Goal: Task Accomplishment & Management: Contribute content

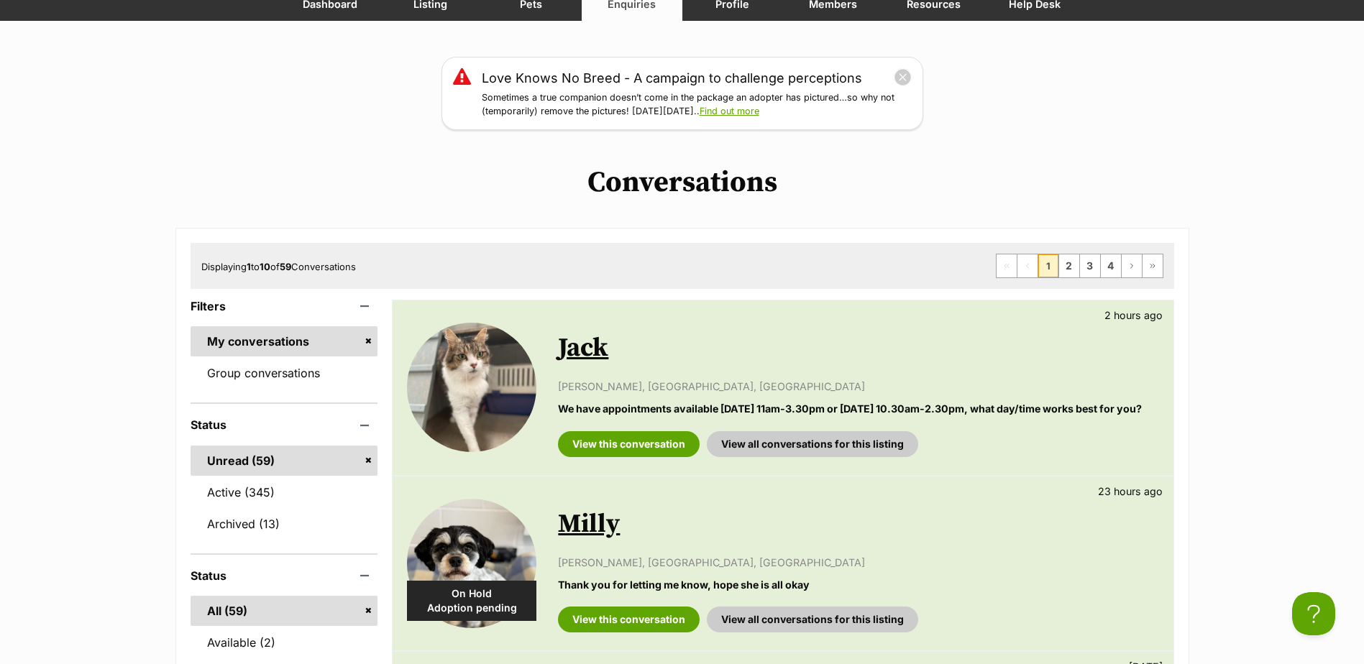
scroll to position [144, 0]
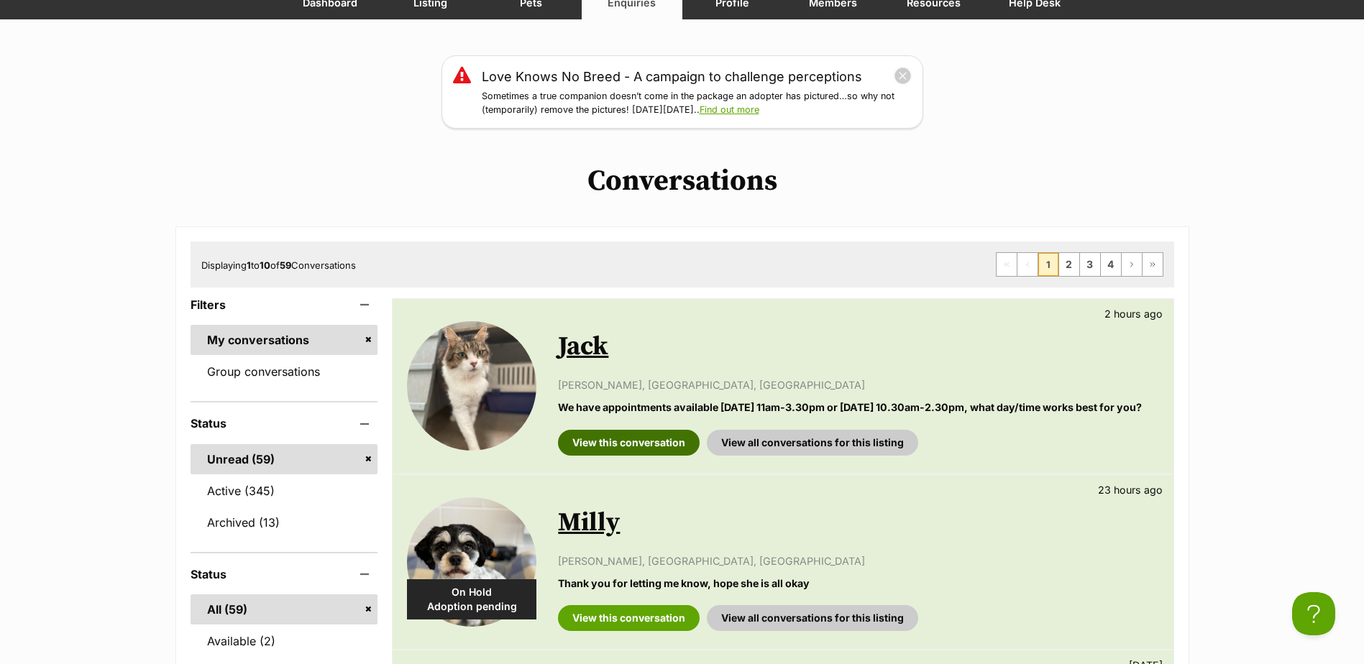
click at [621, 444] on link "View this conversation" at bounding box center [629, 443] width 142 height 26
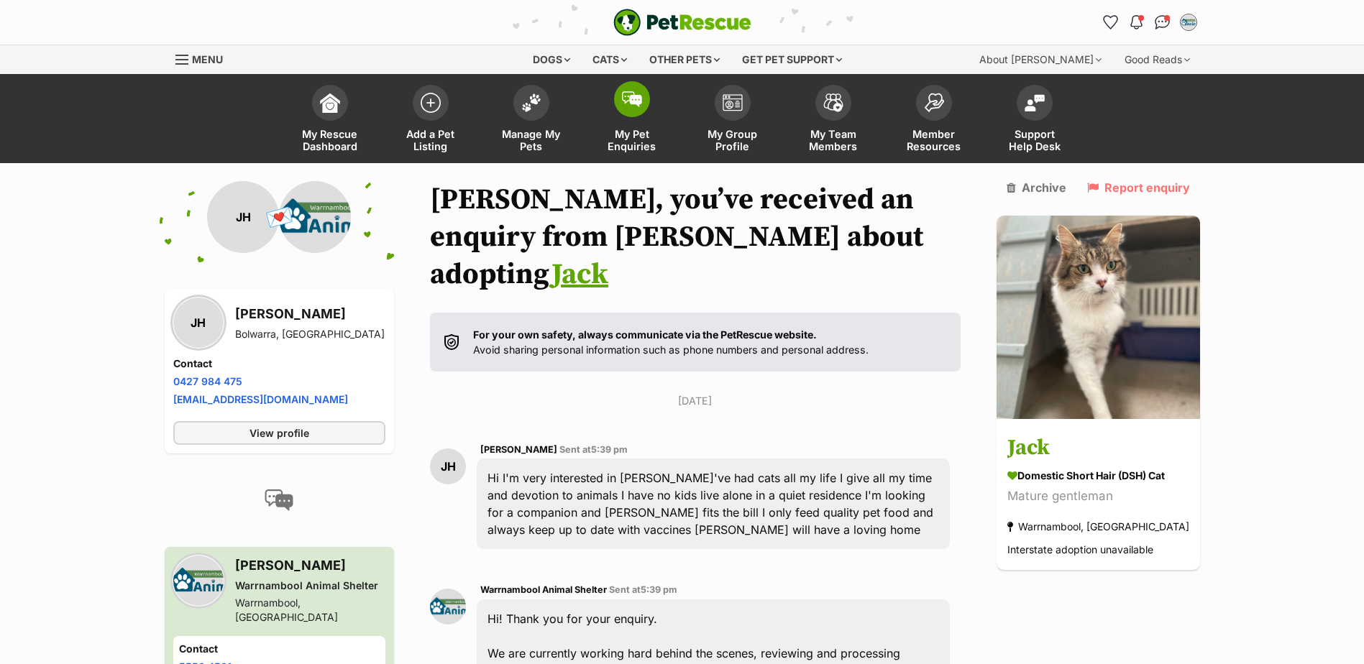
click at [608, 106] on link "My Pet Enquiries" at bounding box center [632, 121] width 101 height 86
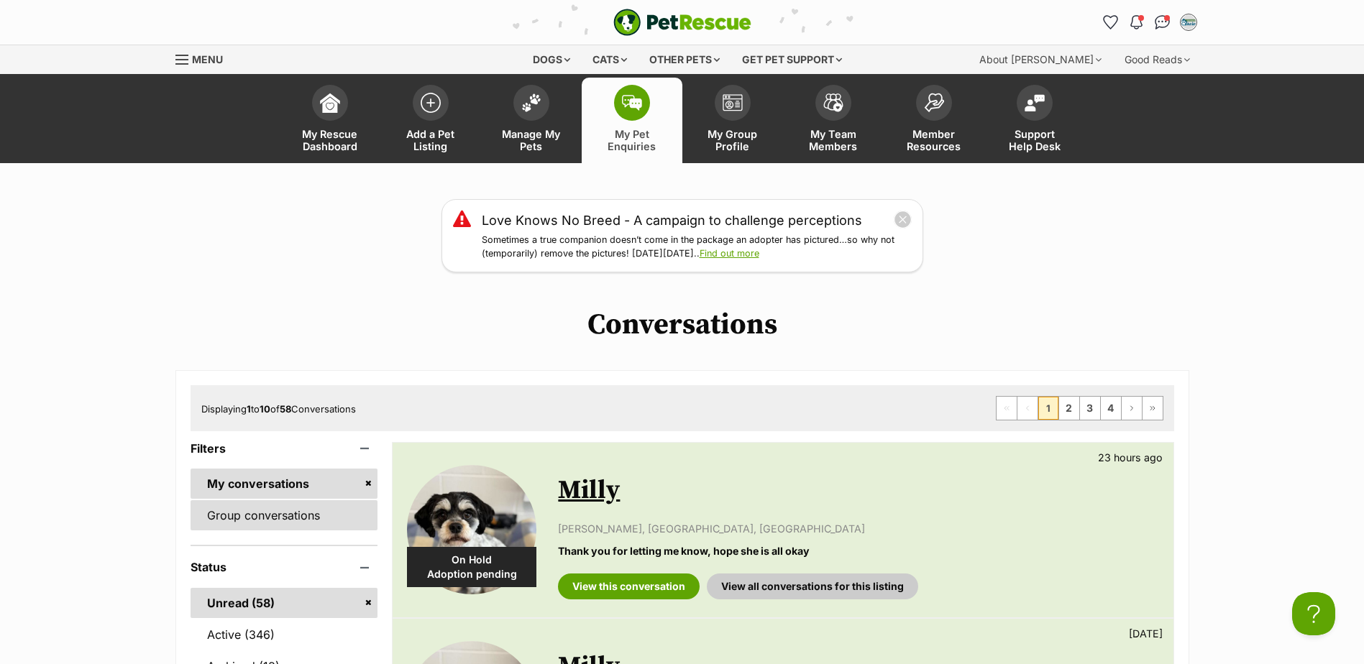
click at [259, 528] on link "Group conversations" at bounding box center [285, 515] width 188 height 30
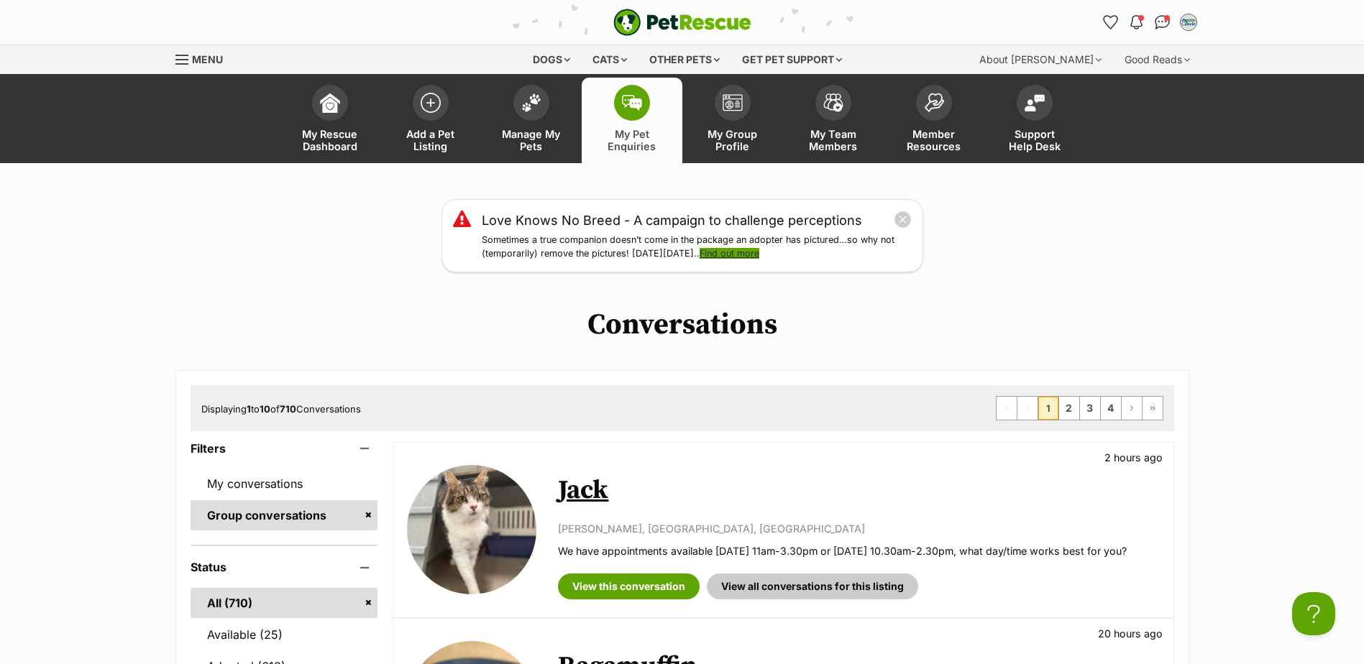
click at [743, 252] on link "Find out more" at bounding box center [730, 253] width 60 height 11
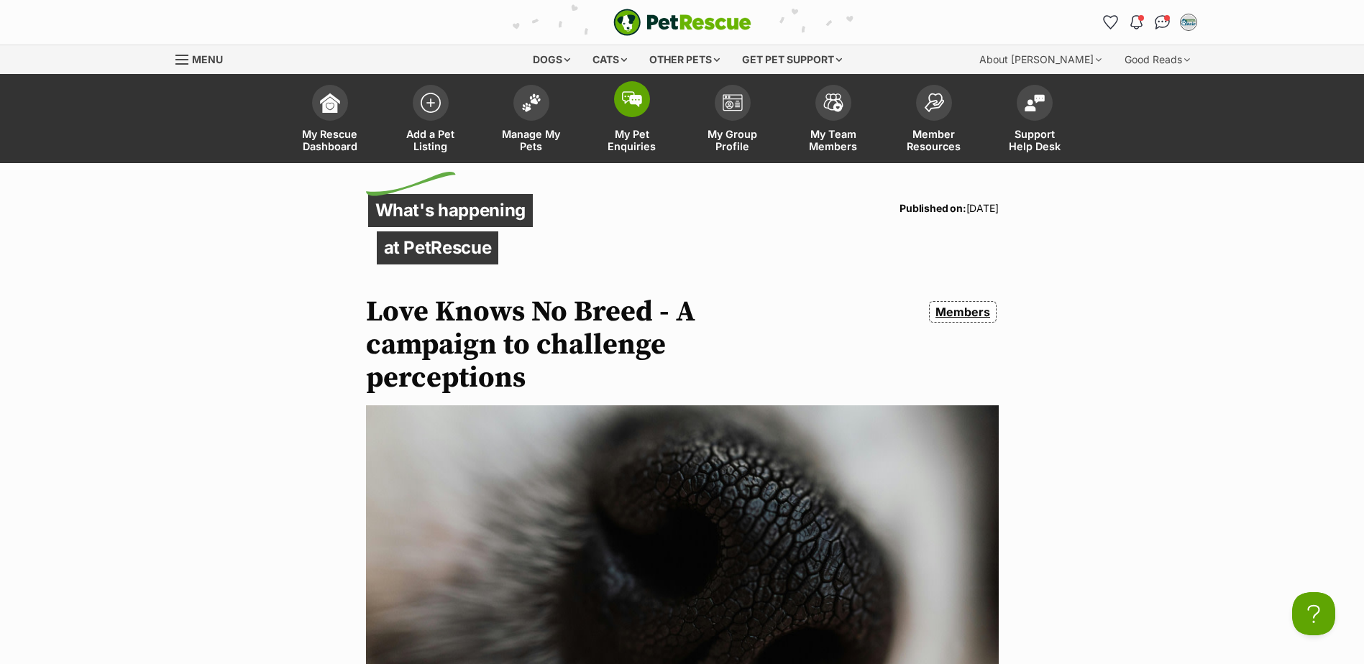
click at [623, 120] on link "My Pet Enquiries" at bounding box center [632, 121] width 101 height 86
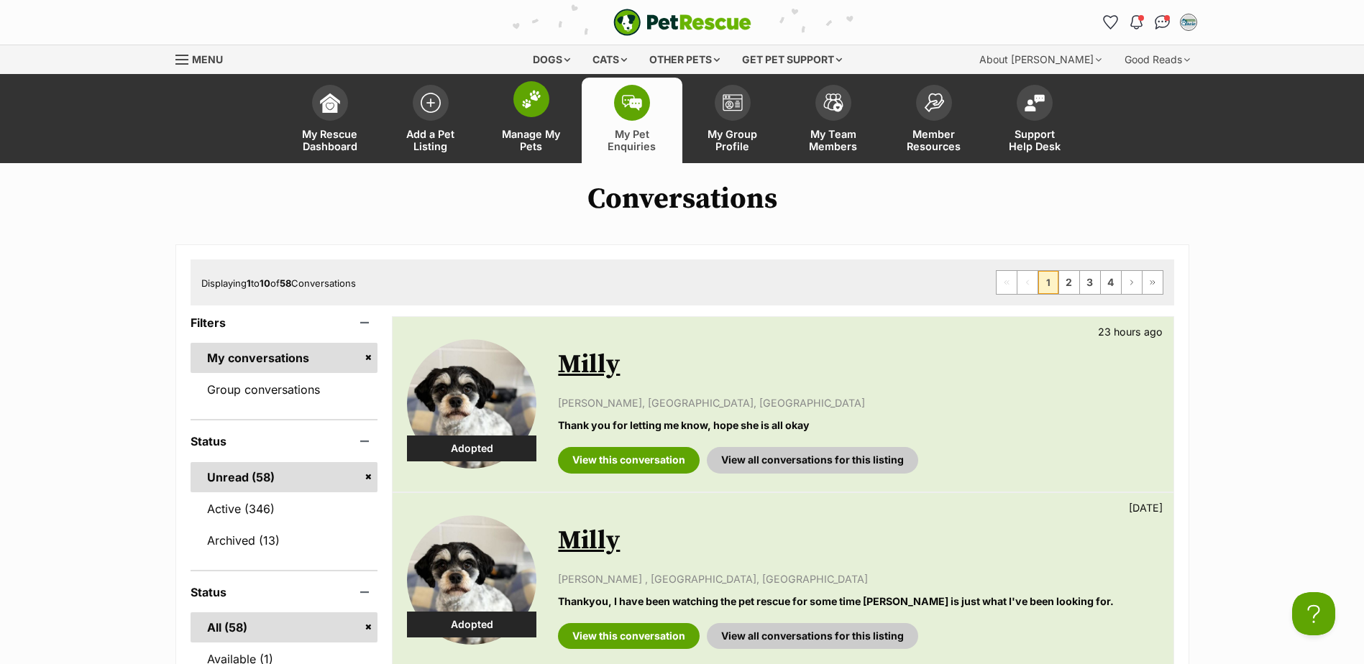
click at [536, 114] on span at bounding box center [531, 99] width 36 height 36
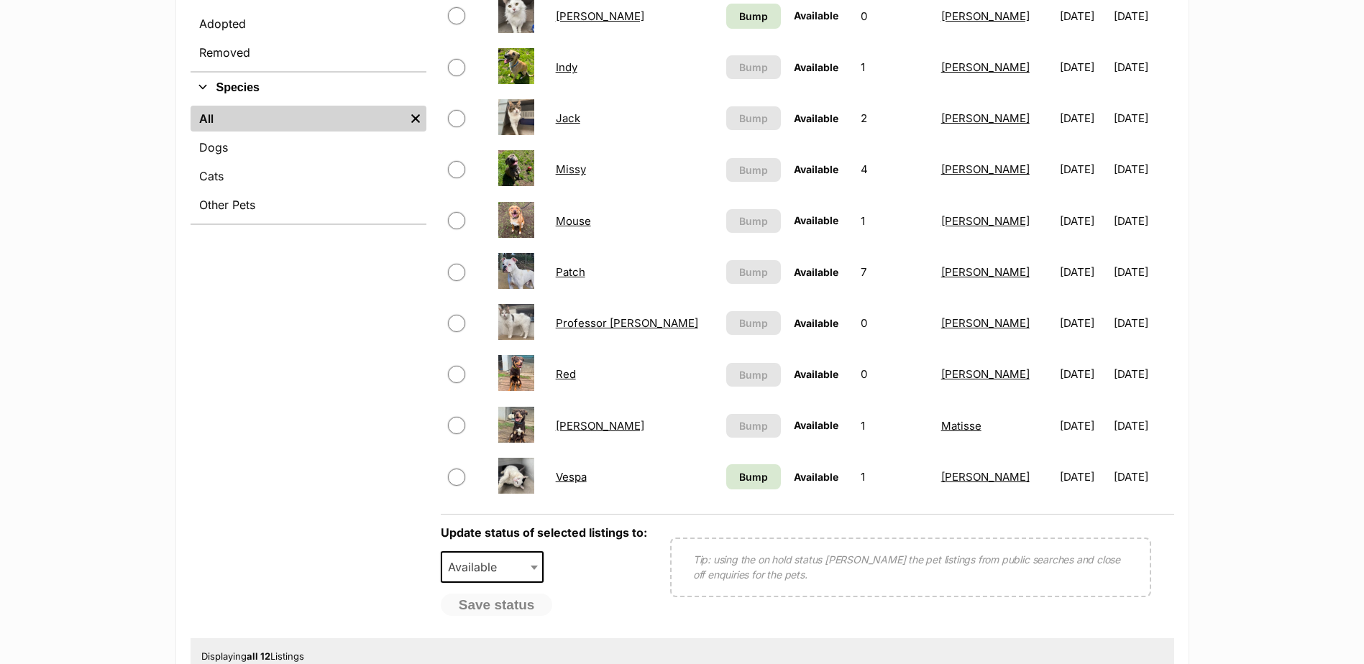
scroll to position [359, 0]
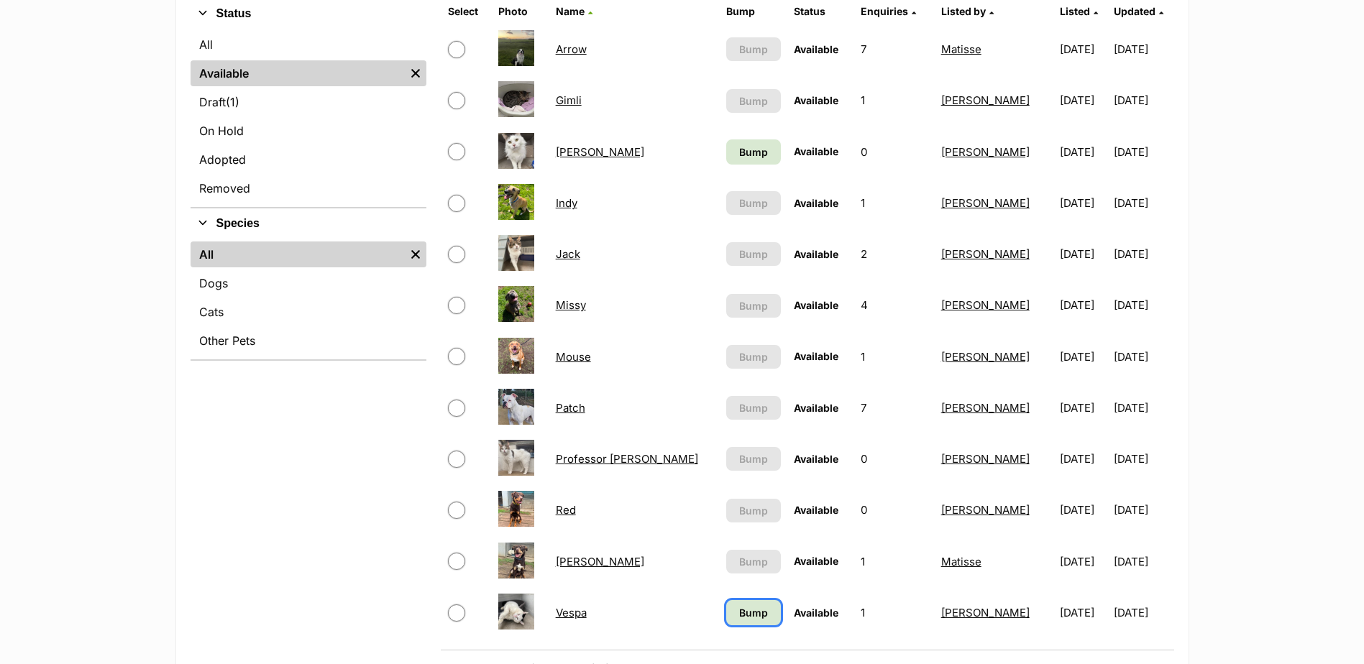
click at [739, 610] on span "Bump" at bounding box center [753, 612] width 29 height 15
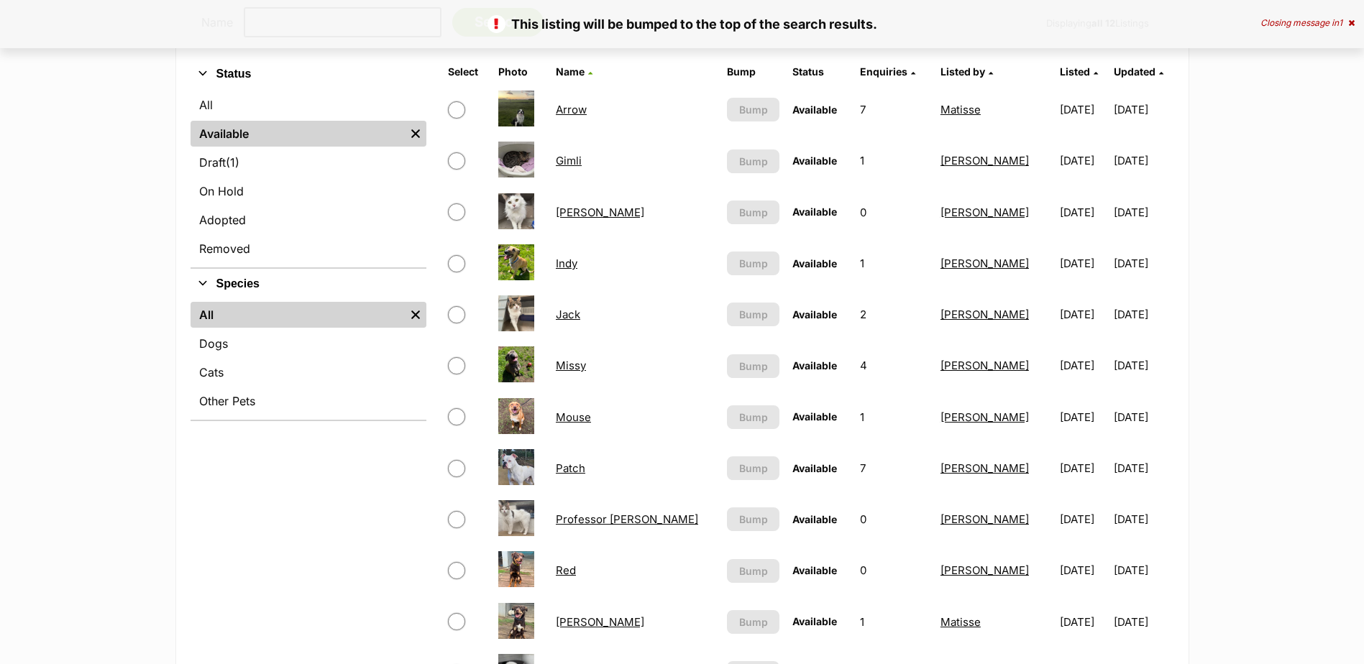
scroll to position [431, 0]
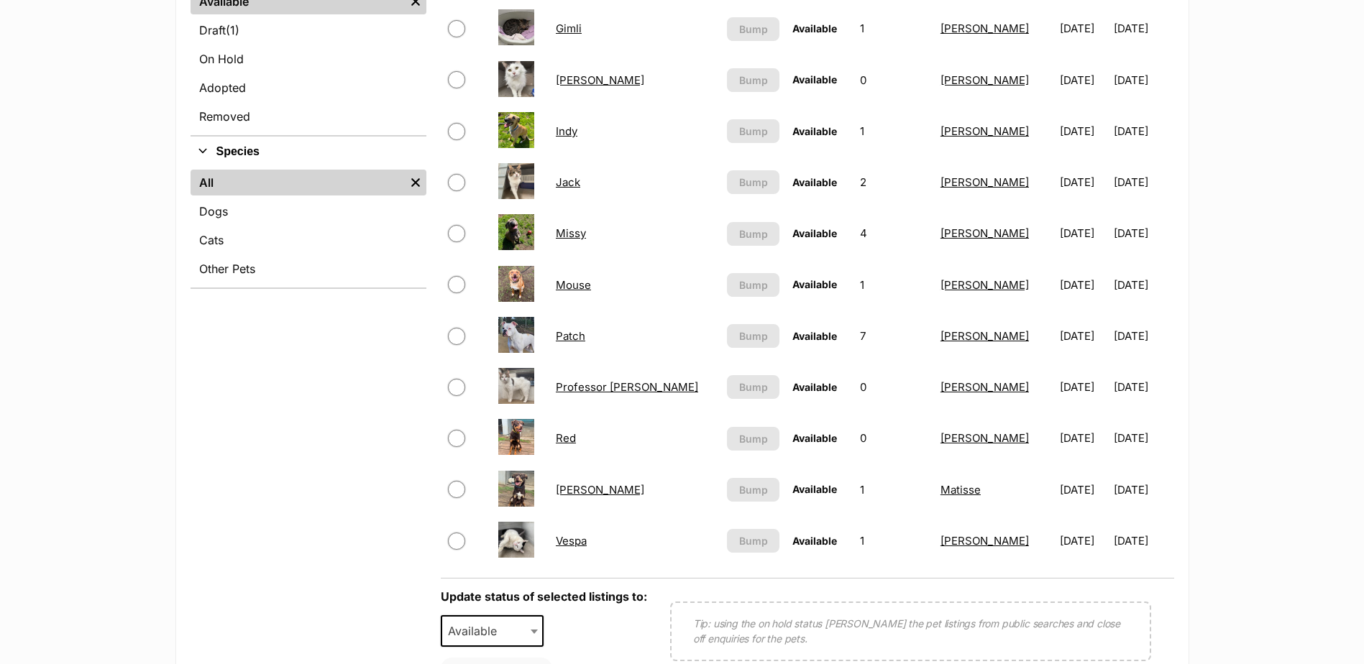
click at [577, 493] on link "[PERSON_NAME]" at bounding box center [600, 490] width 88 height 14
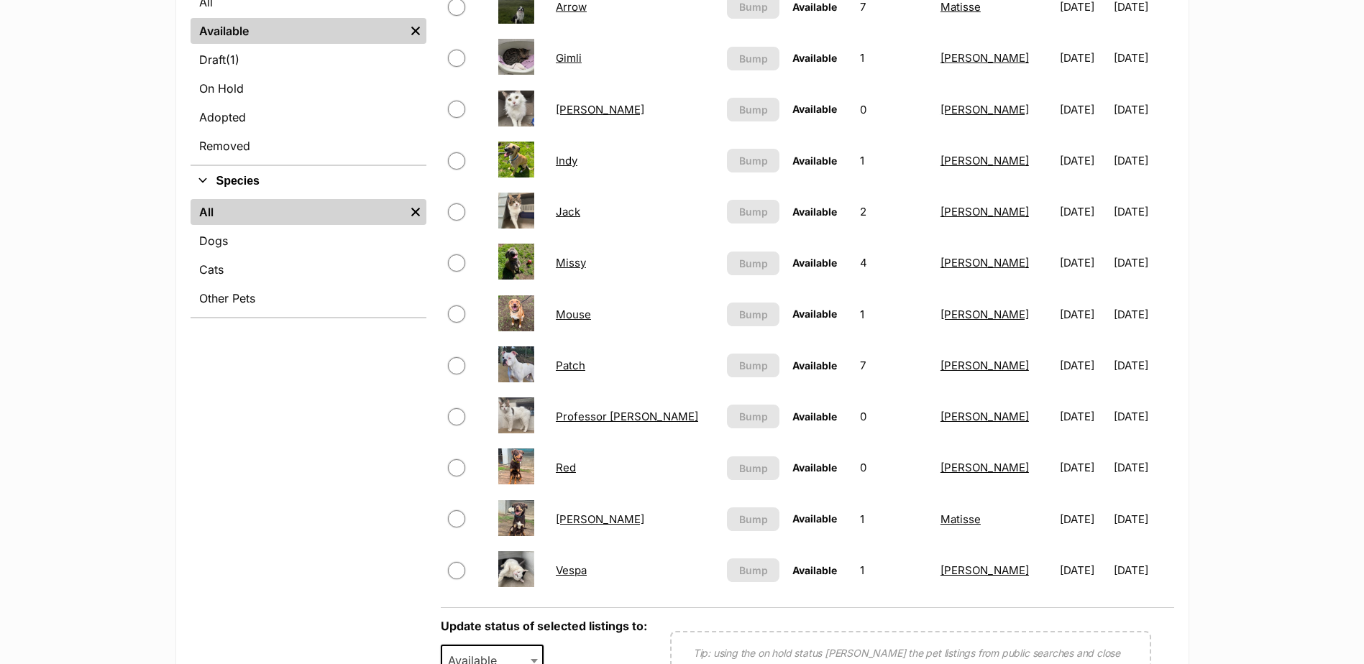
scroll to position [359, 0]
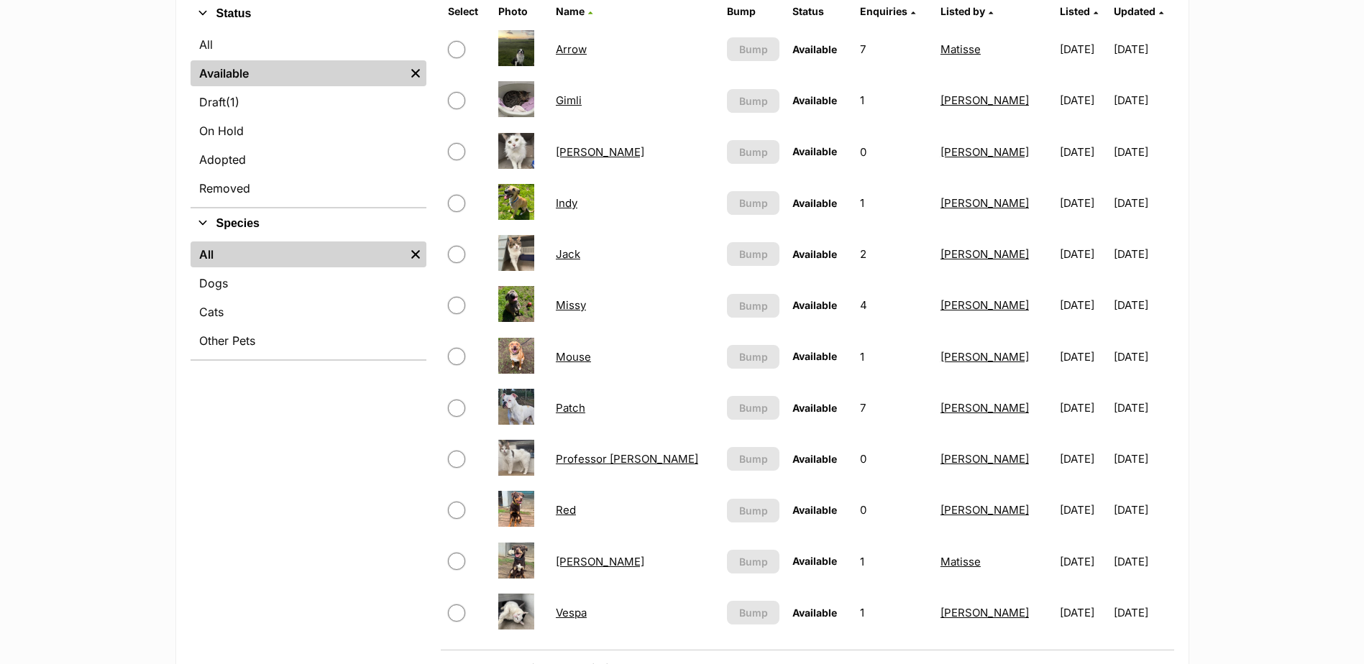
click at [564, 353] on link "Mouse" at bounding box center [573, 357] width 35 height 14
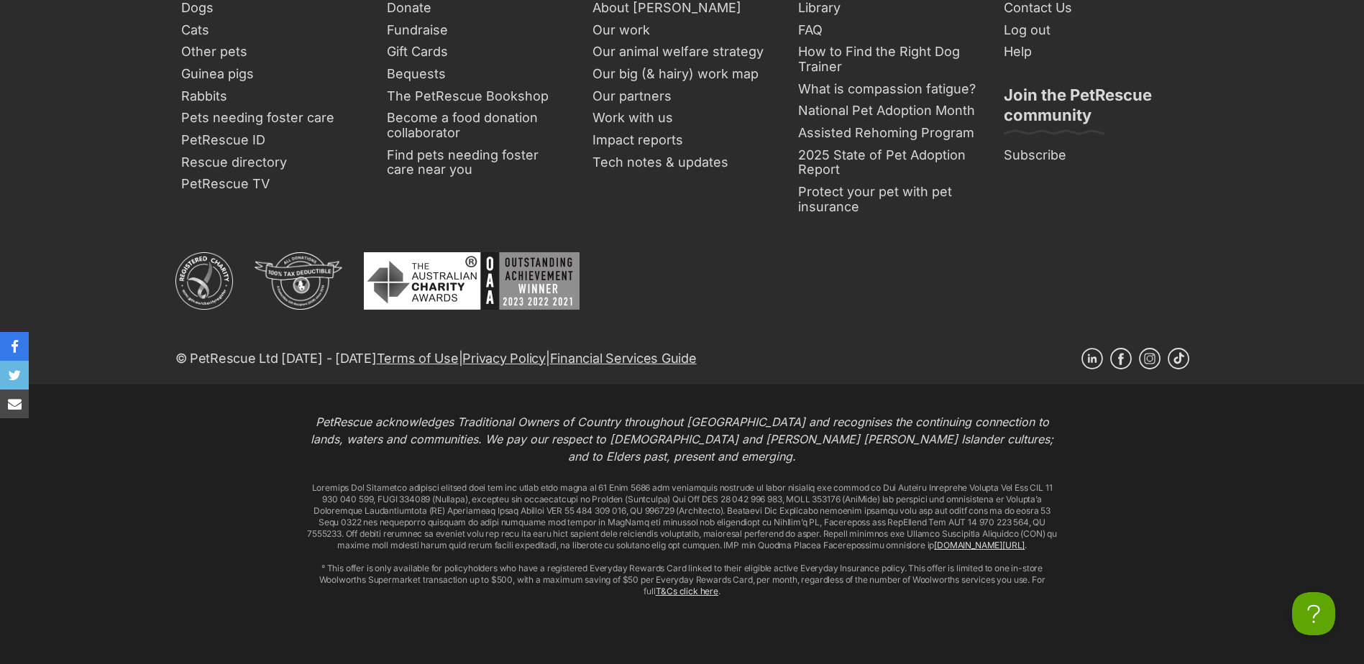
scroll to position [2857, 0]
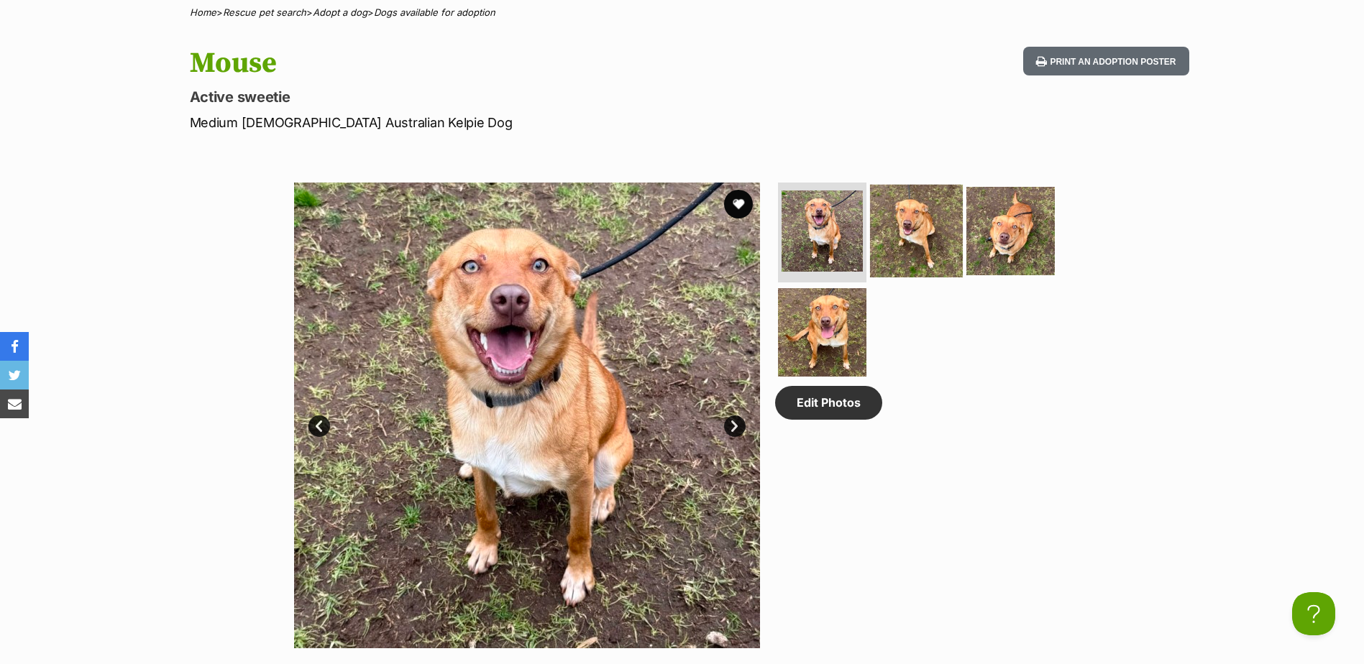
click at [943, 262] on img at bounding box center [916, 230] width 93 height 93
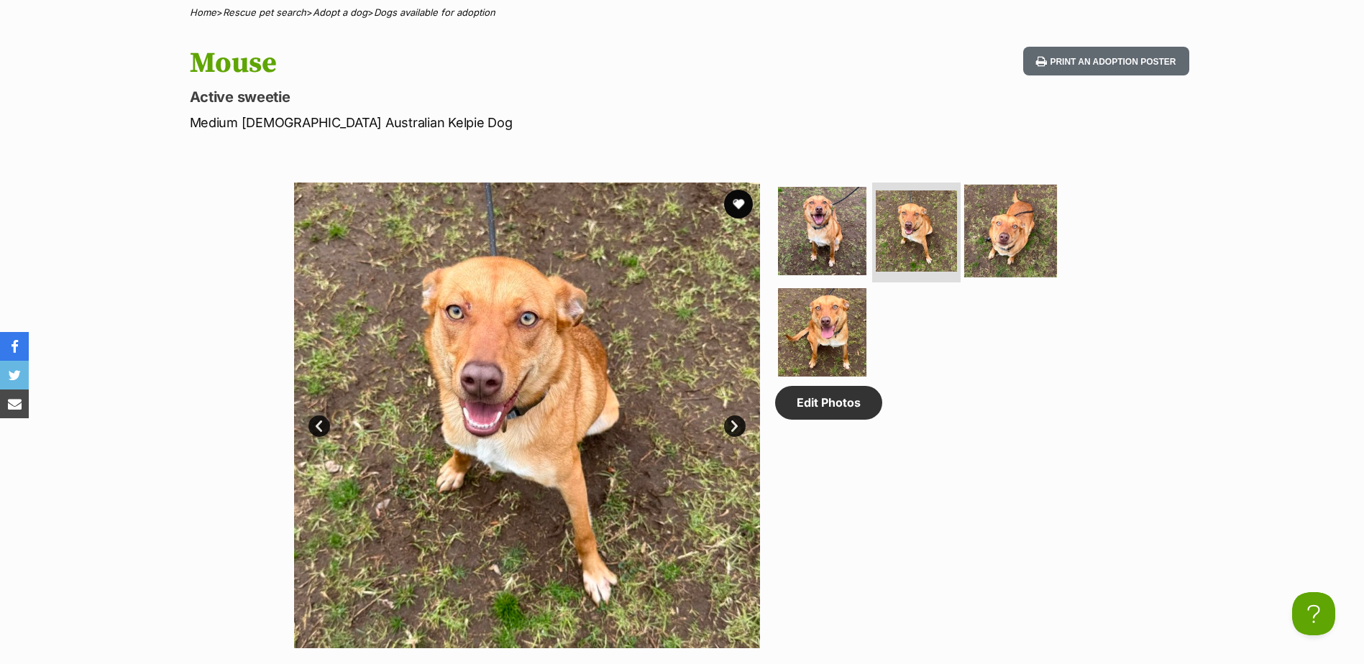
drag, startPoint x: 997, startPoint y: 248, endPoint x: 864, endPoint y: 266, distance: 134.2
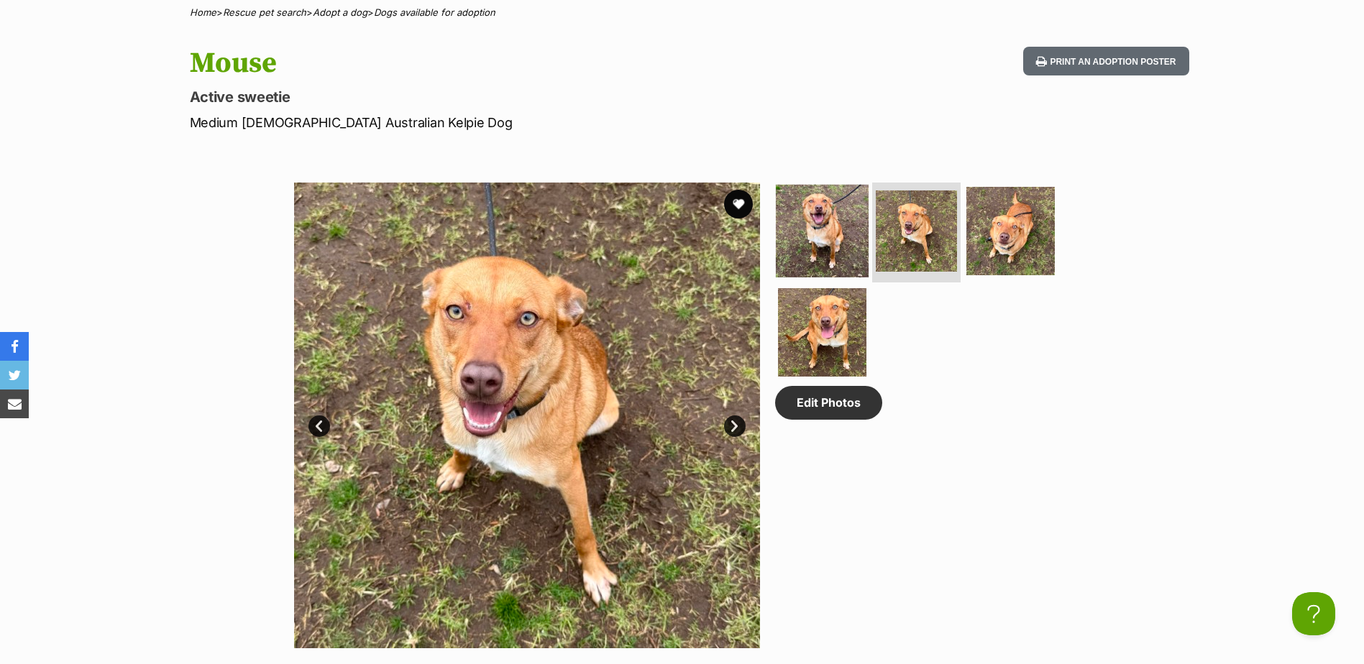
click at [996, 248] on img at bounding box center [1010, 231] width 88 height 88
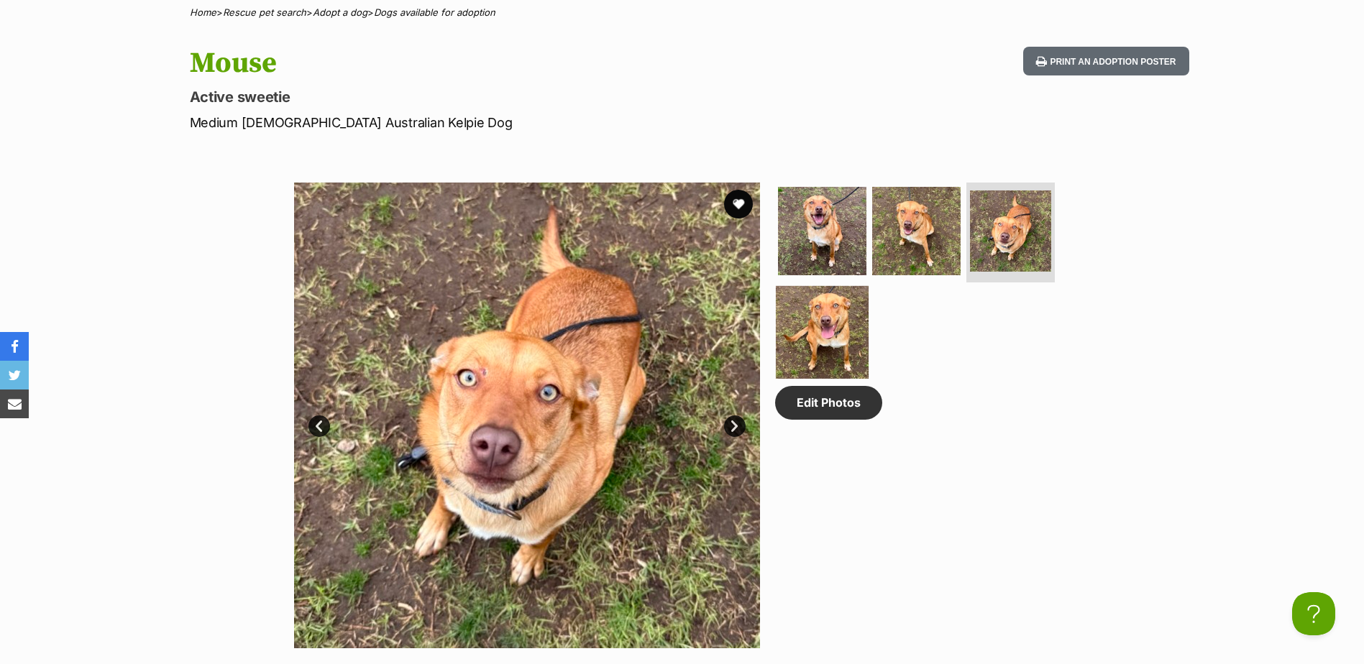
click at [816, 331] on img at bounding box center [822, 332] width 93 height 93
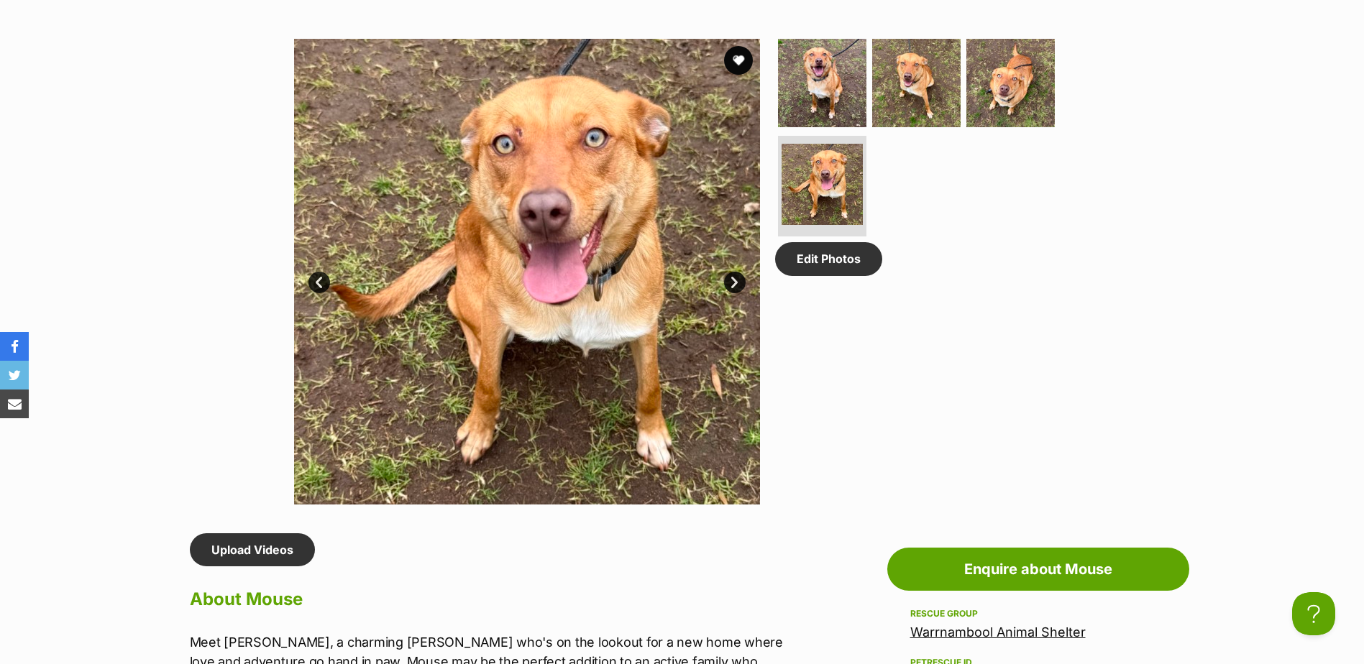
scroll to position [288, 0]
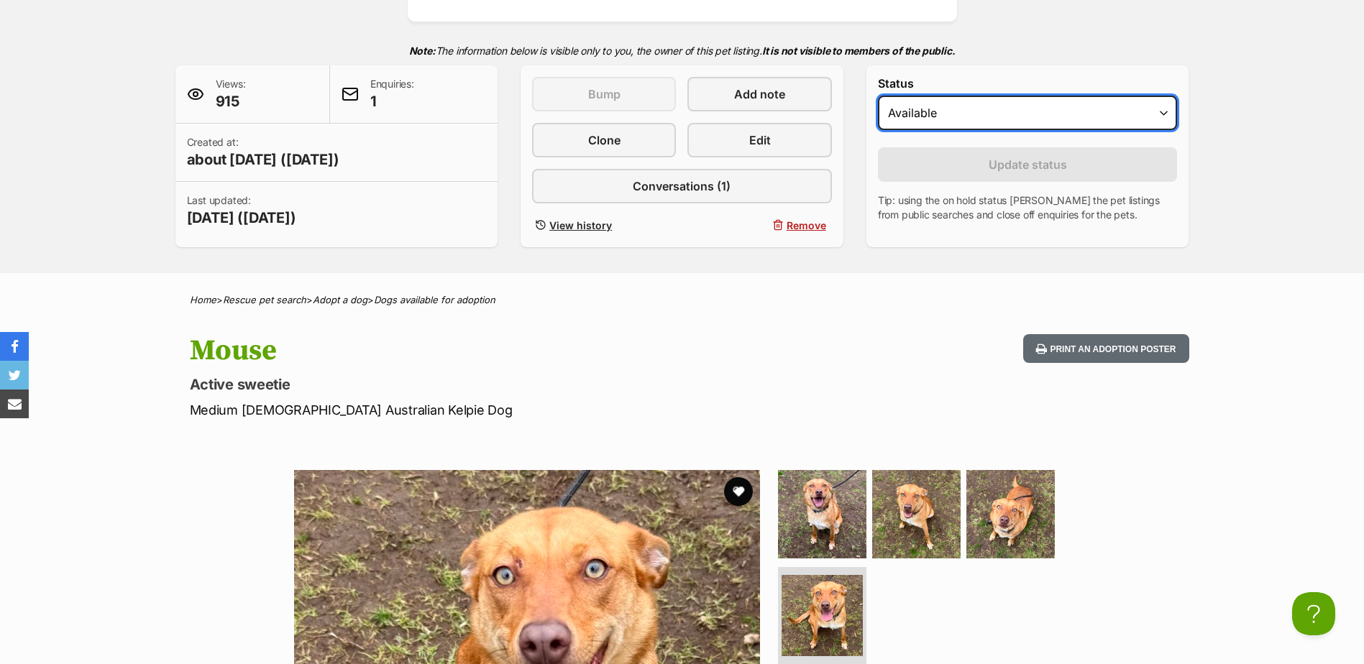
click at [1058, 103] on select "Draft - not available as listing has enquires Available On hold Adopted" at bounding box center [1028, 113] width 300 height 35
click at [830, 356] on div "Mouse Active sweetie Medium Female Australian Kelpie Dog Print an adoption post…" at bounding box center [682, 377] width 1057 height 86
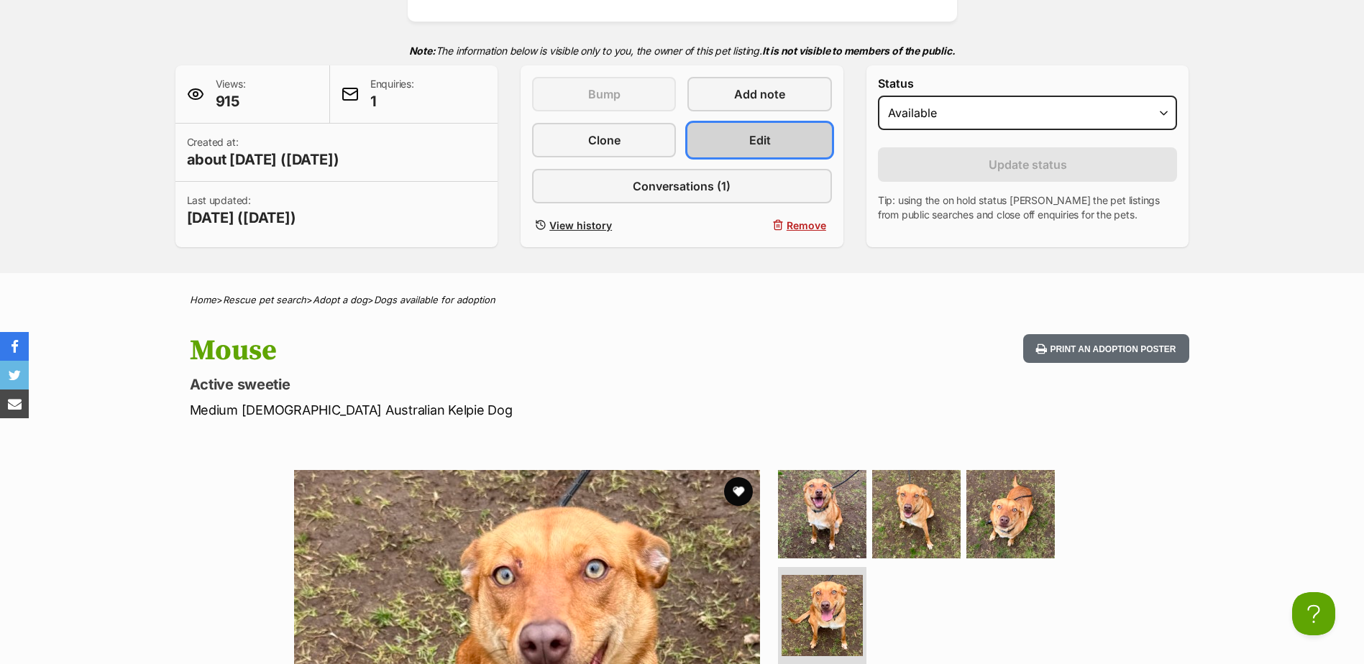
click at [733, 138] on link "Edit" at bounding box center [759, 140] width 144 height 35
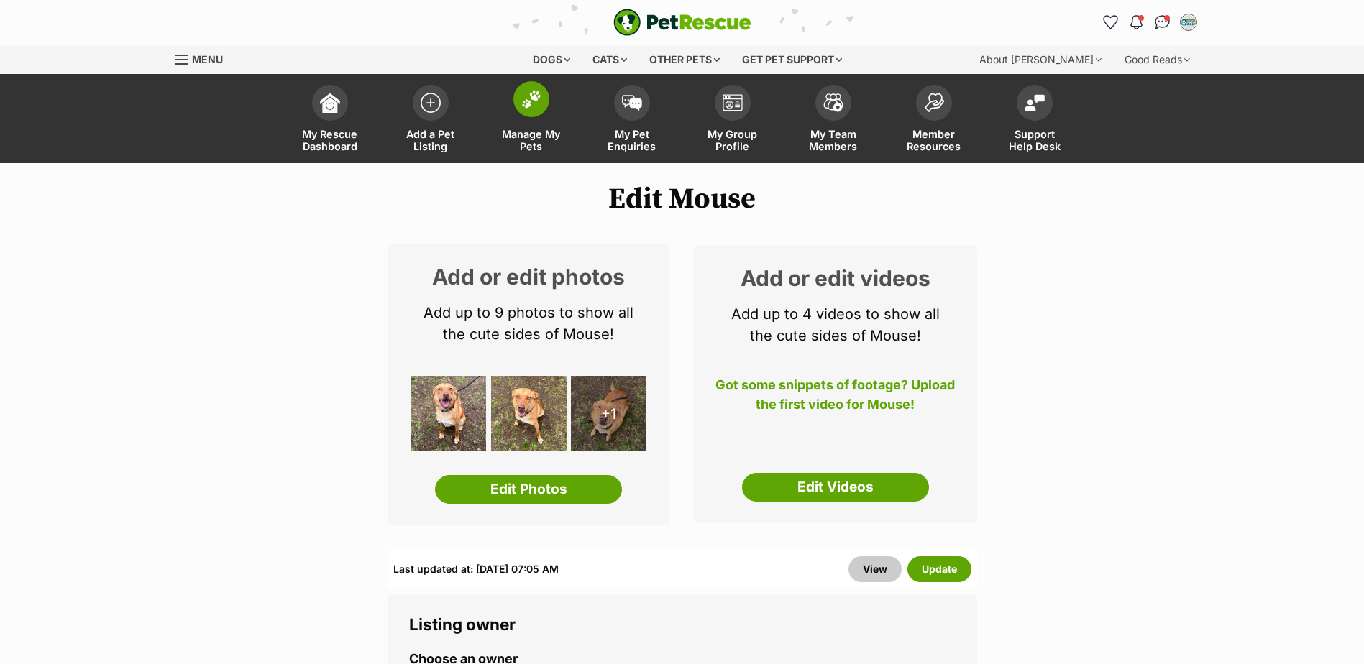
click at [538, 118] on link "Manage My Pets" at bounding box center [531, 121] width 101 height 86
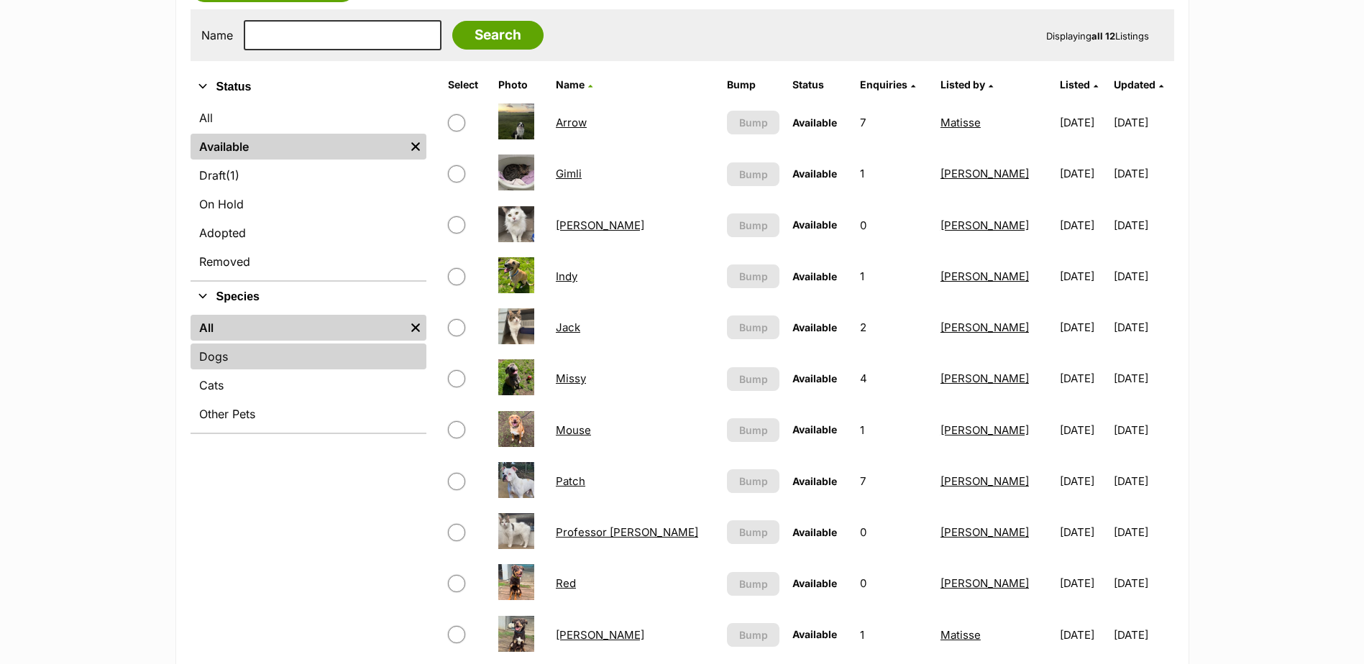
scroll to position [288, 0]
click at [199, 358] on link "Dogs" at bounding box center [309, 355] width 236 height 26
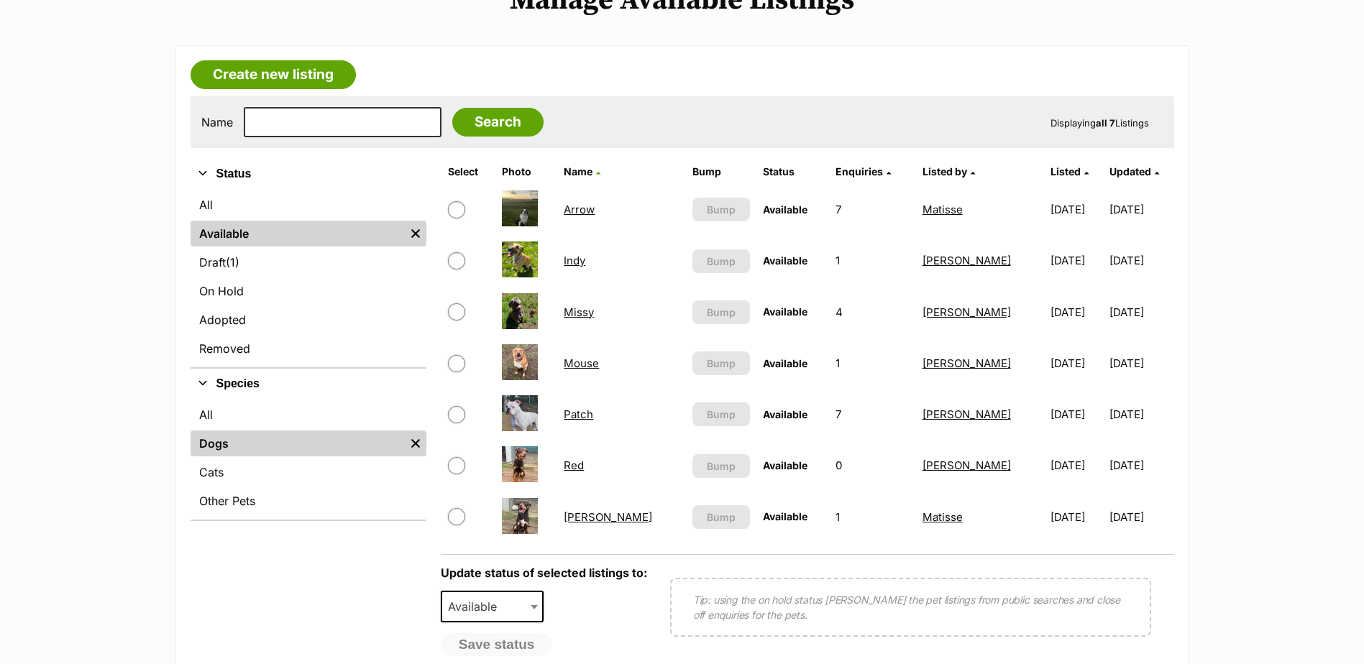
scroll to position [288, 0]
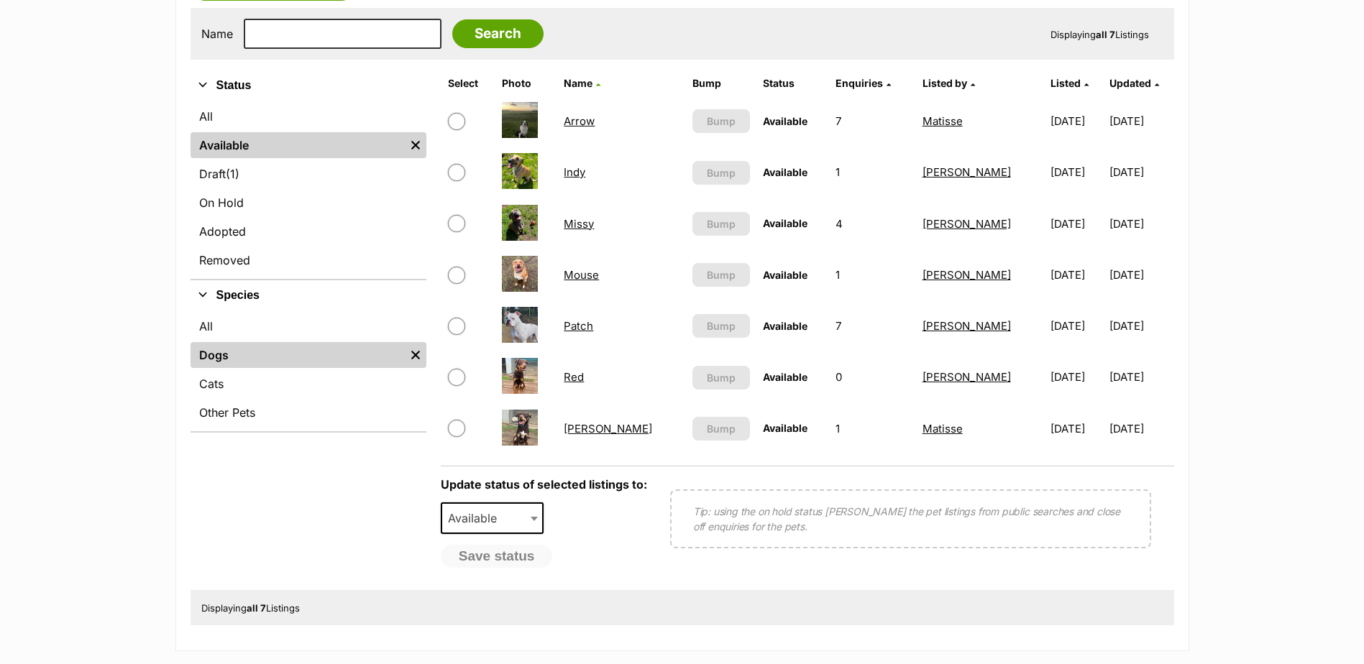
click at [455, 276] on input "checkbox" at bounding box center [456, 275] width 17 height 17
checkbox input "true"
click at [527, 508] on span "Available" at bounding box center [493, 519] width 104 height 32
click at [277, 559] on div "Refine your search Status All Available Remove filter Draft (1) Items On Hold A…" at bounding box center [309, 330] width 236 height 521
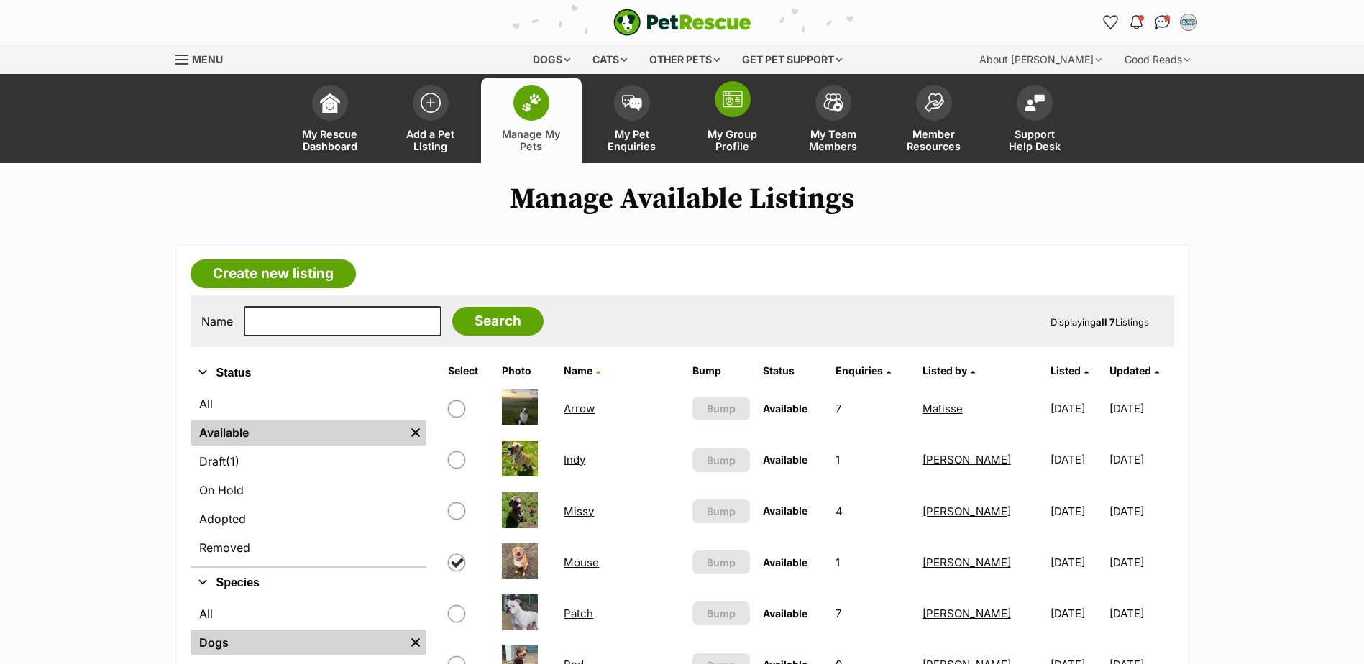
click at [710, 120] on link "My Group Profile" at bounding box center [732, 121] width 101 height 86
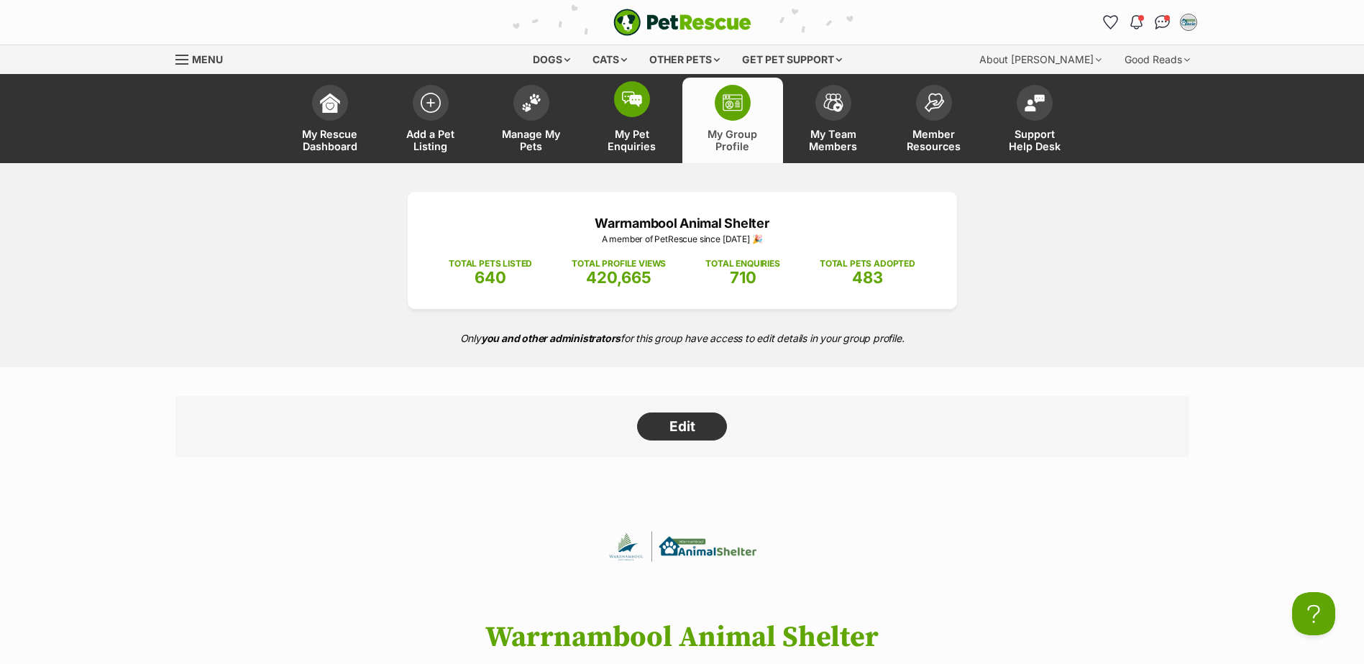
click at [645, 91] on span at bounding box center [632, 99] width 36 height 36
click at [531, 116] on span at bounding box center [531, 99] width 36 height 36
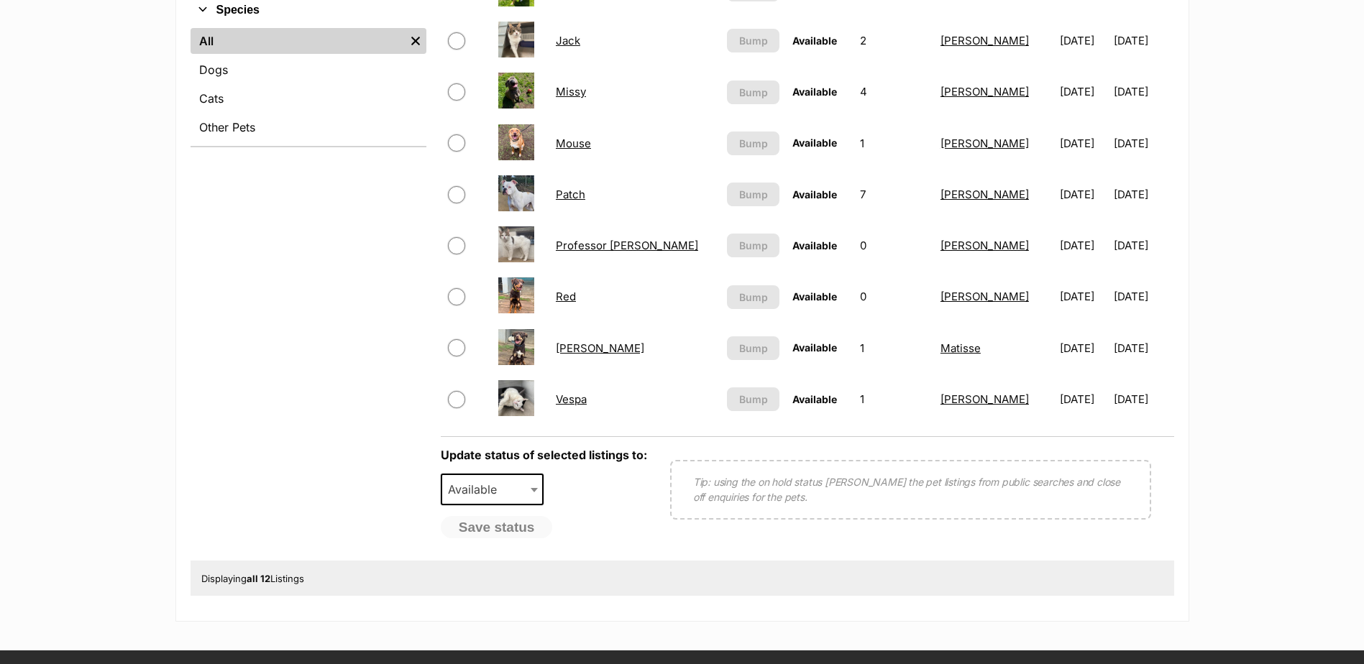
scroll to position [575, 0]
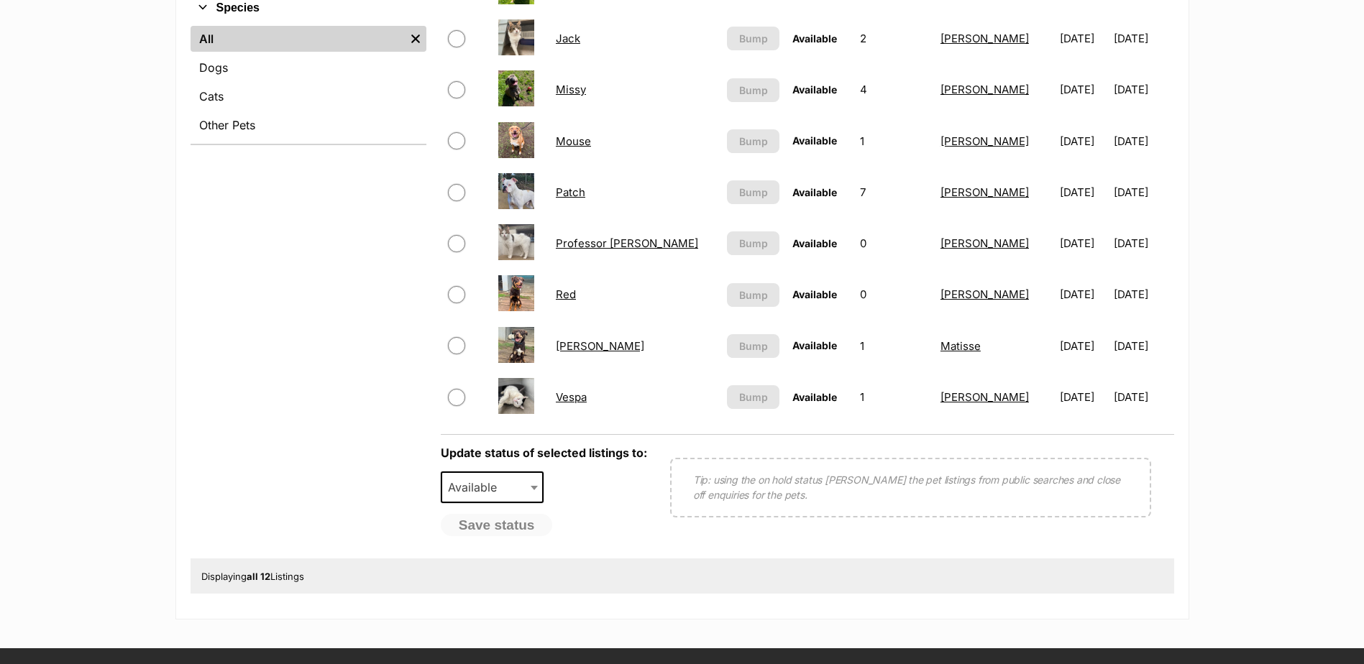
click at [456, 139] on input "checkbox" at bounding box center [456, 140] width 17 height 17
checkbox input "true"
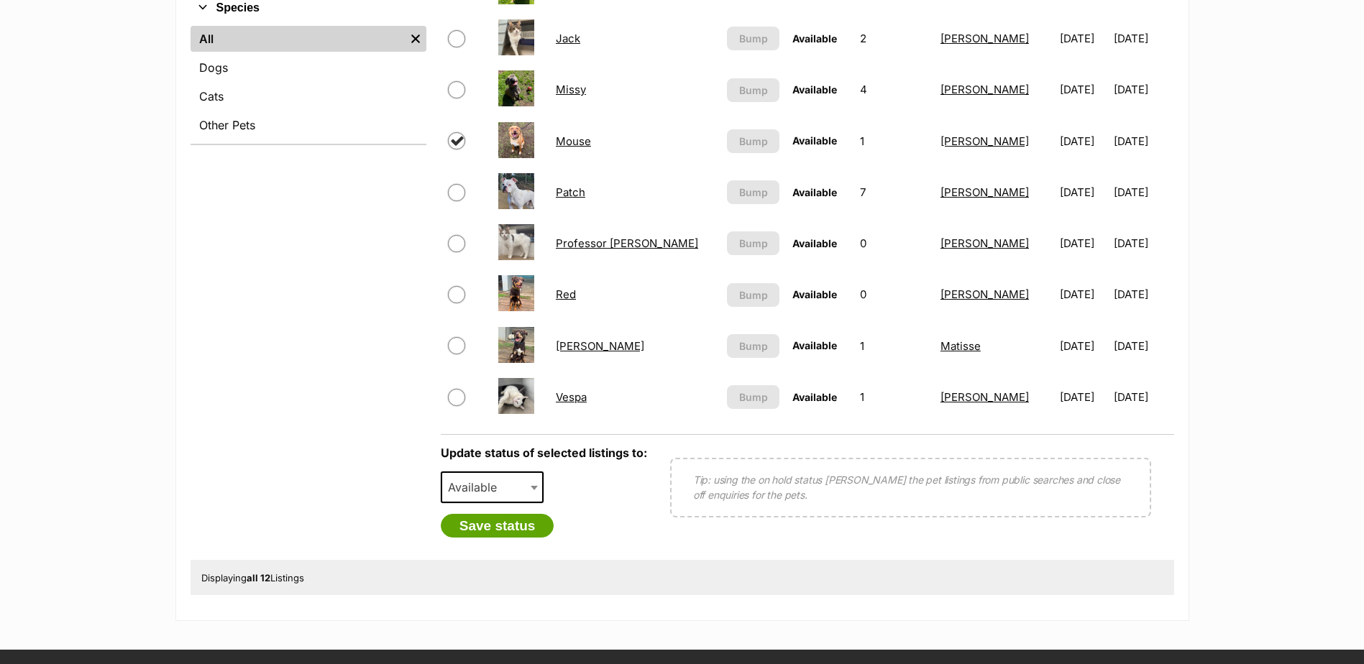
click at [531, 485] on span at bounding box center [535, 488] width 14 height 32
select select "removed"
click at [517, 524] on button "Save status" at bounding box center [498, 526] width 114 height 24
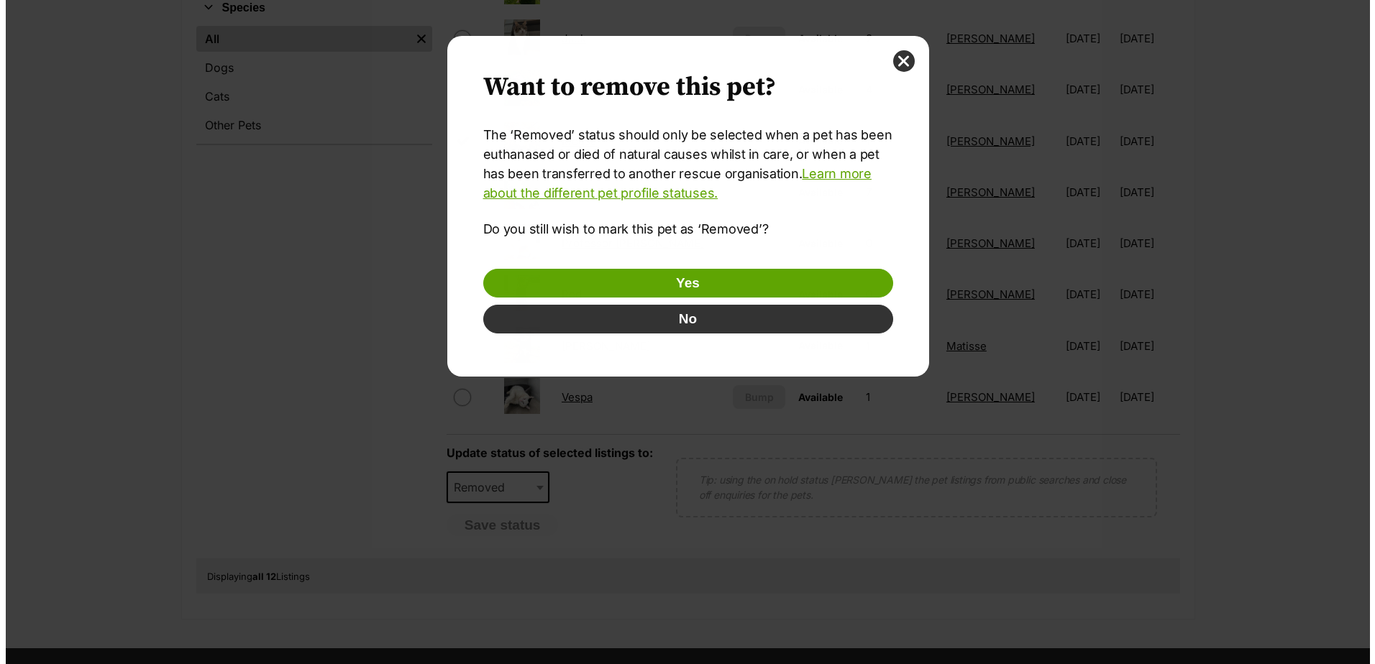
scroll to position [0, 0]
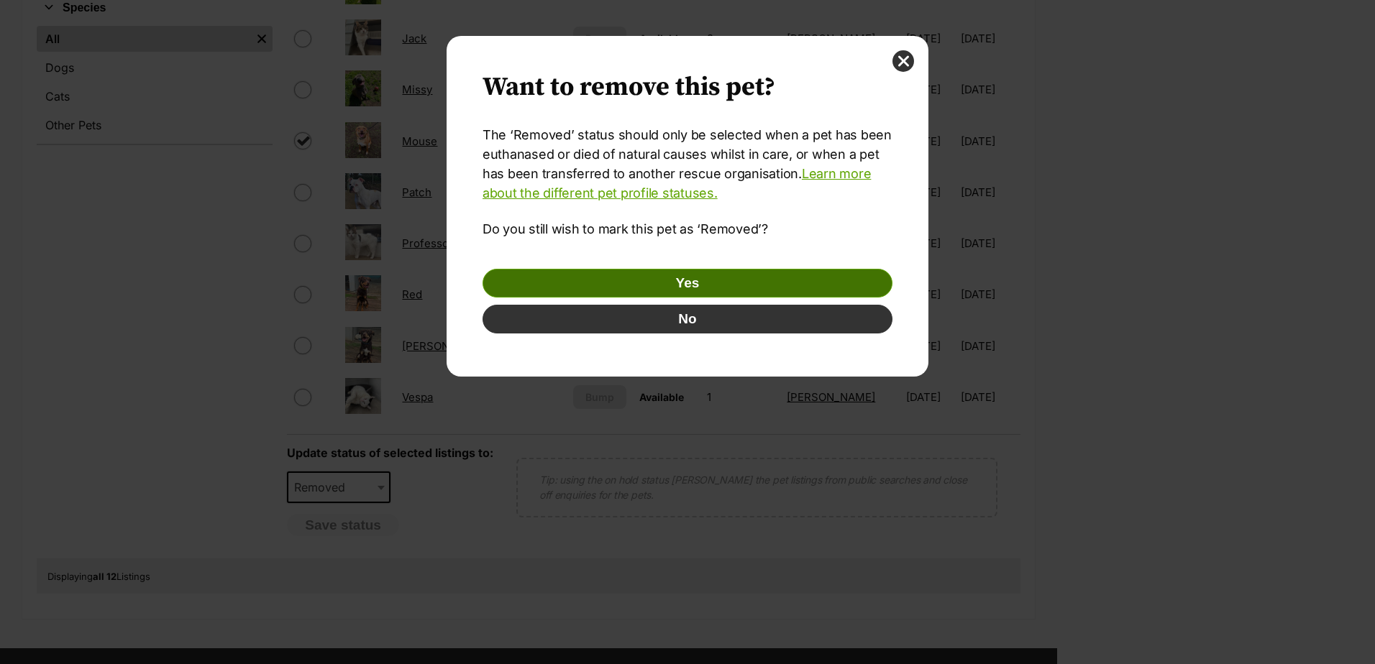
click at [719, 276] on button "Yes" at bounding box center [687, 283] width 410 height 29
click at [705, 288] on button "Yes" at bounding box center [687, 283] width 410 height 29
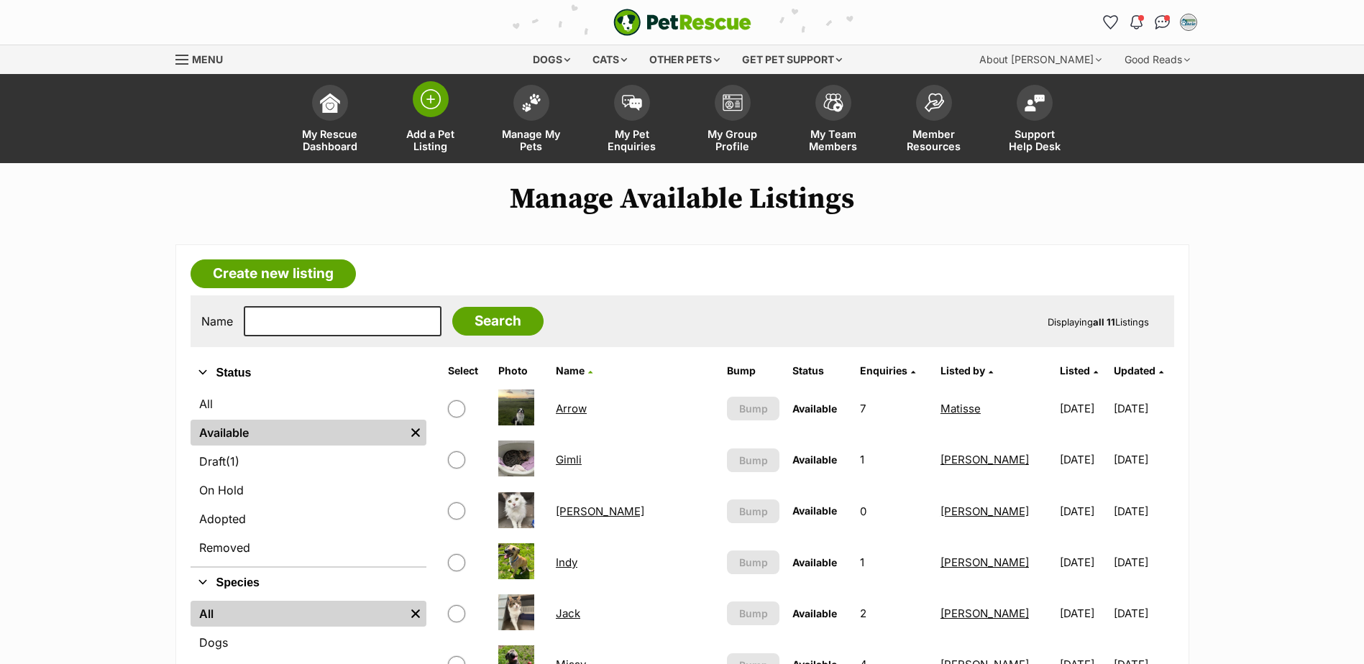
click at [435, 122] on link "Add a Pet Listing" at bounding box center [430, 121] width 101 height 86
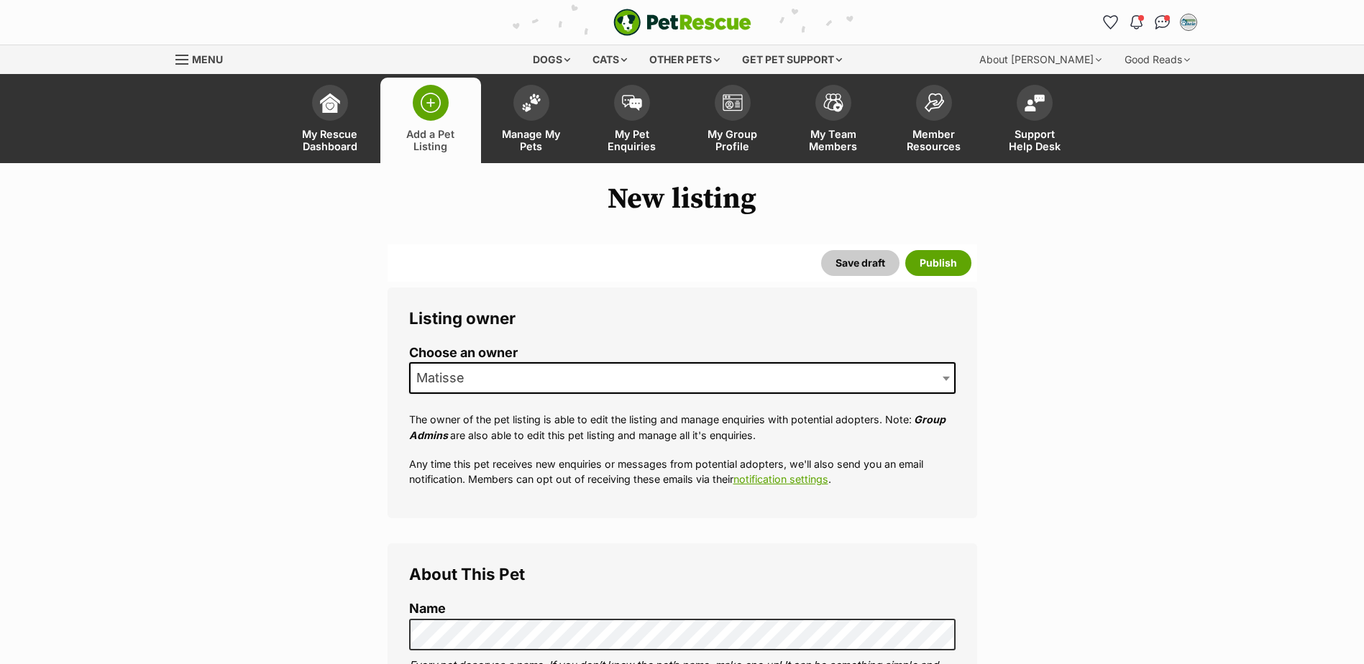
scroll to position [216, 0]
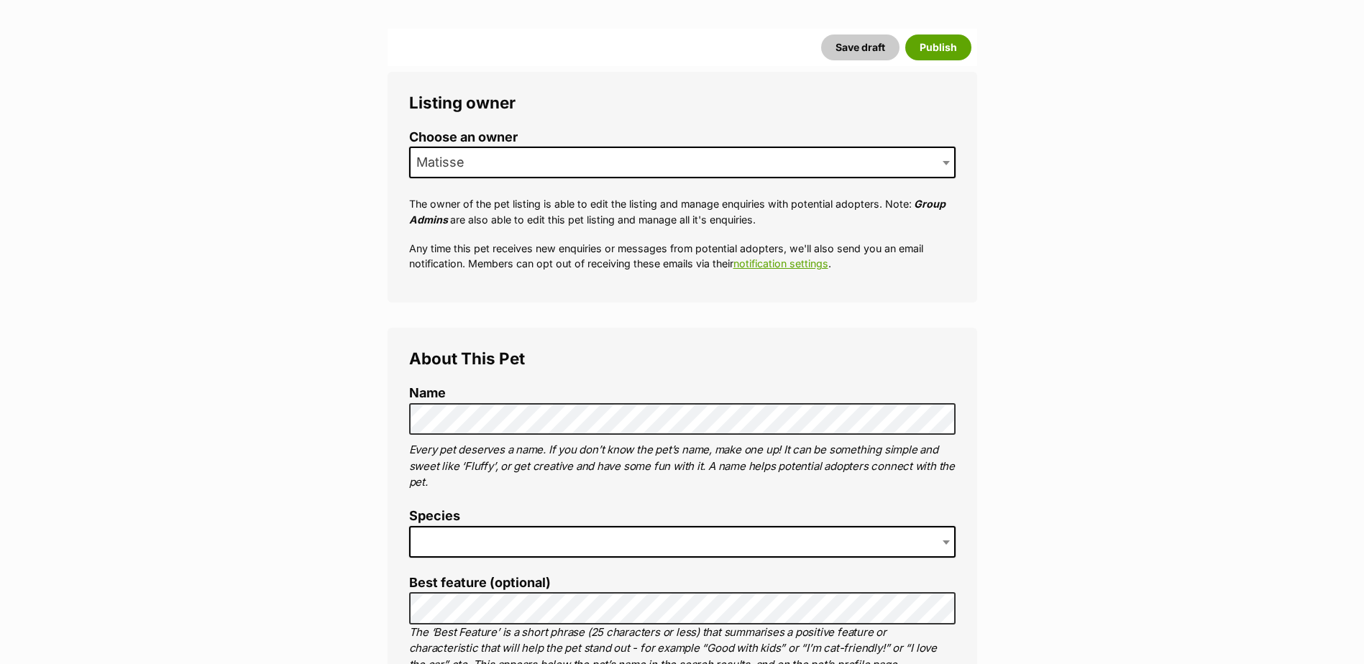
click at [530, 536] on span at bounding box center [682, 542] width 546 height 32
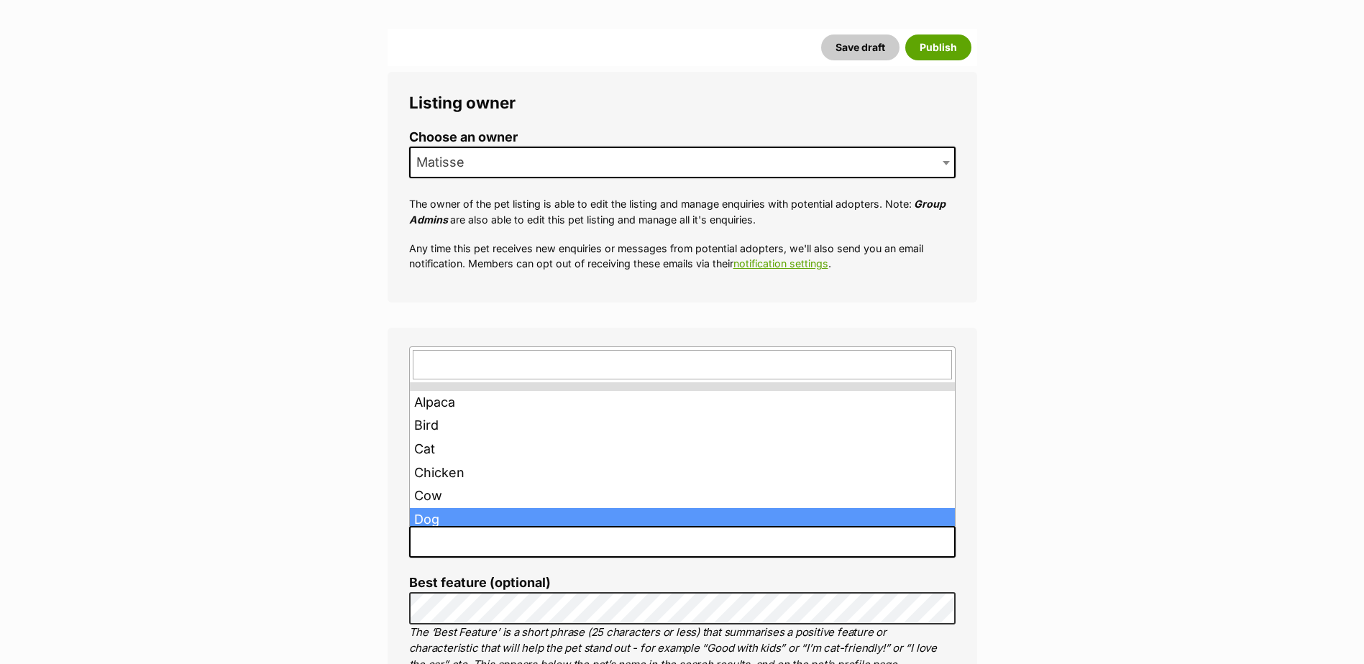
drag, startPoint x: 523, startPoint y: 510, endPoint x: 502, endPoint y: 551, distance: 46.6
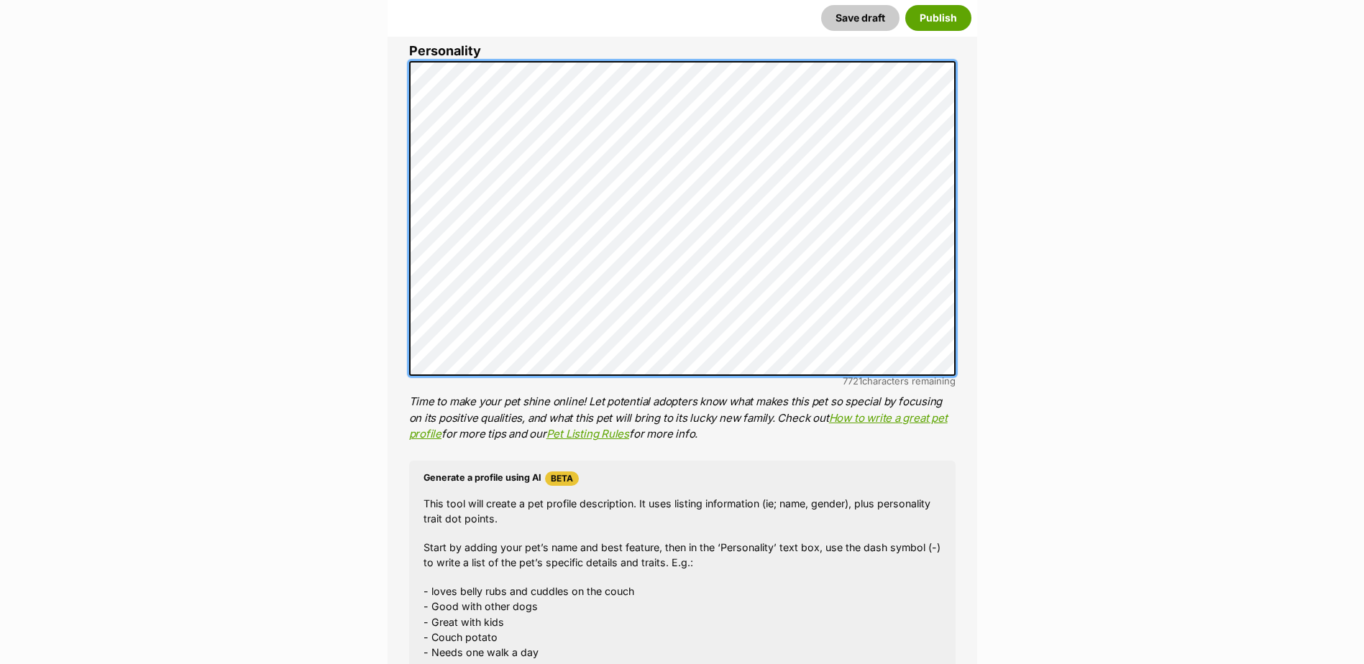
scroll to position [1222, 0]
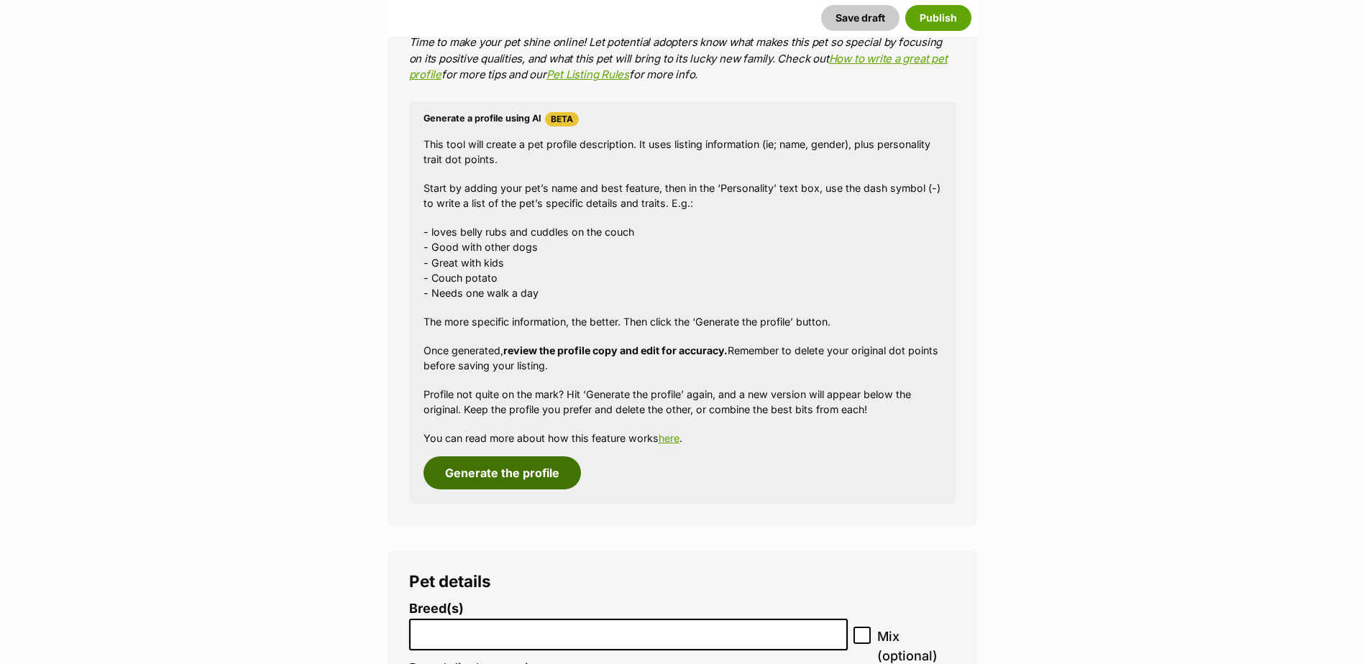
click at [541, 472] on button "Generate the profile" at bounding box center [501, 473] width 157 height 33
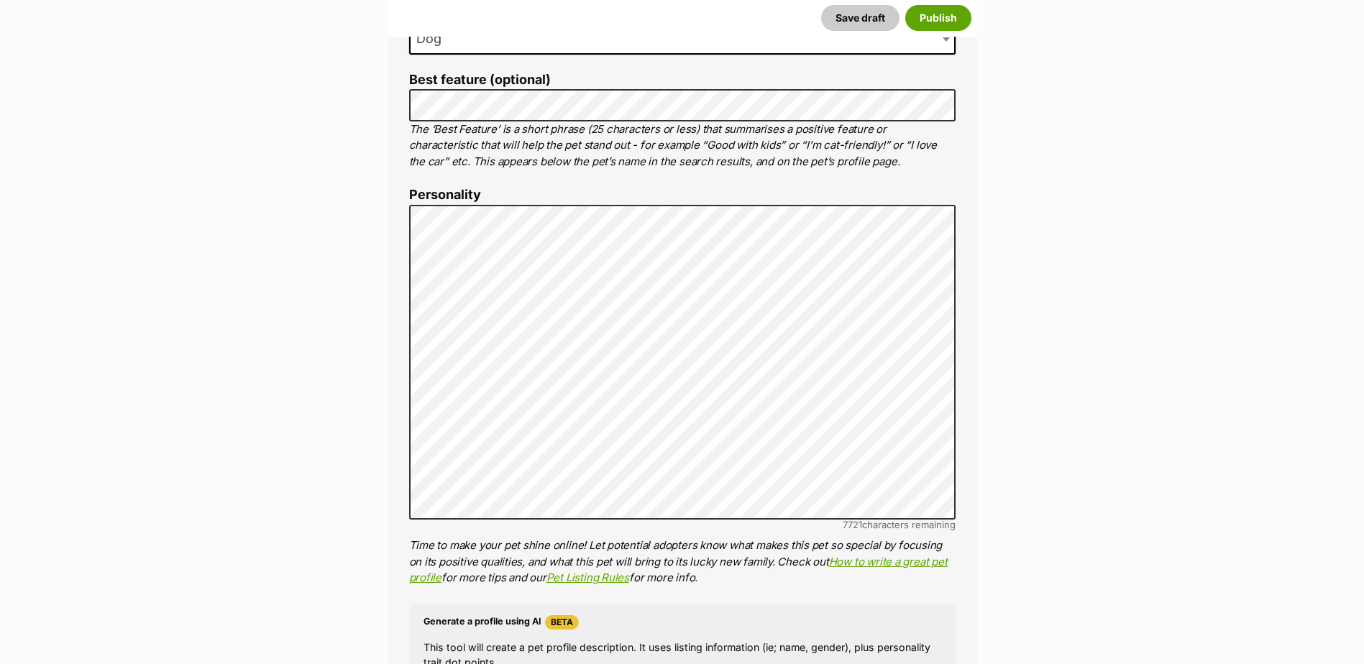
scroll to position [749, 0]
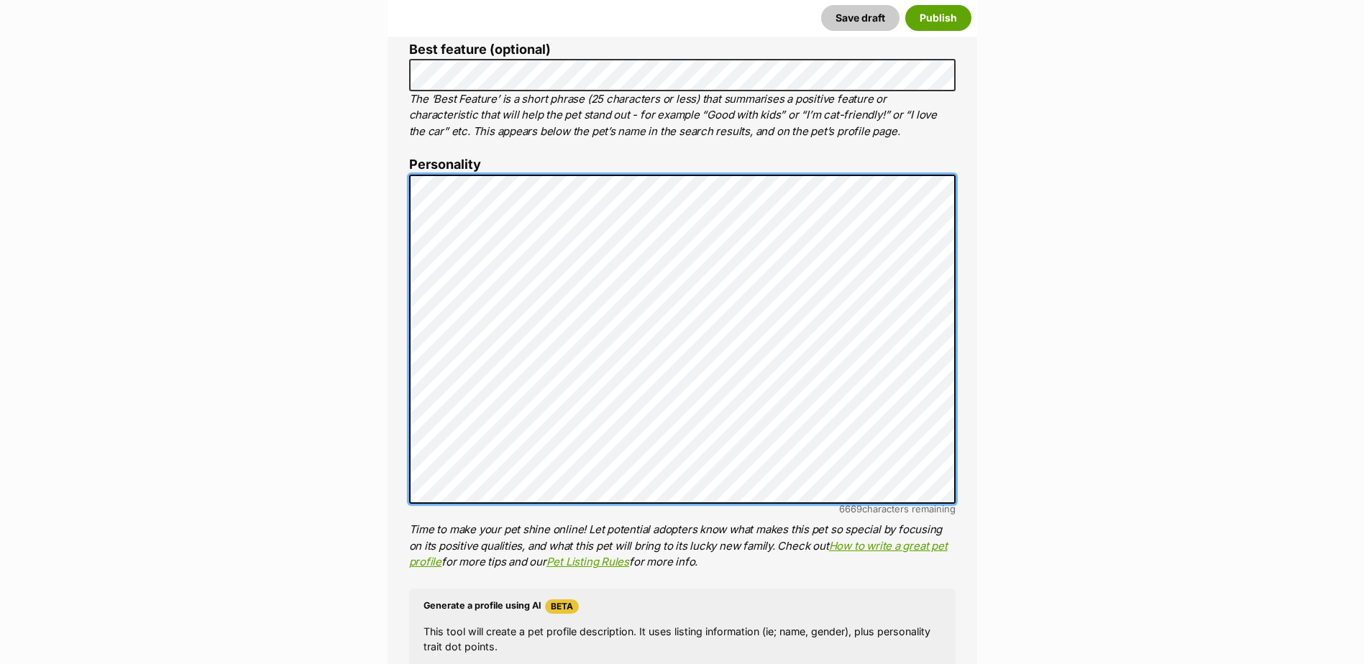
click at [775, 524] on li "Personality 6669 characters remaining Time to make your pet shine online! Let p…" at bounding box center [682, 363] width 546 height 413
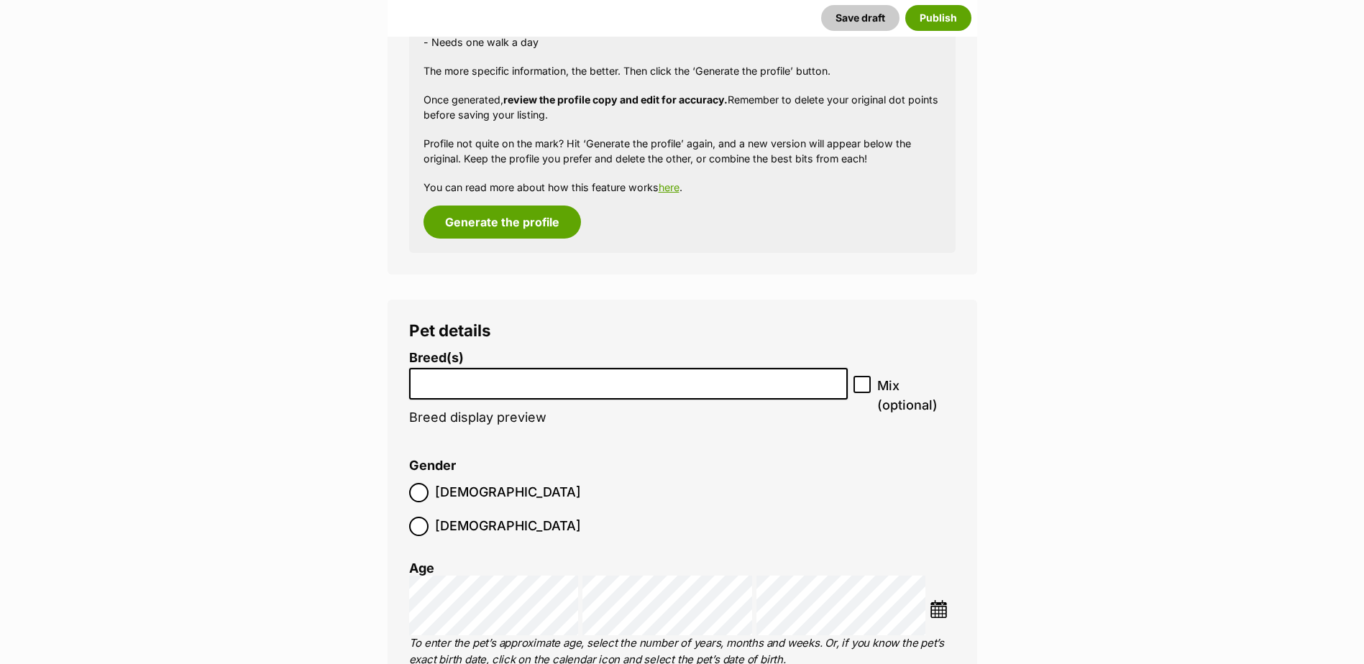
scroll to position [1540, 0]
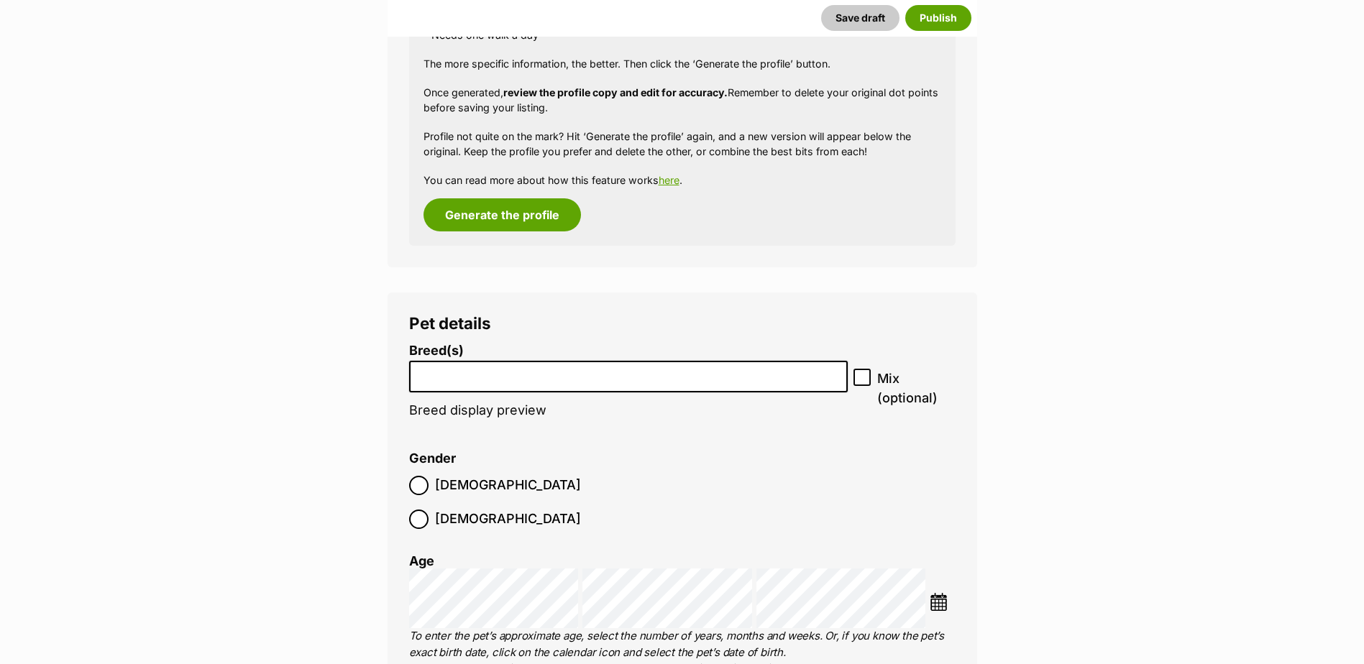
click at [609, 373] on input "search" at bounding box center [628, 373] width 429 height 15
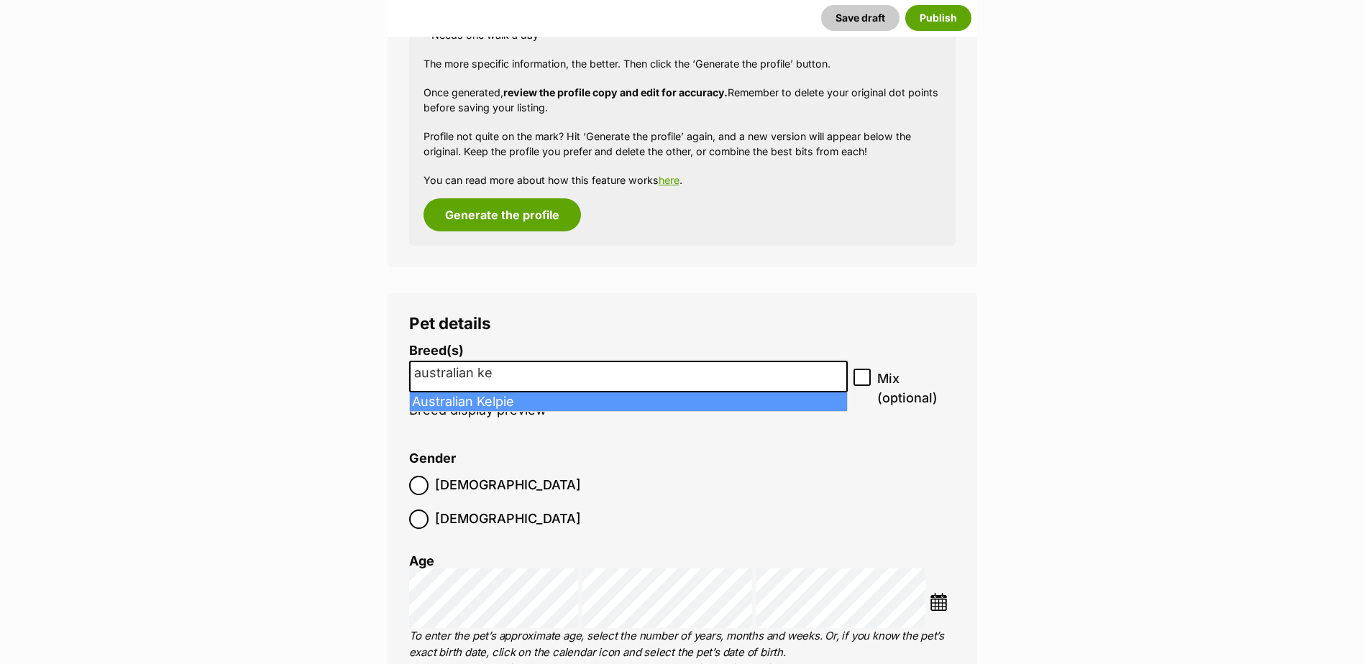
type input "australian ke"
select select "723"
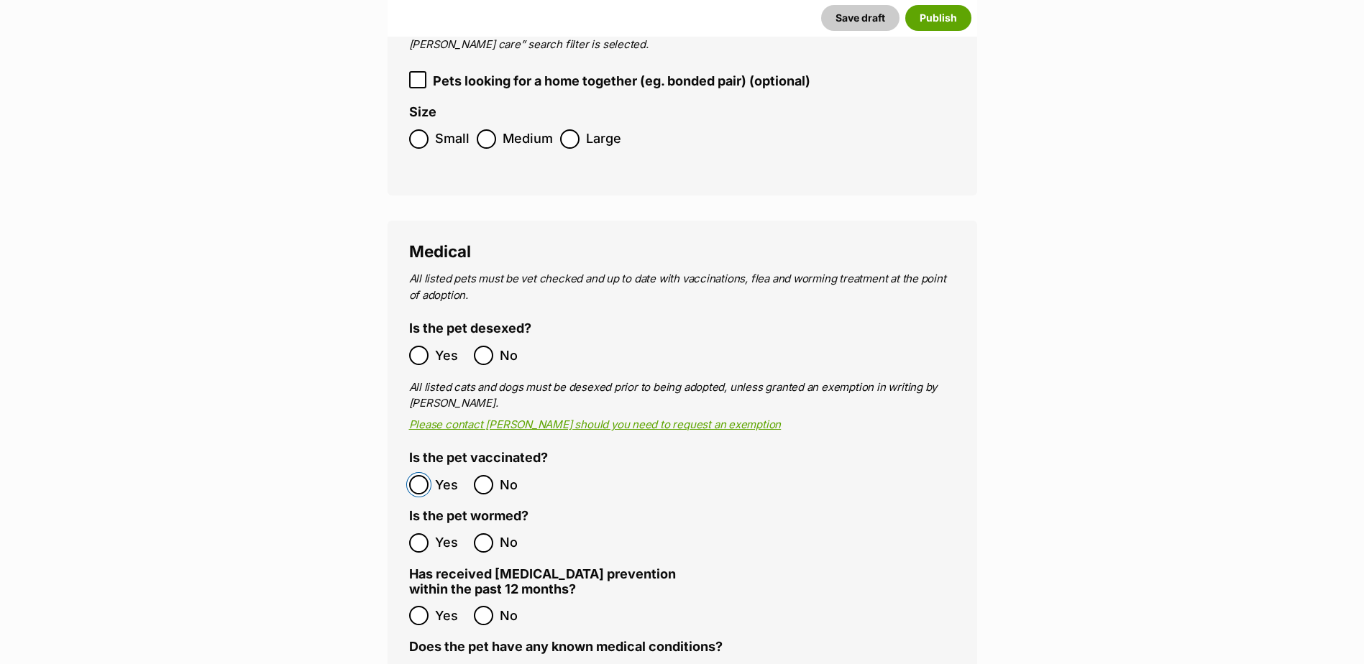
scroll to position [2259, 0]
click at [477, 598] on ol "Yes No" at bounding box center [545, 615] width 273 height 34
click at [421, 656] on ol "No Yes (Please specify)" at bounding box center [682, 673] width 546 height 34
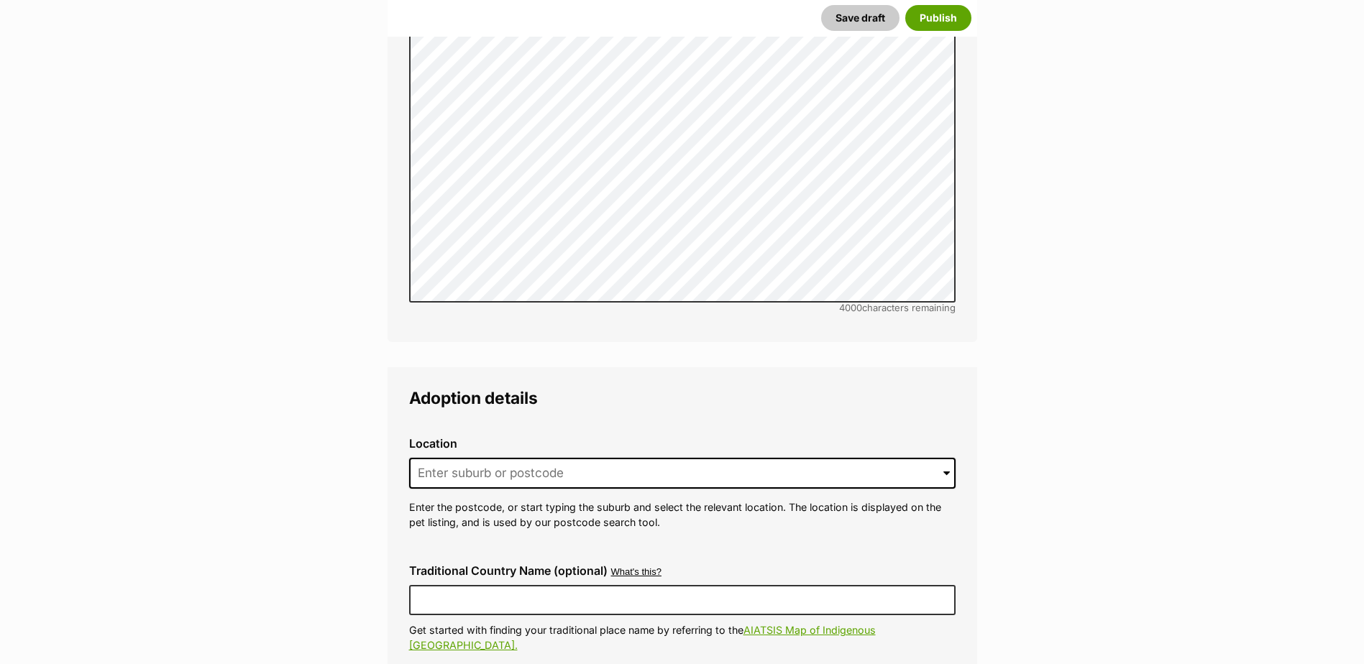
scroll to position [3194, 0]
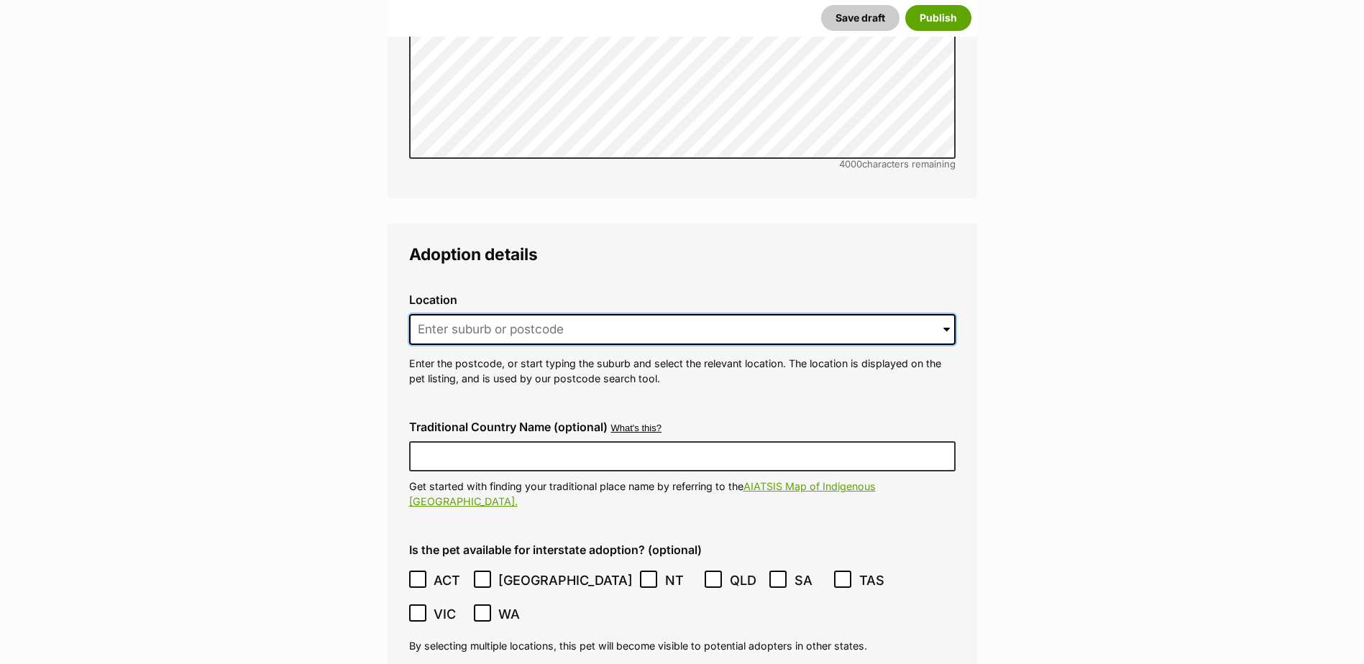
click at [513, 314] on input at bounding box center [682, 330] width 546 height 32
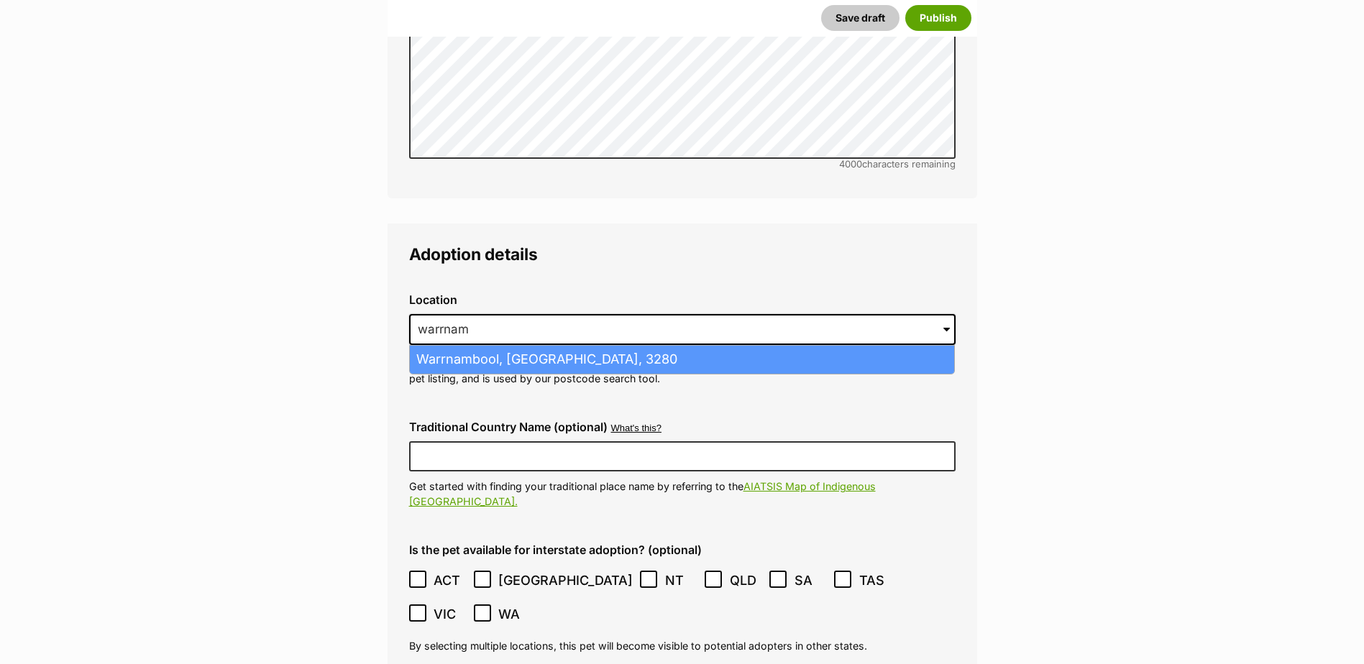
click at [514, 346] on li "Warrnambool, Victoria, 3280" at bounding box center [682, 360] width 544 height 28
type input "Warrnambool, Victoria, 3280"
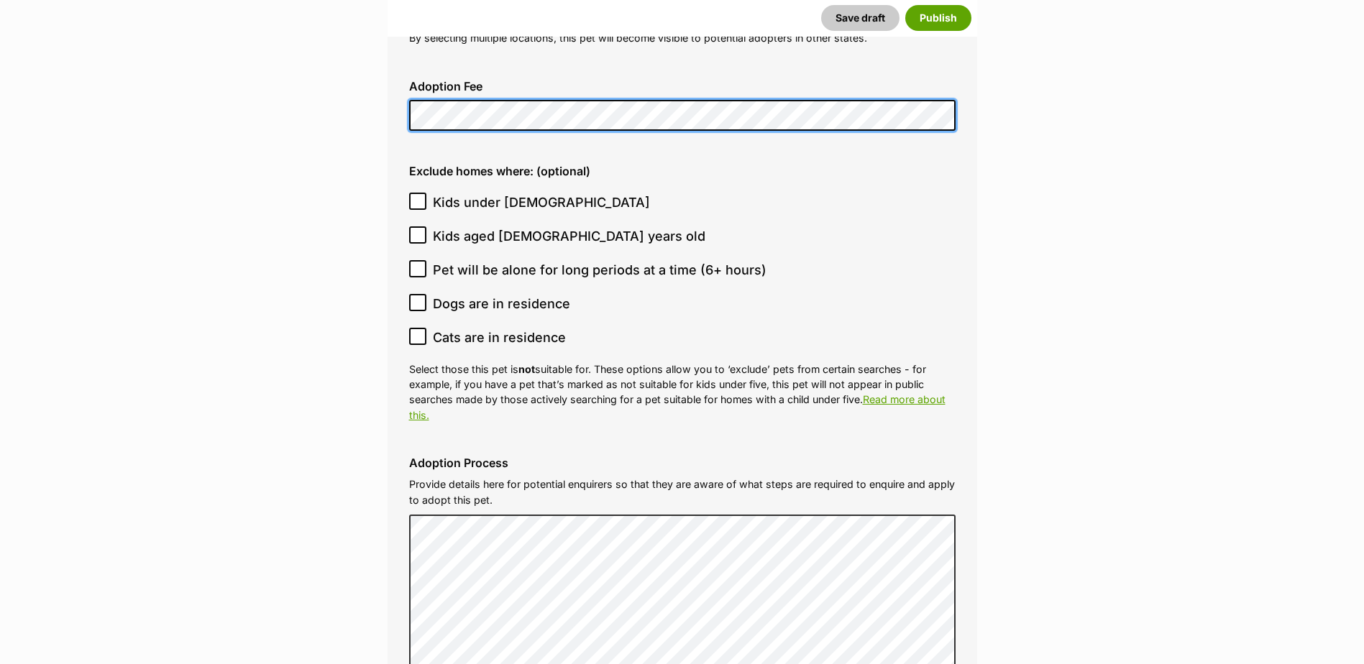
scroll to position [3841, 0]
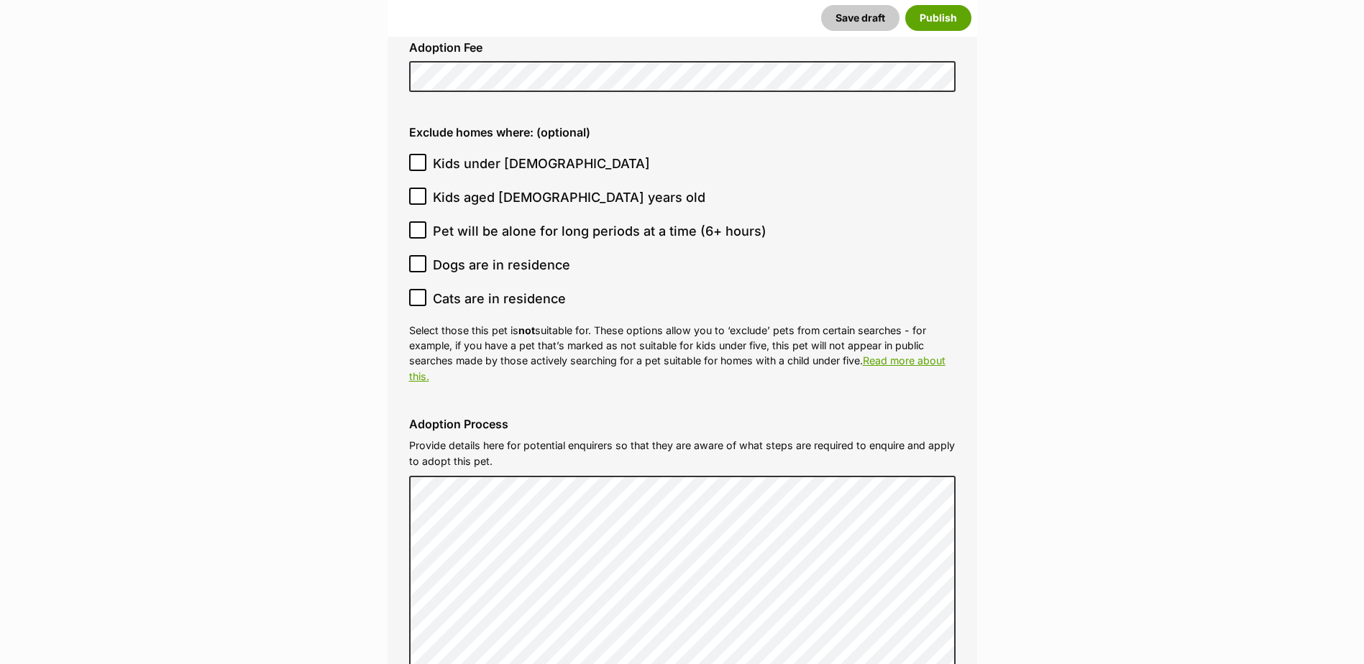
click at [720, 323] on p "Select those this pet is not suitable for. These options allow you to ‘exclude’…" at bounding box center [682, 353] width 546 height 61
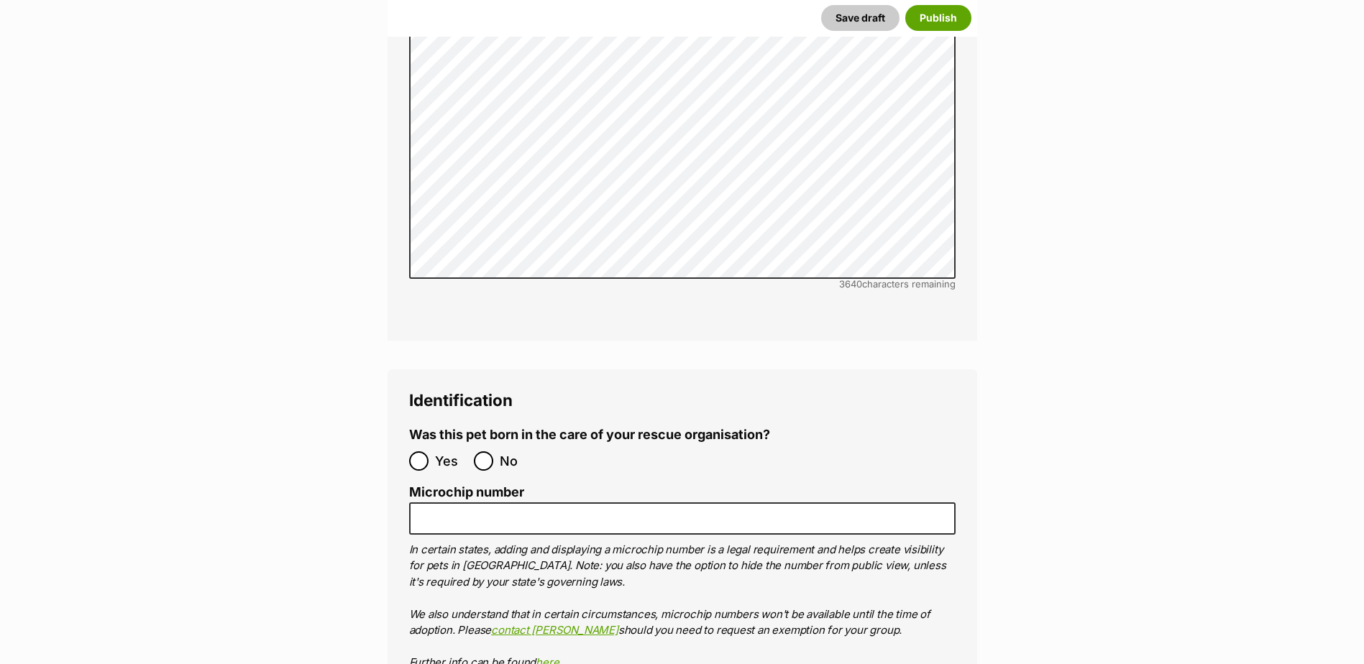
scroll to position [4416, 0]
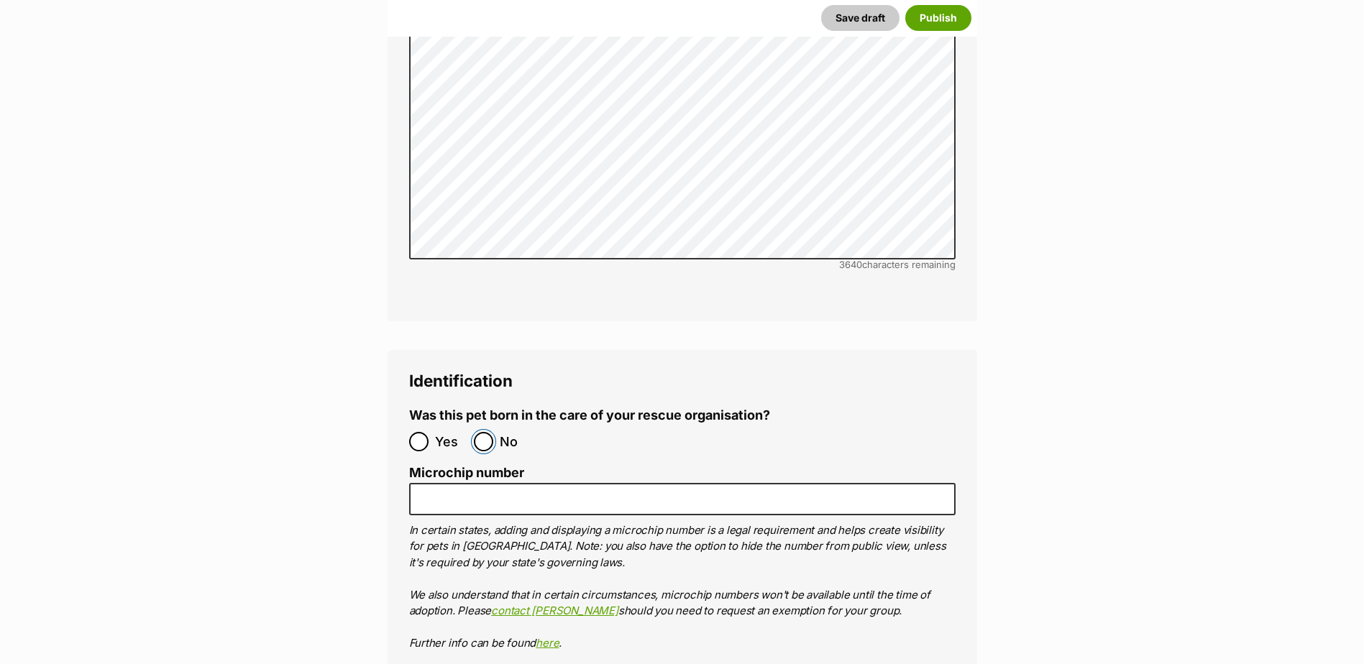
click at [478, 432] on input "No" at bounding box center [483, 441] width 19 height 19
radio input "true"
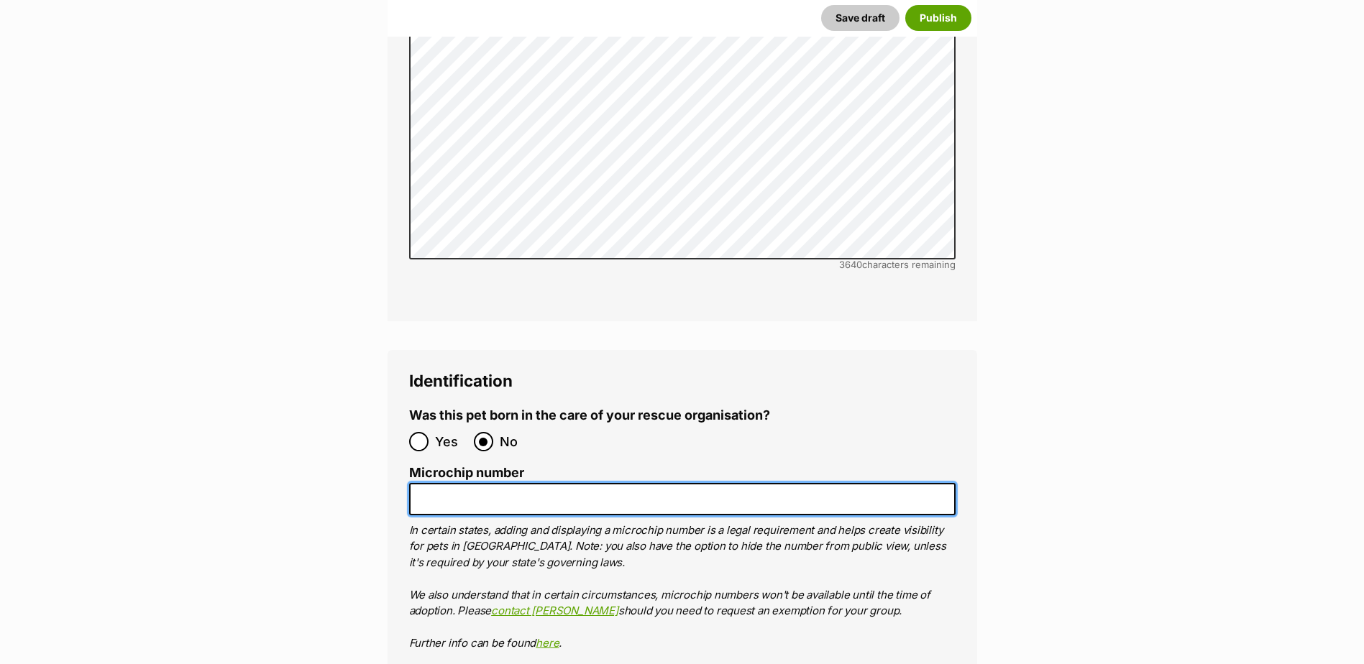
click at [585, 483] on input "Microchip number" at bounding box center [682, 499] width 546 height 32
paste input "953010006693616"
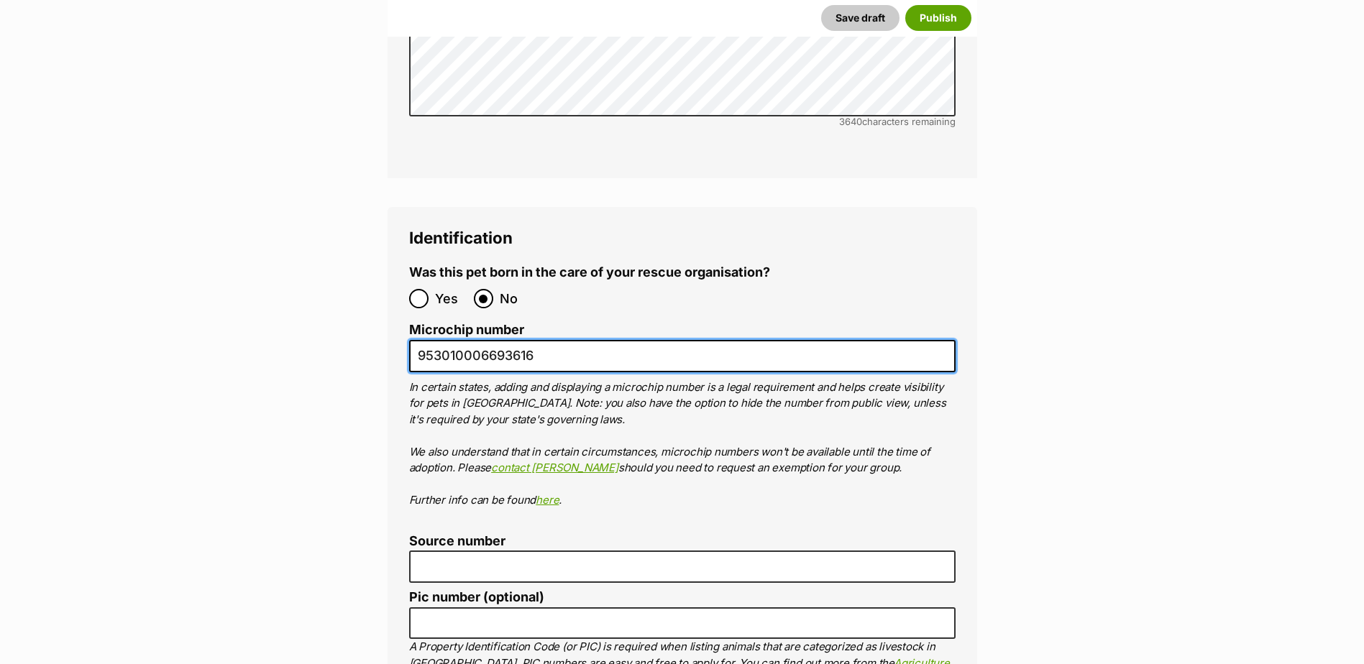
scroll to position [4560, 0]
type input "953010006693616"
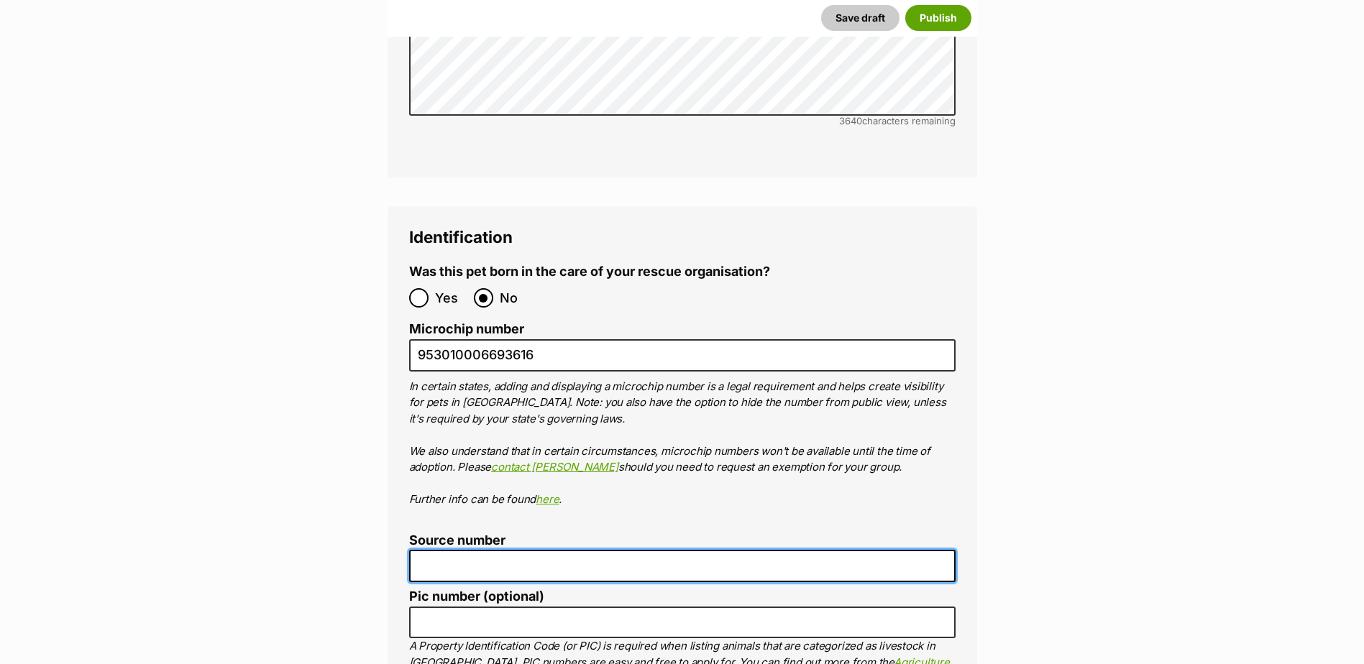
drag, startPoint x: 540, startPoint y: 478, endPoint x: 525, endPoint y: 487, distance: 17.4
click at [539, 550] on input "Source number" at bounding box center [682, 566] width 546 height 32
type input "BR257412"
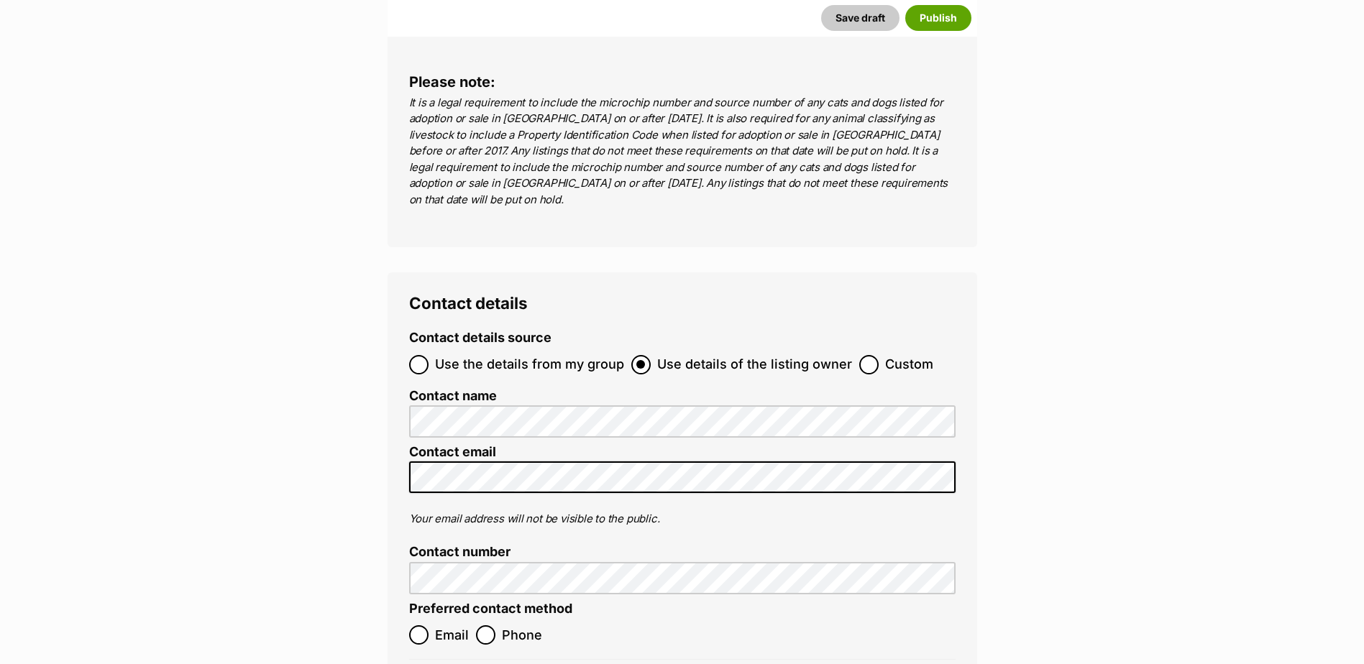
scroll to position [5245, 0]
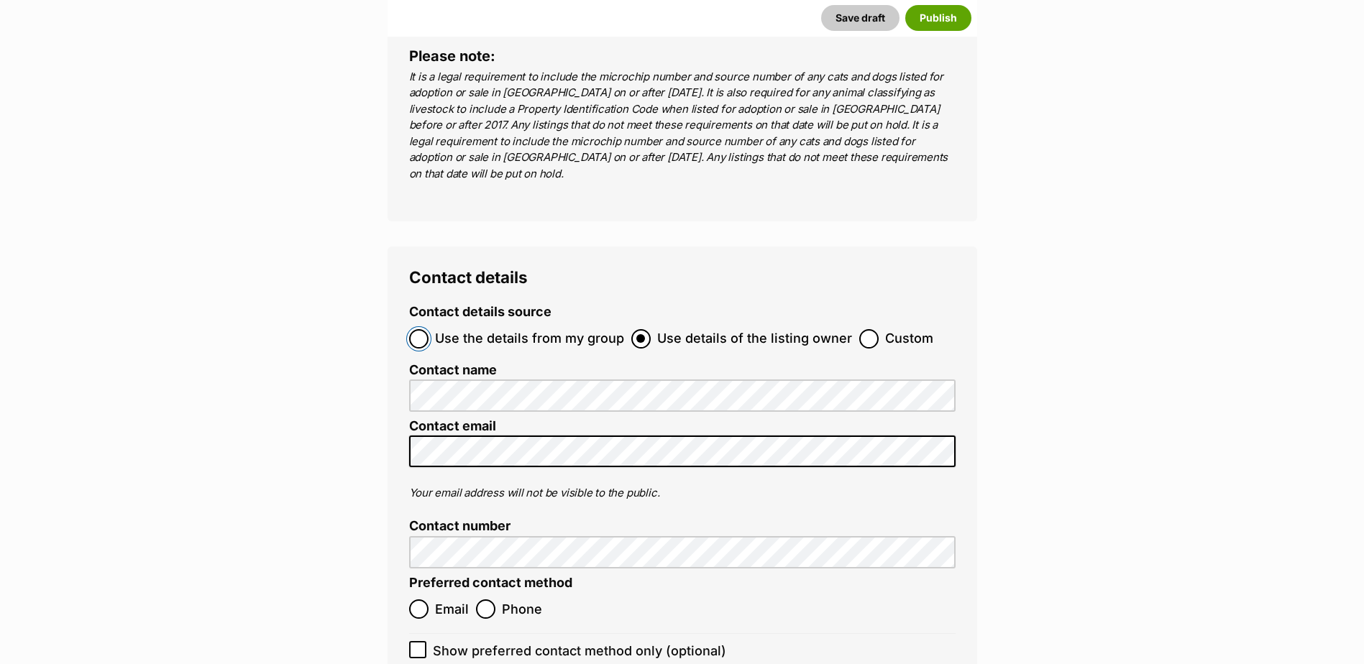
click at [416, 329] on input "Use the details from my group" at bounding box center [418, 338] width 19 height 19
radio input "true"
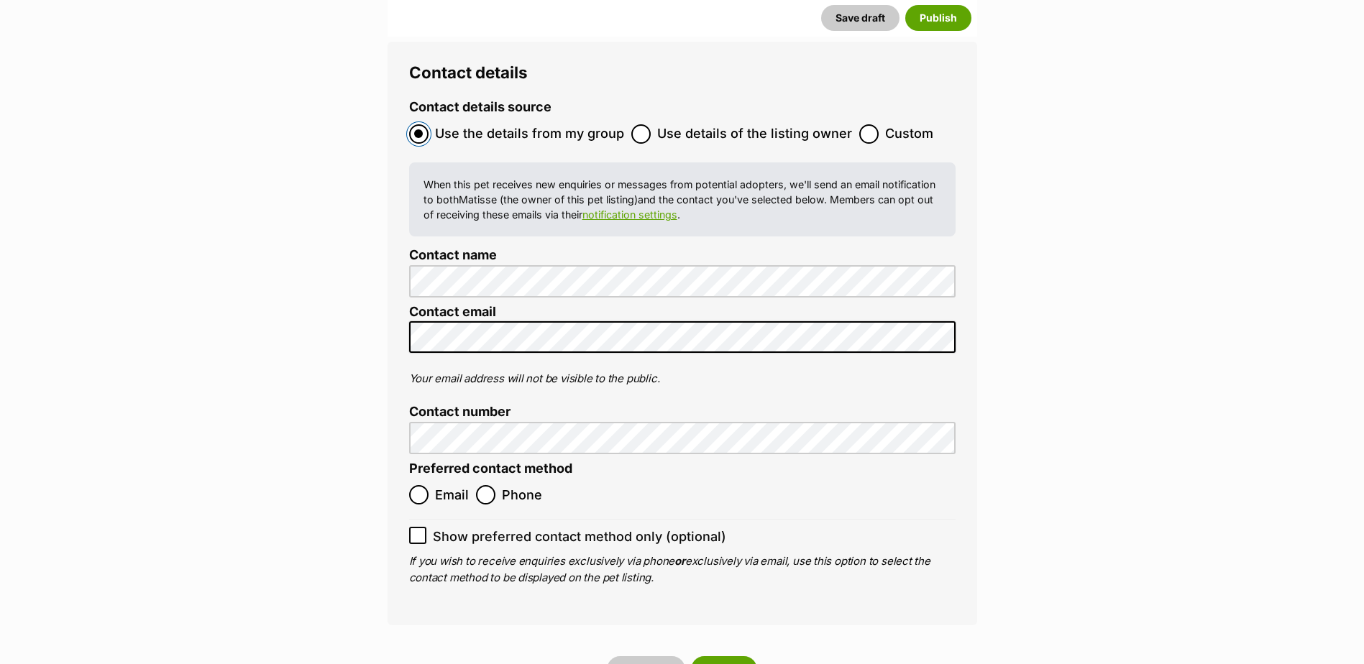
scroll to position [5460, 0]
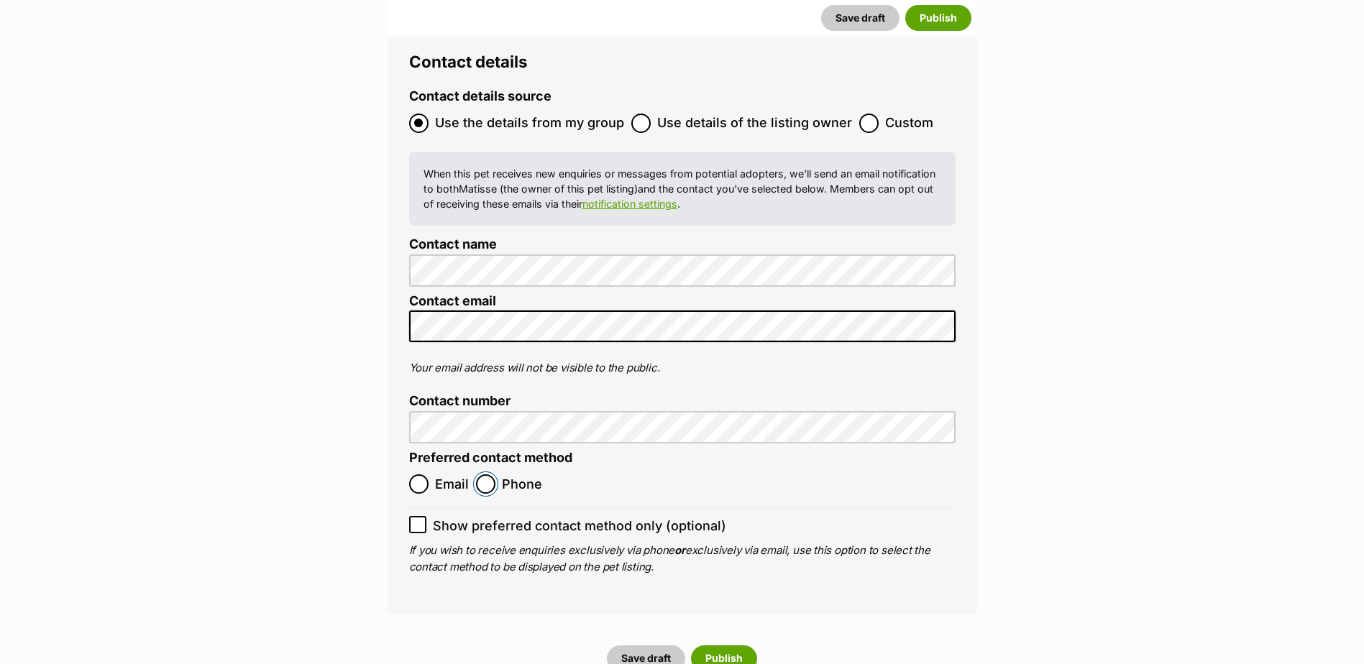
click at [486, 475] on input "Phone" at bounding box center [485, 484] width 19 height 19
radio input "true"
click at [674, 646] on button "Save draft" at bounding box center [646, 659] width 78 height 26
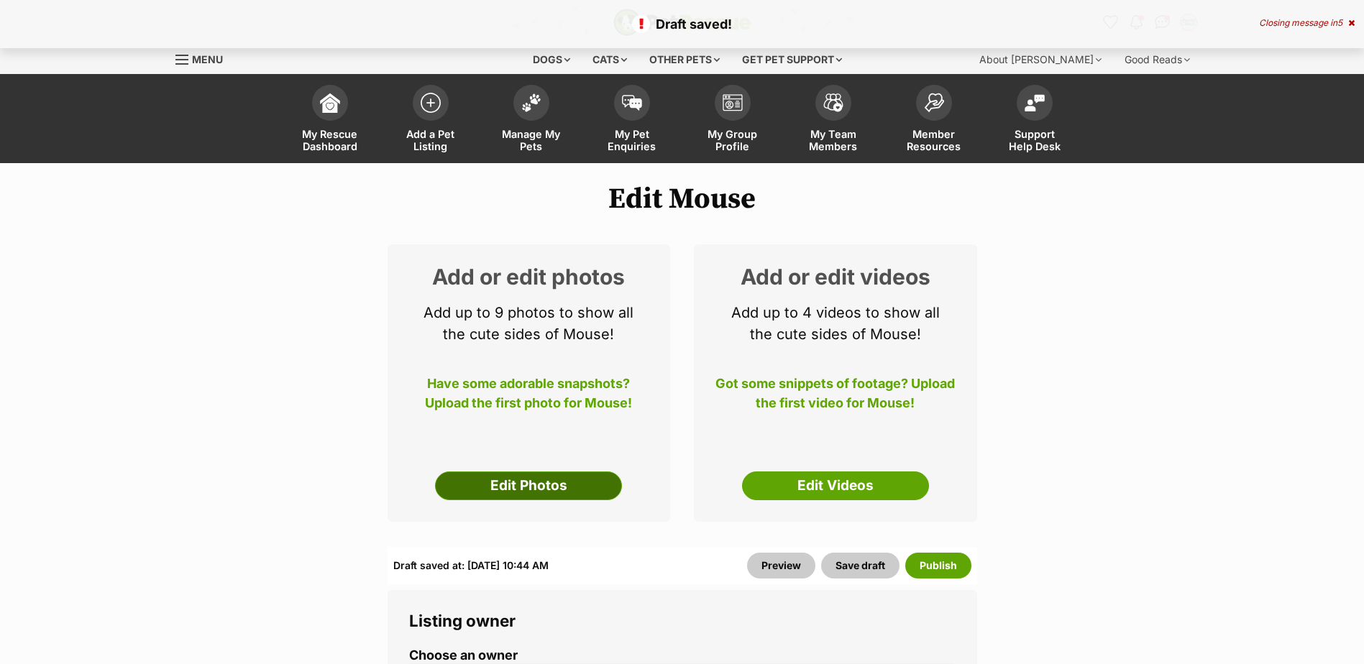
click at [550, 481] on link "Edit Photos" at bounding box center [528, 486] width 187 height 29
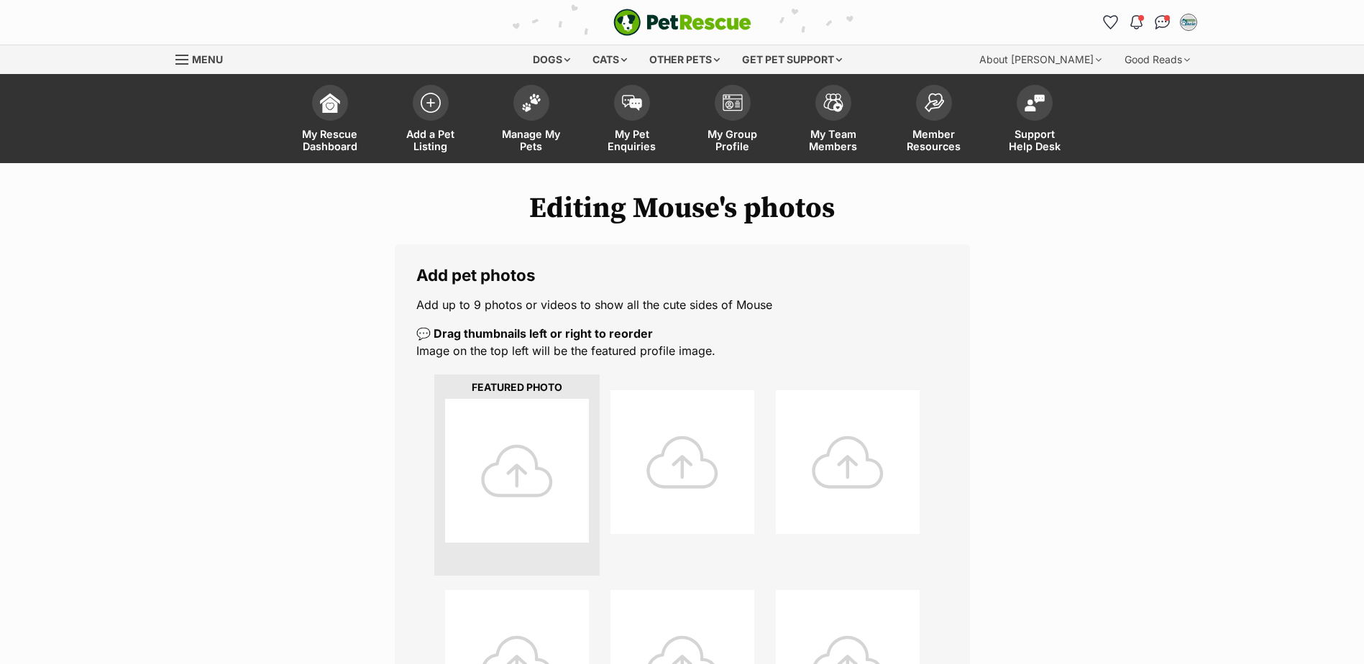
click at [488, 454] on div at bounding box center [517, 471] width 144 height 144
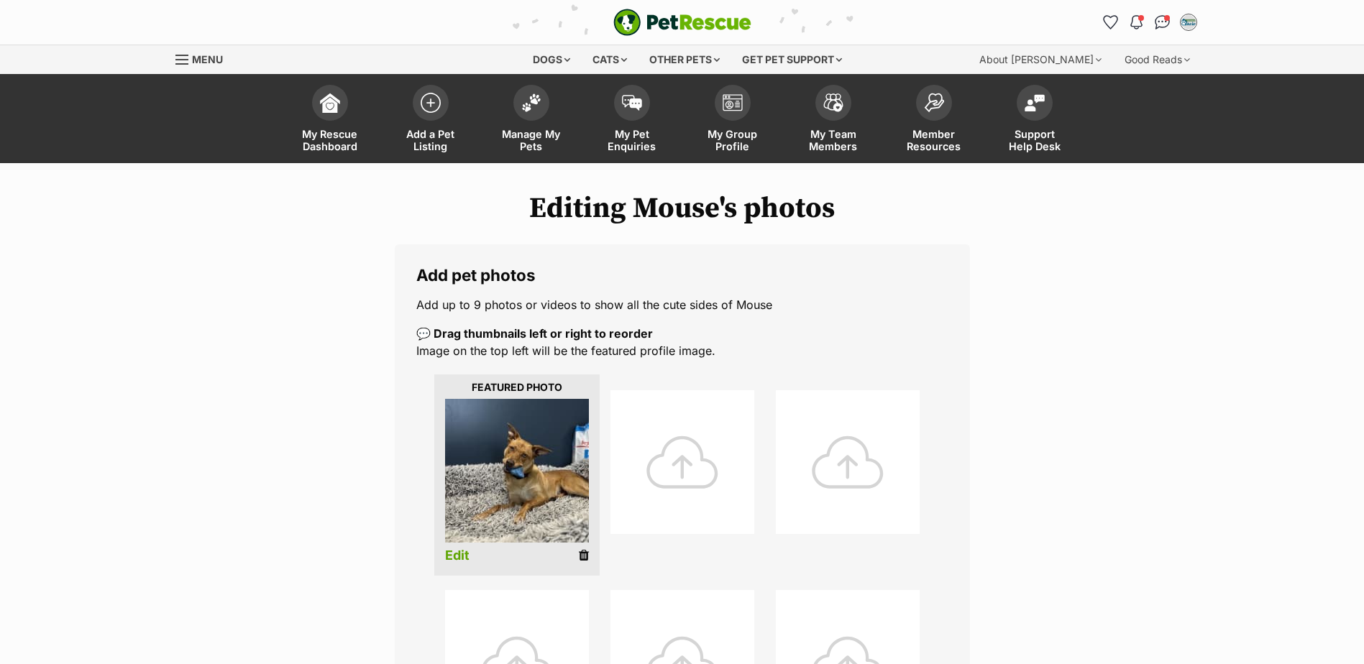
click at [688, 460] on div at bounding box center [682, 462] width 144 height 144
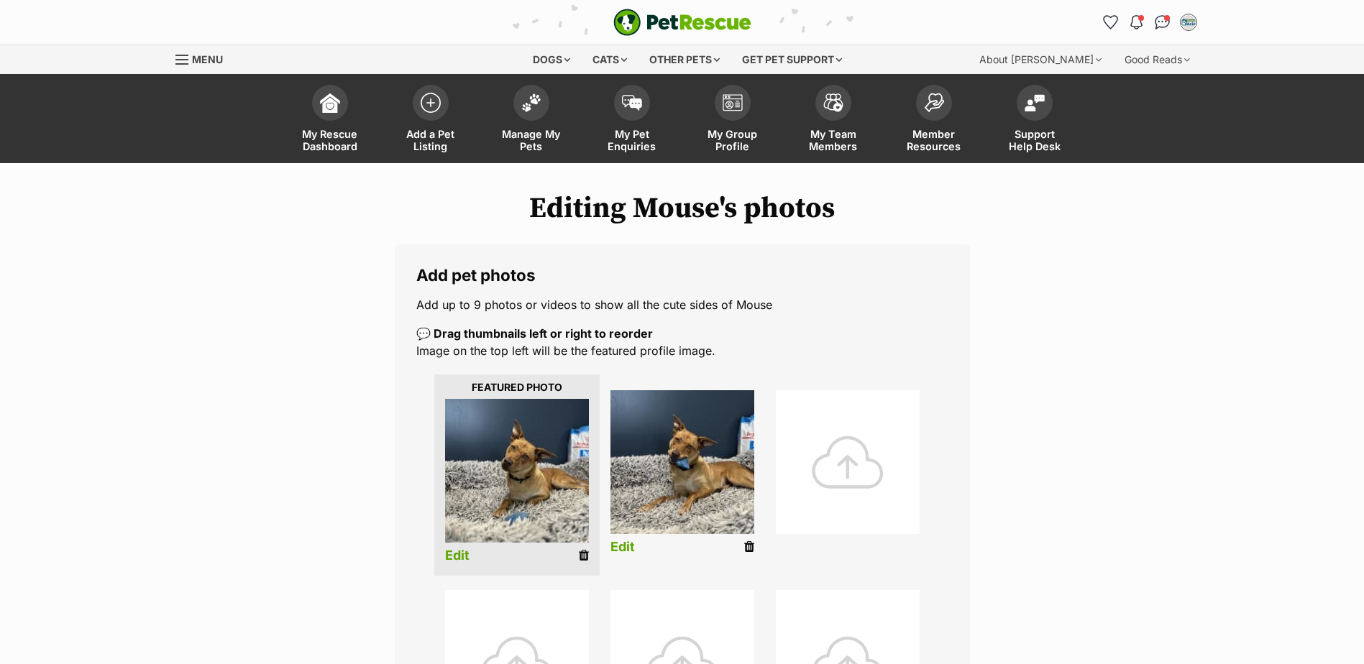
click at [877, 477] on div at bounding box center [848, 462] width 144 height 144
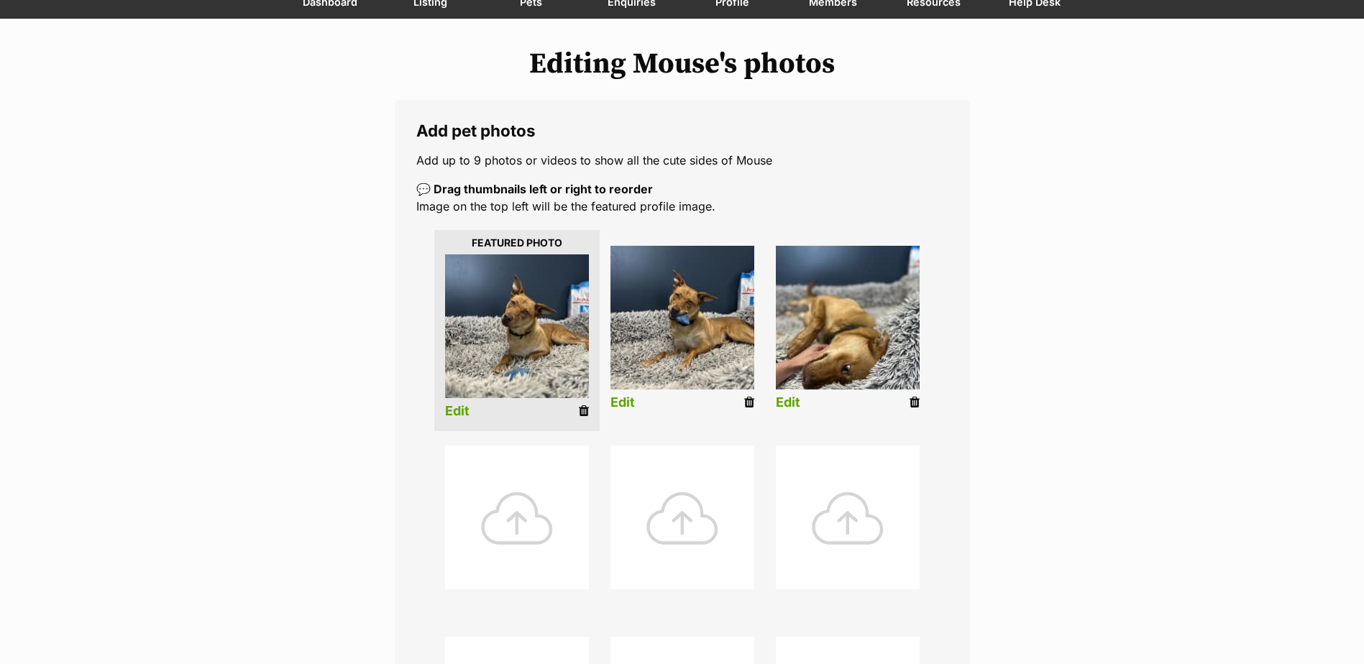
scroll to position [216, 0]
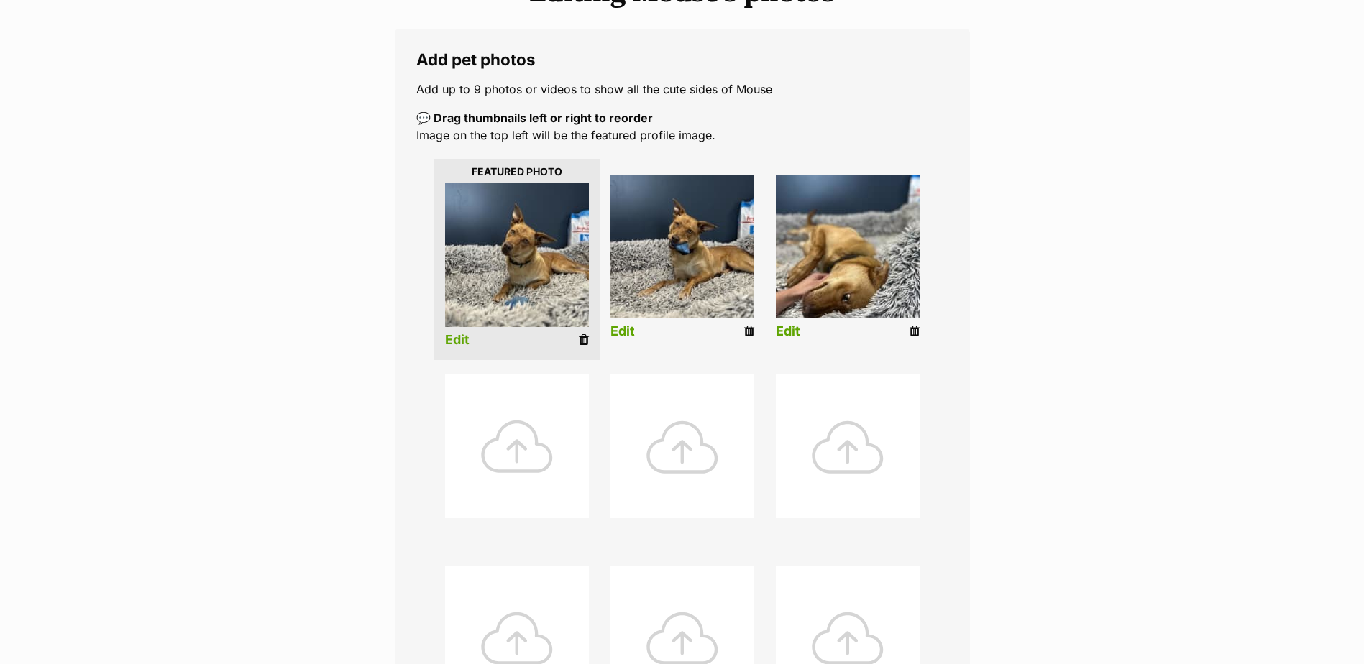
click at [490, 428] on div at bounding box center [517, 447] width 144 height 144
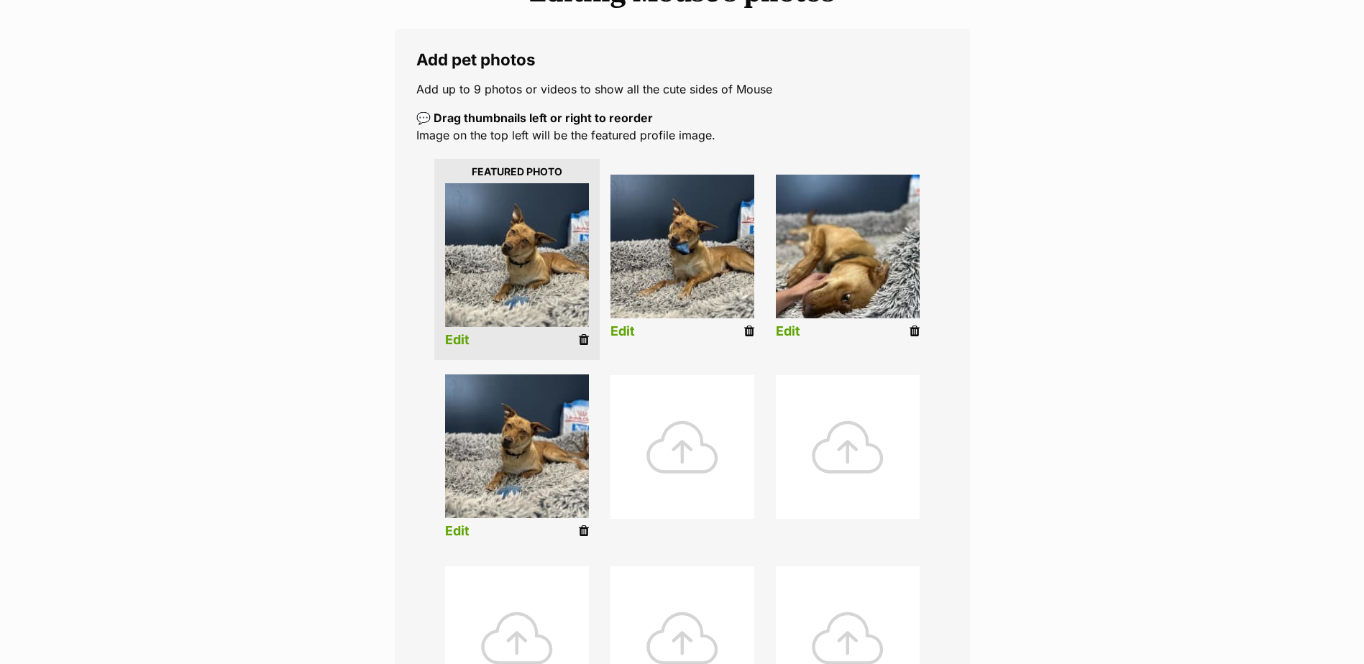
click at [708, 445] on div at bounding box center [682, 447] width 144 height 144
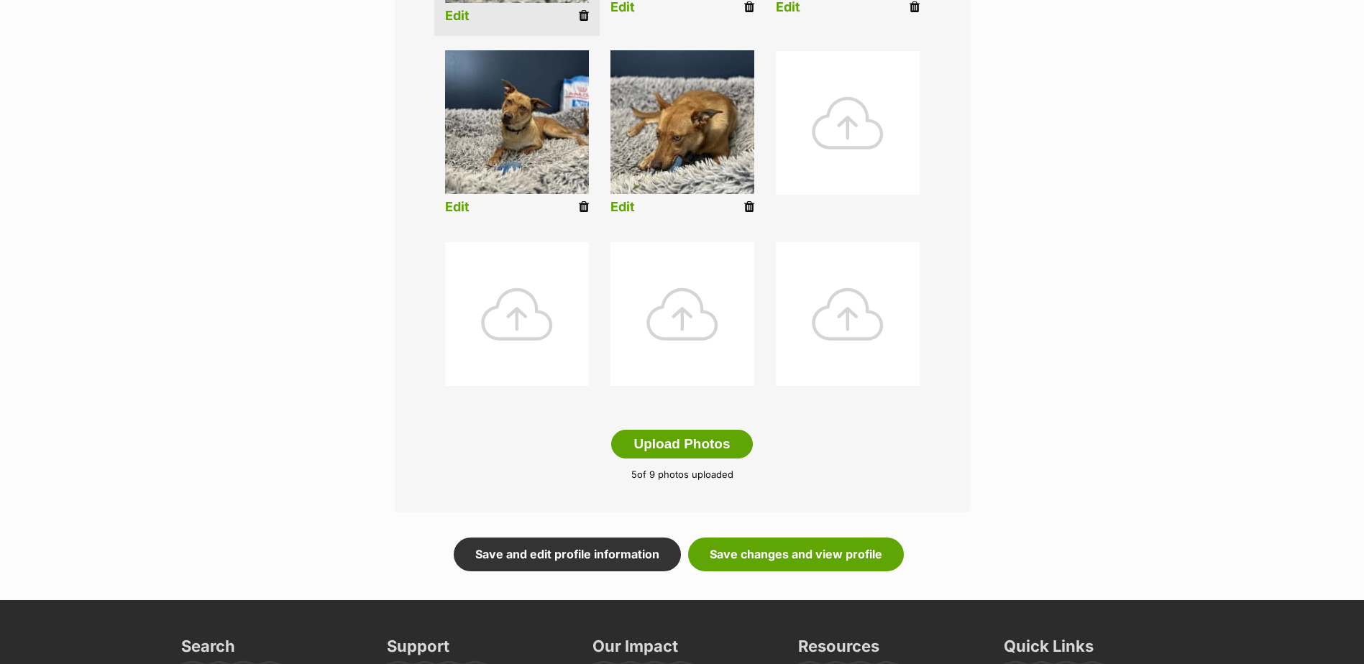
scroll to position [575, 0]
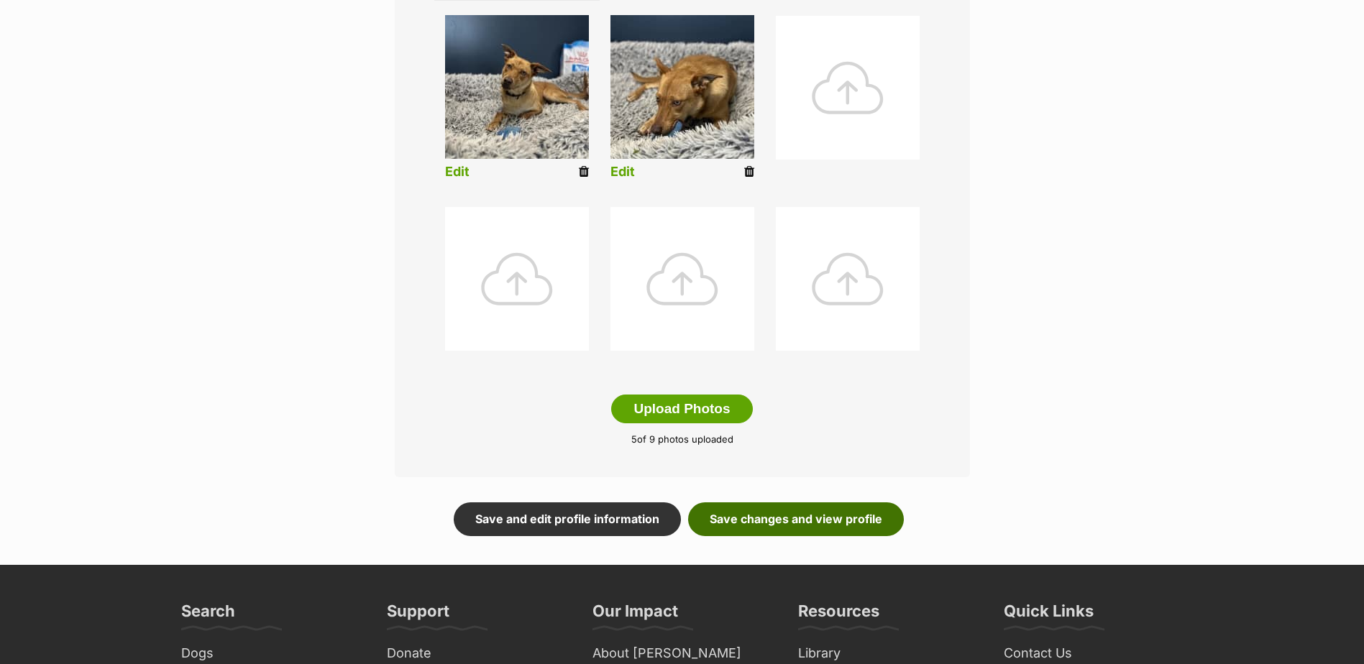
click at [781, 522] on link "Save changes and view profile" at bounding box center [796, 519] width 216 height 33
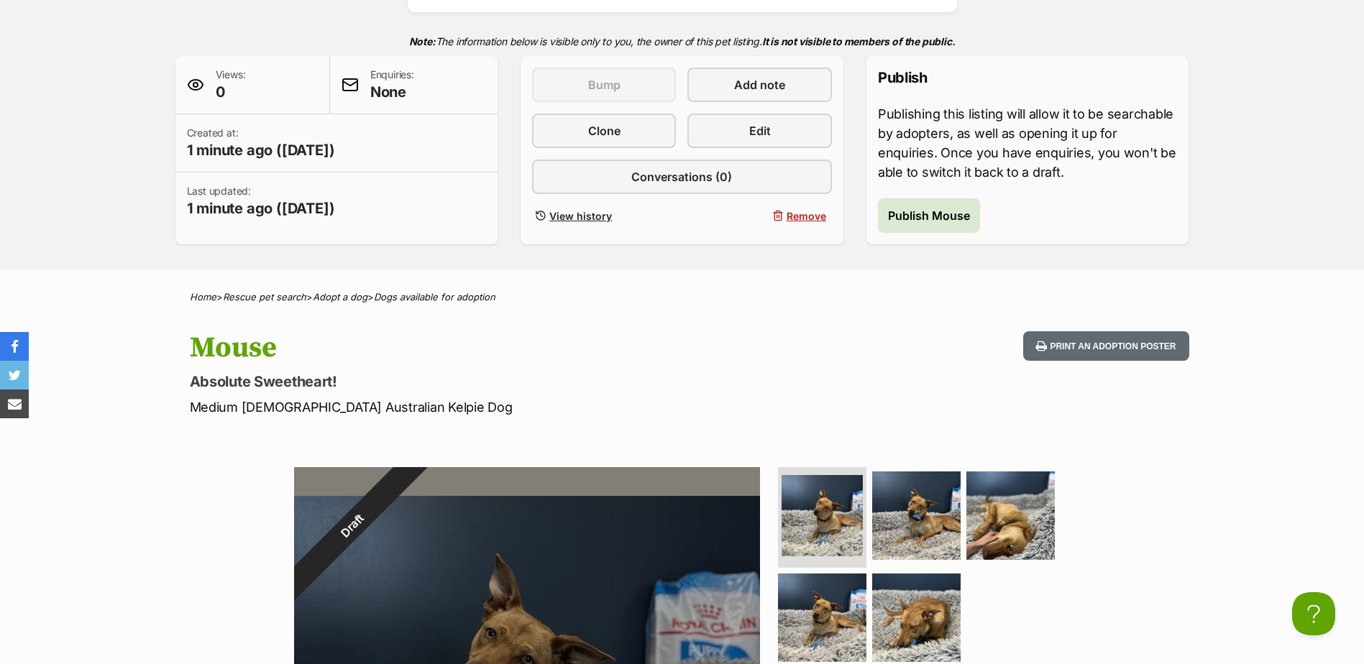
scroll to position [216, 0]
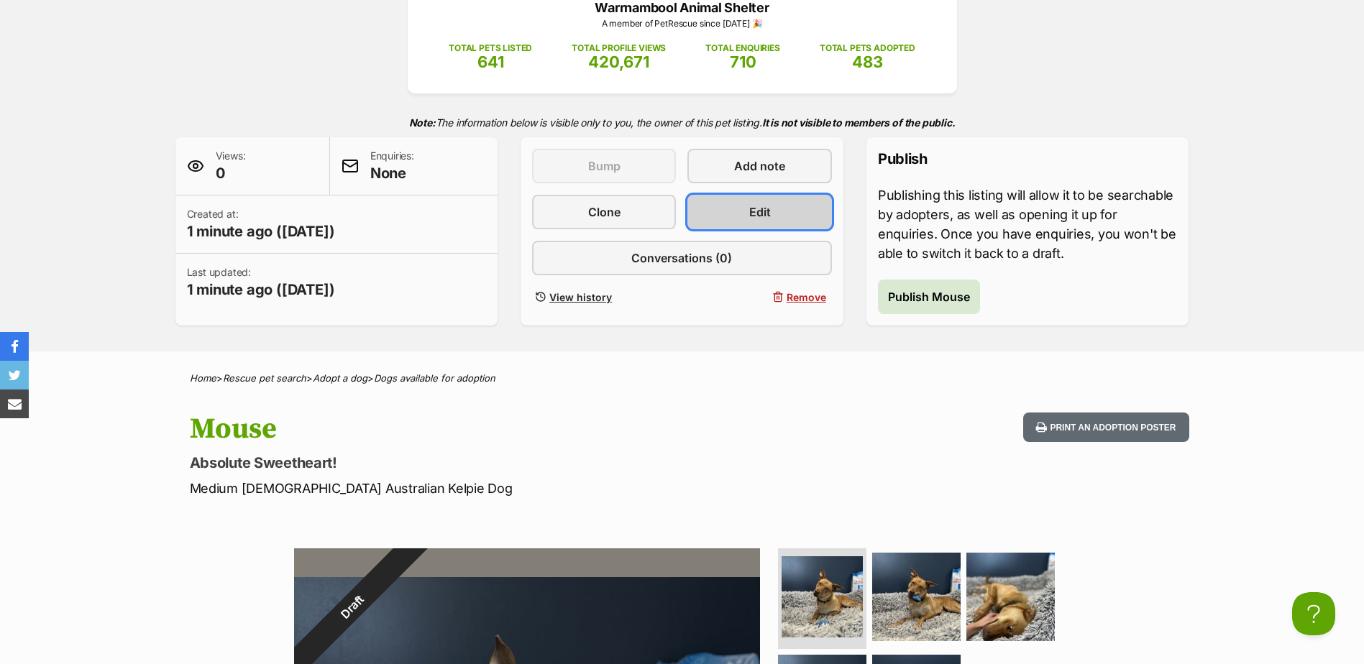
click at [772, 214] on link "Edit" at bounding box center [759, 212] width 144 height 35
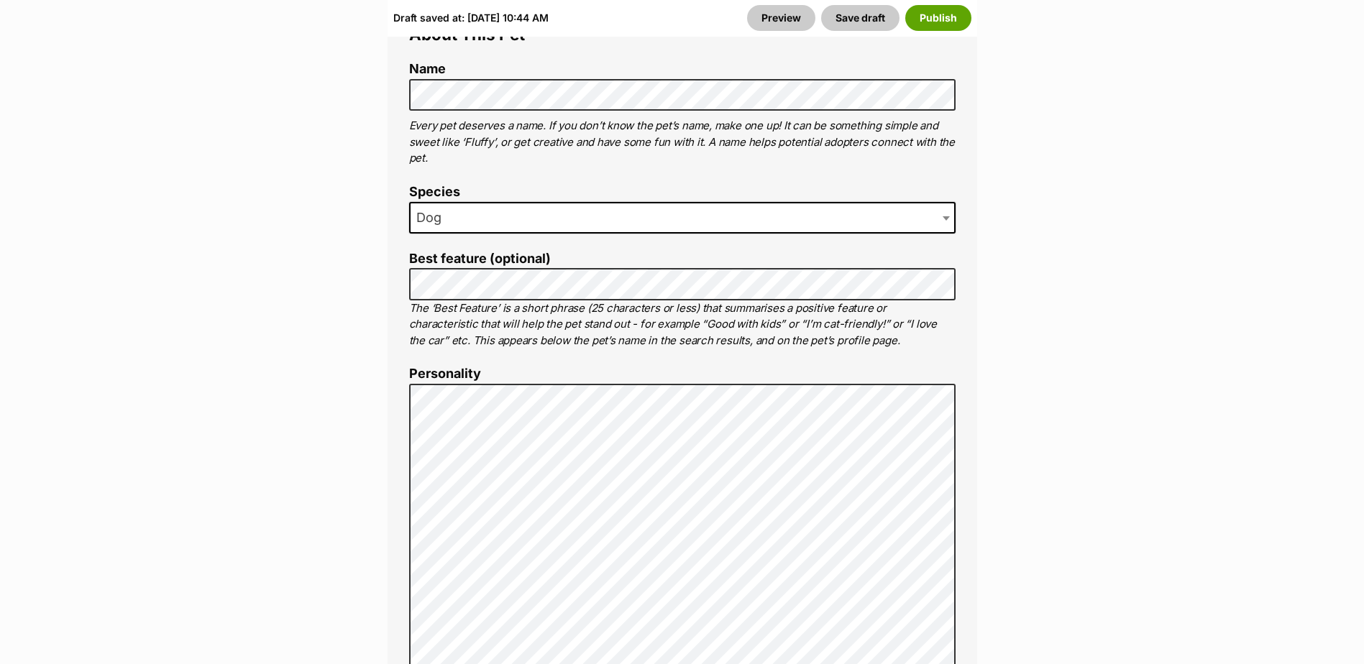
scroll to position [1078, 0]
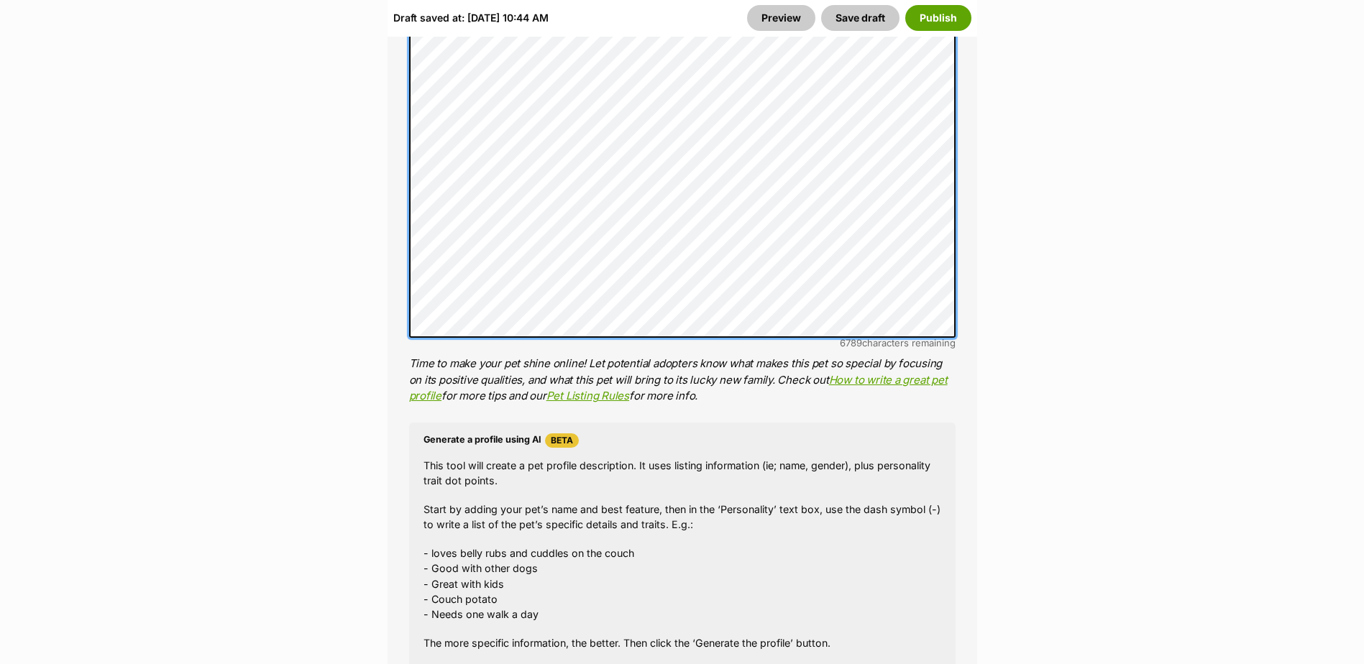
scroll to position [1294, 0]
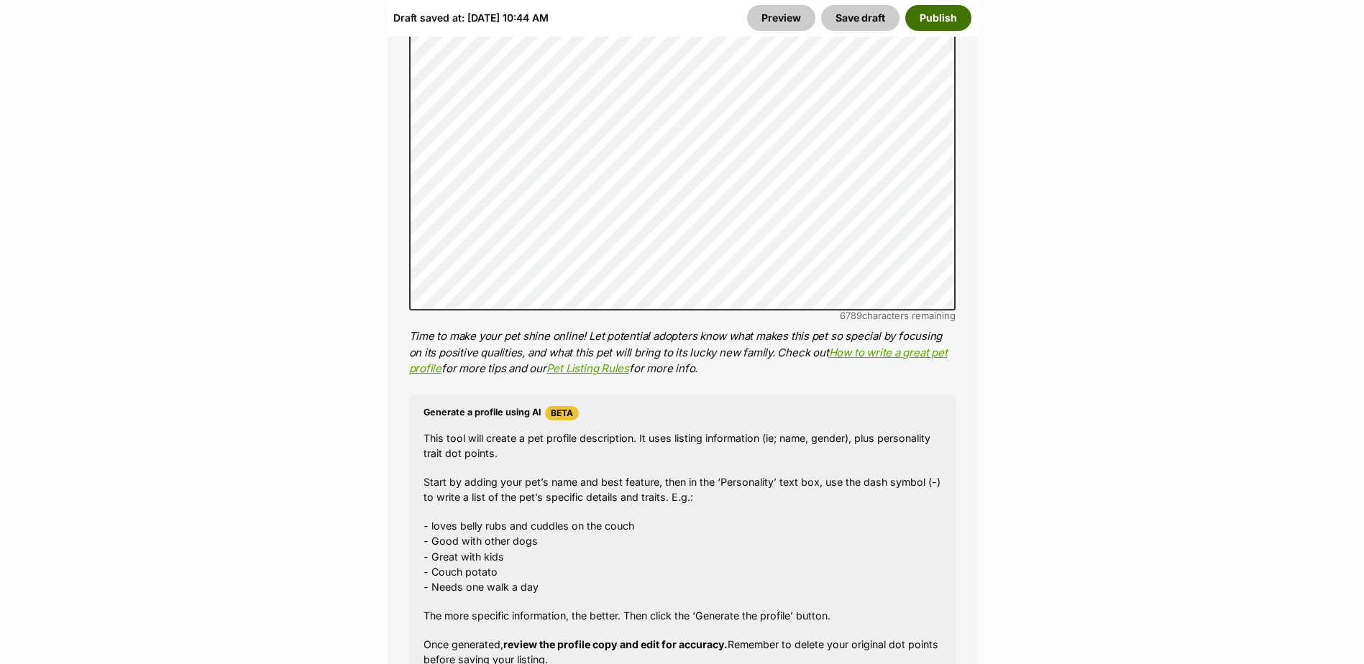
click at [937, 9] on button "Publish" at bounding box center [938, 18] width 66 height 26
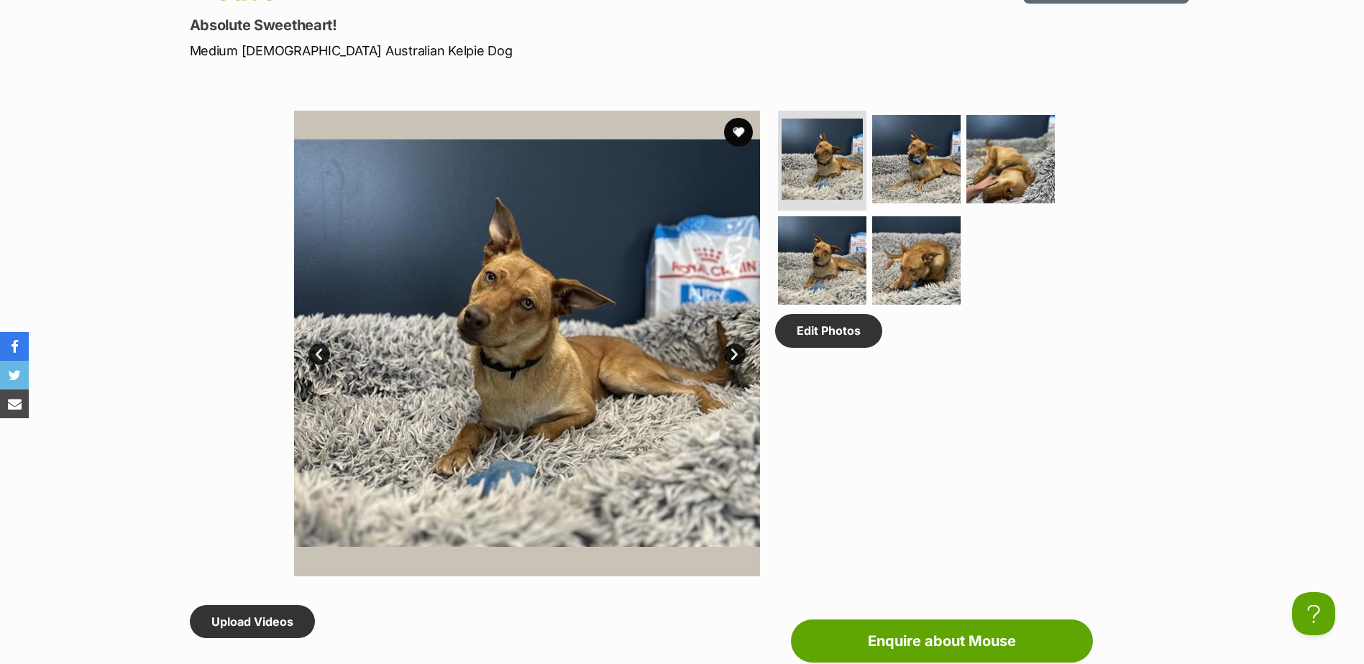
click at [735, 352] on link "Next" at bounding box center [735, 355] width 22 height 22
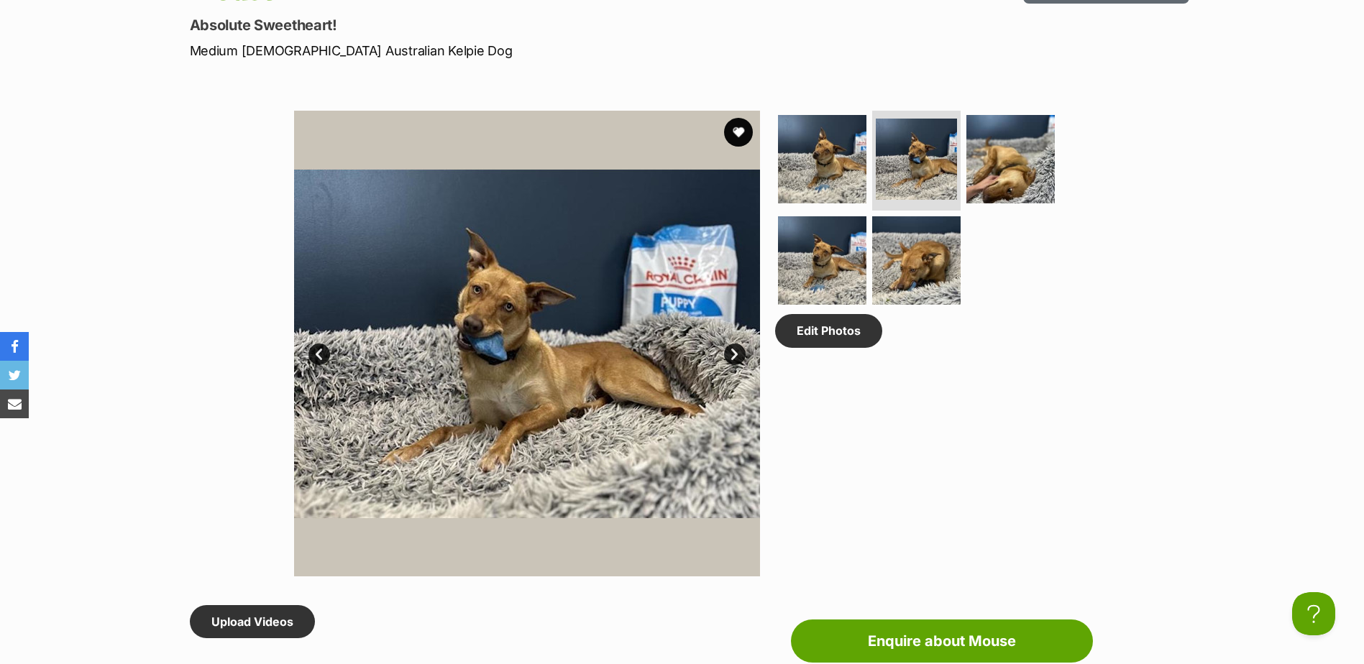
click at [735, 352] on link "Next" at bounding box center [735, 355] width 22 height 22
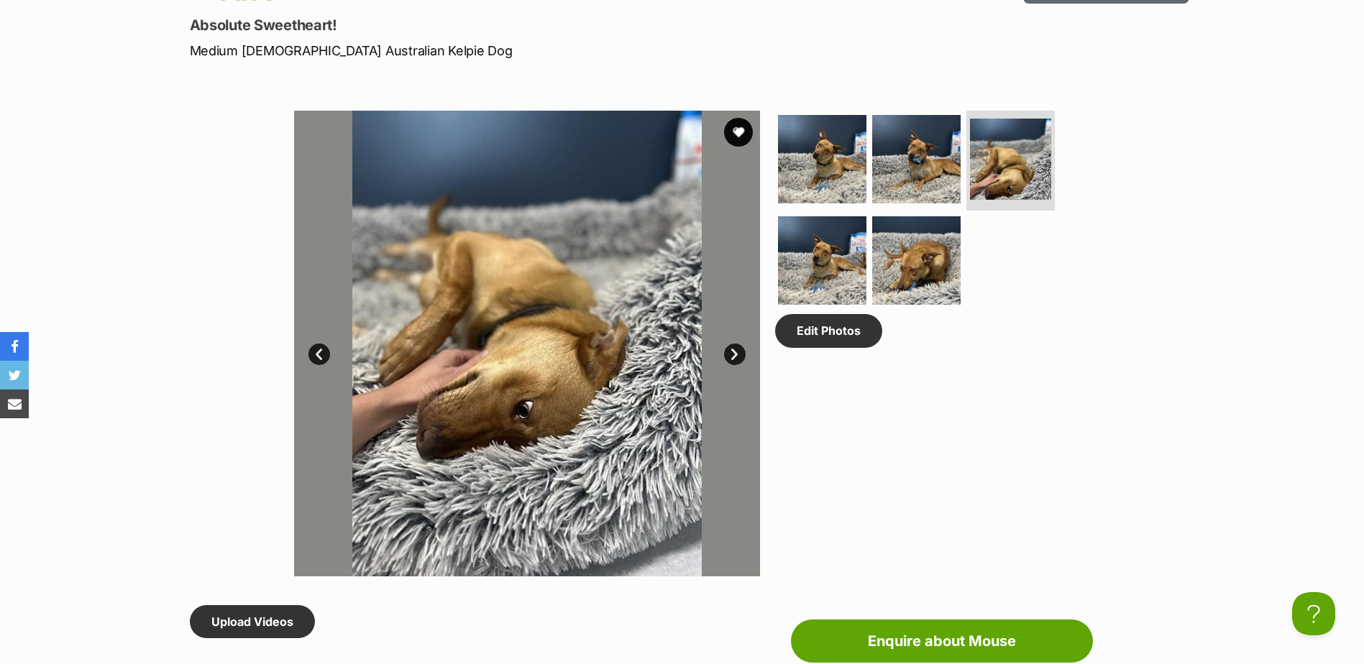
click at [735, 352] on link "Next" at bounding box center [735, 355] width 22 height 22
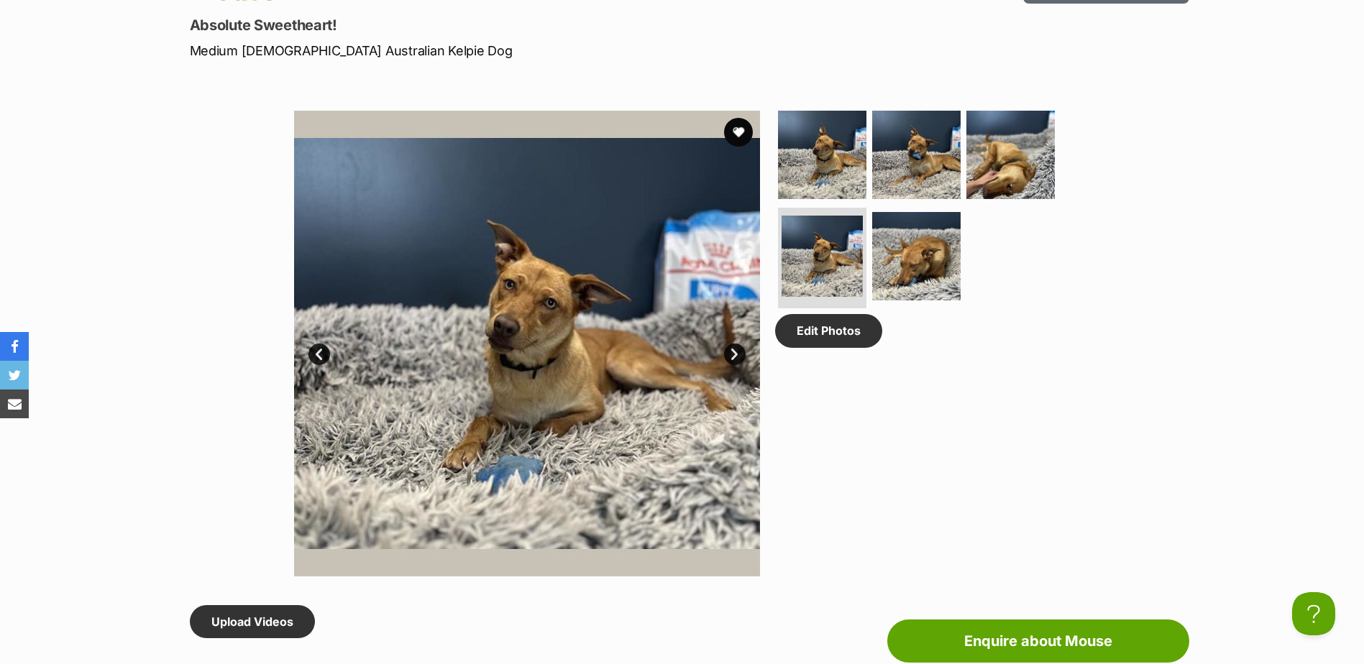
click at [733, 350] on link "Next" at bounding box center [735, 355] width 22 height 22
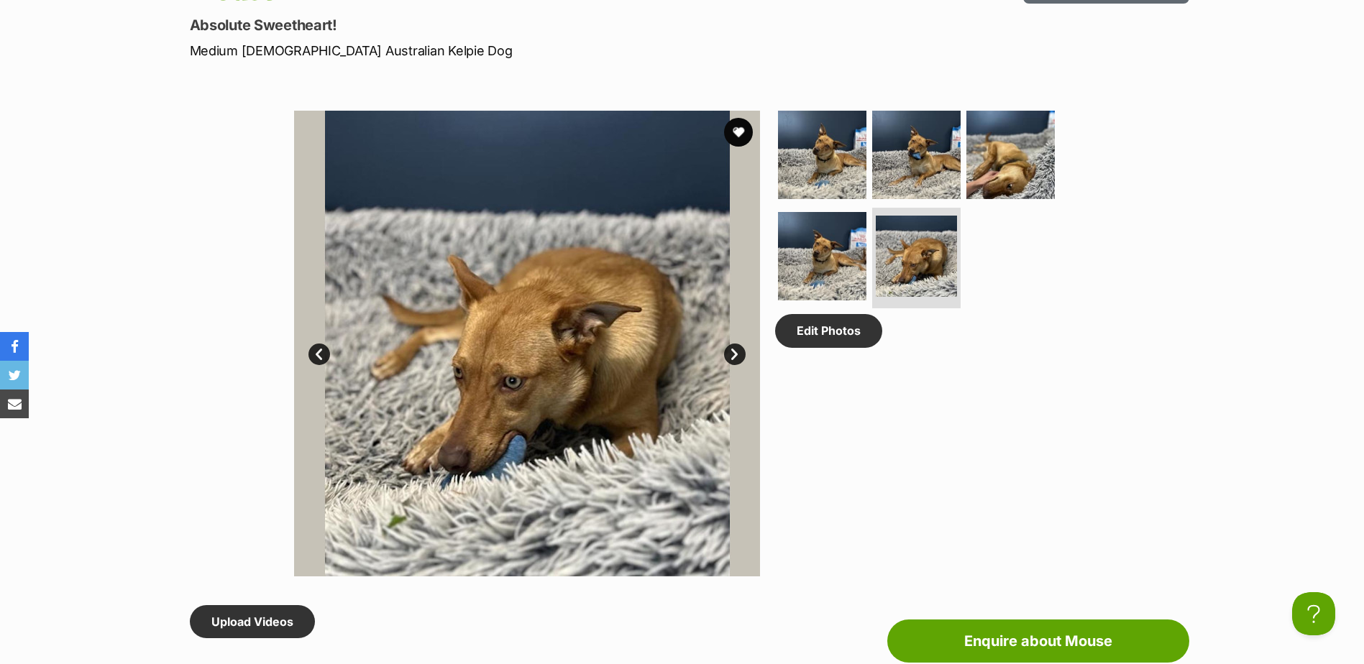
click at [733, 350] on link "Next" at bounding box center [735, 355] width 22 height 22
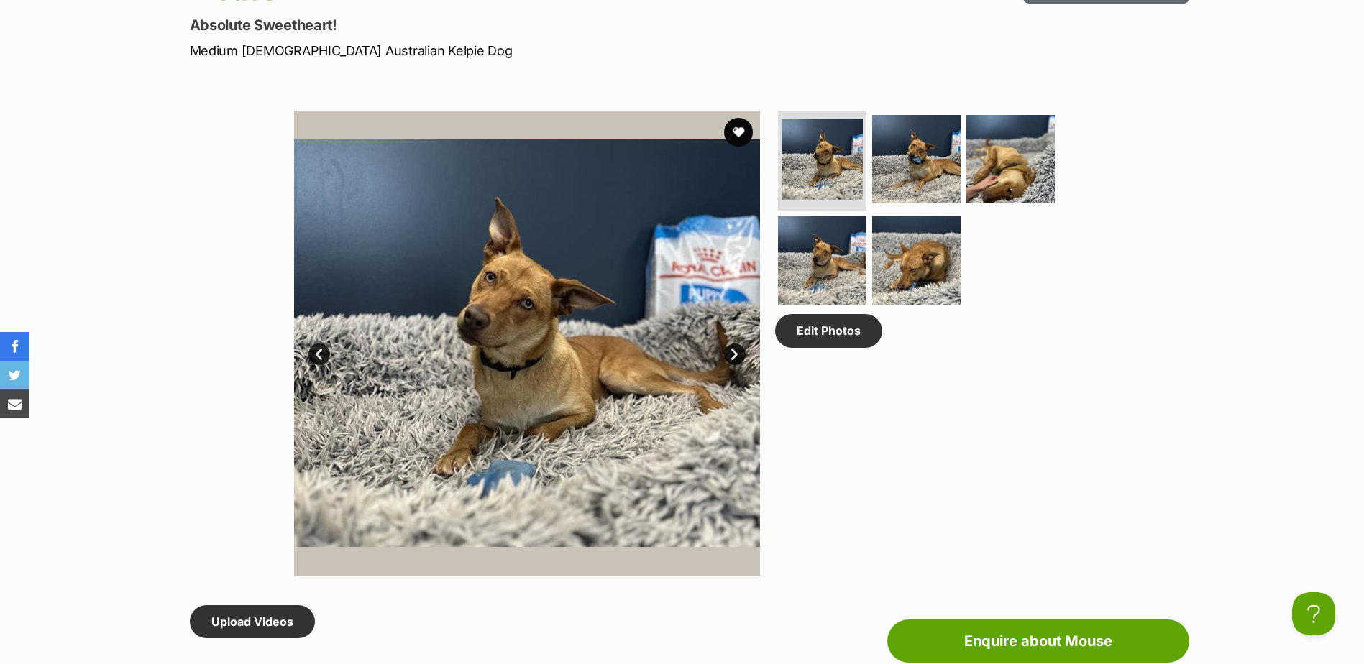
click at [733, 350] on link "Next" at bounding box center [735, 355] width 22 height 22
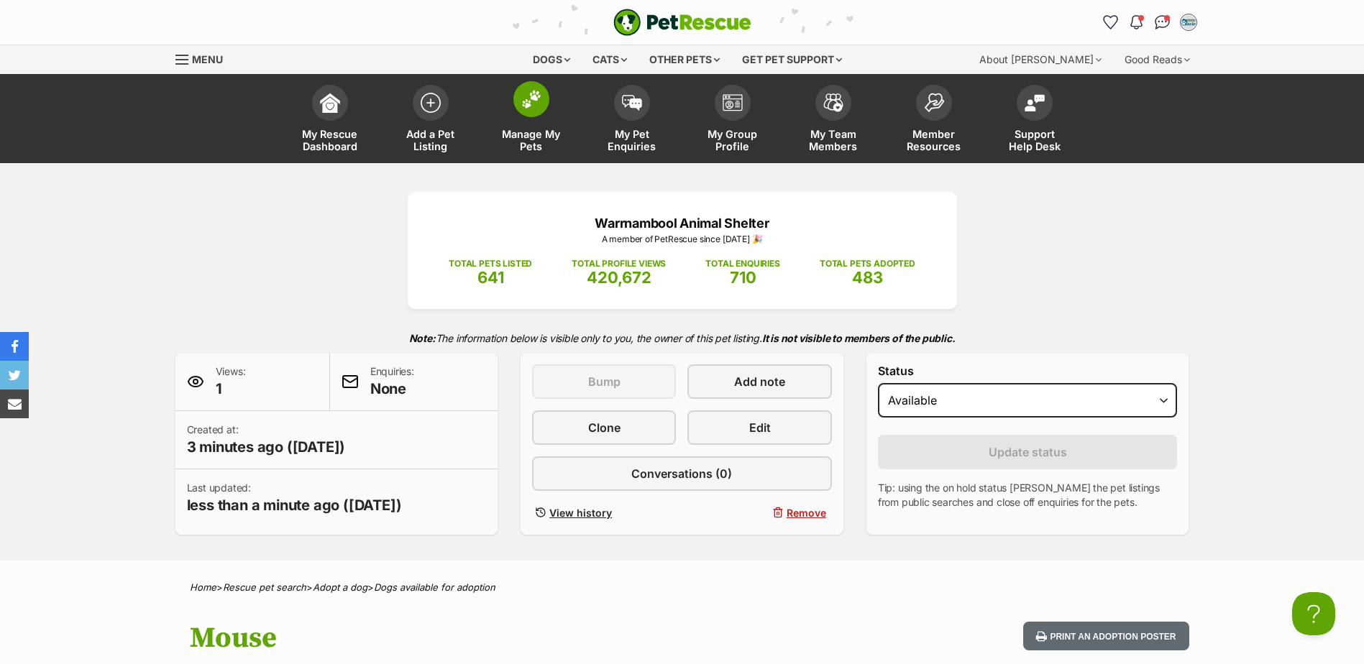
click at [554, 107] on link "Manage My Pets" at bounding box center [531, 121] width 101 height 86
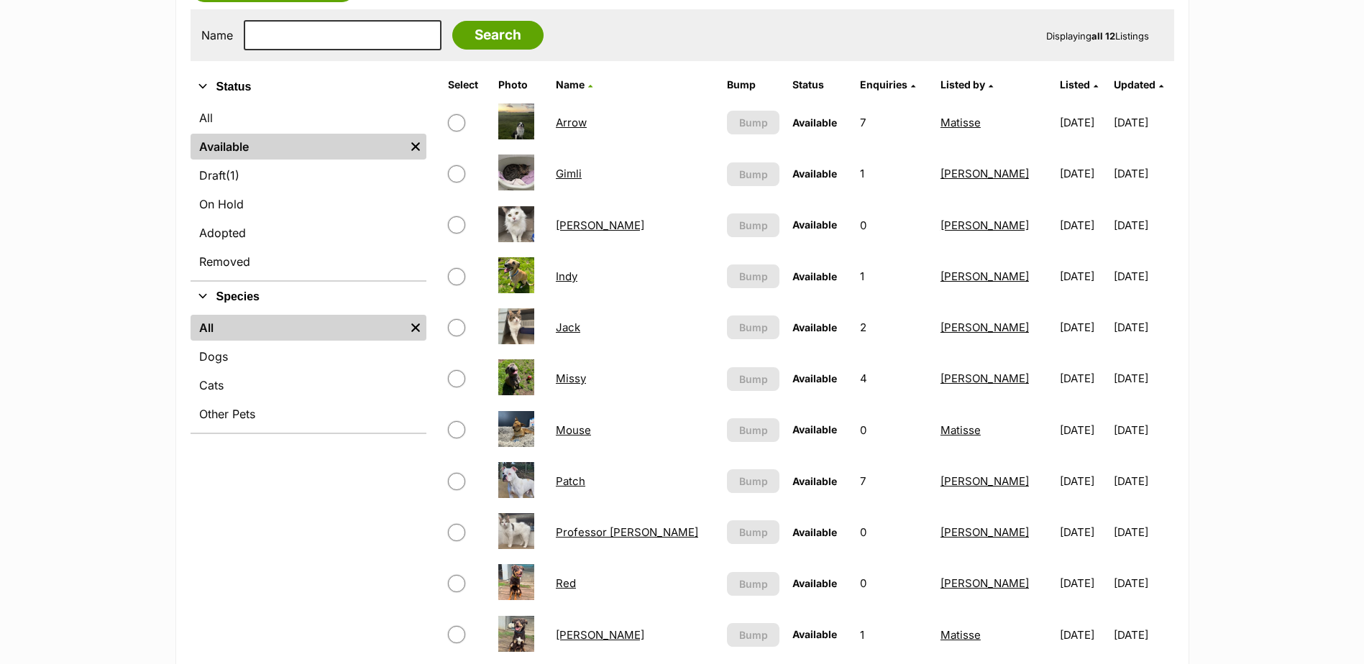
scroll to position [288, 0]
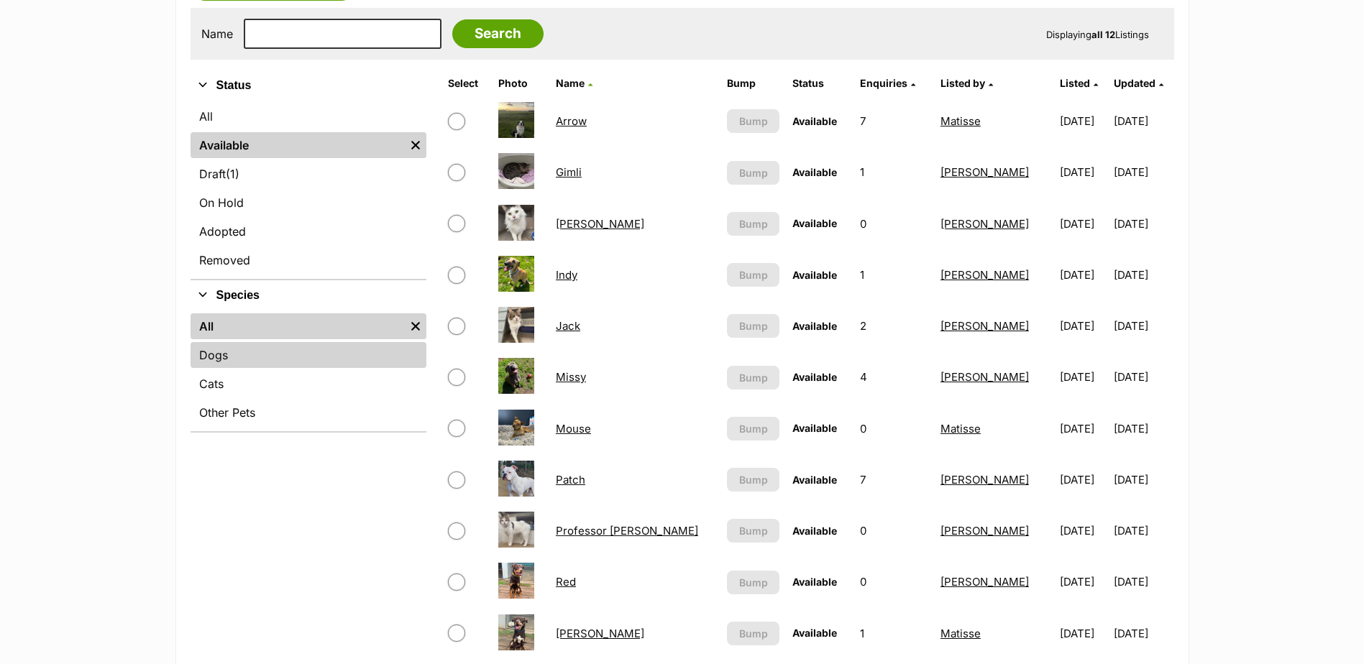
click at [316, 360] on link "Dogs" at bounding box center [309, 355] width 236 height 26
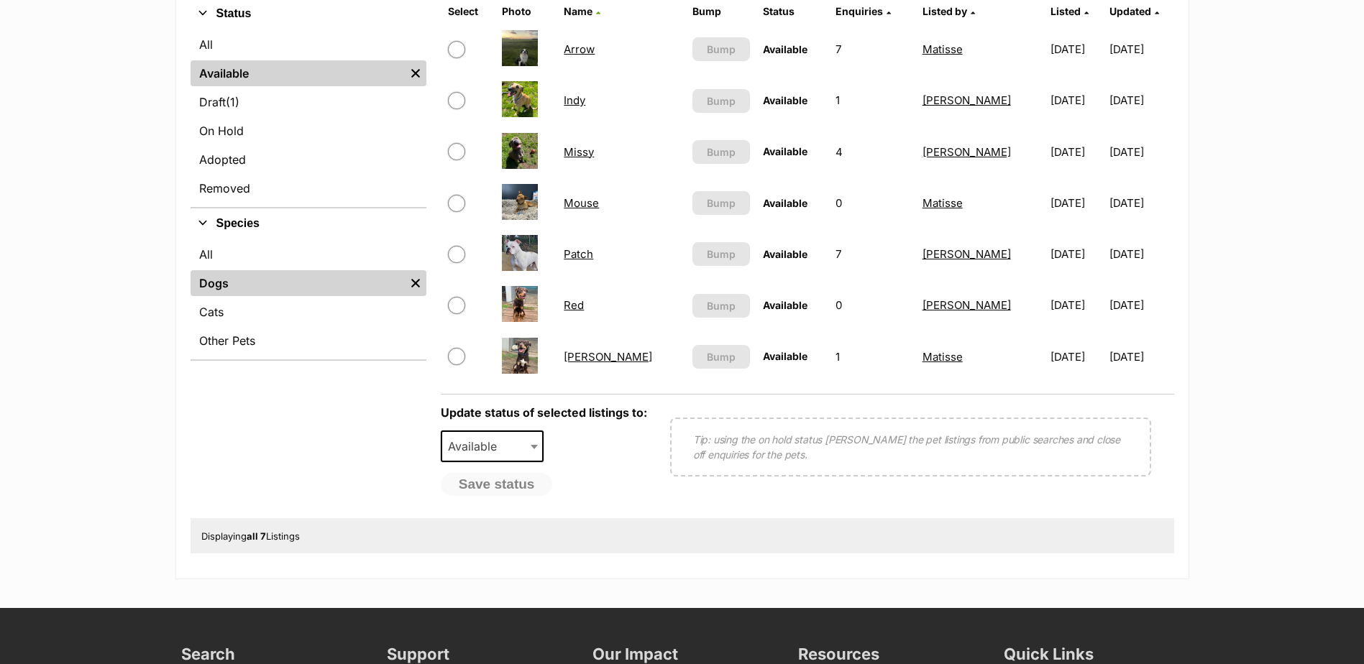
scroll to position [216, 0]
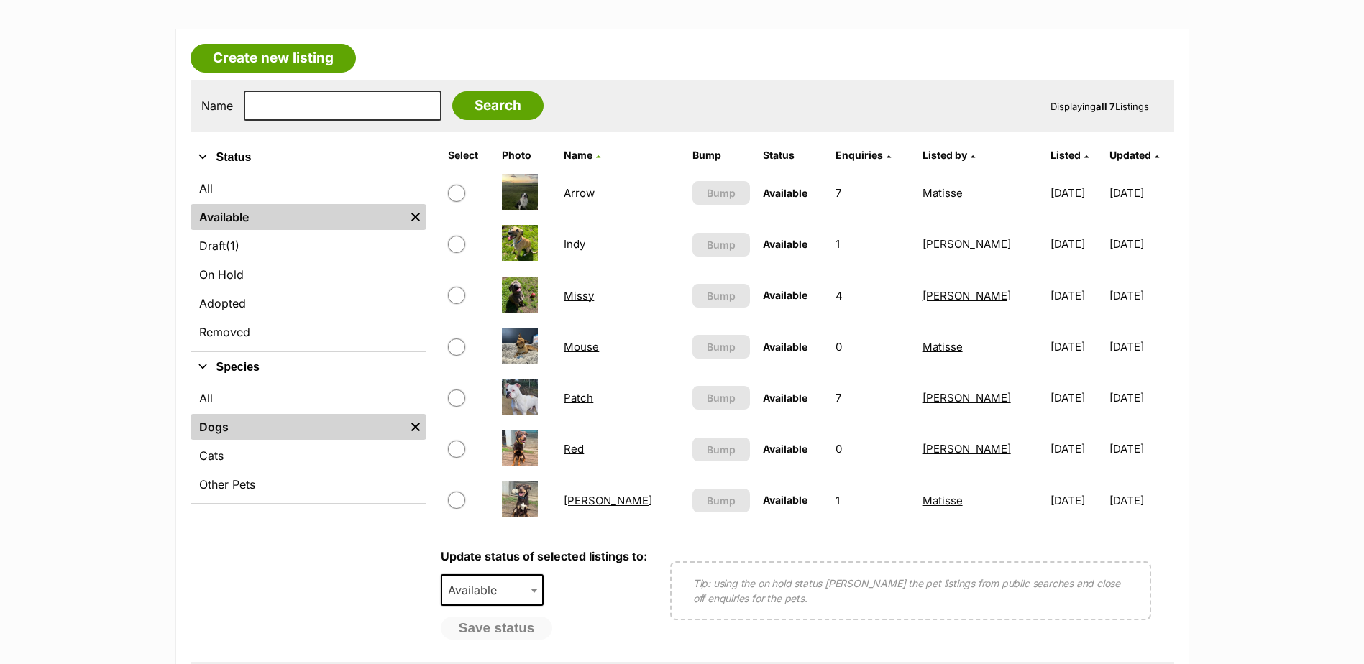
click at [581, 298] on link "Missy" at bounding box center [579, 296] width 30 height 14
click at [579, 245] on link "Indy" at bounding box center [575, 244] width 22 height 14
click at [595, 346] on link "Mouse" at bounding box center [581, 347] width 35 height 14
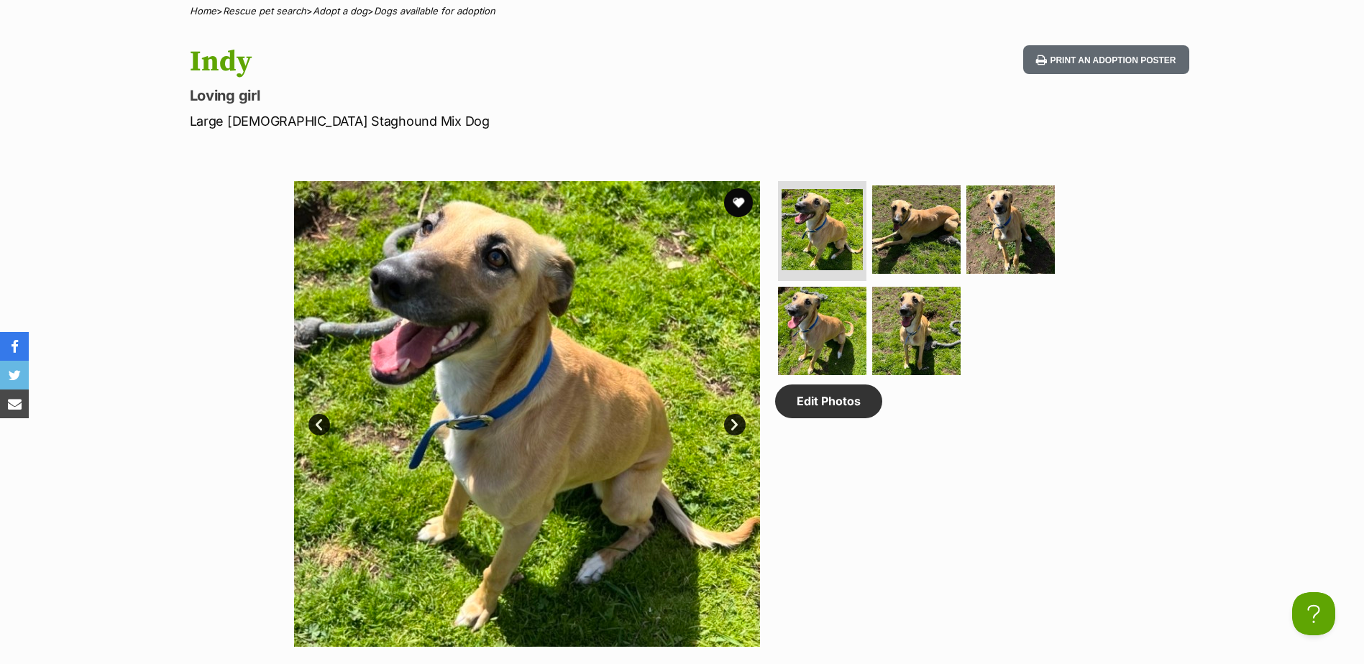
scroll to position [575, 0]
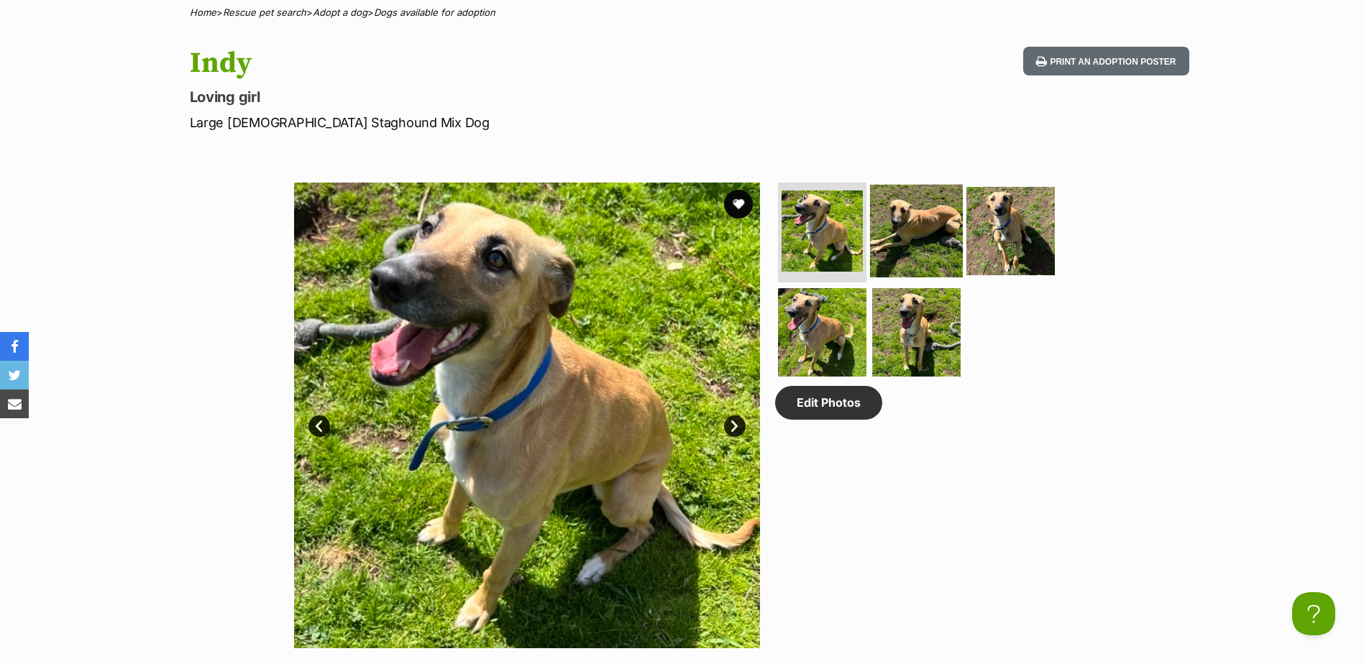
click at [939, 242] on img at bounding box center [916, 230] width 93 height 93
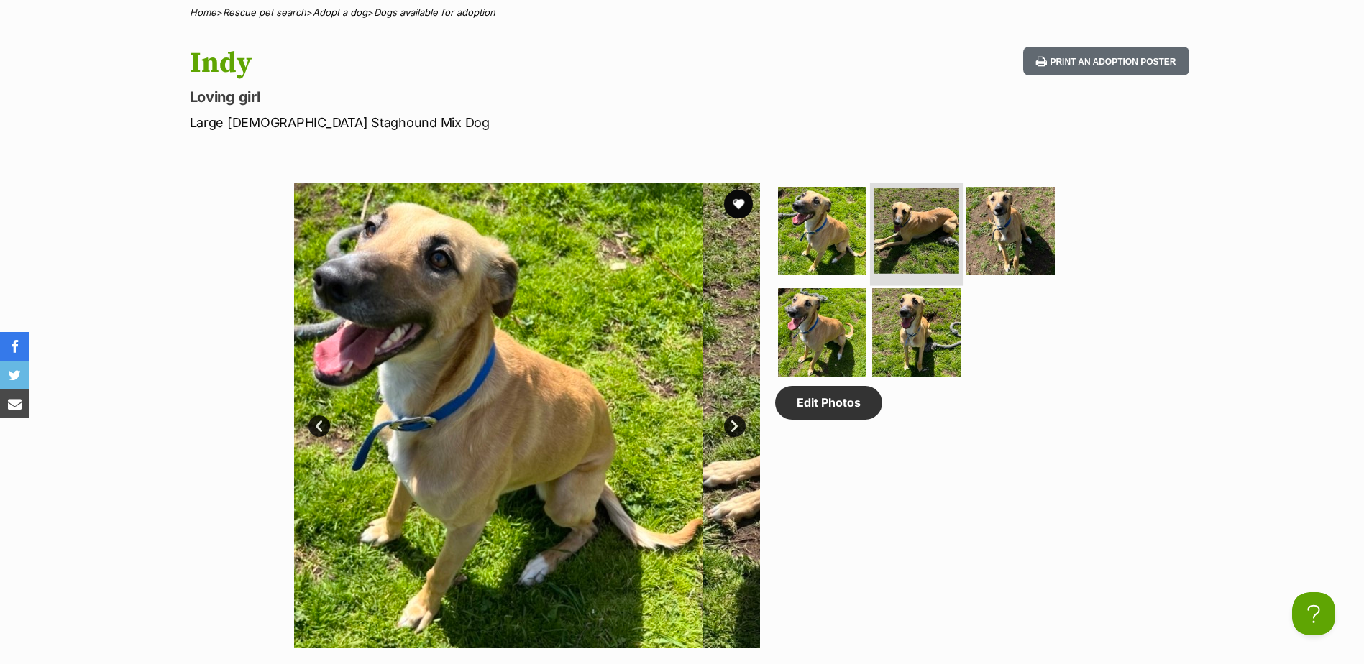
scroll to position [0, 0]
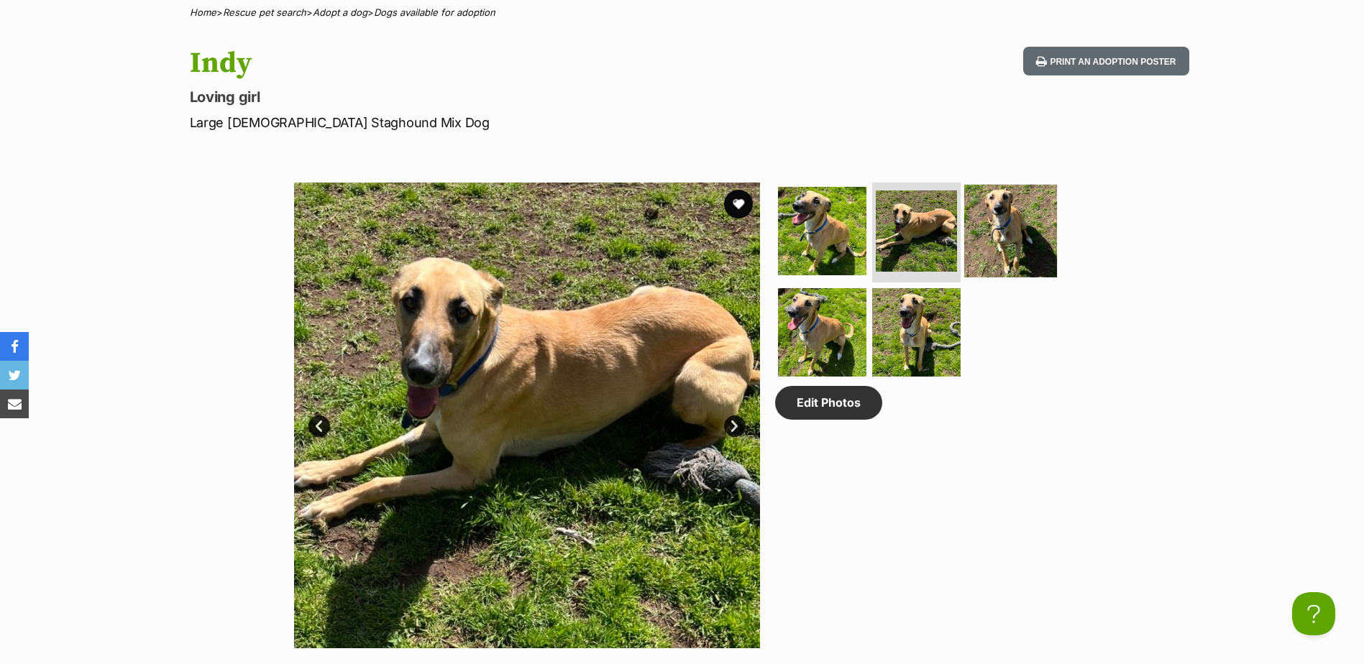
click at [1004, 229] on img at bounding box center [1010, 230] width 93 height 93
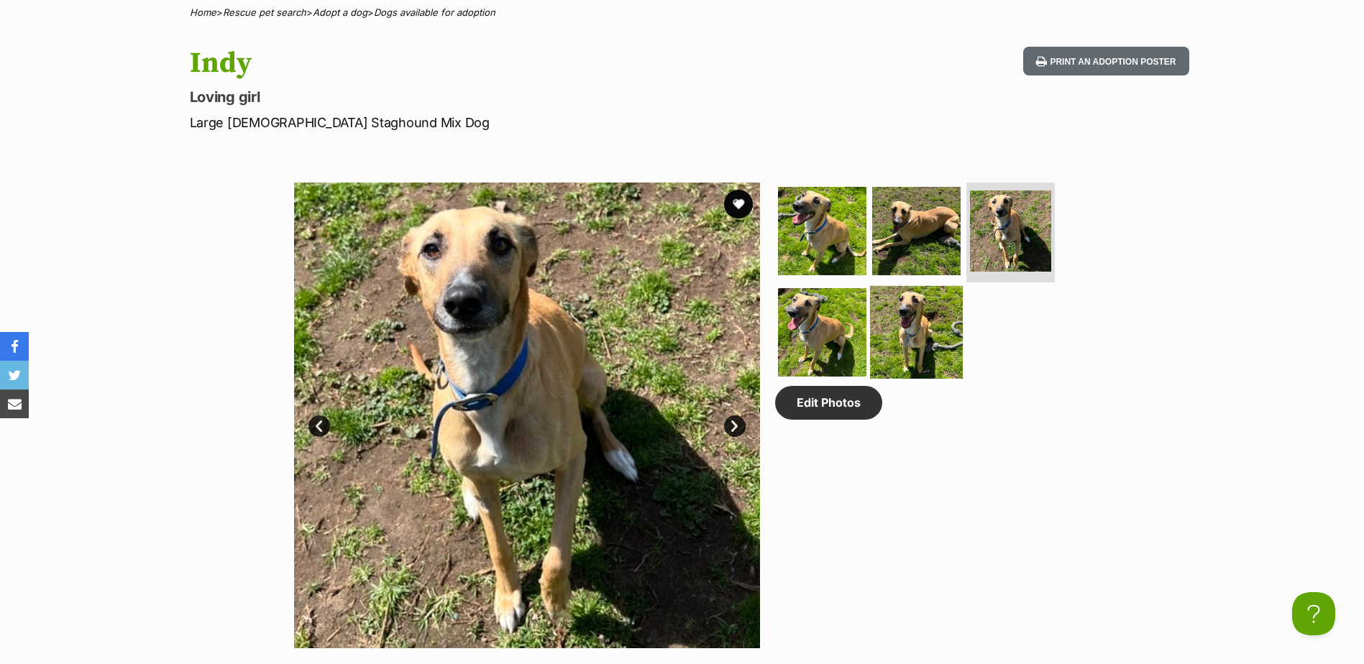
drag, startPoint x: 925, startPoint y: 313, endPoint x: 798, endPoint y: 341, distance: 129.6
click at [924, 313] on img at bounding box center [916, 332] width 88 height 88
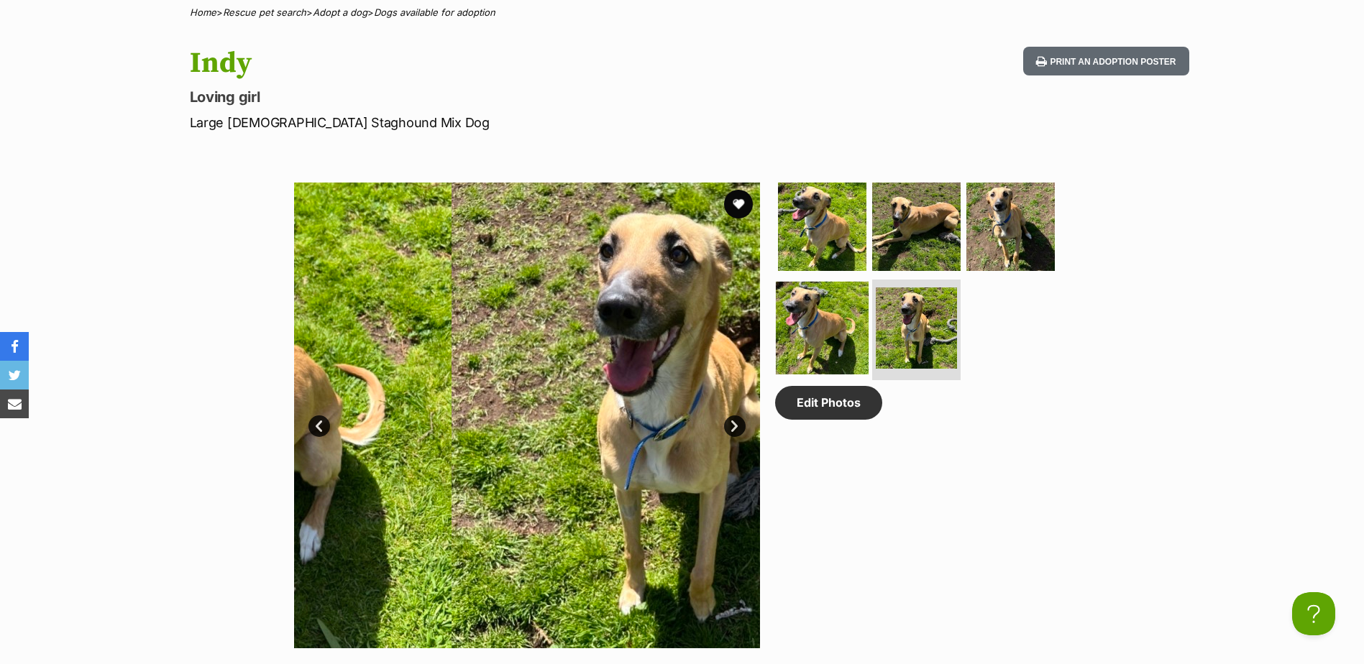
click at [785, 341] on img at bounding box center [822, 328] width 93 height 93
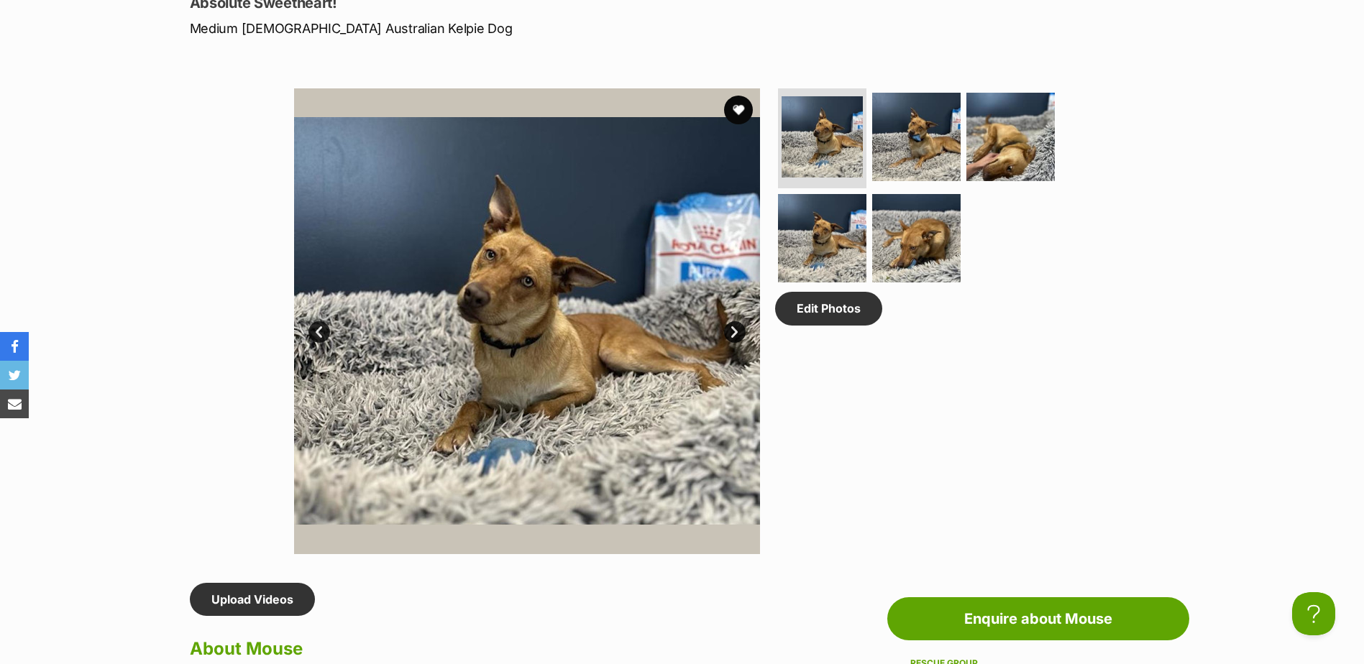
scroll to position [575, 0]
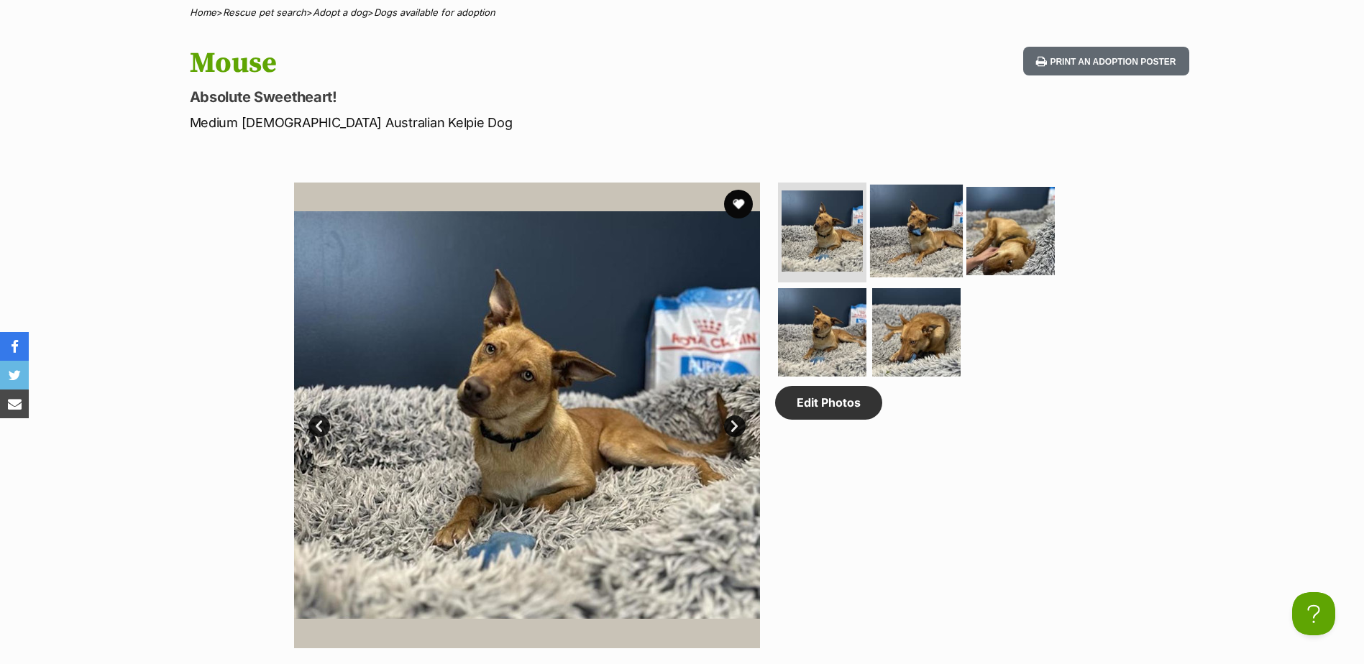
click at [948, 214] on img at bounding box center [916, 230] width 93 height 93
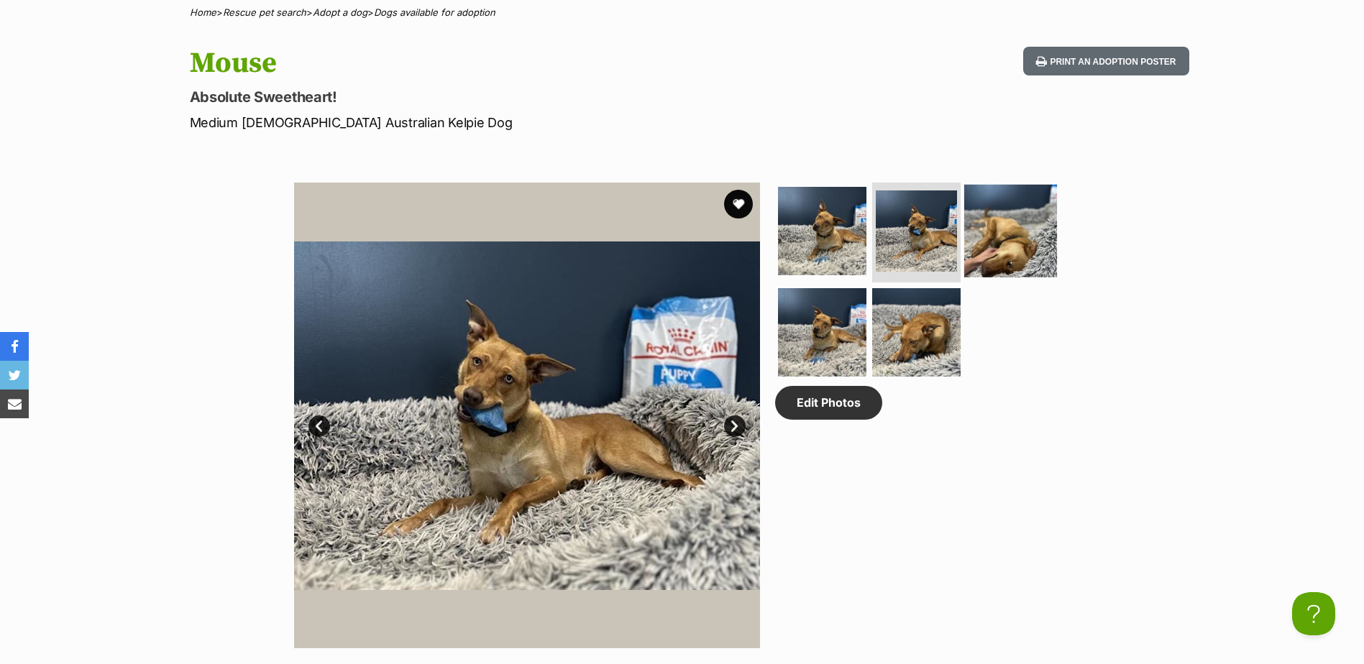
click at [981, 234] on img at bounding box center [1010, 230] width 93 height 93
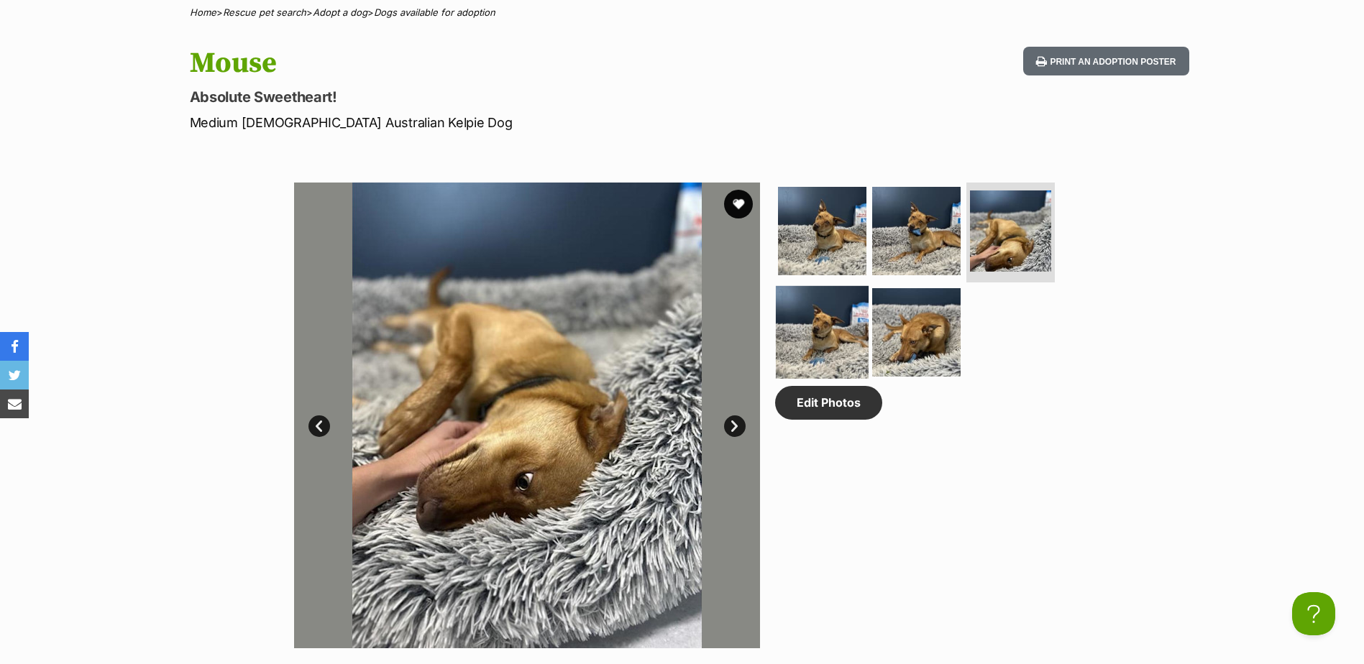
click at [807, 341] on img at bounding box center [822, 332] width 93 height 93
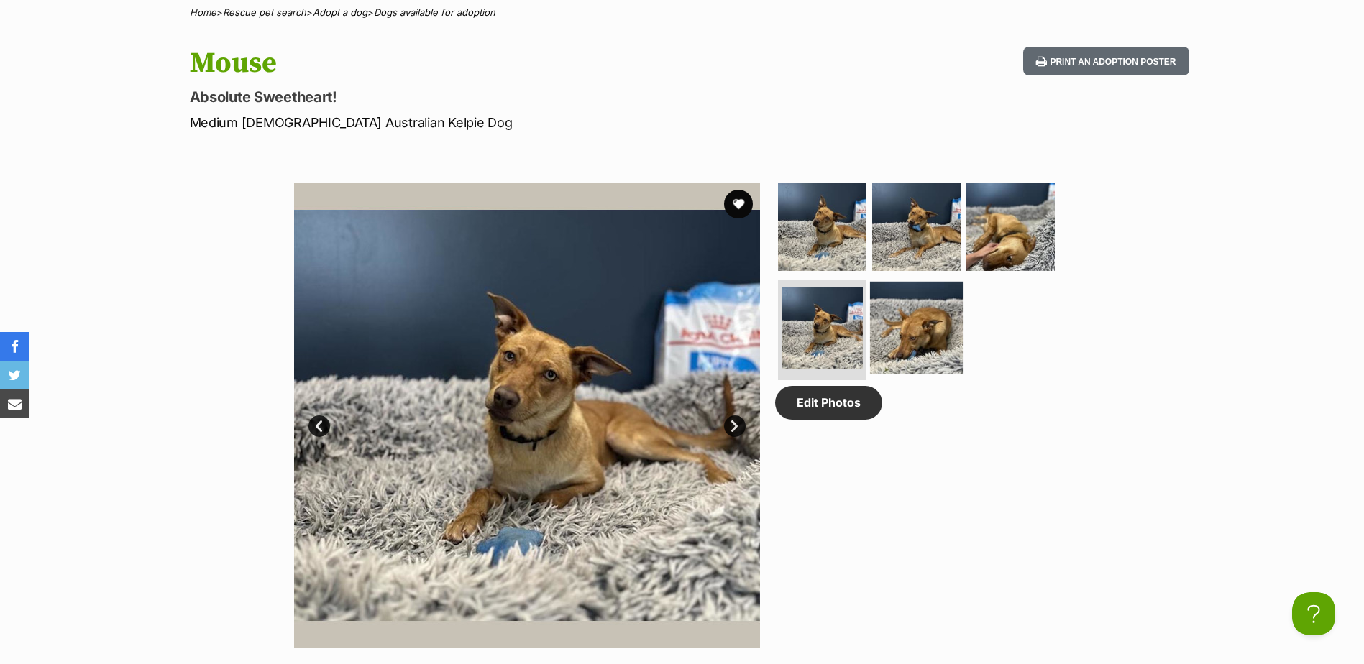
click at [939, 348] on img at bounding box center [916, 328] width 93 height 93
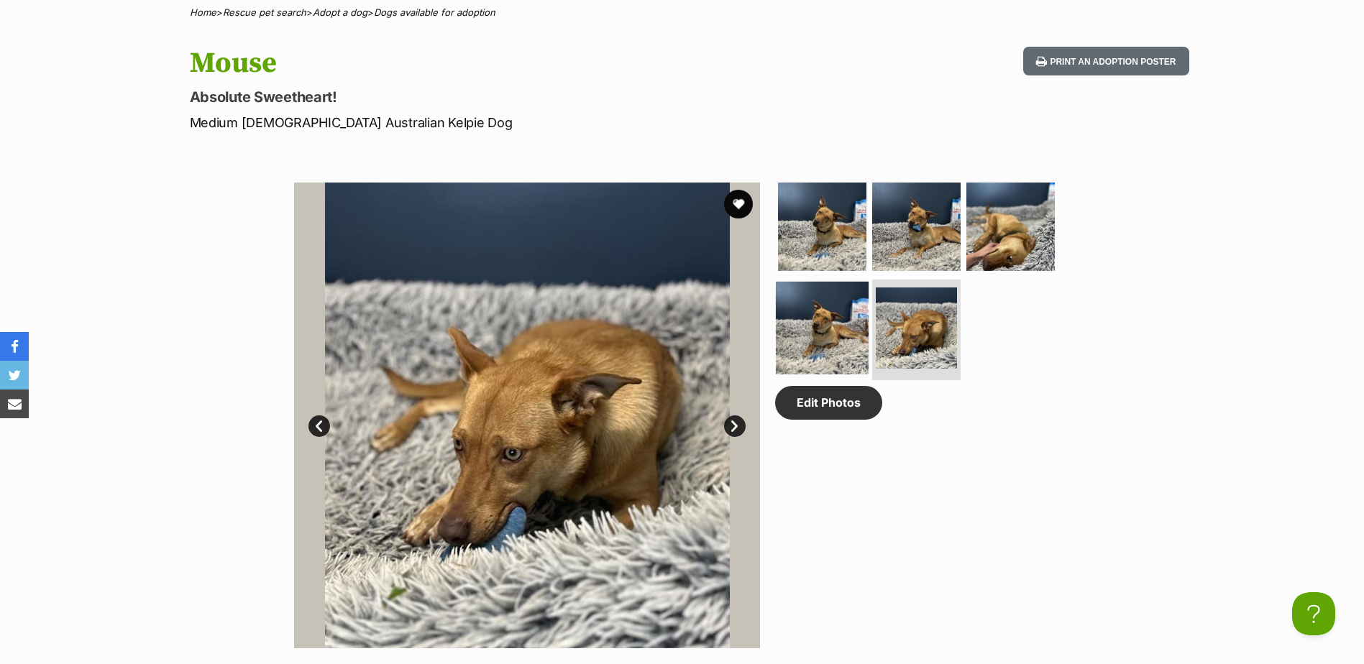
click at [819, 313] on img at bounding box center [822, 328] width 93 height 93
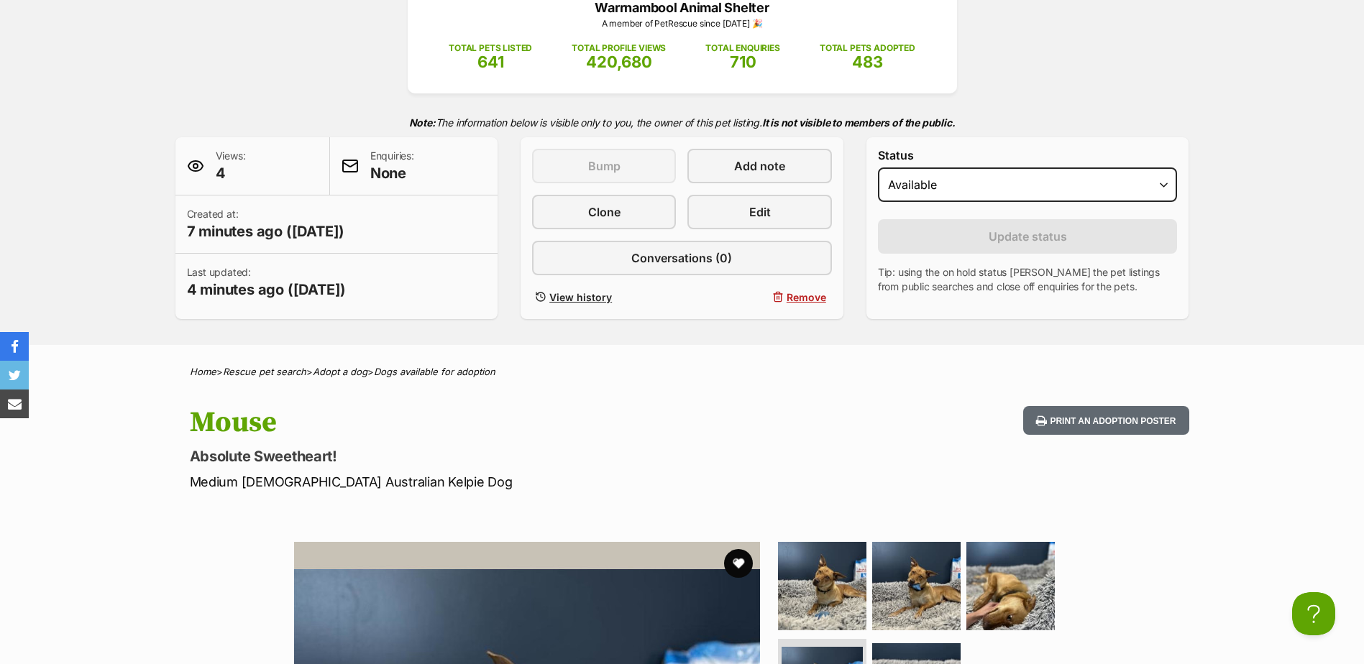
scroll to position [0, 0]
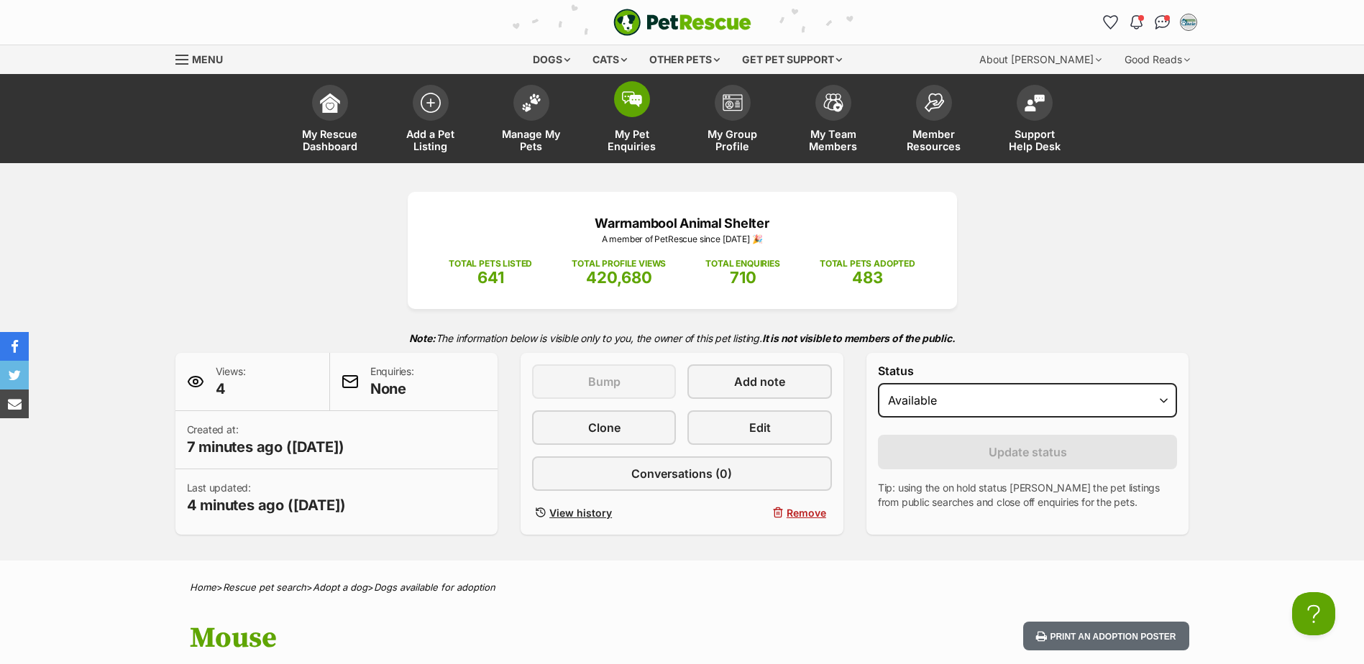
click at [636, 135] on span "My Pet Enquiries" at bounding box center [632, 140] width 65 height 24
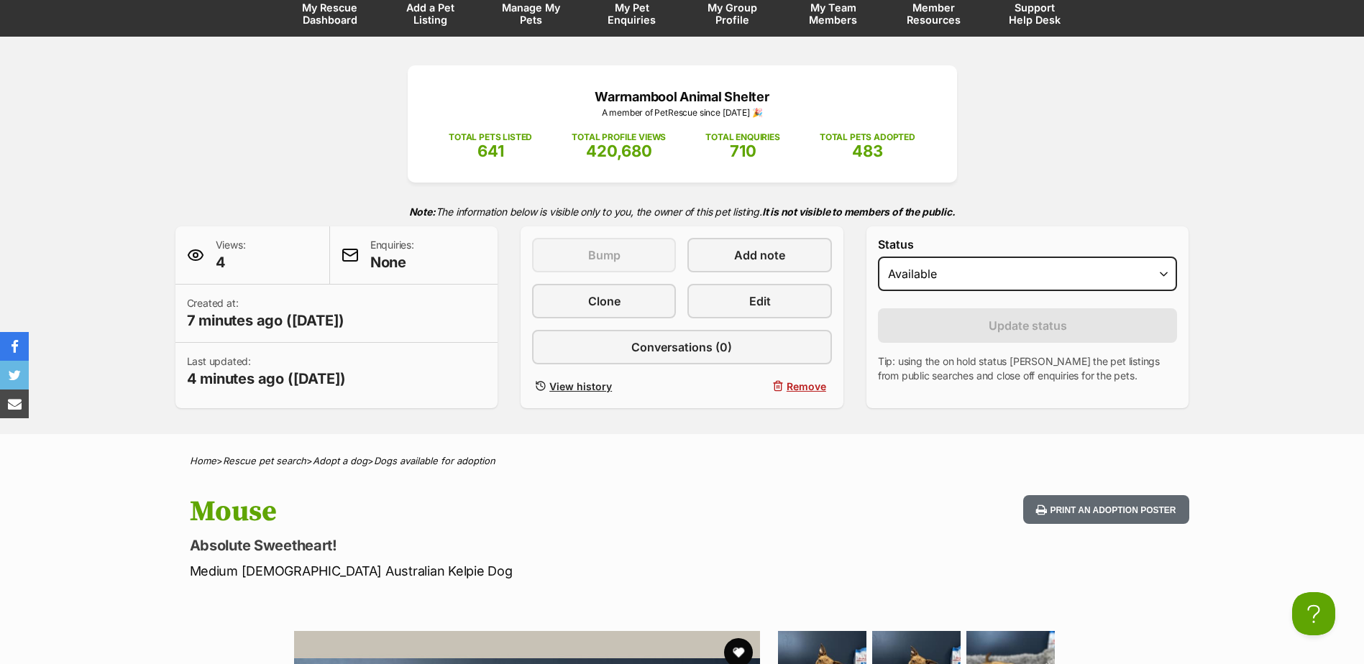
scroll to position [359, 0]
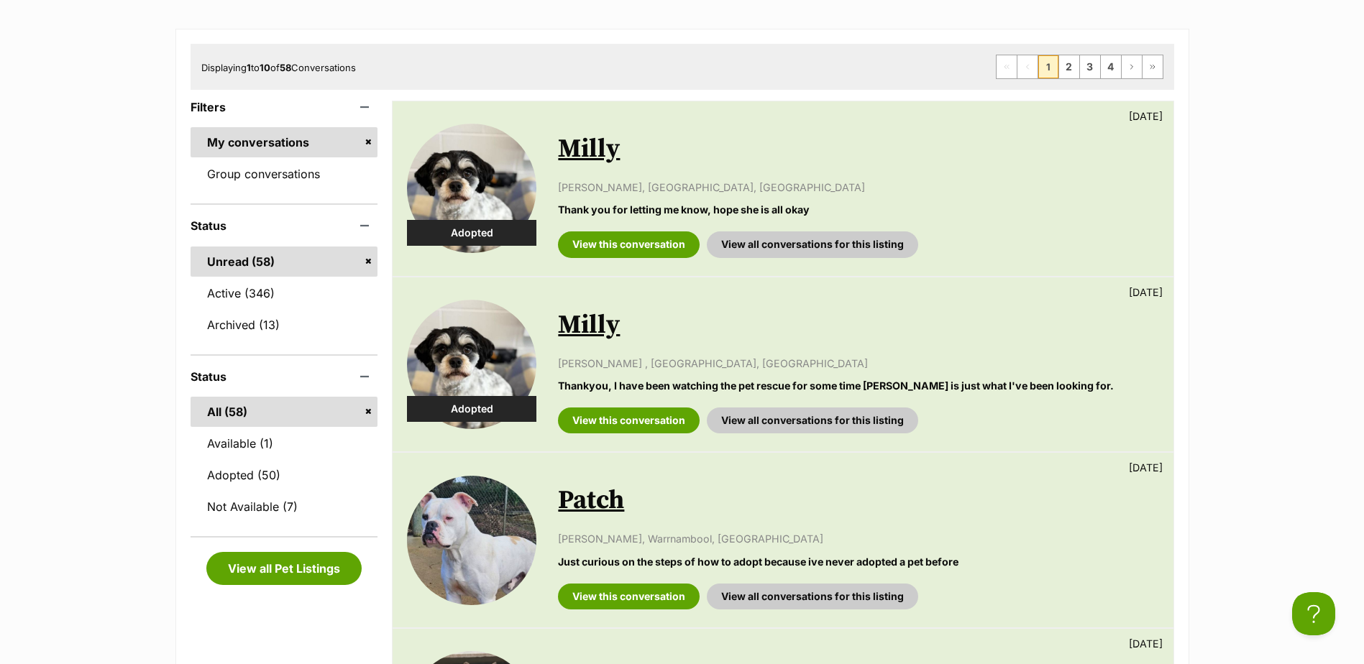
click at [335, 177] on link "Group conversations" at bounding box center [285, 174] width 188 height 30
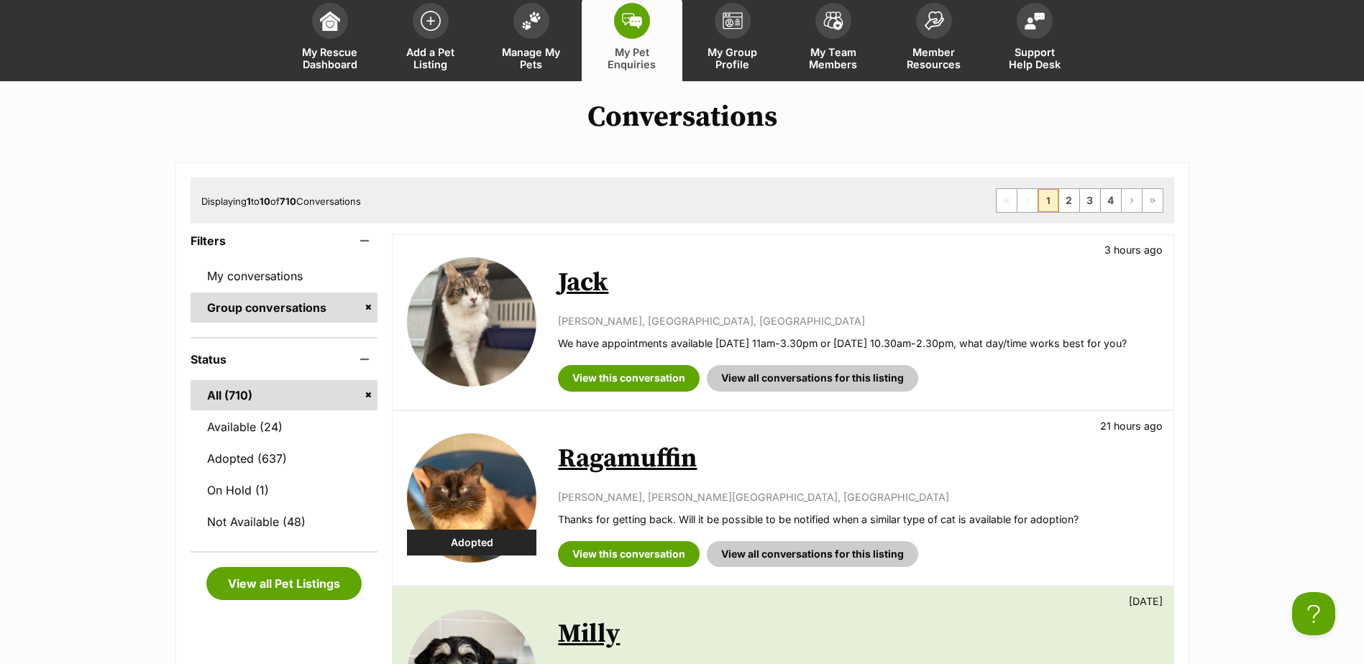
scroll to position [72, 0]
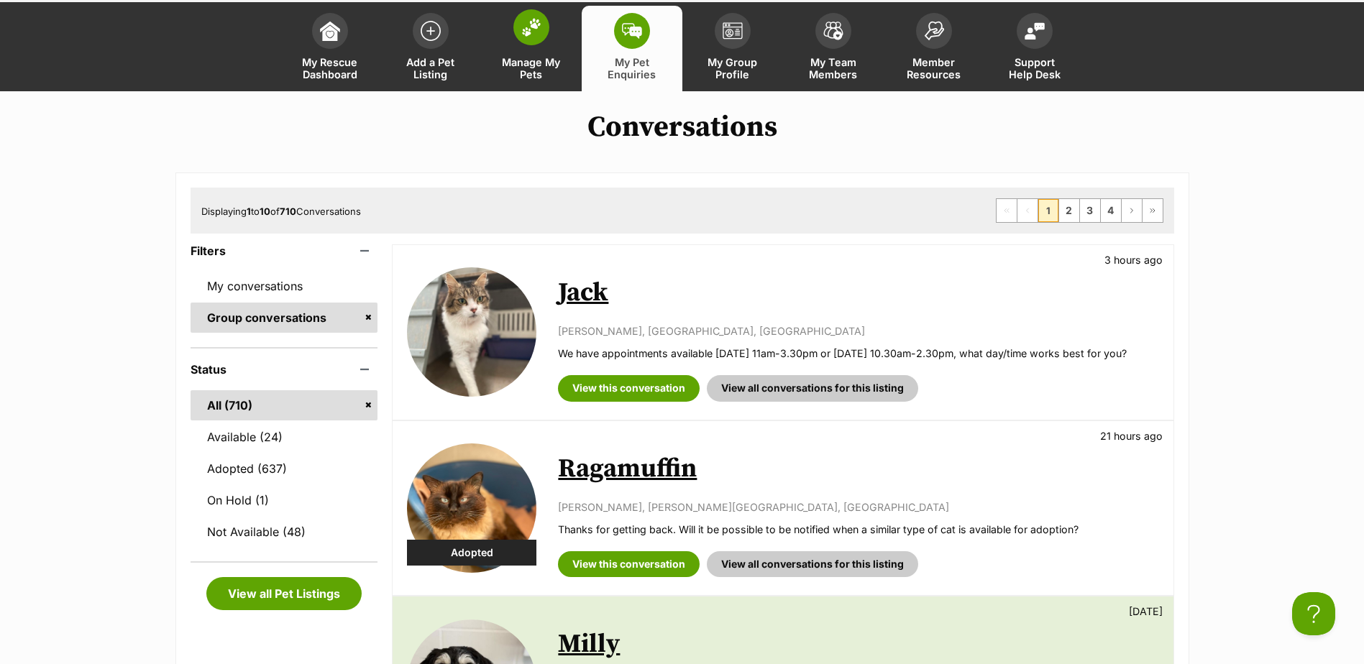
click at [531, 35] on img at bounding box center [531, 27] width 20 height 19
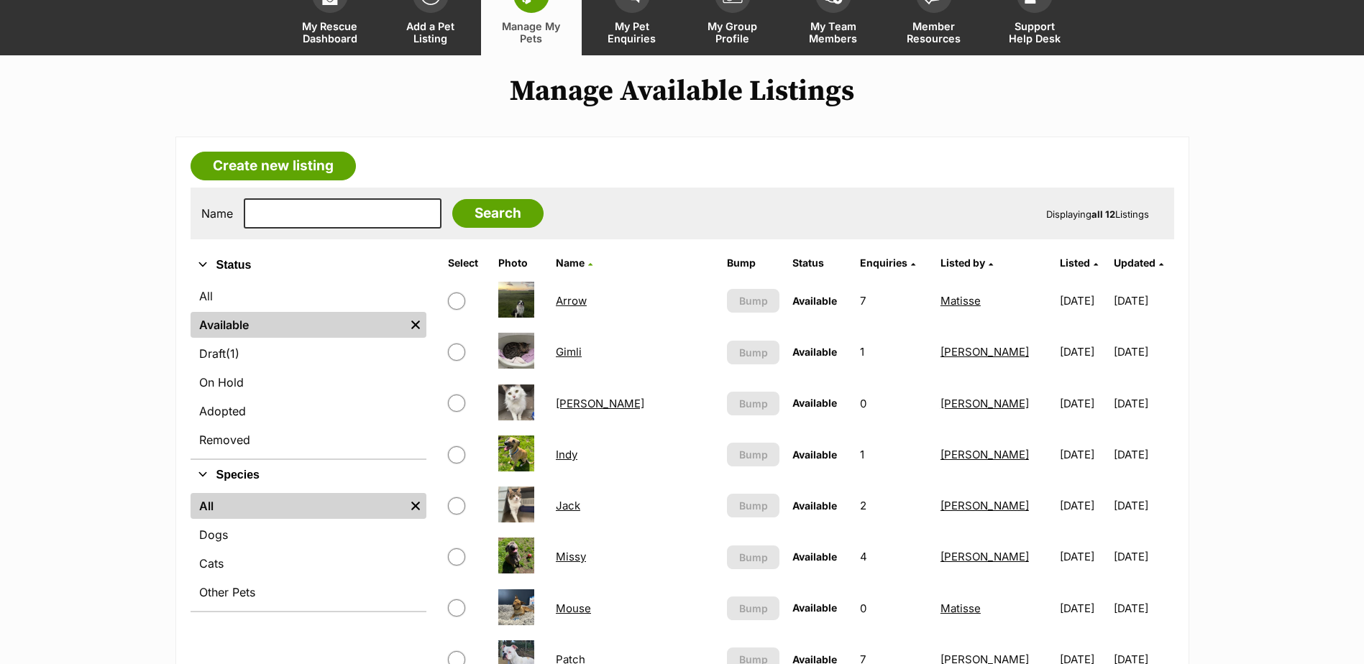
scroll to position [359, 0]
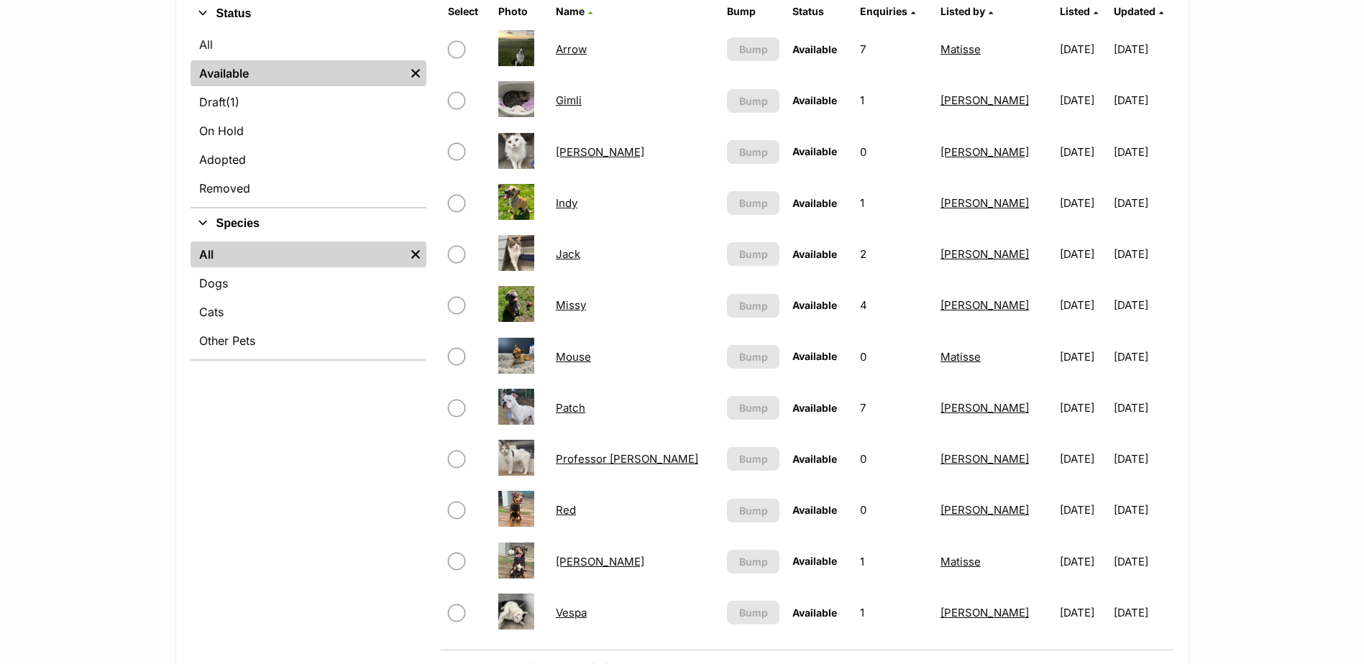
click at [572, 563] on link "[PERSON_NAME]" at bounding box center [600, 562] width 88 height 14
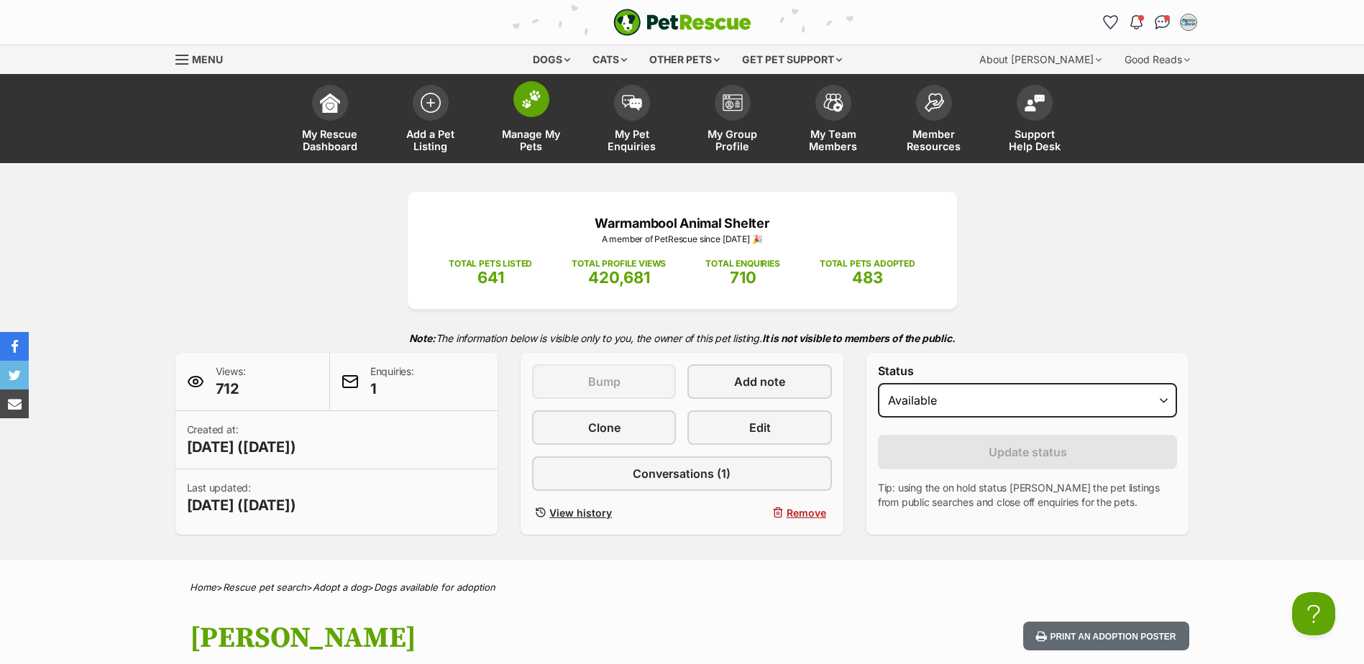
click at [560, 129] on span "Manage My Pets" at bounding box center [531, 140] width 65 height 24
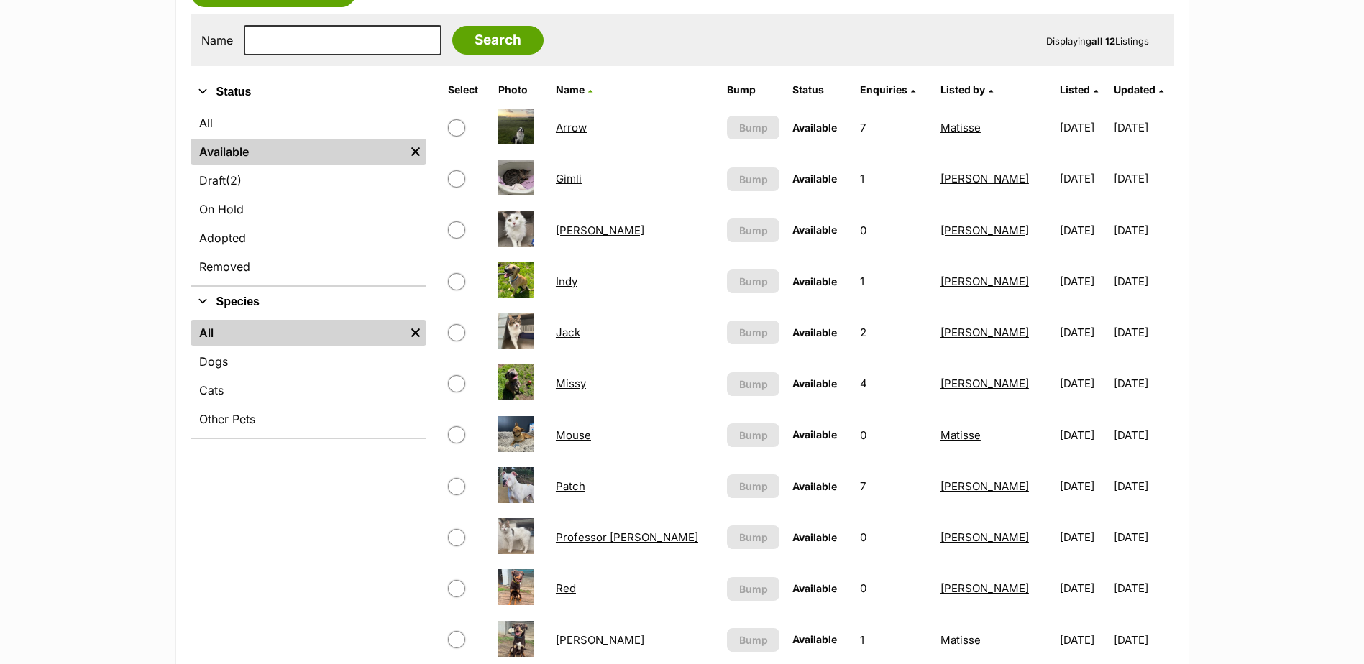
scroll to position [359, 0]
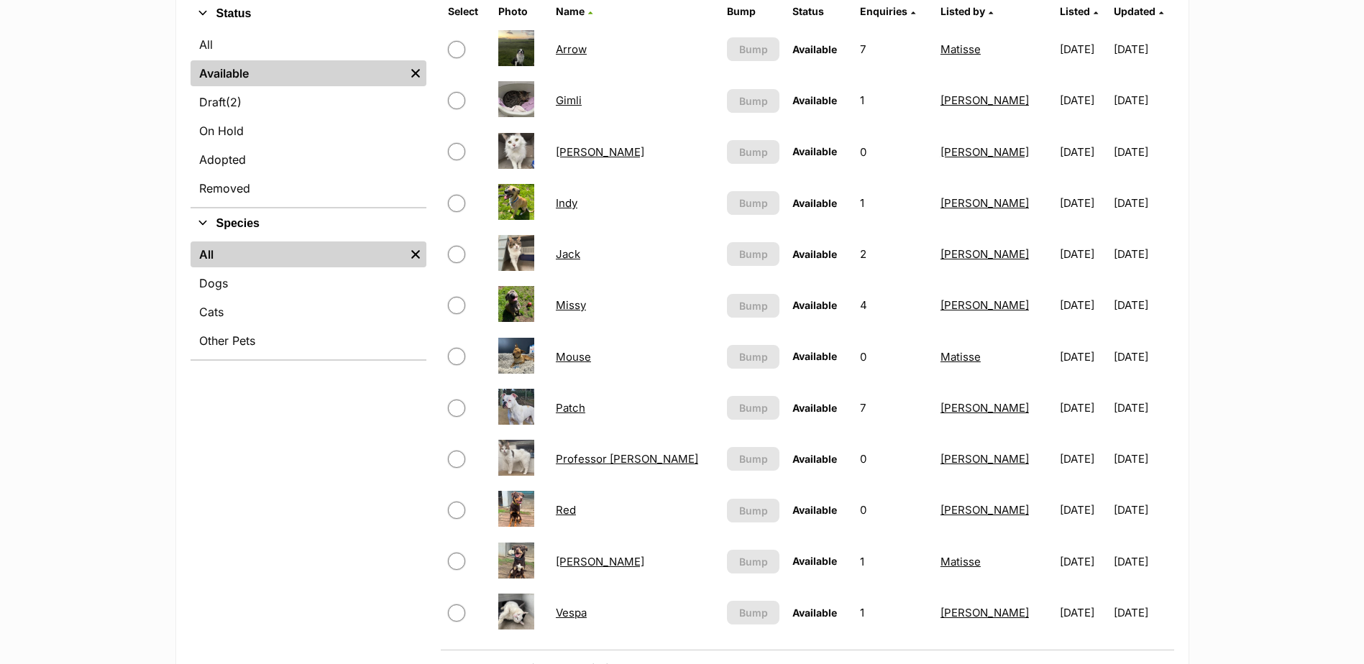
click at [566, 511] on link "Red" at bounding box center [566, 510] width 20 height 14
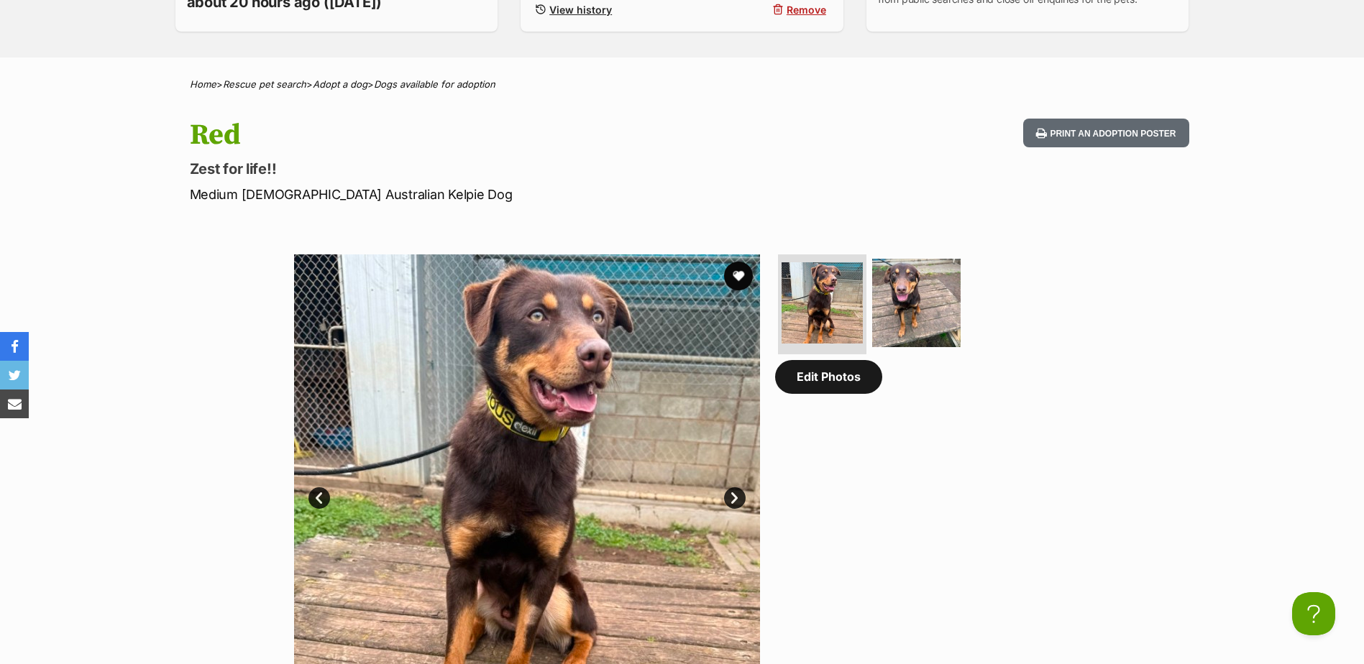
click at [825, 390] on link "Edit Photos" at bounding box center [828, 376] width 107 height 33
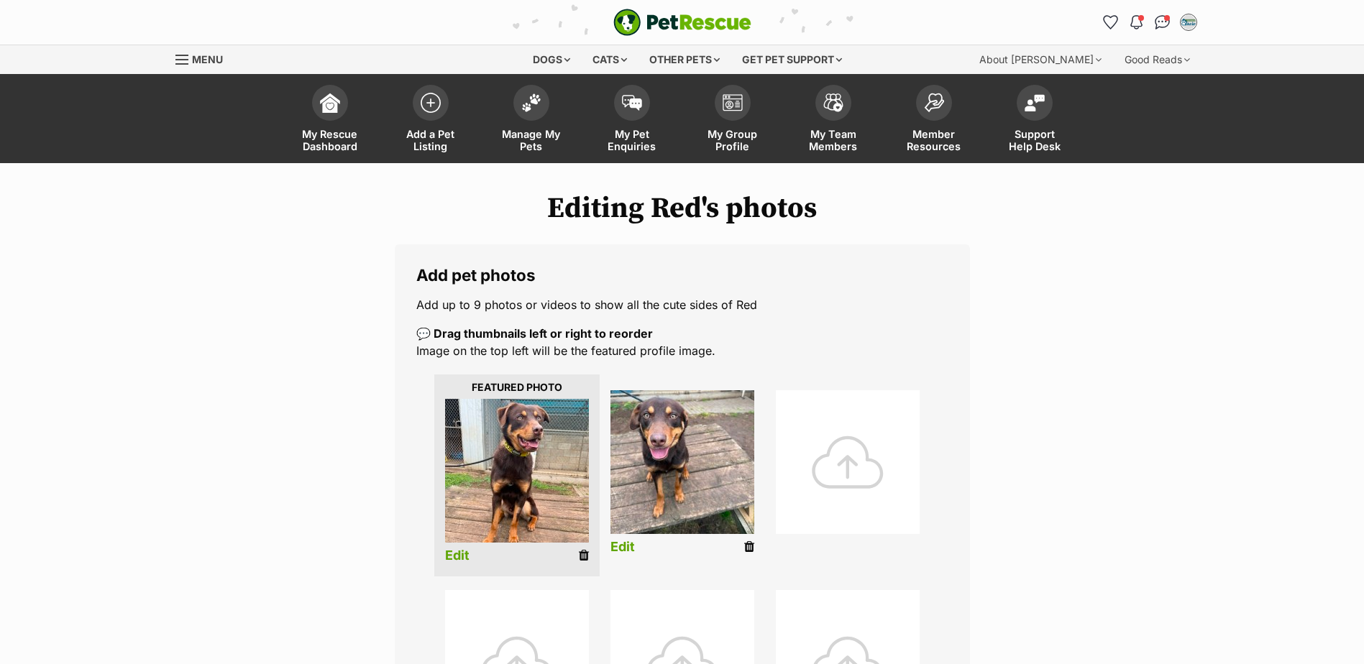
click at [584, 551] on icon at bounding box center [584, 555] width 10 height 13
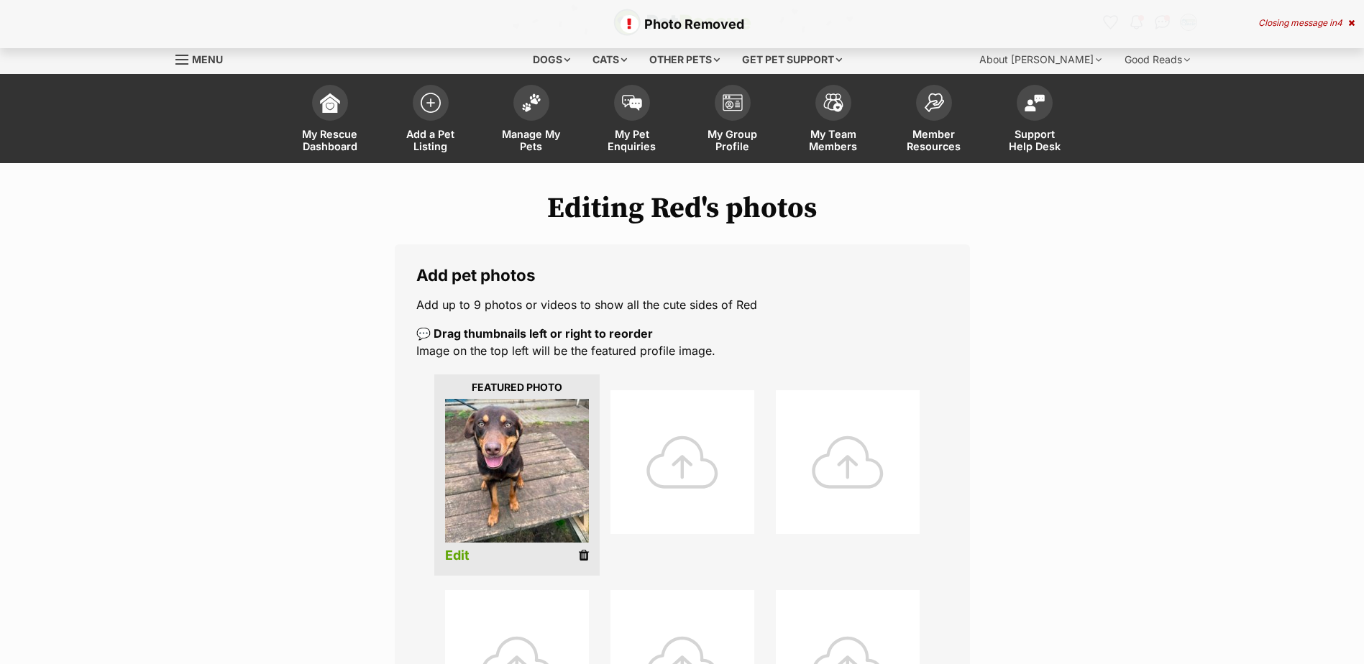
click at [582, 558] on icon at bounding box center [584, 555] width 10 height 13
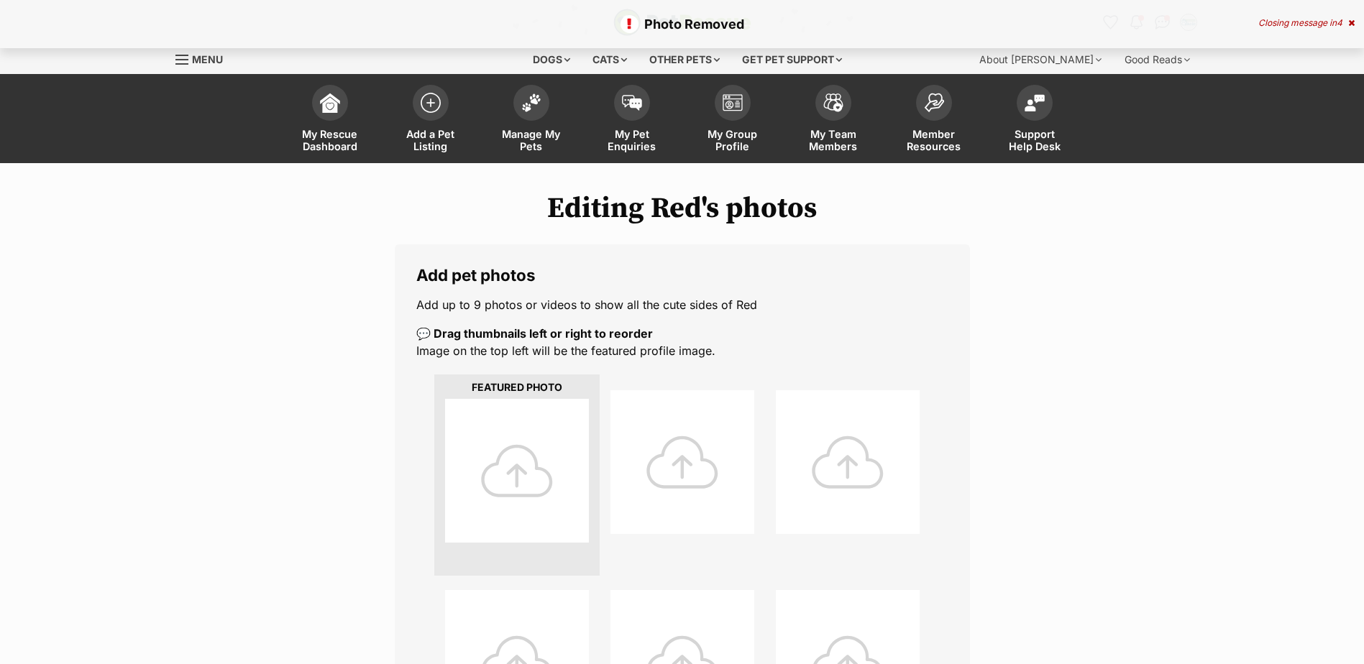
click at [546, 460] on div at bounding box center [517, 471] width 144 height 144
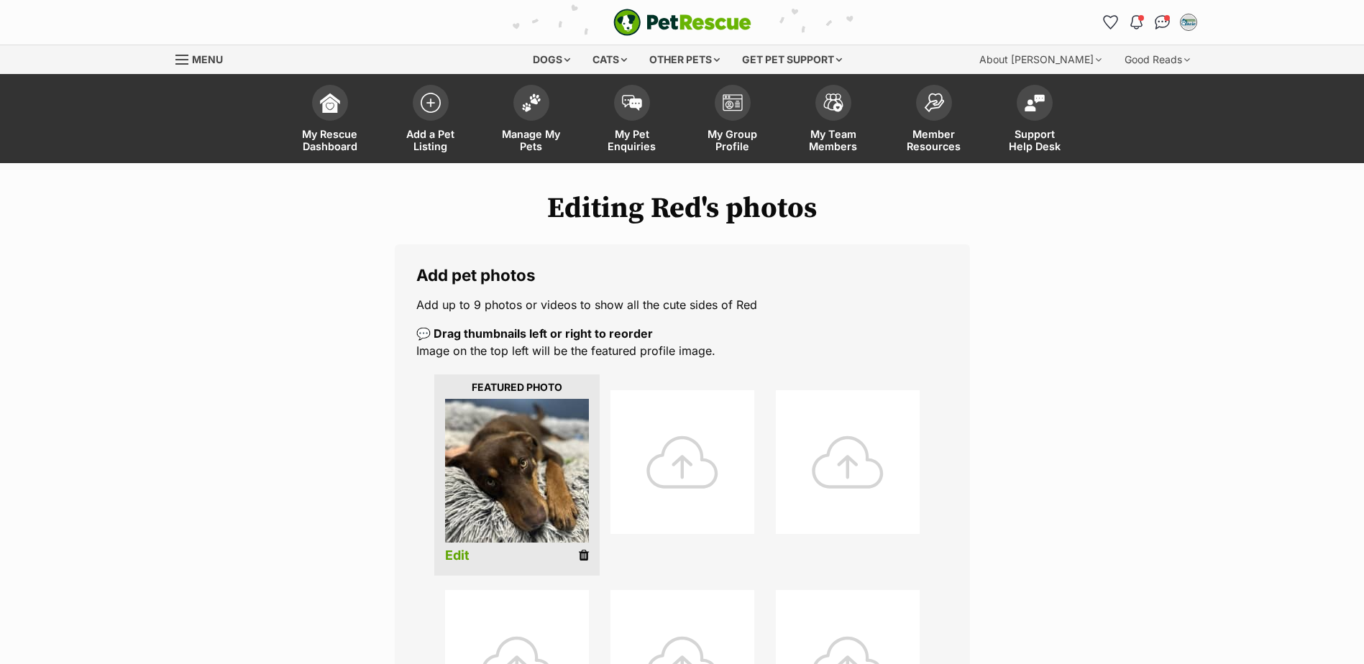
click at [691, 468] on div at bounding box center [682, 462] width 144 height 144
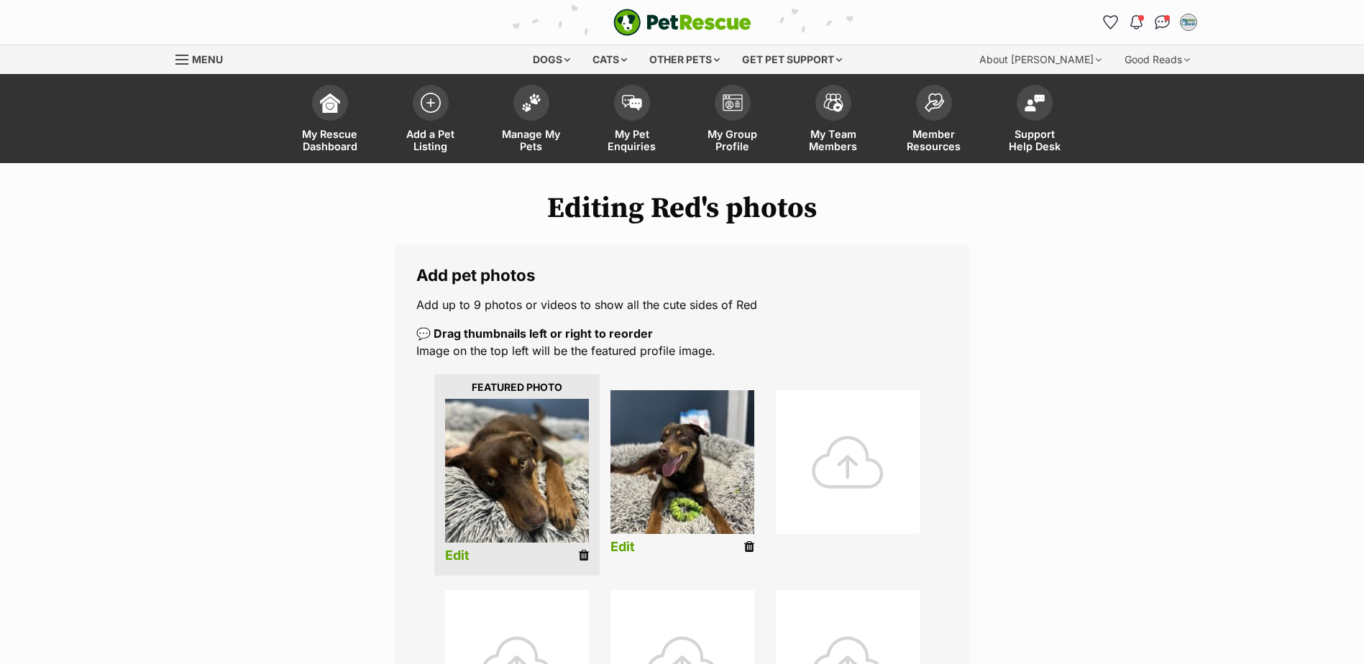
click at [842, 455] on div at bounding box center [848, 462] width 144 height 144
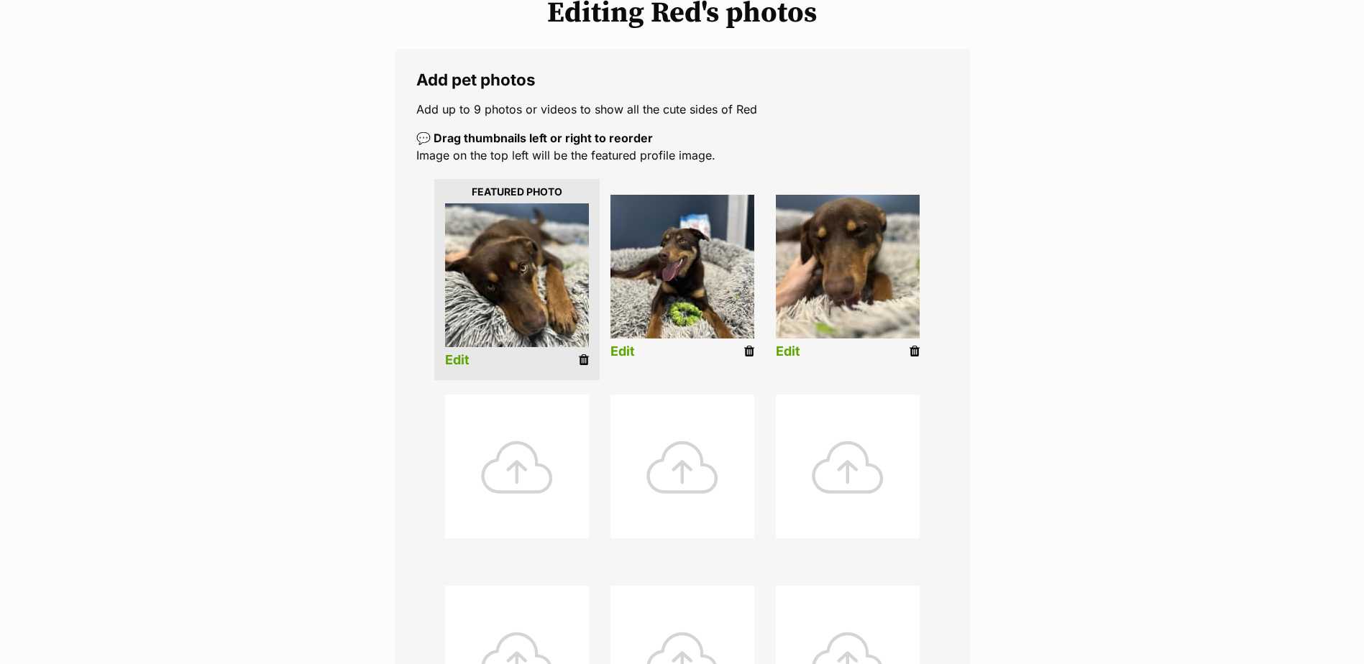
scroll to position [216, 0]
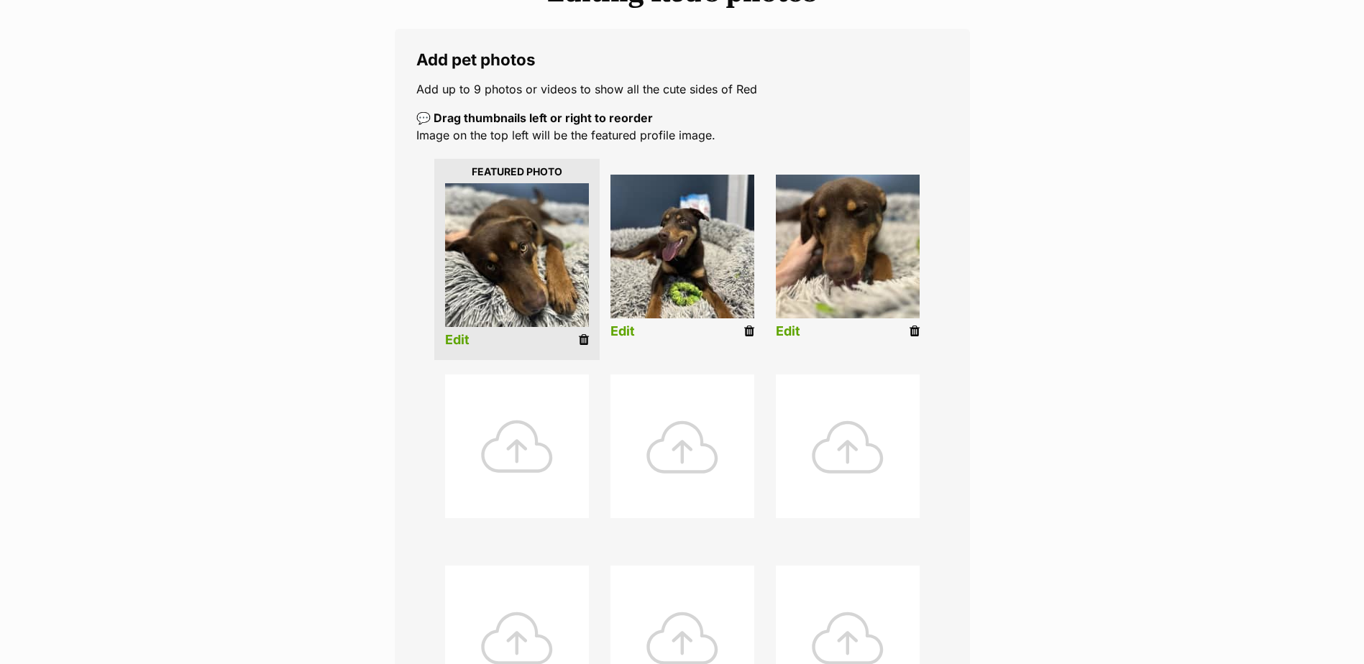
click at [496, 429] on div at bounding box center [517, 447] width 144 height 144
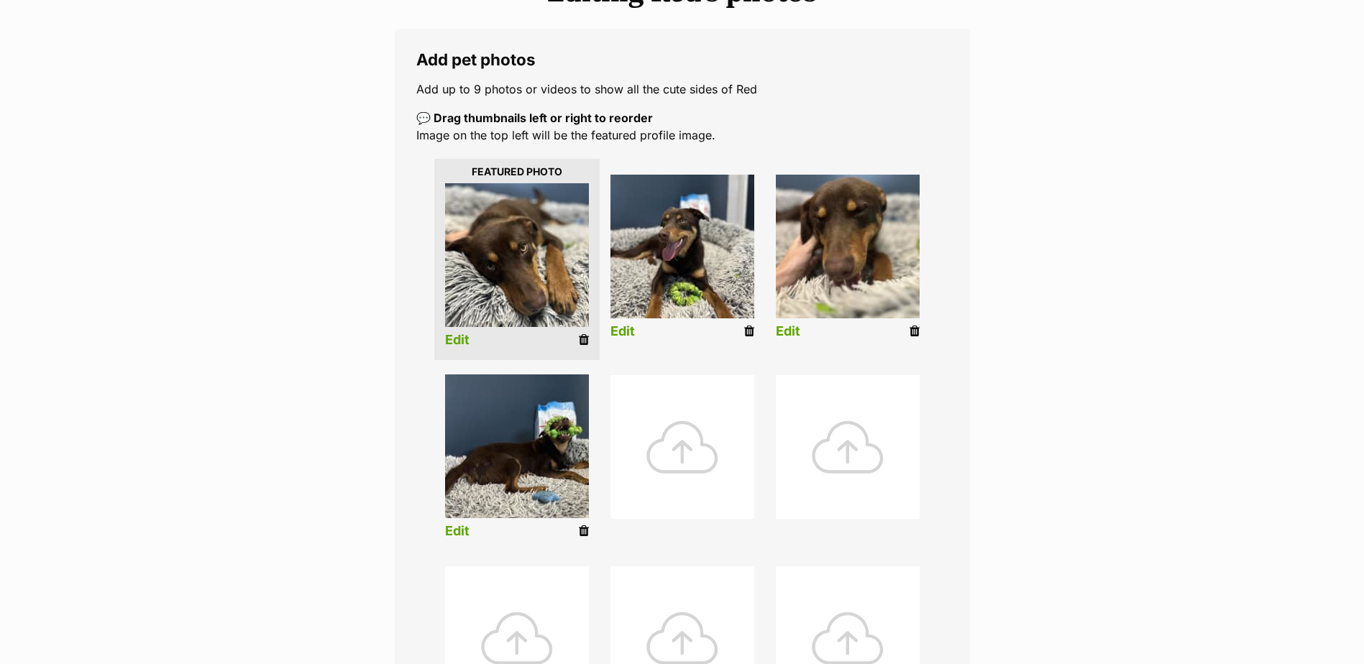
click at [707, 451] on div at bounding box center [682, 447] width 144 height 144
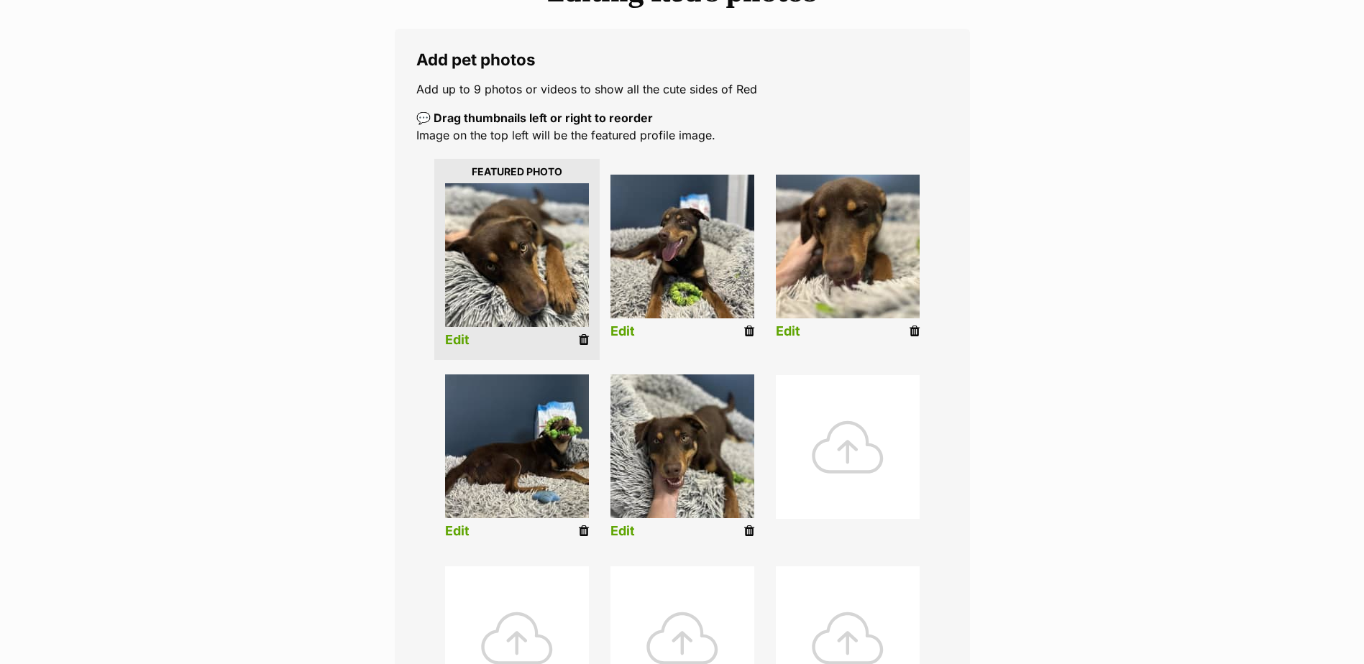
click at [857, 461] on div at bounding box center [848, 447] width 144 height 144
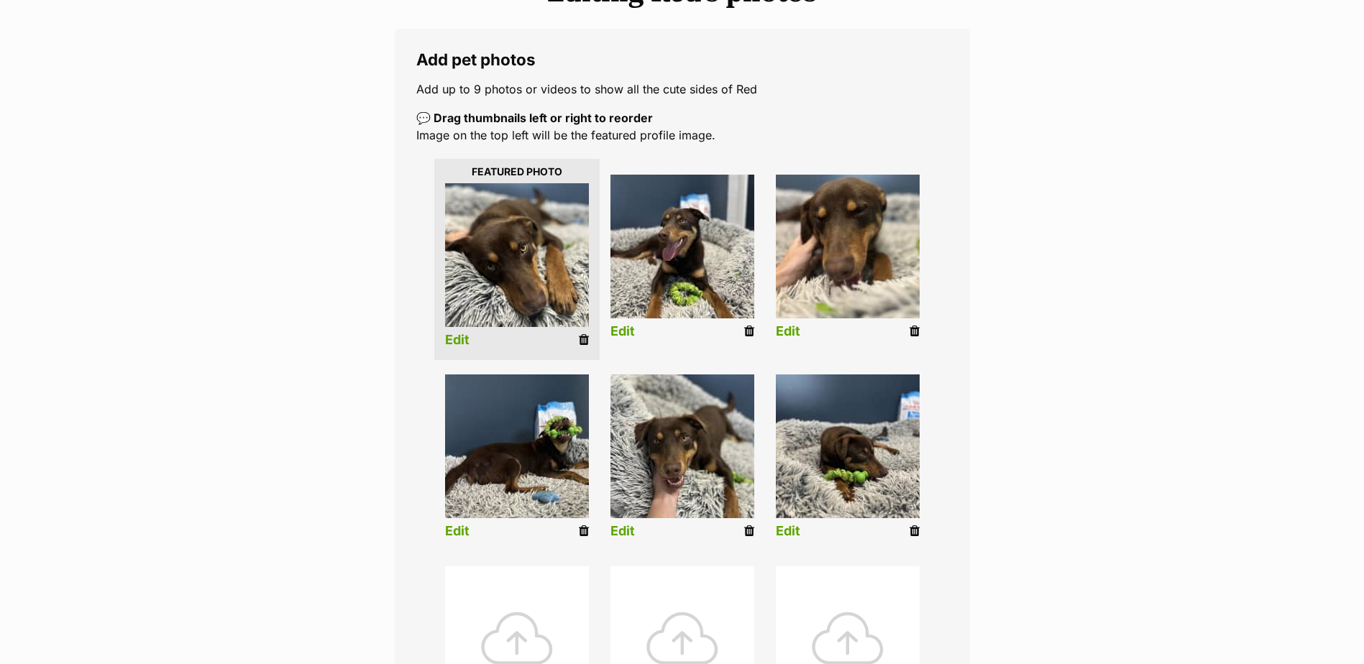
scroll to position [431, 0]
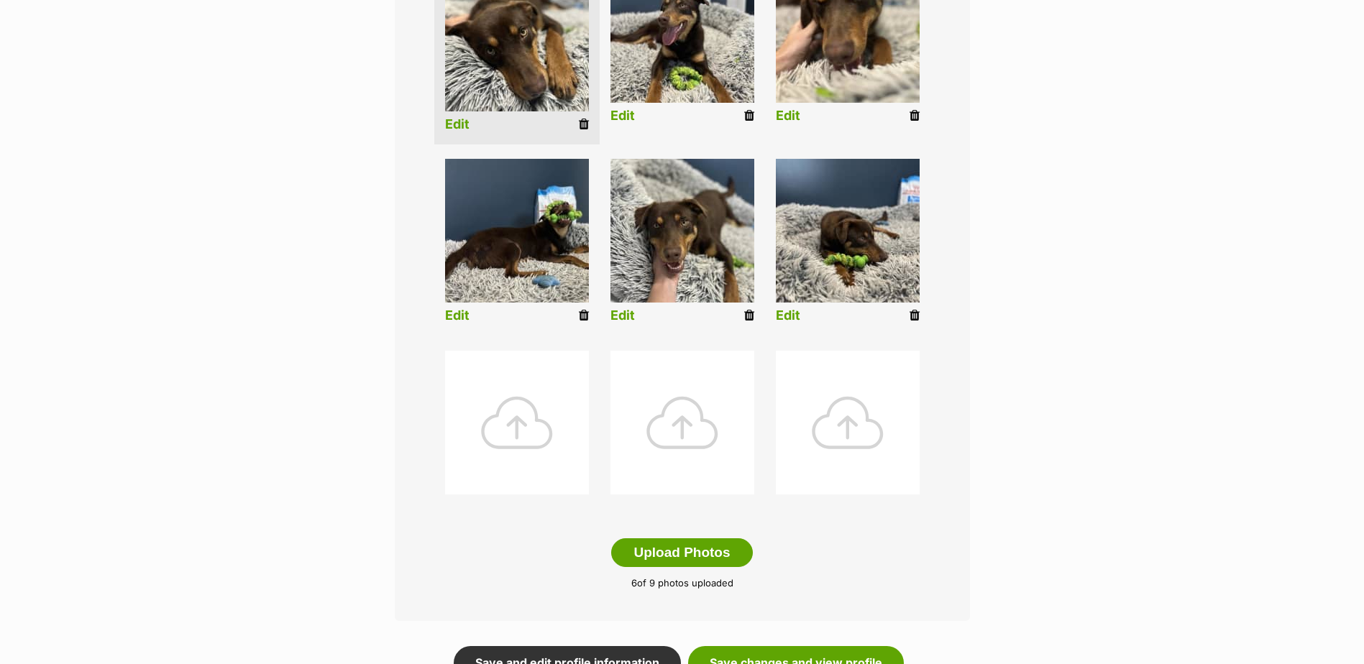
click at [513, 427] on div at bounding box center [517, 423] width 144 height 144
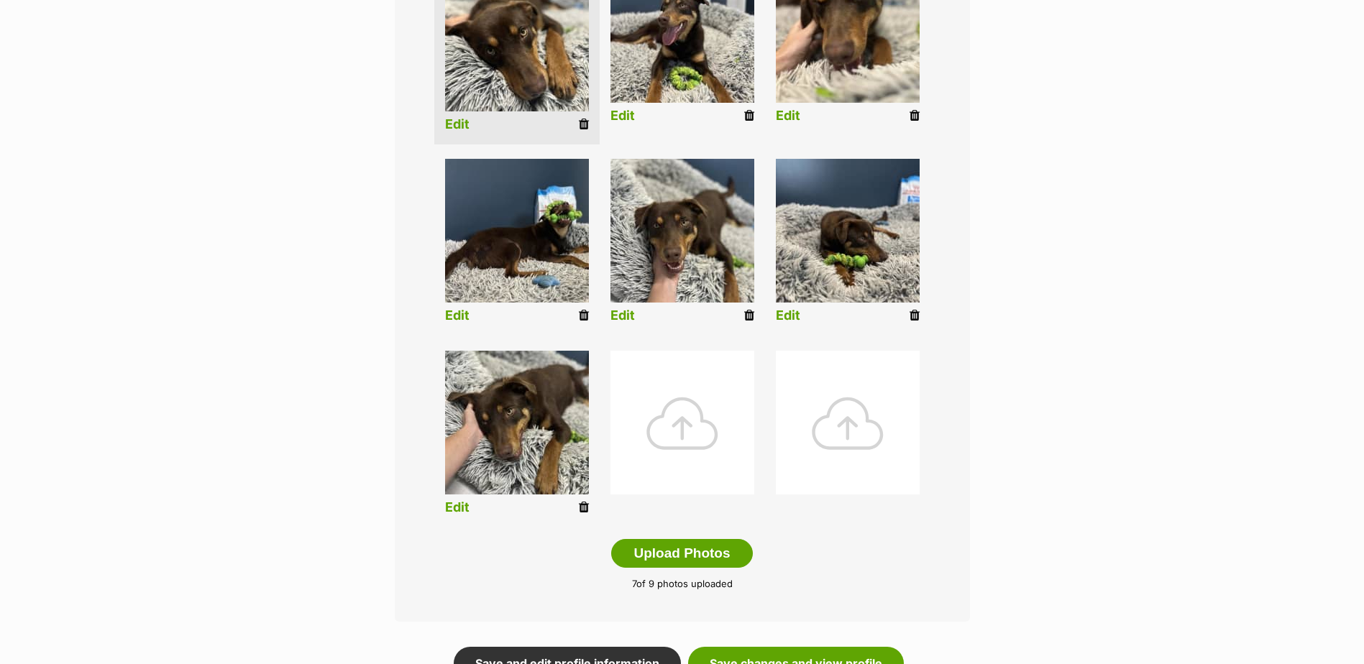
click at [645, 429] on div at bounding box center [682, 423] width 144 height 144
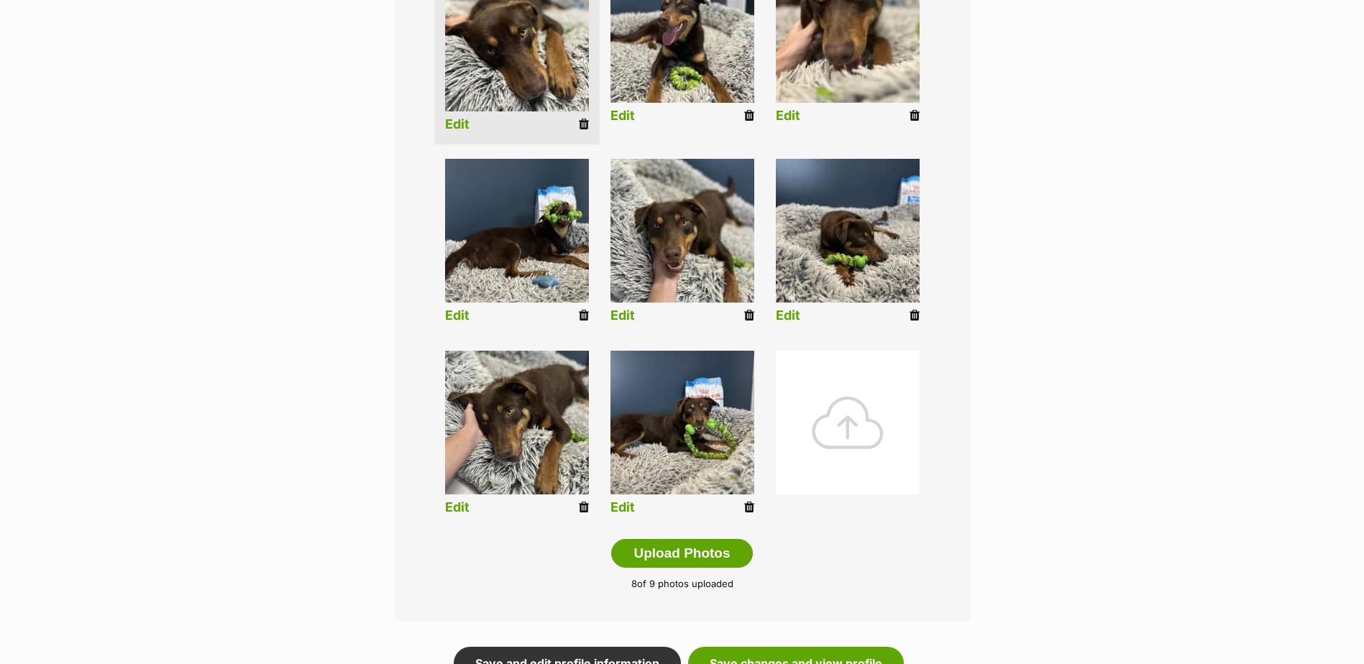
click at [874, 436] on div at bounding box center [848, 423] width 144 height 144
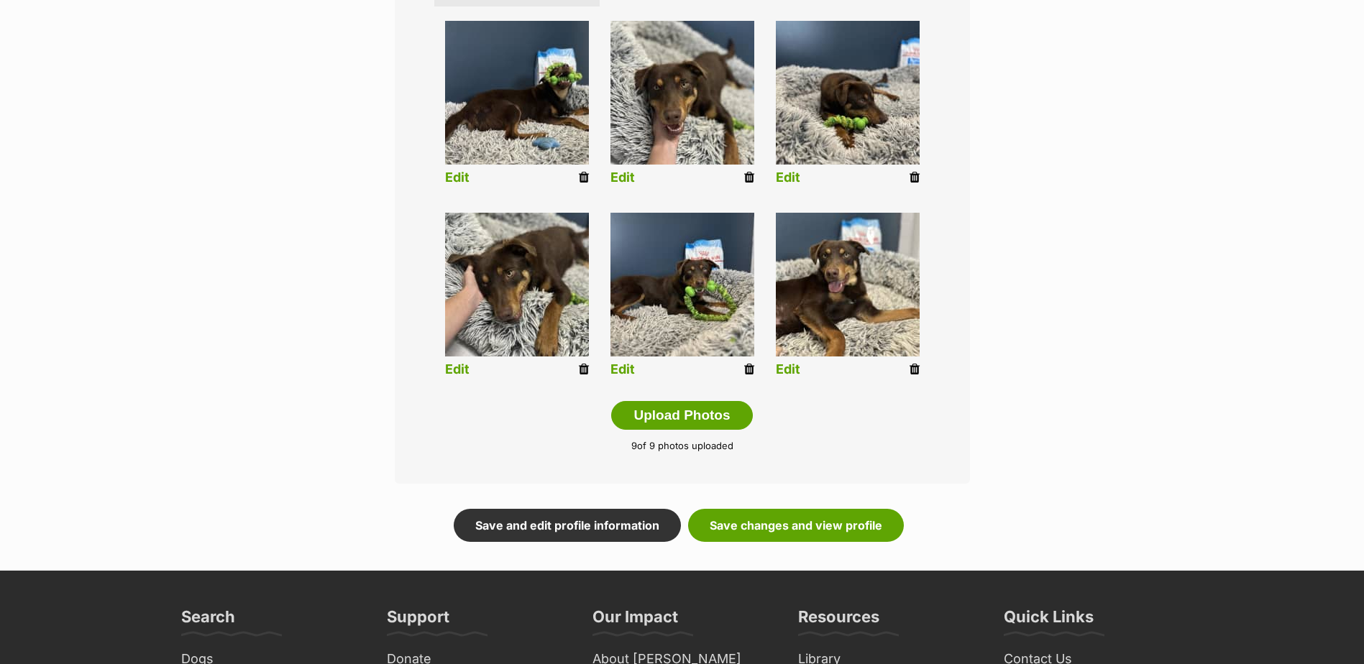
scroll to position [575, 0]
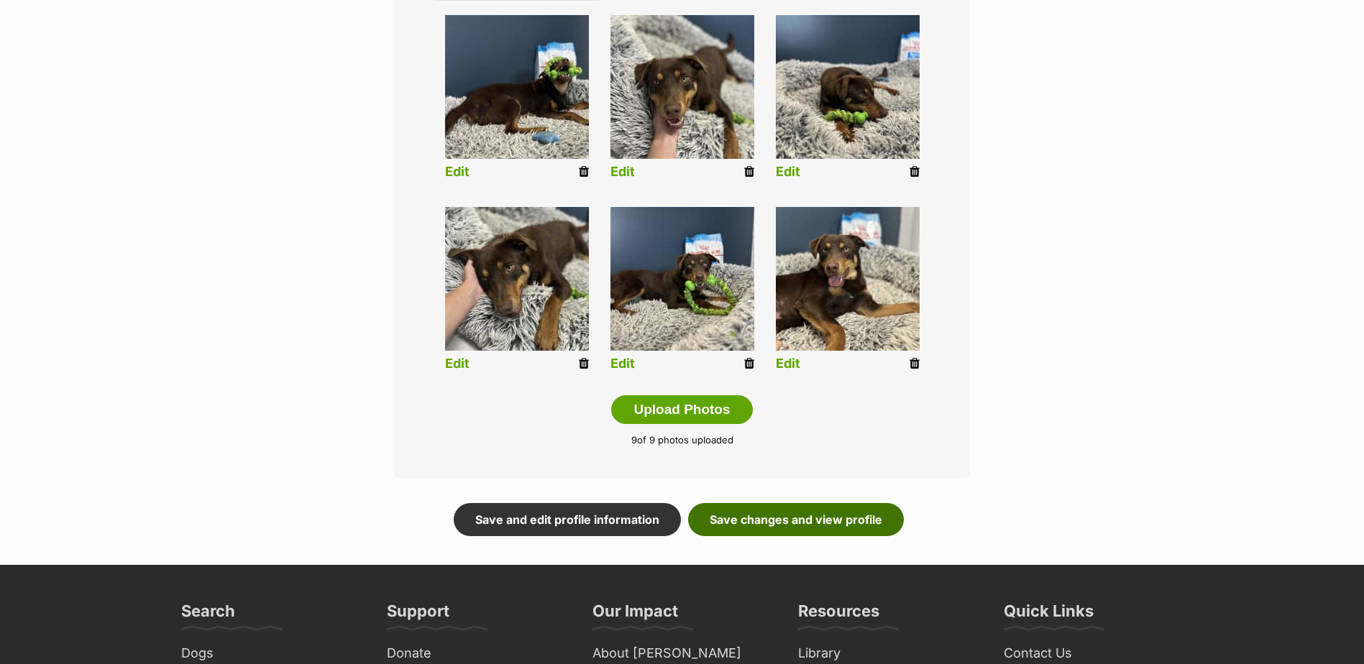
click at [831, 518] on link "Save changes and view profile" at bounding box center [796, 519] width 216 height 33
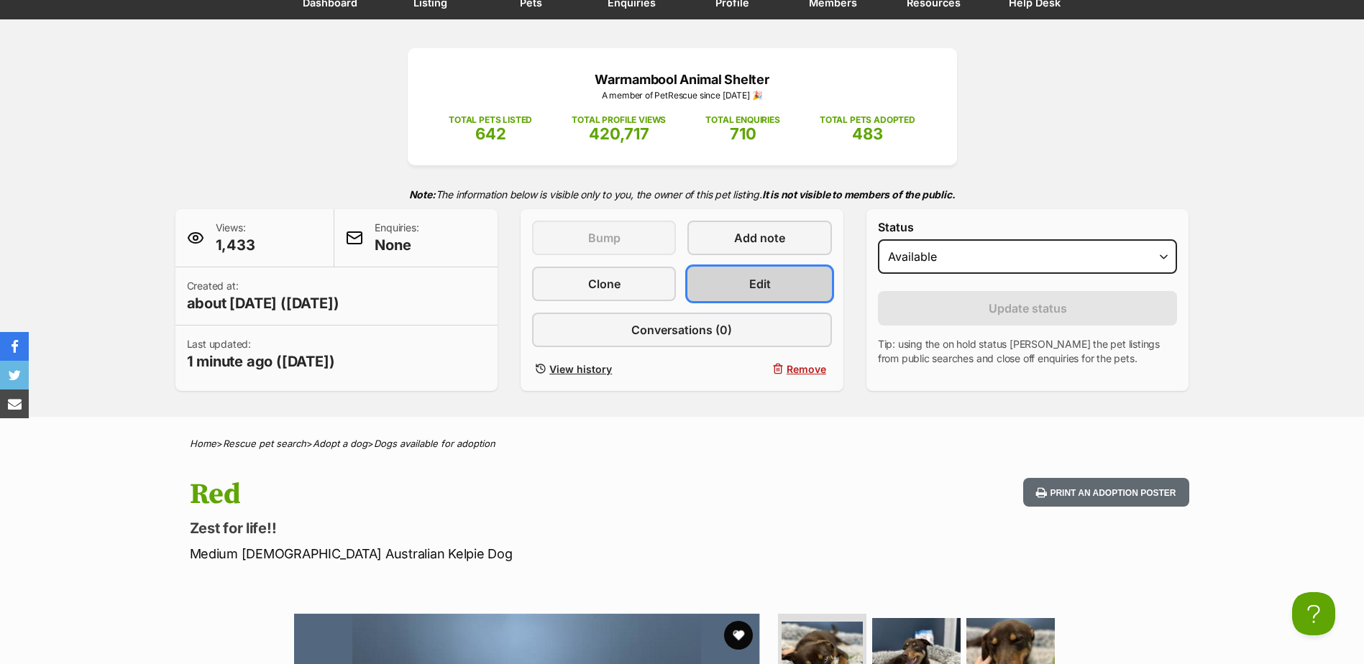
click at [779, 267] on link "Edit" at bounding box center [759, 284] width 144 height 35
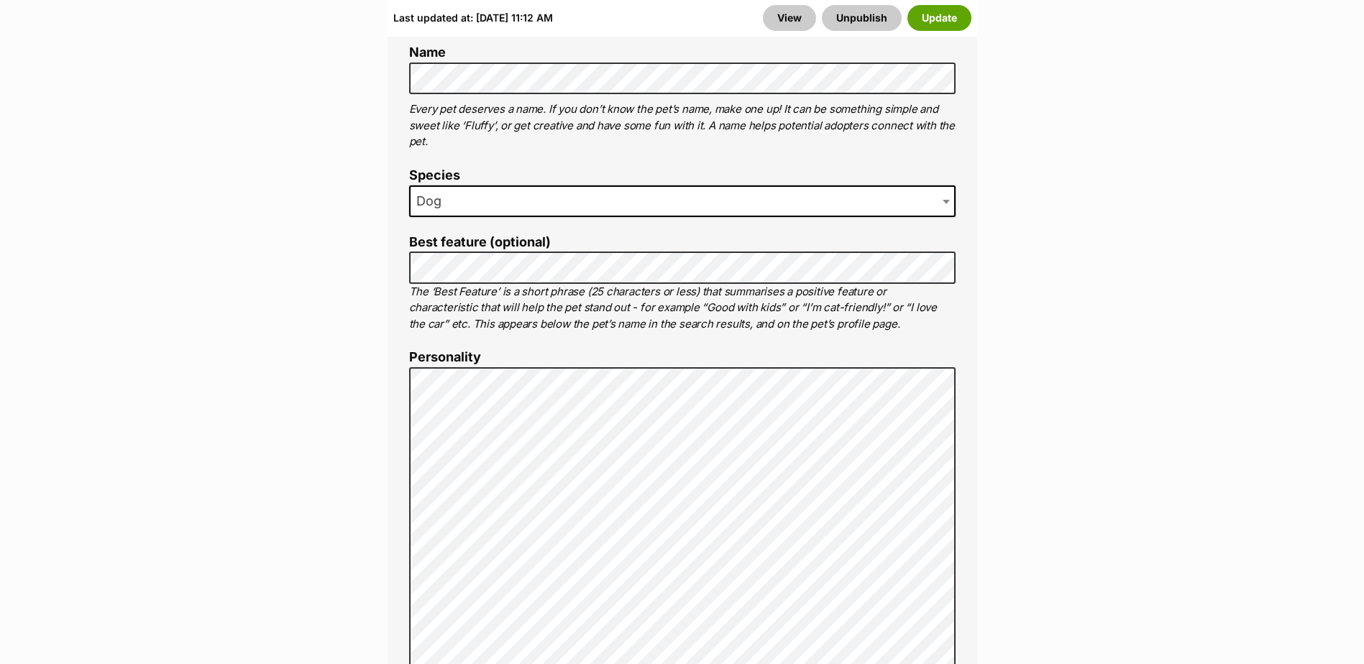
scroll to position [1150, 0]
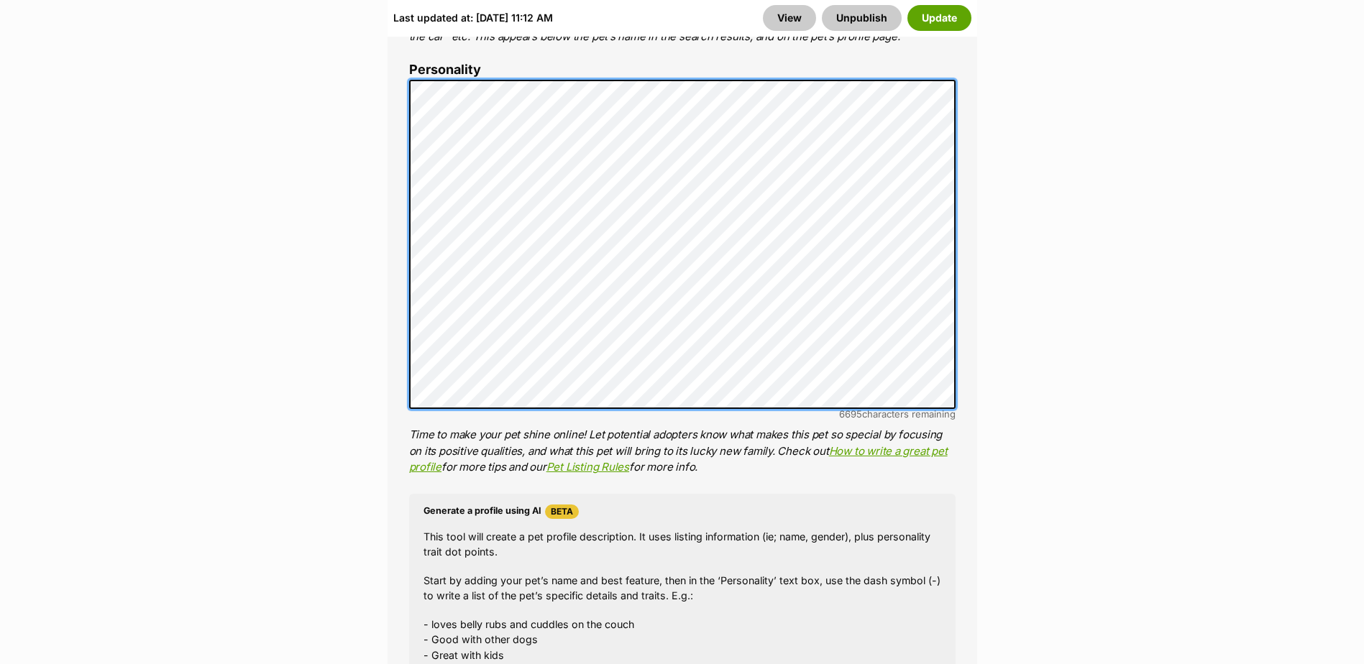
click at [398, 65] on div "About This Pet Name Henlo there, it looks like you might be using the pet name …" at bounding box center [683, 308] width 590 height 1219
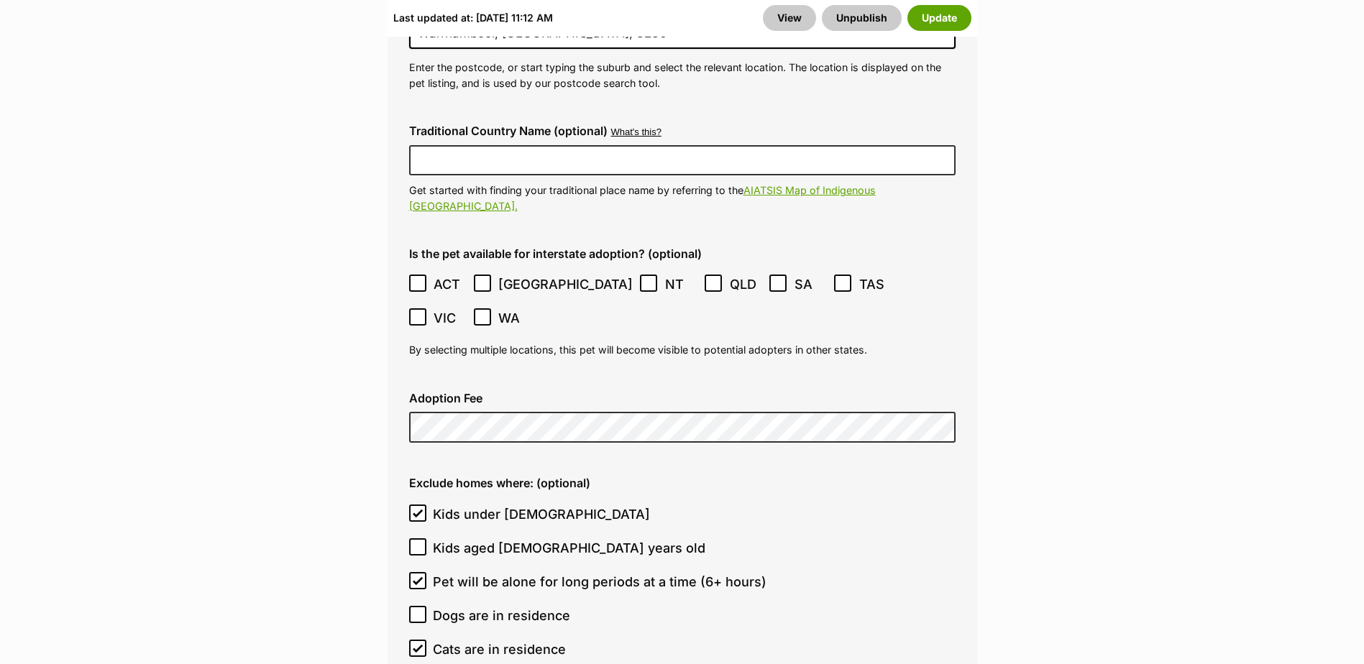
scroll to position [3451, 0]
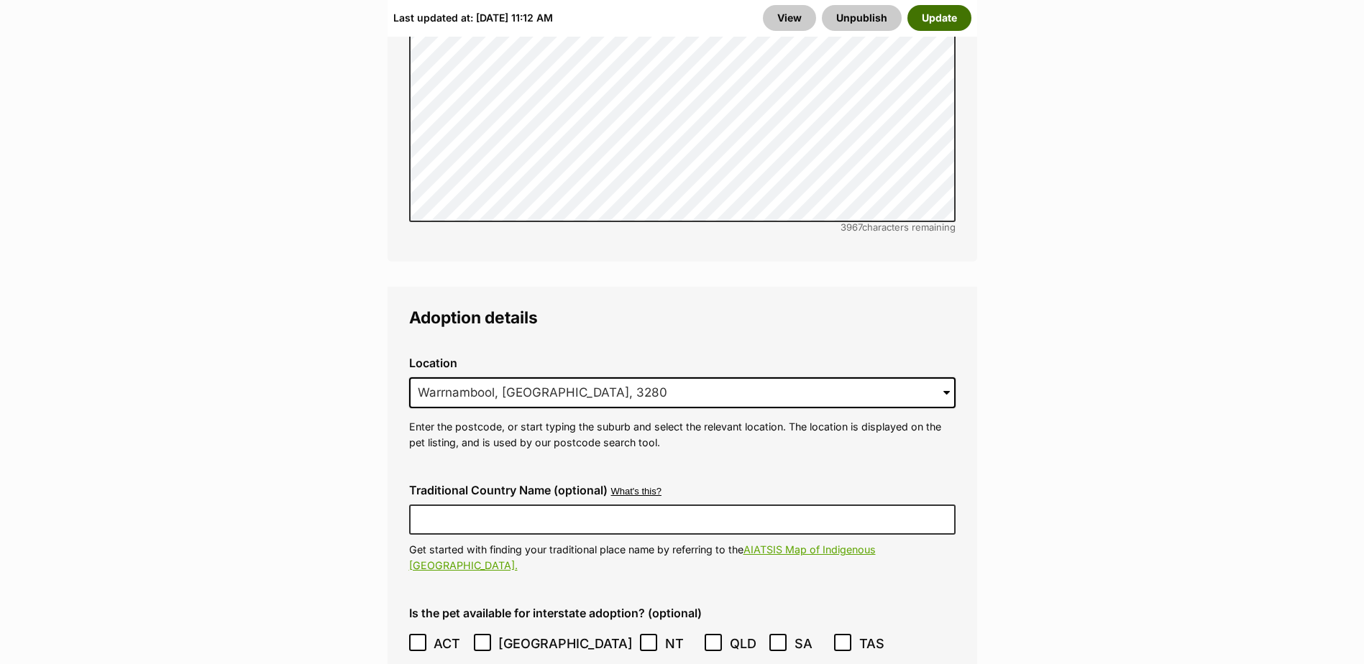
click at [938, 27] on button "Update" at bounding box center [939, 18] width 64 height 26
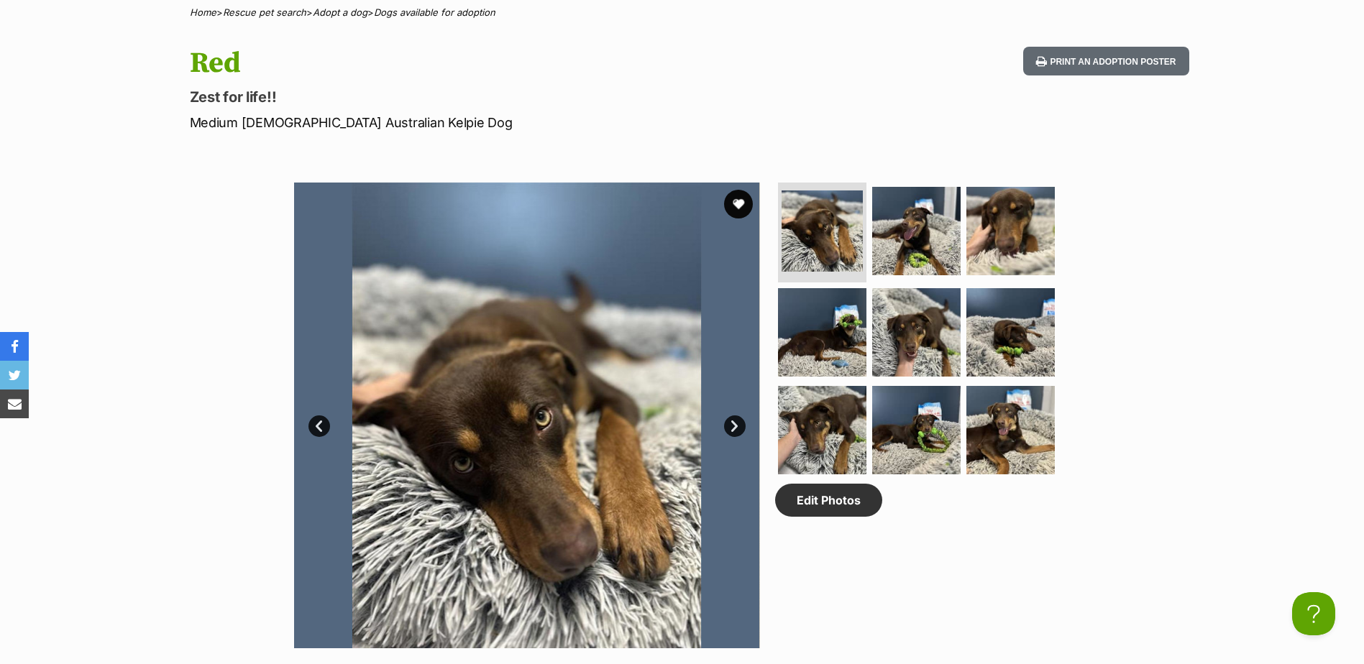
click at [729, 429] on link "Next" at bounding box center [735, 427] width 22 height 22
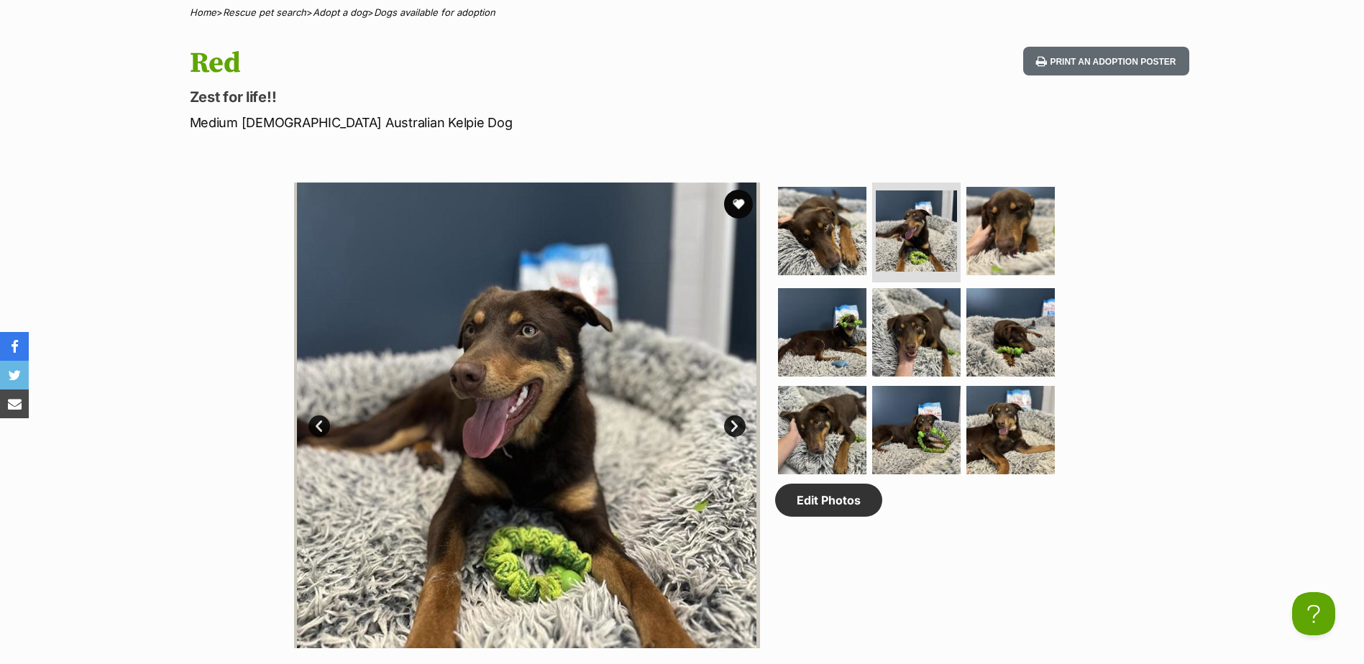
click at [731, 428] on link "Next" at bounding box center [735, 427] width 22 height 22
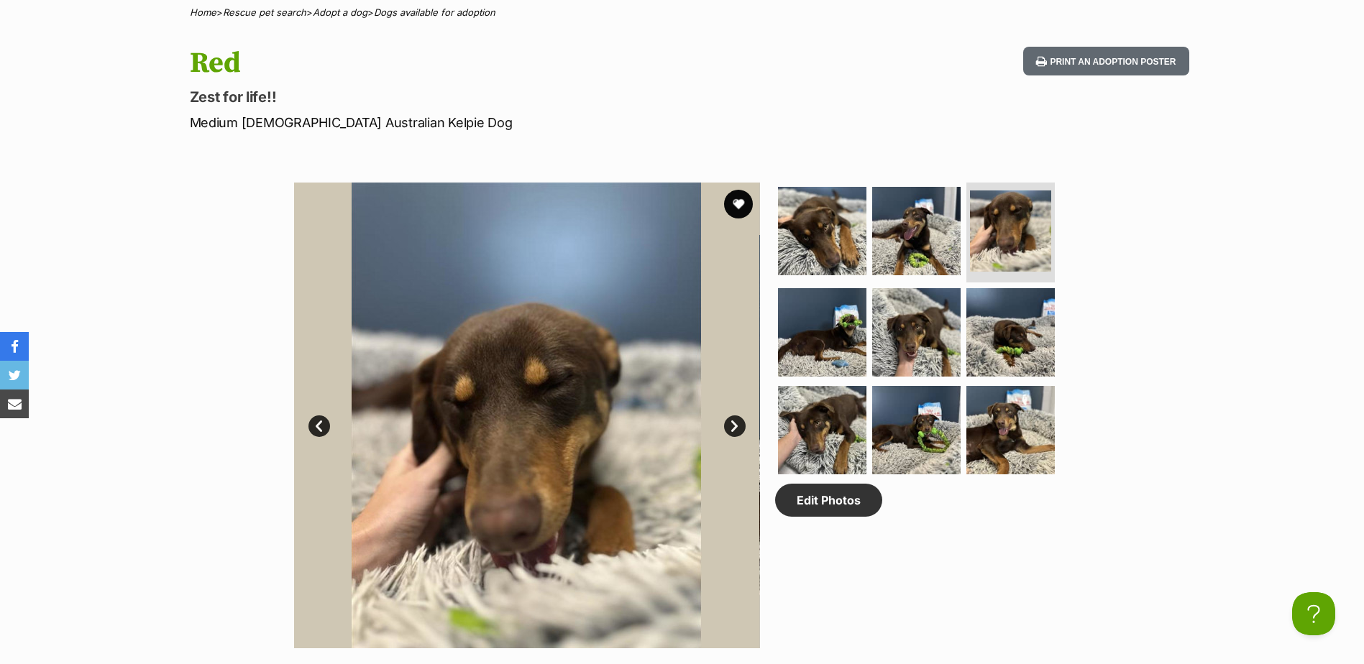
click at [733, 427] on link "Next" at bounding box center [735, 427] width 22 height 22
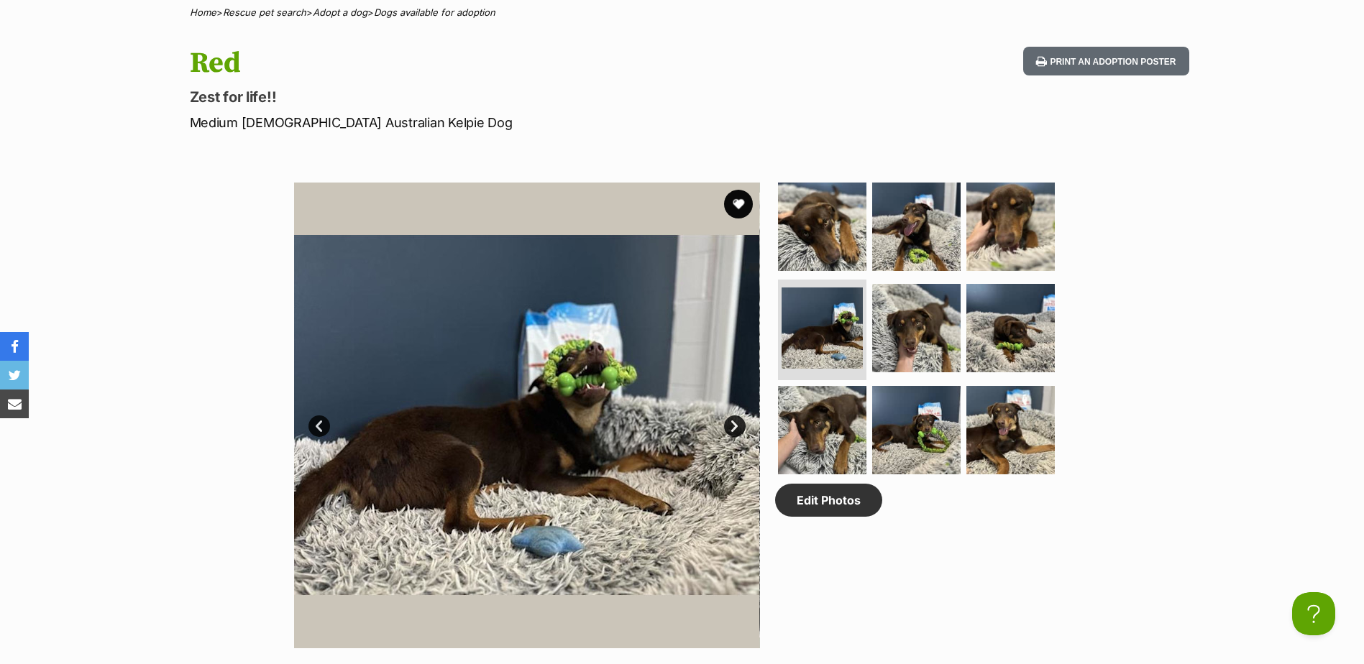
click at [733, 427] on link "Next" at bounding box center [735, 427] width 22 height 22
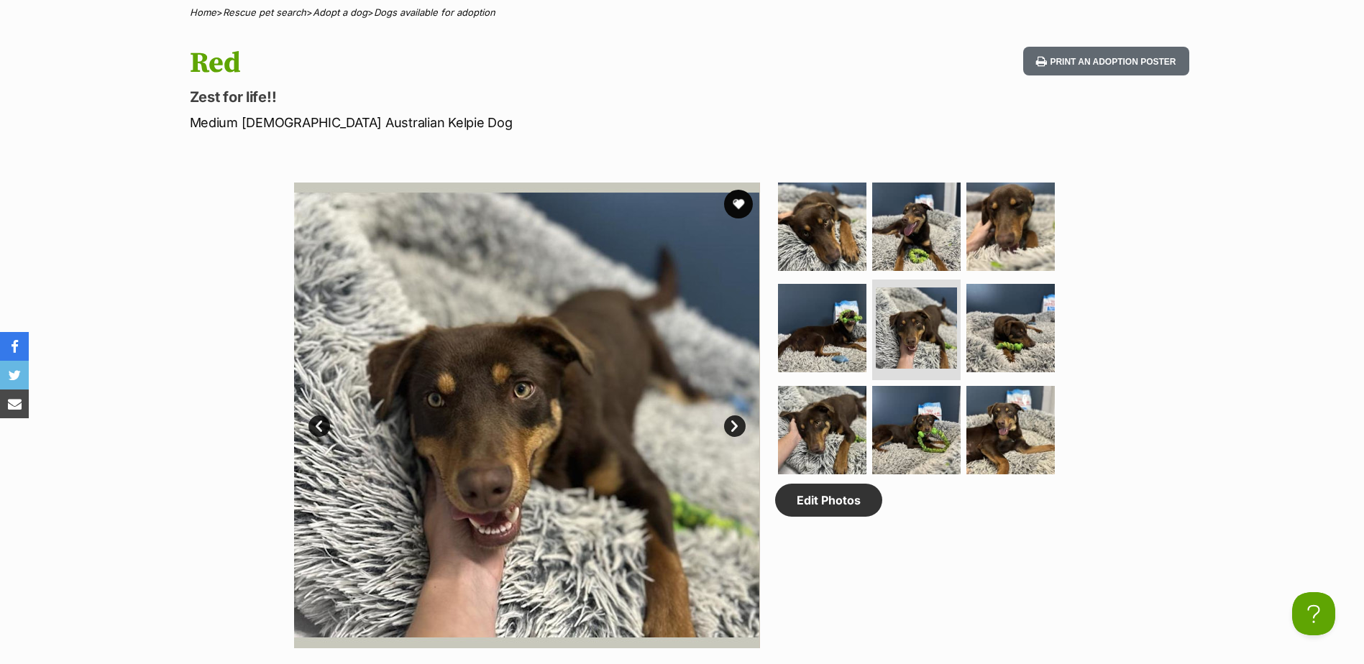
click at [733, 427] on link "Next" at bounding box center [735, 427] width 22 height 22
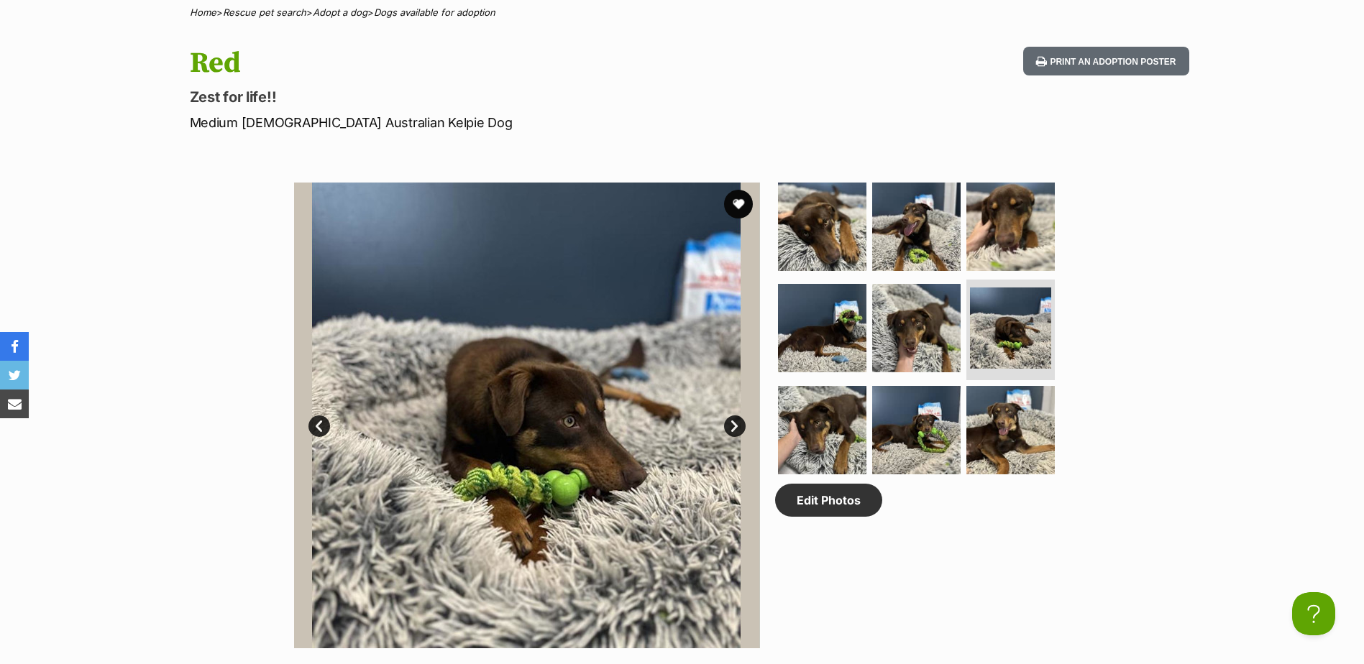
click at [733, 427] on link "Next" at bounding box center [735, 427] width 22 height 22
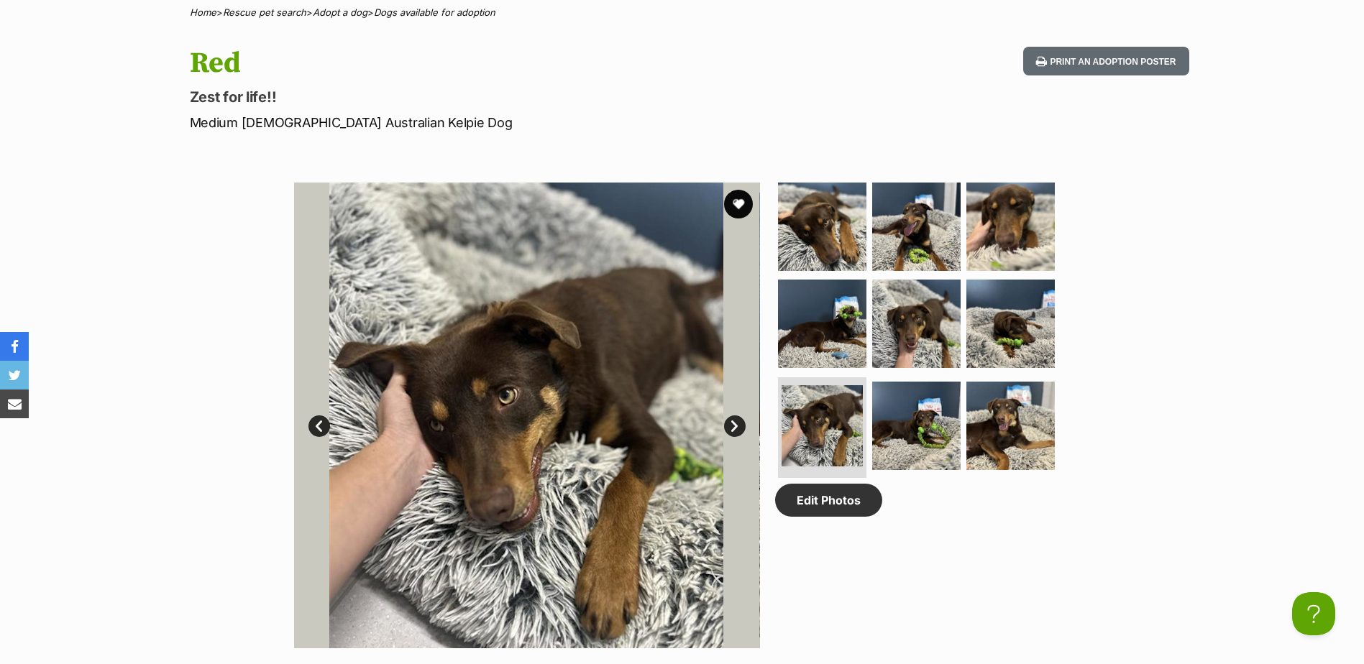
click at [733, 427] on link "Next" at bounding box center [735, 427] width 22 height 22
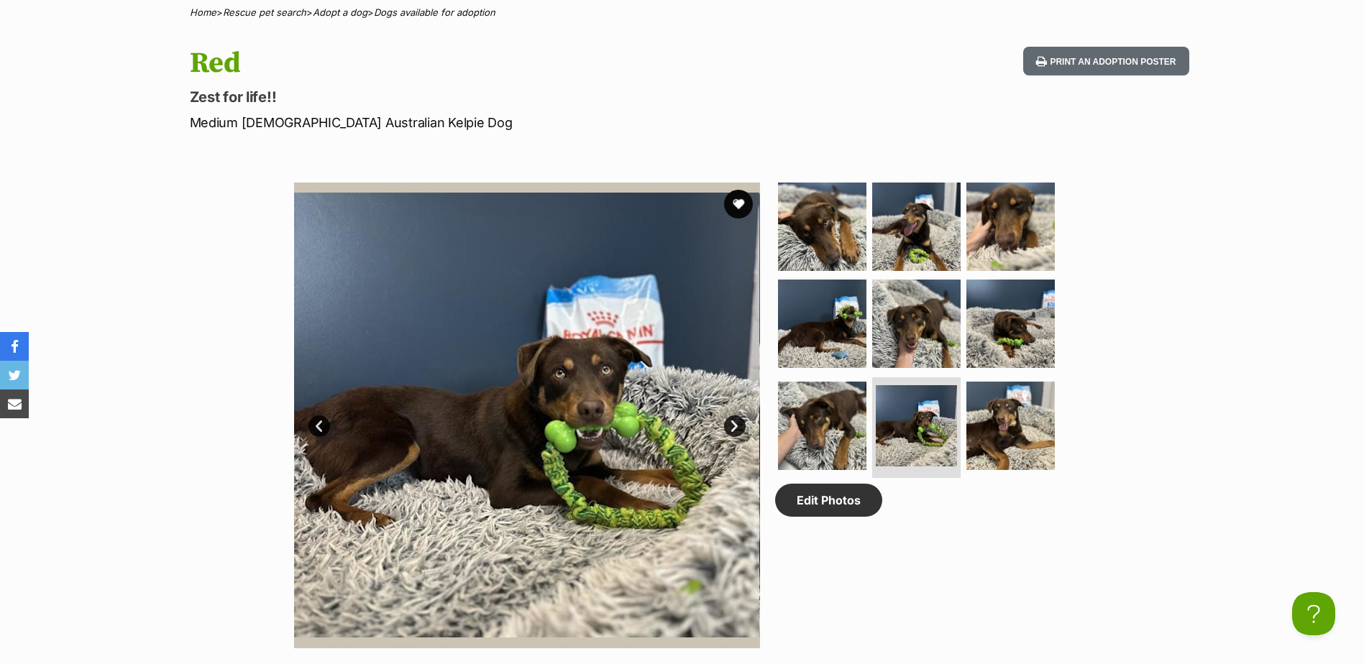
click at [733, 427] on link "Next" at bounding box center [735, 427] width 22 height 22
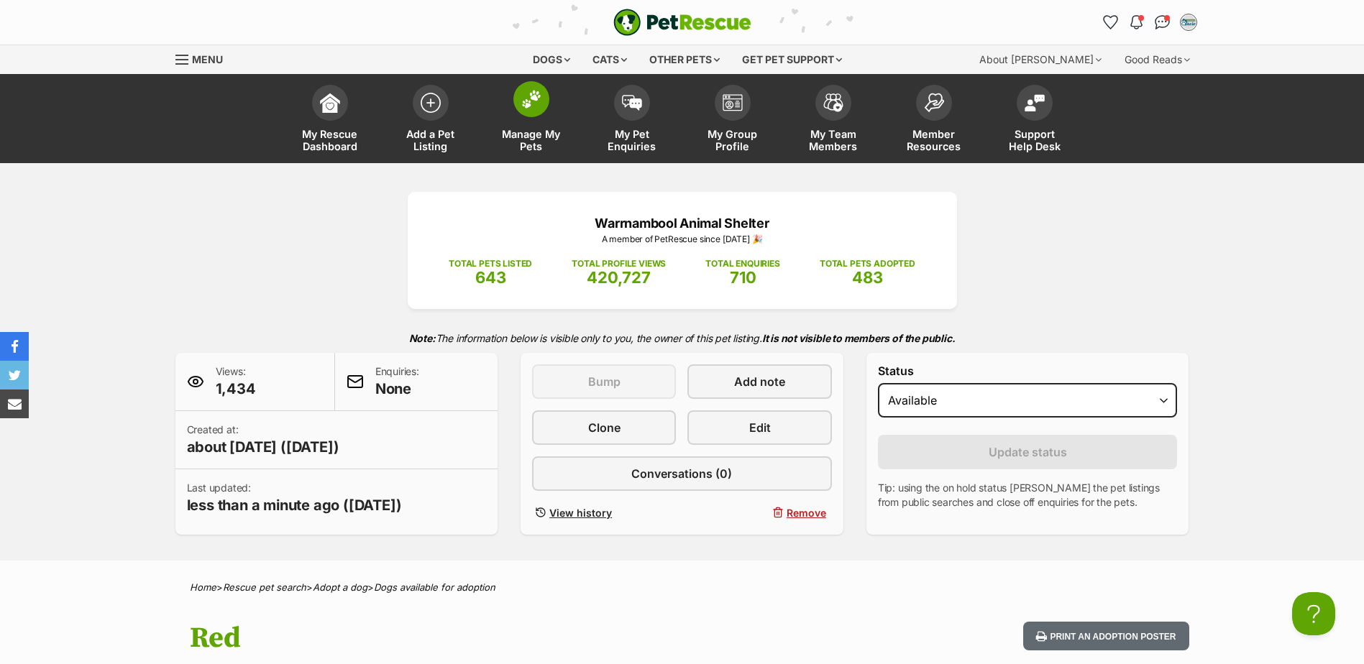
click at [529, 99] on img at bounding box center [531, 99] width 20 height 19
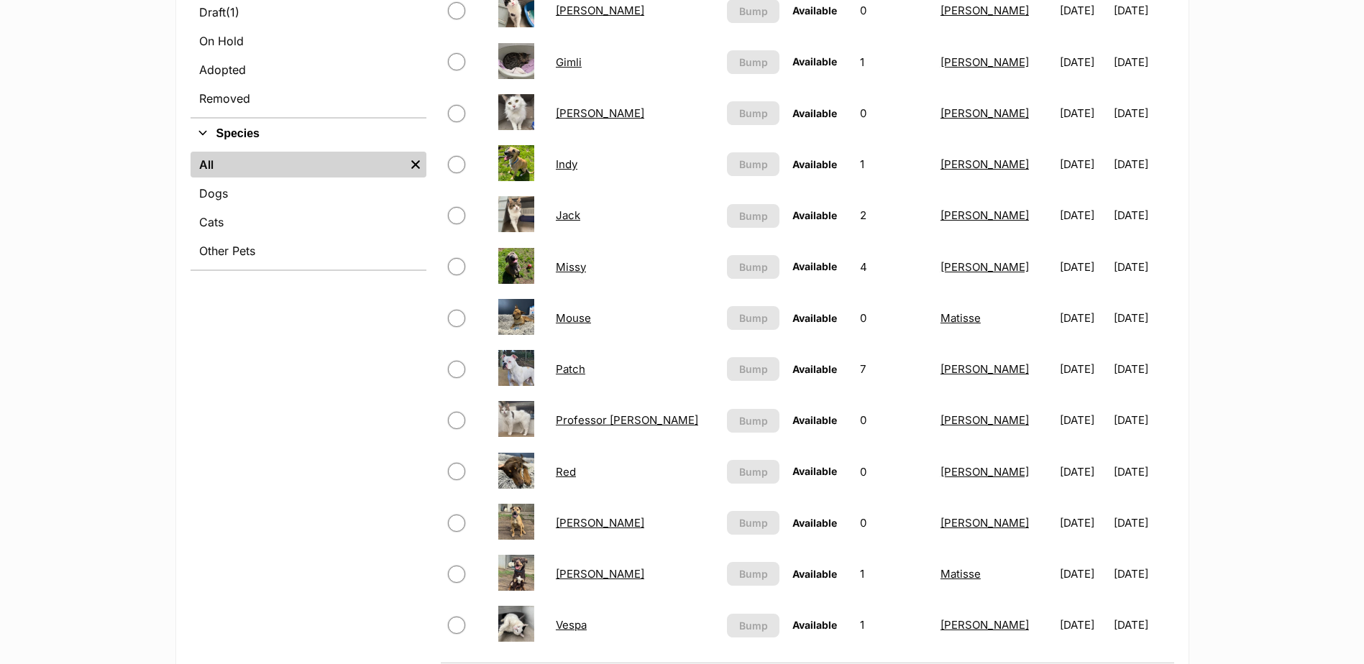
scroll to position [503, 0]
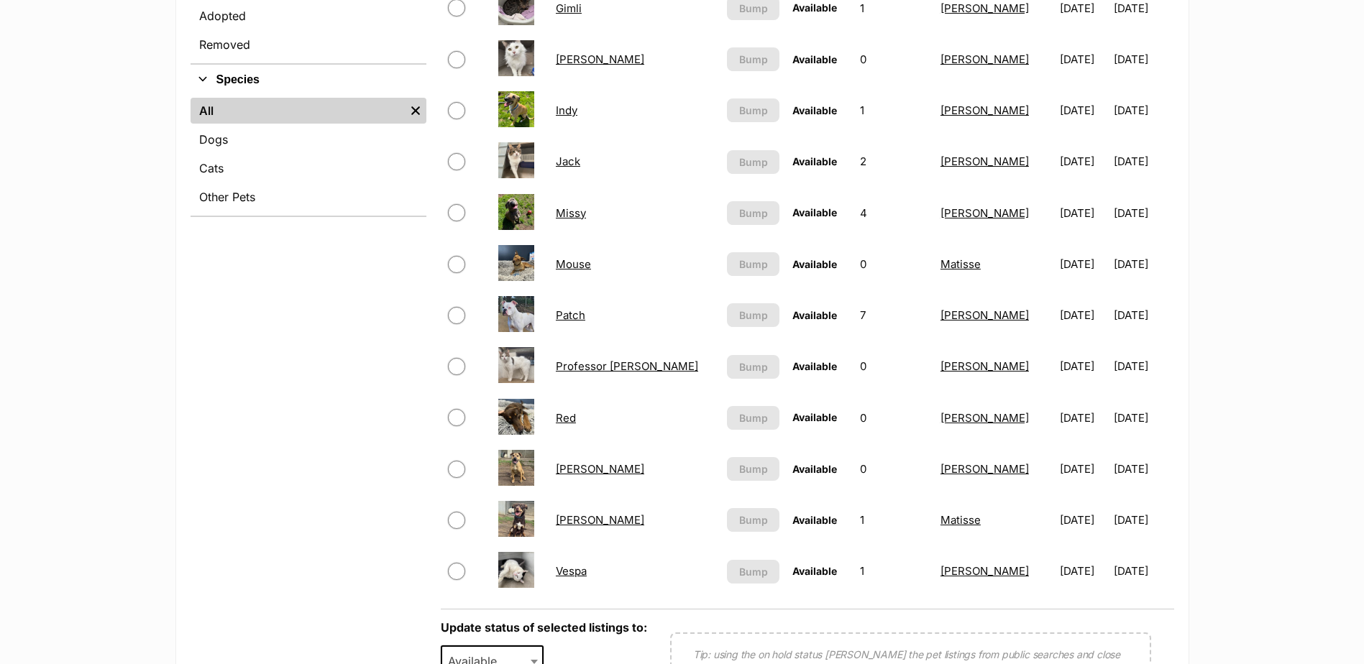
click at [587, 467] on link "[PERSON_NAME]" at bounding box center [600, 469] width 88 height 14
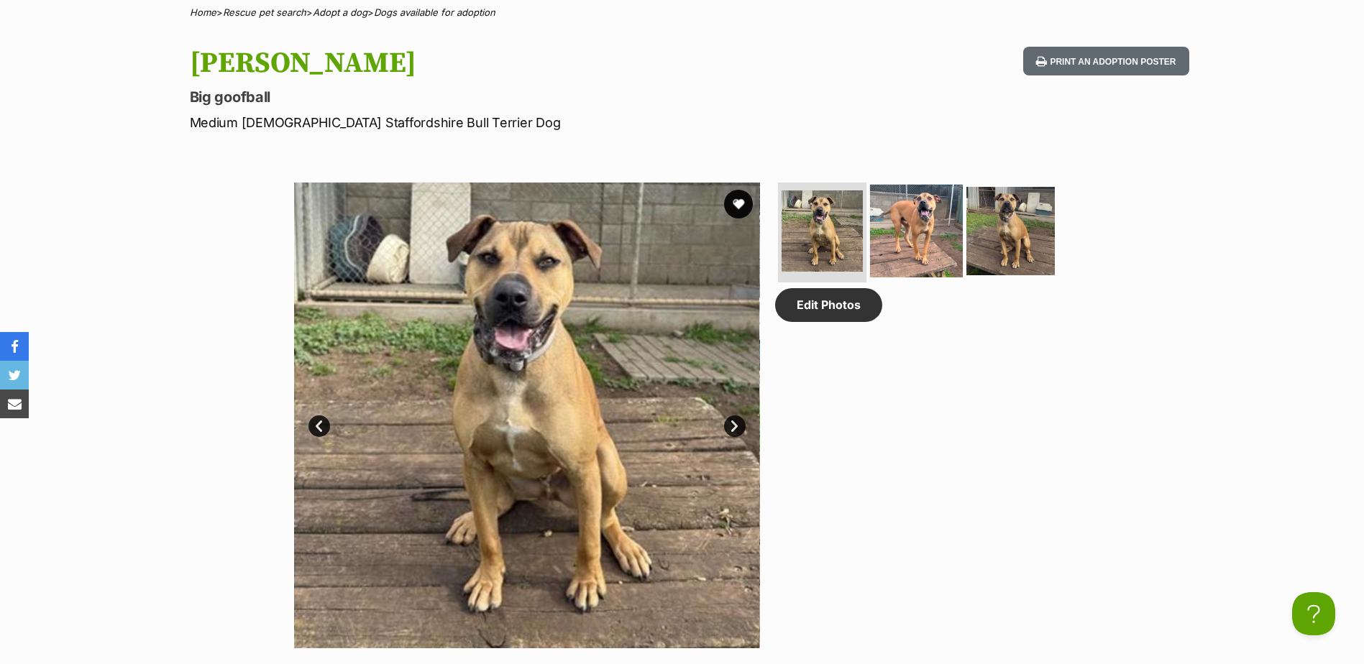
click at [946, 214] on img at bounding box center [916, 230] width 93 height 93
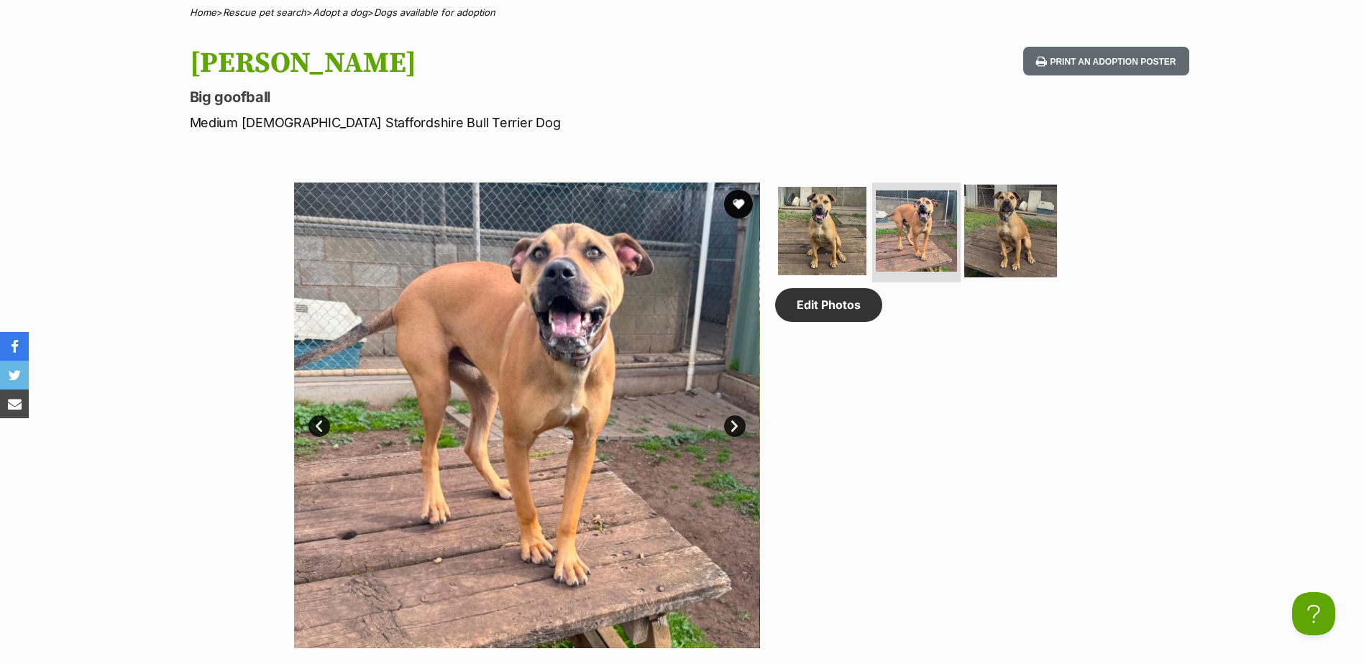
click at [1014, 238] on img at bounding box center [1010, 230] width 93 height 93
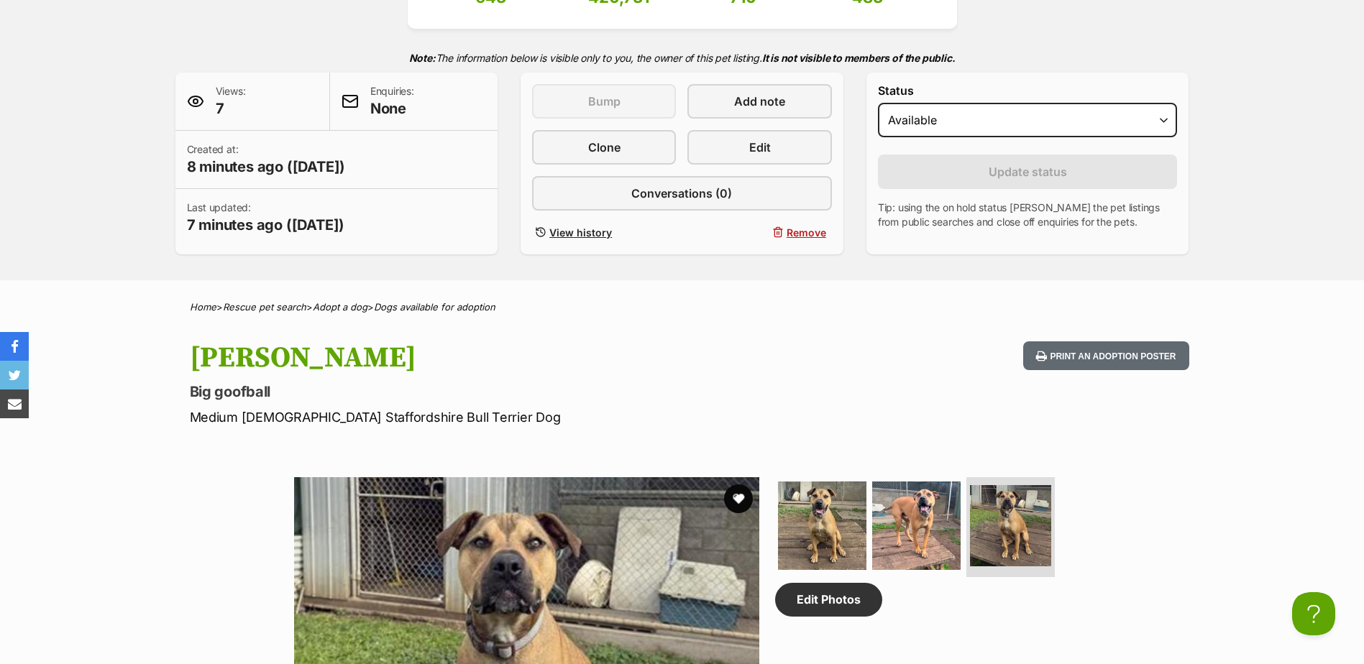
scroll to position [72, 0]
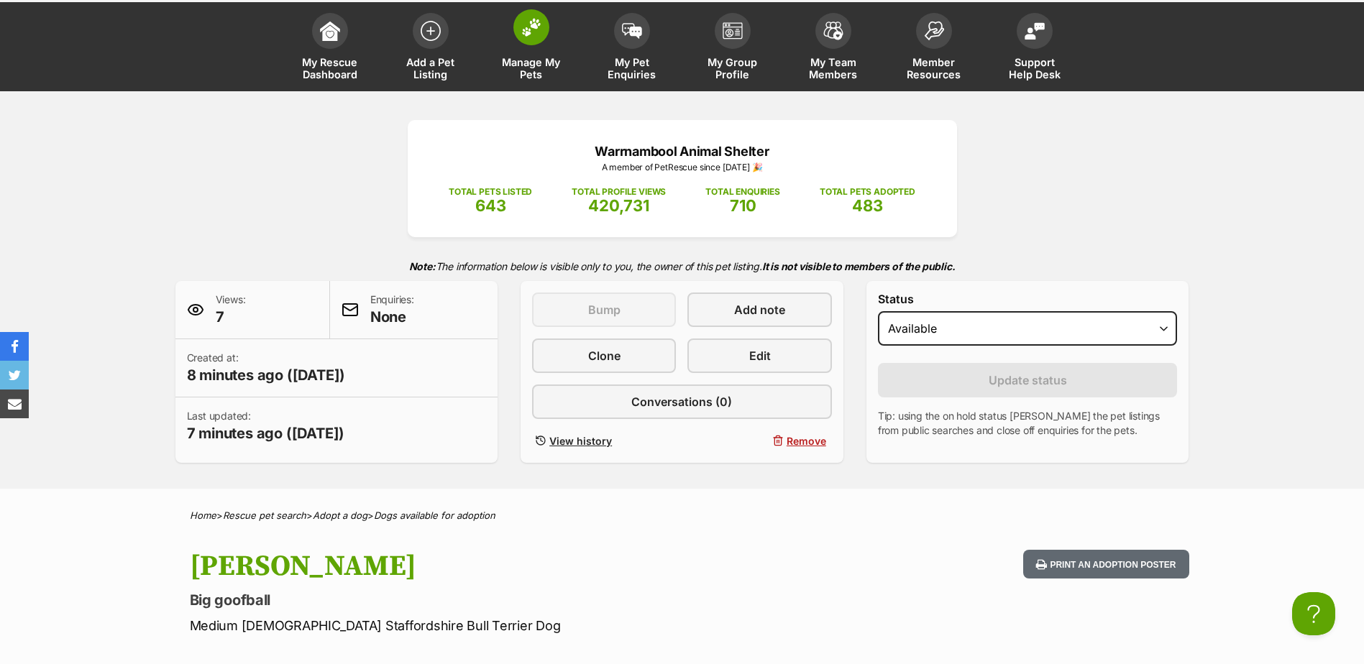
click at [544, 17] on span at bounding box center [531, 27] width 36 height 36
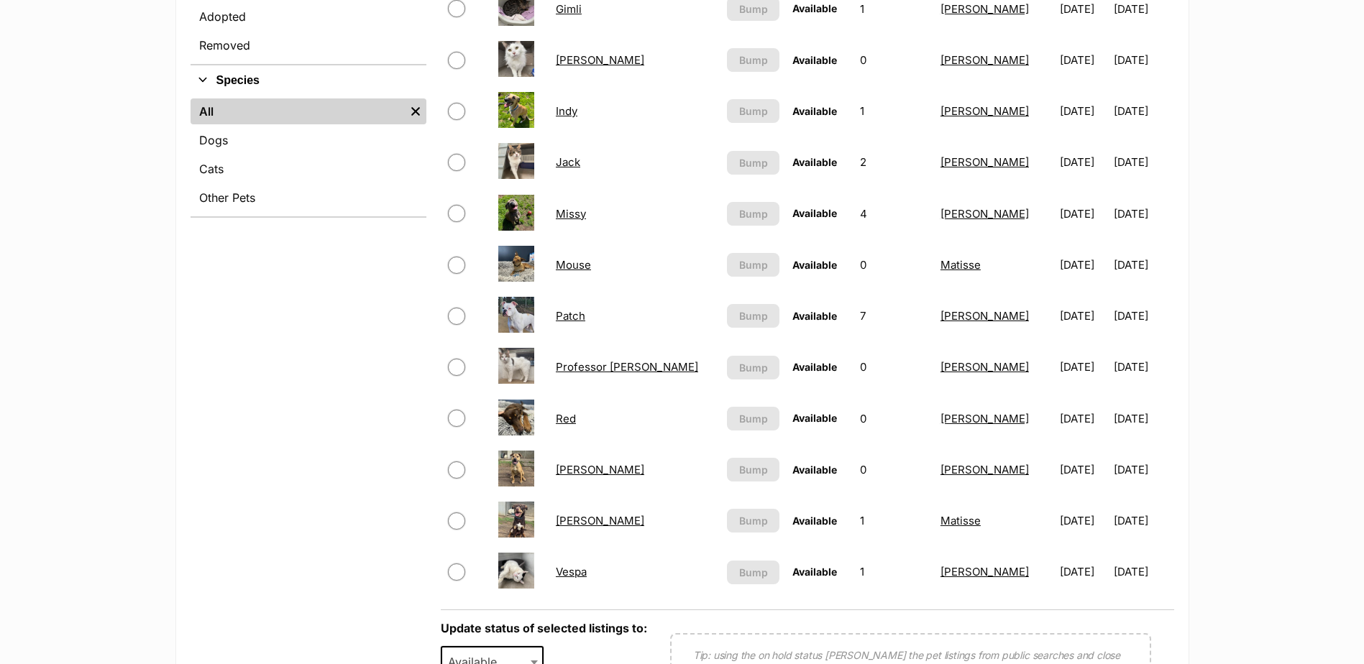
scroll to position [503, 0]
click at [291, 138] on link "Dogs" at bounding box center [309, 140] width 236 height 26
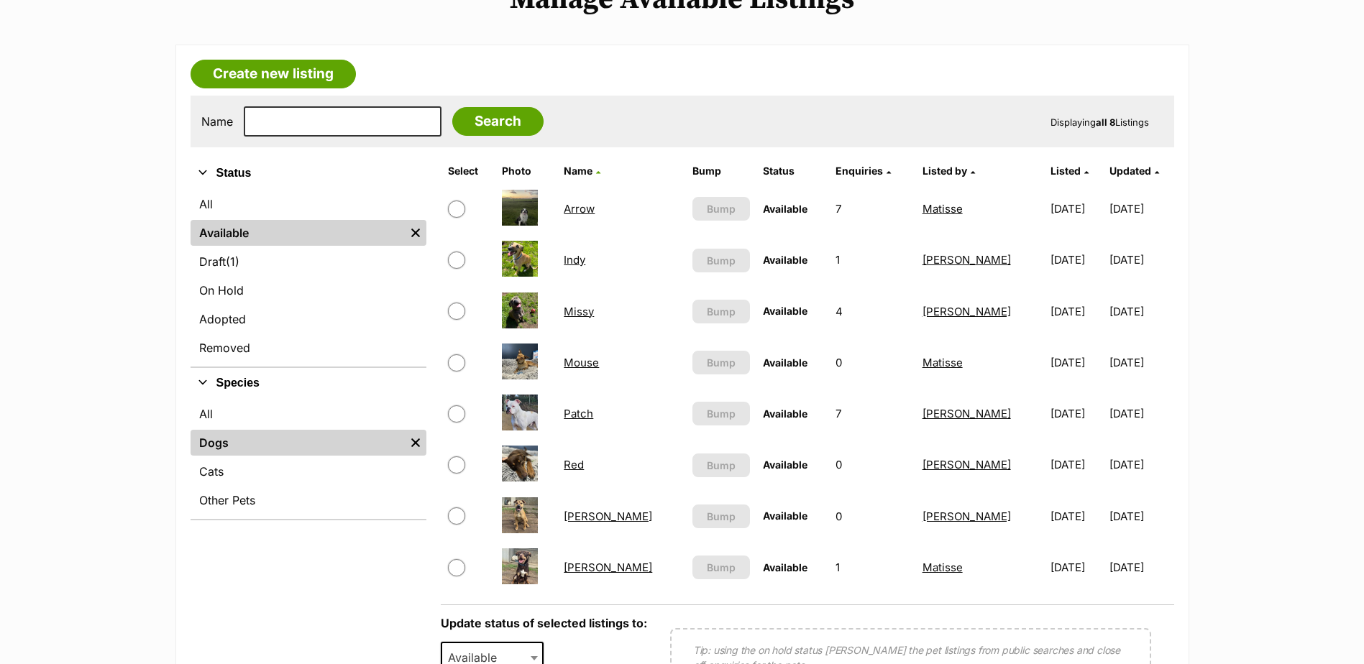
scroll to position [216, 0]
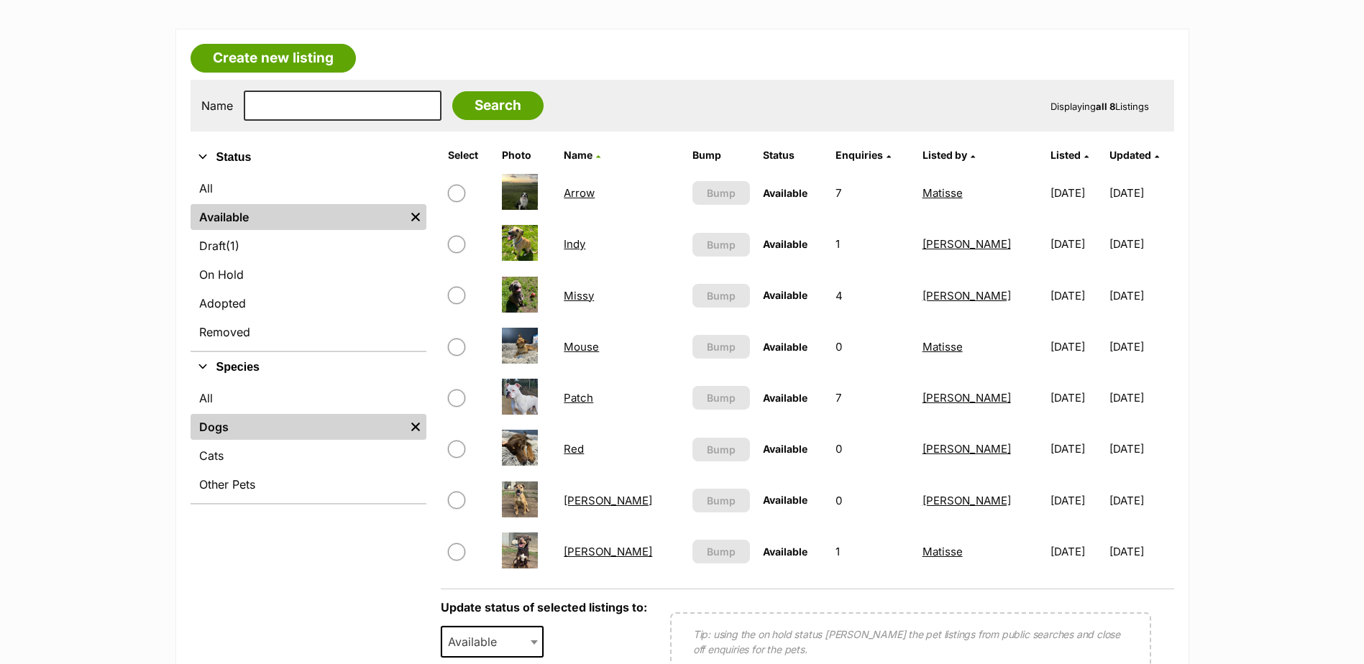
click at [585, 196] on link "Arrow" at bounding box center [579, 193] width 31 height 14
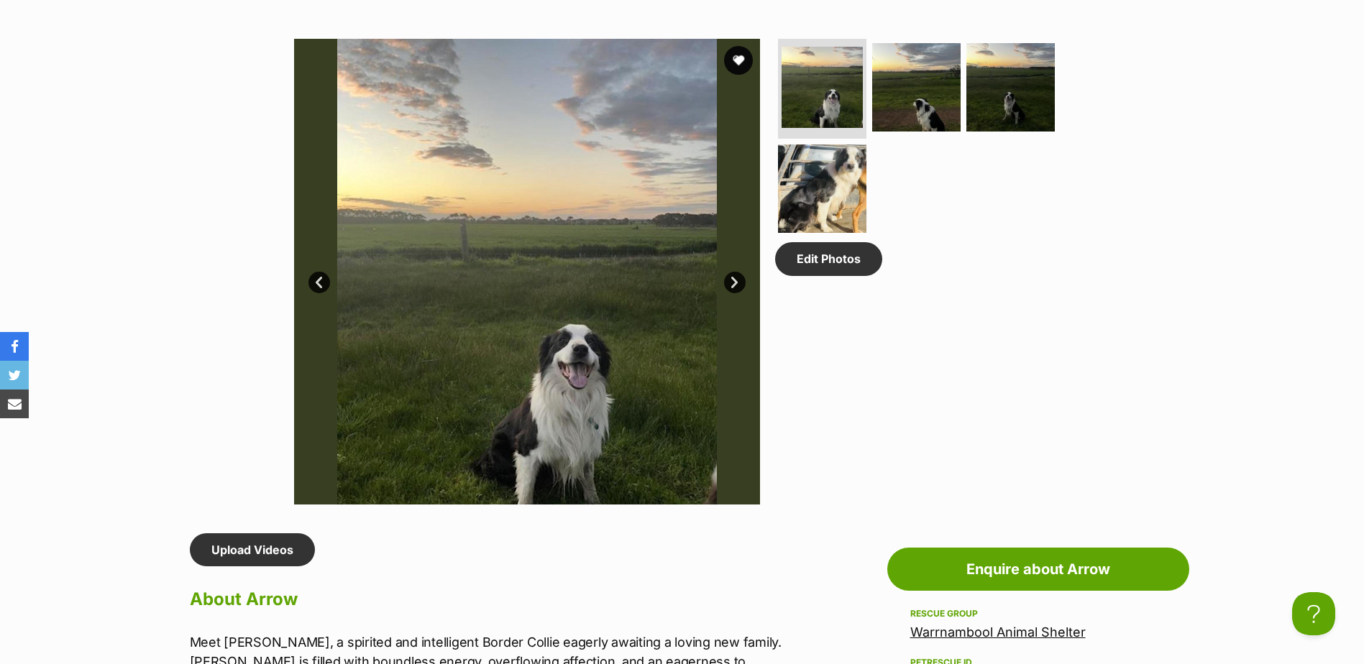
click at [741, 279] on link "Next" at bounding box center [735, 283] width 22 height 22
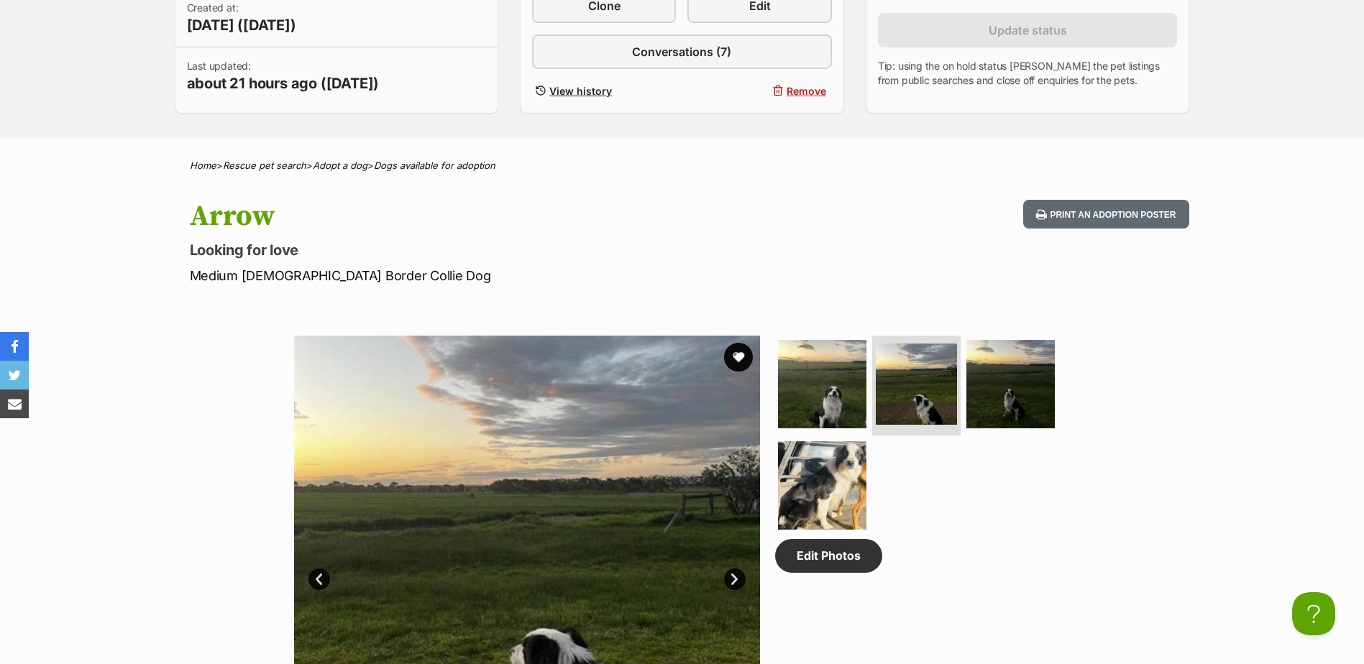
scroll to position [216, 0]
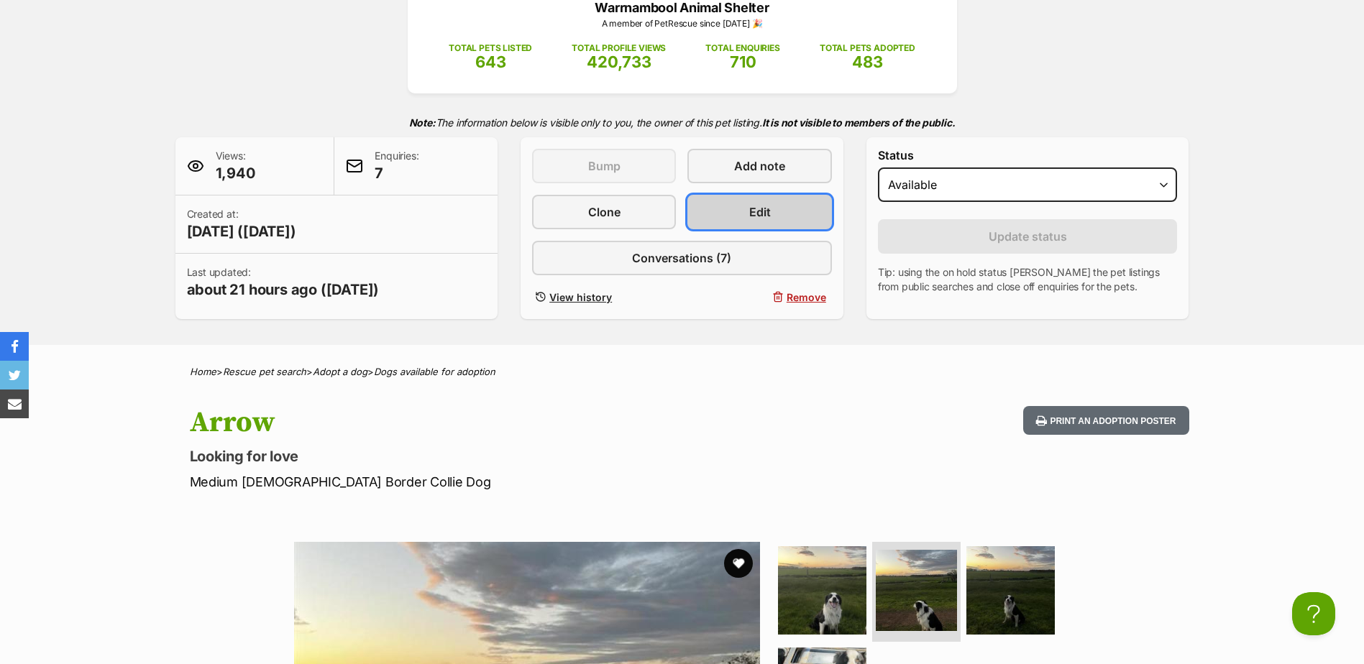
click at [747, 206] on link "Edit" at bounding box center [759, 212] width 144 height 35
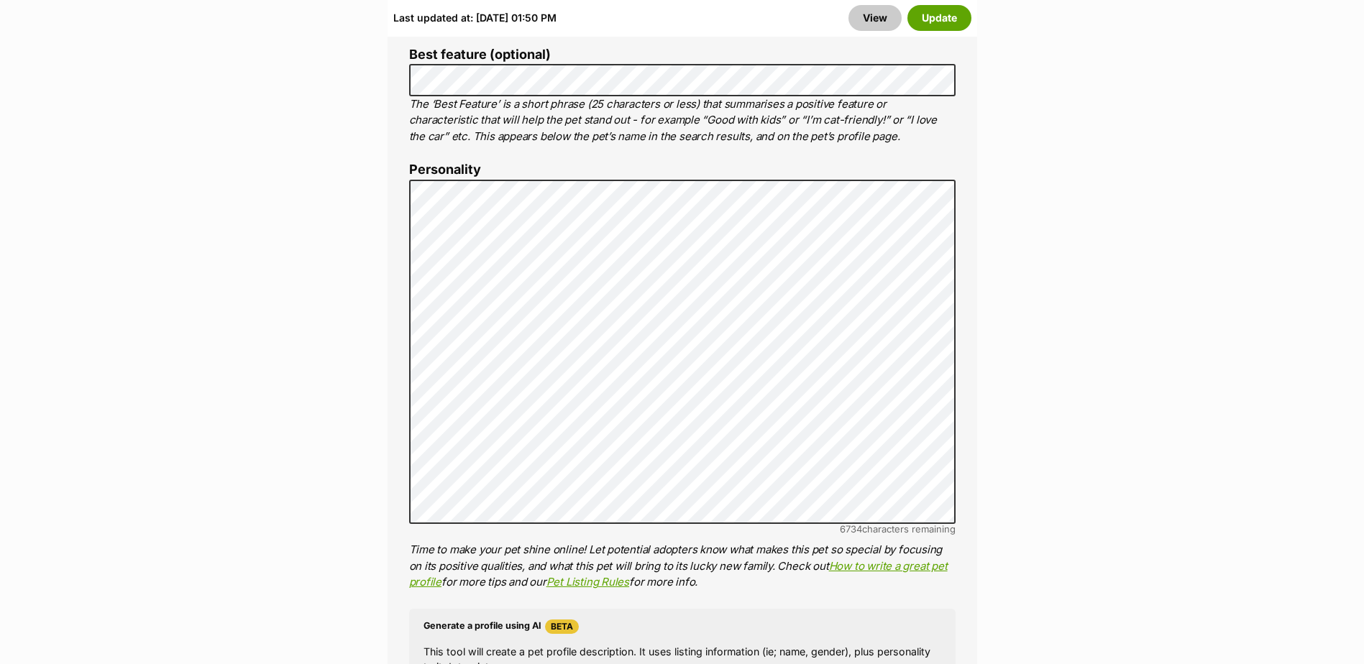
scroll to position [1150, 0]
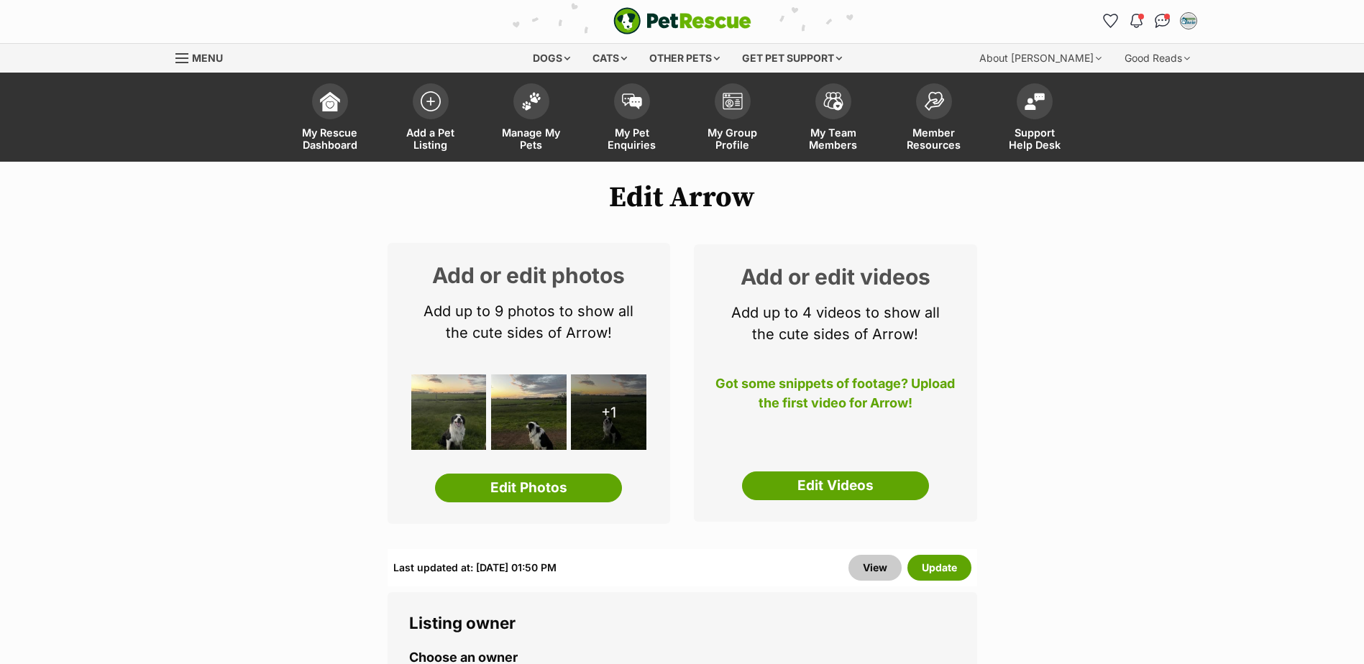
scroll to position [0, 0]
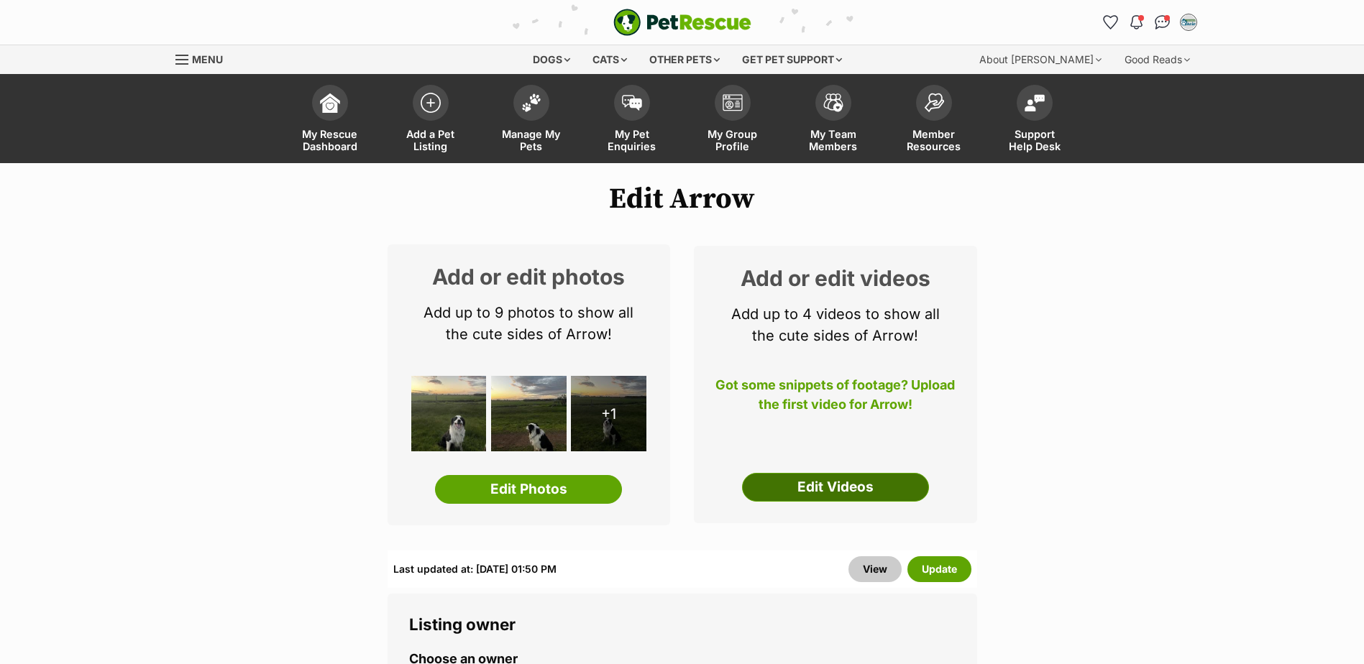
click at [828, 480] on link "Edit Videos" at bounding box center [835, 487] width 187 height 29
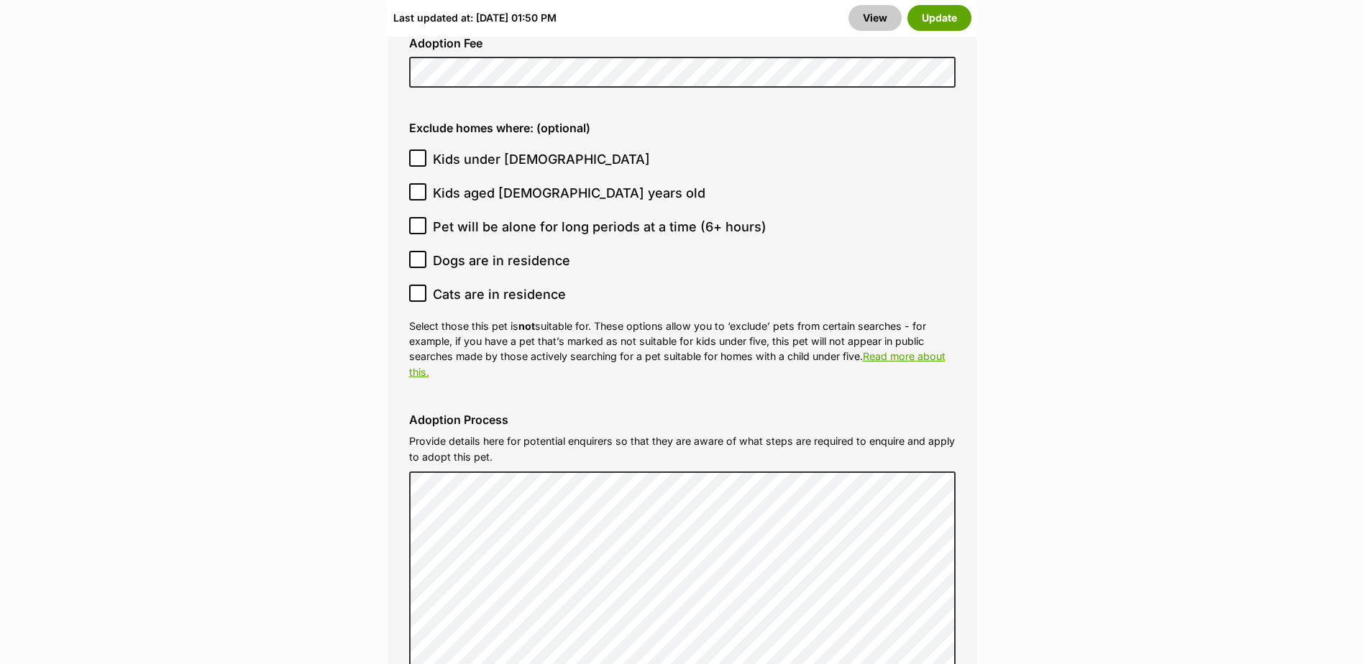
scroll to position [4601, 0]
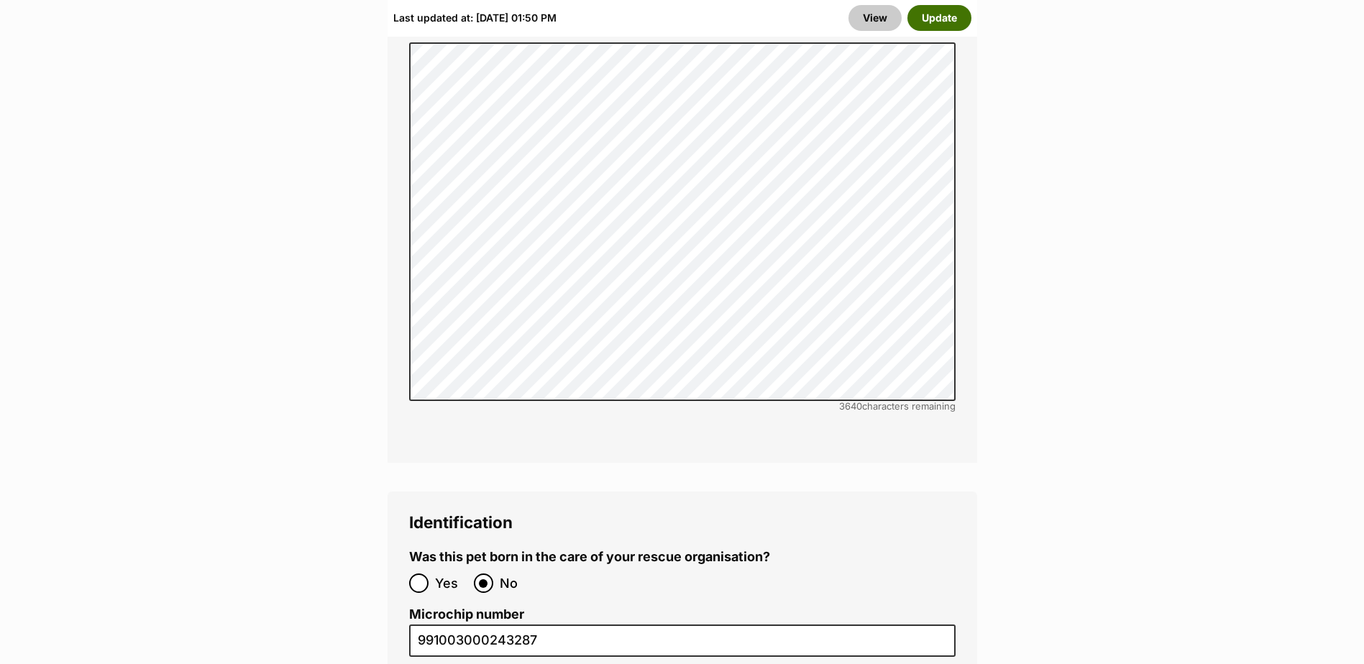
click at [933, 11] on button "Update" at bounding box center [939, 18] width 64 height 26
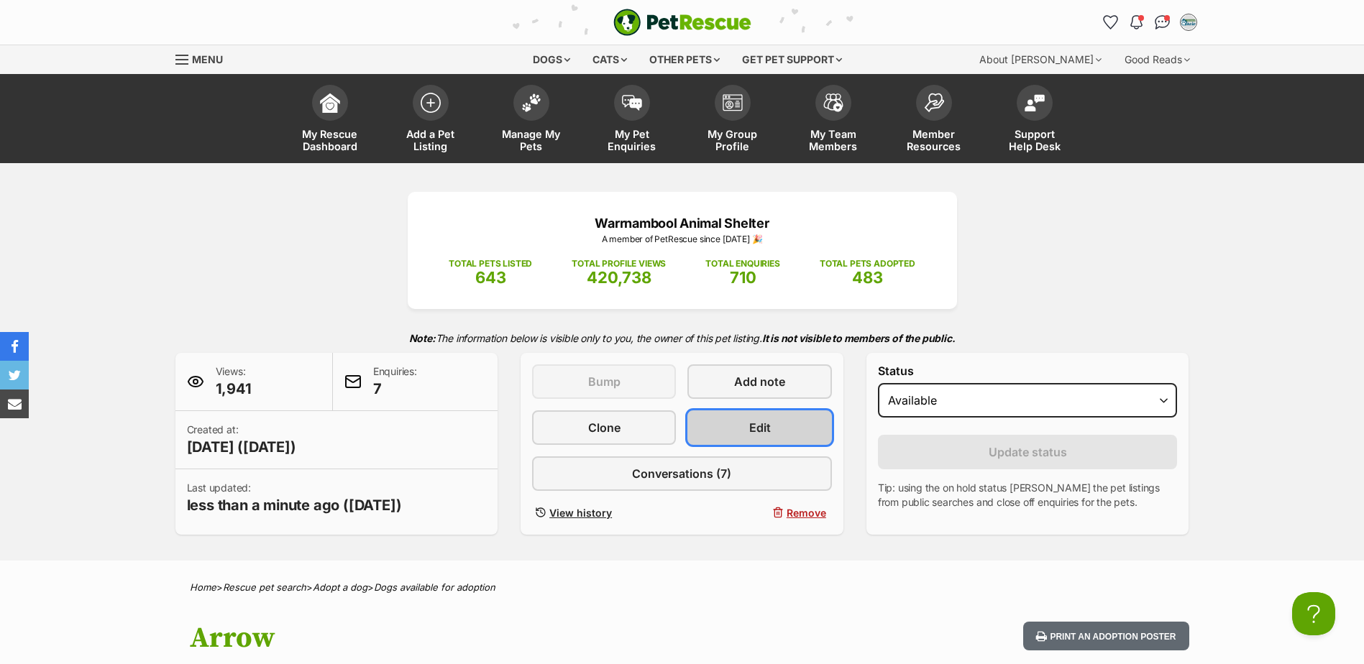
click at [771, 418] on link "Edit" at bounding box center [759, 428] width 144 height 35
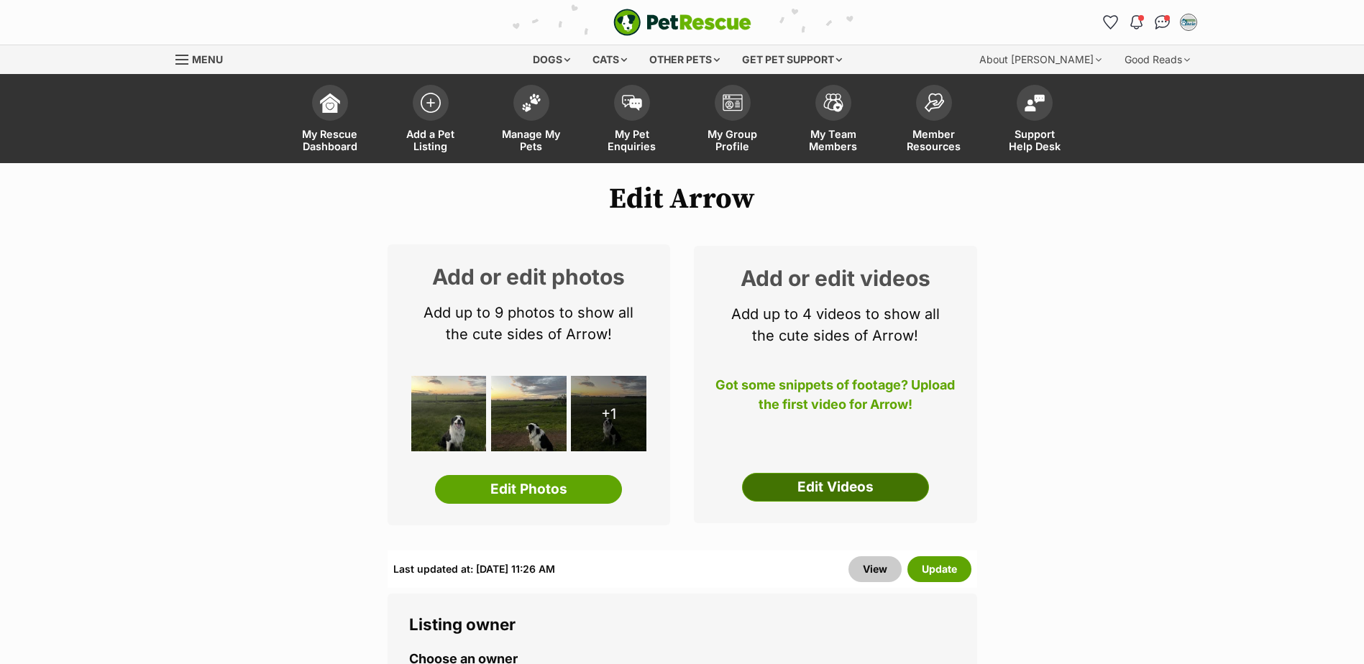
click at [836, 495] on link "Edit Videos" at bounding box center [835, 487] width 187 height 29
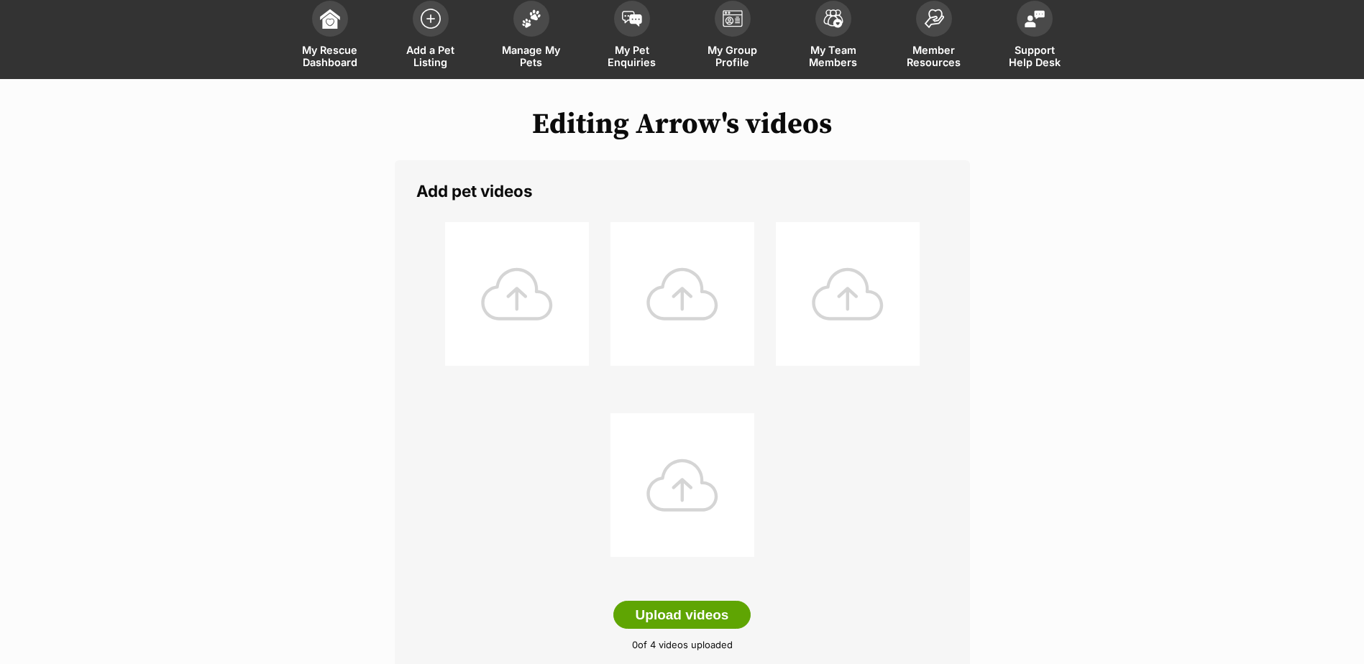
scroll to position [288, 0]
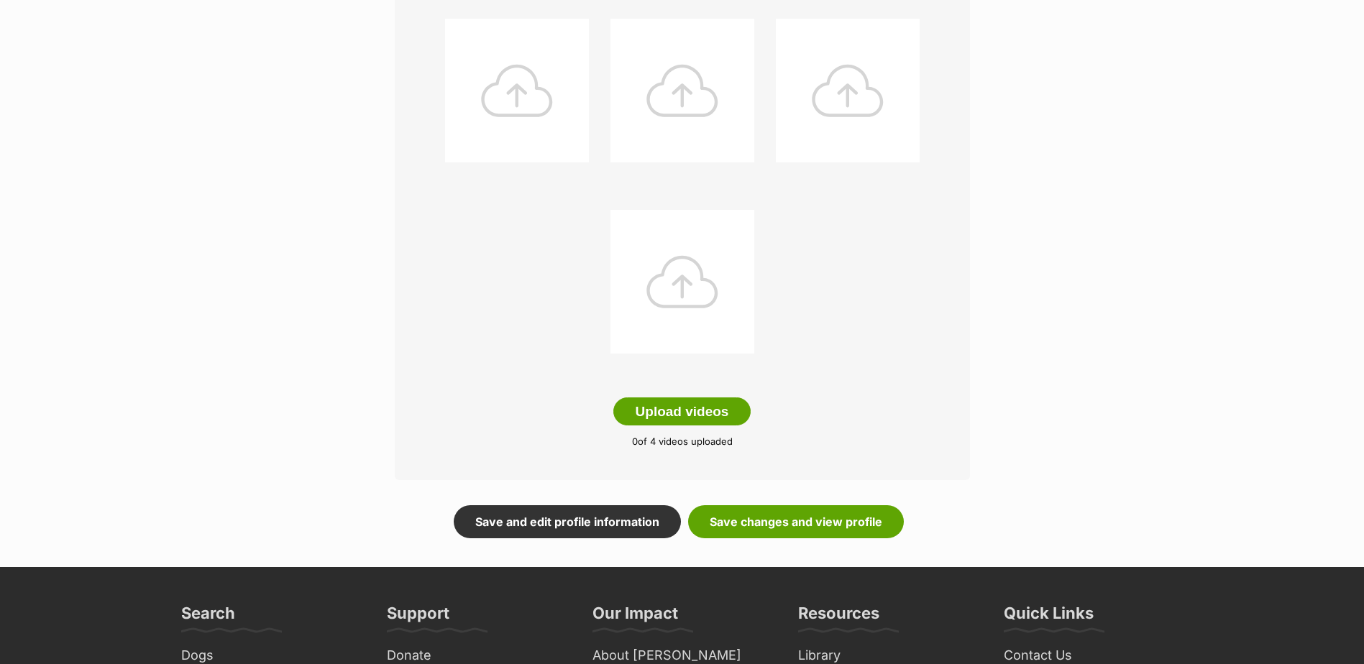
click at [522, 95] on div at bounding box center [517, 91] width 144 height 144
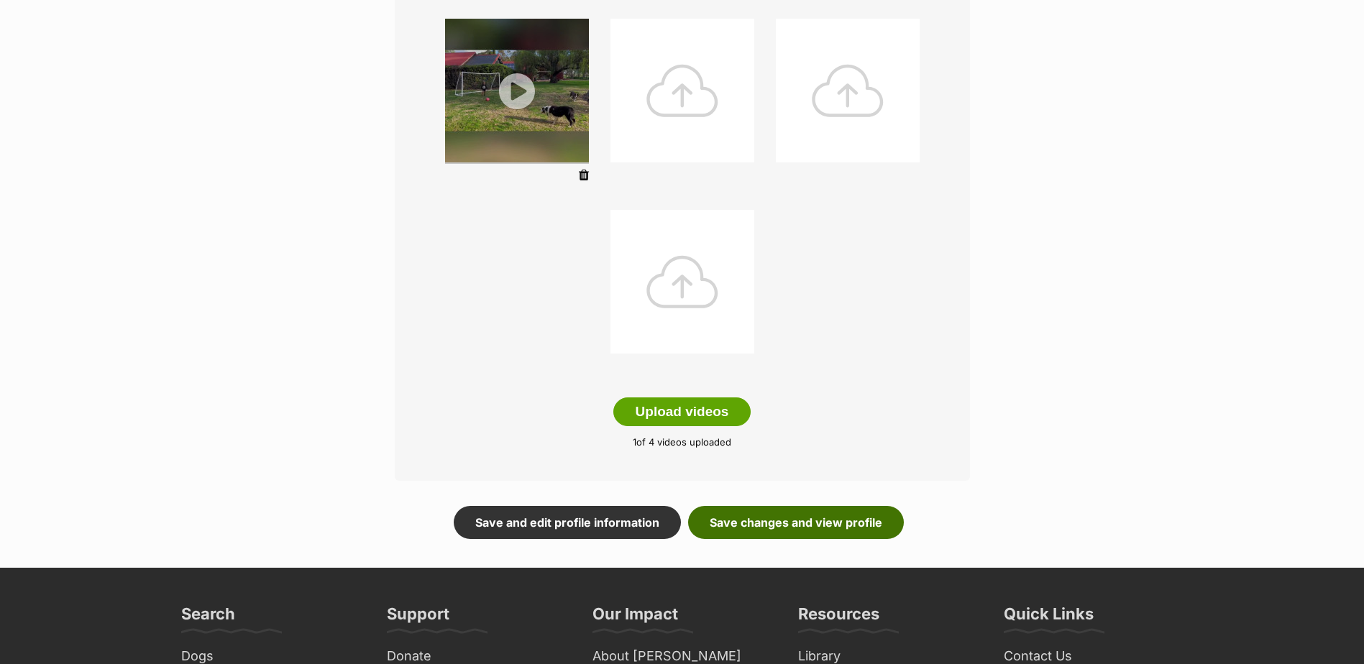
click at [805, 532] on link "Save changes and view profile" at bounding box center [796, 522] width 216 height 33
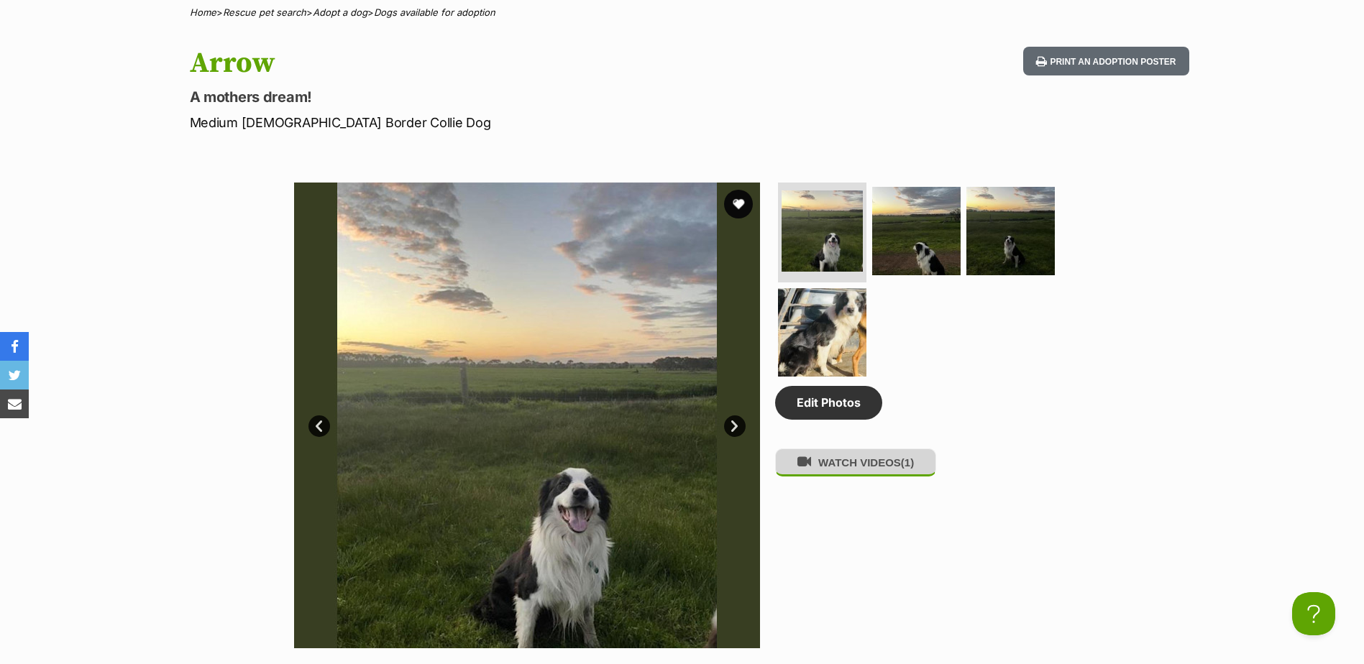
click at [861, 466] on button "WATCH VIDEOS (1)" at bounding box center [855, 463] width 161 height 28
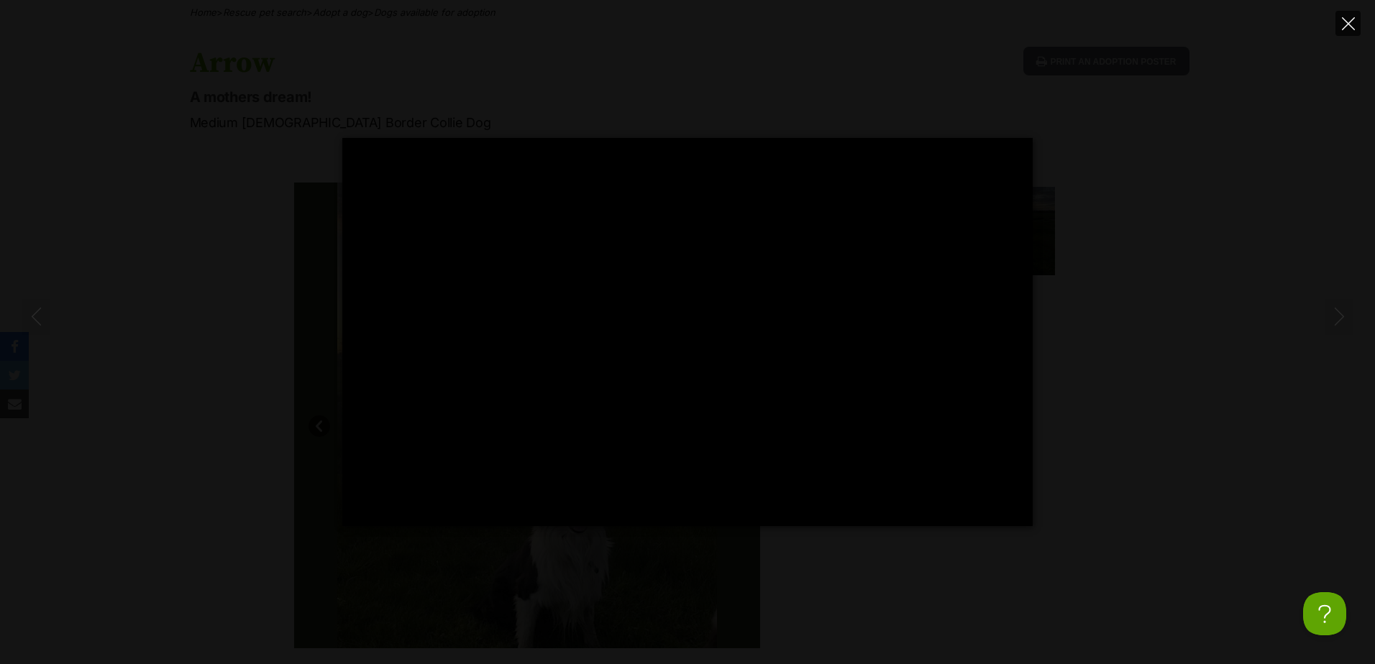
type input "100"
click at [1354, 25] on icon "Close" at bounding box center [1348, 23] width 13 height 13
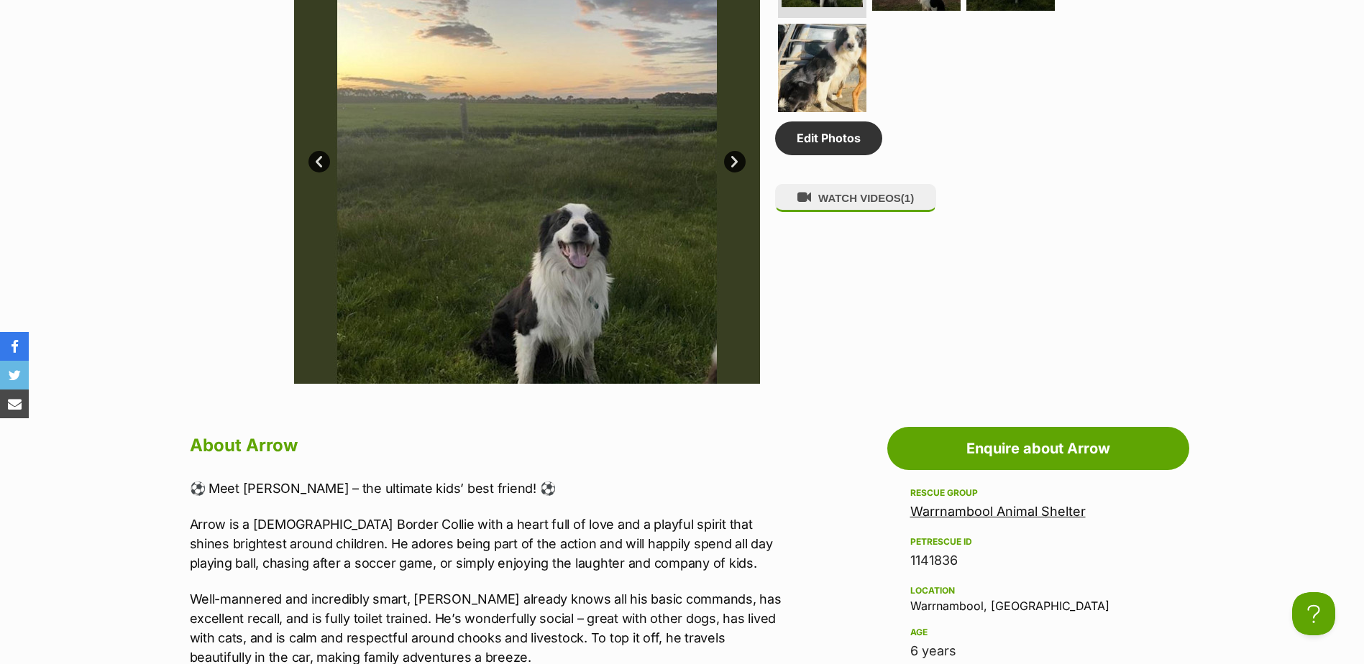
scroll to position [575, 0]
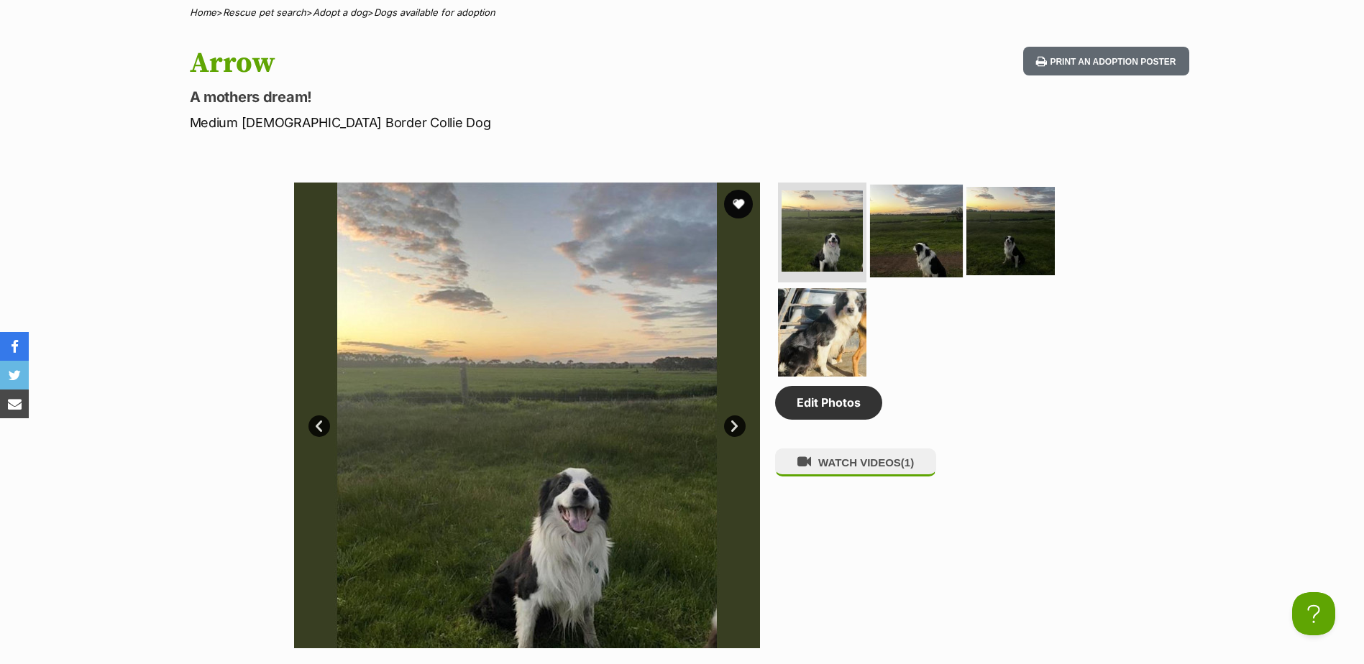
click at [912, 221] on img at bounding box center [916, 230] width 93 height 93
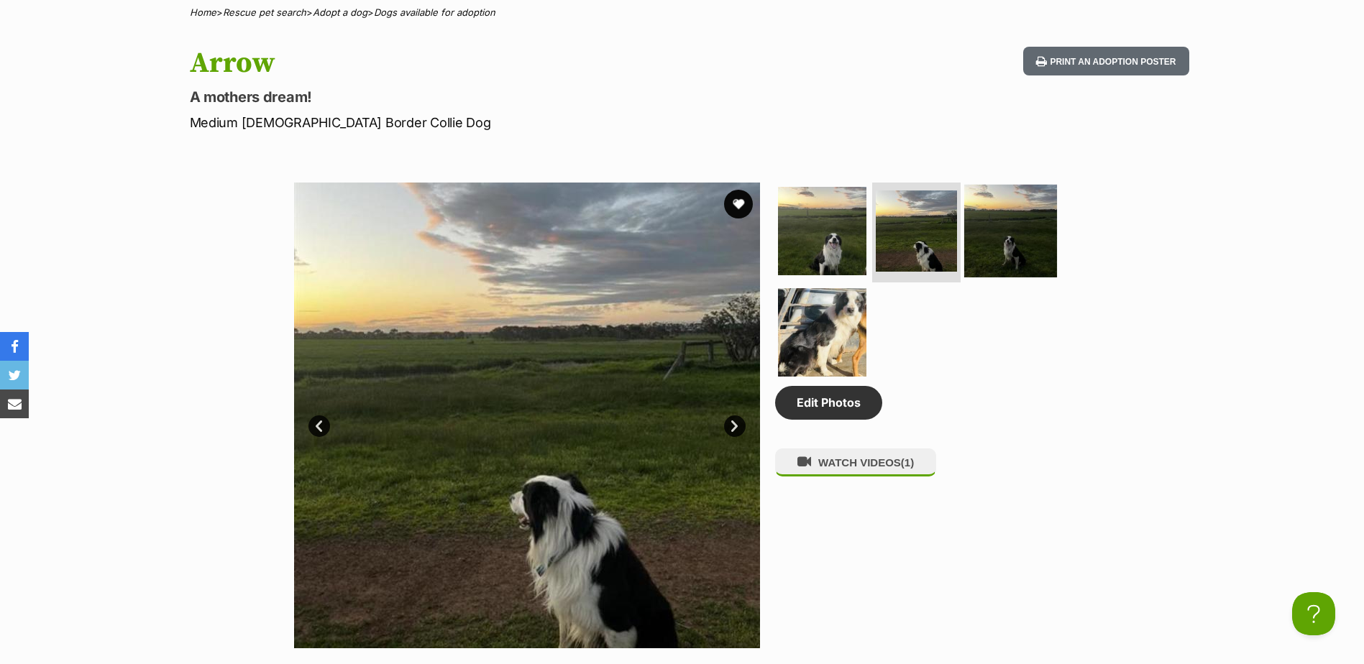
click at [998, 239] on img at bounding box center [1010, 230] width 93 height 93
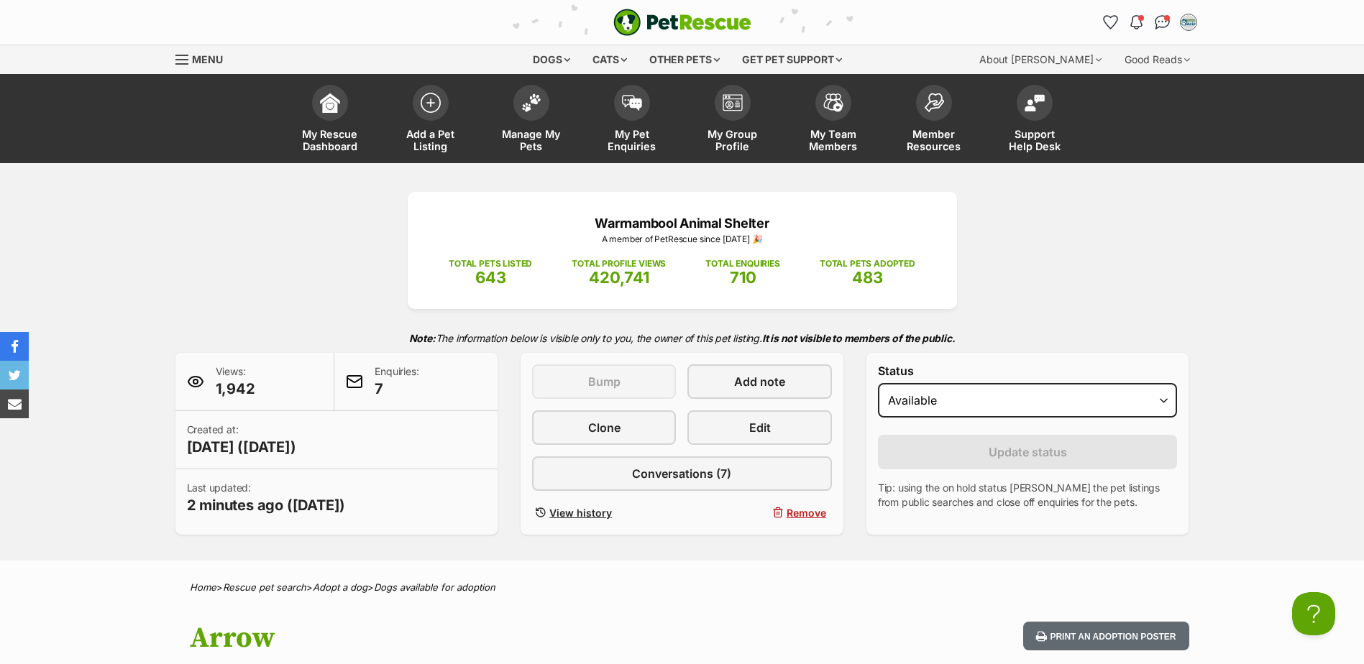
scroll to position [0, 0]
click at [504, 96] on link "Manage My Pets" at bounding box center [531, 121] width 101 height 86
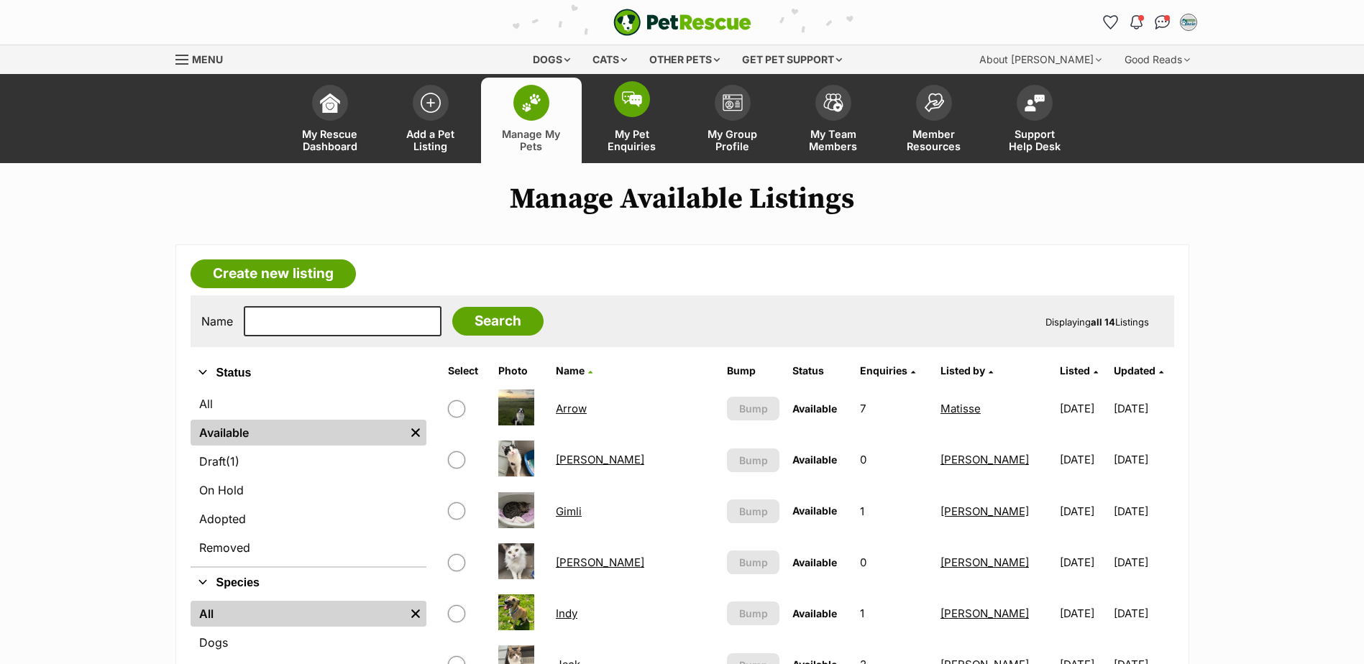
click at [635, 104] on img at bounding box center [632, 99] width 20 height 16
click at [540, 108] on img at bounding box center [531, 102] width 20 height 19
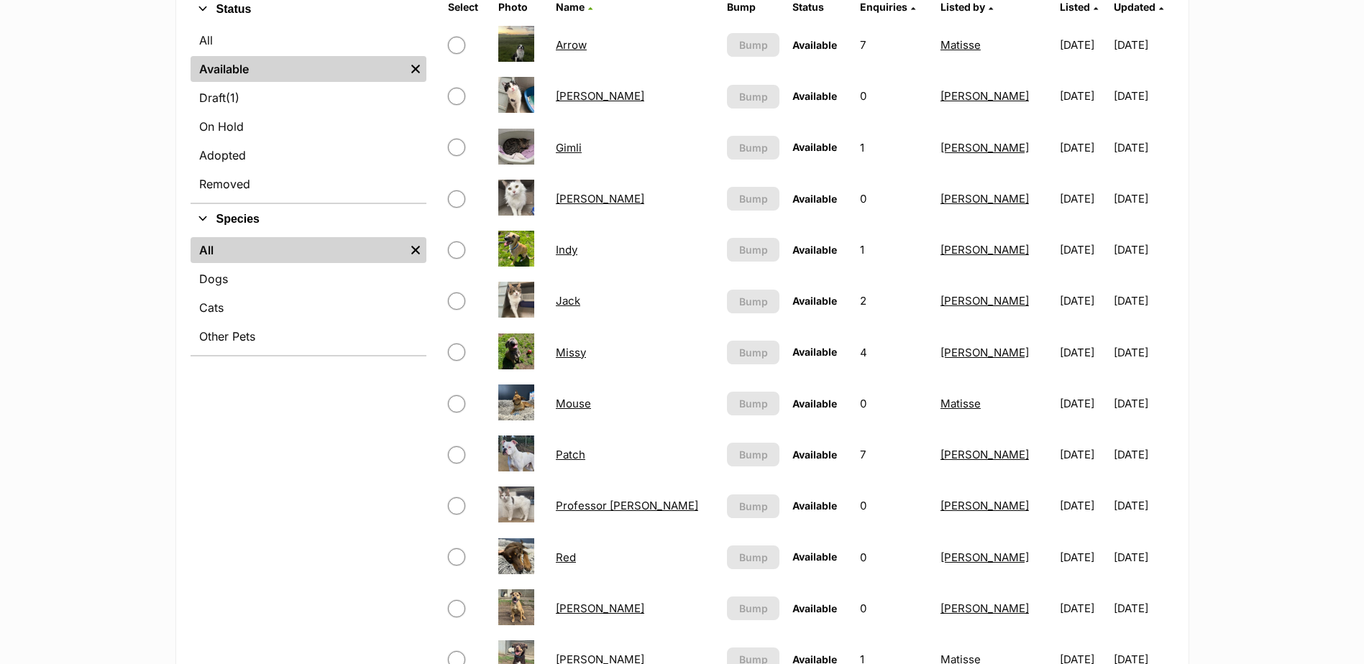
scroll to position [431, 0]
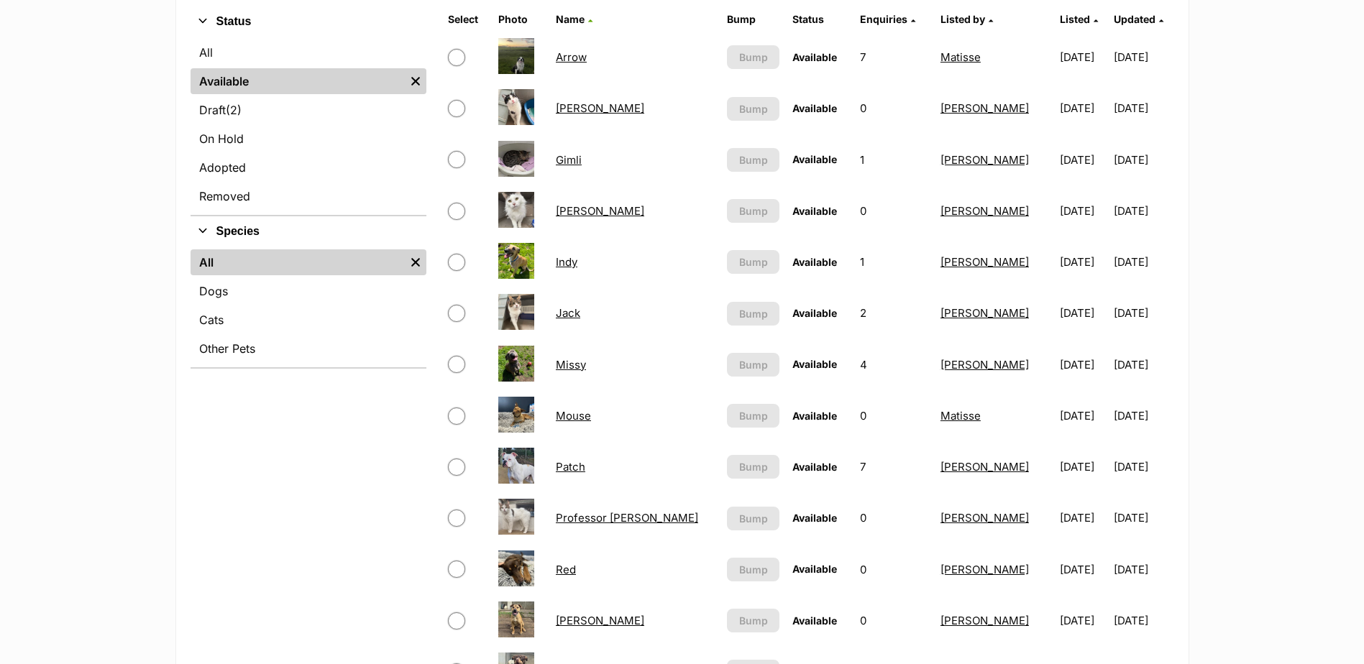
scroll to position [359, 0]
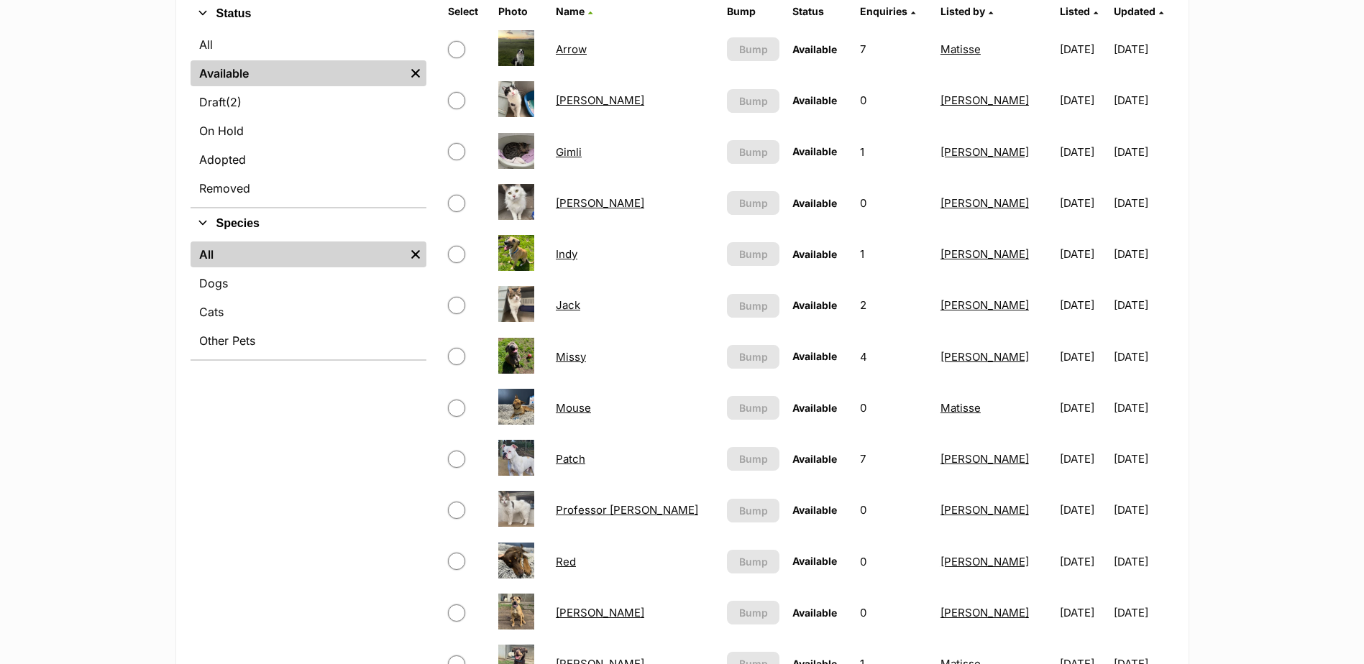
click at [579, 406] on link "Mouse" at bounding box center [573, 408] width 35 height 14
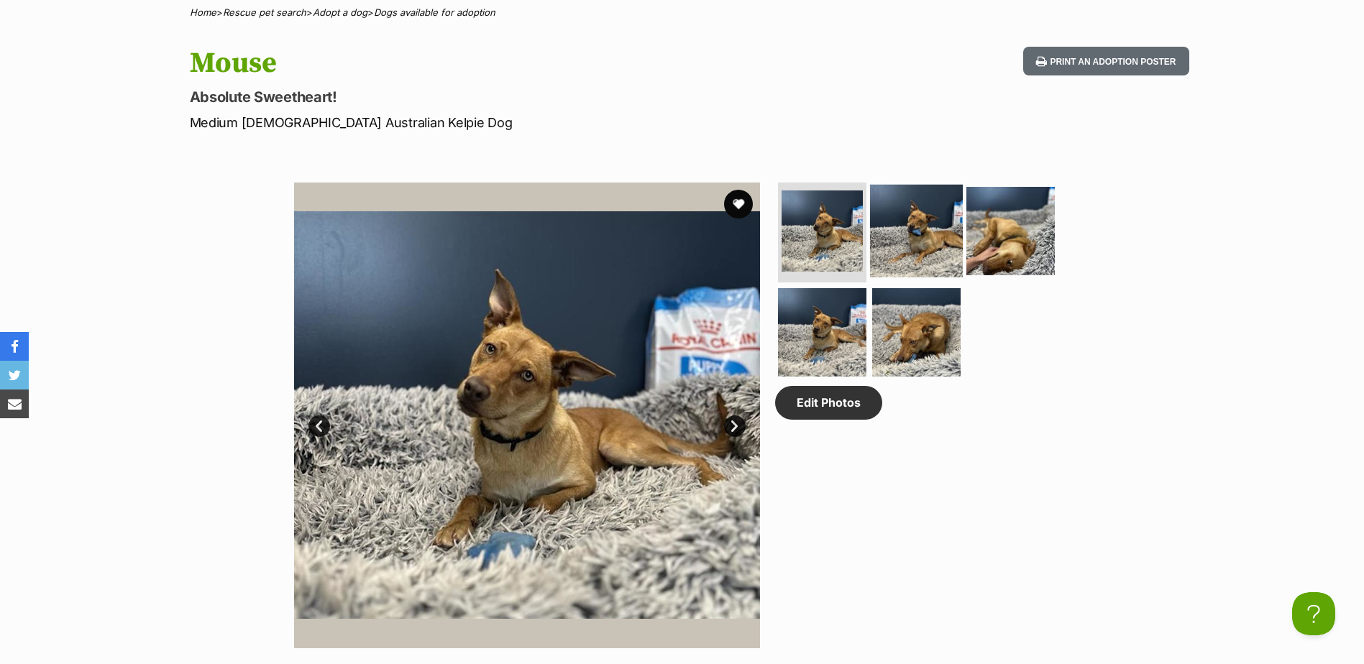
click at [913, 250] on img at bounding box center [916, 230] width 93 height 93
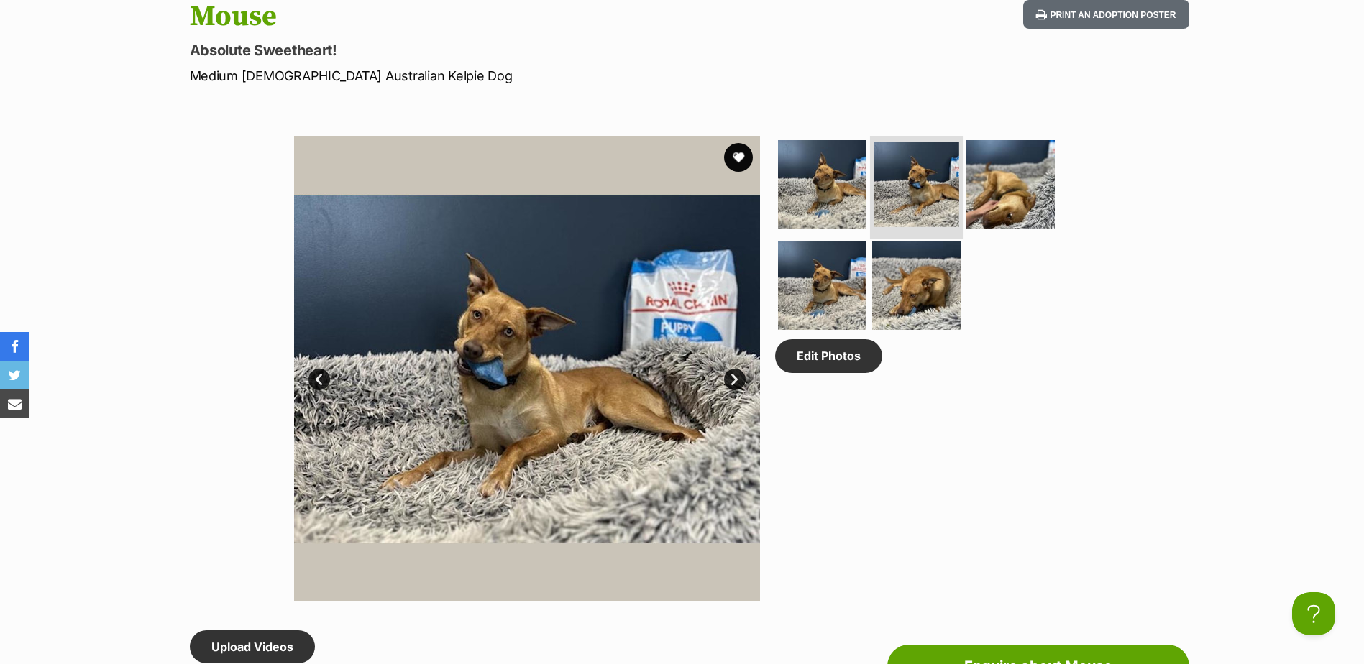
scroll to position [647, 0]
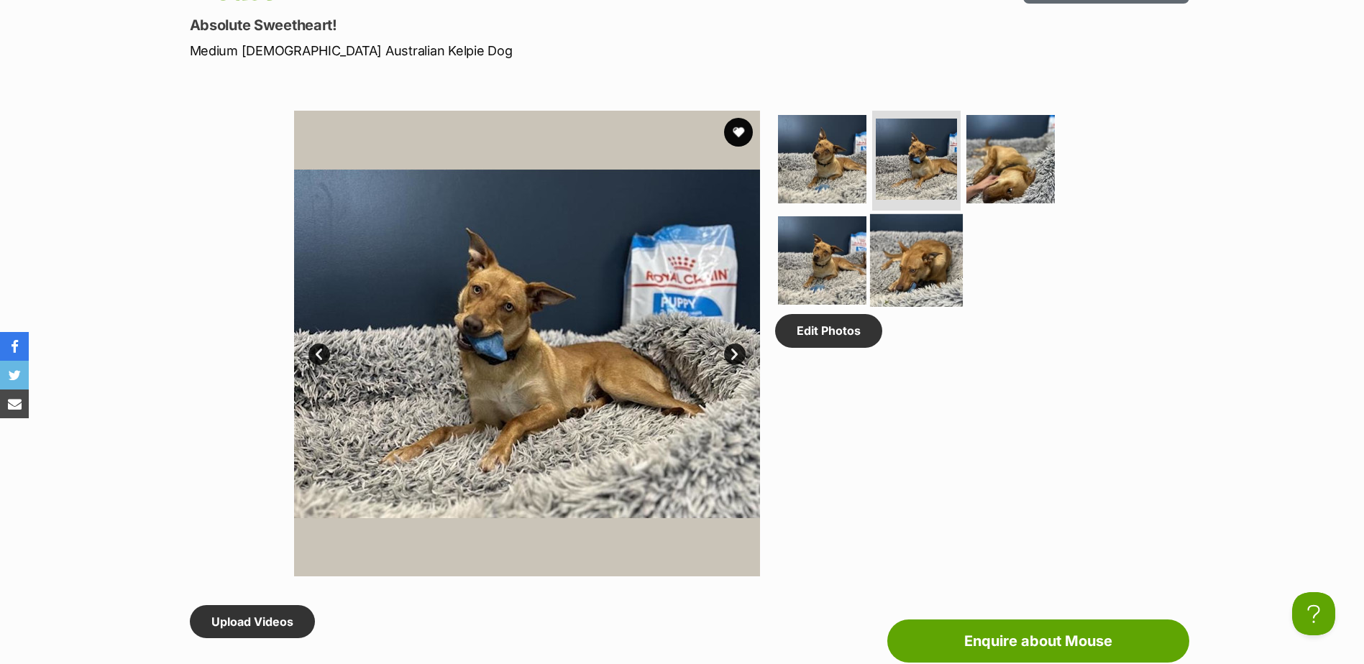
click at [917, 255] on img at bounding box center [916, 260] width 93 height 93
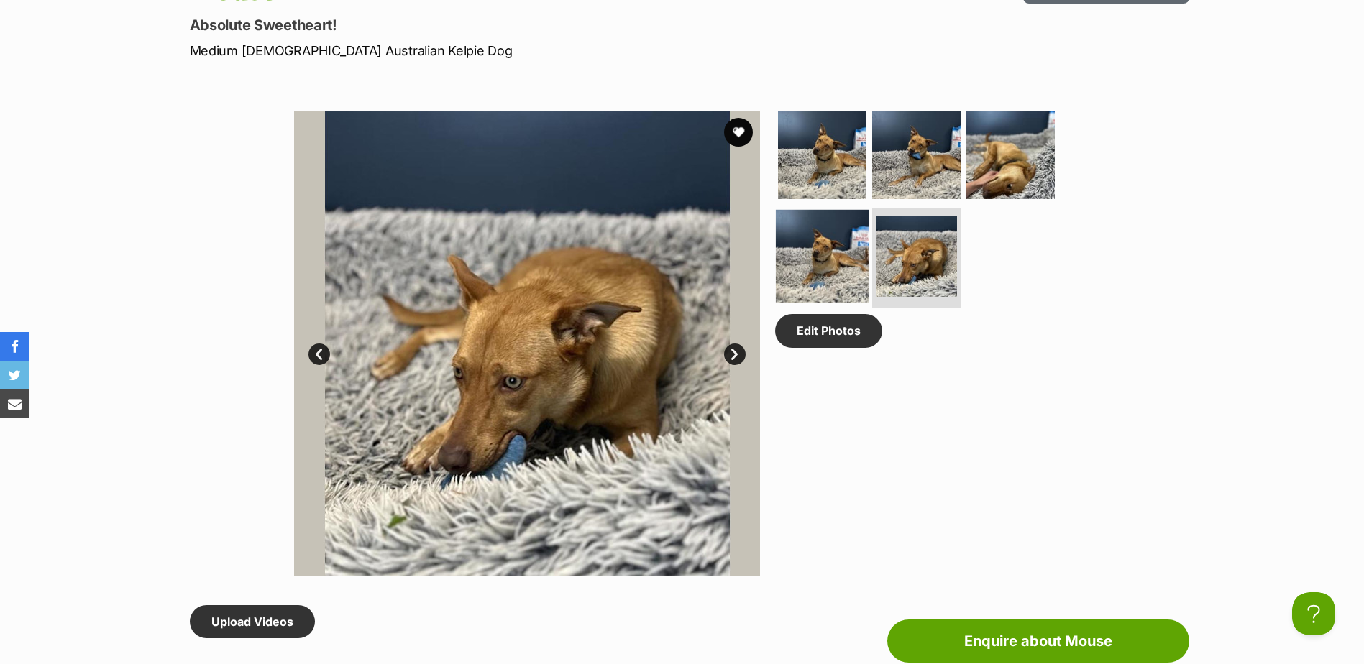
click at [795, 249] on img at bounding box center [822, 256] width 93 height 93
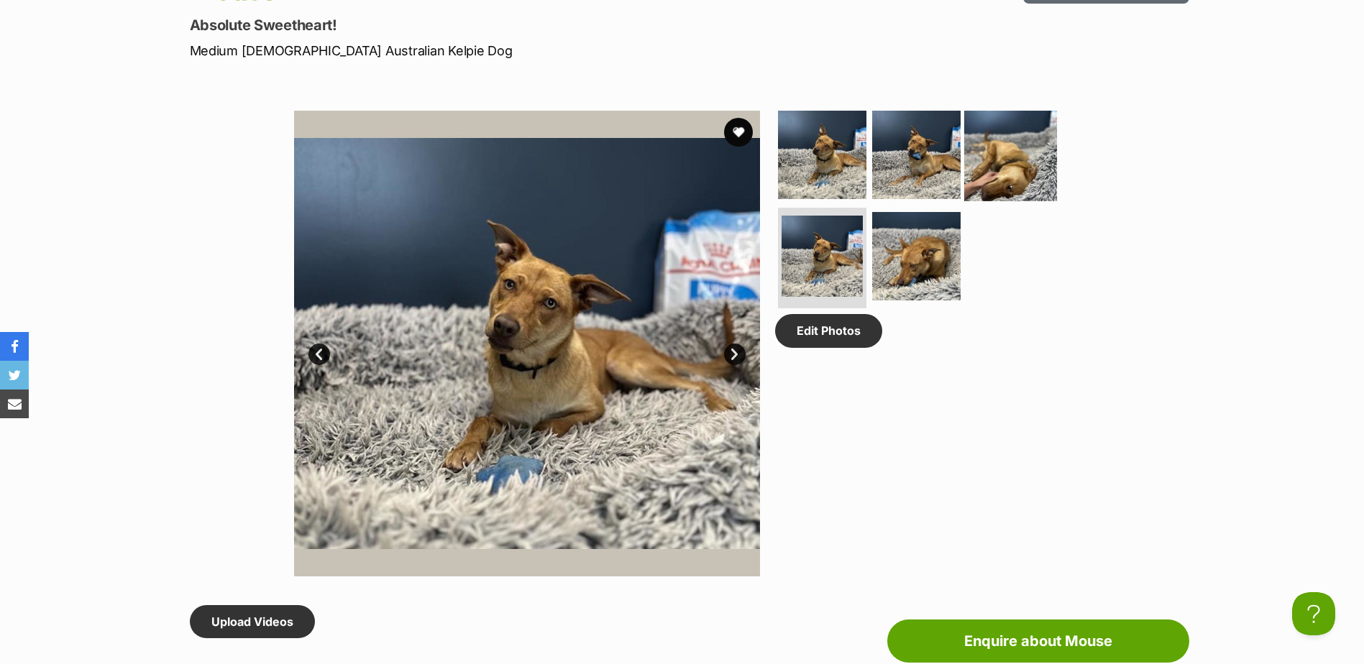
click at [1020, 170] on img at bounding box center [1010, 154] width 93 height 93
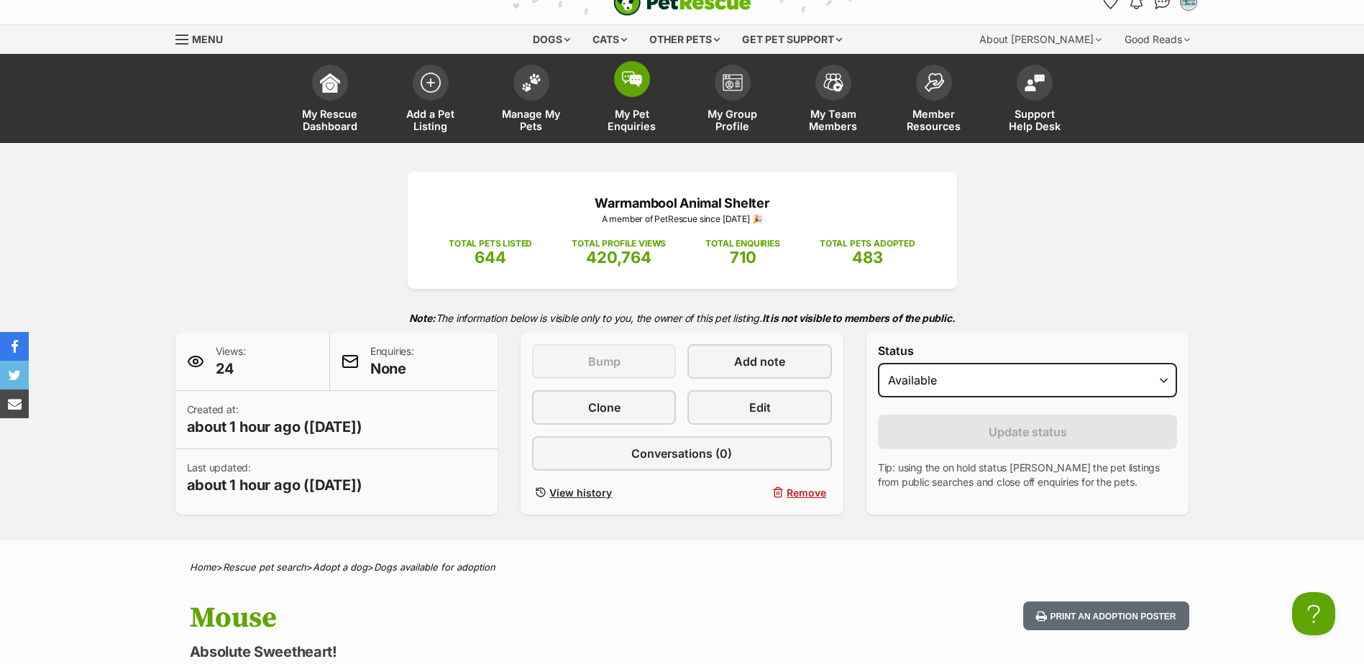
scroll to position [0, 0]
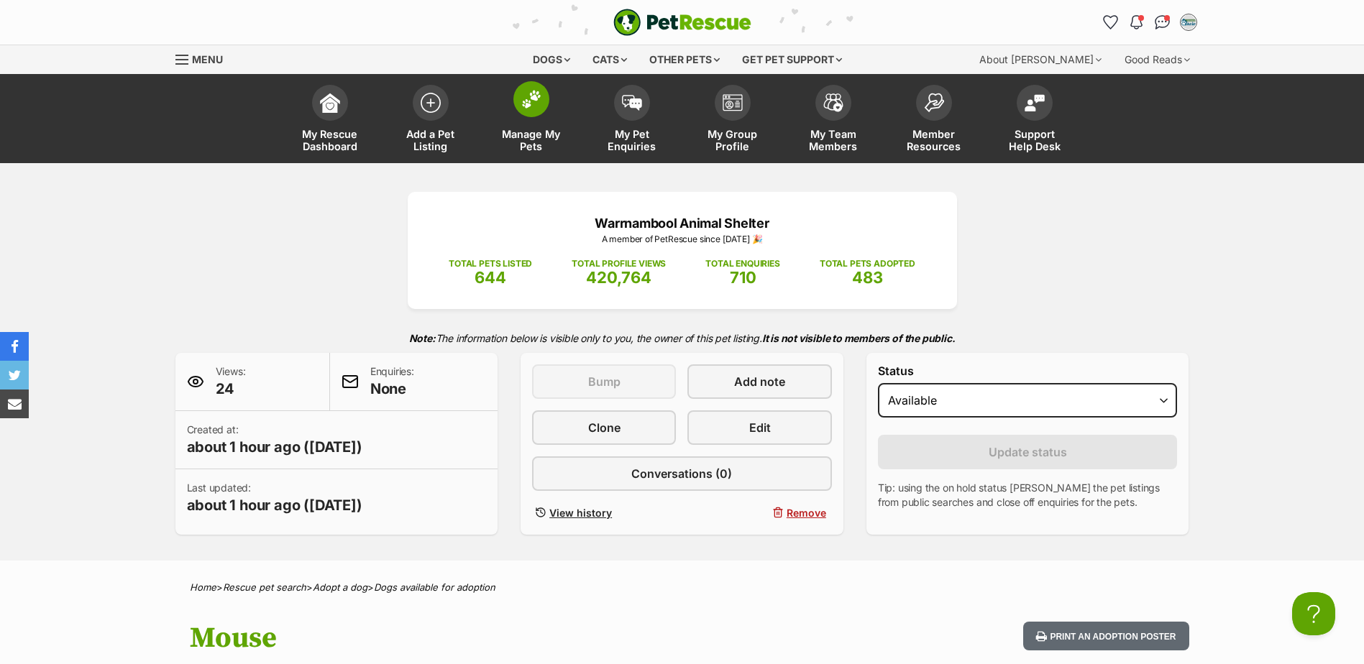
click at [561, 116] on link "Manage My Pets" at bounding box center [531, 121] width 101 height 86
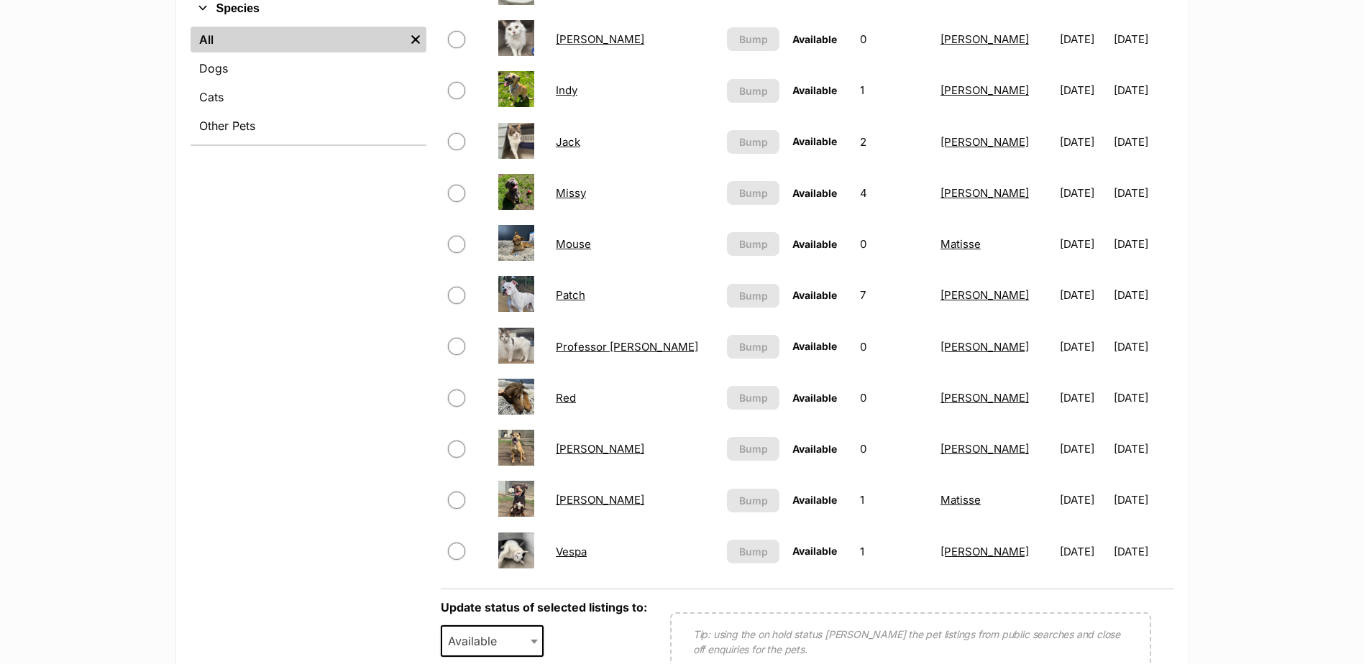
scroll to position [575, 0]
click at [224, 76] on link "Dogs" at bounding box center [309, 68] width 236 height 26
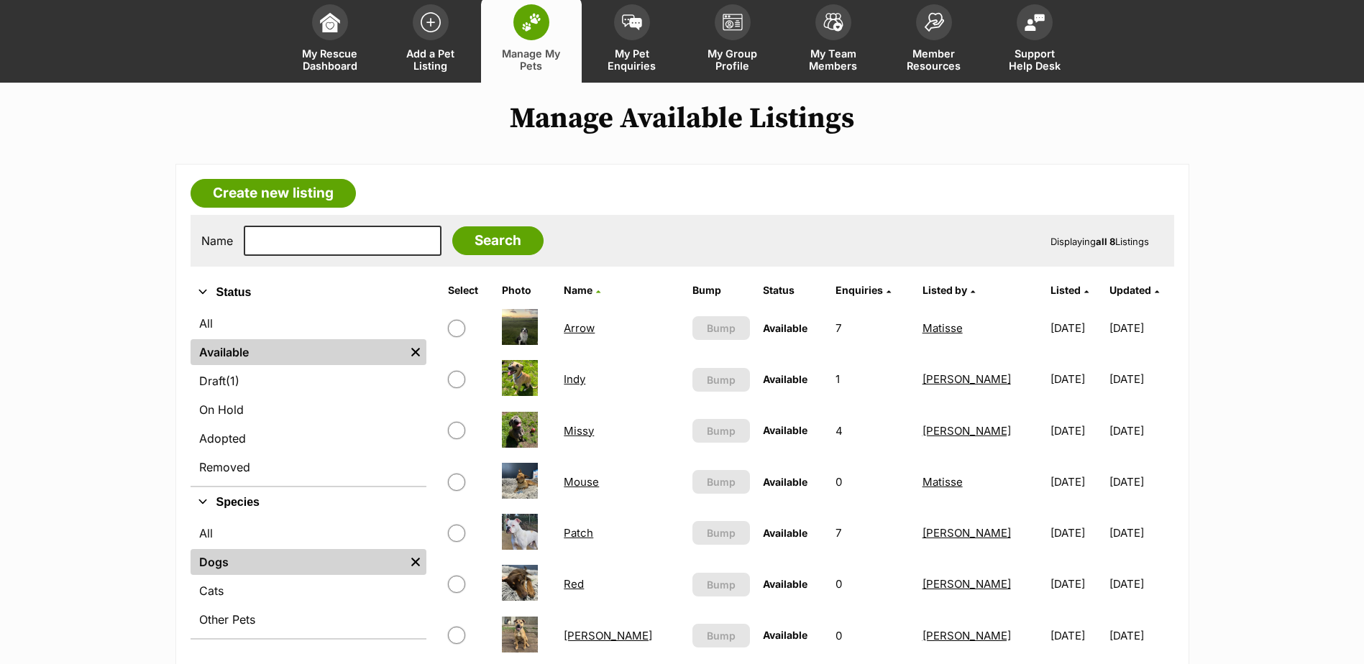
scroll to position [216, 0]
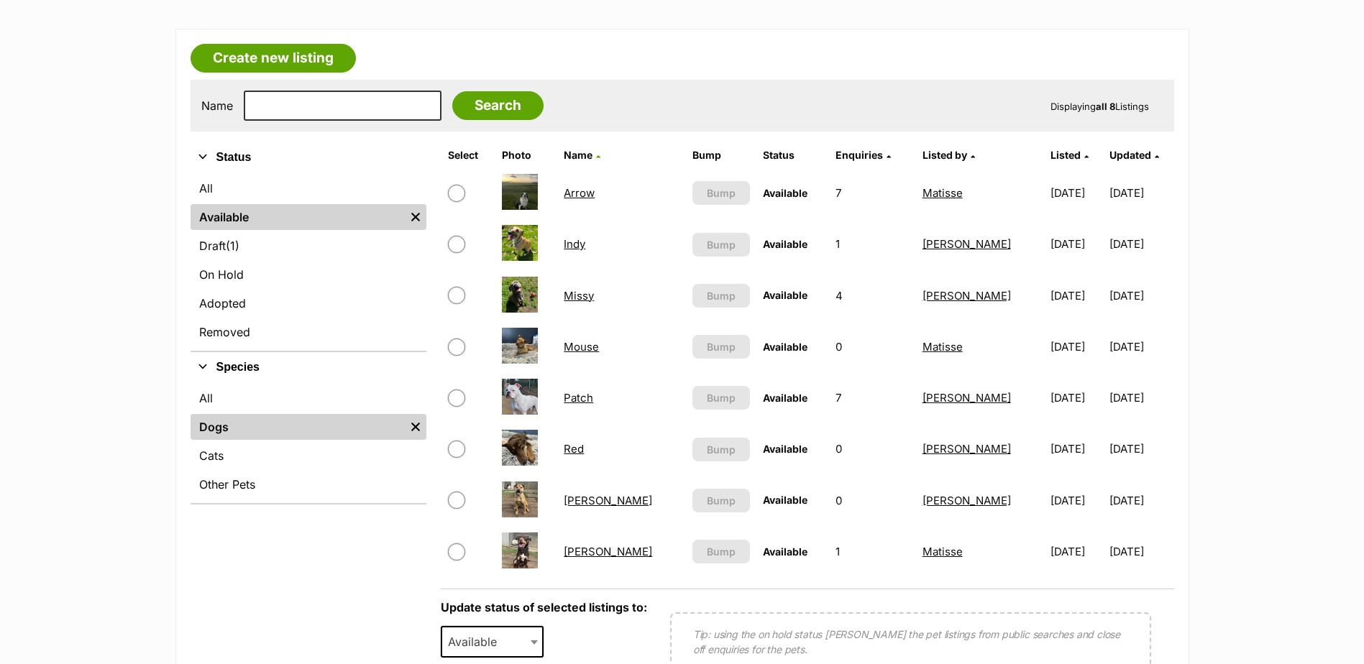
click at [582, 398] on link "Patch" at bounding box center [578, 398] width 29 height 14
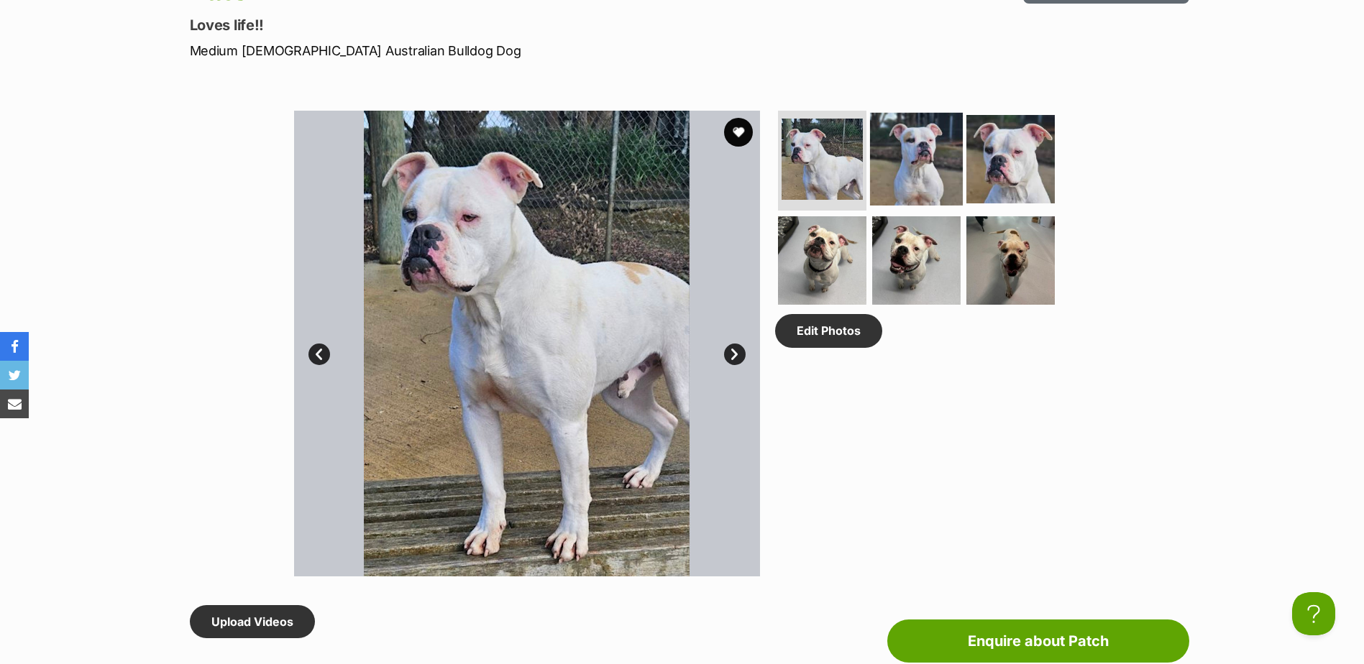
click at [942, 132] on img at bounding box center [916, 158] width 93 height 93
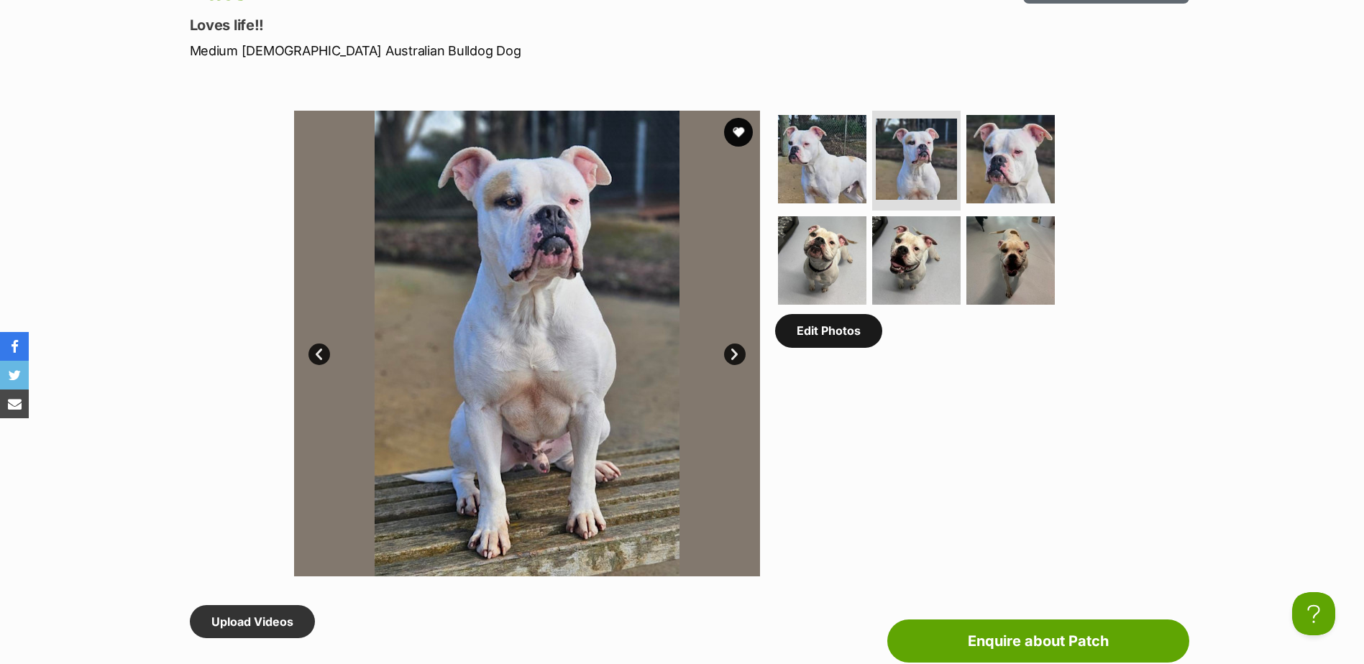
click at [826, 343] on link "Edit Photos" at bounding box center [828, 330] width 107 height 33
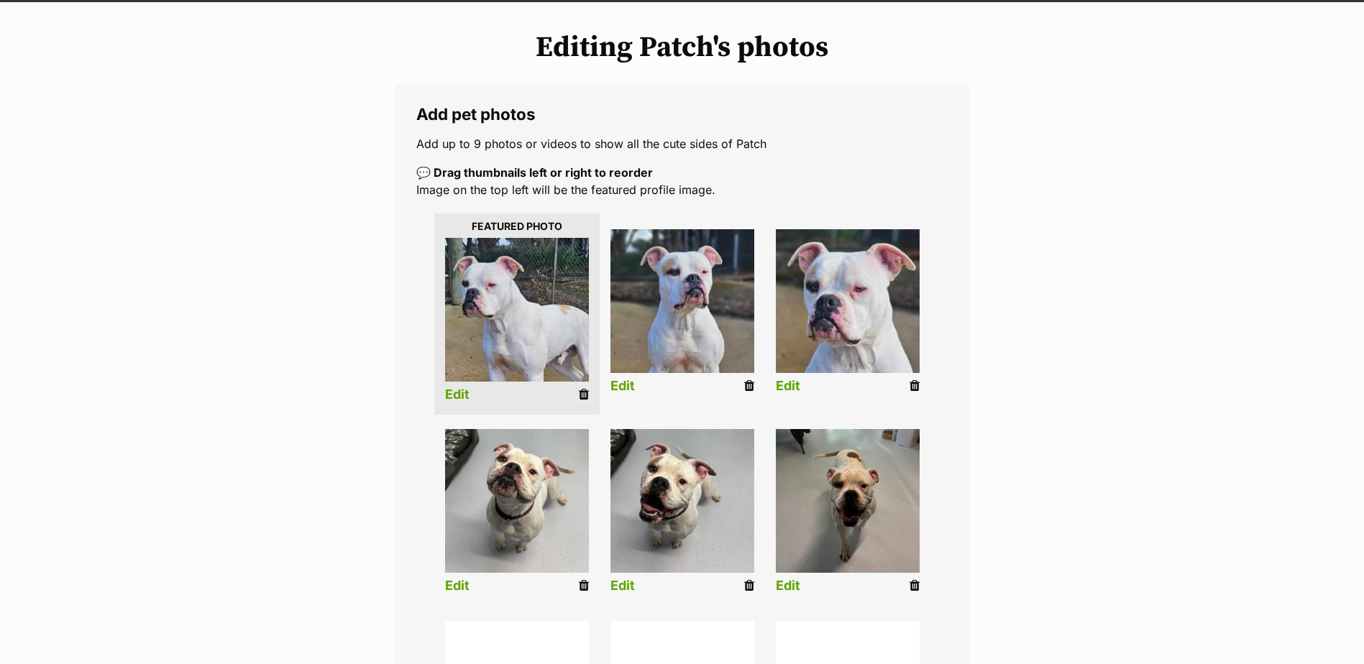
scroll to position [359, 0]
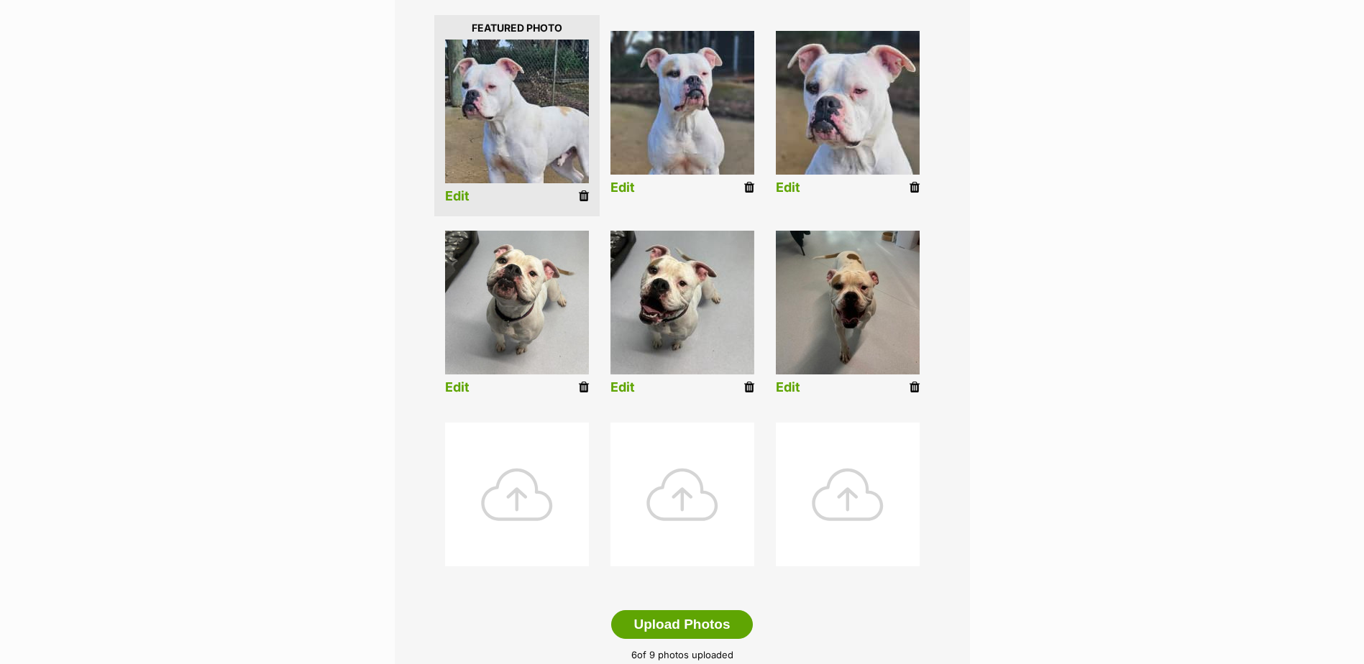
click at [583, 387] on icon at bounding box center [584, 387] width 10 height 13
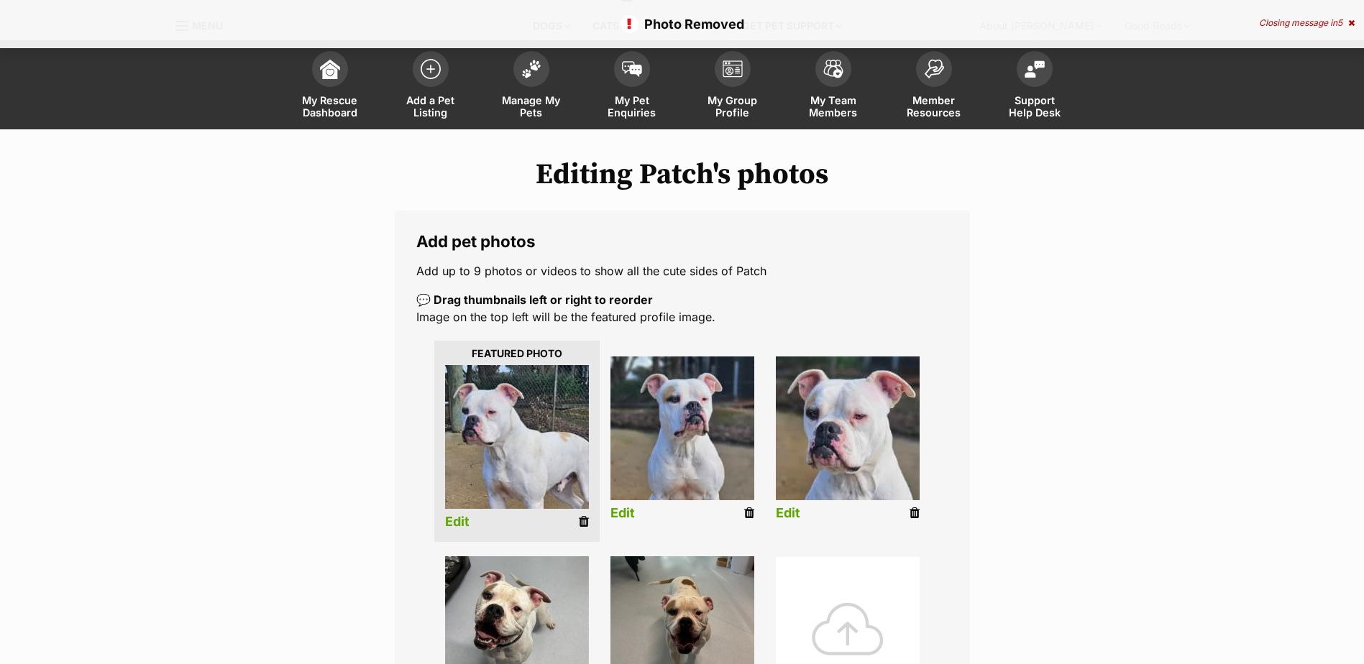
scroll to position [144, 0]
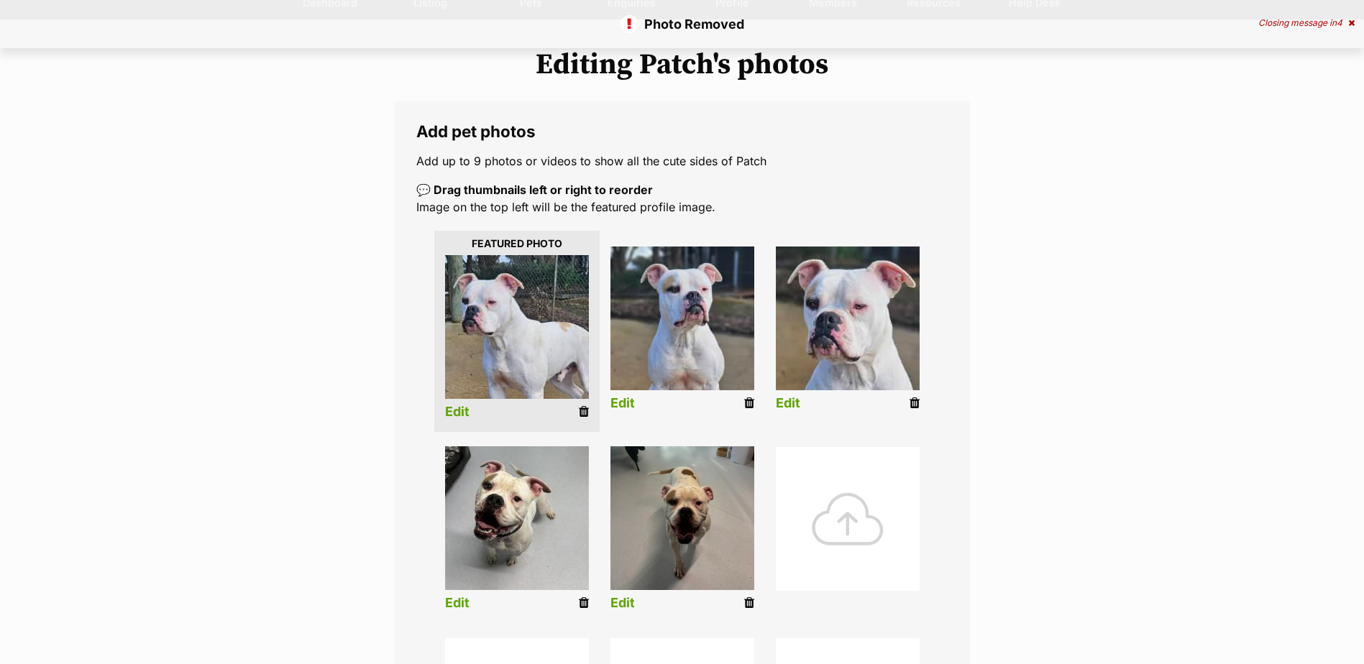
click at [584, 604] on icon at bounding box center [584, 603] width 10 height 13
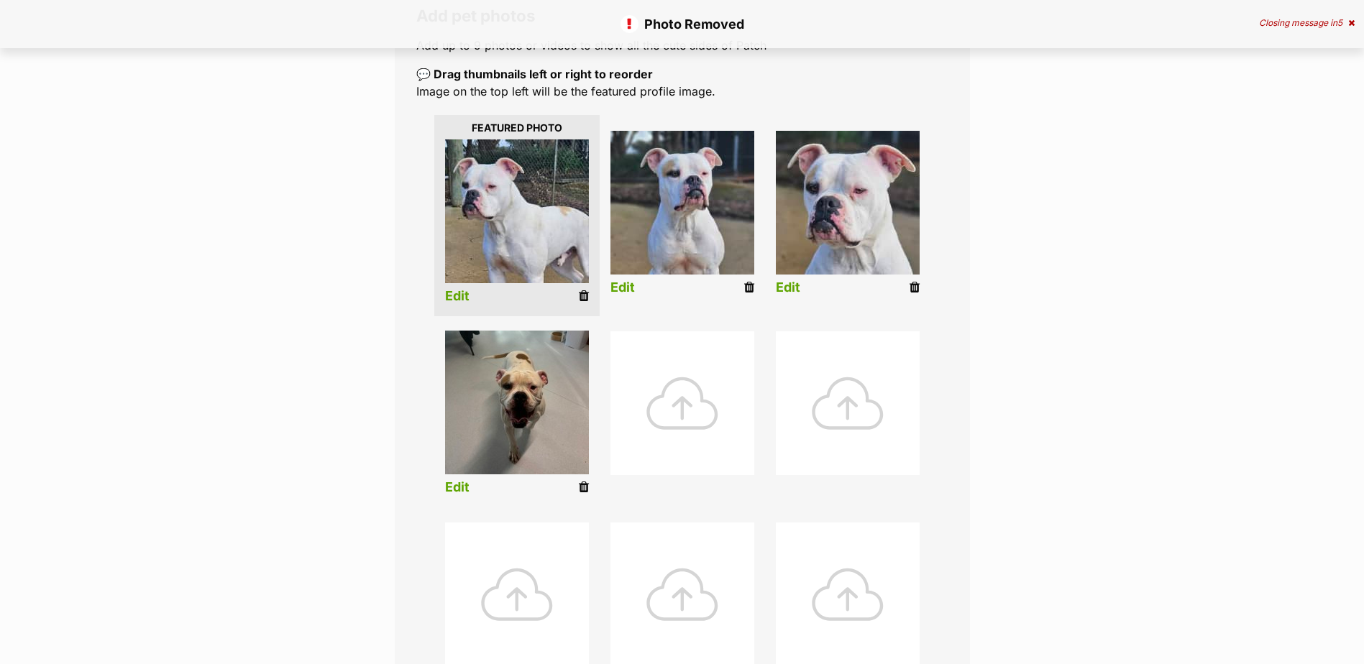
scroll to position [288, 0]
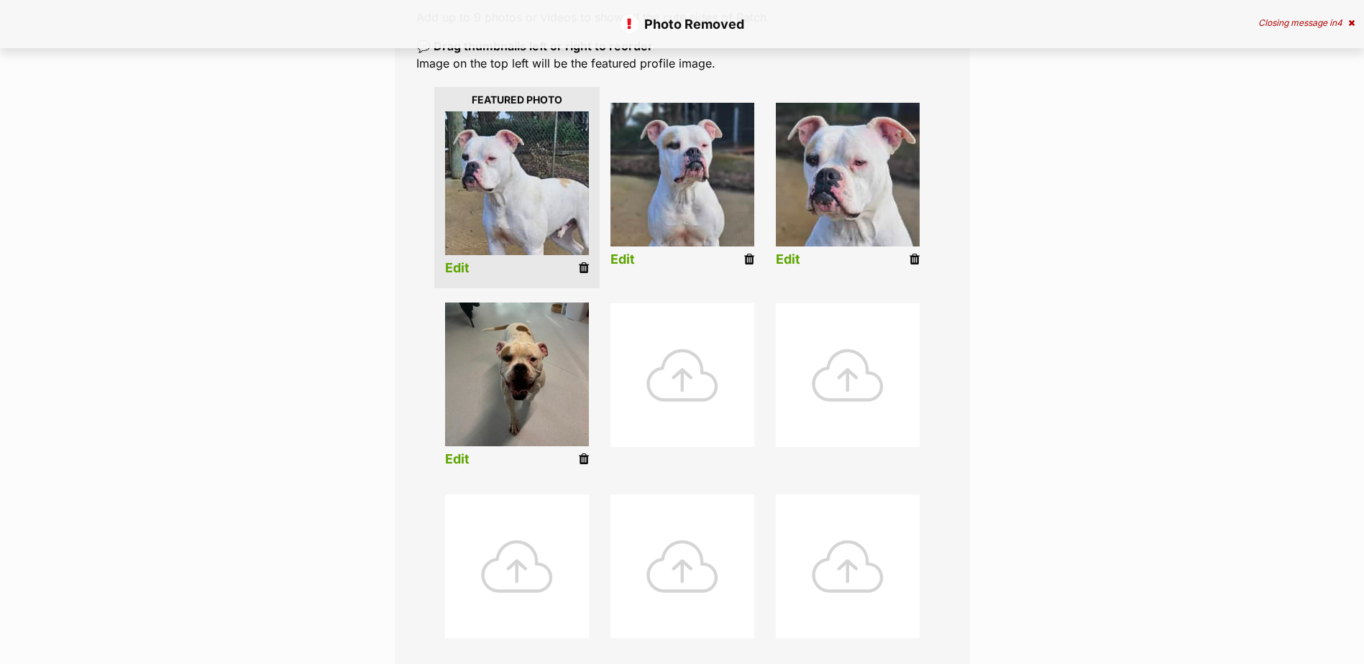
click at [579, 455] on icon at bounding box center [584, 459] width 10 height 13
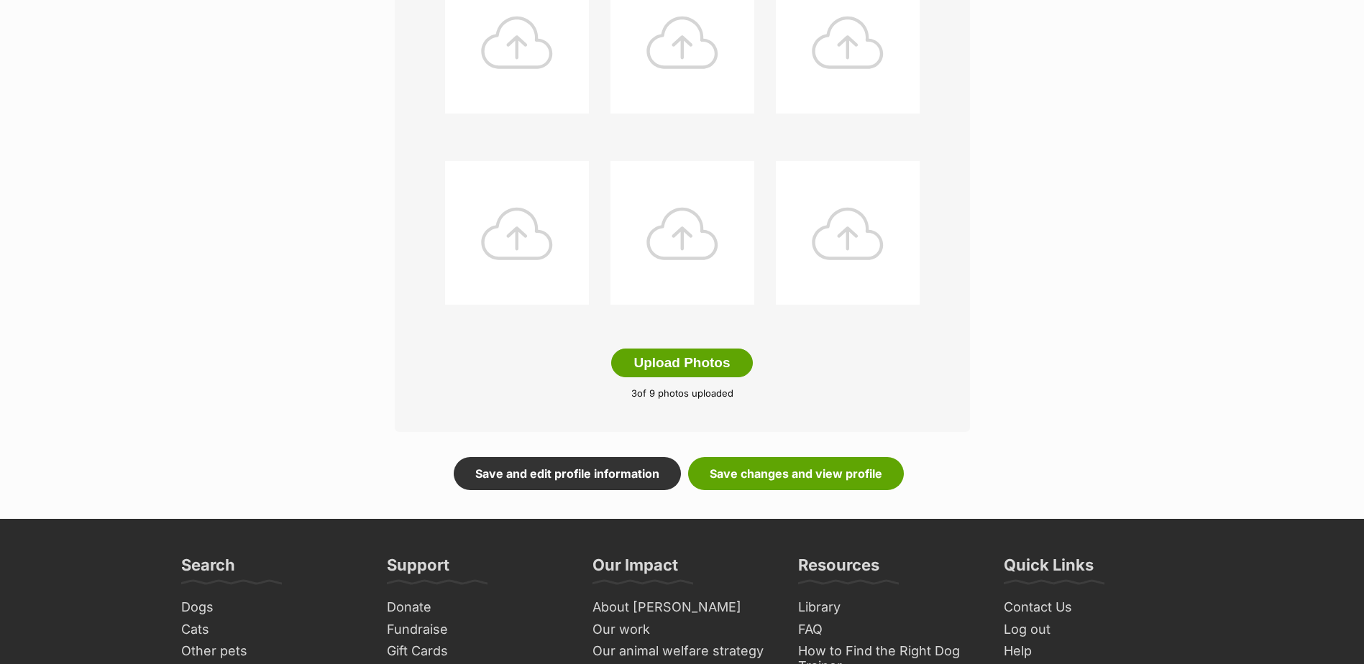
scroll to position [647, 0]
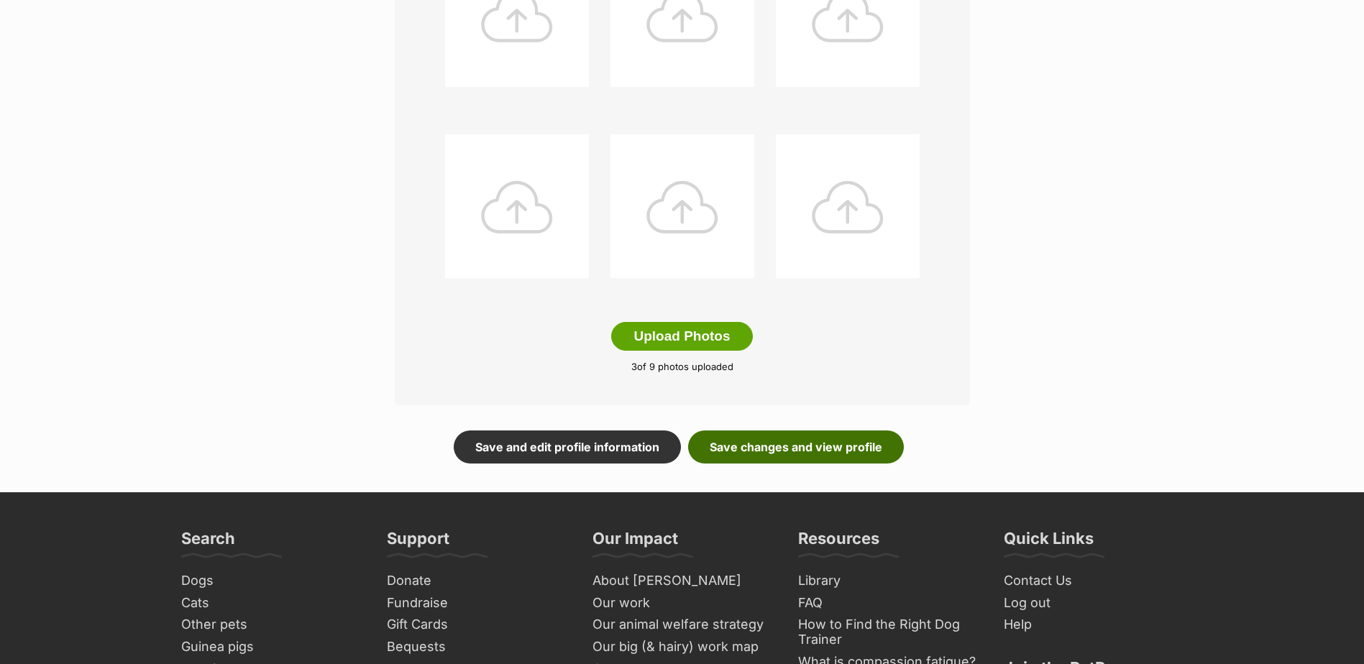
click at [802, 451] on link "Save changes and view profile" at bounding box center [796, 447] width 216 height 33
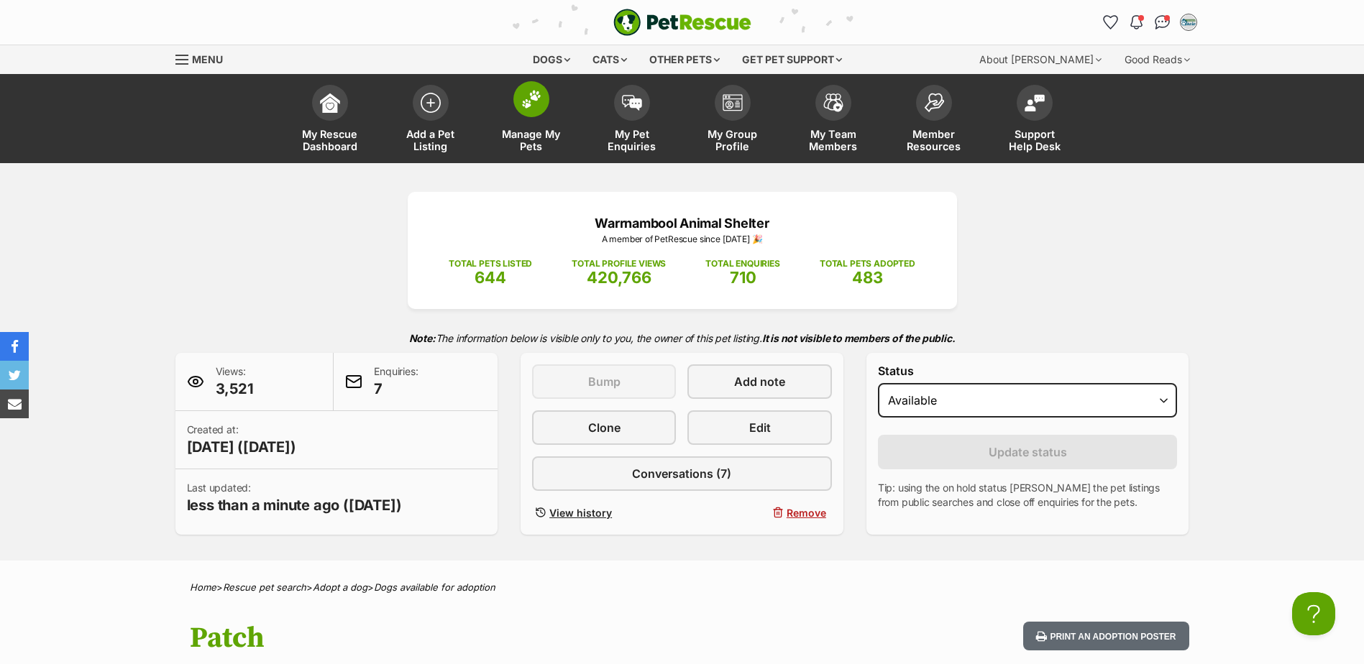
click at [511, 101] on link "Manage My Pets" at bounding box center [531, 121] width 101 height 86
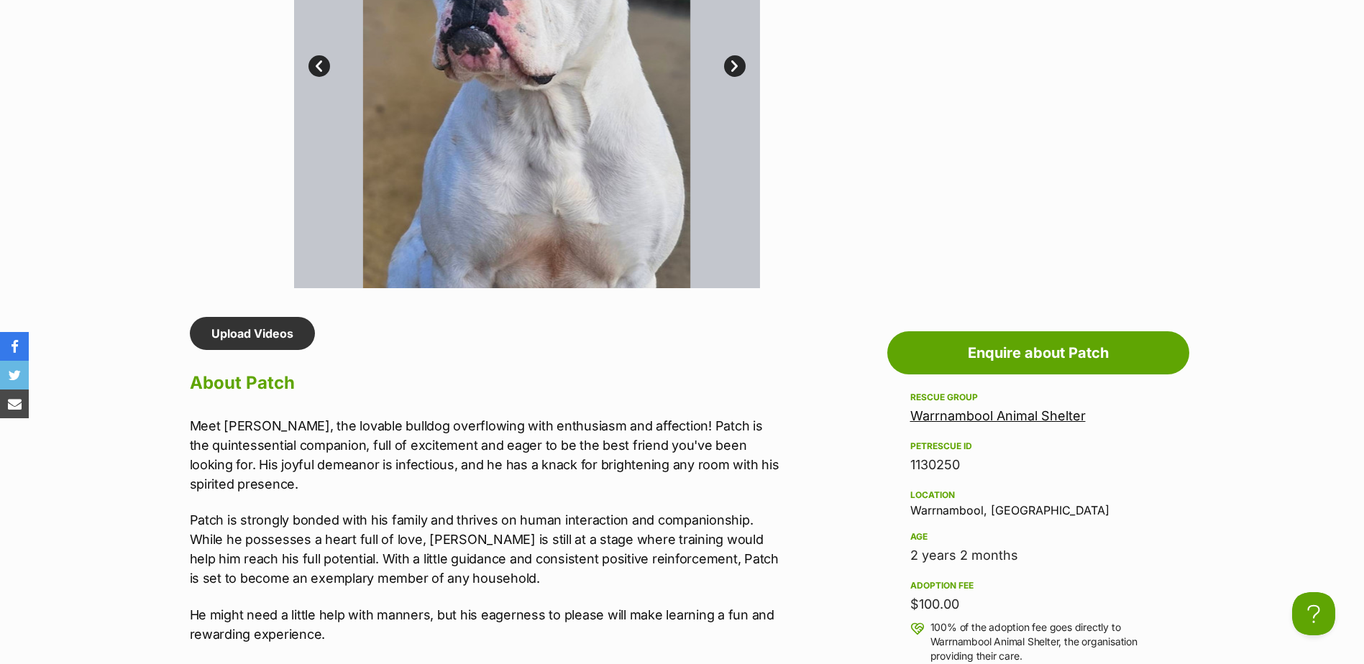
scroll to position [1078, 0]
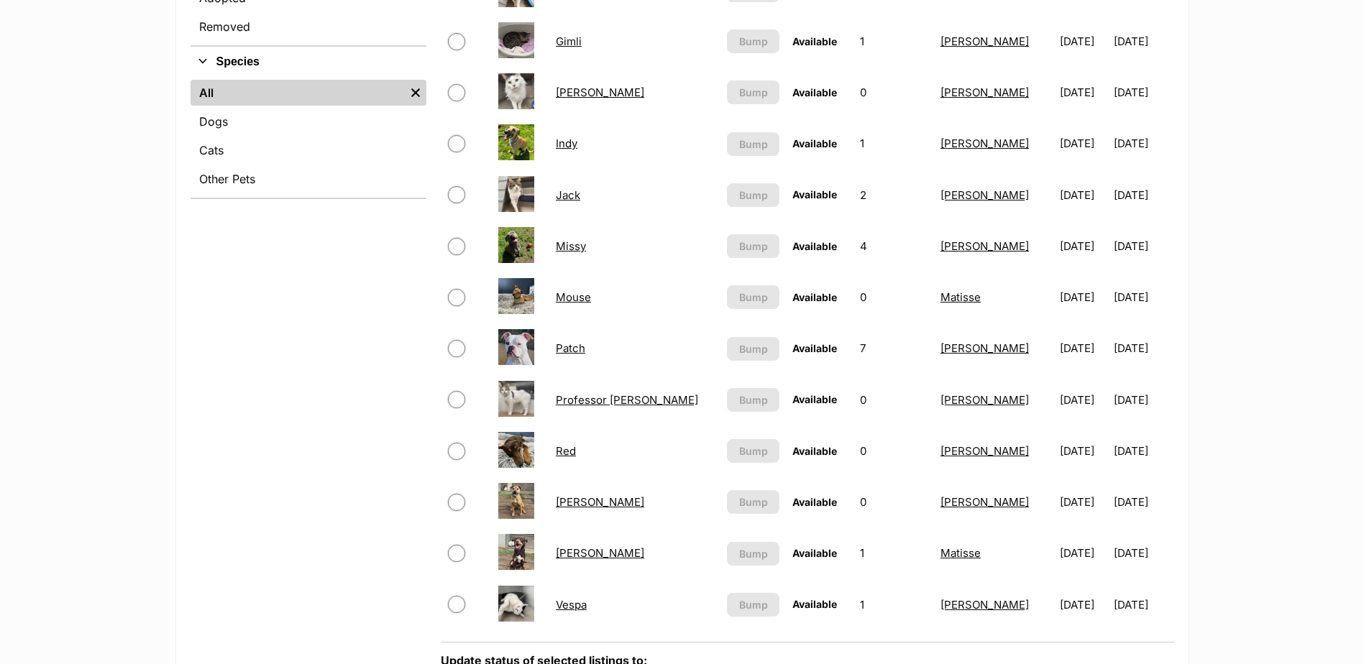
scroll to position [503, 0]
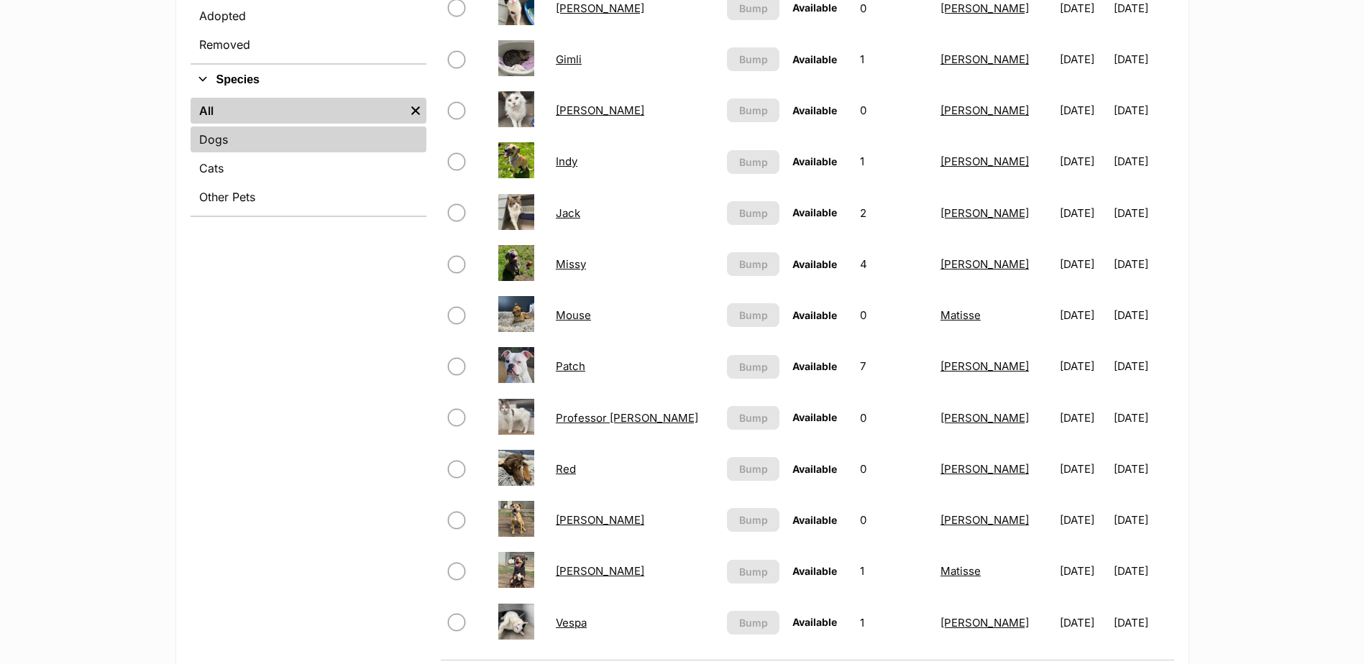
click at [339, 132] on link "Dogs" at bounding box center [309, 140] width 236 height 26
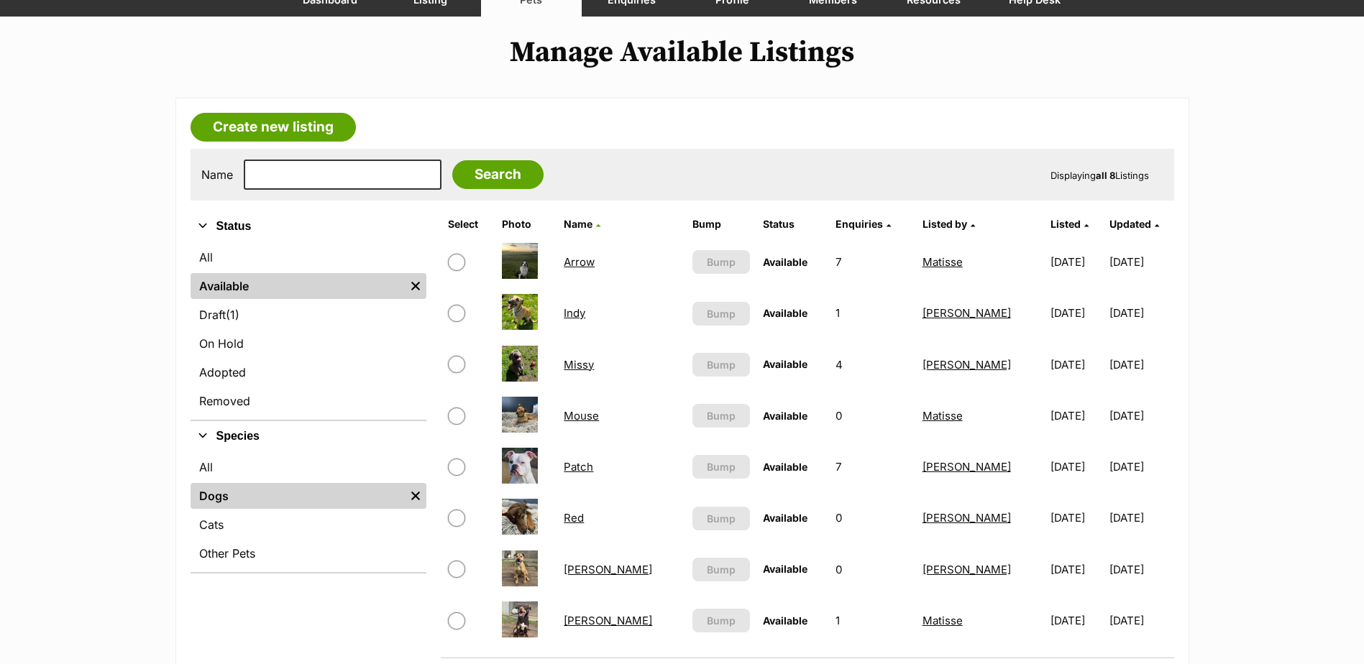
scroll to position [216, 0]
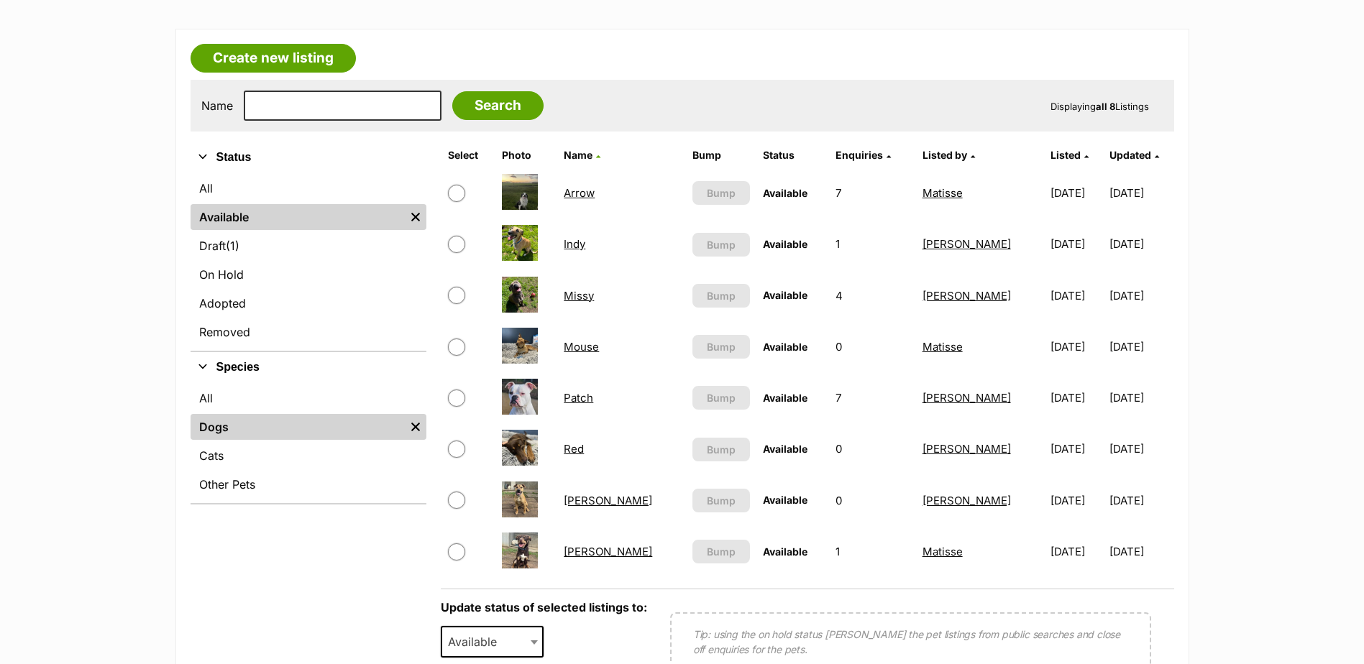
click at [579, 197] on link "Arrow" at bounding box center [579, 193] width 31 height 14
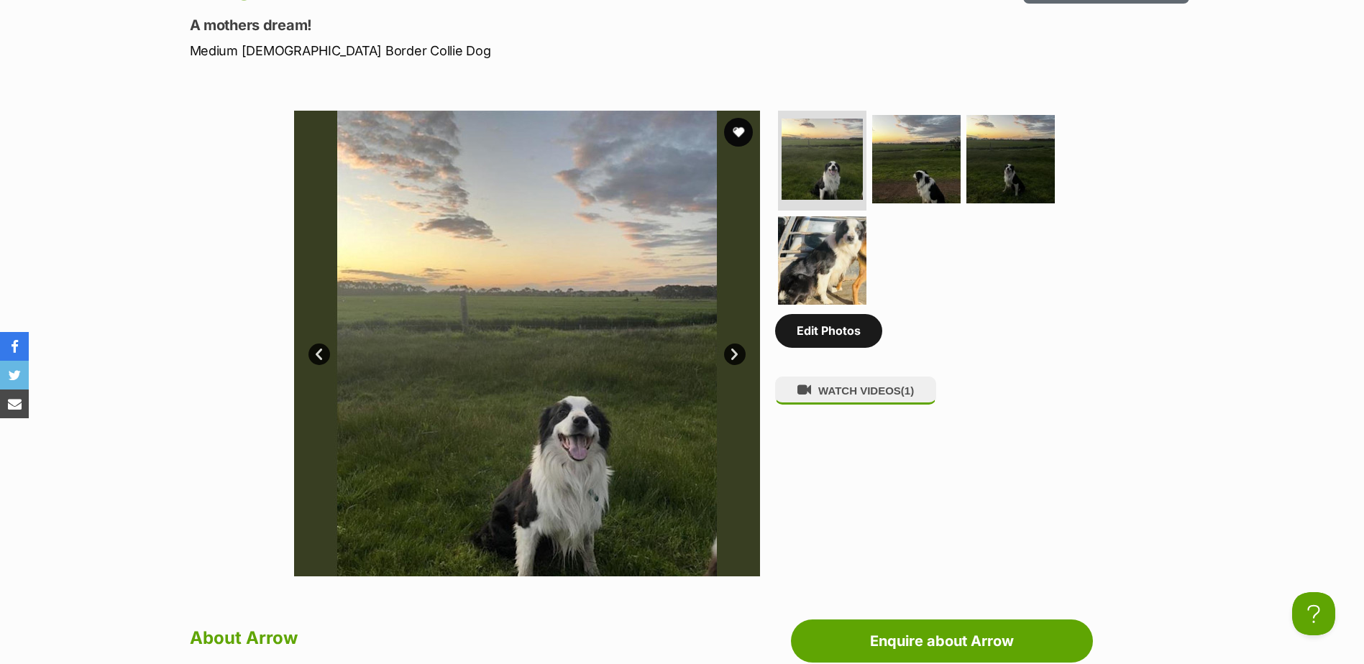
click at [843, 340] on link "Edit Photos" at bounding box center [828, 330] width 107 height 33
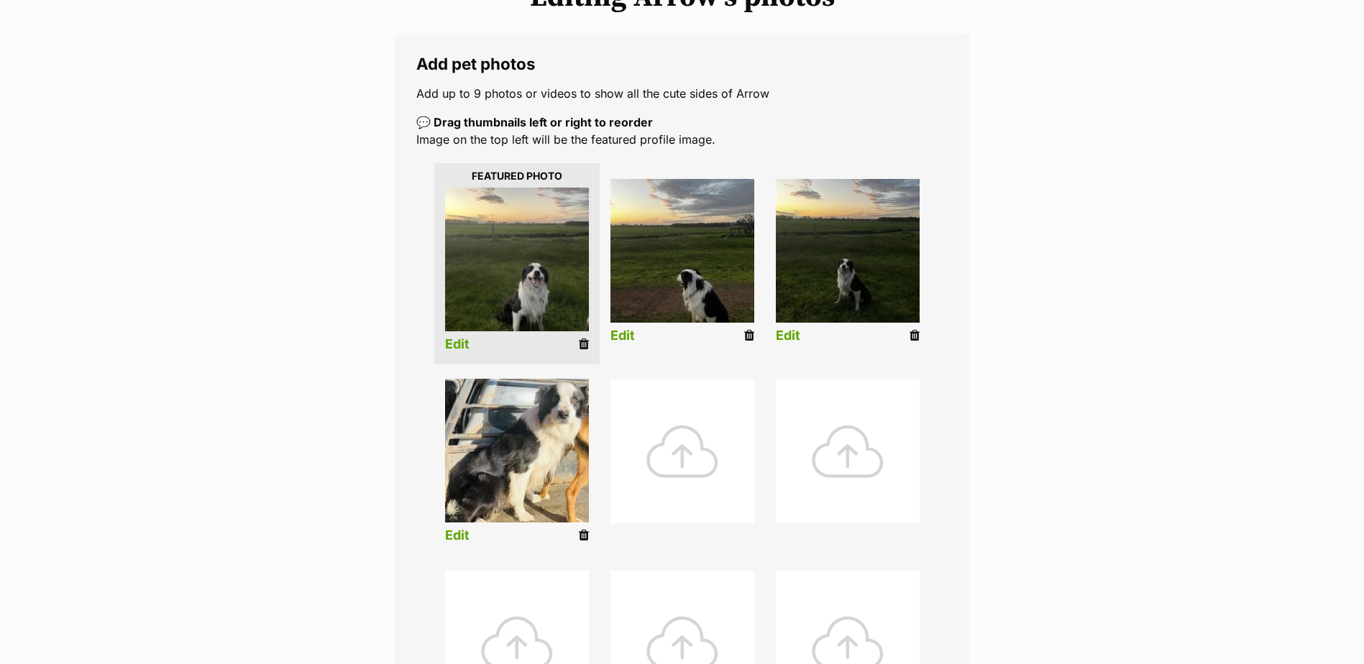
scroll to position [216, 0]
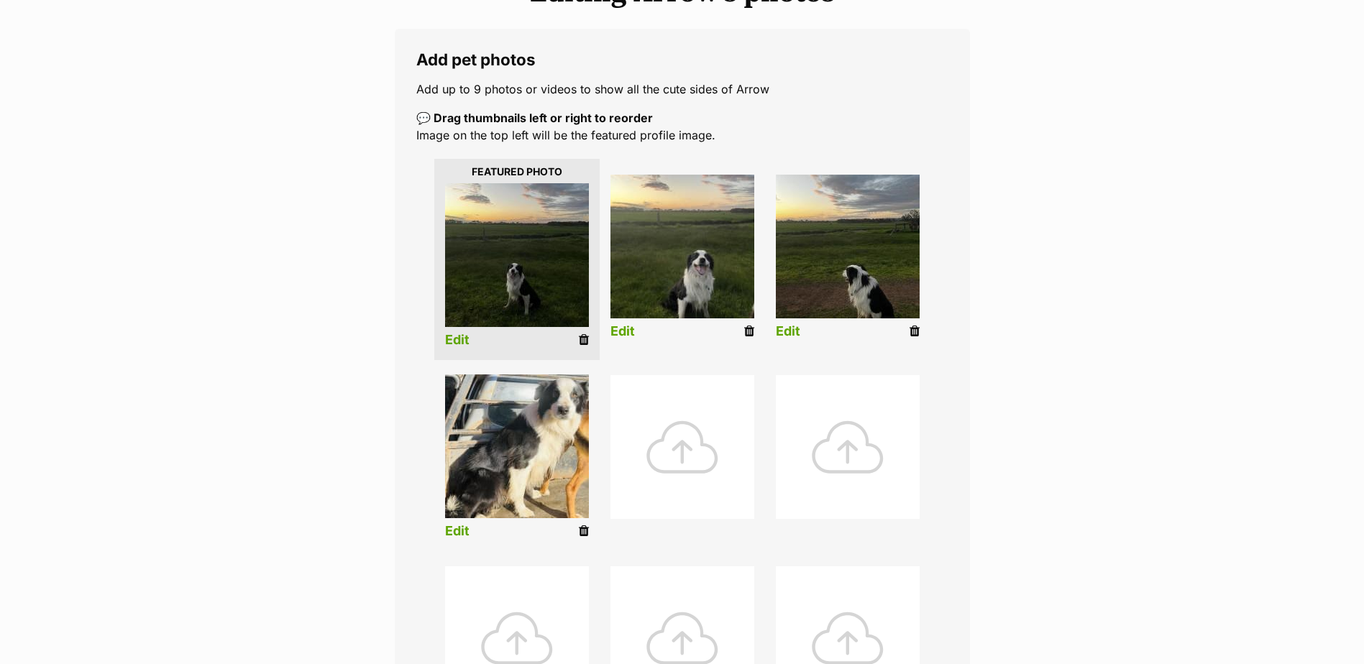
click at [456, 344] on link "Edit" at bounding box center [457, 340] width 24 height 15
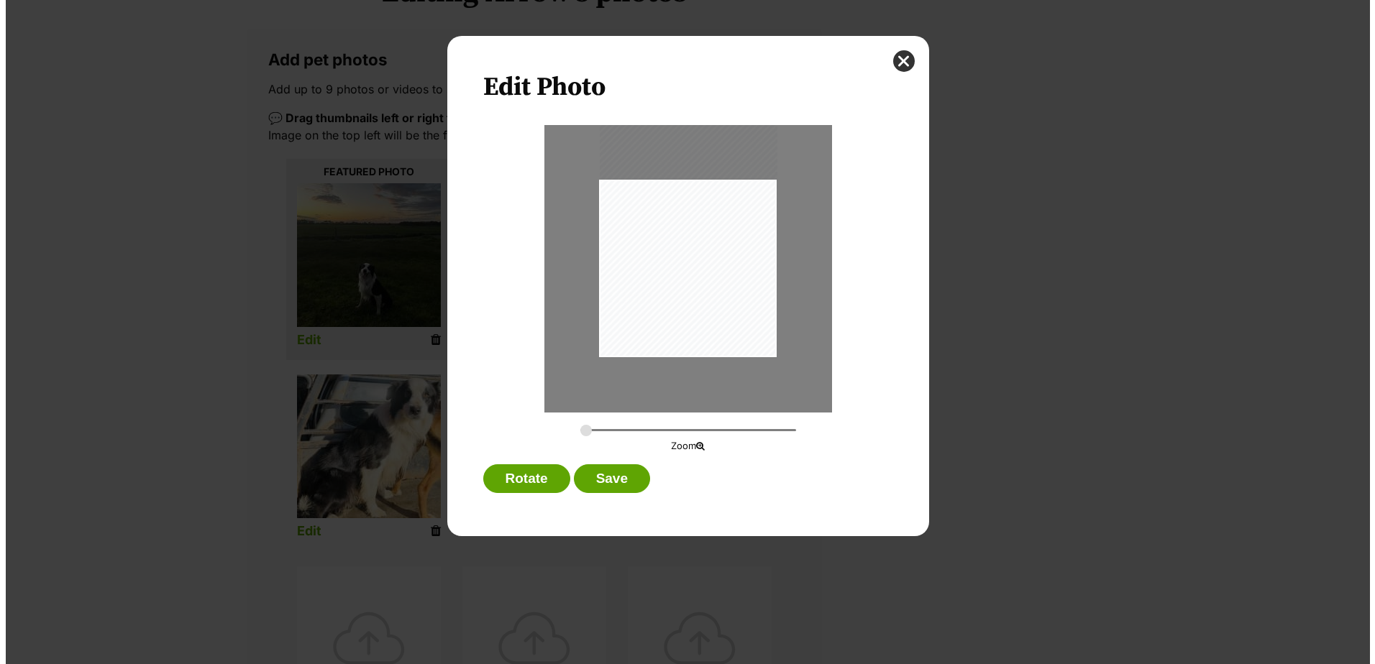
scroll to position [0, 0]
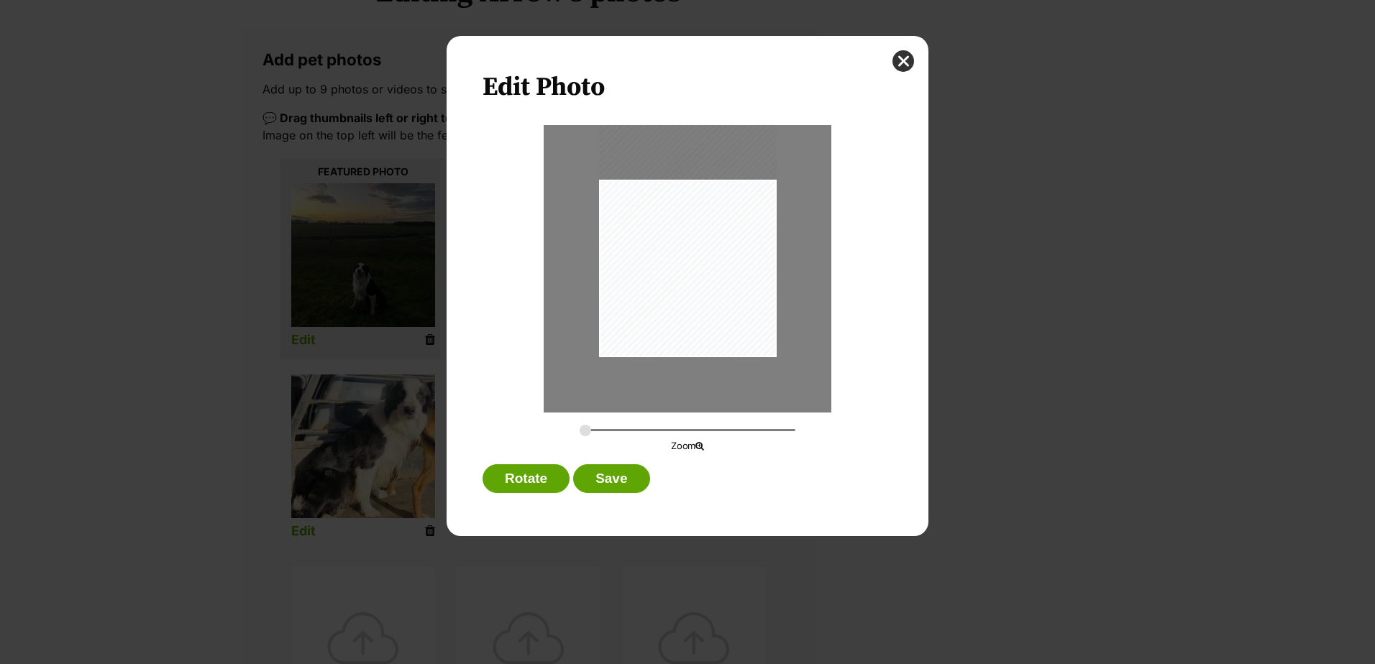
drag, startPoint x: 680, startPoint y: 312, endPoint x: 679, endPoint y: 282, distance: 30.2
click at [679, 282] on div "Dialog Window - Close (Press escape to close)" at bounding box center [688, 239] width 178 height 237
click at [598, 482] on button "Save" at bounding box center [611, 478] width 76 height 29
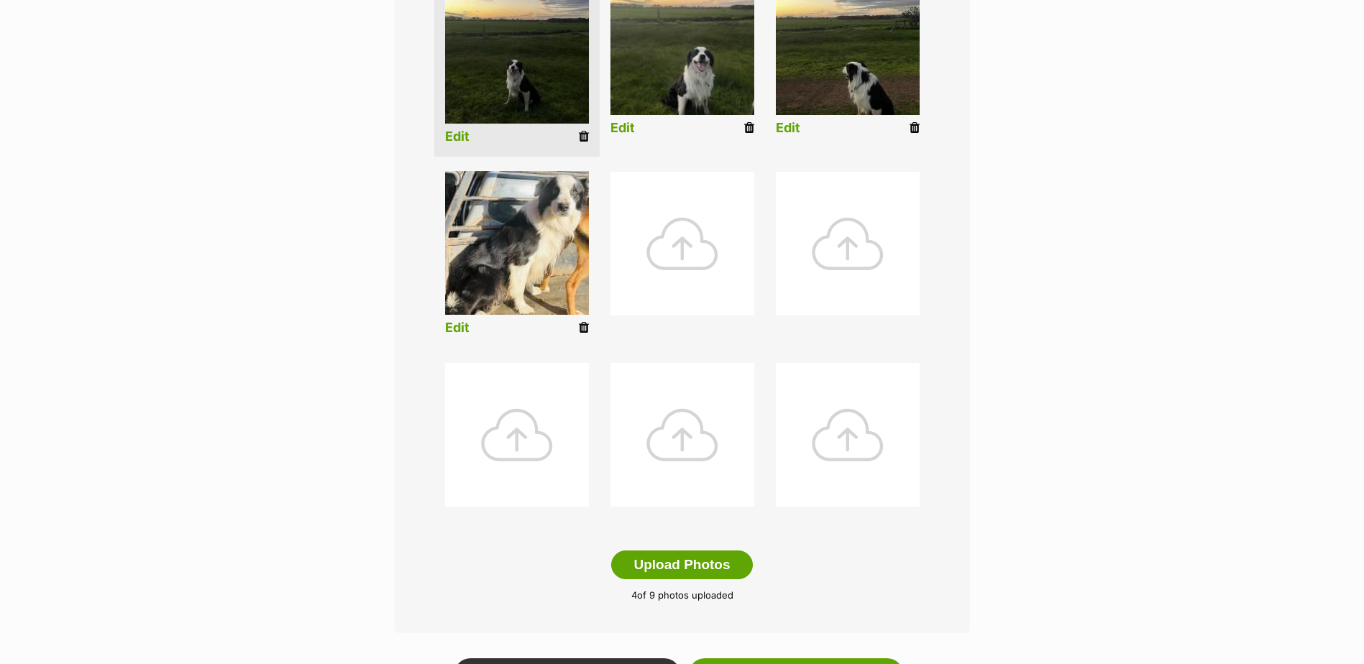
scroll to position [288, 0]
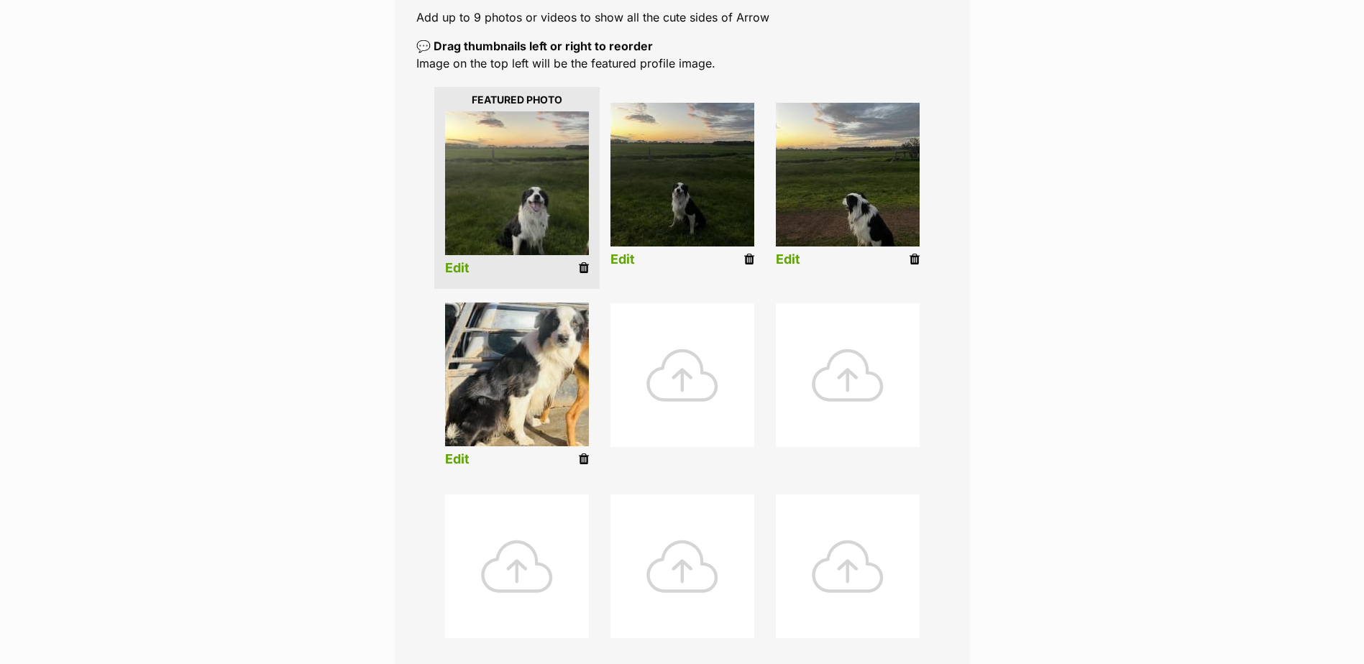
click at [458, 270] on link "Edit" at bounding box center [457, 268] width 24 height 15
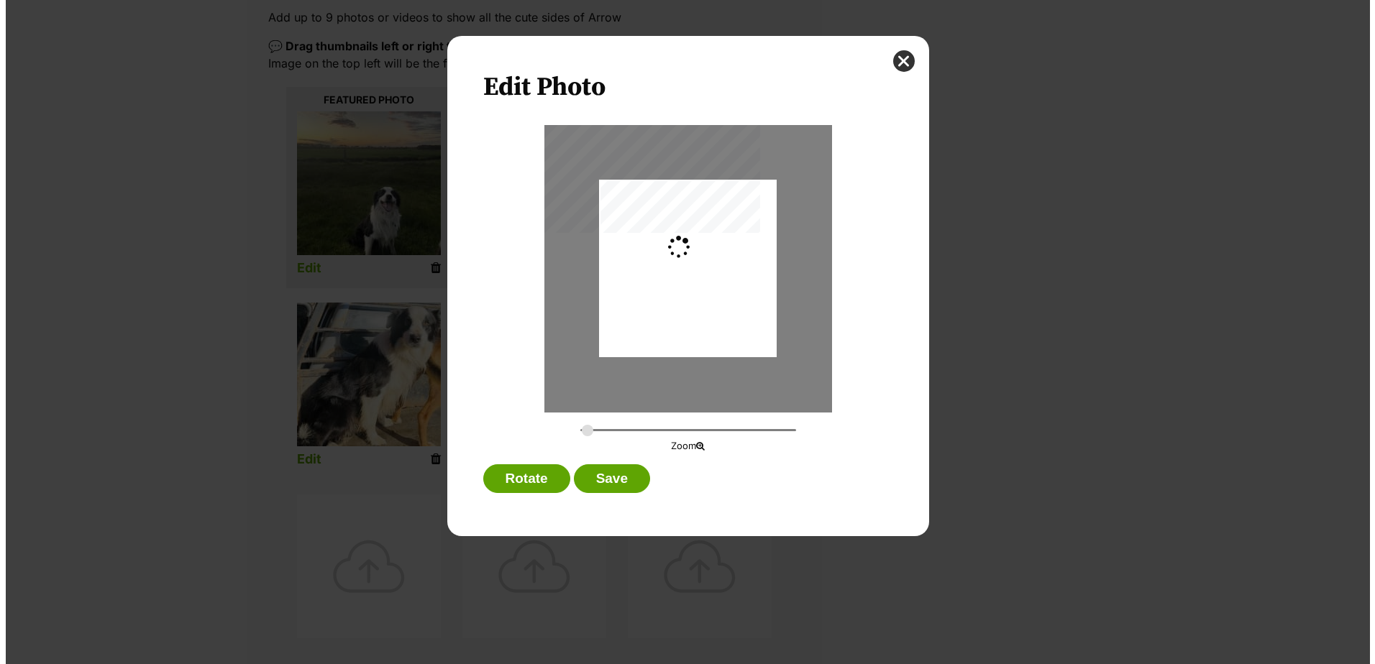
scroll to position [0, 0]
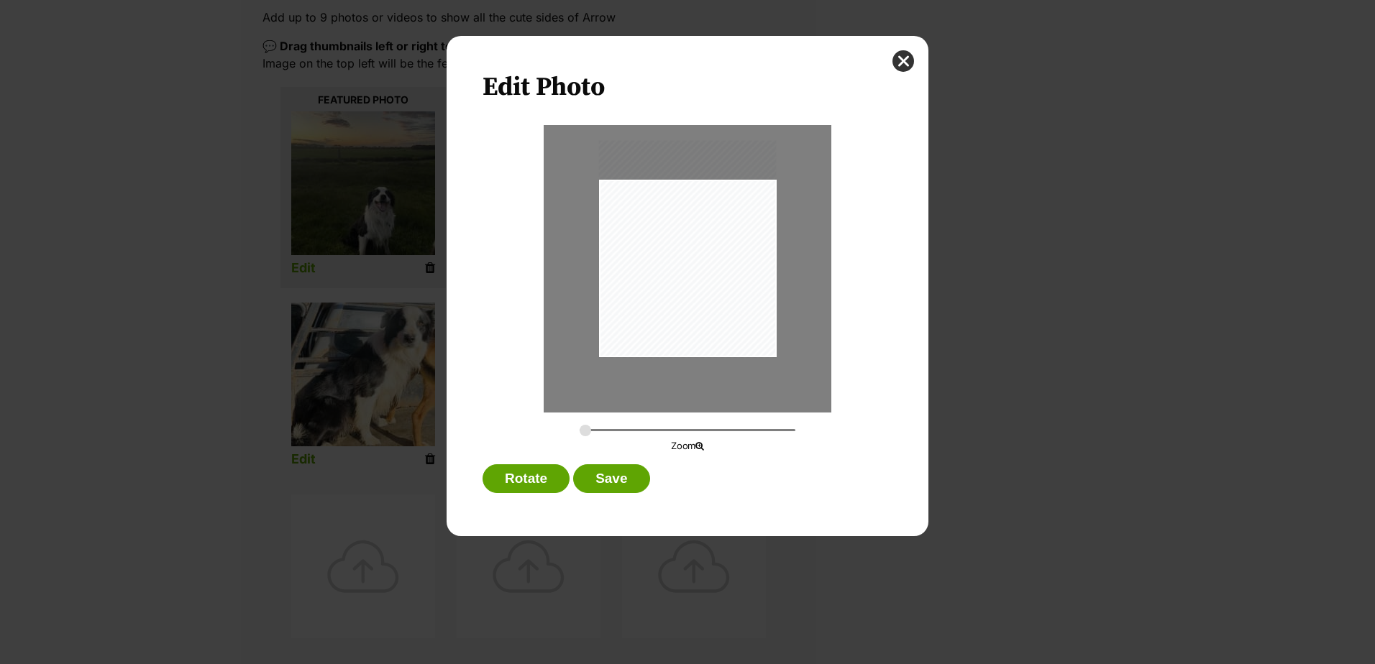
drag, startPoint x: 711, startPoint y: 268, endPoint x: 709, endPoint y: 210, distance: 58.3
click at [709, 210] on div "Dialog Window - Close (Press escape to close)" at bounding box center [688, 249] width 178 height 218
drag, startPoint x: 586, startPoint y: 433, endPoint x: 608, endPoint y: 432, distance: 22.3
click at [608, 432] on input "Dialog Window - Close (Press escape to close)" at bounding box center [687, 430] width 216 height 14
drag, startPoint x: 697, startPoint y: 311, endPoint x: 679, endPoint y: 256, distance: 57.5
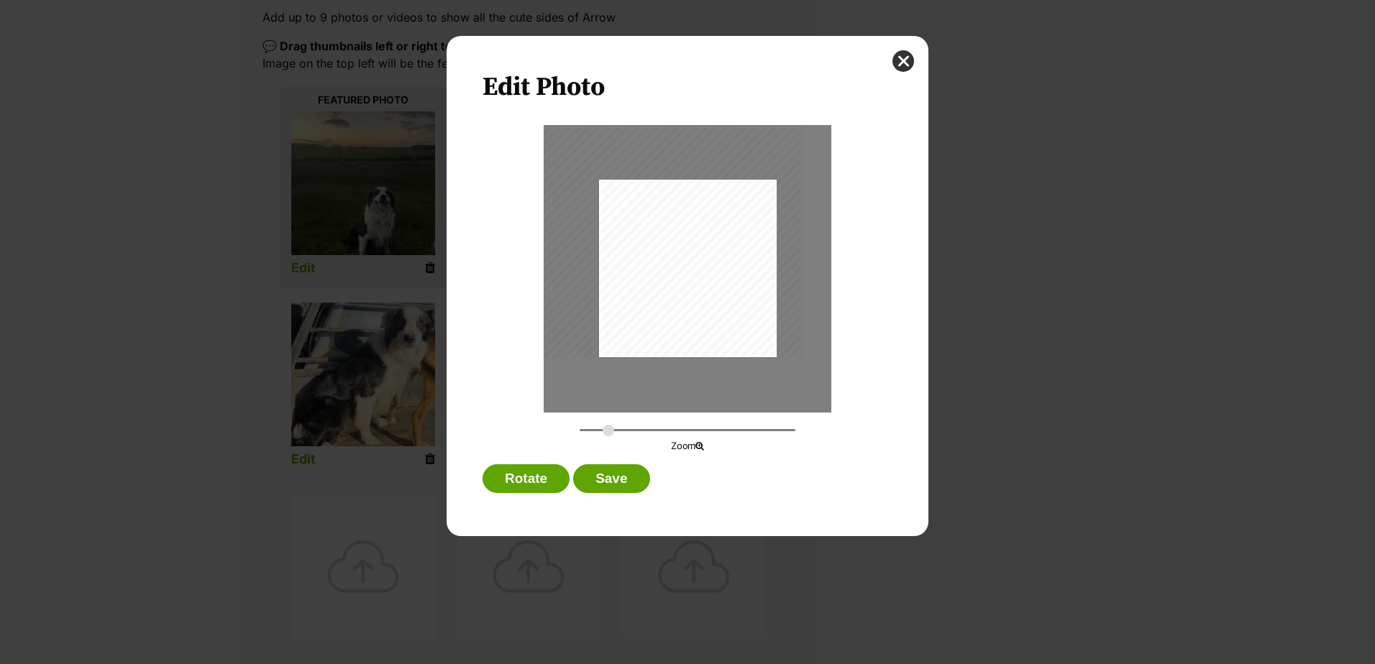
click at [679, 256] on div "Dialog Window - Close (Press escape to close)" at bounding box center [669, 194] width 267 height 327
click at [674, 255] on div "Dialog Window - Close (Press escape to close)" at bounding box center [662, 194] width 267 height 327
type input "0.3866"
click at [604, 428] on input "Dialog Window - Close (Press escape to close)" at bounding box center [687, 430] width 216 height 14
click at [612, 467] on button "Save" at bounding box center [611, 478] width 76 height 29
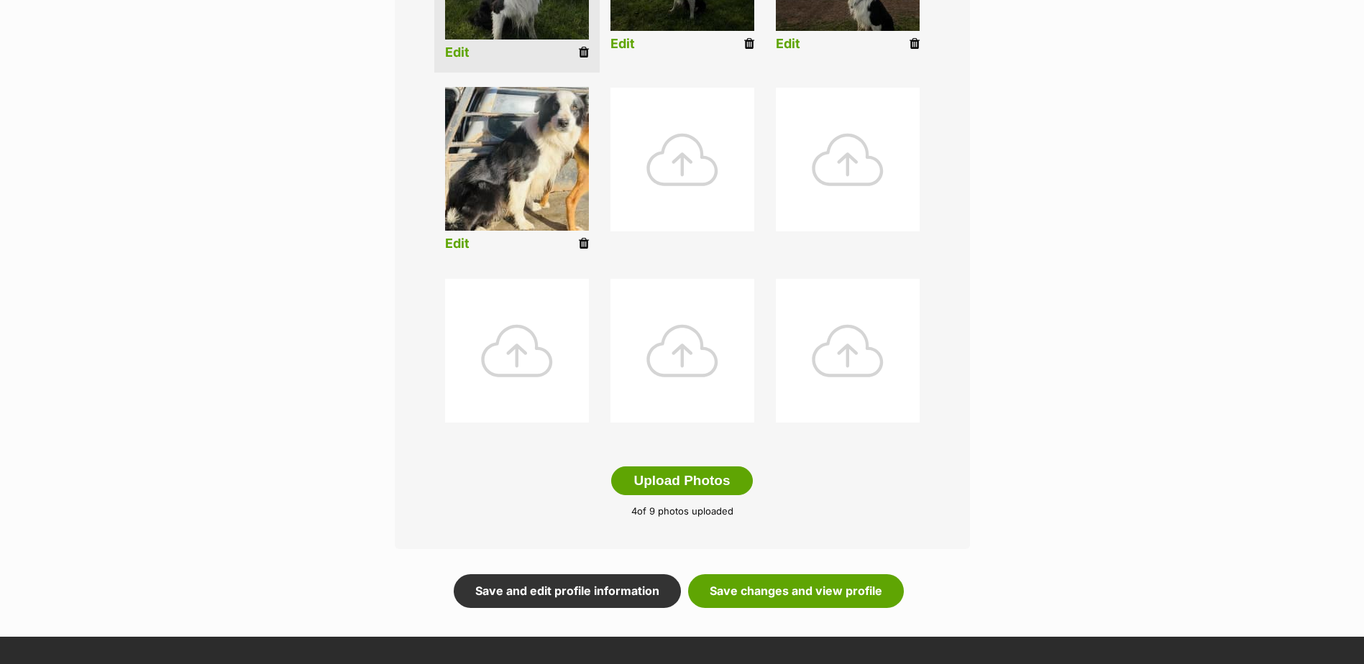
scroll to position [431, 0]
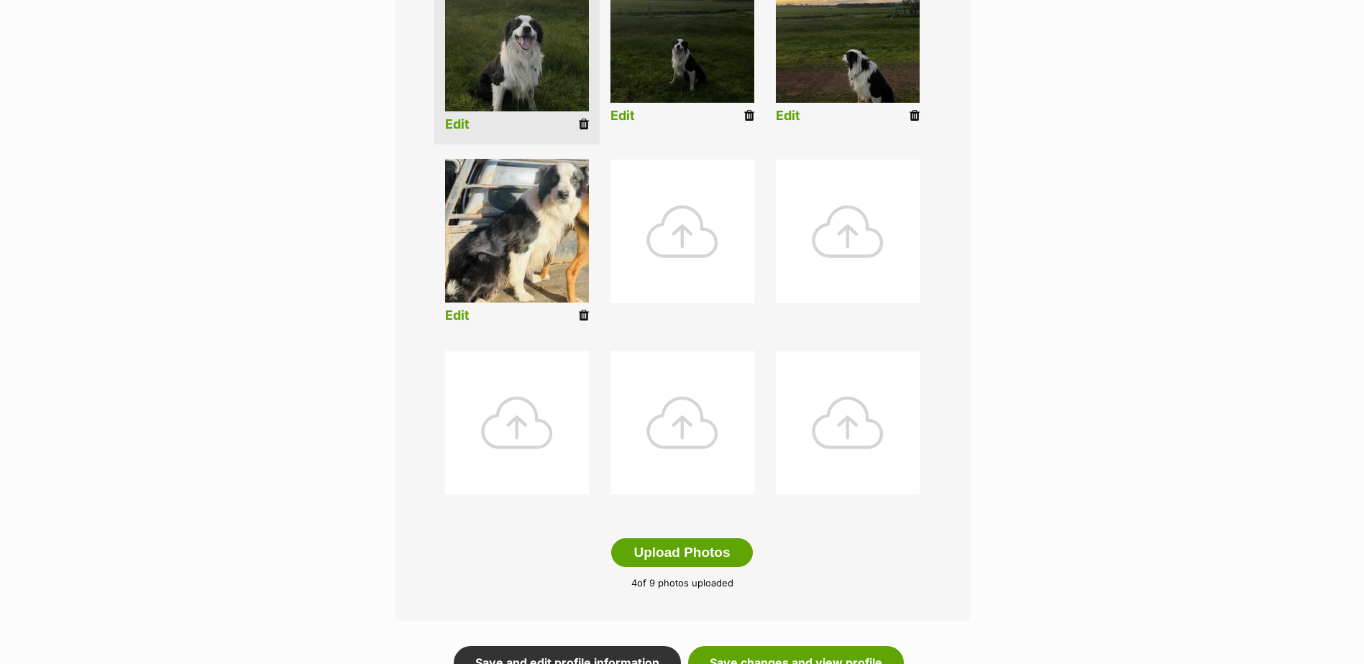
click at [583, 315] on icon at bounding box center [584, 315] width 10 height 13
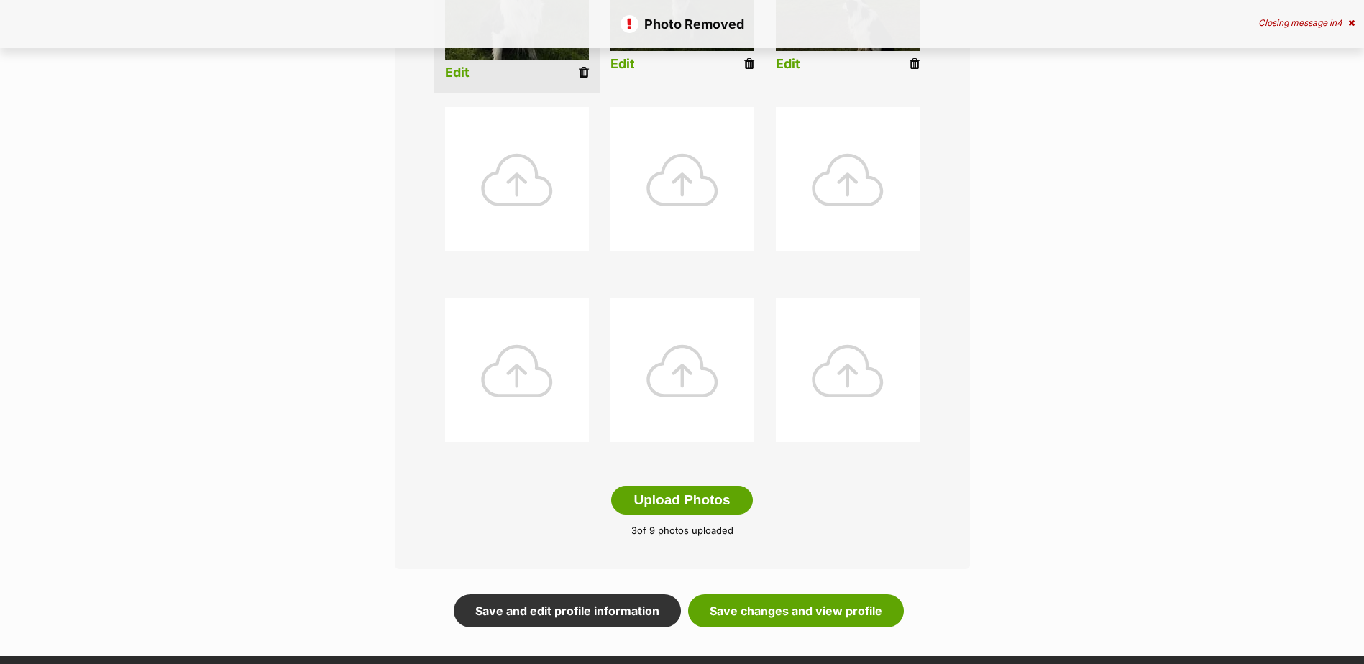
scroll to position [575, 0]
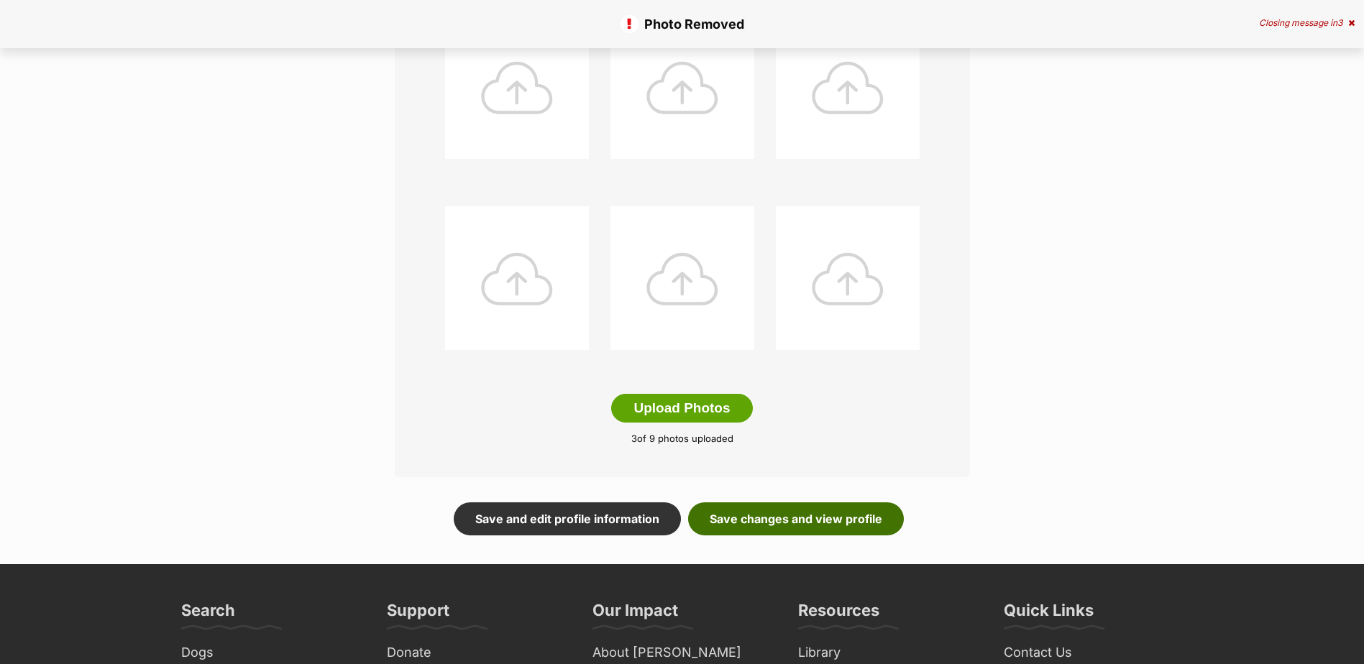
click at [784, 515] on link "Save changes and view profile" at bounding box center [796, 519] width 216 height 33
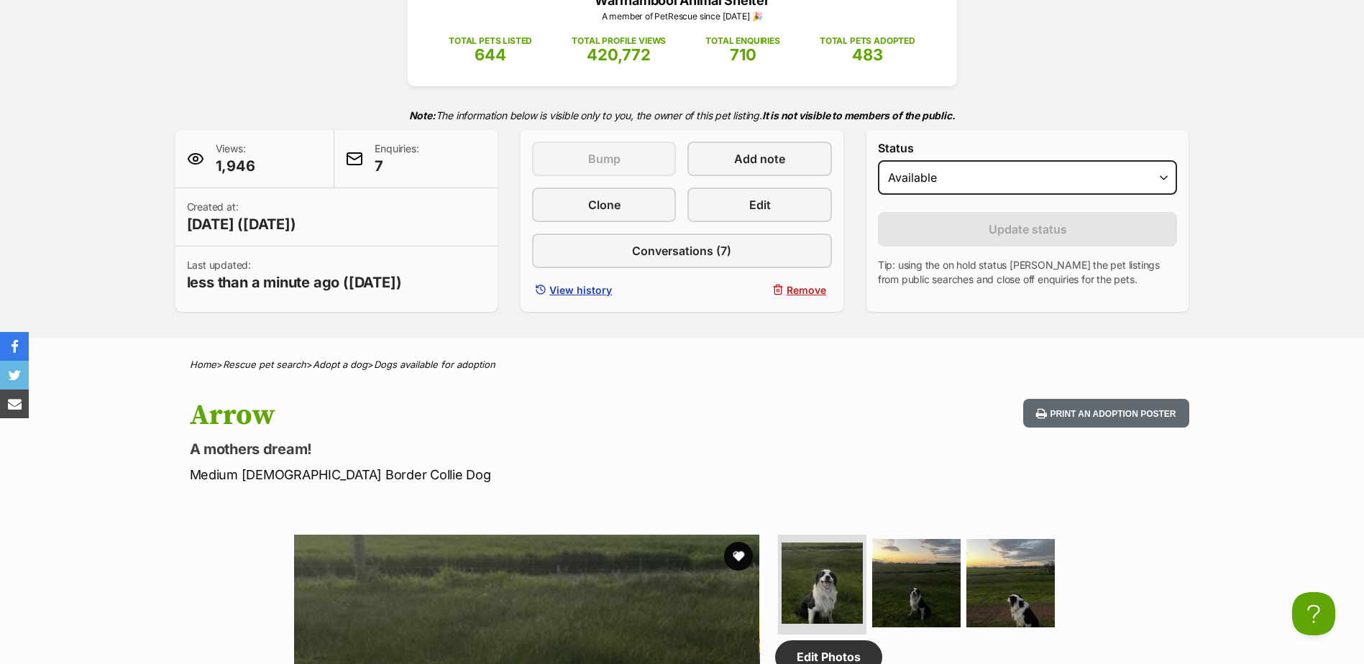
scroll to position [72, 0]
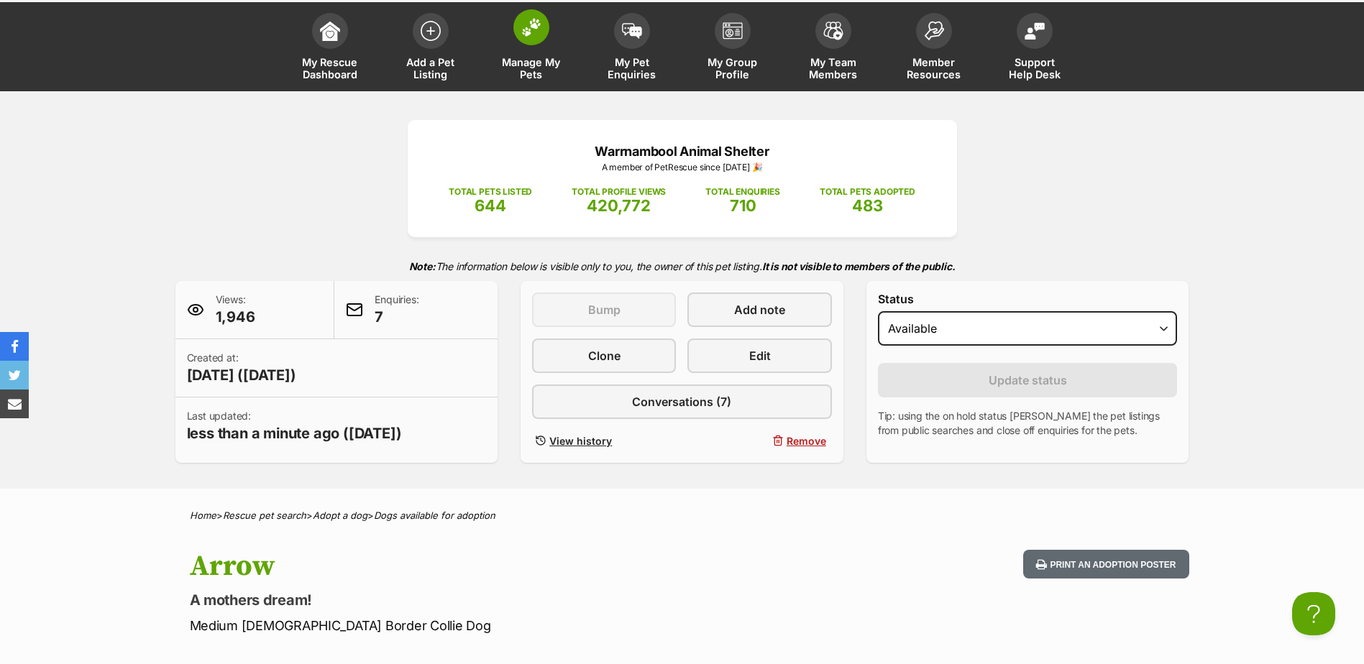
click at [529, 53] on link "Manage My Pets" at bounding box center [531, 49] width 101 height 86
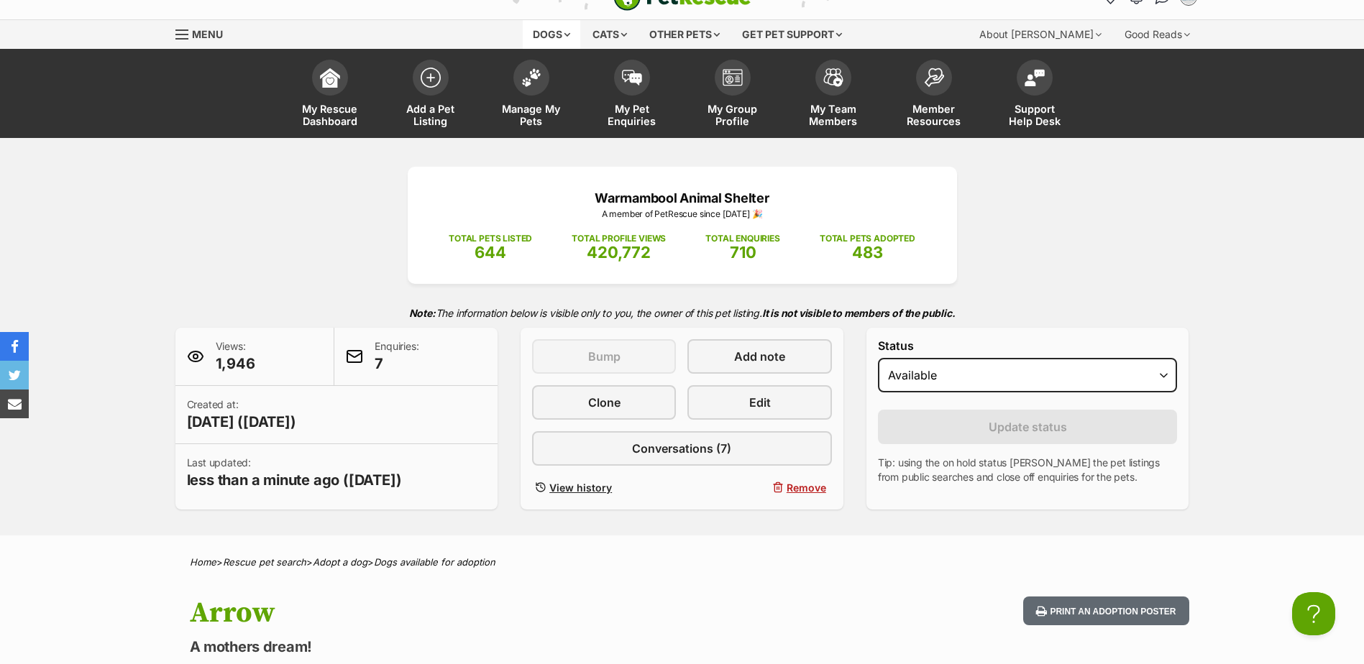
scroll to position [0, 0]
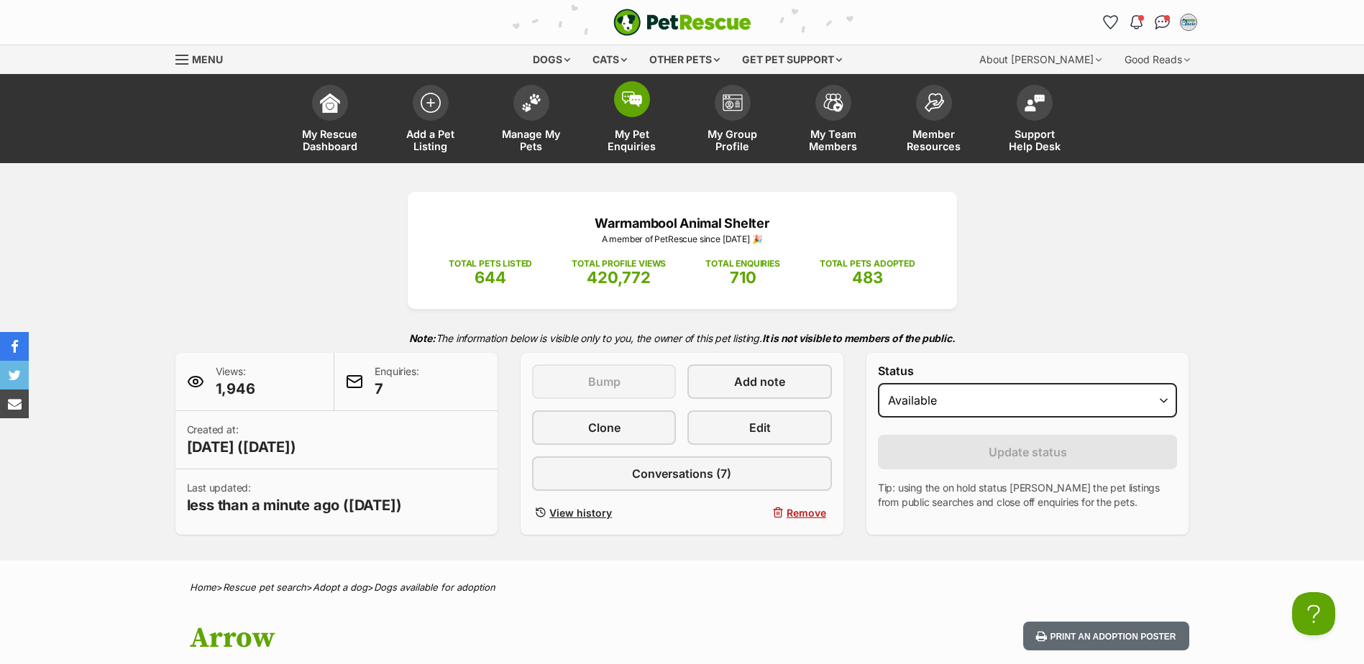
click at [611, 102] on link "My Pet Enquiries" at bounding box center [632, 121] width 101 height 86
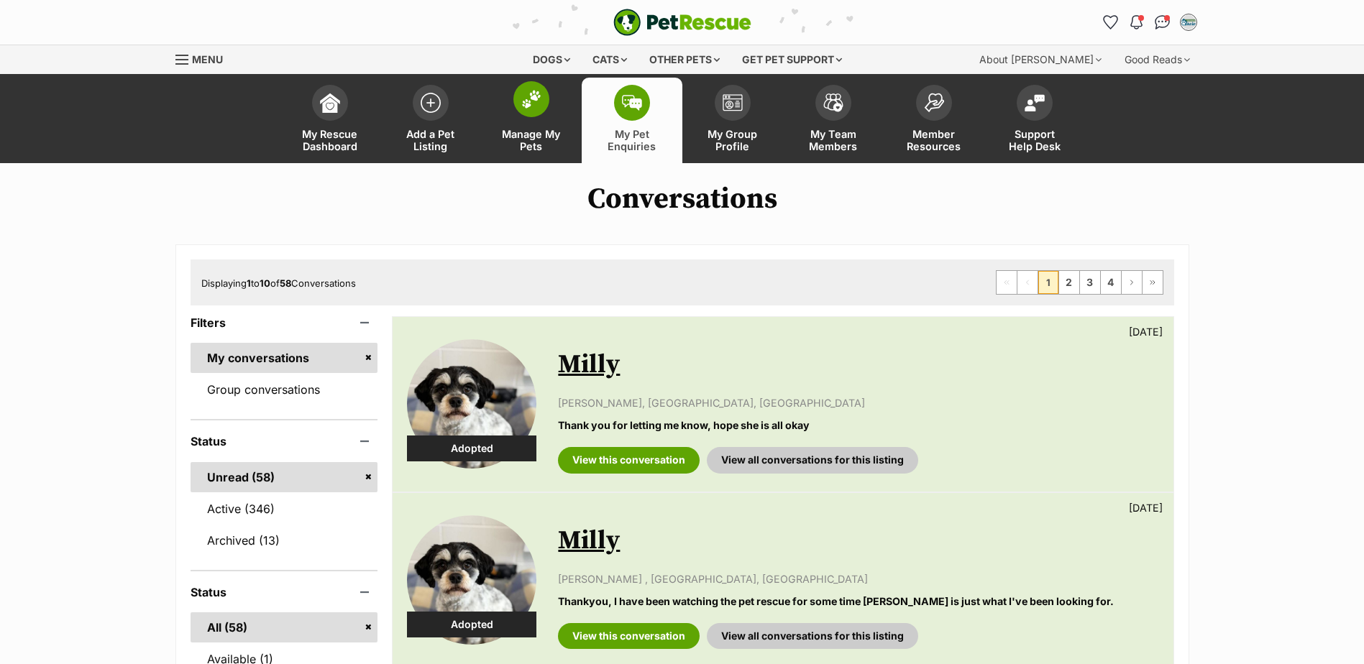
click at [528, 108] on img at bounding box center [531, 99] width 20 height 19
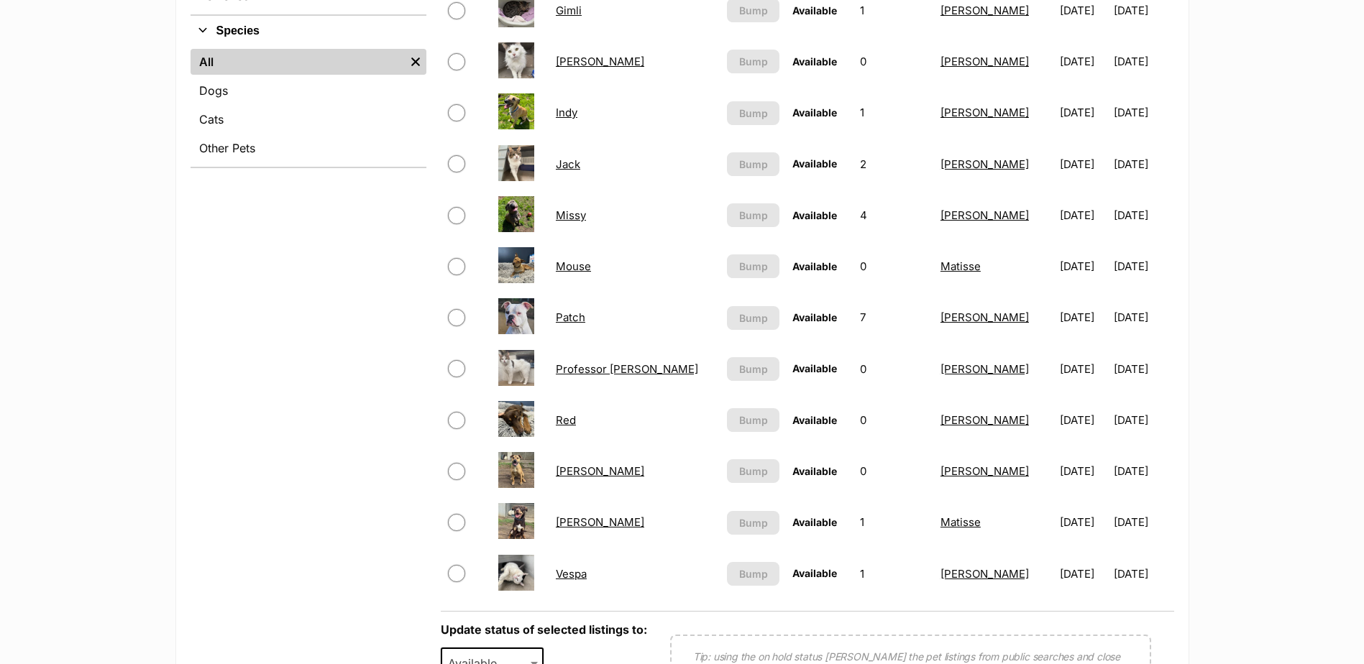
scroll to position [575, 0]
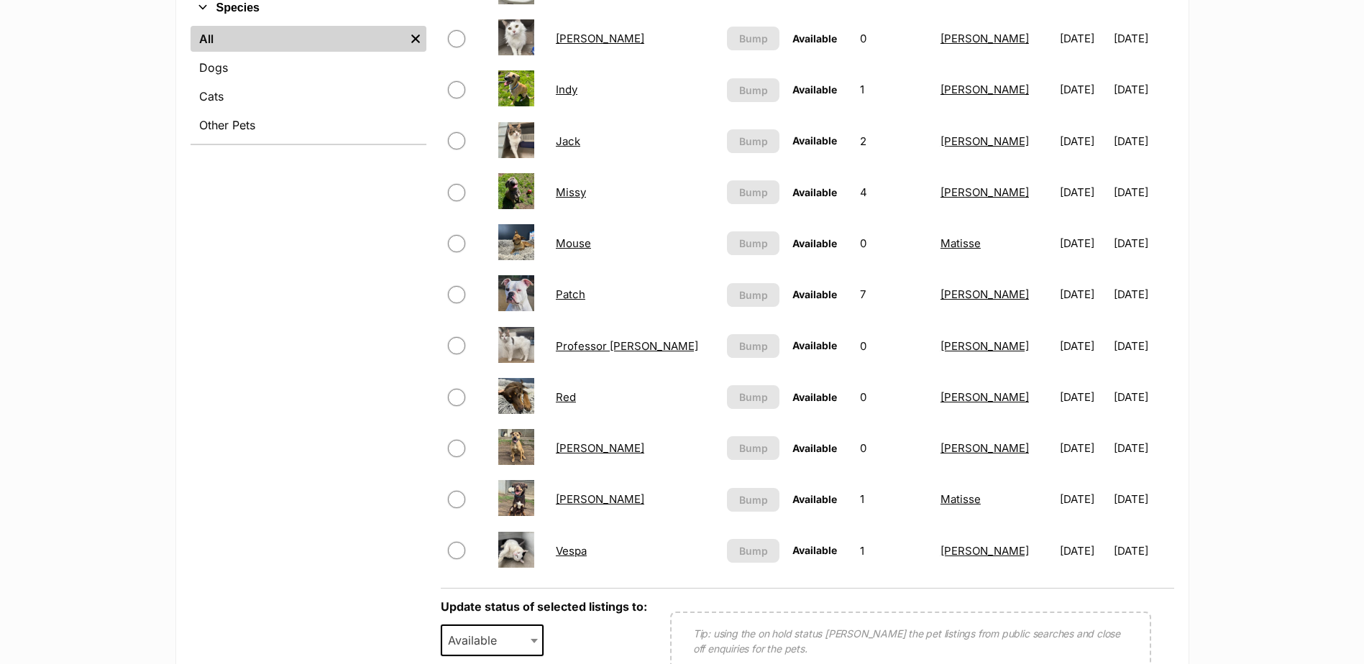
click at [575, 454] on link "[PERSON_NAME]" at bounding box center [600, 448] width 88 height 14
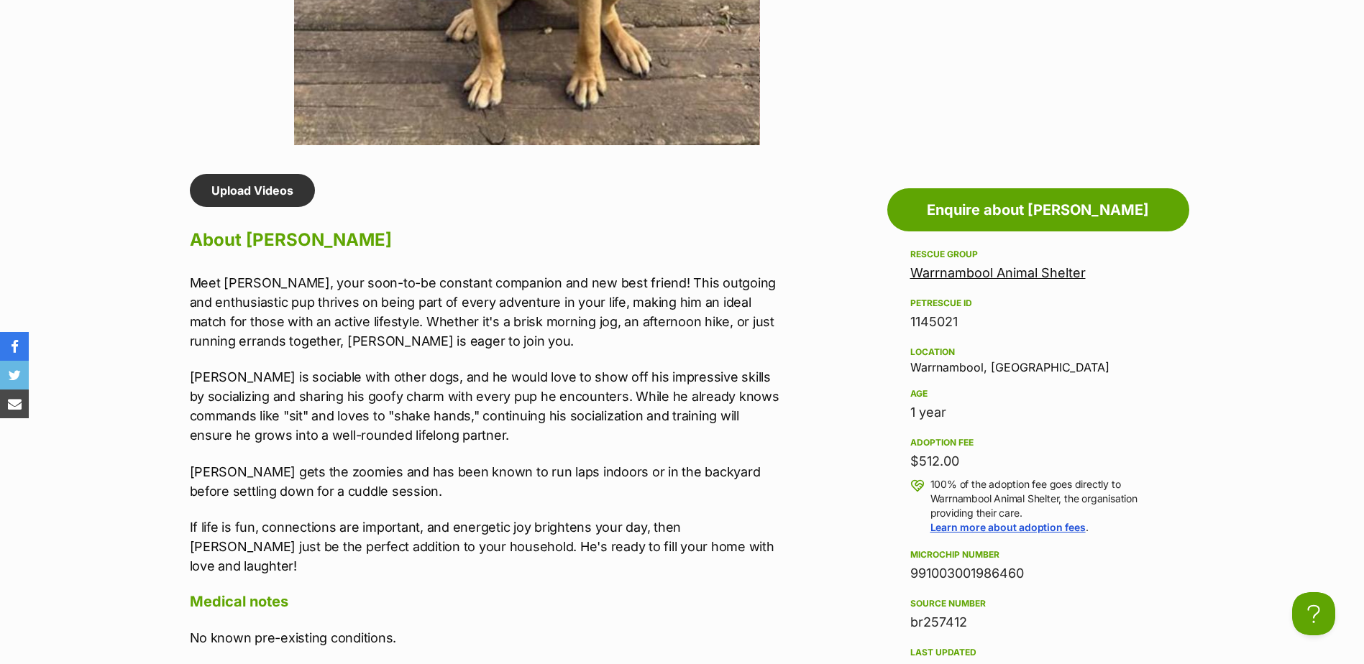
scroll to position [647, 0]
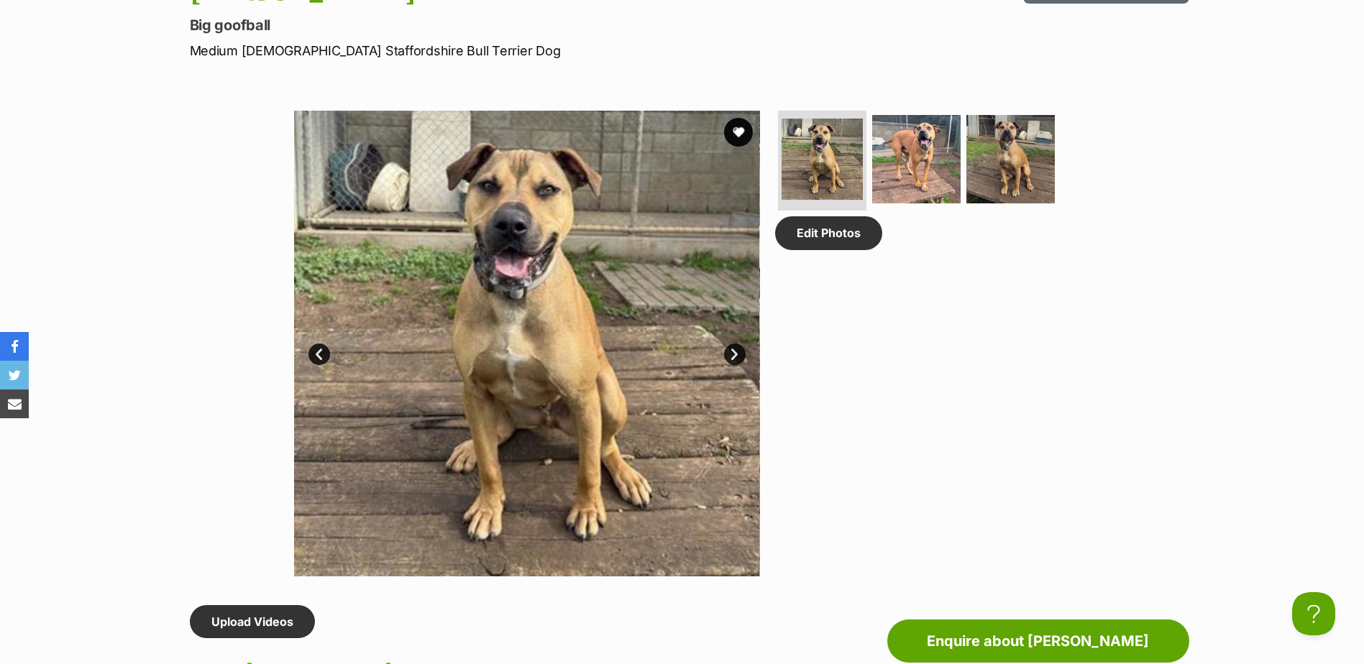
click at [738, 352] on link "Next" at bounding box center [735, 355] width 22 height 22
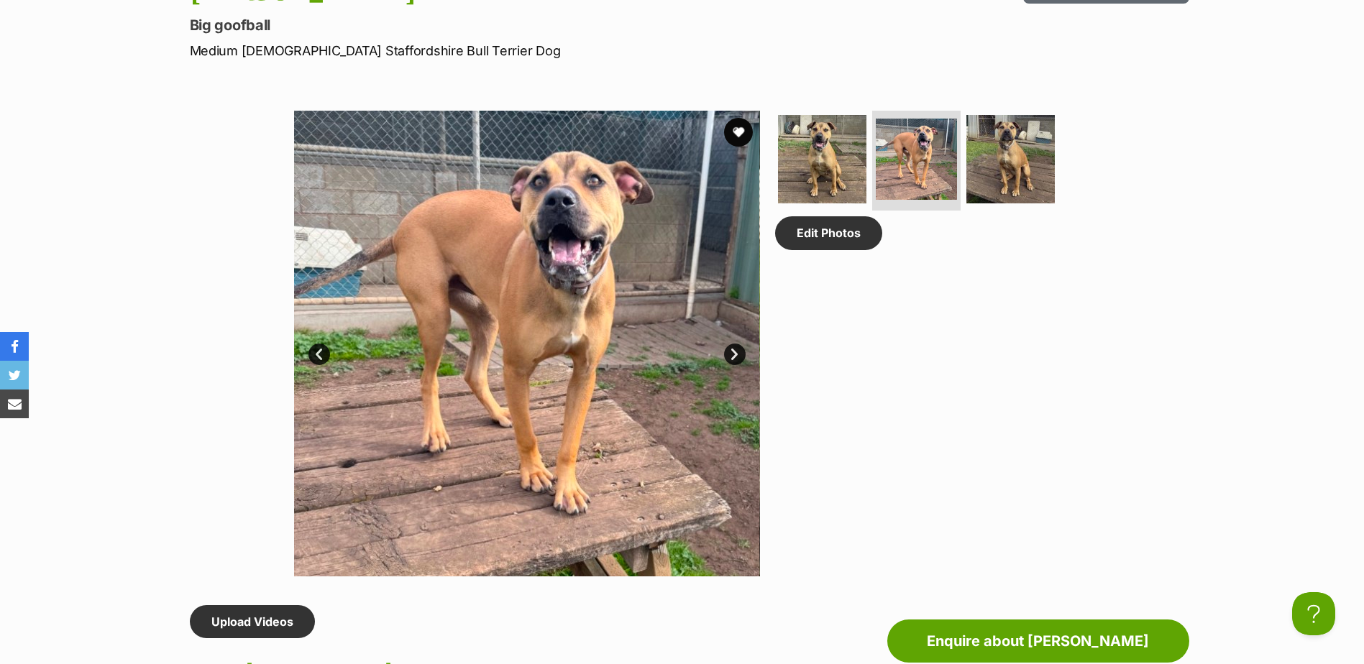
click at [733, 357] on link "Next" at bounding box center [735, 355] width 22 height 22
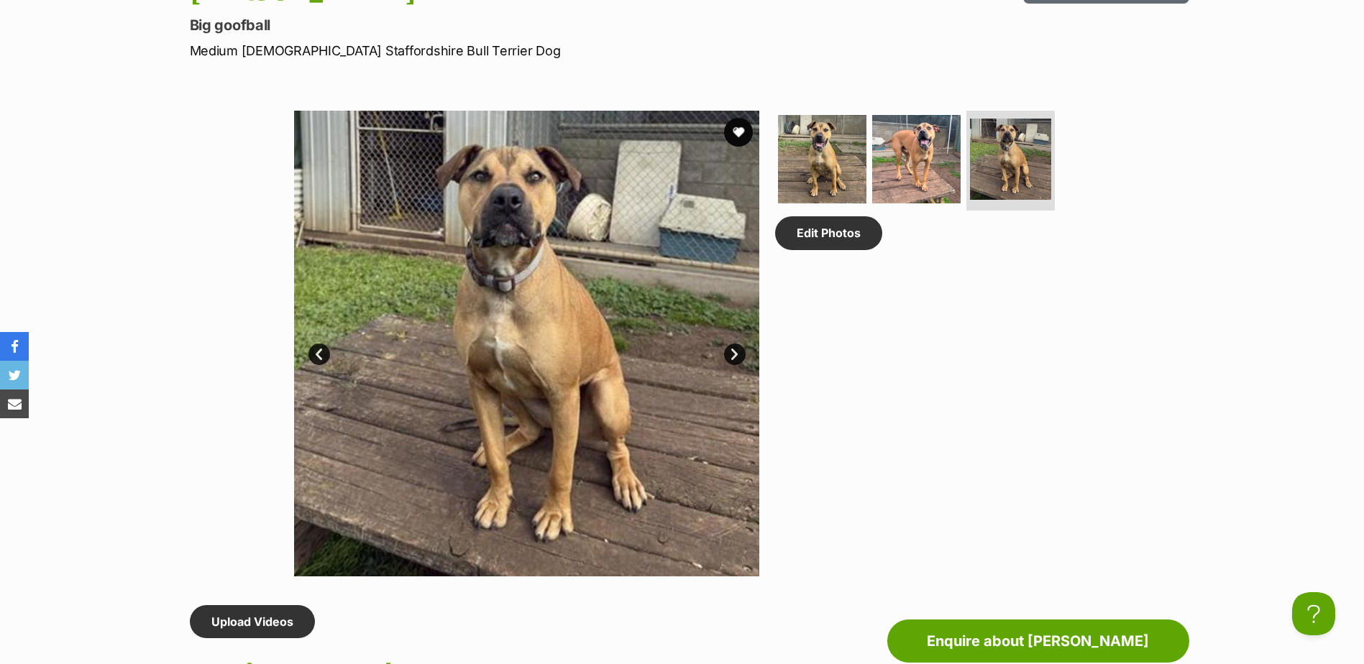
click at [733, 357] on link "Next" at bounding box center [735, 355] width 22 height 22
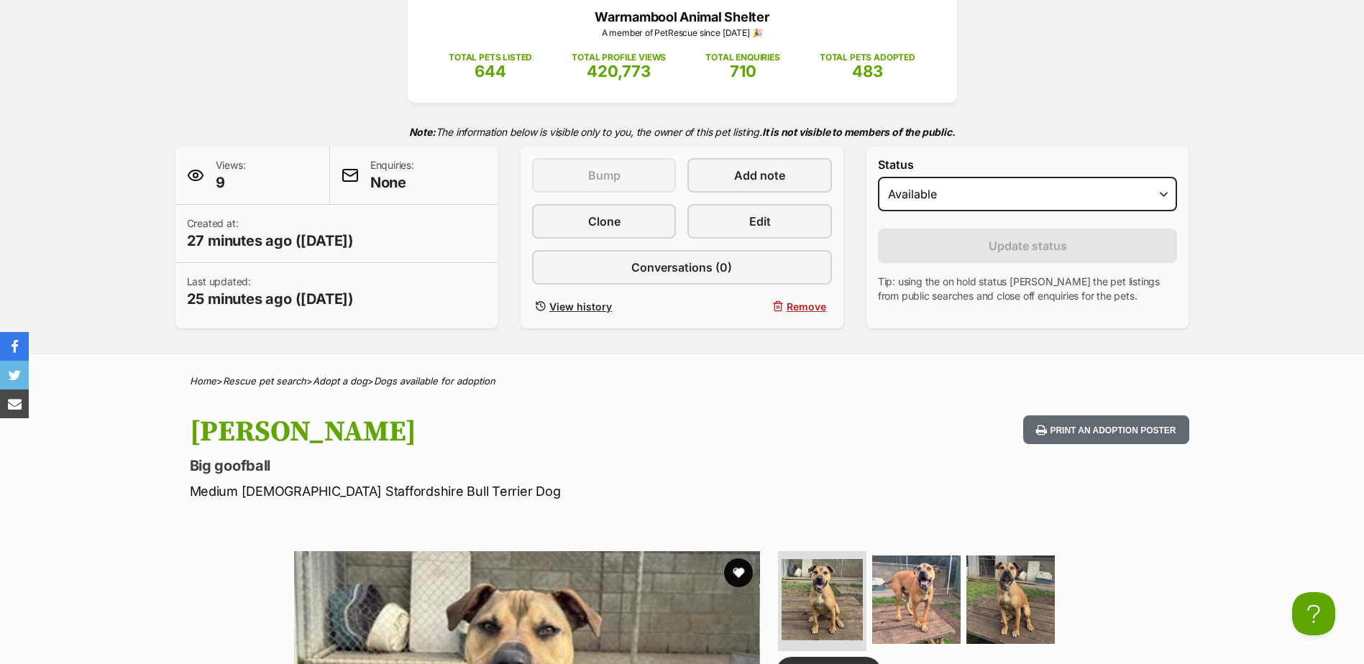
scroll to position [0, 0]
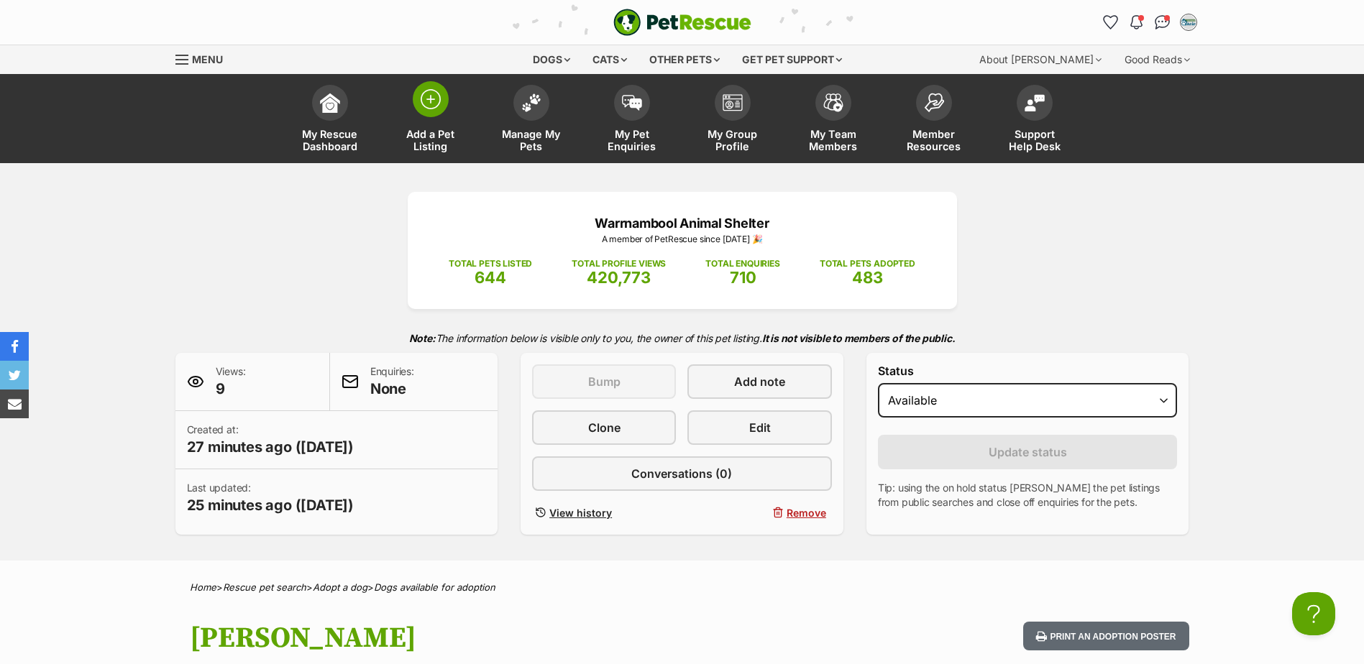
click at [418, 128] on span "Add a Pet Listing" at bounding box center [430, 140] width 65 height 24
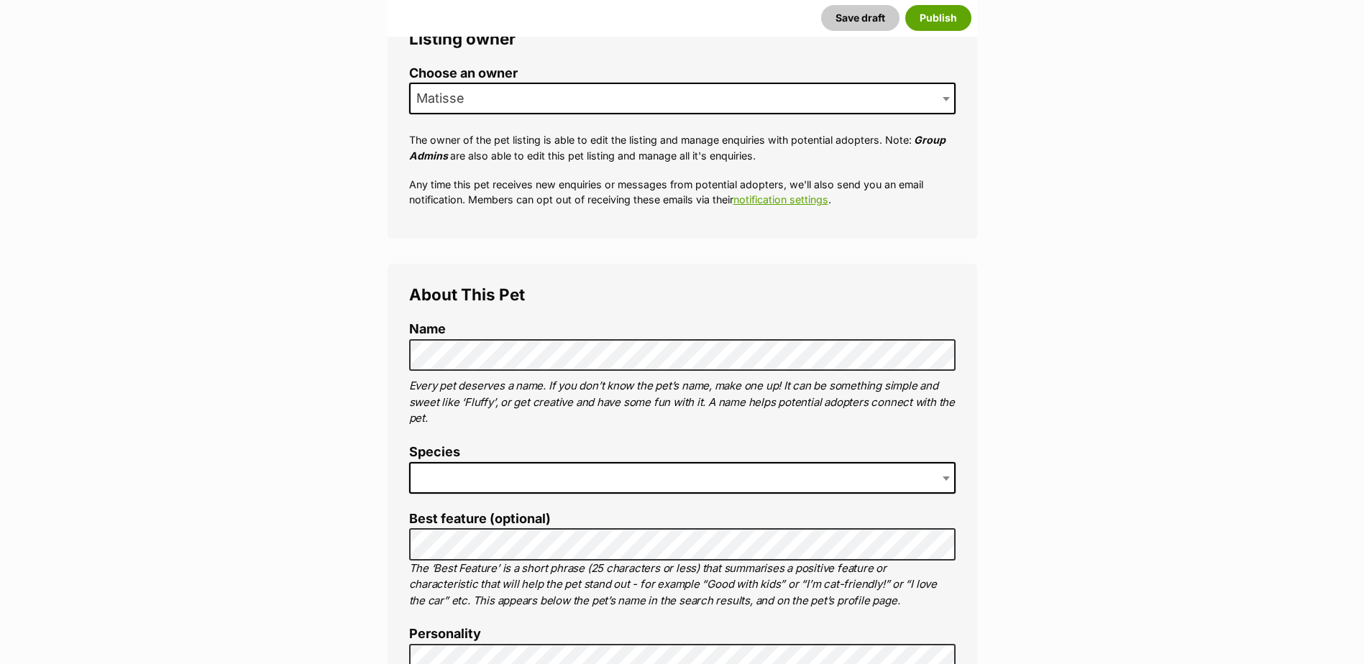
scroll to position [288, 0]
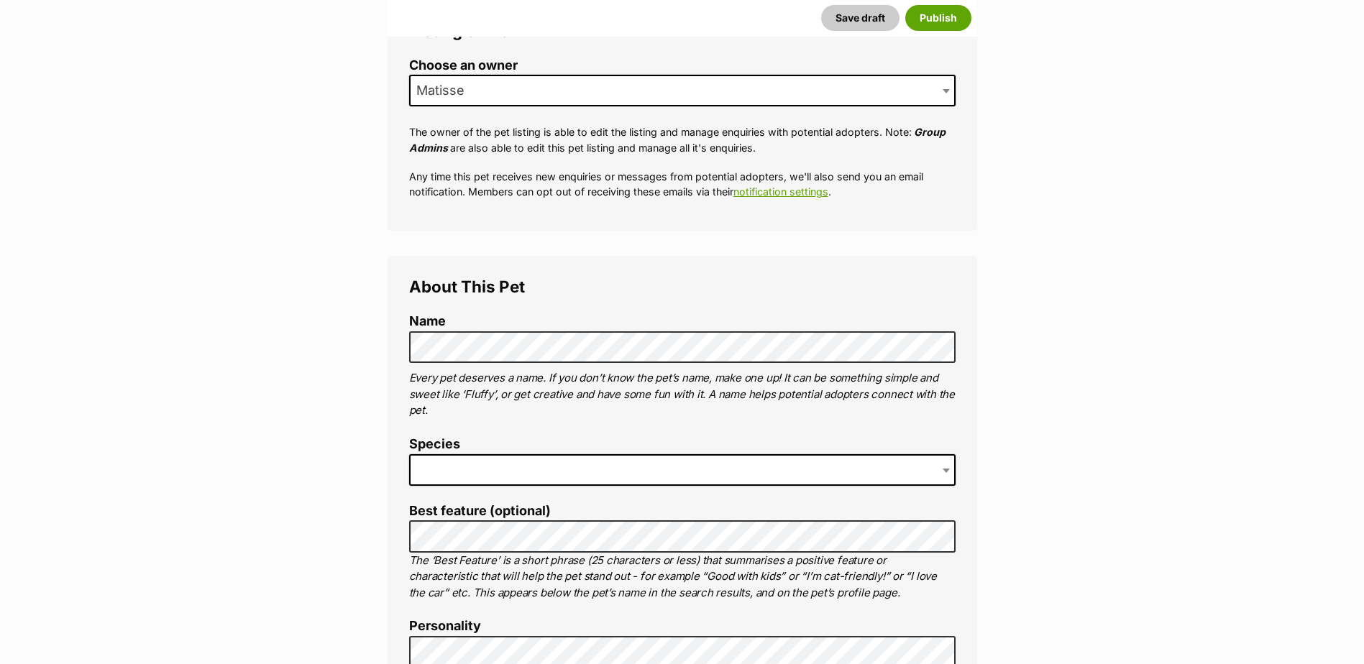
click at [771, 473] on span at bounding box center [682, 470] width 546 height 32
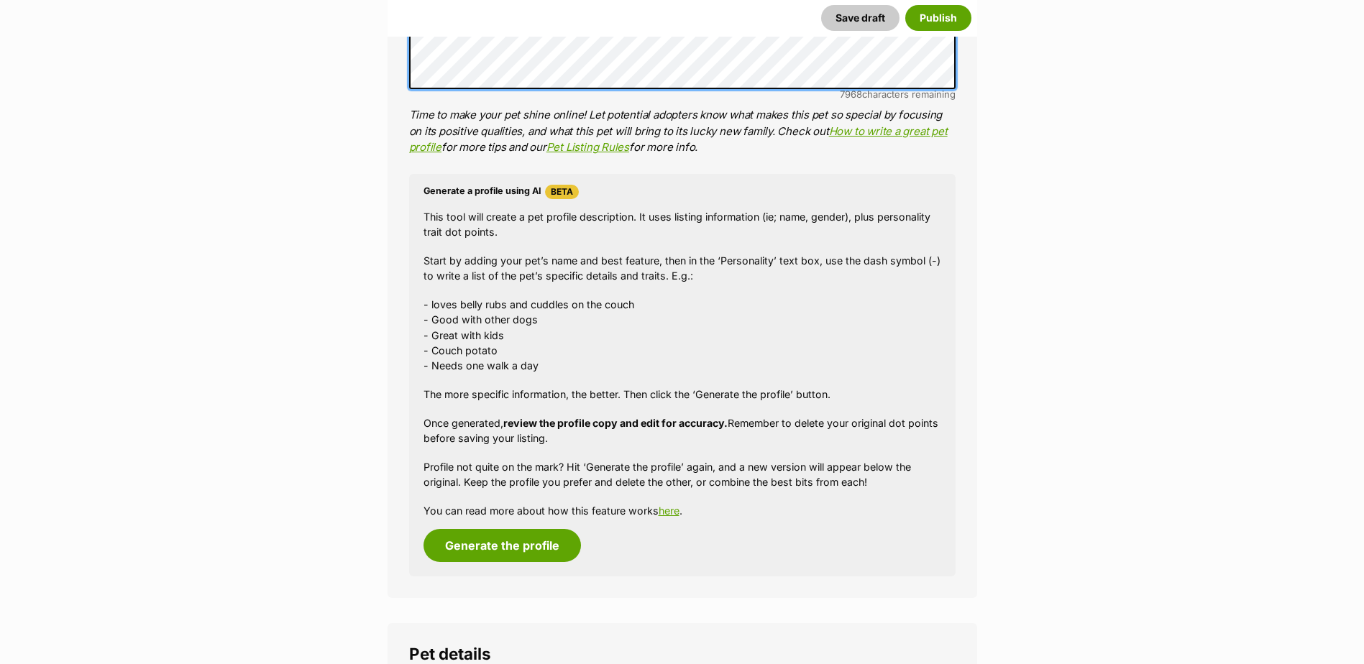
scroll to position [1150, 0]
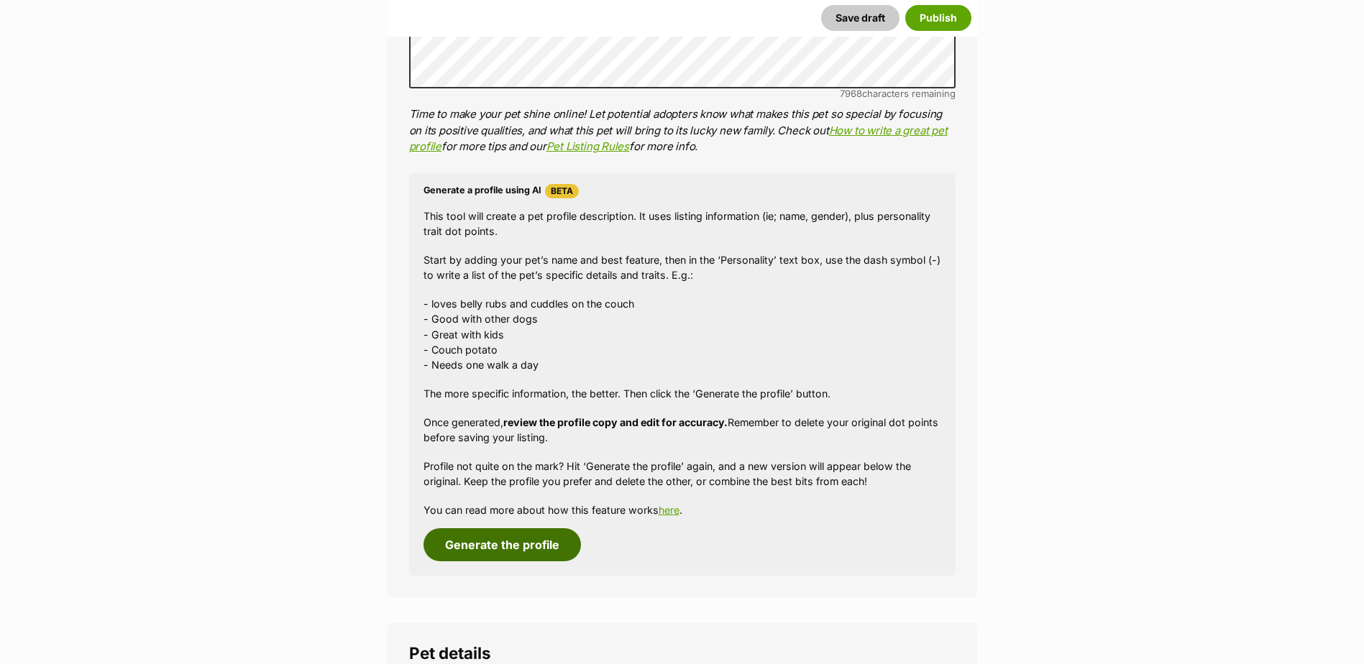
click at [523, 549] on button "Generate the profile" at bounding box center [501, 544] width 157 height 33
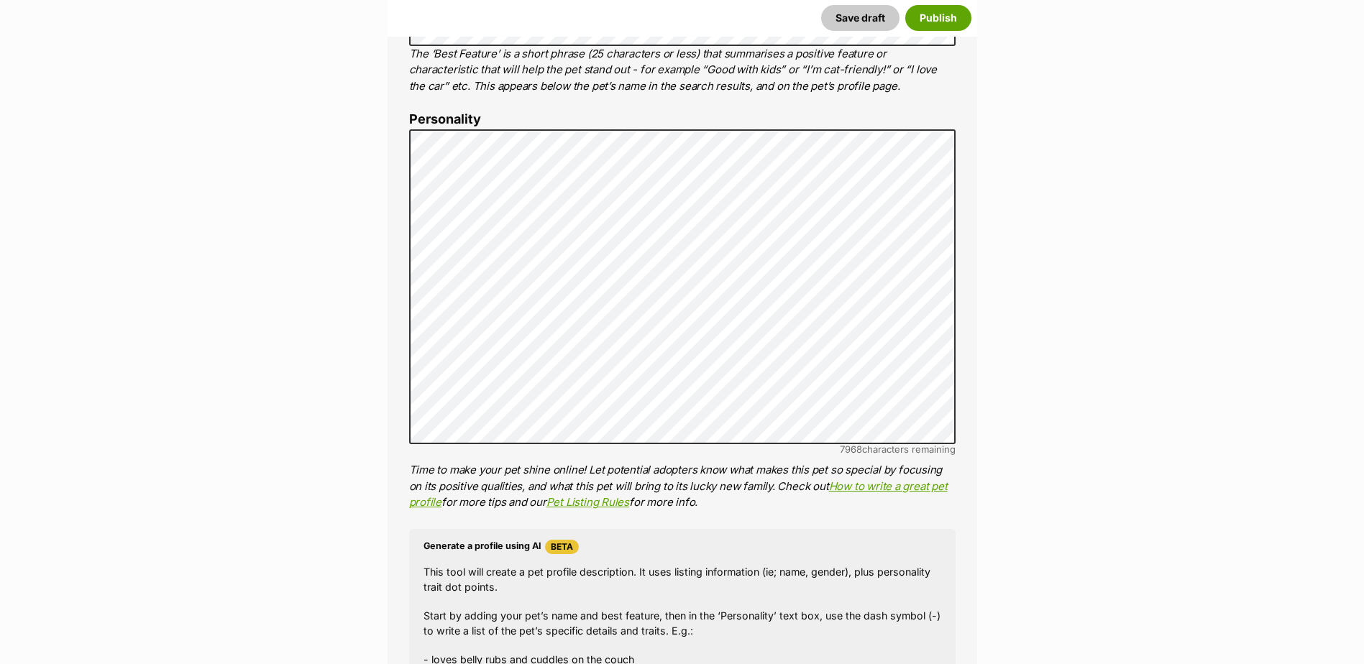
scroll to position [749, 0]
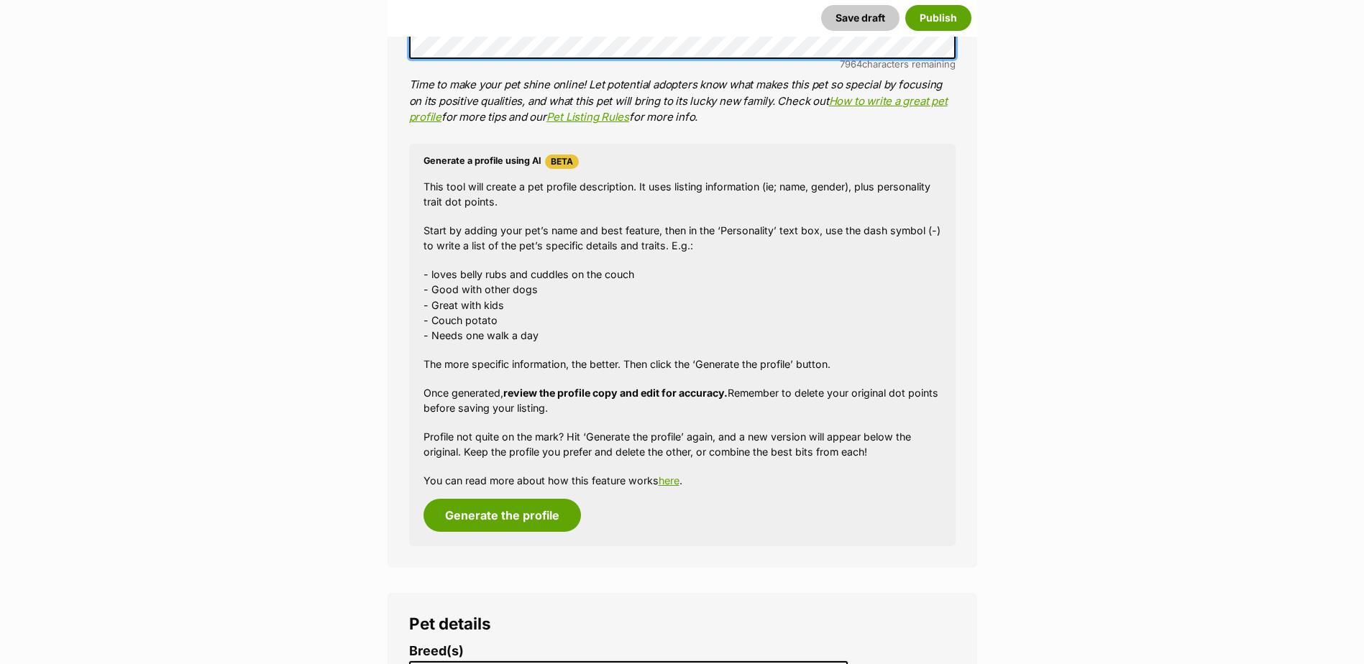
scroll to position [1181, 0]
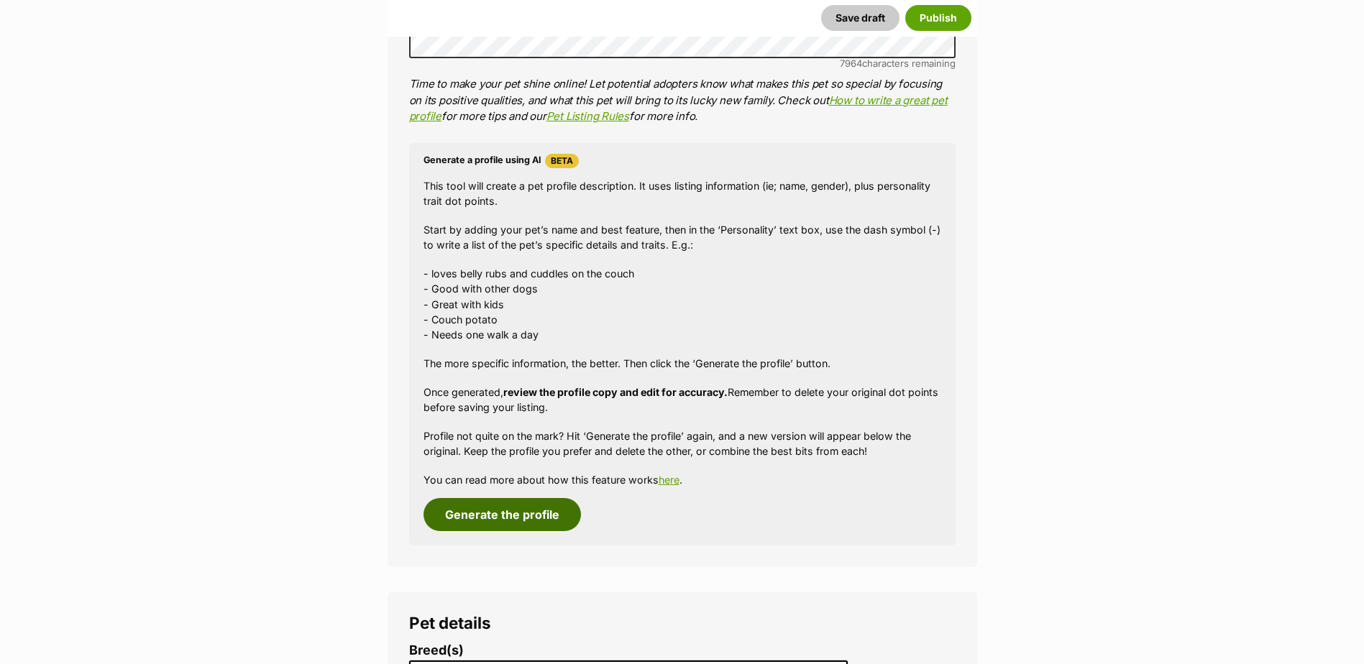
click at [521, 521] on button "Generate the profile" at bounding box center [501, 514] width 157 height 33
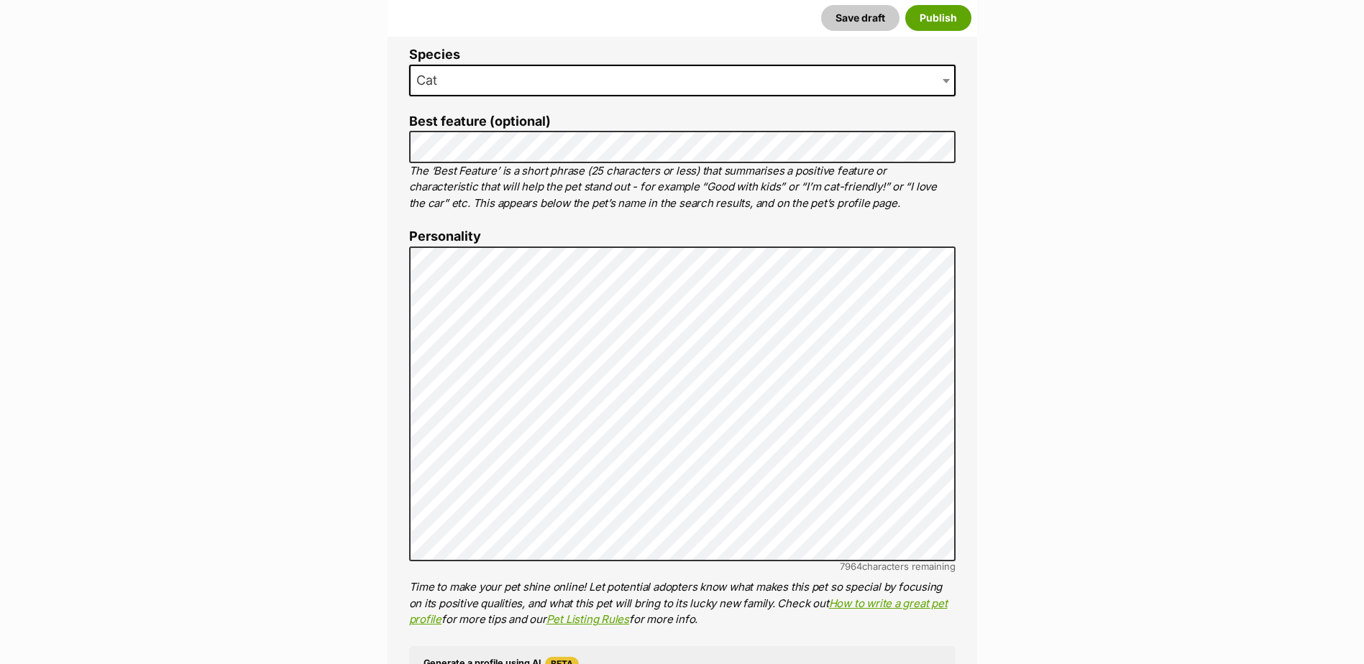
scroll to position [749, 0]
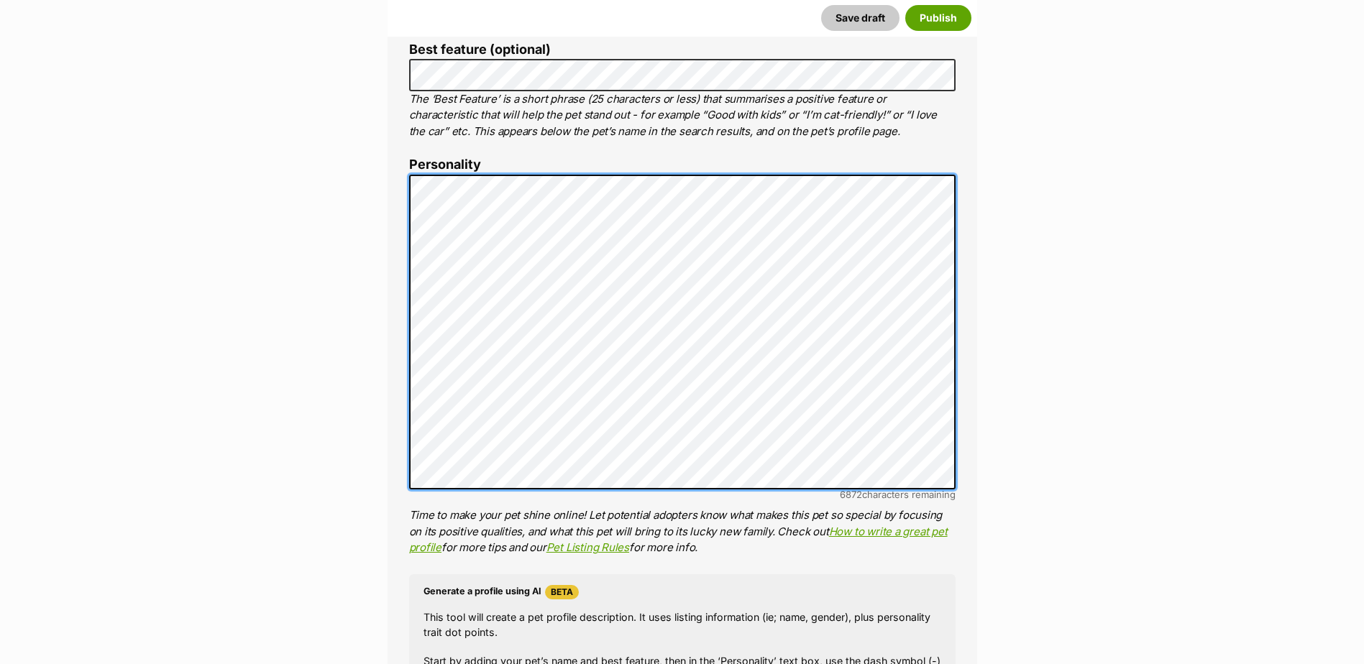
click at [408, 182] on div "About This Pet Name Henlo there, it looks like you might be using the pet name …" at bounding box center [683, 396] width 590 height 1204
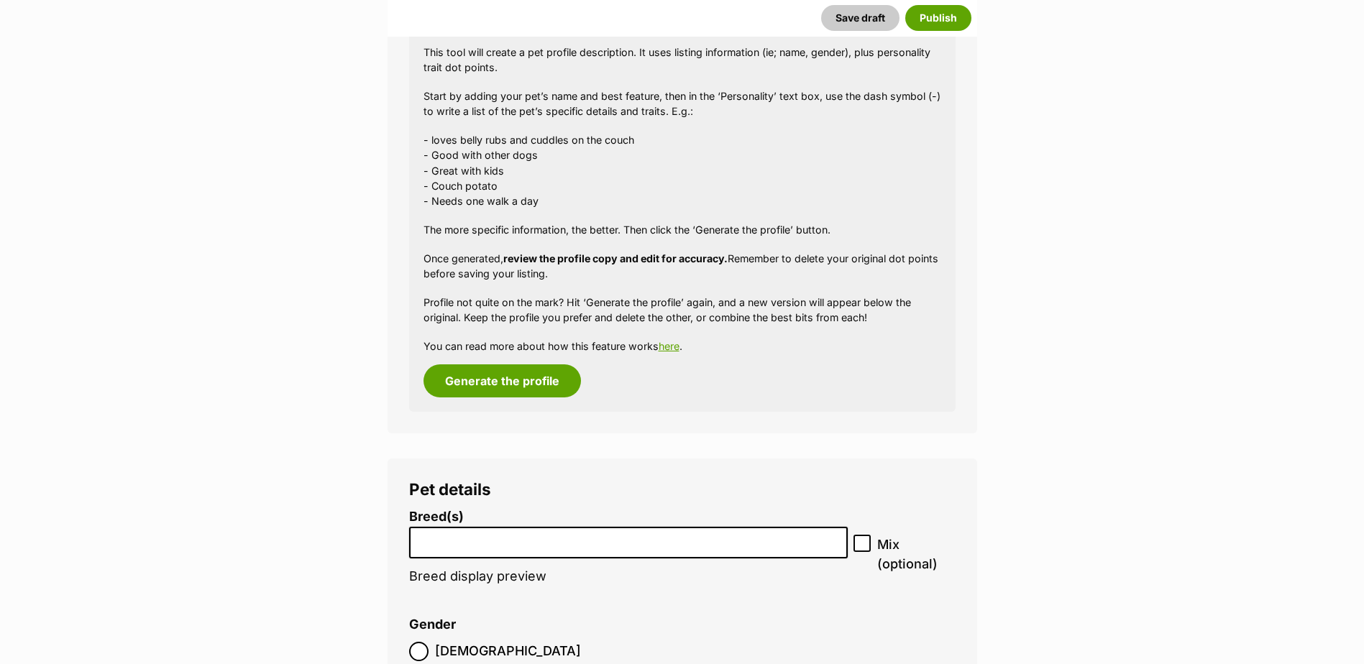
scroll to position [1540, 0]
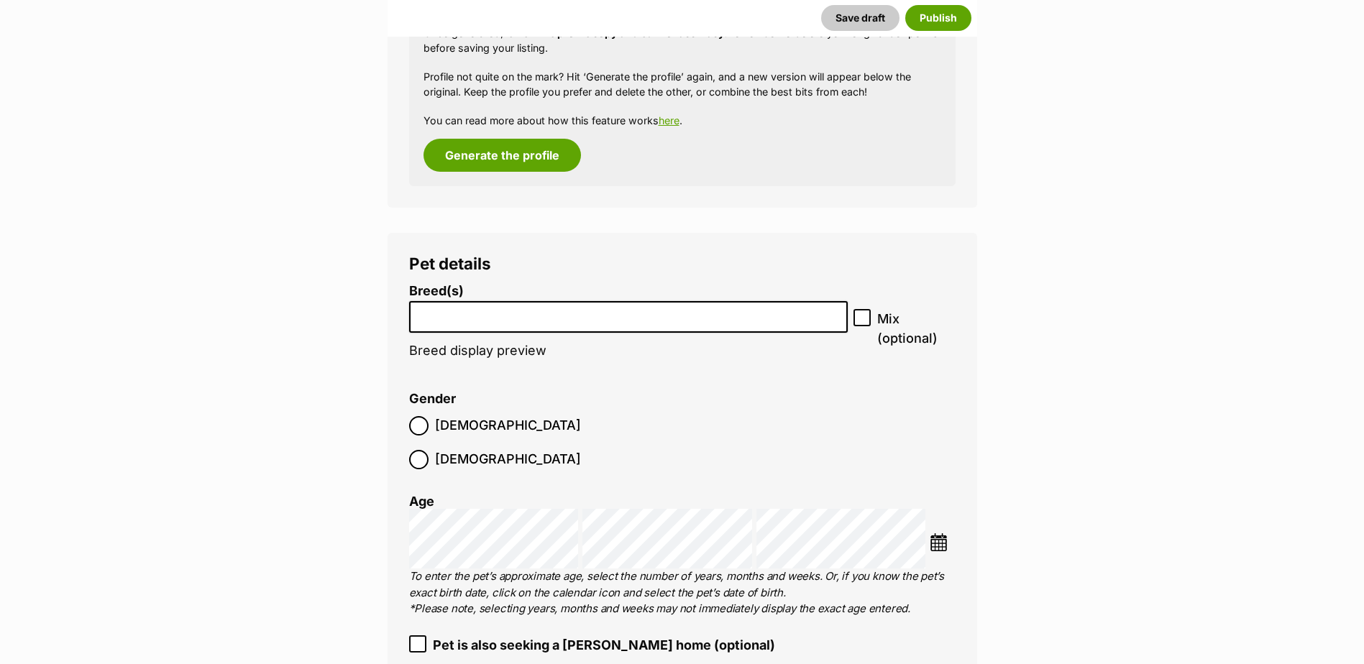
click at [657, 331] on li at bounding box center [628, 317] width 429 height 29
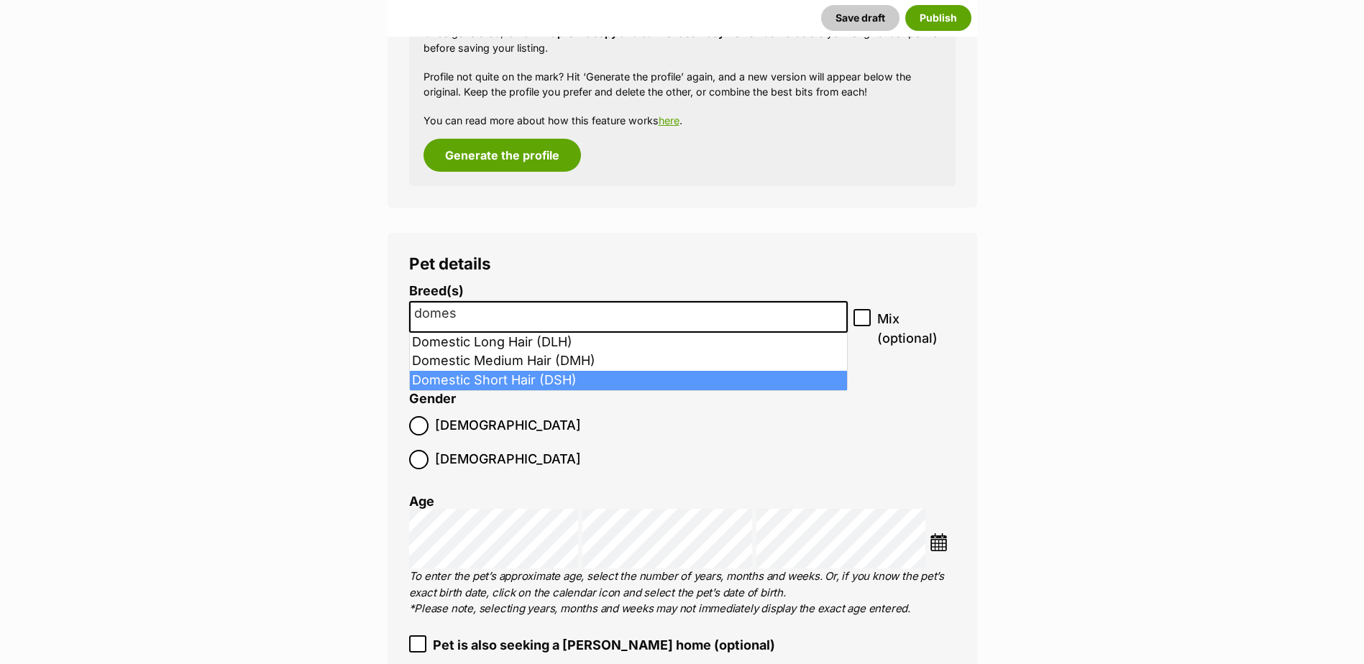
type input "domes"
select select "252102"
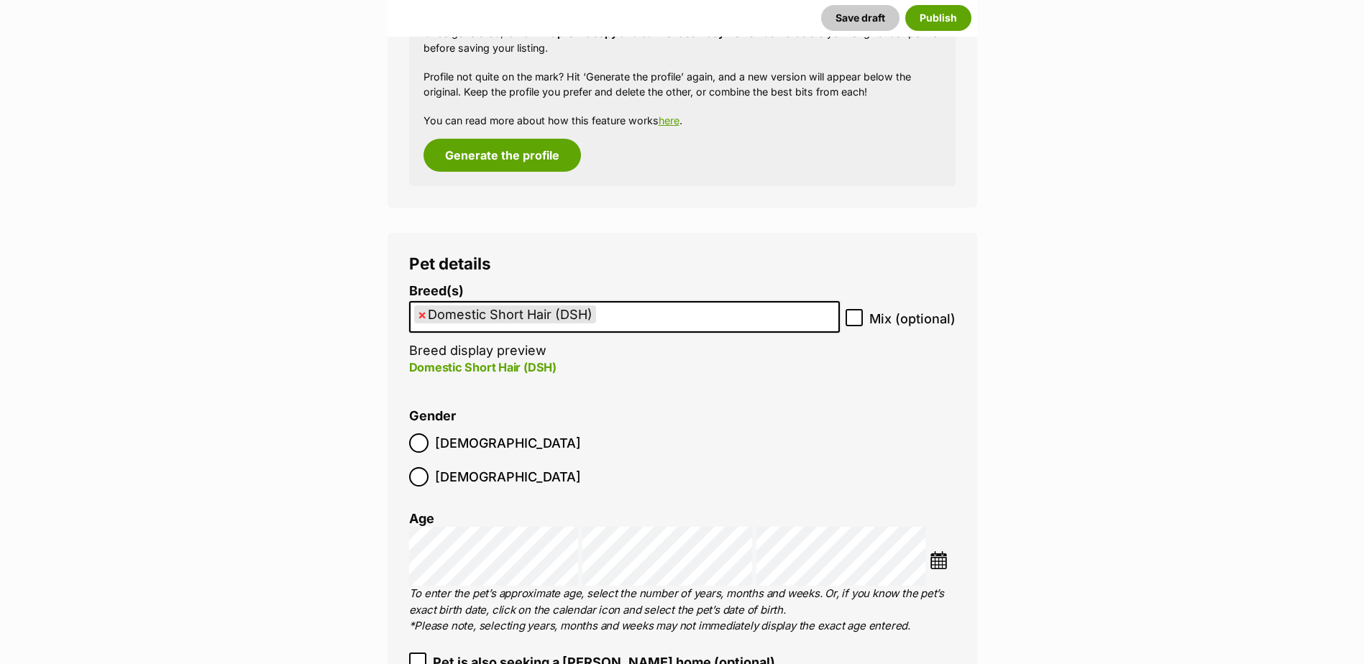
click at [498, 467] on label "Female" at bounding box center [495, 476] width 172 height 19
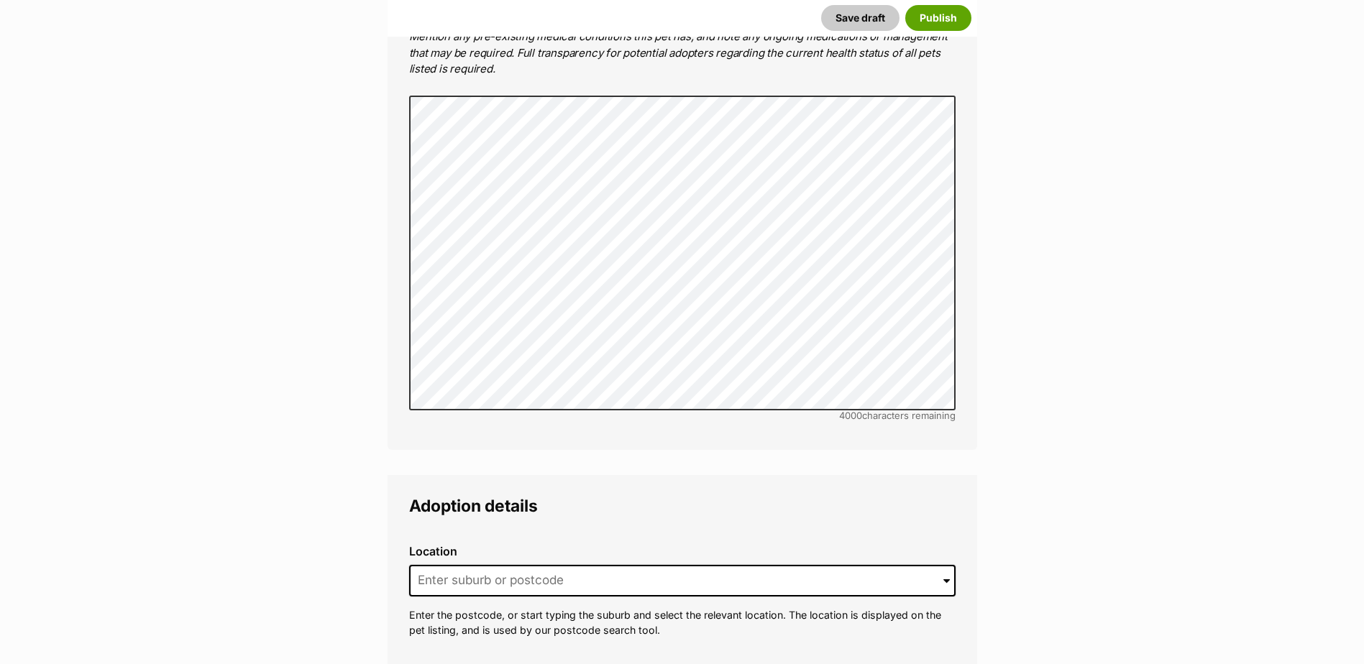
scroll to position [3265, 0]
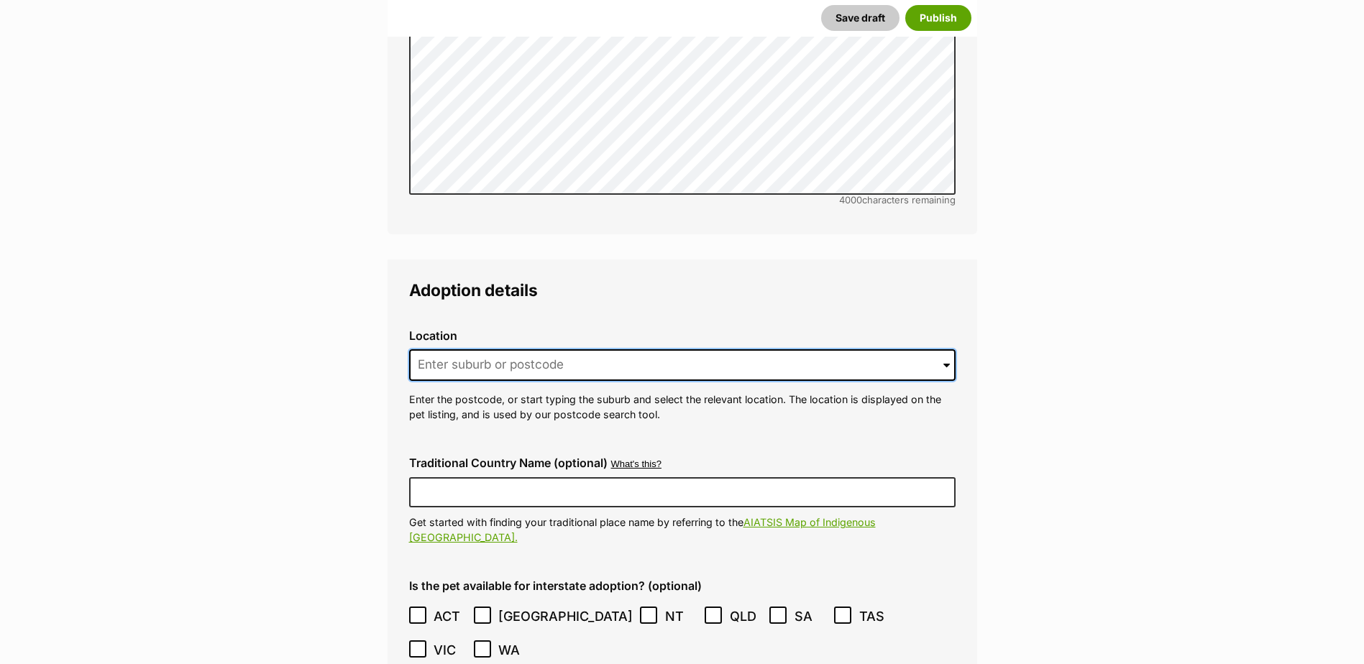
click at [516, 349] on input at bounding box center [682, 365] width 546 height 32
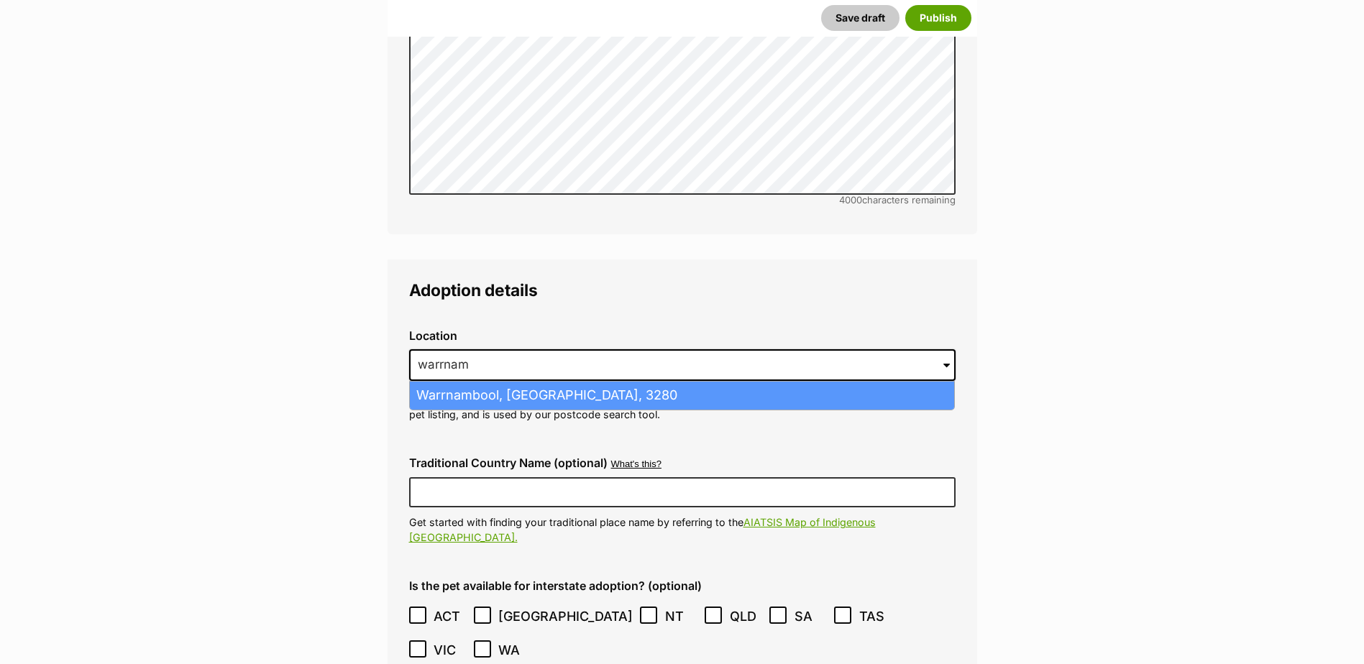
click at [577, 382] on li "Warrnambool, Victoria, 3280" at bounding box center [682, 396] width 544 height 28
type input "Warrnambool, Victoria, 3280"
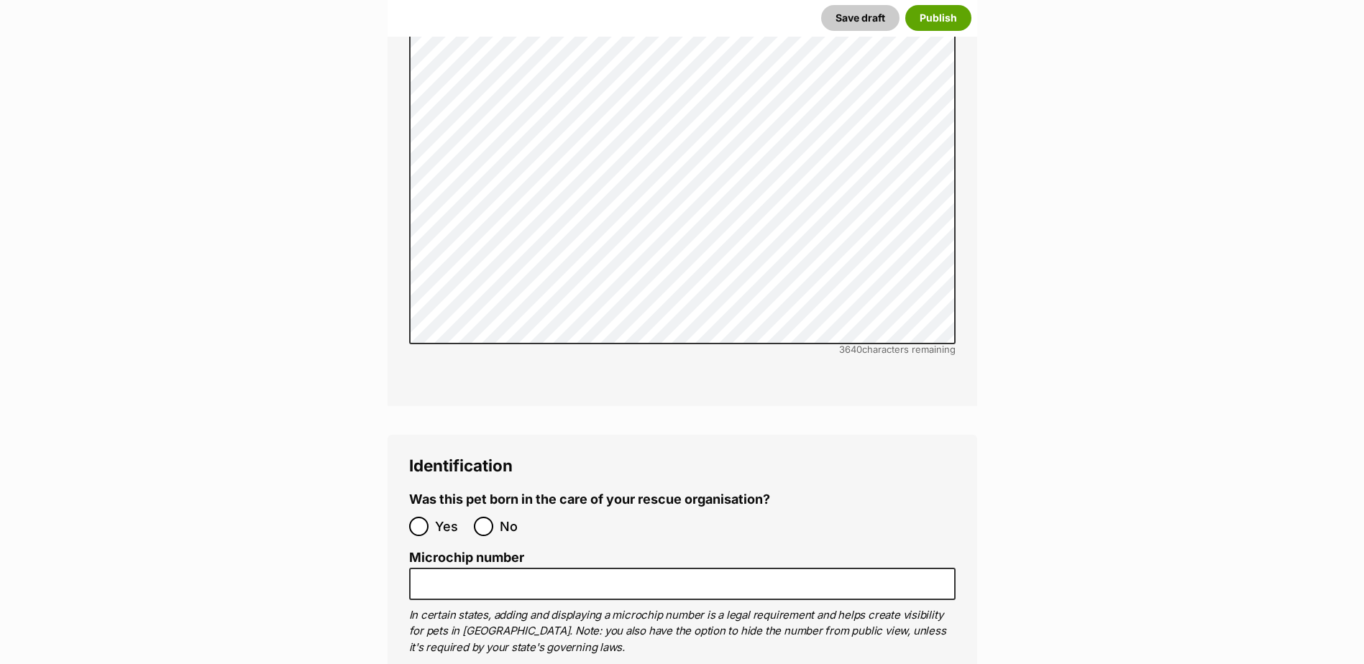
scroll to position [4847, 0]
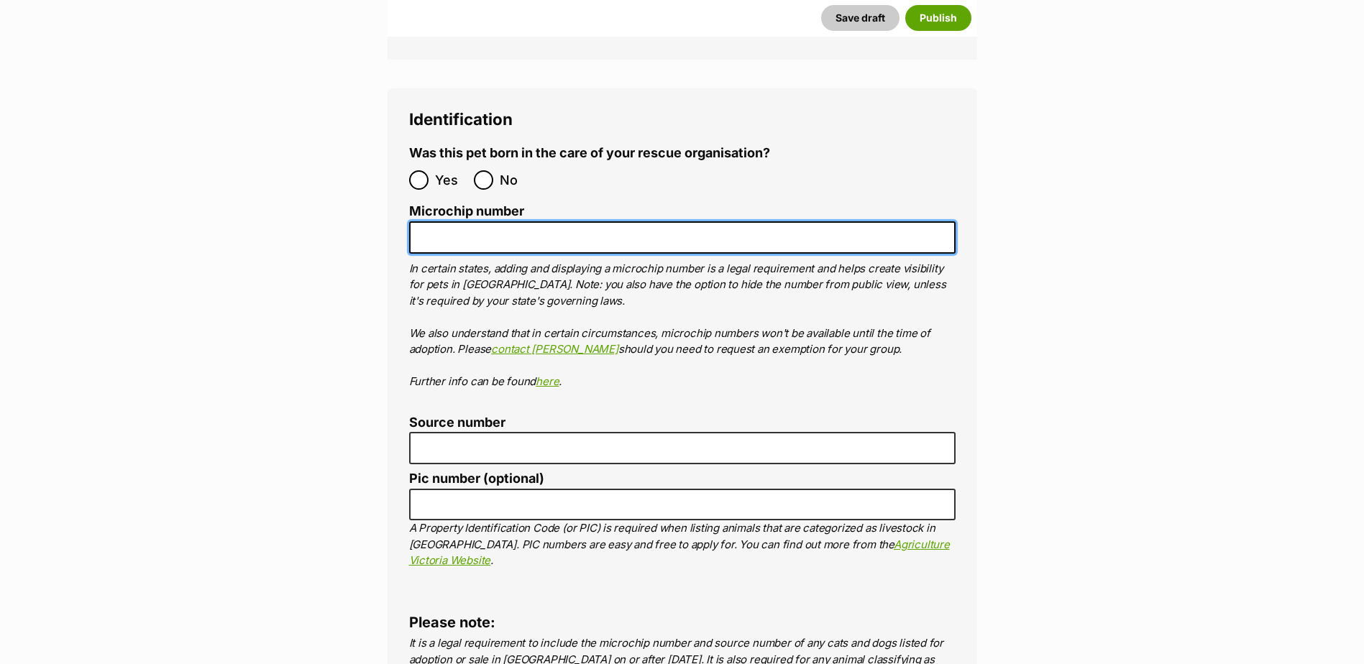
click at [608, 221] on input "Microchip number" at bounding box center [682, 237] width 546 height 32
paste input "956000018870087"
type input "956000018870087"
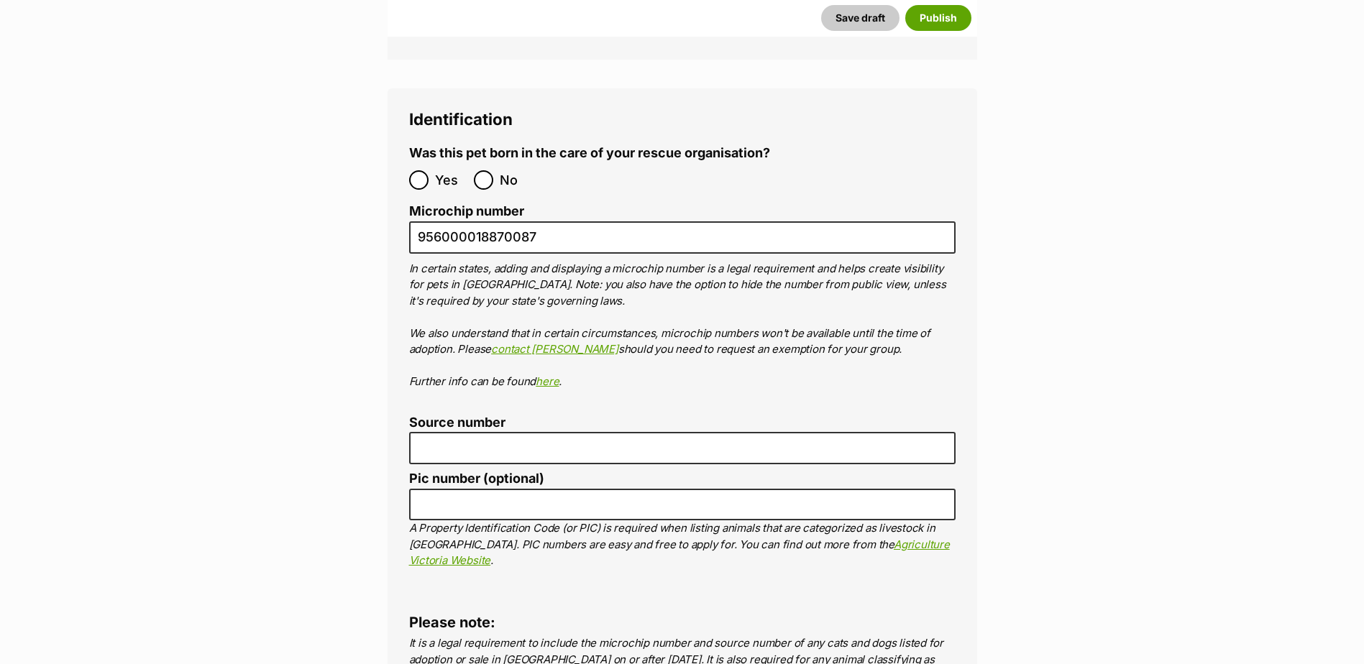
click at [485, 163] on ol "Yes No" at bounding box center [545, 180] width 273 height 34
click at [486, 170] on input "No" at bounding box center [483, 179] width 19 height 19
radio input "true"
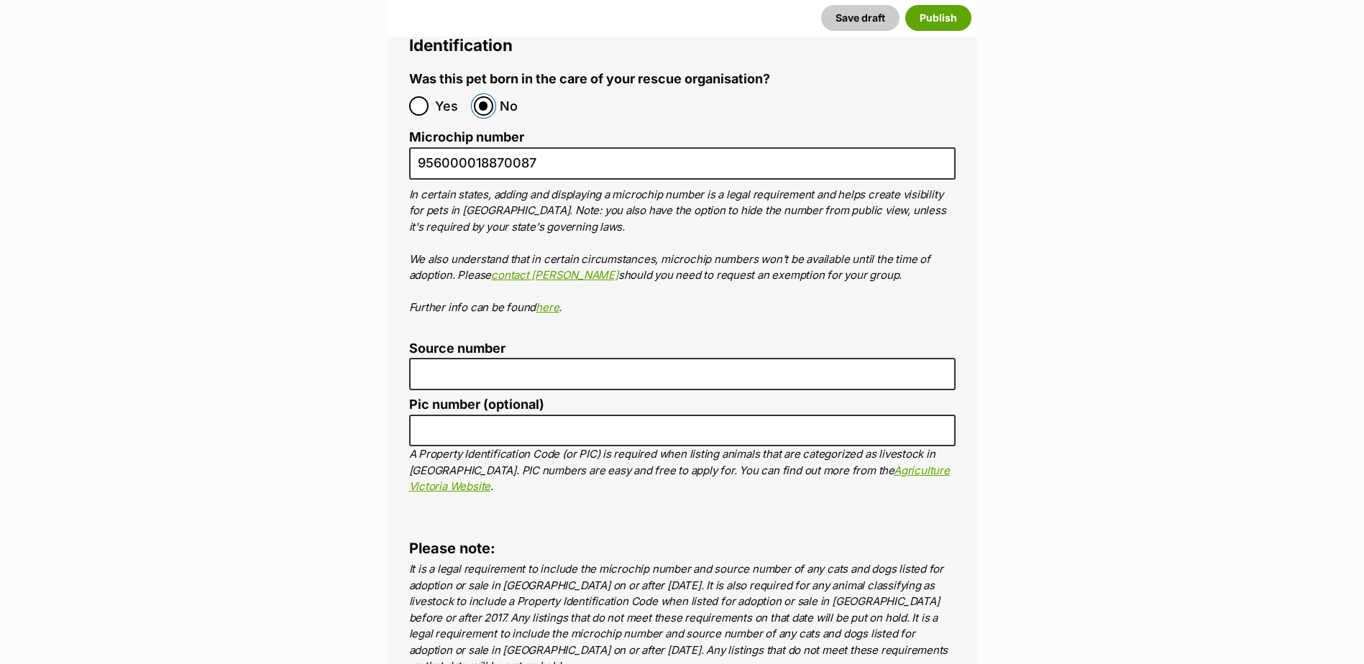
scroll to position [4991, 0]
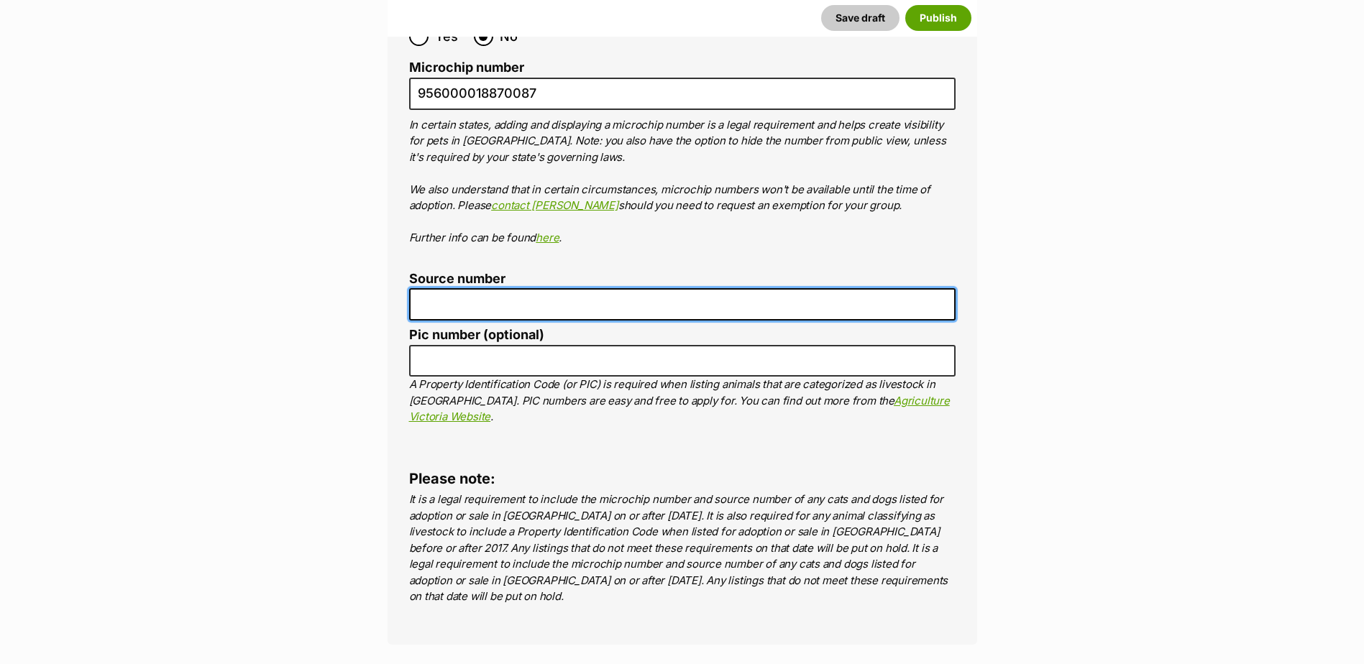
click at [500, 288] on input "Source number" at bounding box center [682, 304] width 546 height 32
type input "BR257412"
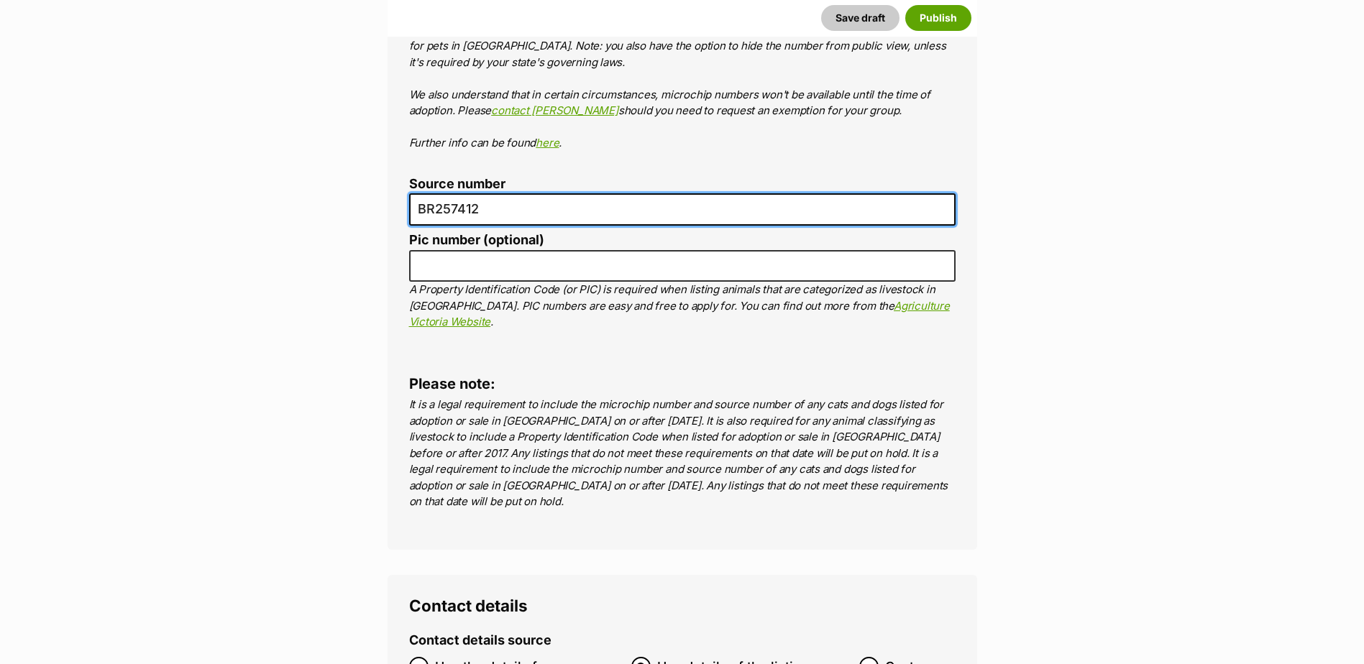
scroll to position [5279, 0]
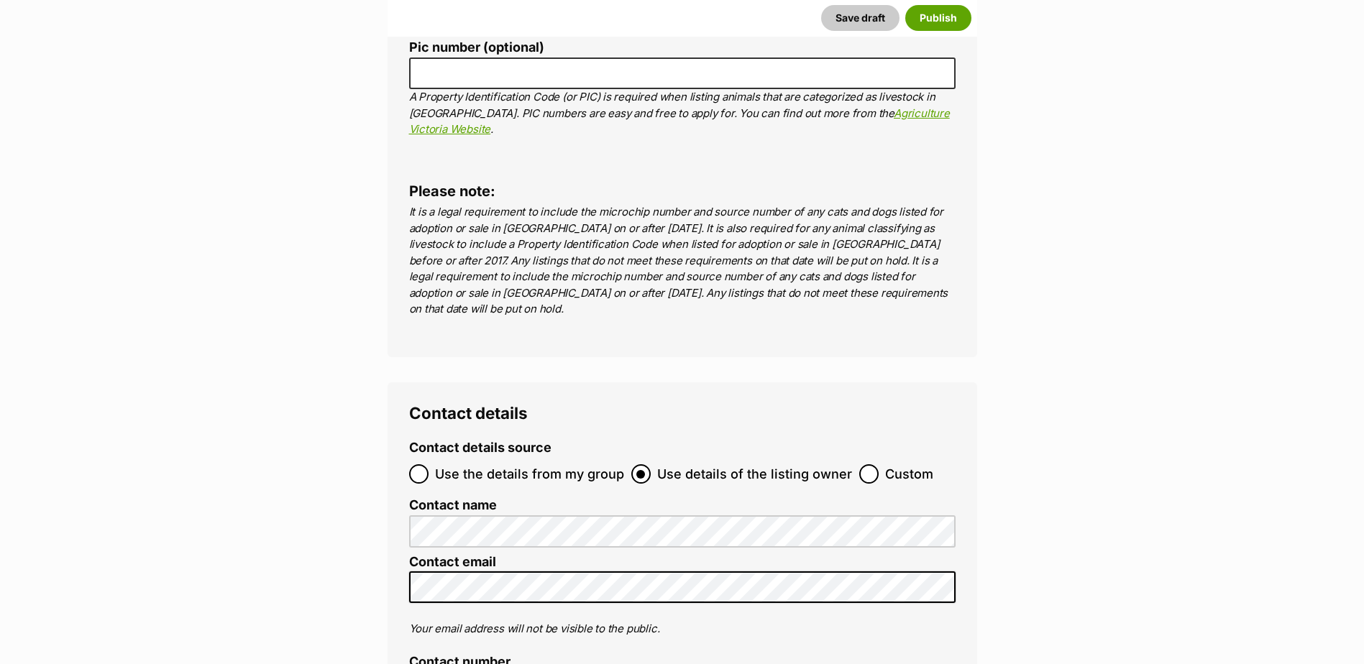
click at [430, 464] on label "Use the details from my group" at bounding box center [516, 473] width 215 height 19
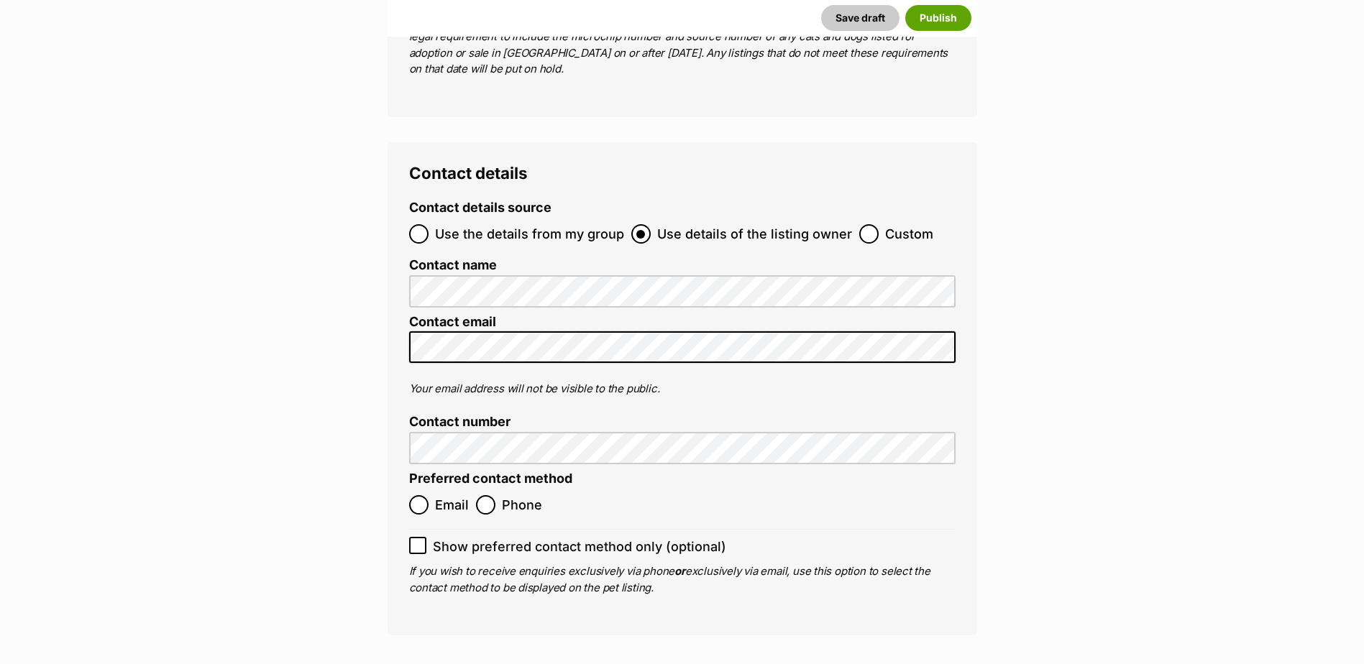
scroll to position [5566, 0]
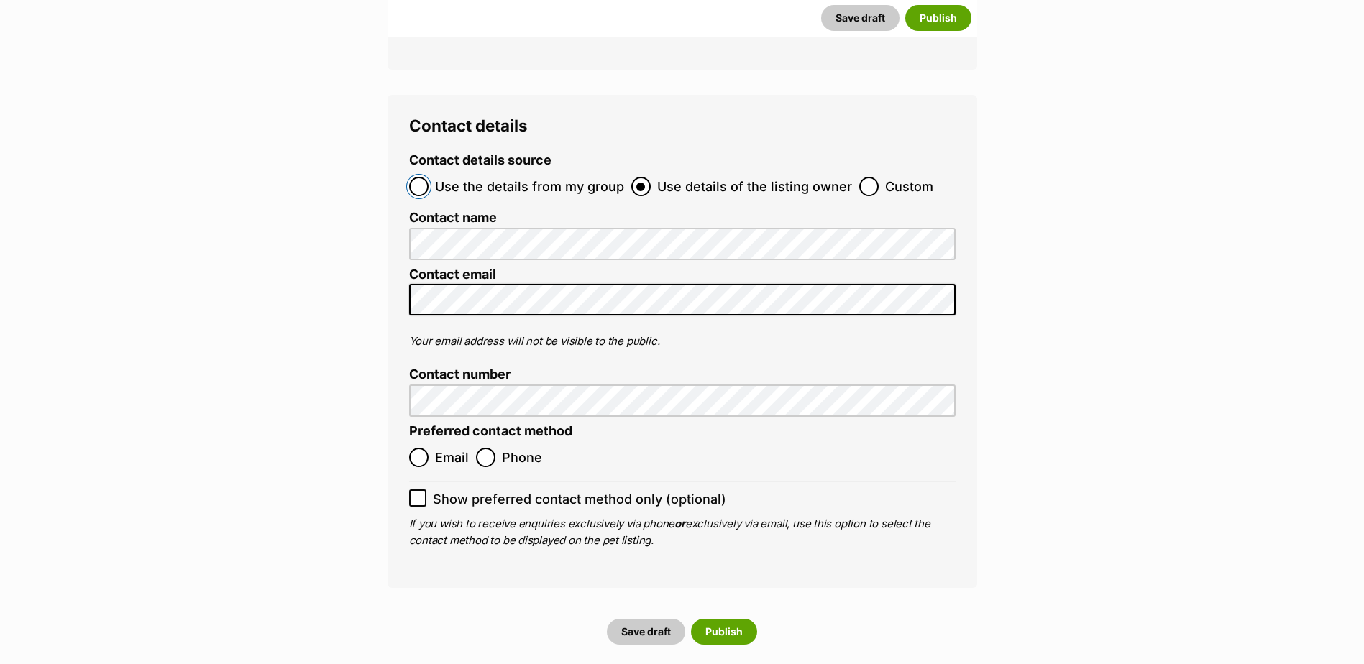
drag, startPoint x: 426, startPoint y: 64, endPoint x: 449, endPoint y: 143, distance: 82.6
click at [426, 177] on input "Use the details from my group" at bounding box center [418, 186] width 19 height 19
radio input "true"
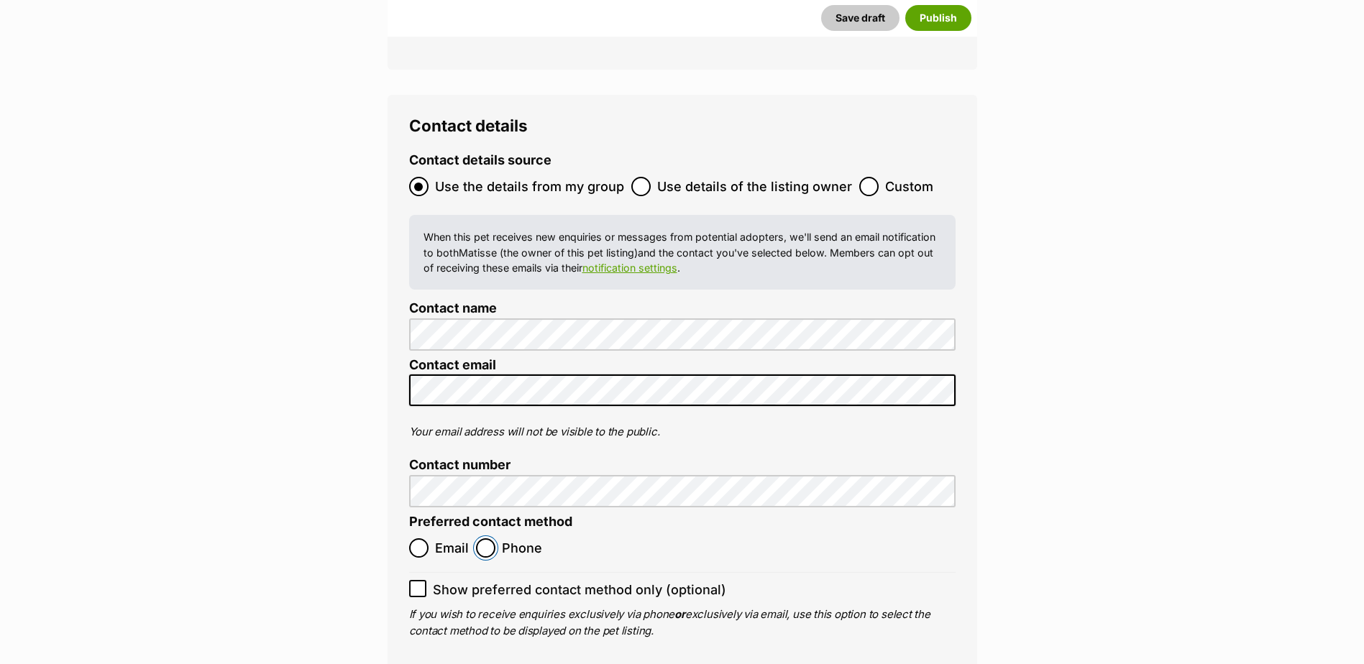
click at [486, 538] on input "Phone" at bounding box center [485, 547] width 19 height 19
radio input "true"
drag, startPoint x: 669, startPoint y: 605, endPoint x: 679, endPoint y: 599, distance: 11.0
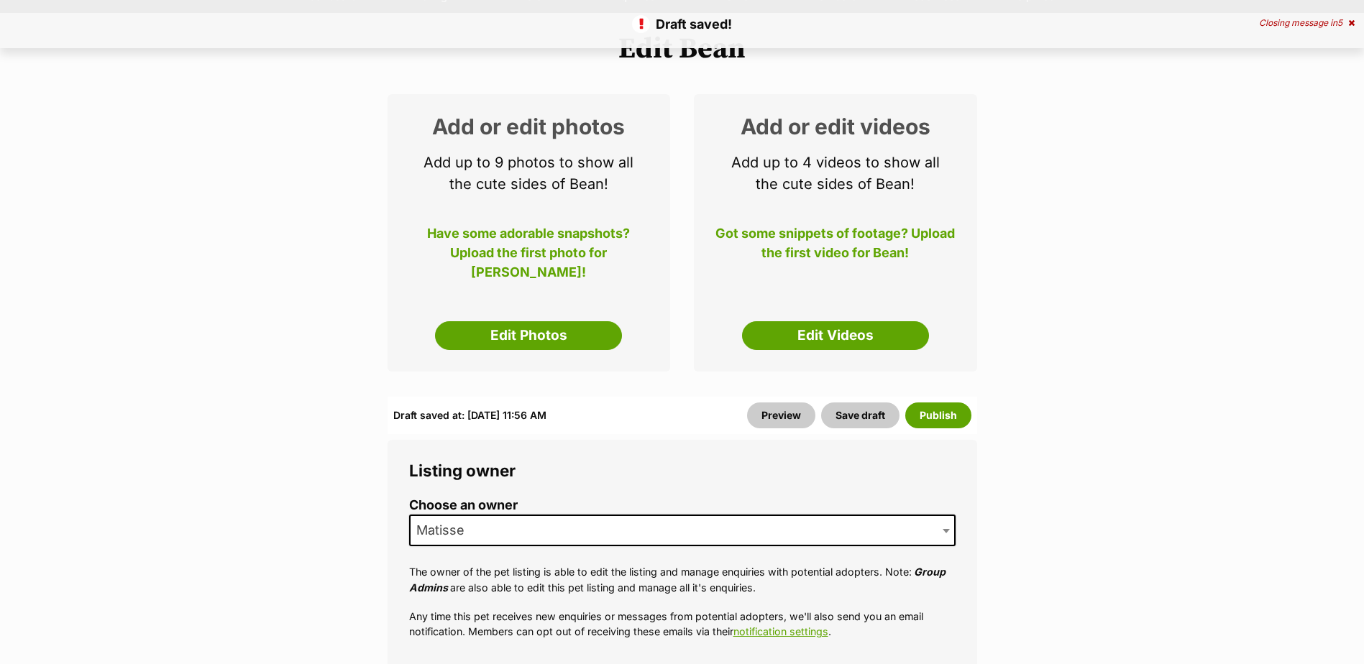
scroll to position [216, 0]
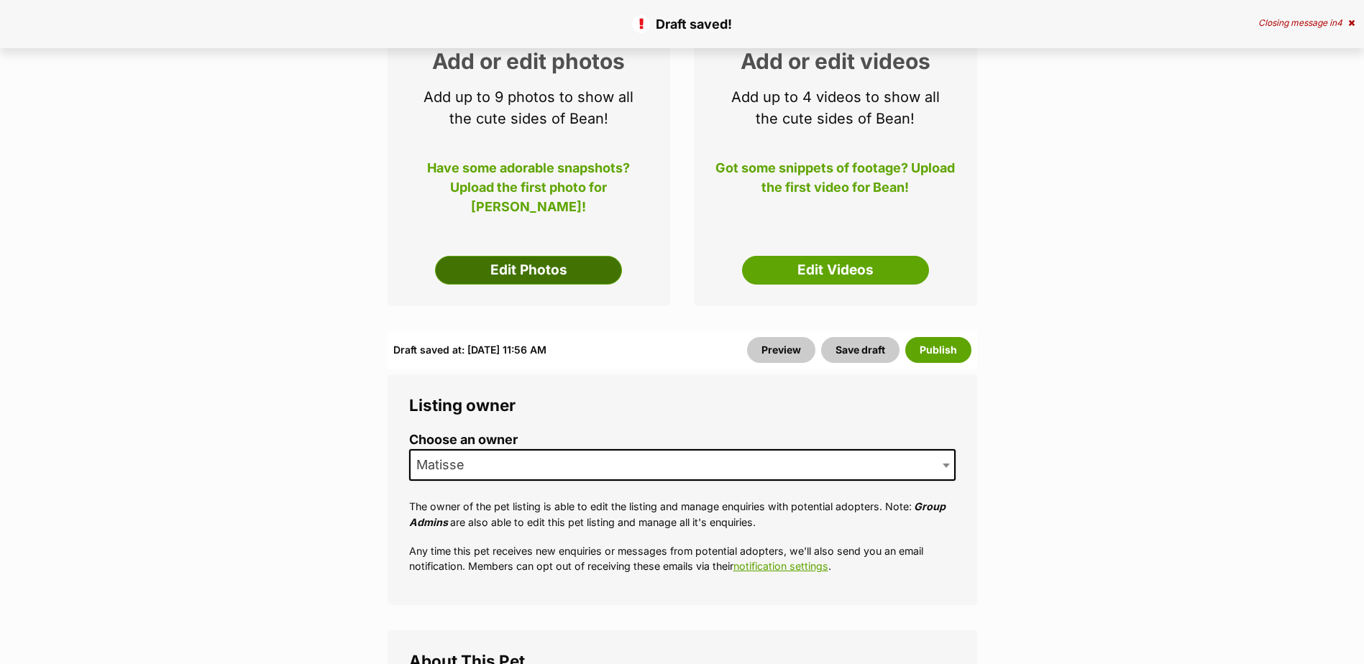
click at [503, 276] on link "Edit Photos" at bounding box center [528, 270] width 187 height 29
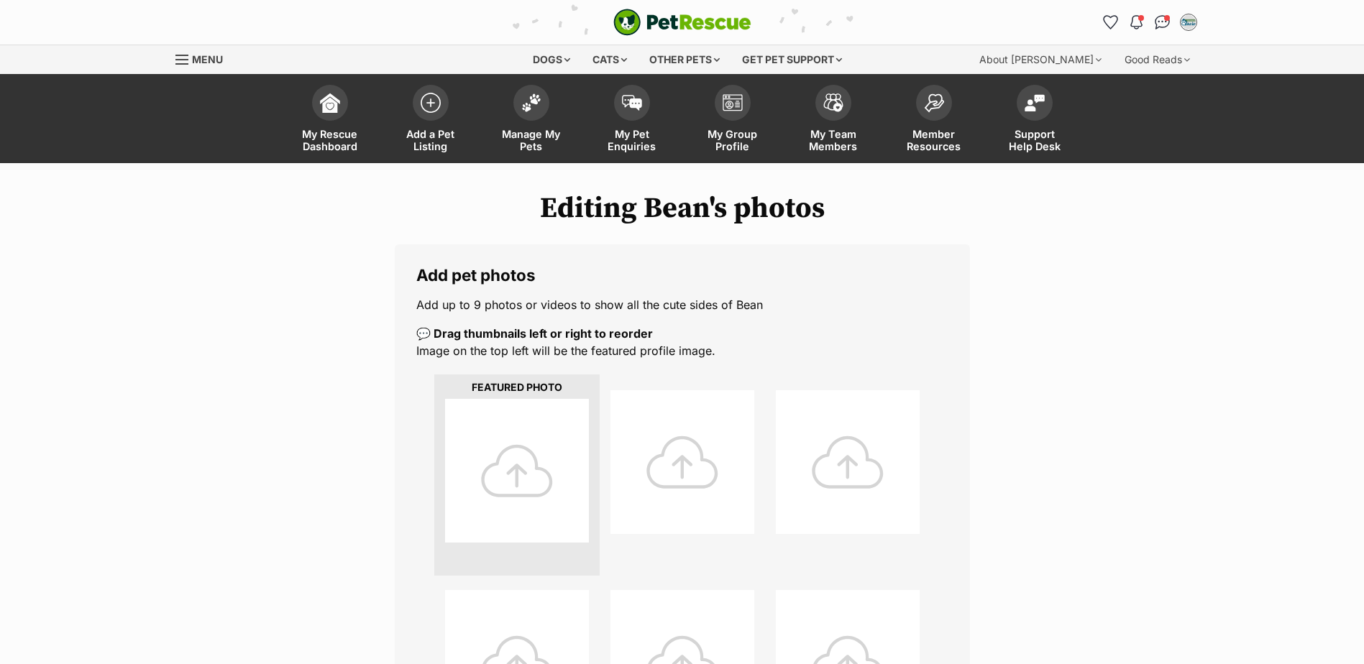
click at [503, 480] on div at bounding box center [517, 471] width 144 height 144
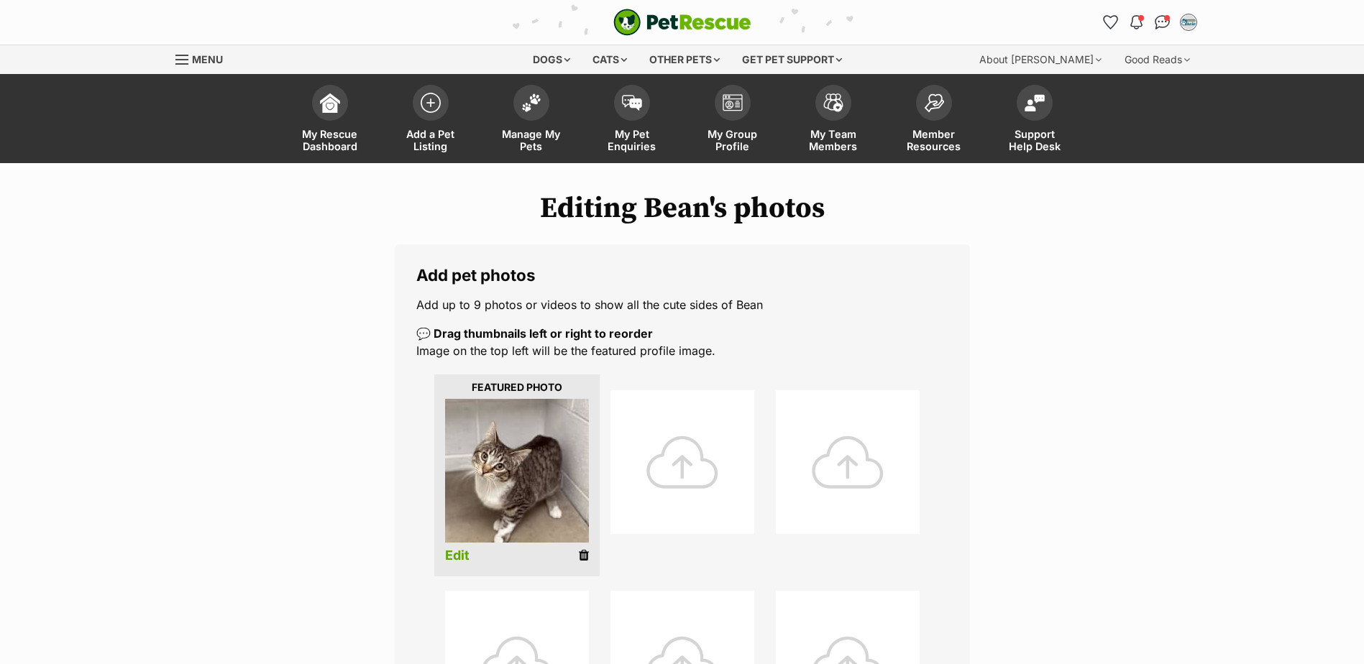
click at [679, 456] on div at bounding box center [682, 462] width 144 height 144
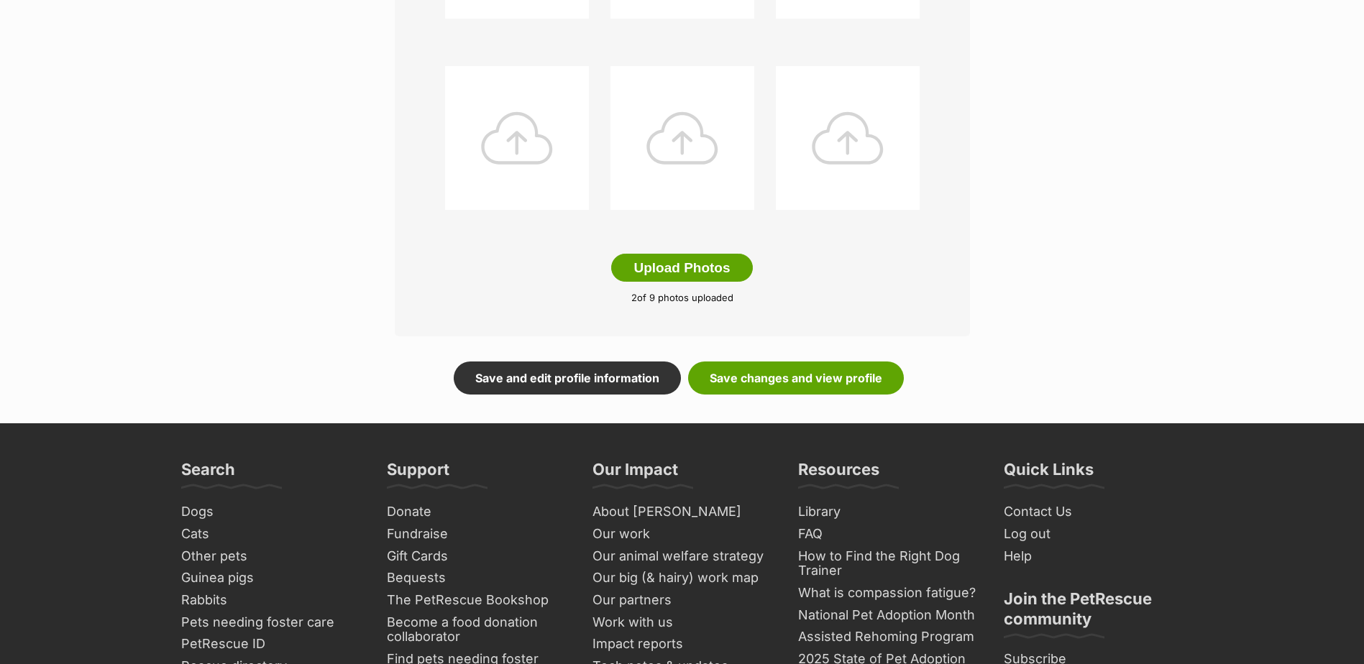
scroll to position [719, 0]
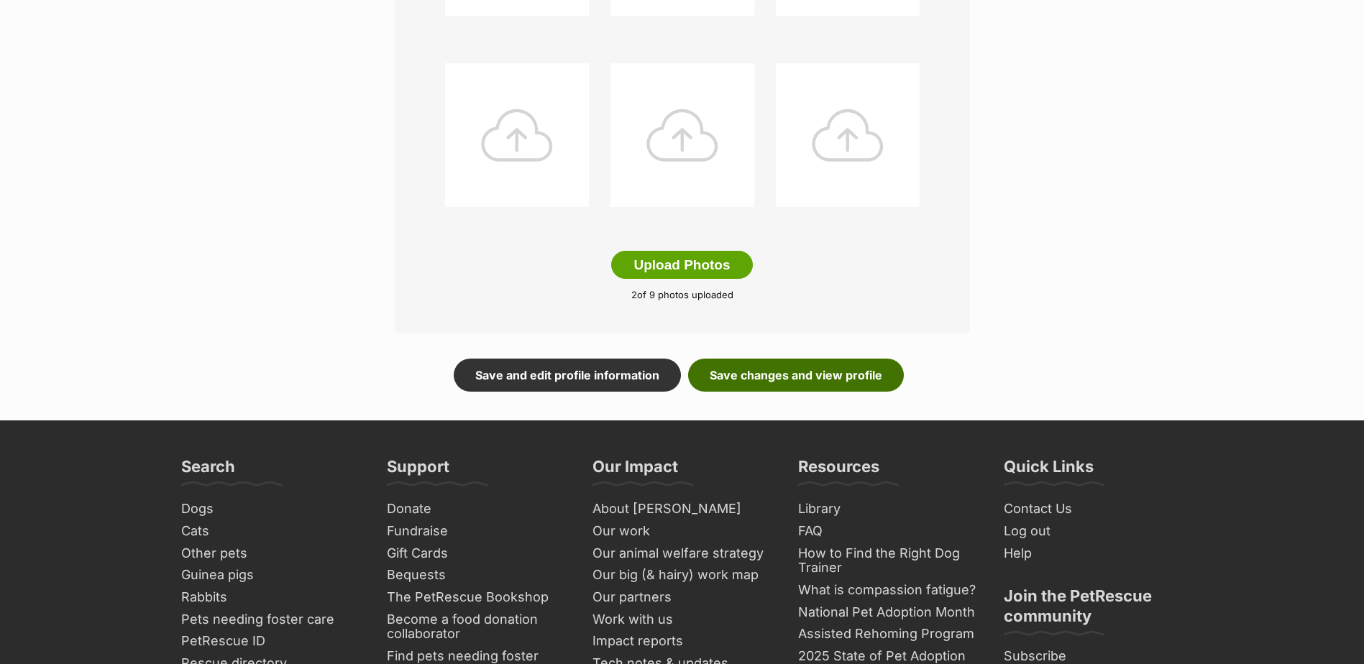
click at [790, 372] on link "Save changes and view profile" at bounding box center [796, 375] width 216 height 33
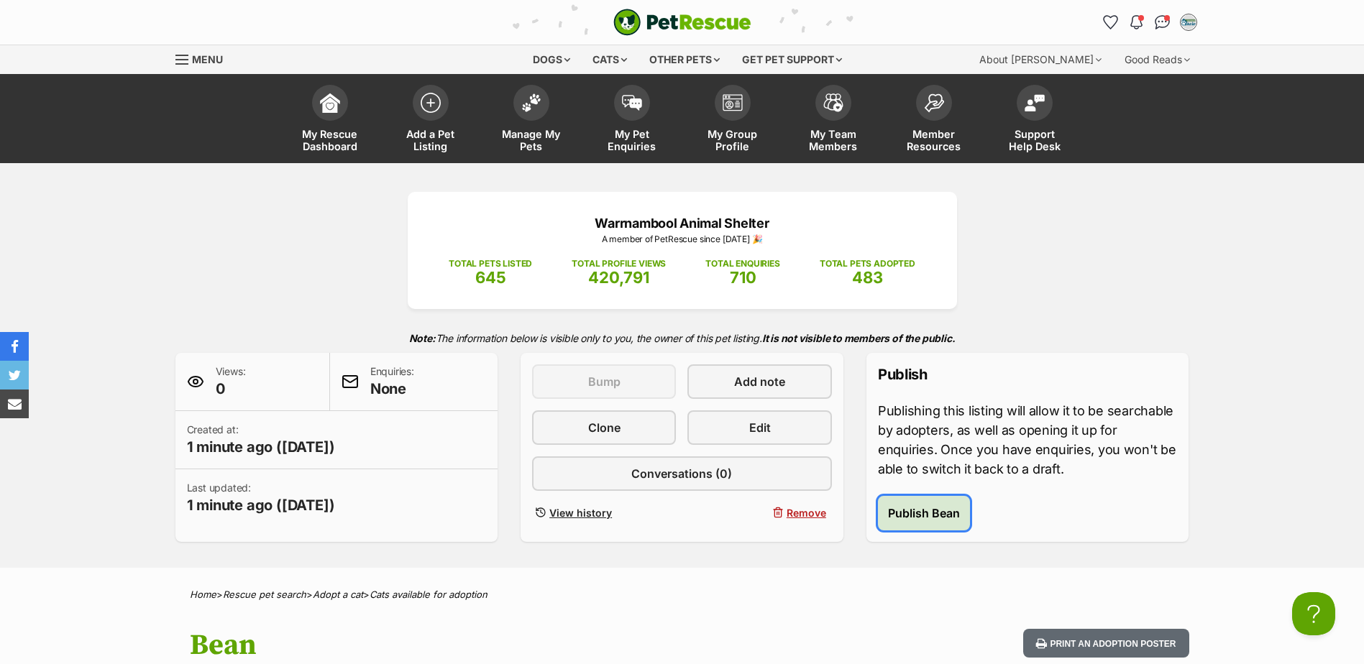
click at [941, 519] on span "Publish Bean" at bounding box center [924, 513] width 72 height 17
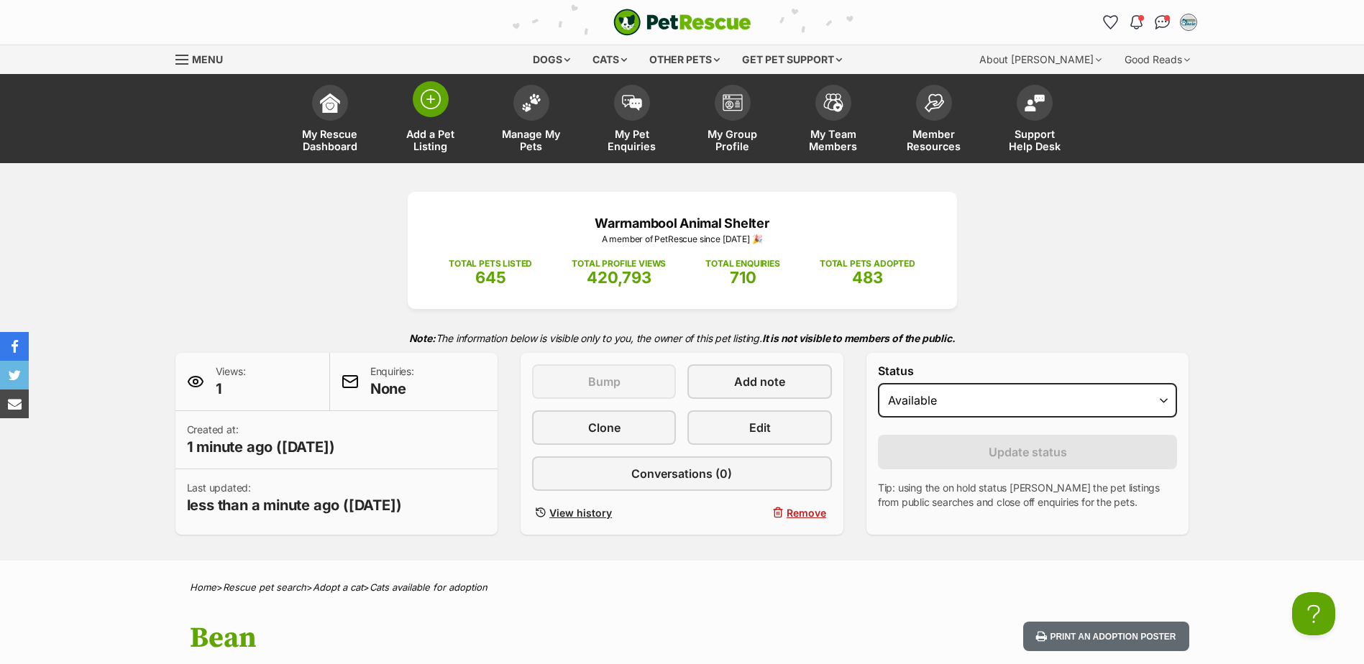
click at [411, 109] on link "Add a Pet Listing" at bounding box center [430, 121] width 101 height 86
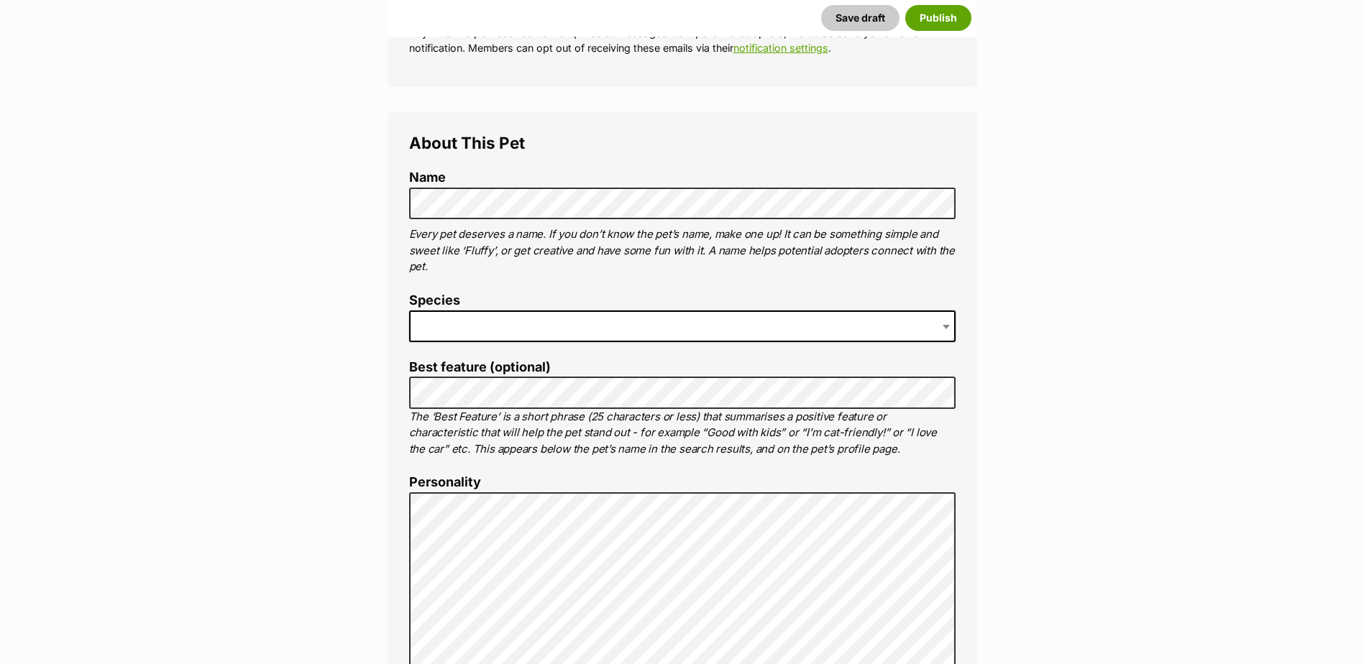
scroll to position [503, 0]
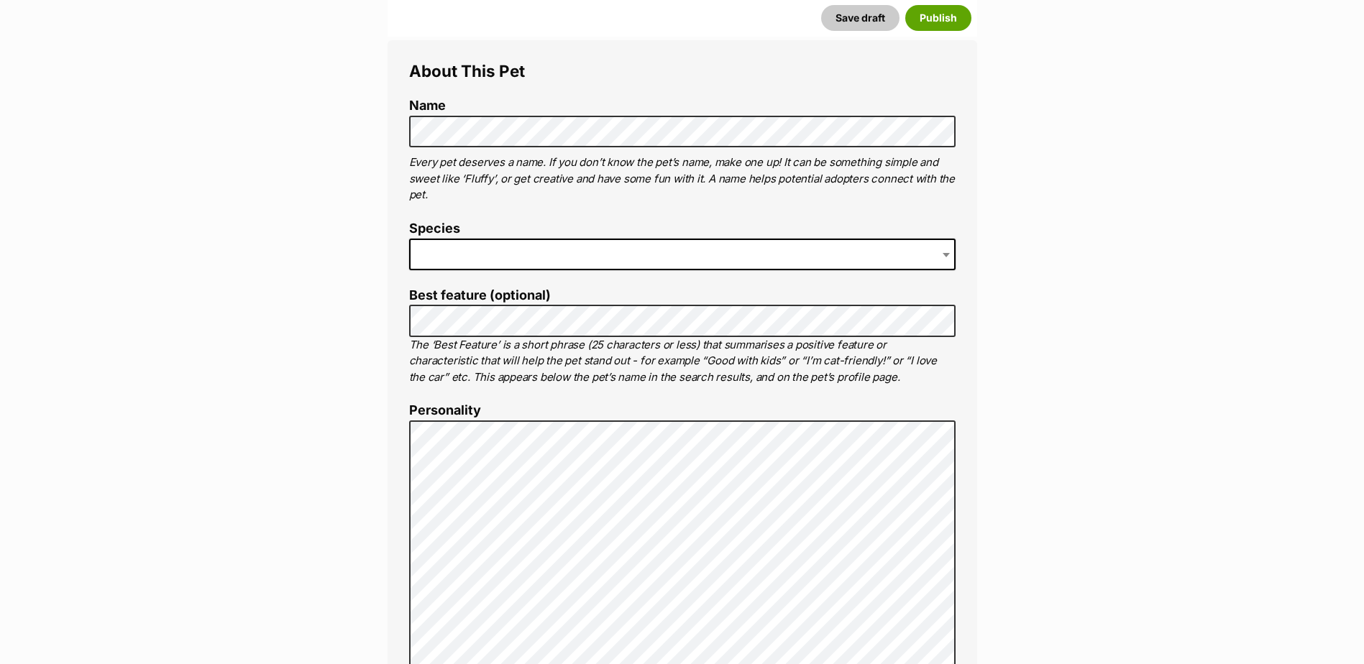
click at [520, 247] on span at bounding box center [682, 255] width 546 height 32
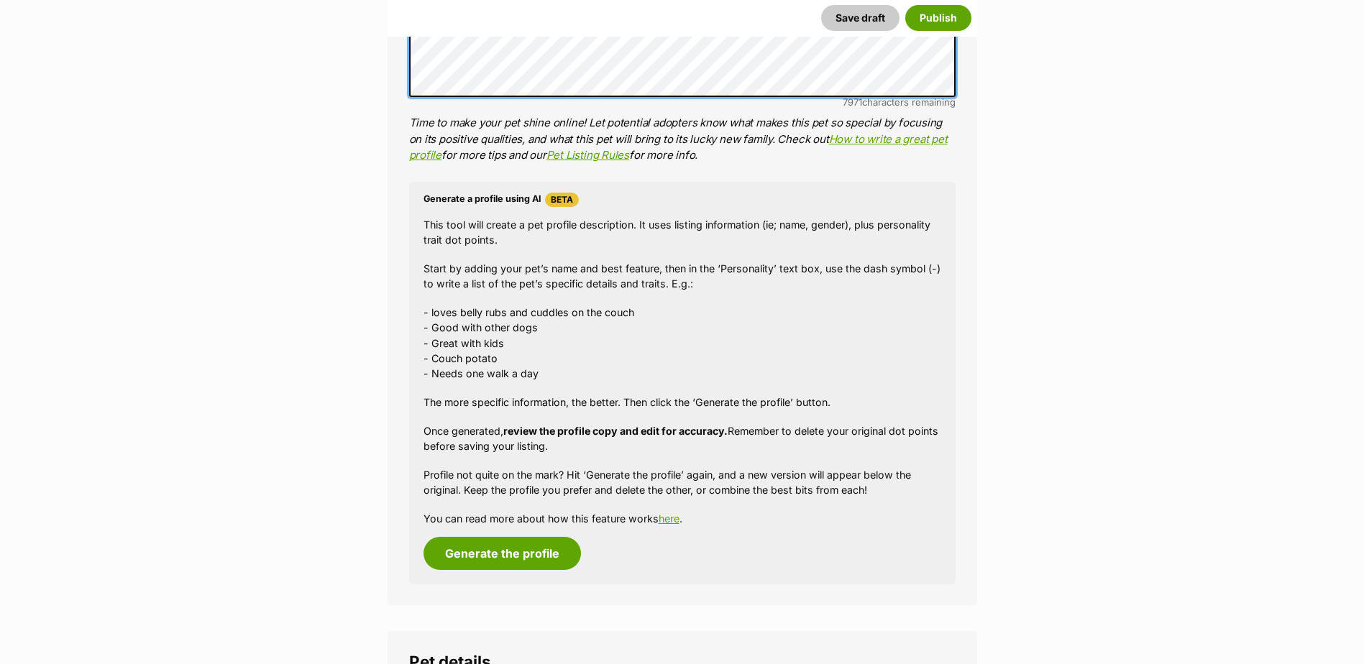
scroll to position [1150, 0]
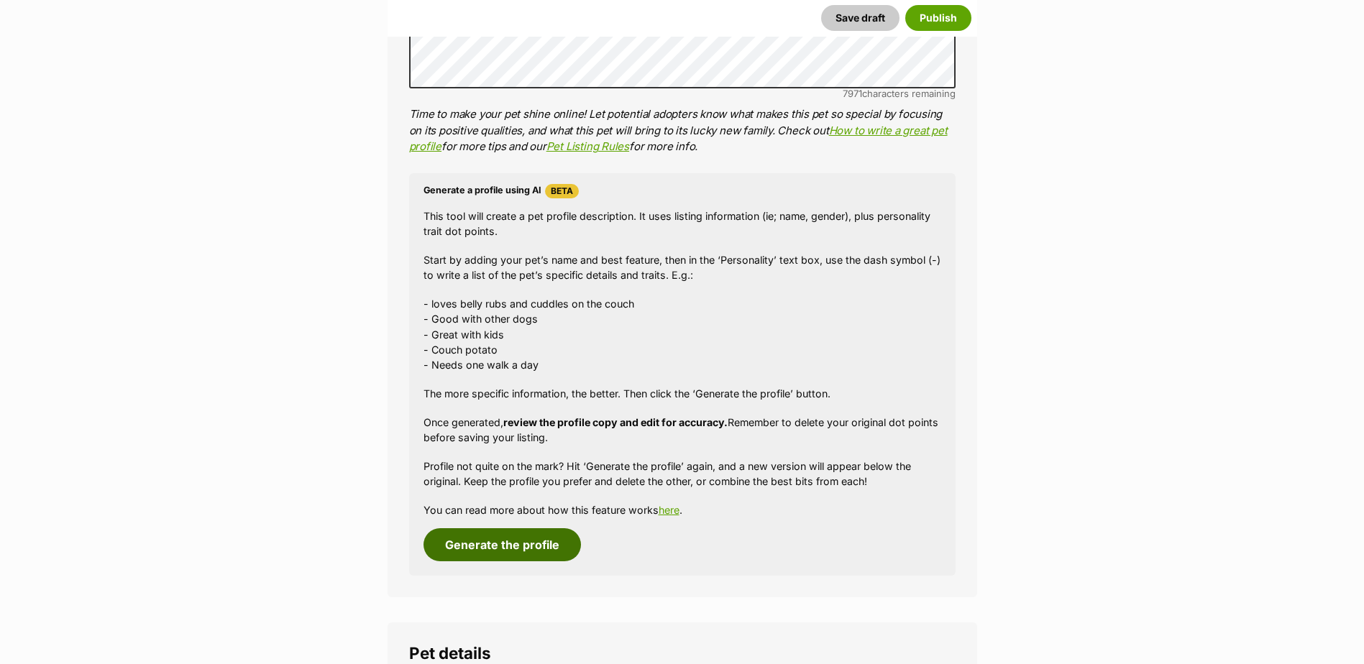
click at [523, 540] on button "Generate the profile" at bounding box center [501, 544] width 157 height 33
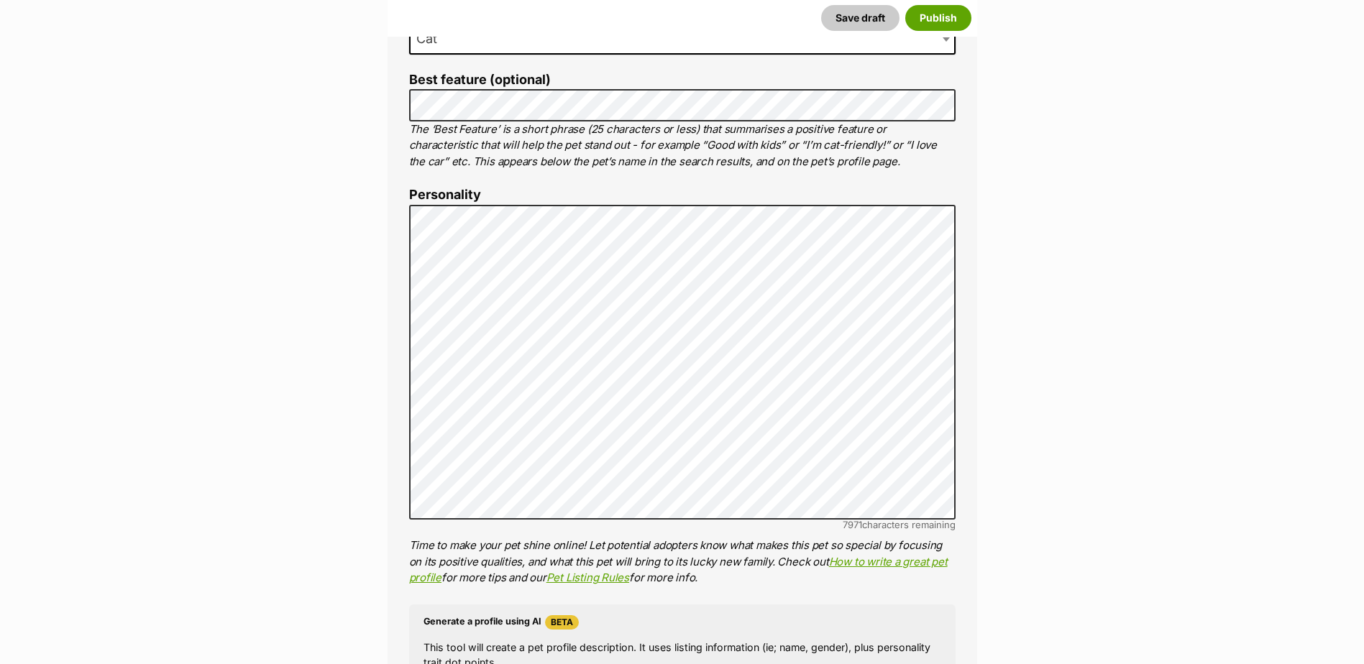
scroll to position [749, 0]
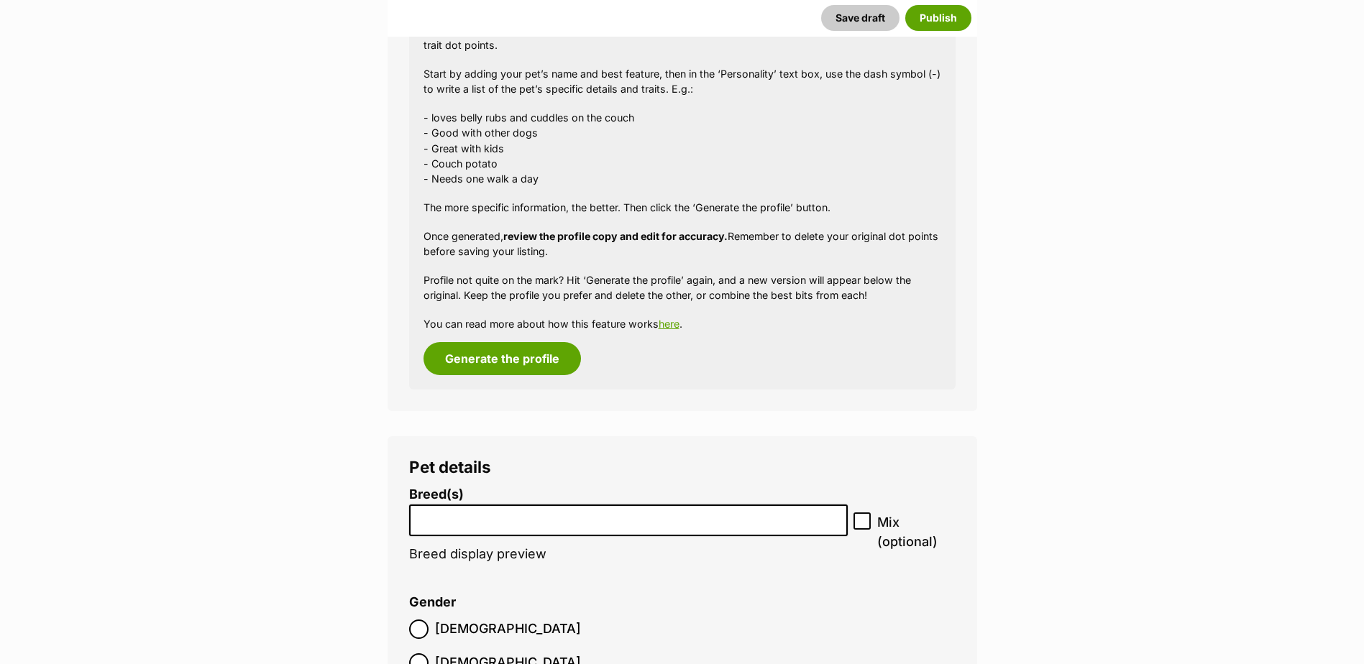
scroll to position [1540, 0]
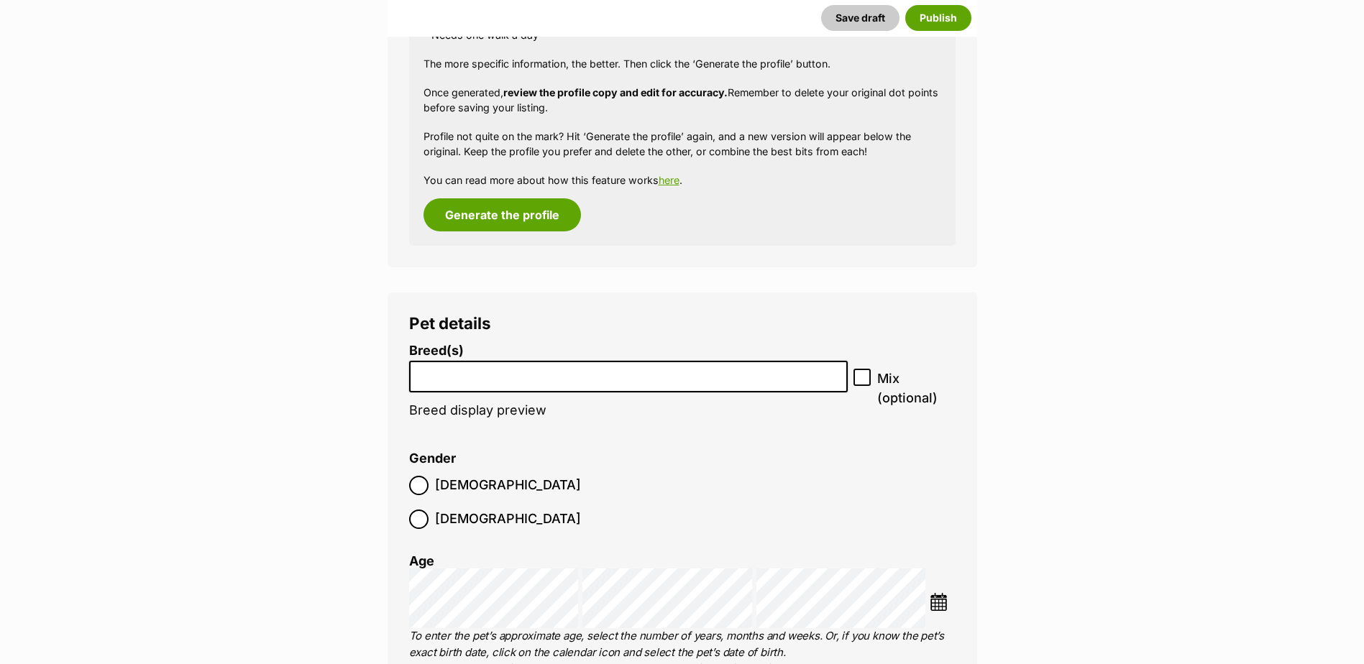
click at [601, 390] on li at bounding box center [628, 376] width 429 height 29
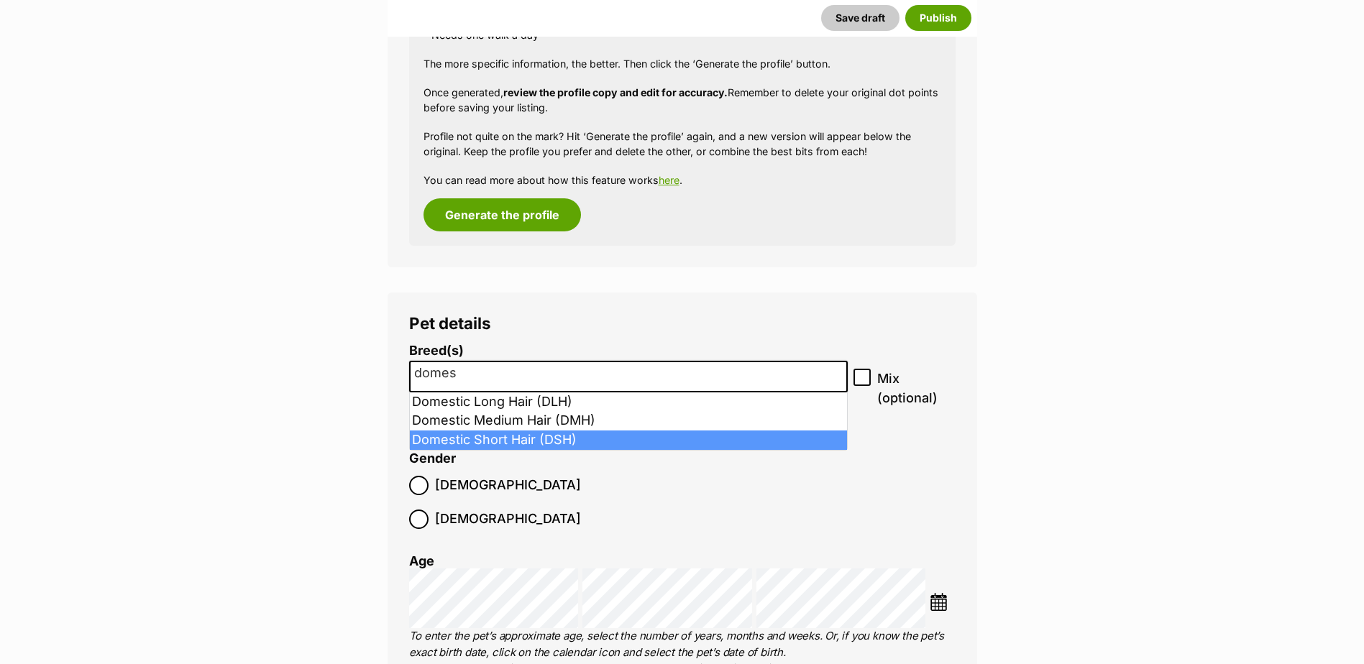
type input "domes"
select select "252102"
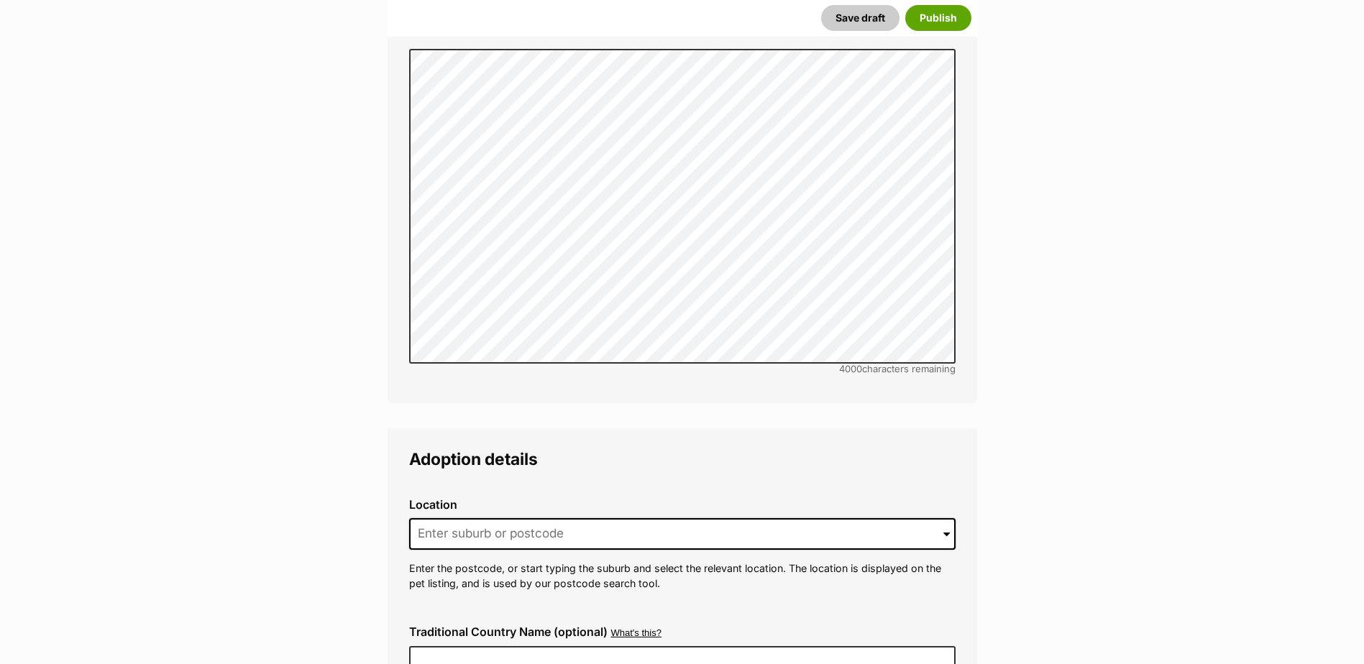
scroll to position [3265, 0]
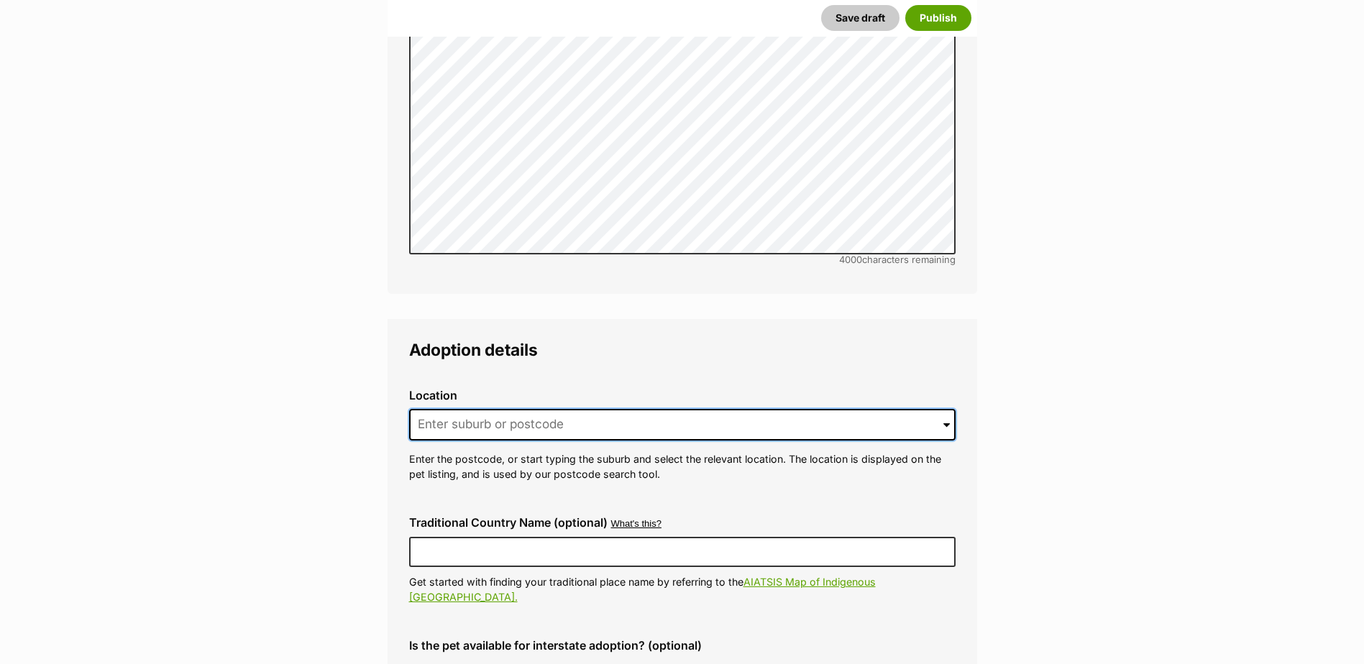
click at [486, 409] on input at bounding box center [682, 425] width 546 height 32
type input "warrnamboo"
click at [821, 5] on button "Save draft" at bounding box center [860, 18] width 78 height 26
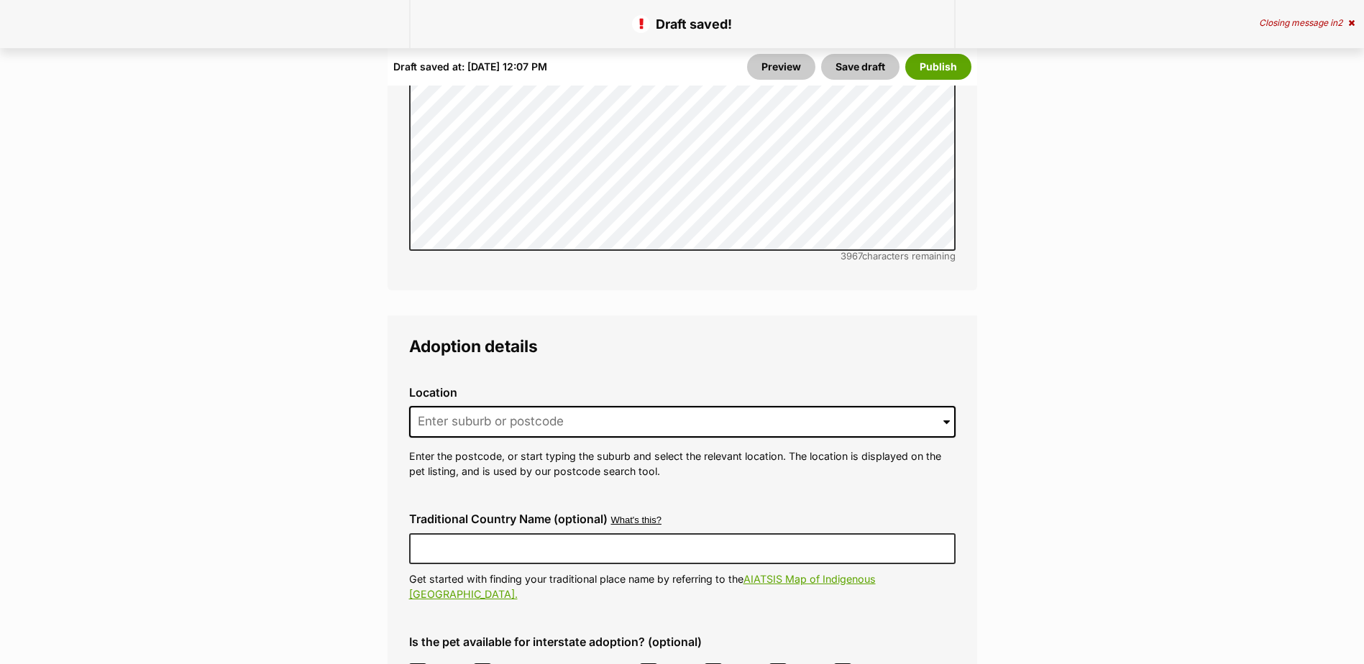
scroll to position [3739, 0]
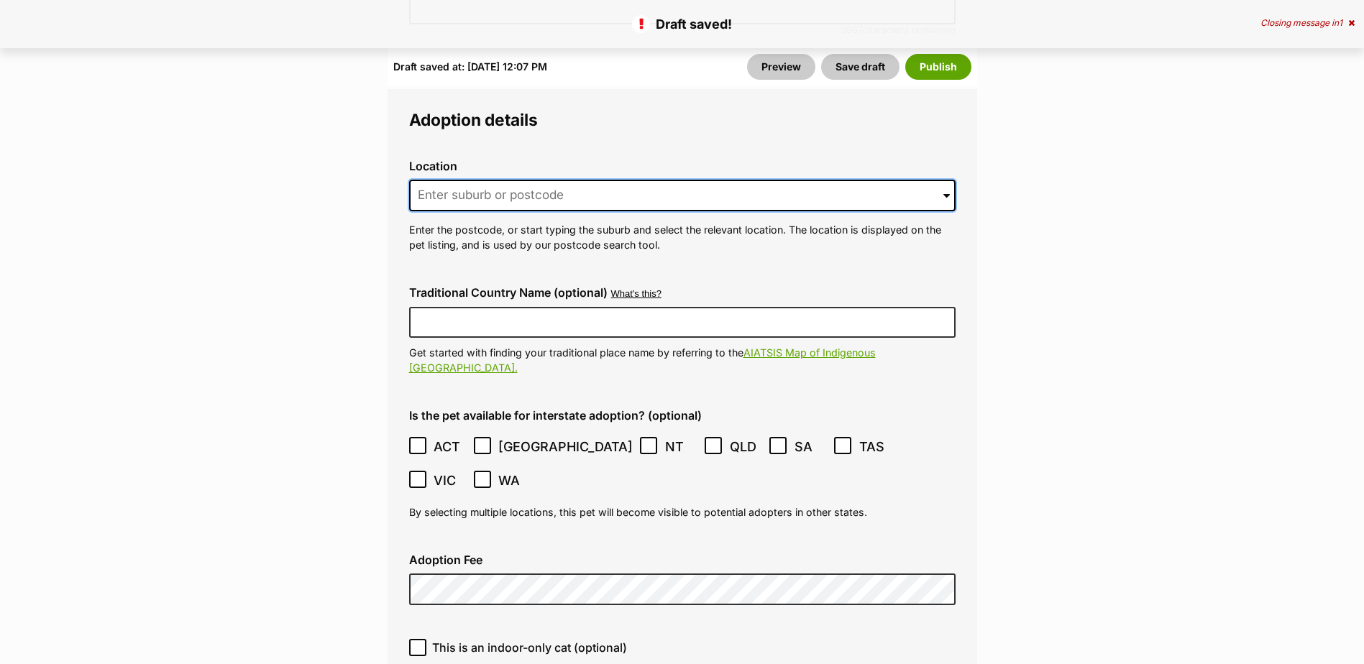
click at [522, 180] on input at bounding box center [682, 196] width 546 height 32
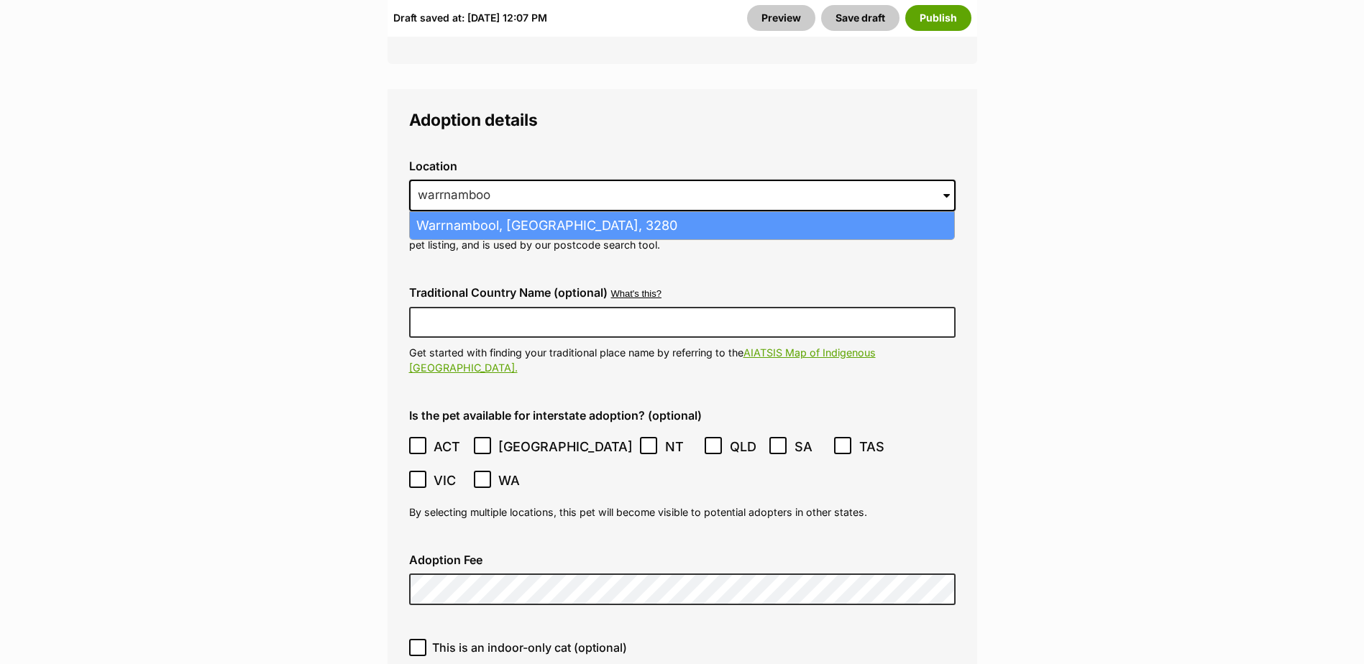
click at [555, 212] on li "Warrnambool, [GEOGRAPHIC_DATA], 3280" at bounding box center [682, 226] width 544 height 28
type input "Warrnambool, [GEOGRAPHIC_DATA], 3280"
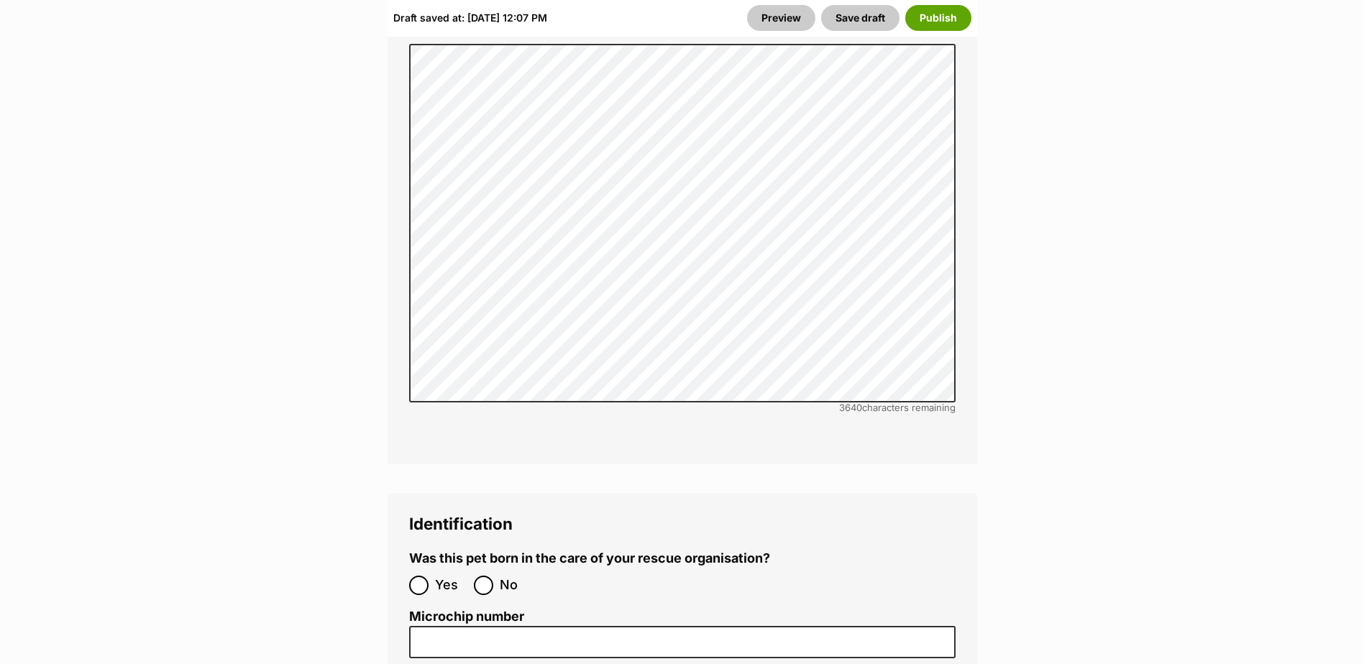
scroll to position [5033, 0]
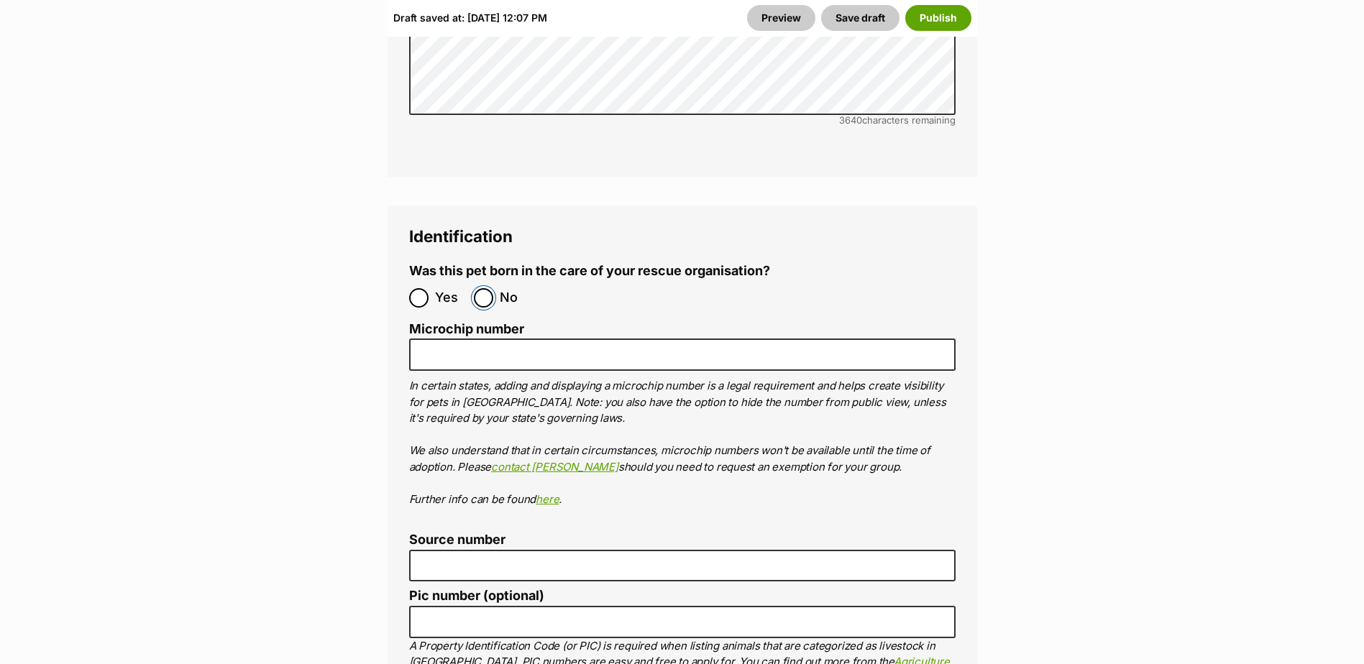
click at [488, 288] on input "No" at bounding box center [483, 297] width 19 height 19
radio input "true"
click at [620, 322] on label "Microchip number" at bounding box center [682, 329] width 546 height 15
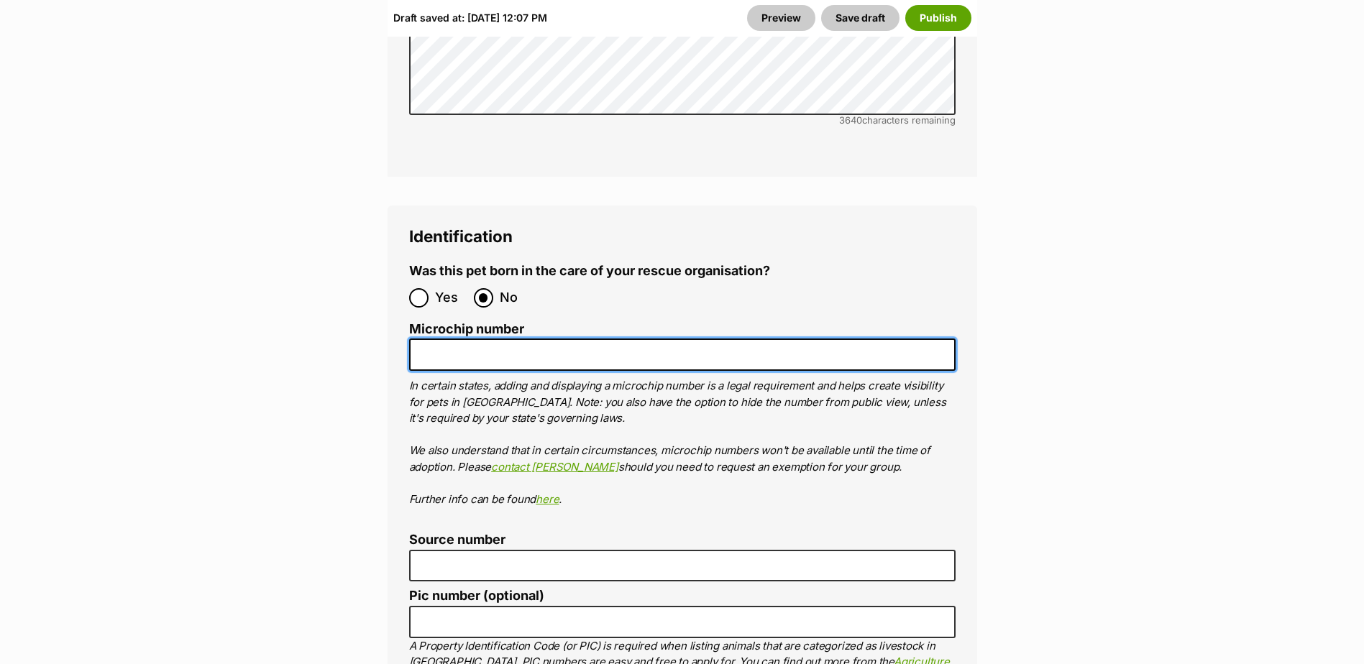
click at [620, 339] on input "Microchip number" at bounding box center [682, 355] width 546 height 32
paste input "956000017221250"
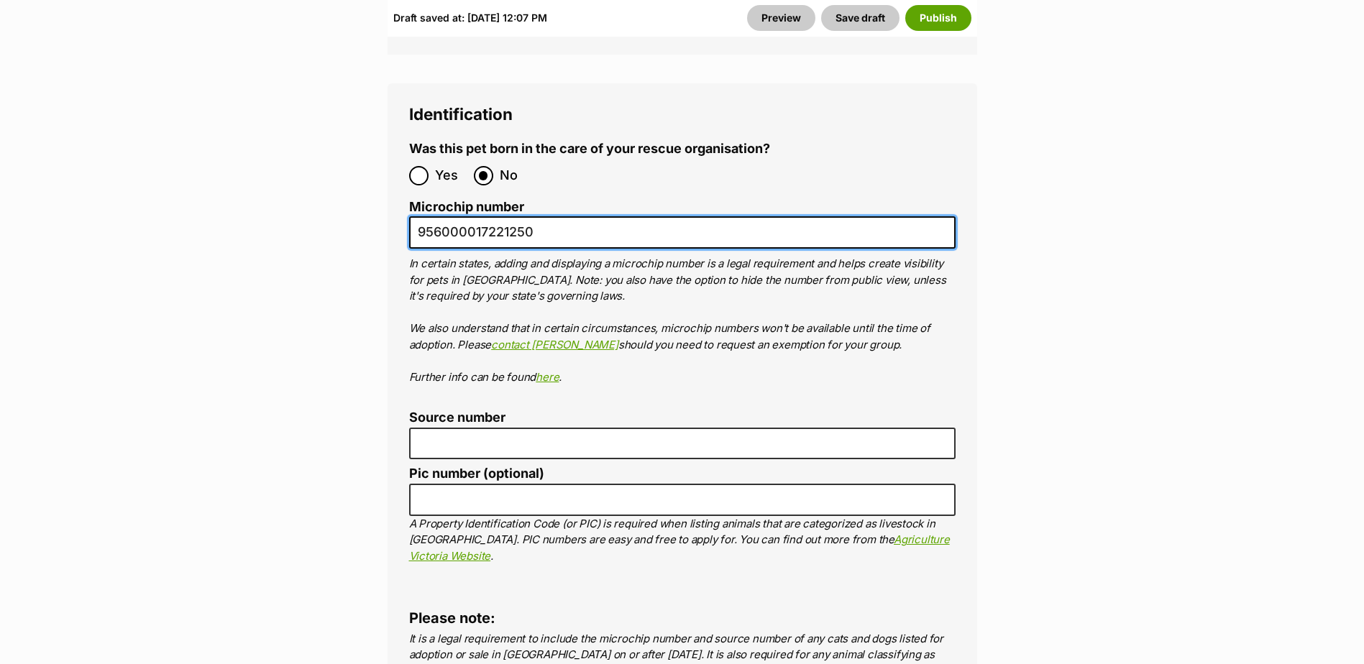
scroll to position [5176, 0]
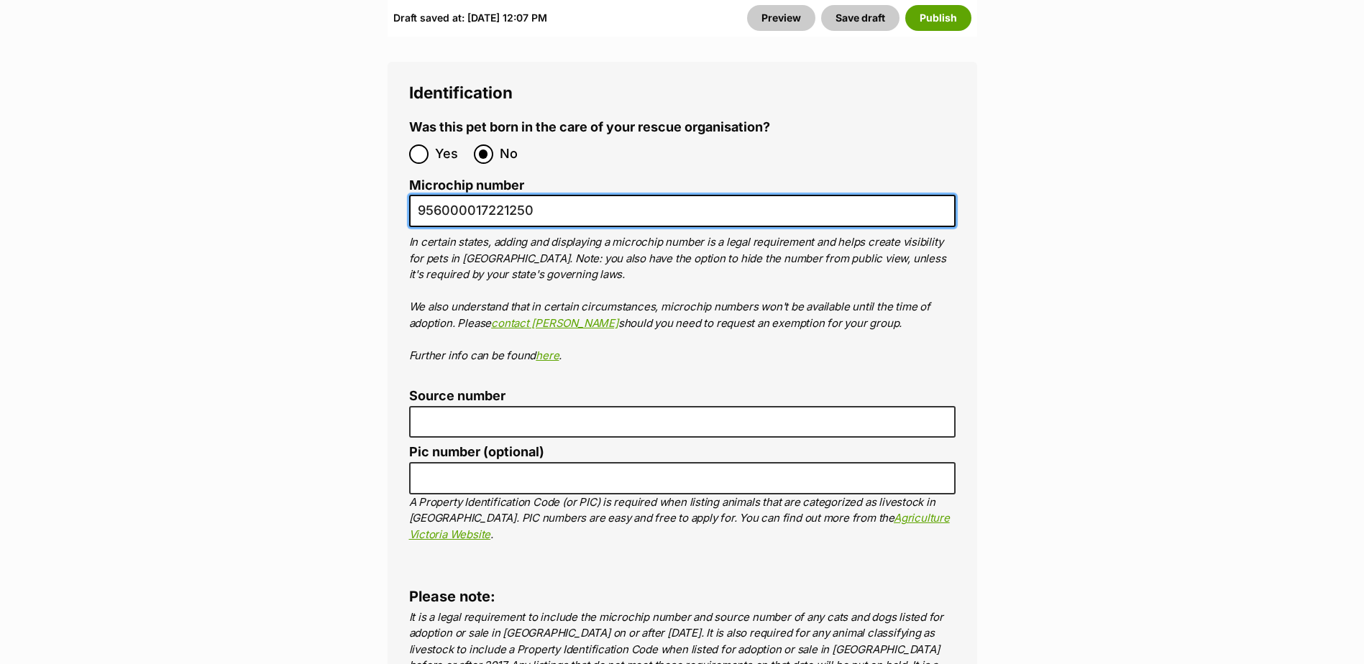
type input "956000017221250"
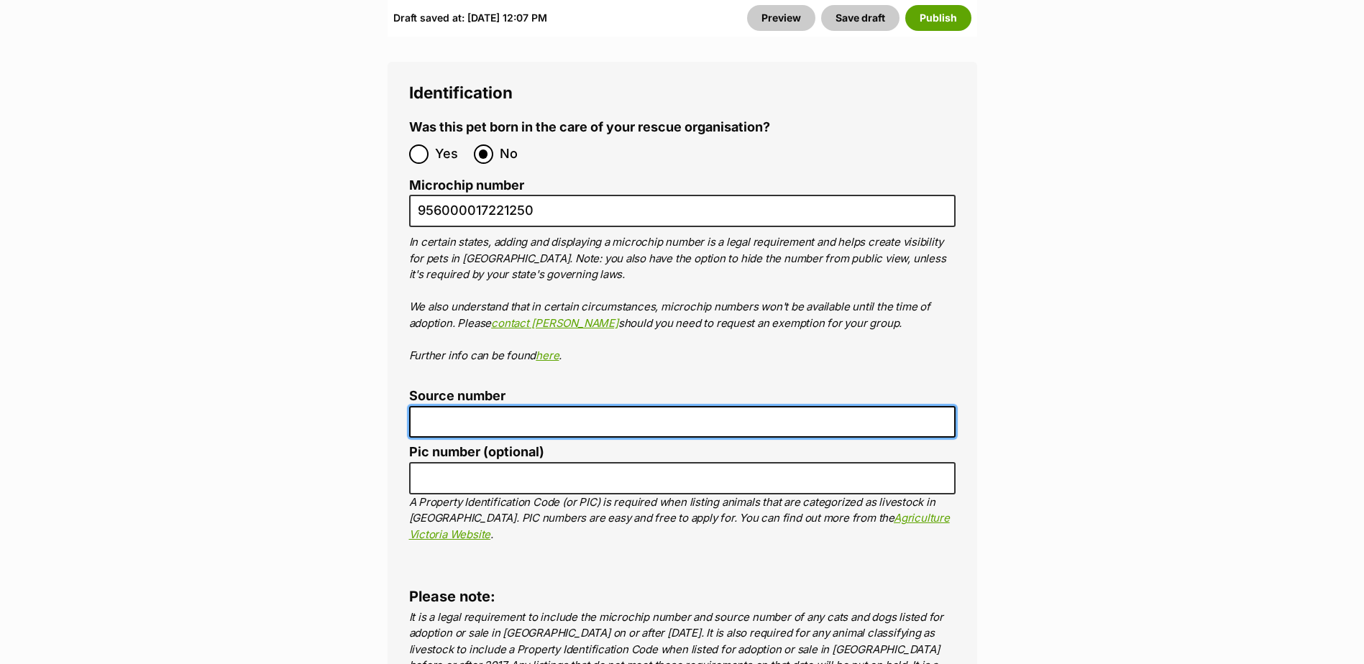
click at [494, 406] on input "Source number" at bounding box center [682, 422] width 546 height 32
type input "BR257412"
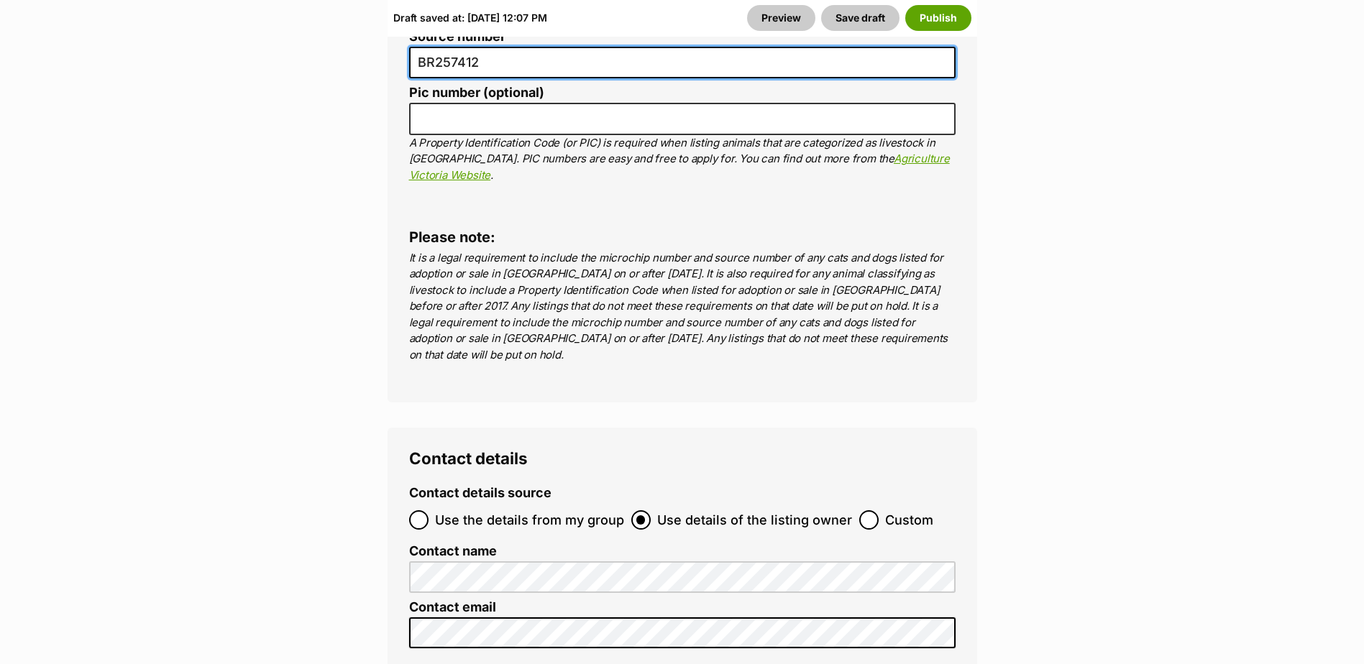
scroll to position [5608, 0]
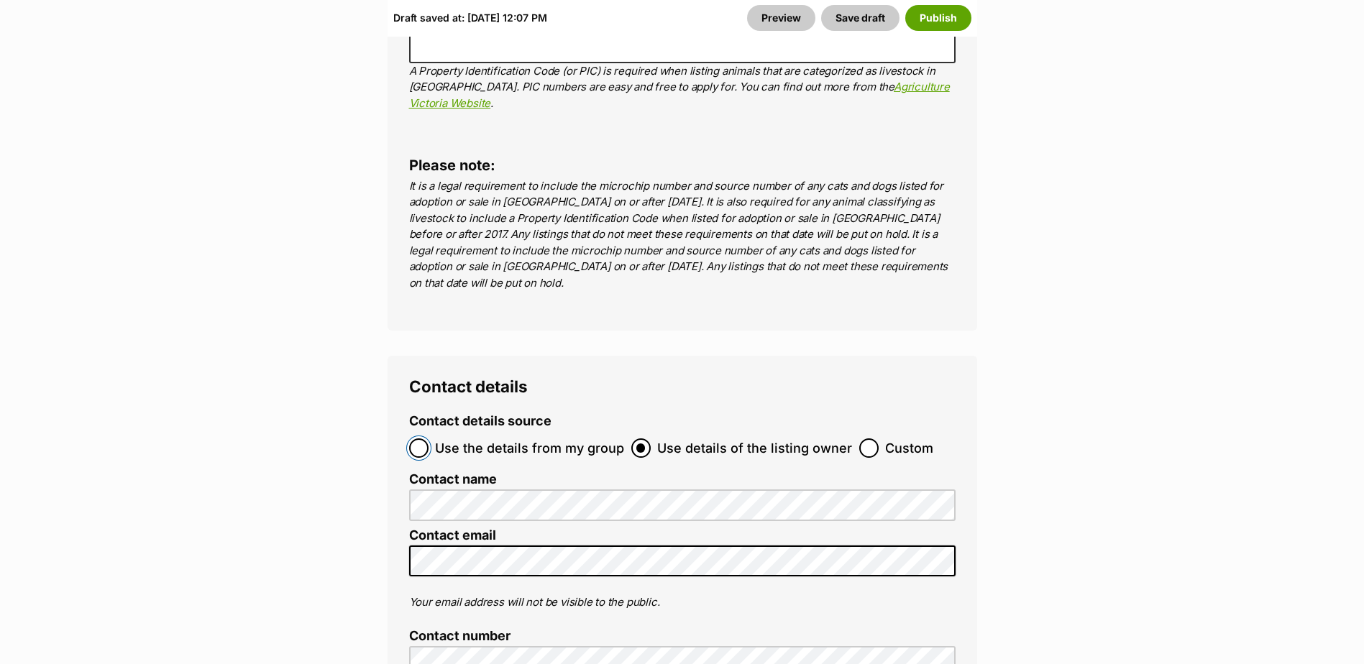
click at [418, 439] on input "Use the details from my group" at bounding box center [418, 448] width 19 height 19
radio input "true"
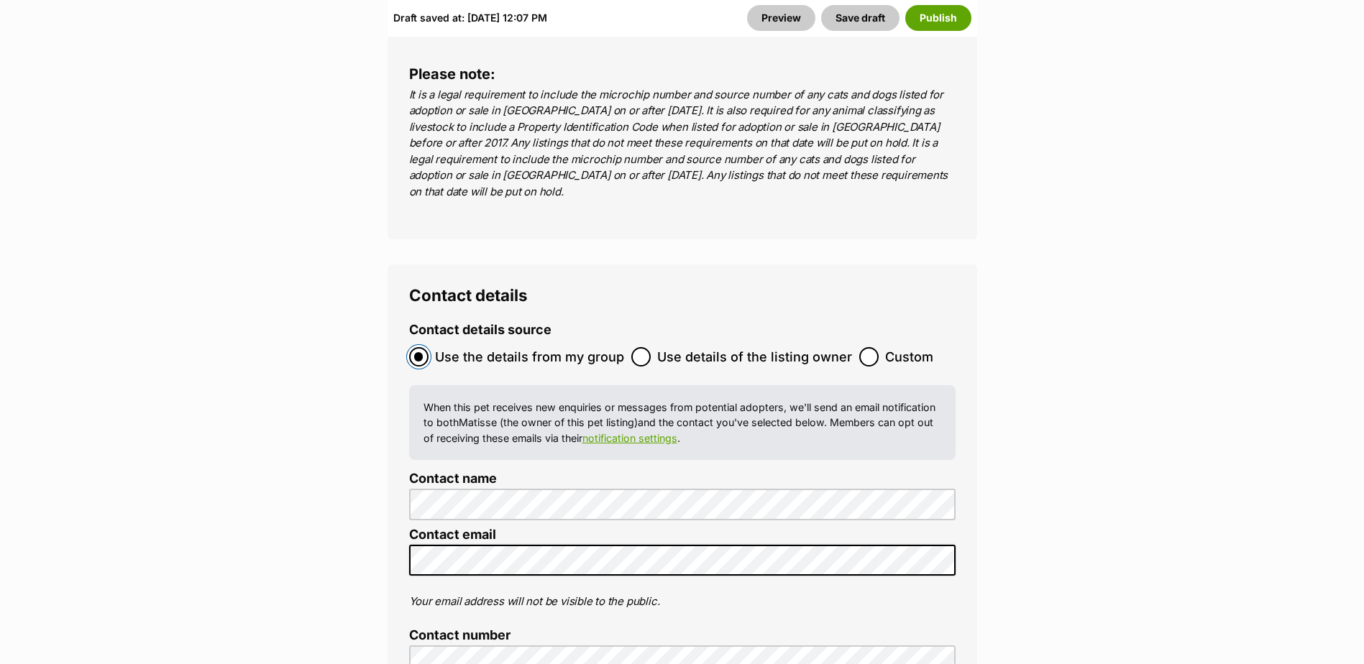
scroll to position [5967, 0]
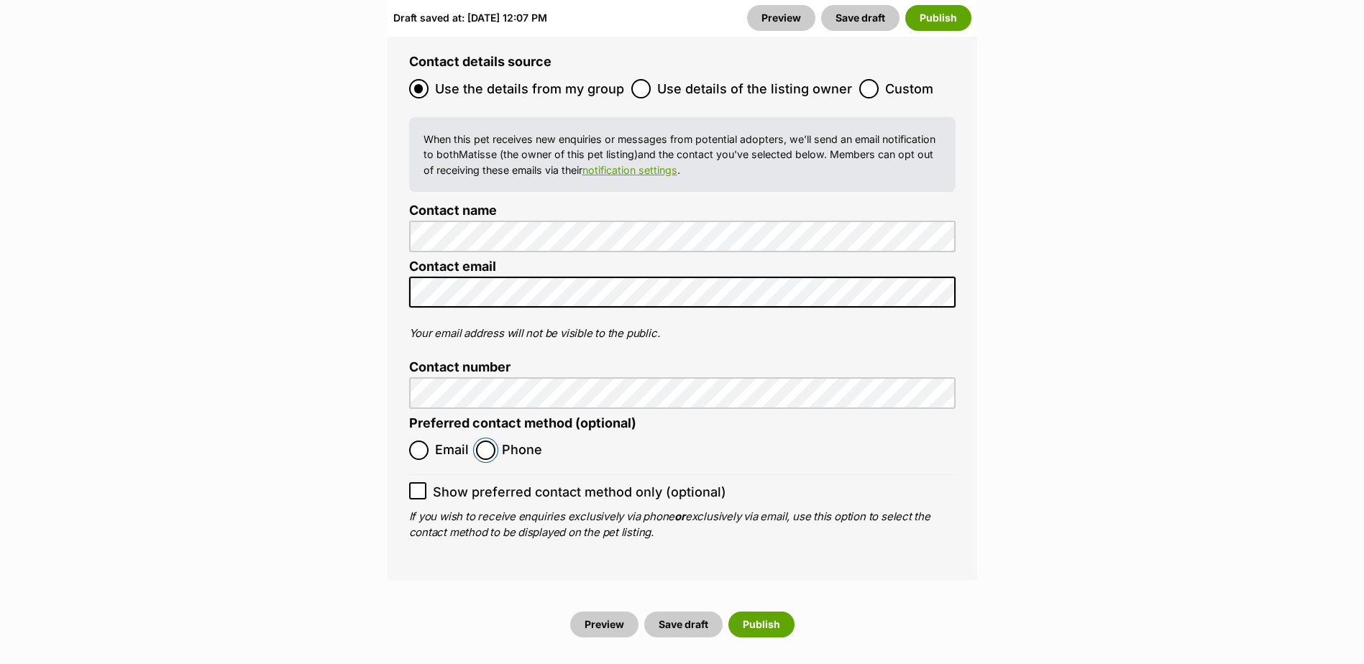
click at [482, 441] on input "Phone" at bounding box center [485, 450] width 19 height 19
radio input "true"
click at [694, 612] on button "Save draft" at bounding box center [683, 625] width 78 height 26
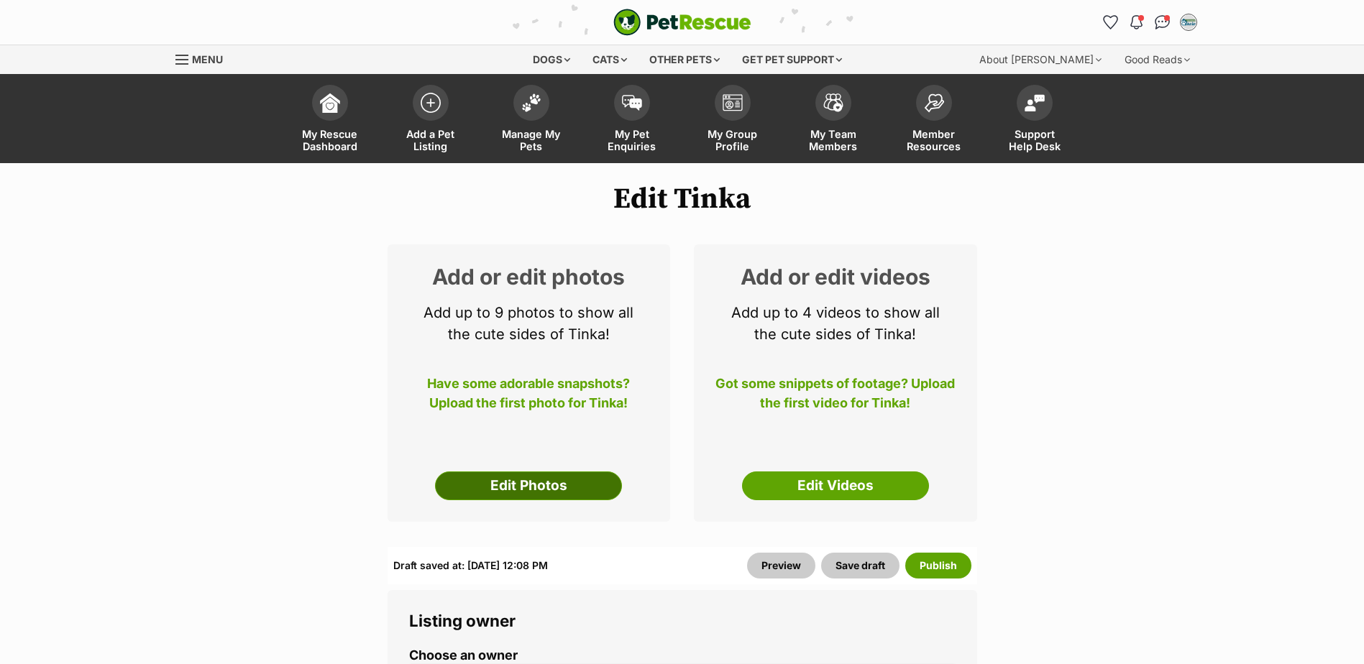
click at [523, 485] on link "Edit Photos" at bounding box center [528, 486] width 187 height 29
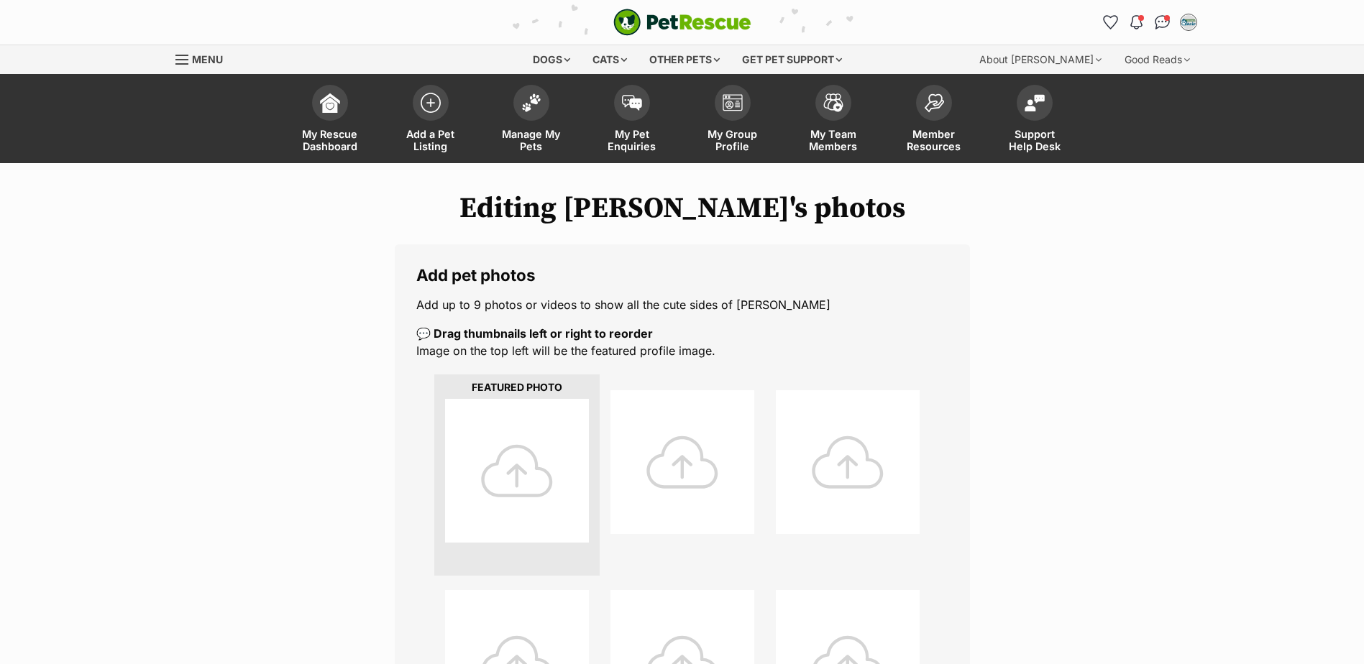
click at [549, 437] on div at bounding box center [517, 471] width 144 height 144
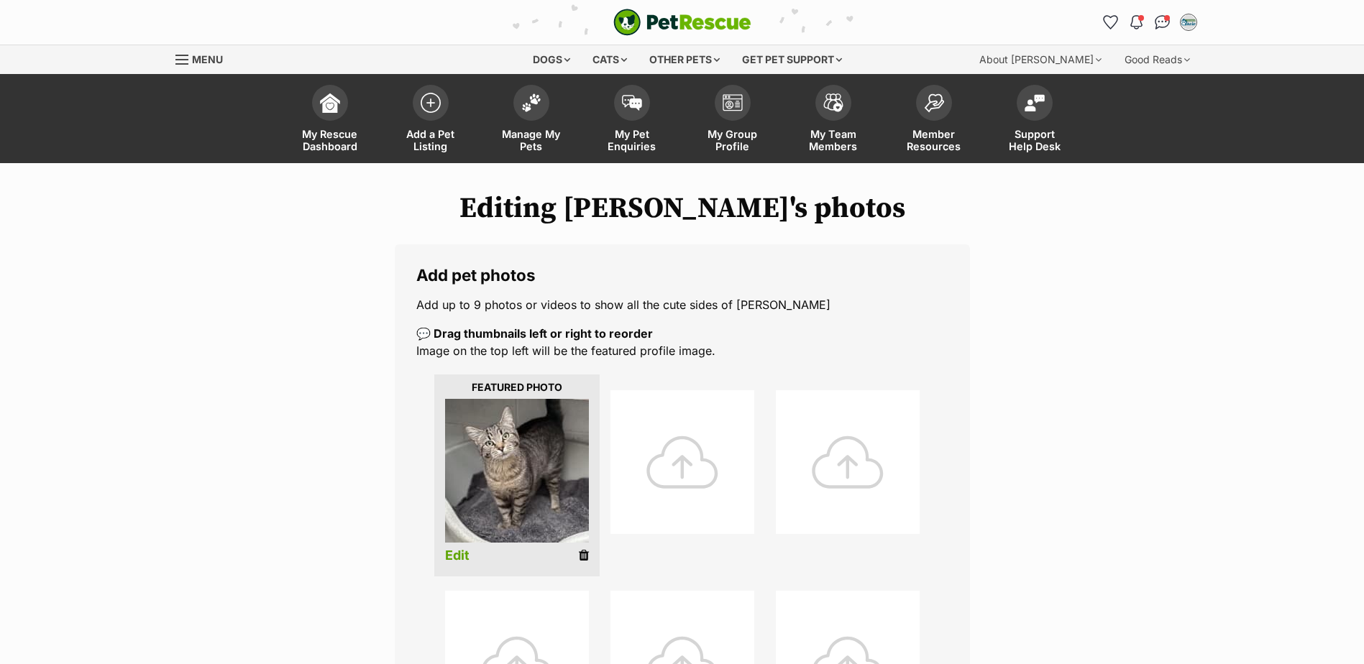
click at [671, 457] on div at bounding box center [682, 462] width 144 height 144
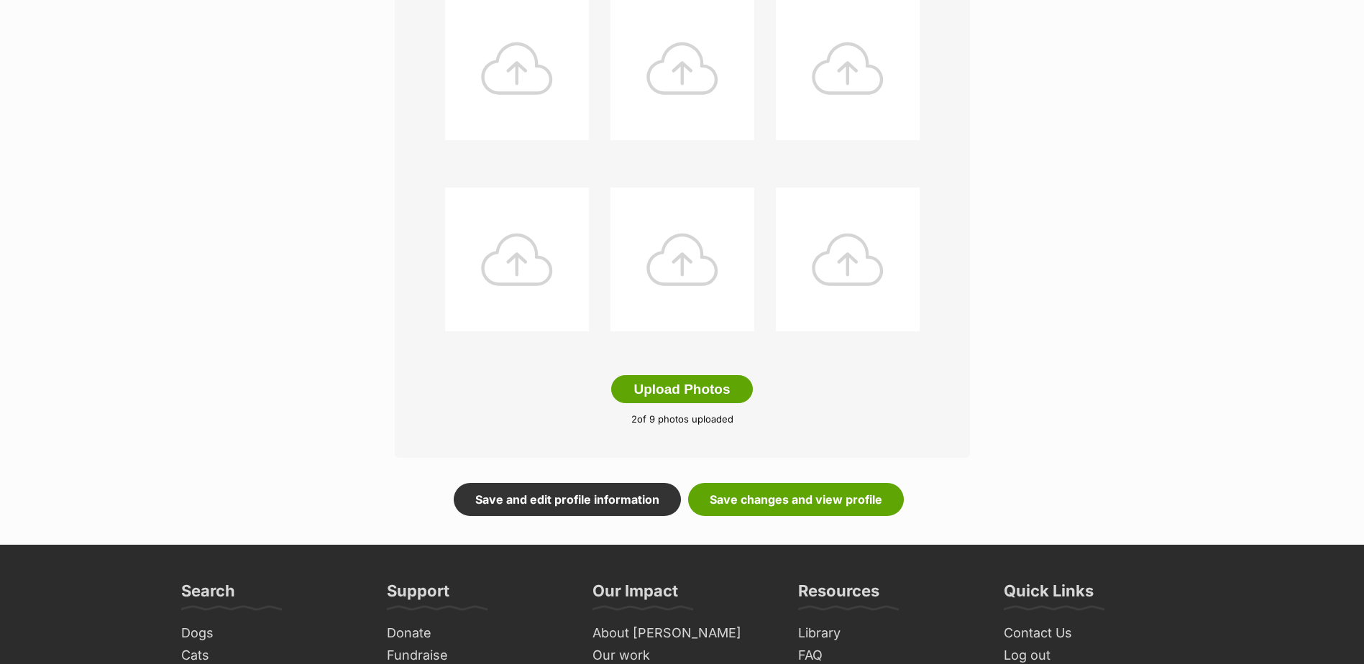
scroll to position [791, 0]
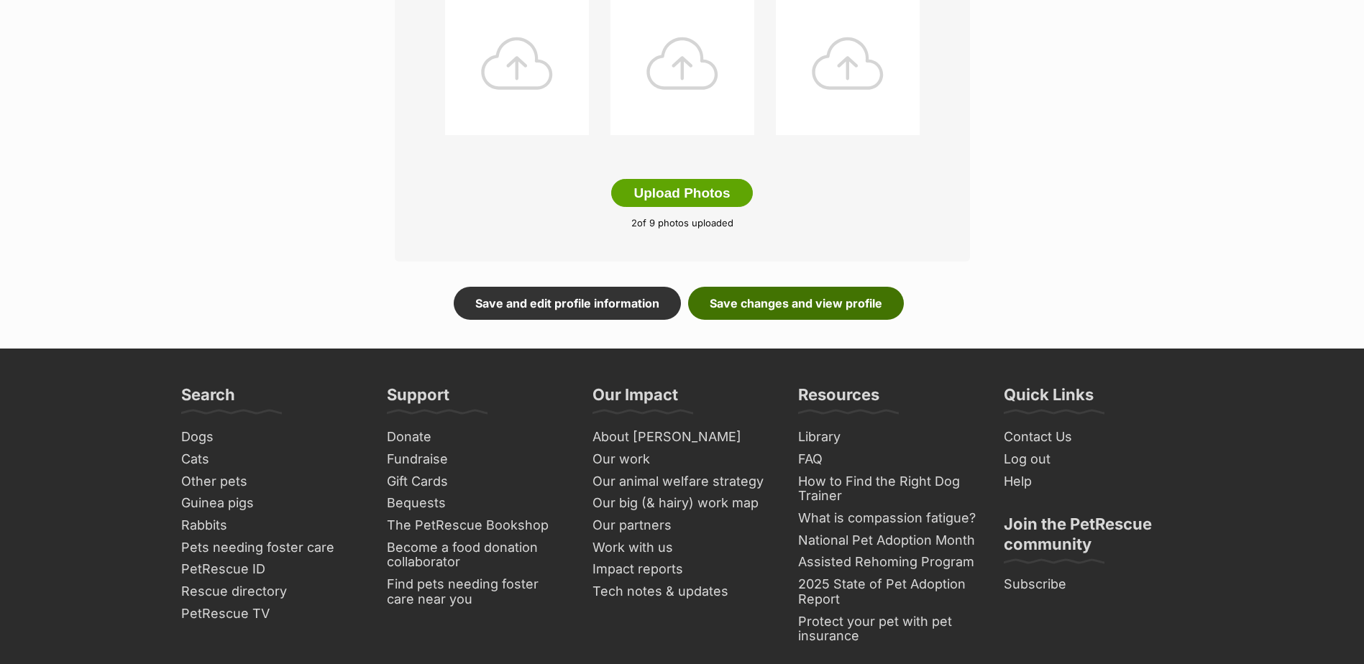
click at [831, 307] on link "Save changes and view profile" at bounding box center [796, 303] width 216 height 33
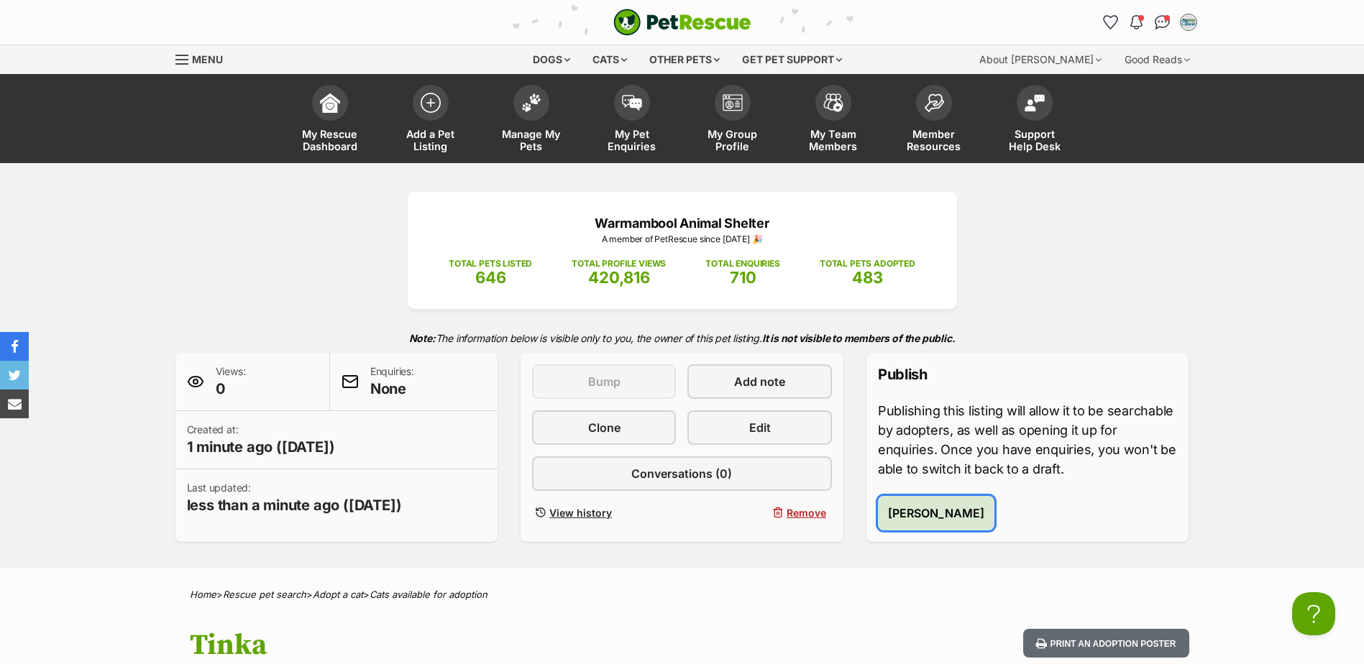
click at [943, 521] on span "[PERSON_NAME]" at bounding box center [936, 513] width 96 height 17
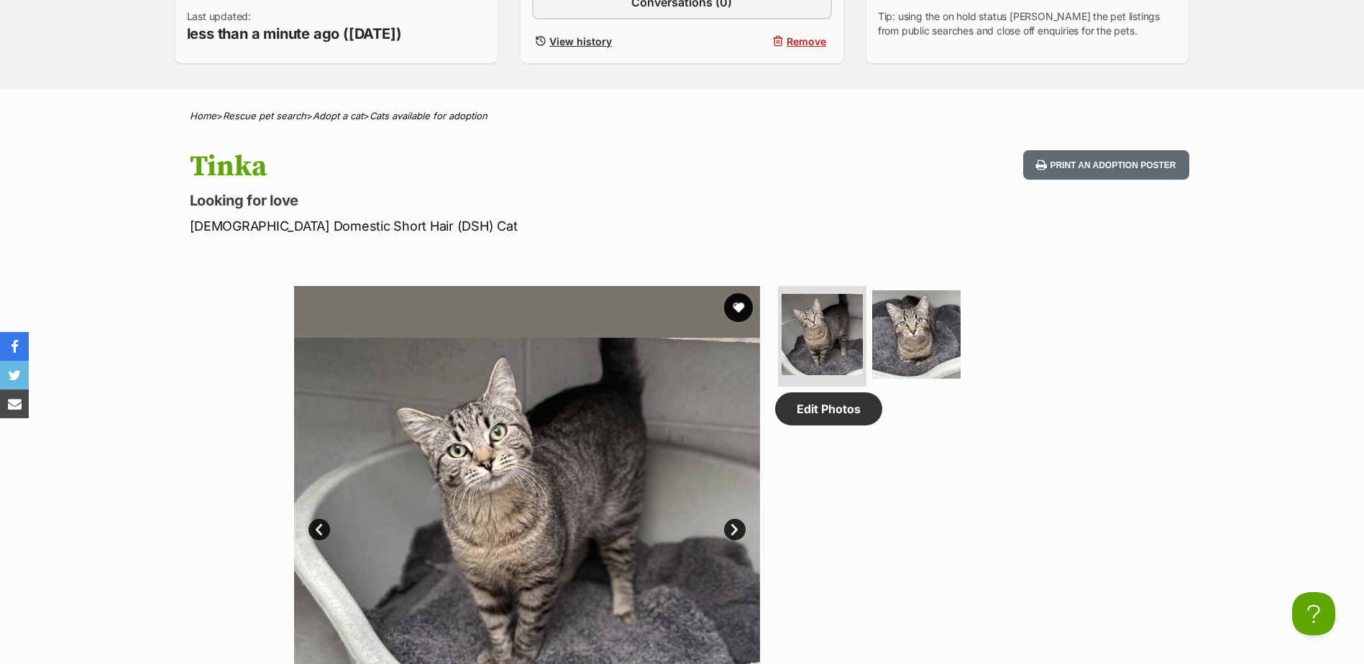
scroll to position [647, 0]
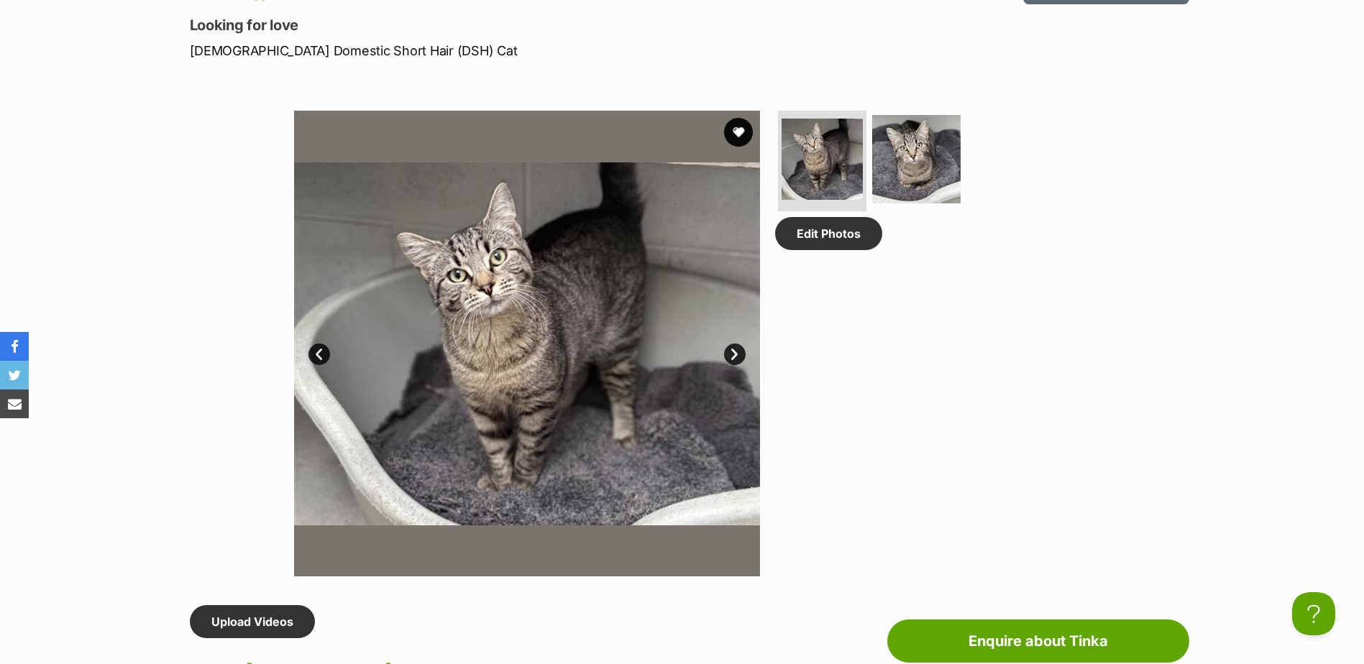
click at [729, 356] on link "Next" at bounding box center [735, 355] width 22 height 22
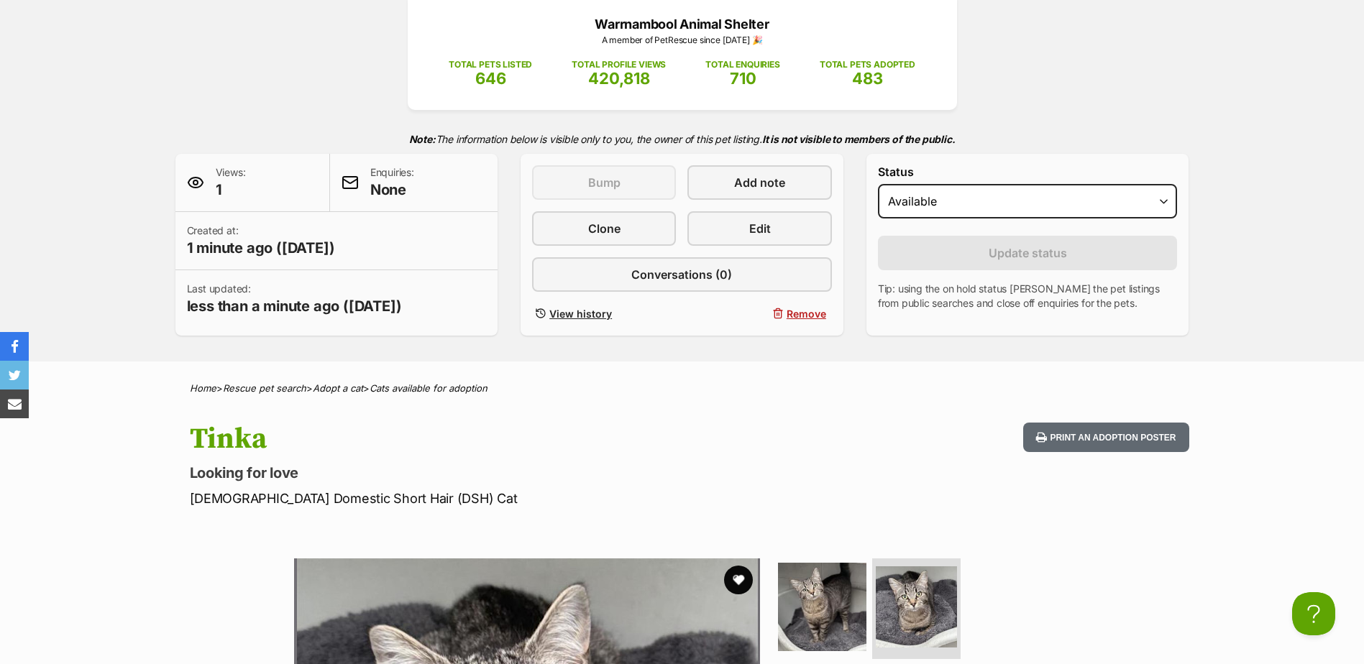
scroll to position [0, 0]
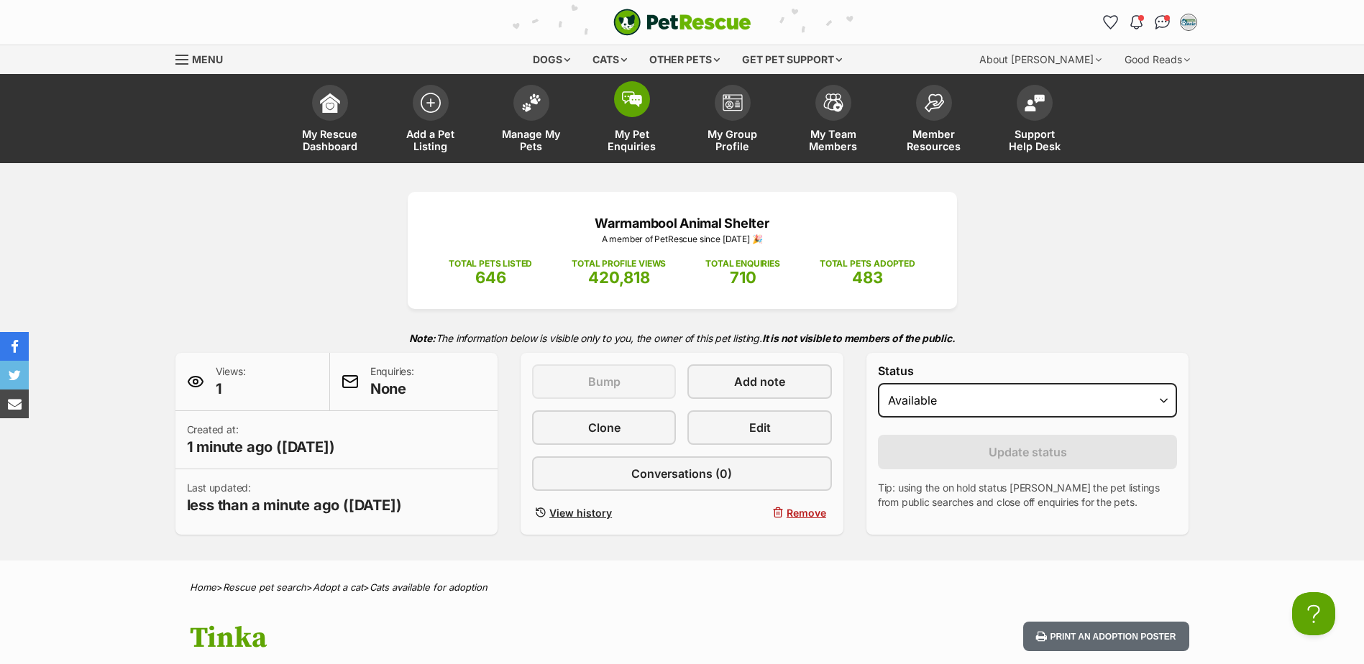
click at [626, 98] on img at bounding box center [632, 99] width 20 height 16
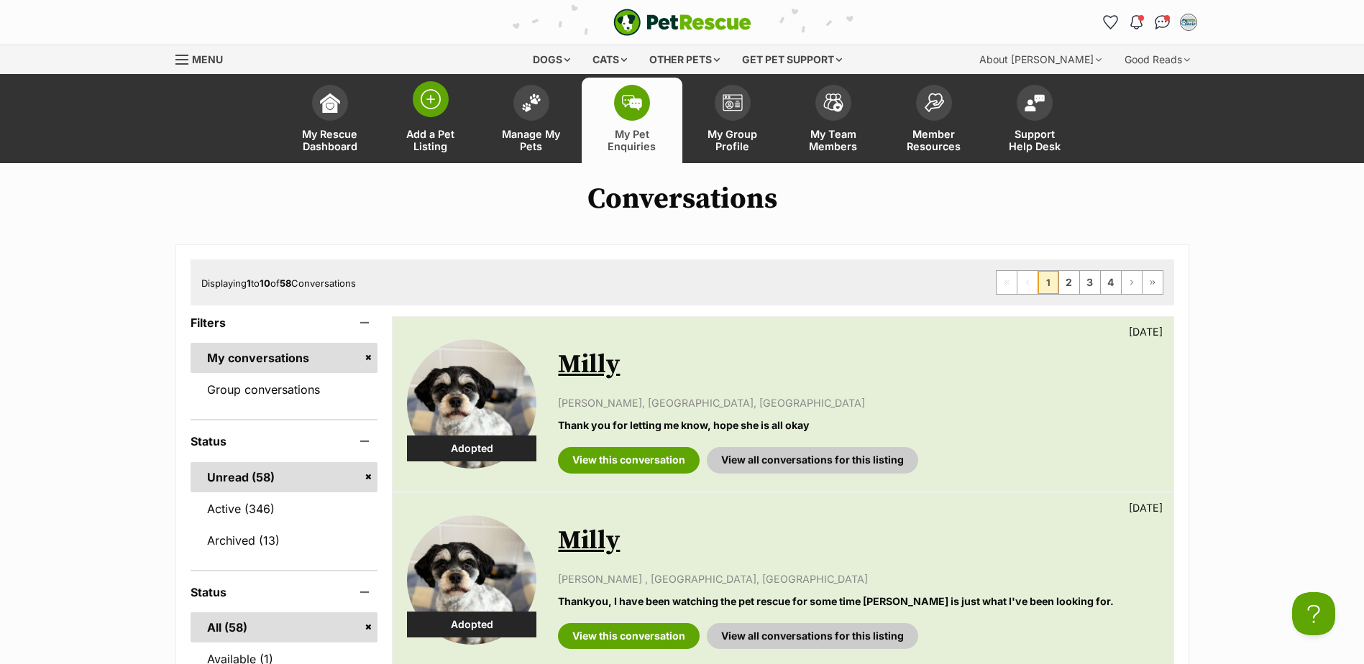
click at [439, 107] on img at bounding box center [431, 99] width 20 height 20
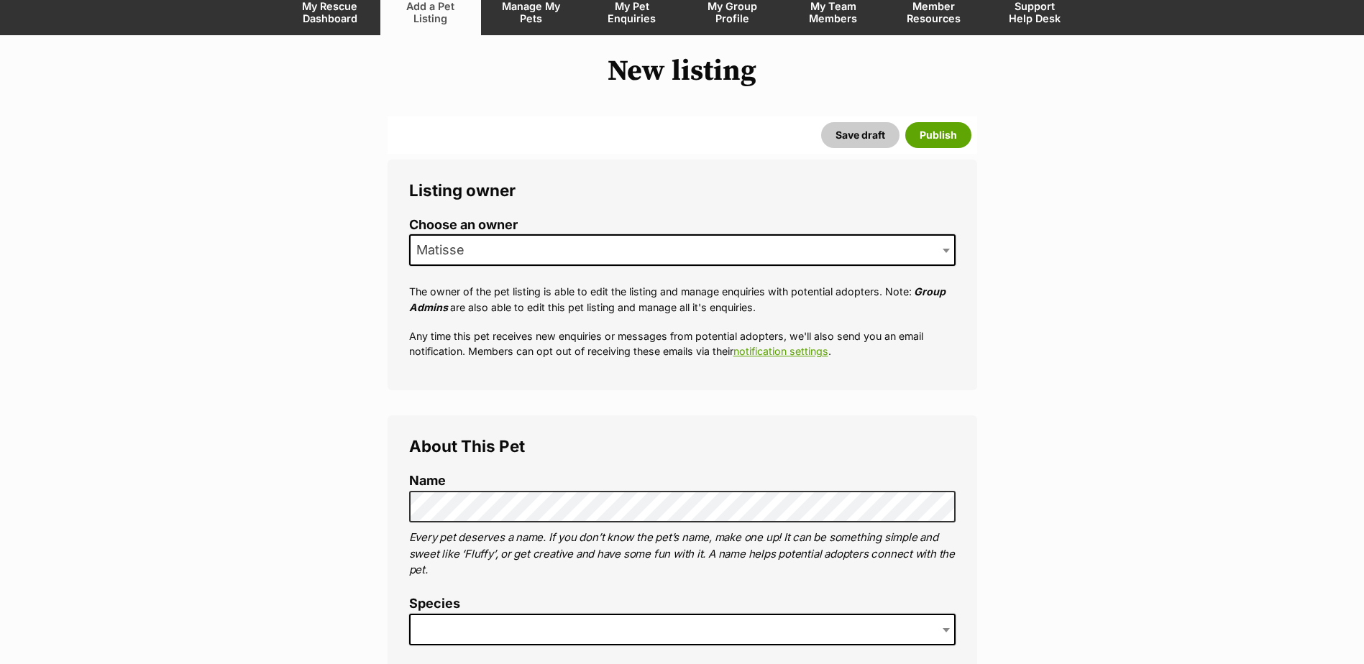
scroll to position [288, 0]
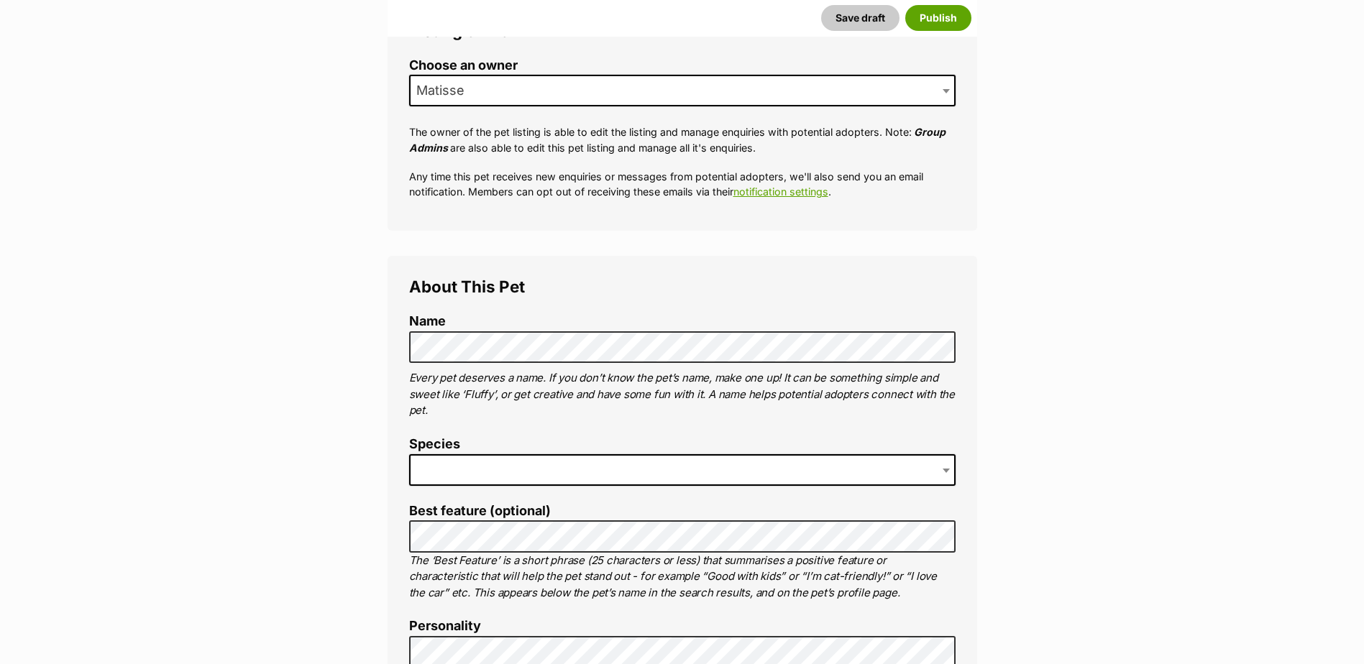
click at [457, 483] on span at bounding box center [682, 470] width 546 height 32
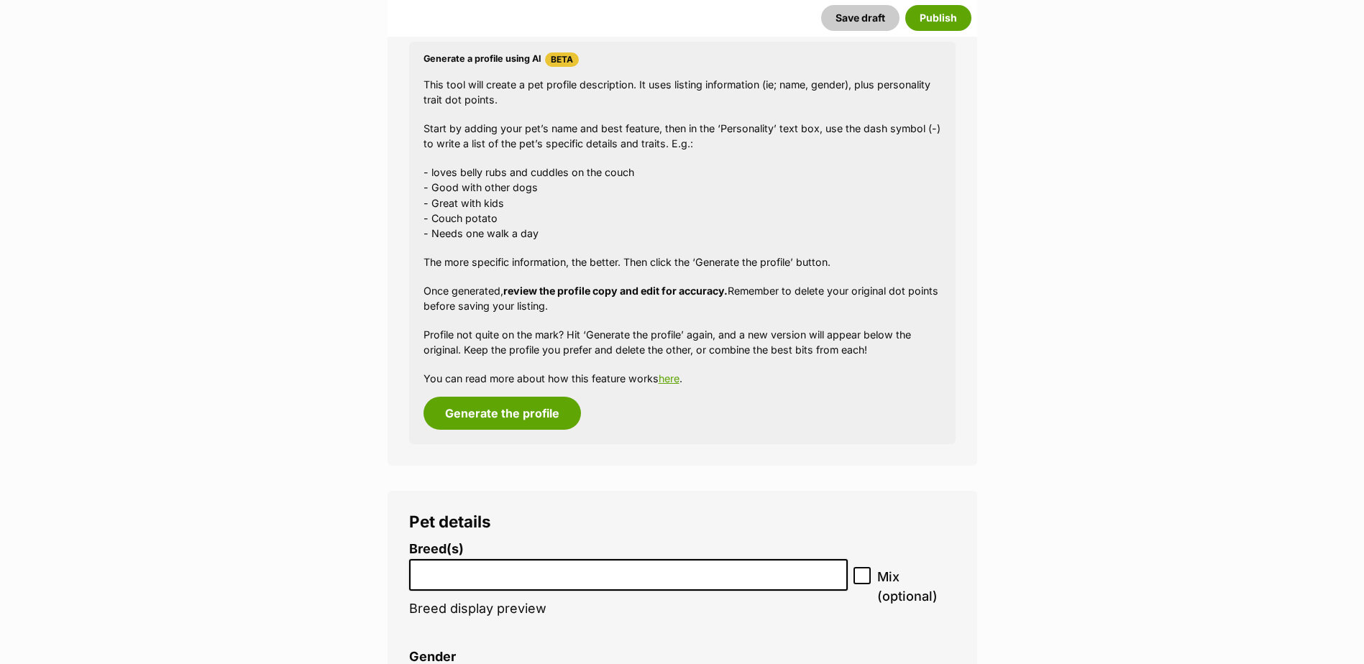
scroll to position [1294, 0]
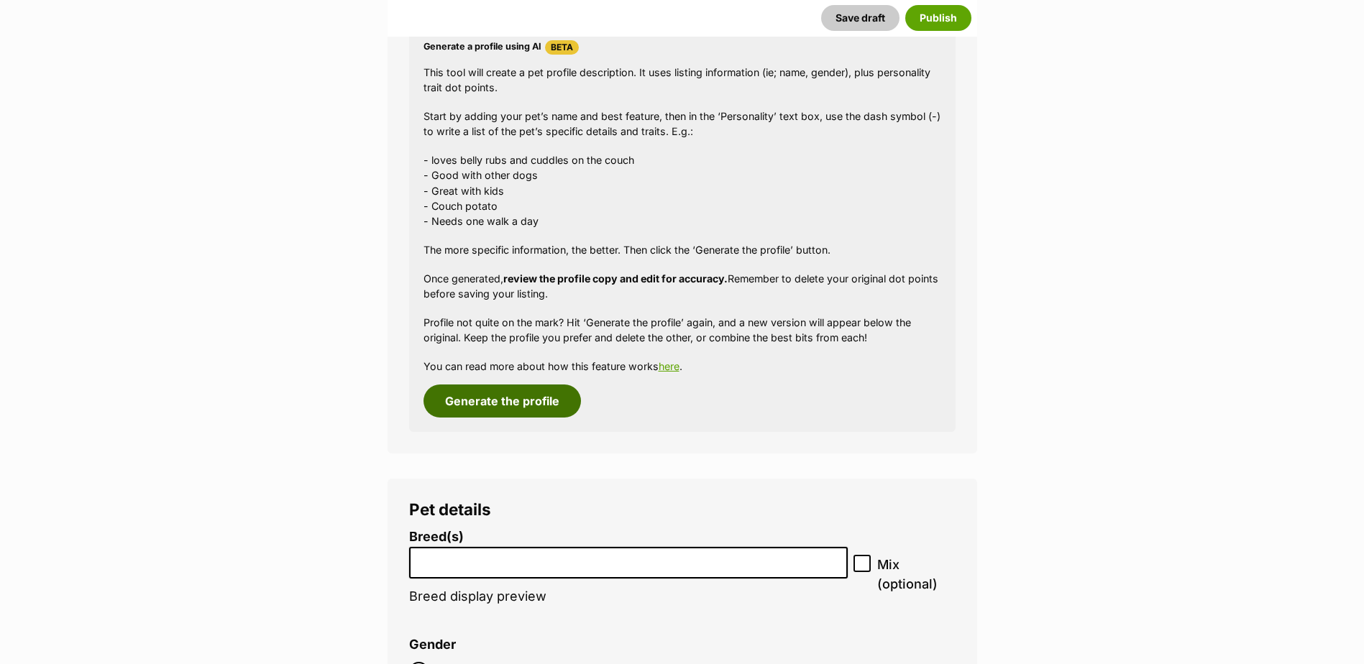
click at [465, 400] on button "Generate the profile" at bounding box center [501, 401] width 157 height 33
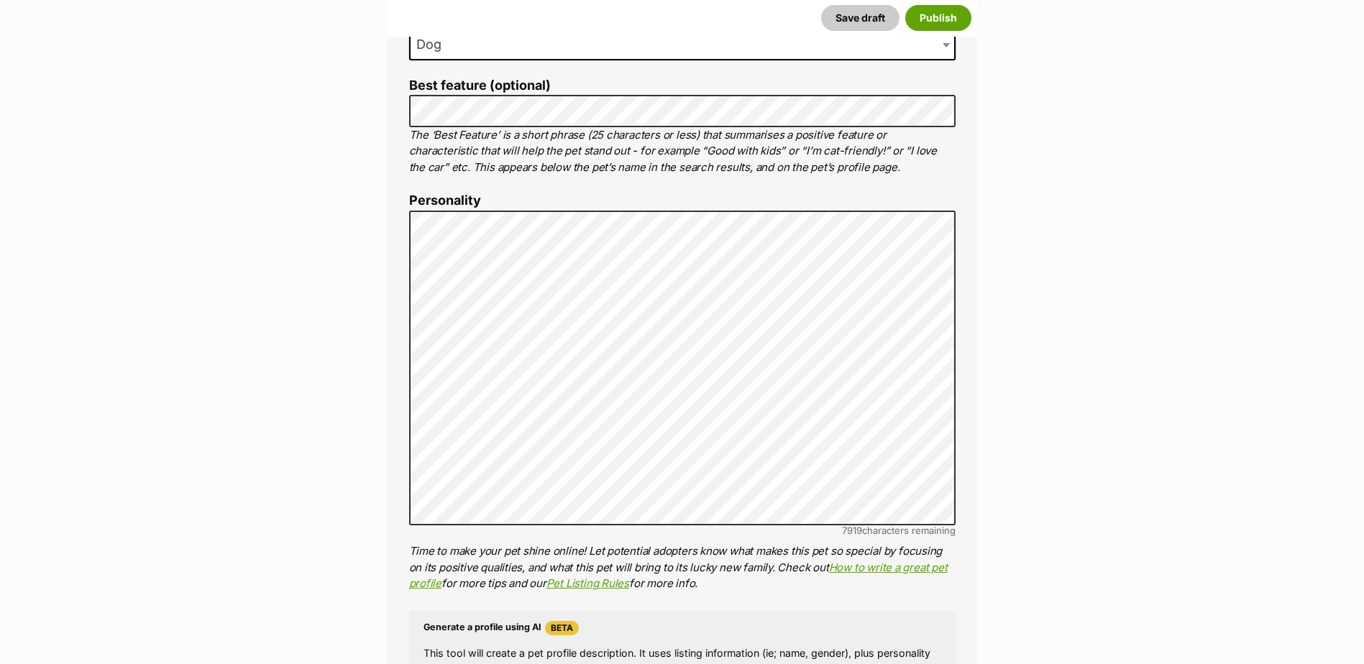
scroll to position [749, 0]
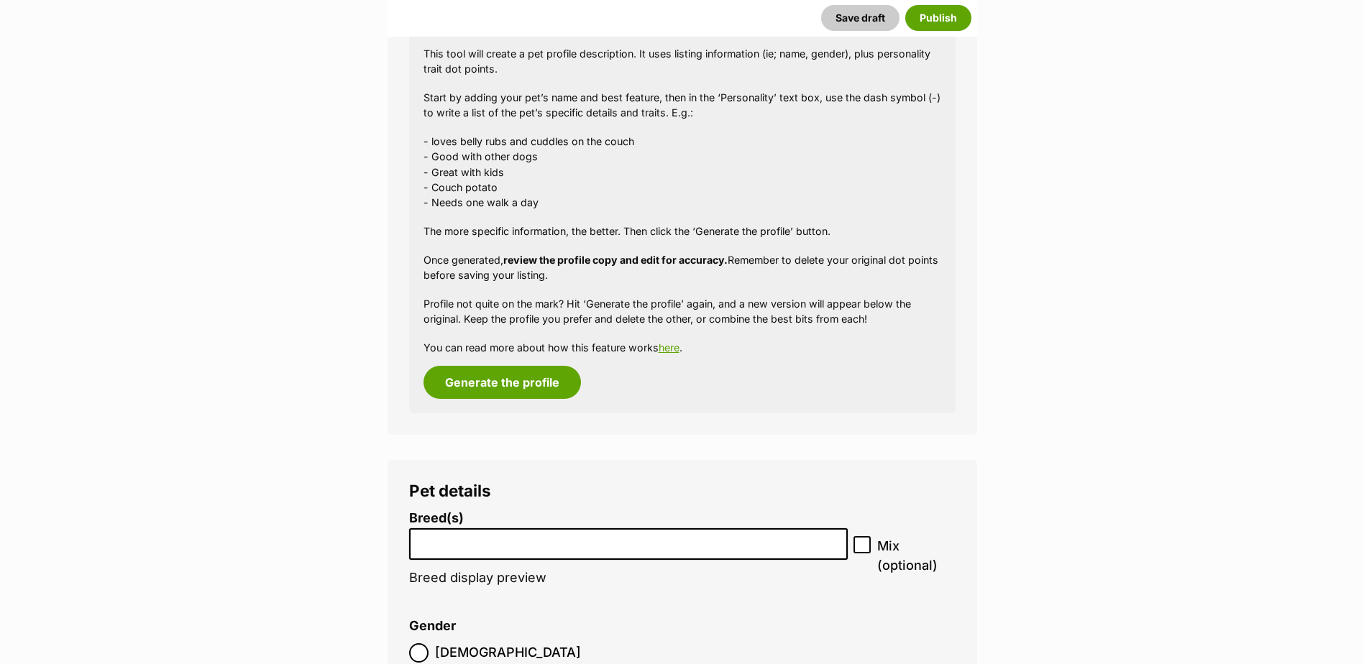
scroll to position [1396, 0]
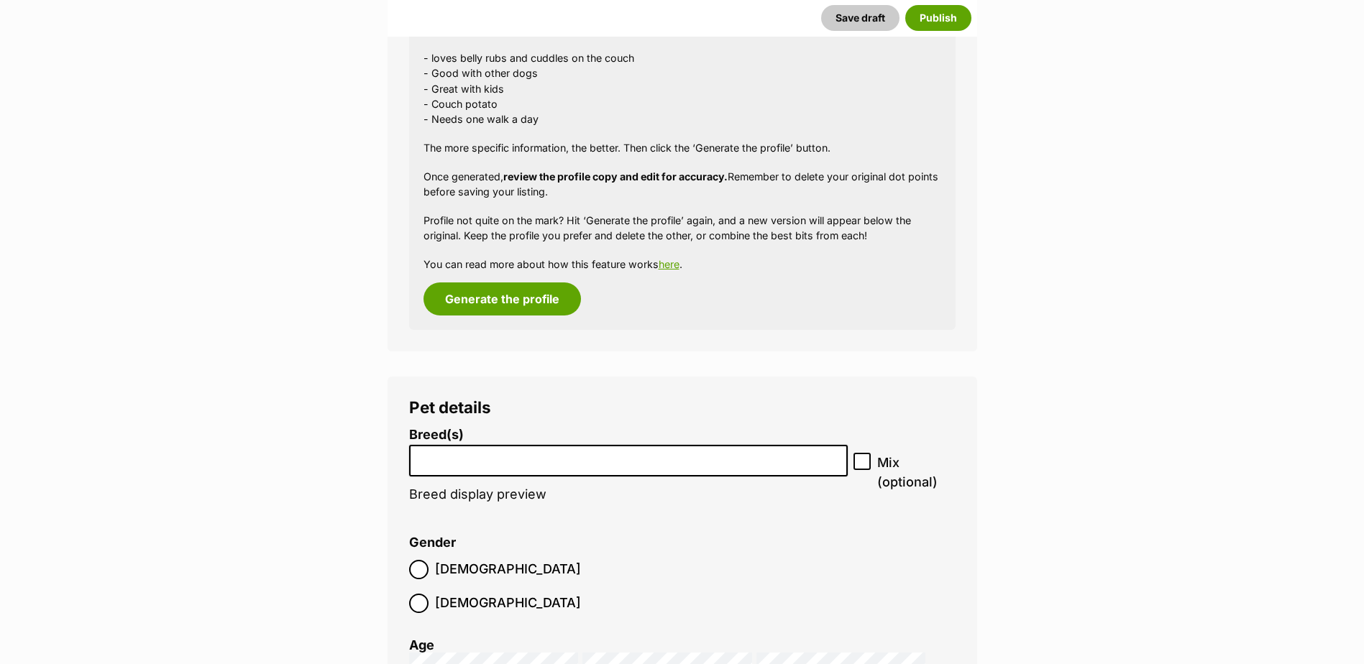
click at [692, 456] on input "search" at bounding box center [628, 457] width 429 height 15
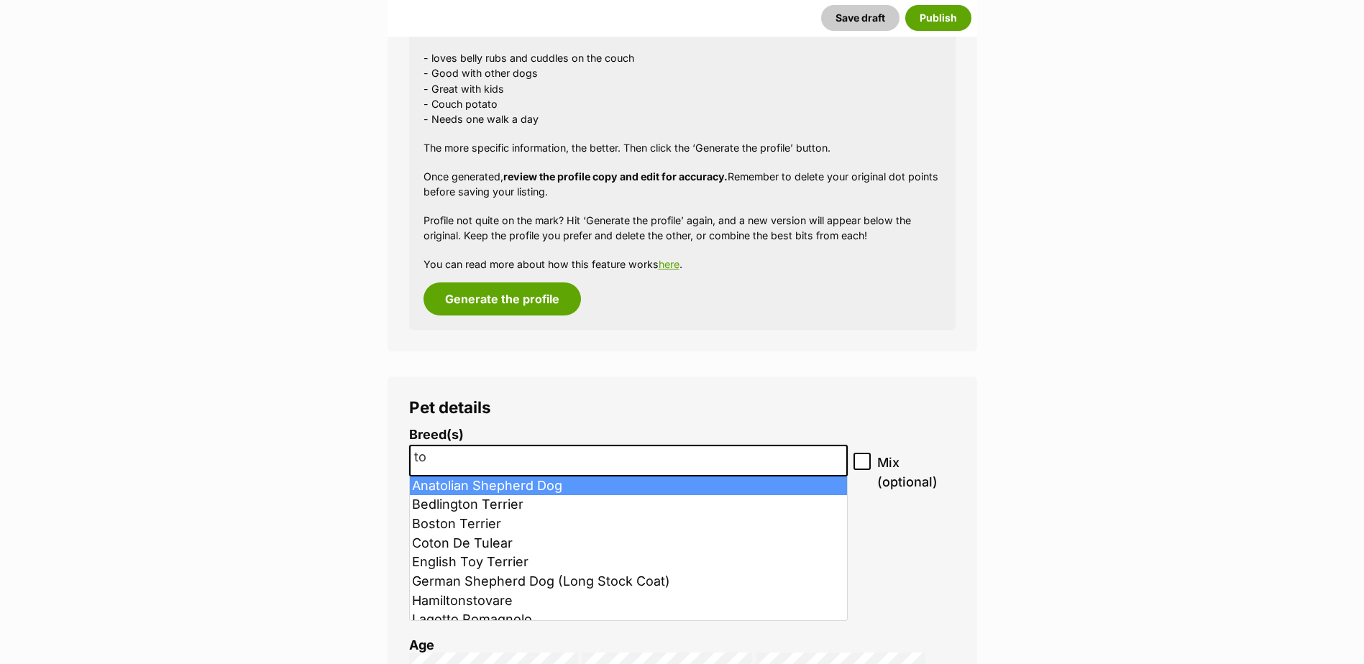
type input "t"
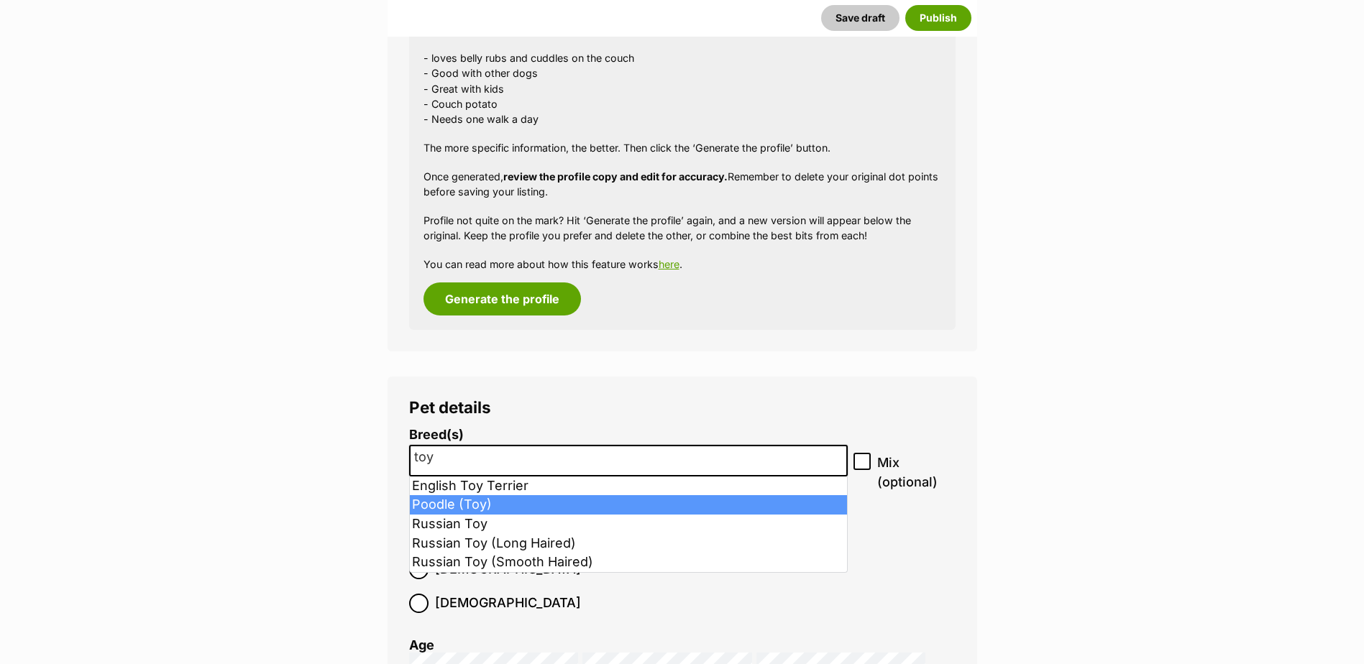
type input "toy"
select select "20036"
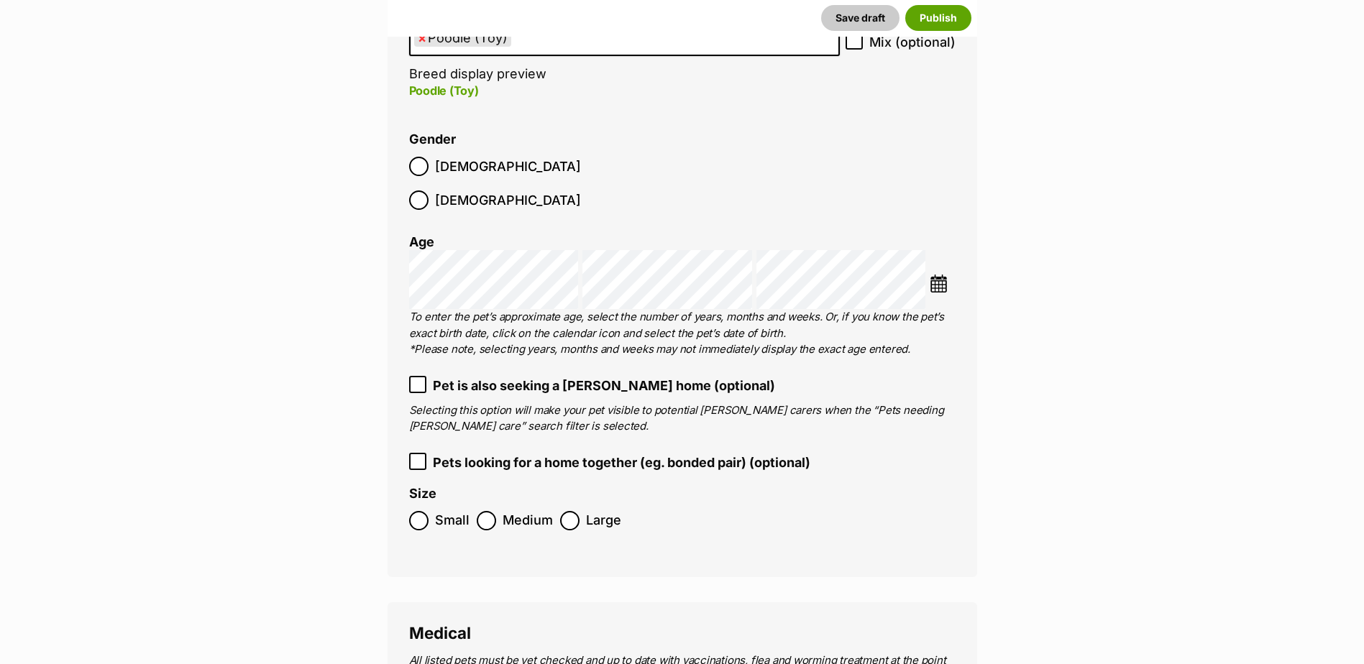
scroll to position [1899, 0]
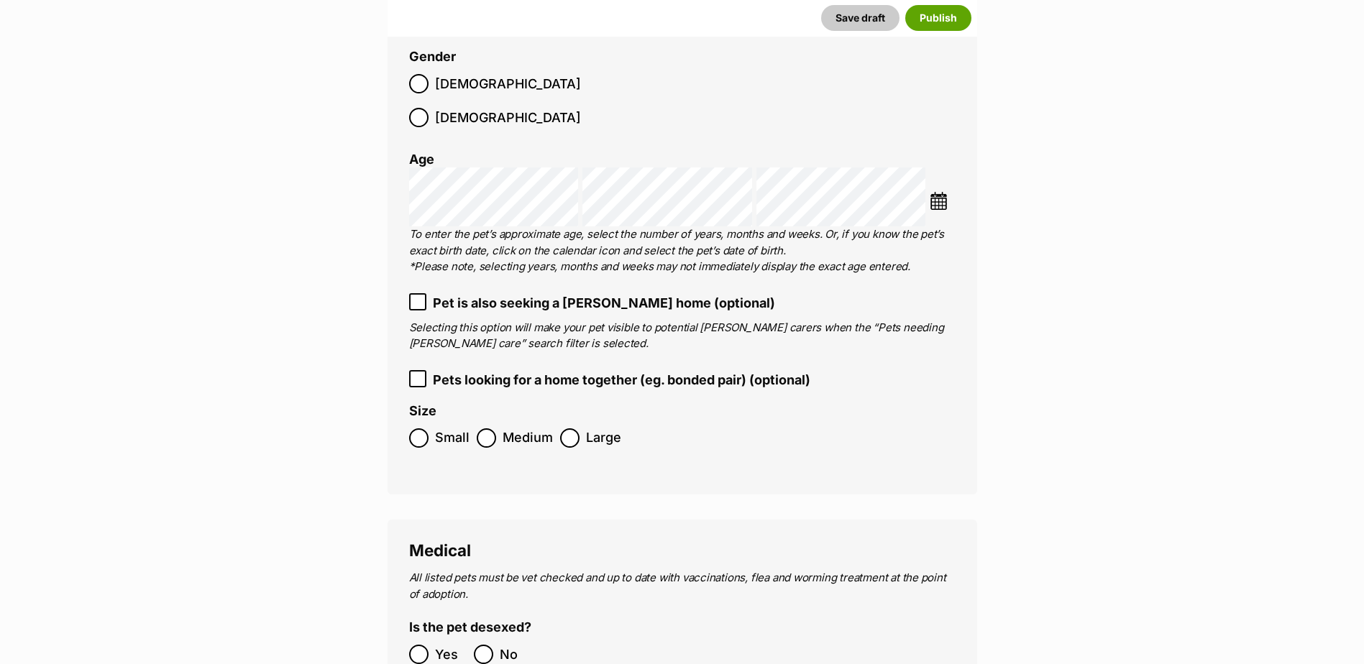
click at [431, 428] on label "Small" at bounding box center [439, 437] width 60 height 19
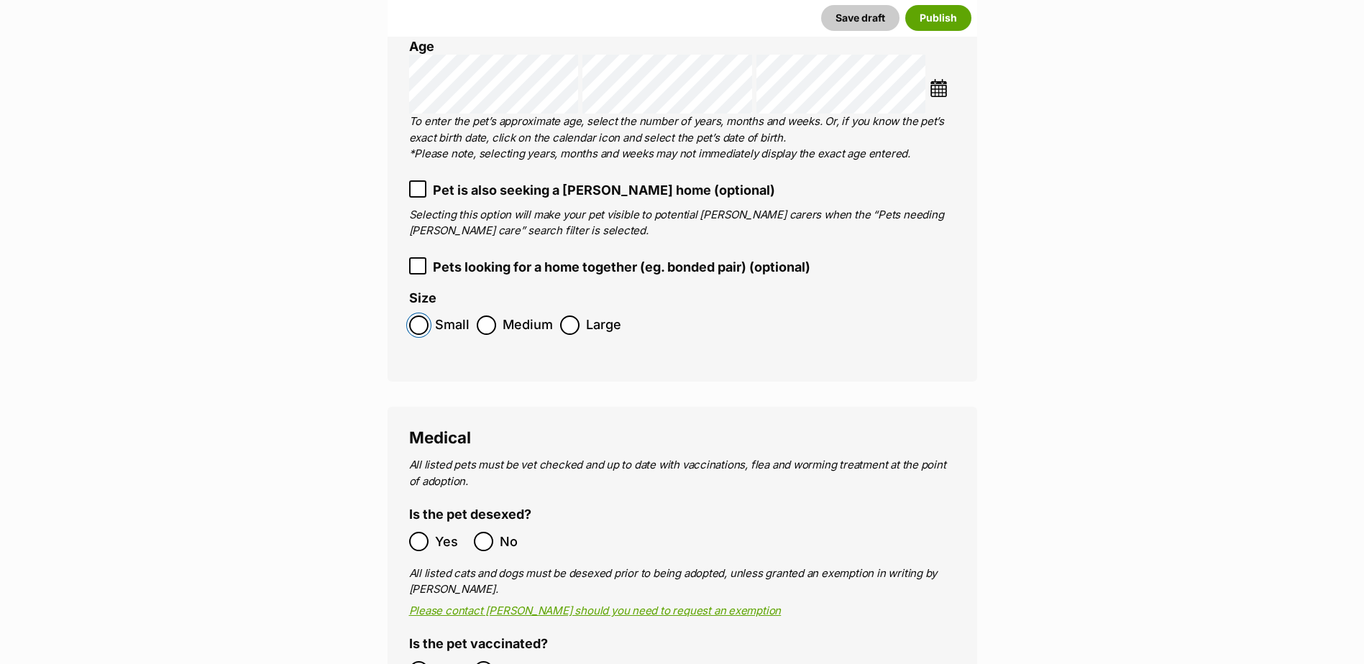
scroll to position [2187, 0]
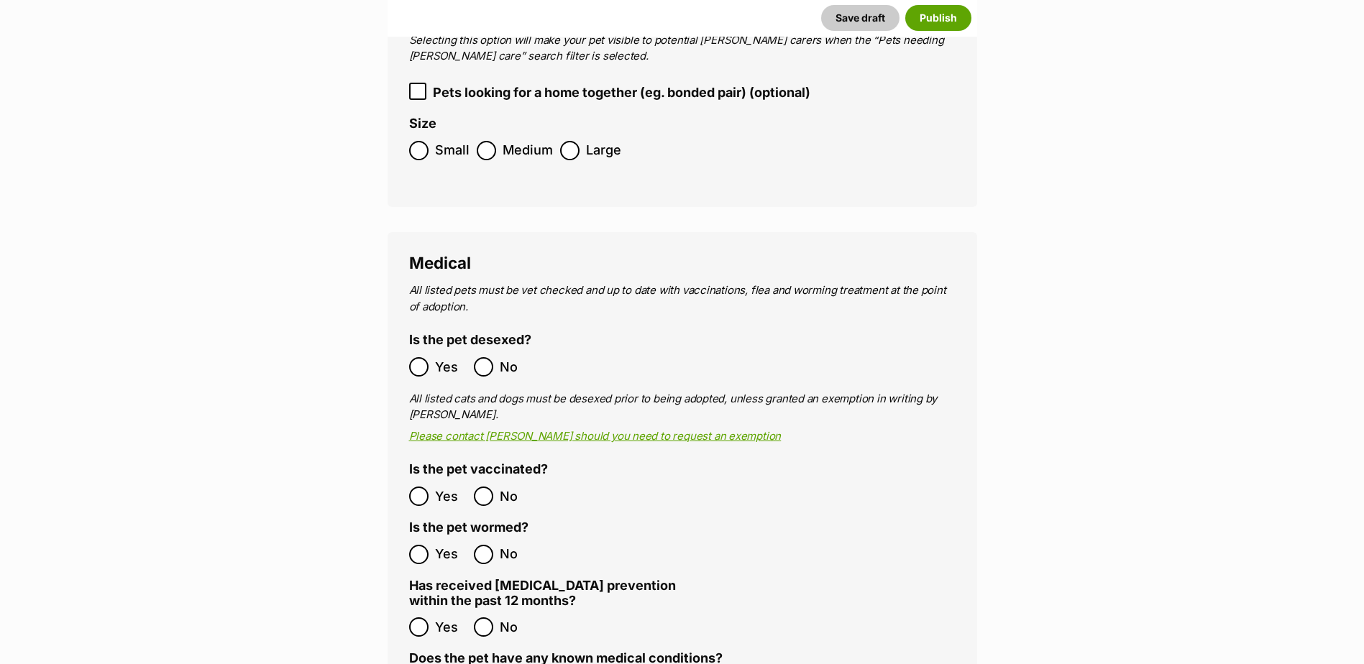
click at [429, 487] on label "Yes" at bounding box center [438, 496] width 58 height 19
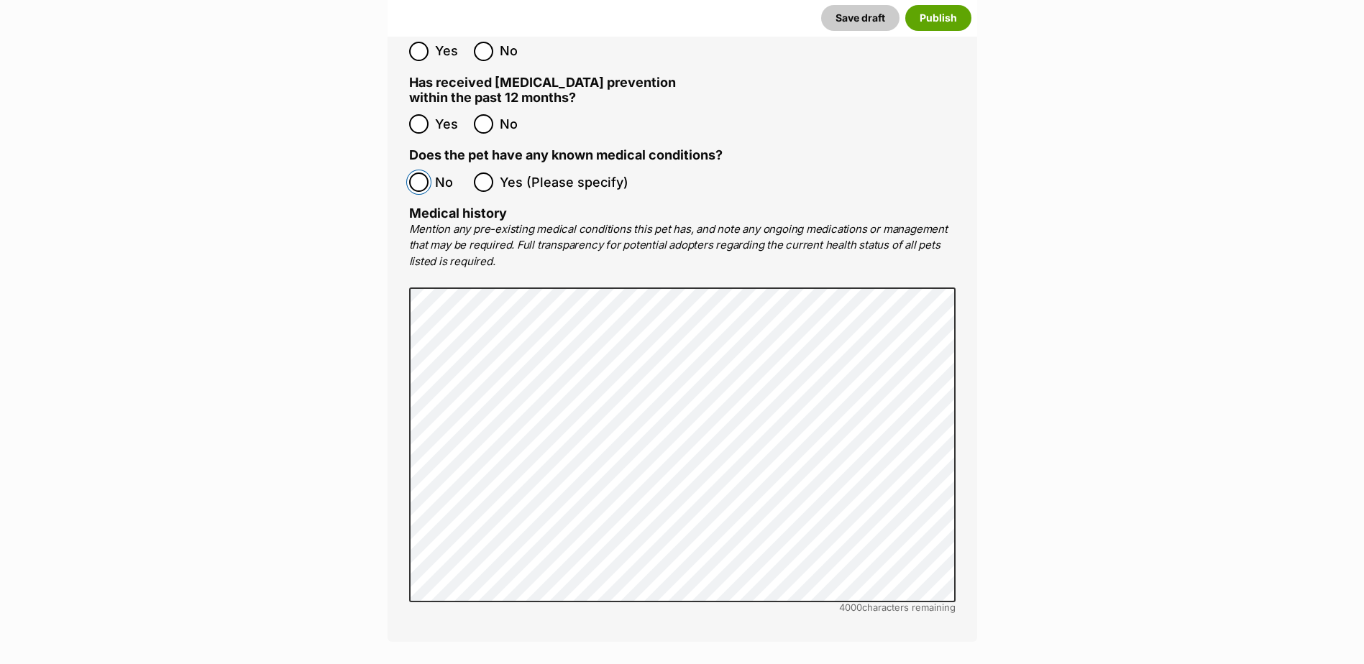
scroll to position [2978, 0]
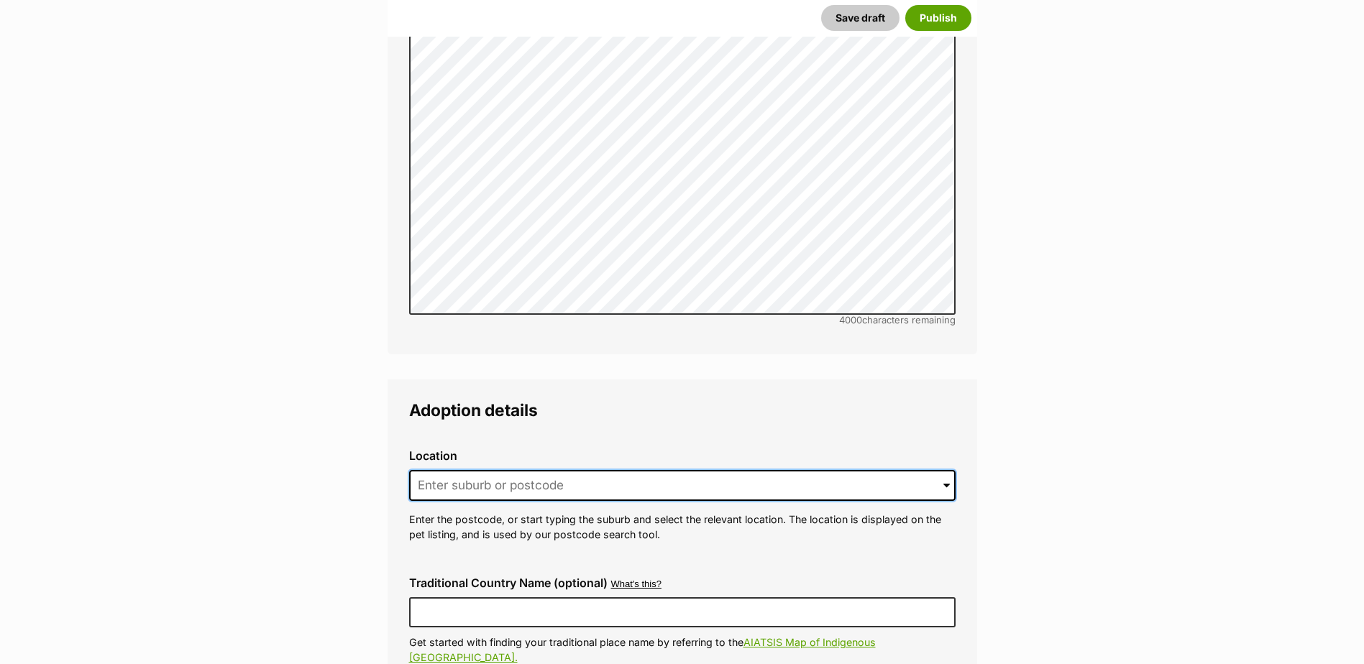
click at [536, 470] on input at bounding box center [682, 486] width 546 height 32
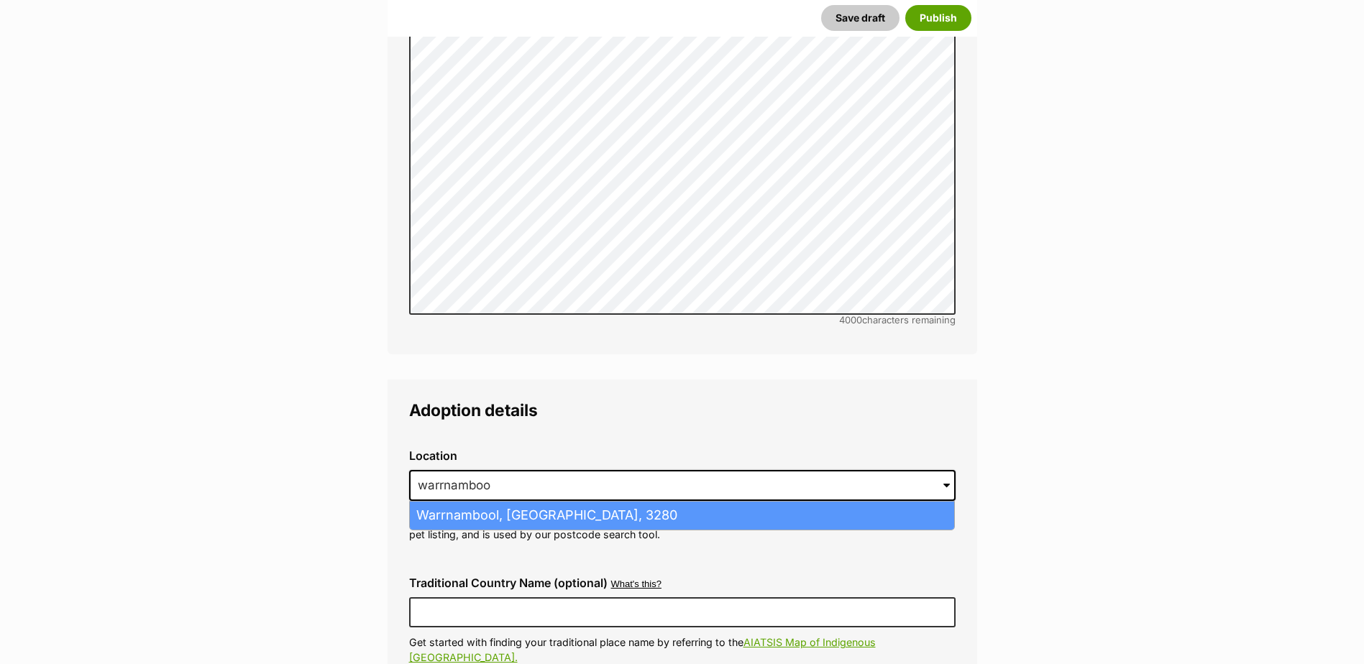
click at [534, 502] on li "Warrnambool, Victoria, 3280" at bounding box center [682, 516] width 544 height 28
type input "Warrnambool, Victoria, 3280"
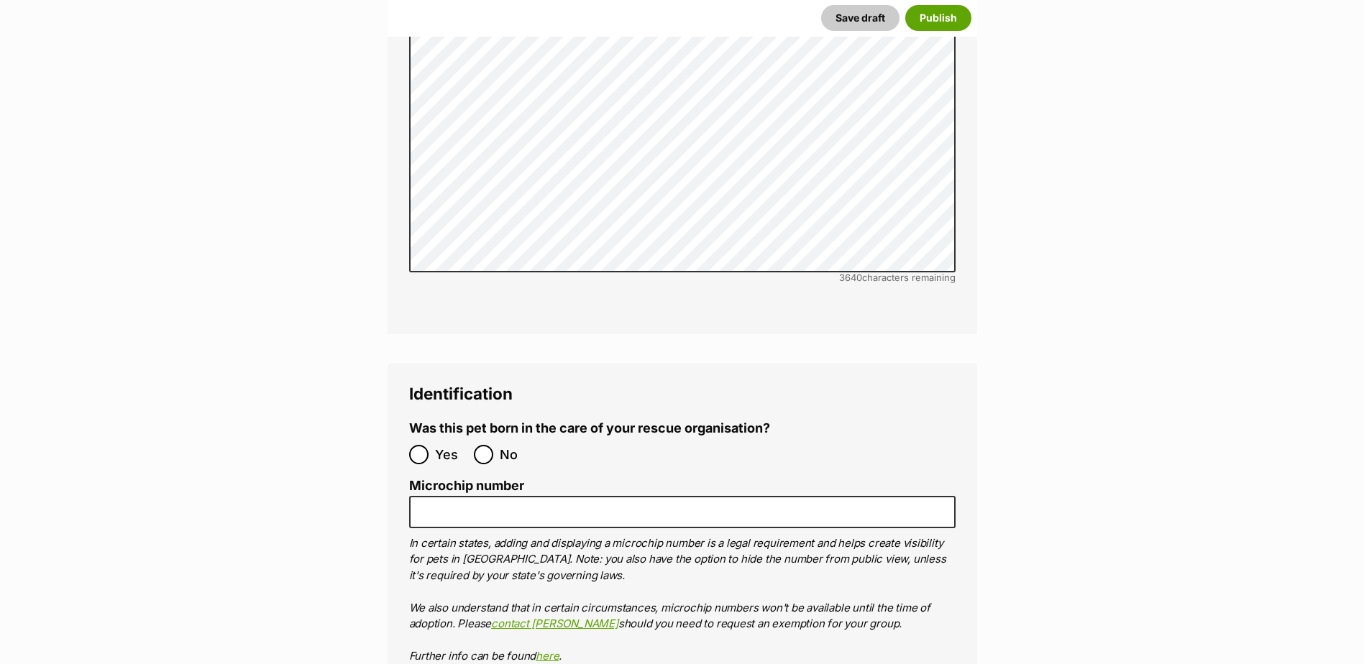
scroll to position [4344, 0]
click at [492, 437] on ol "Yes No" at bounding box center [545, 454] width 273 height 34
click at [487, 444] on input "No" at bounding box center [483, 453] width 19 height 19
radio input "true"
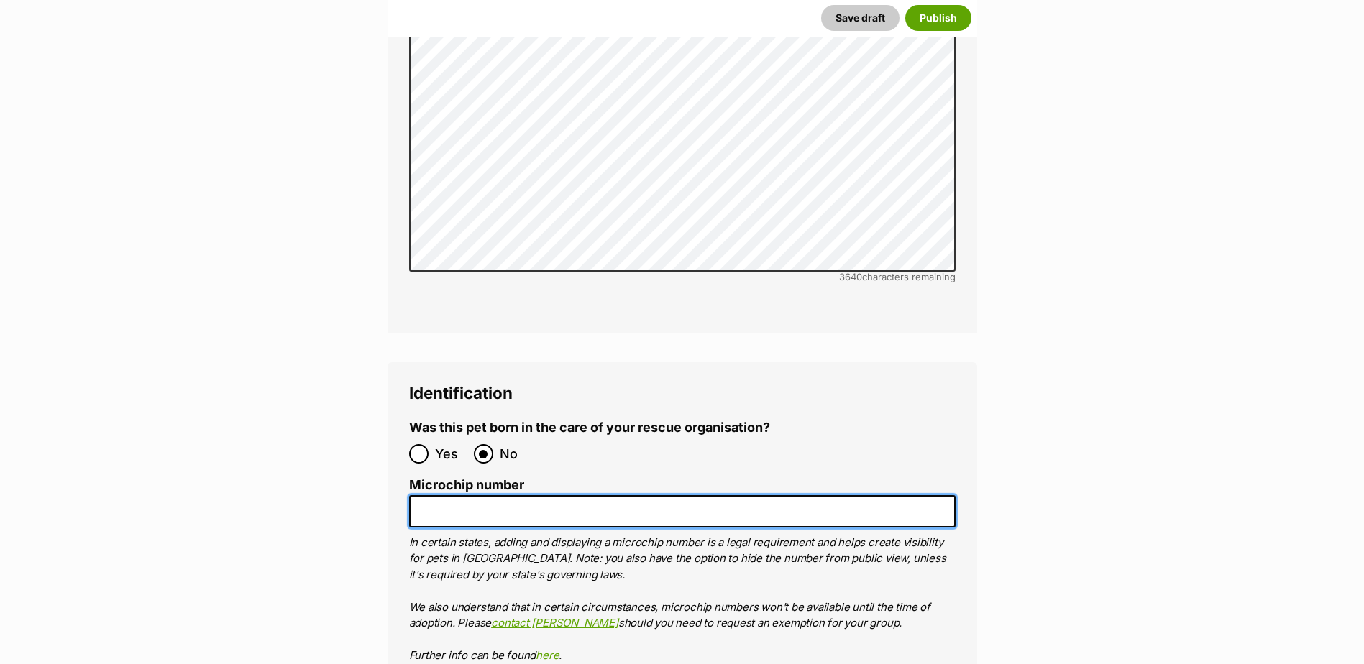
click at [485, 495] on input "Microchip number" at bounding box center [682, 511] width 546 height 32
paste input "953010006843810"
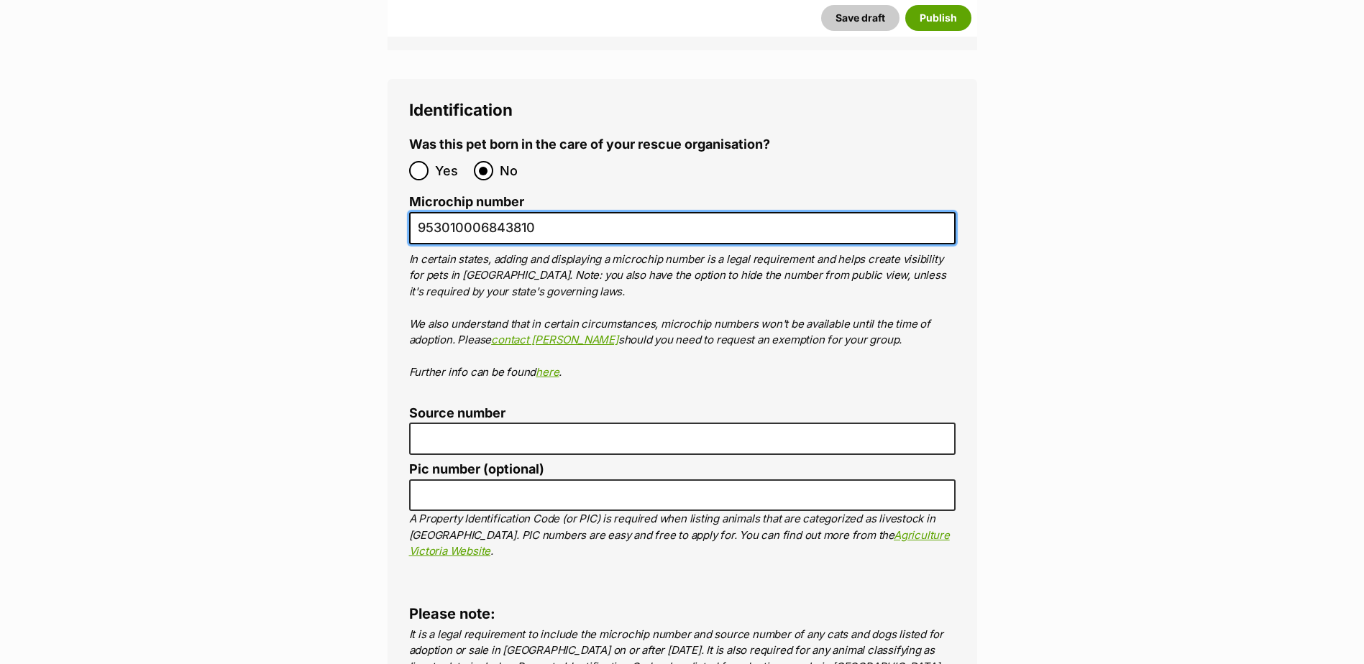
scroll to position [4631, 0]
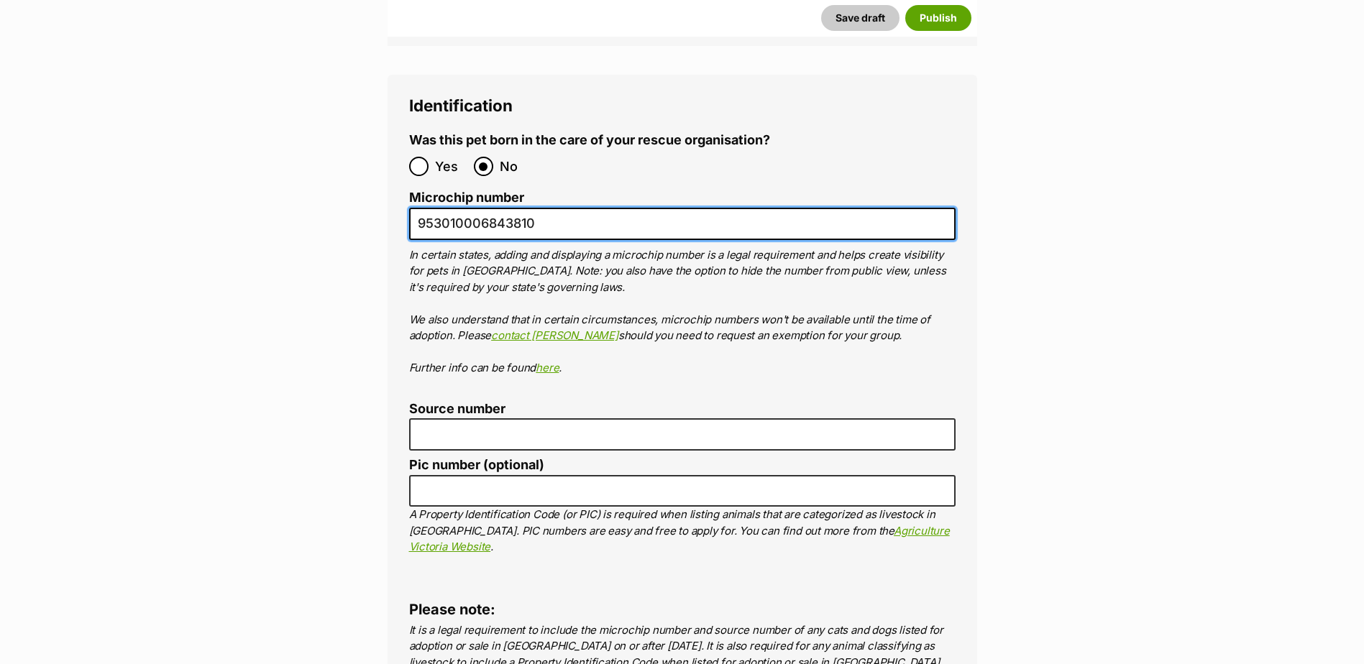
type input "953010006843810"
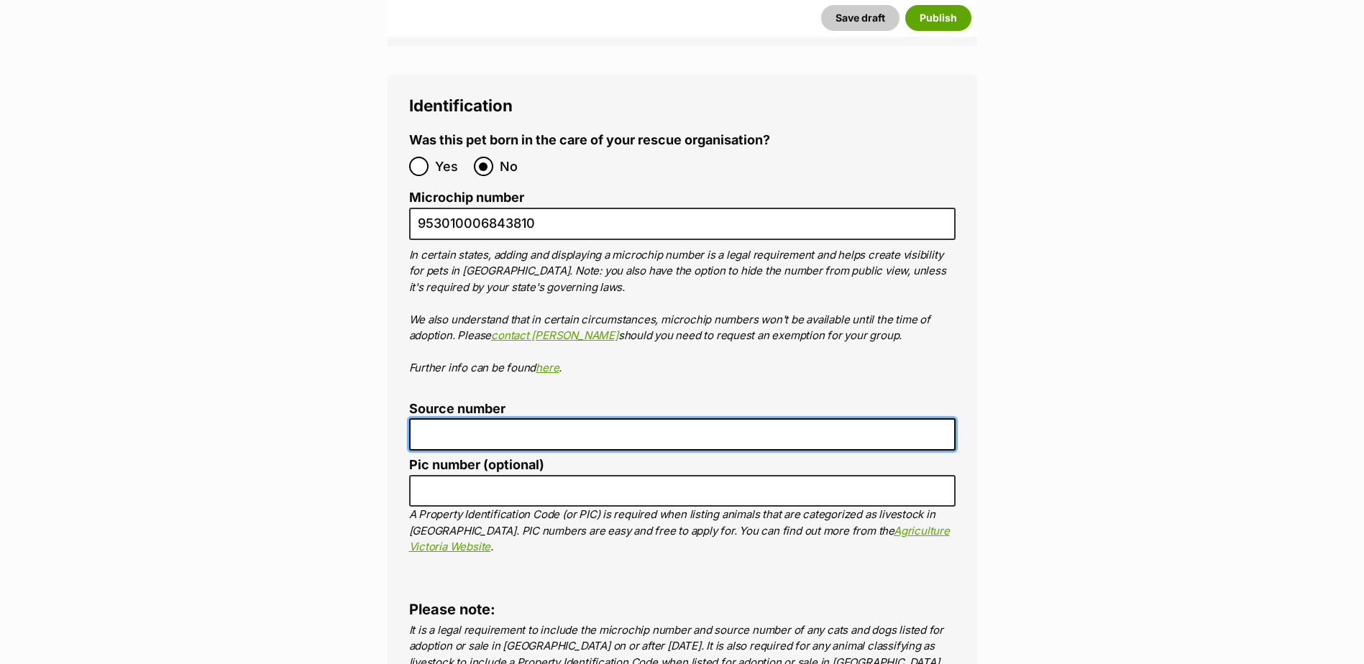
click at [495, 418] on input "Source number" at bounding box center [682, 434] width 546 height 32
type input "BR257412"
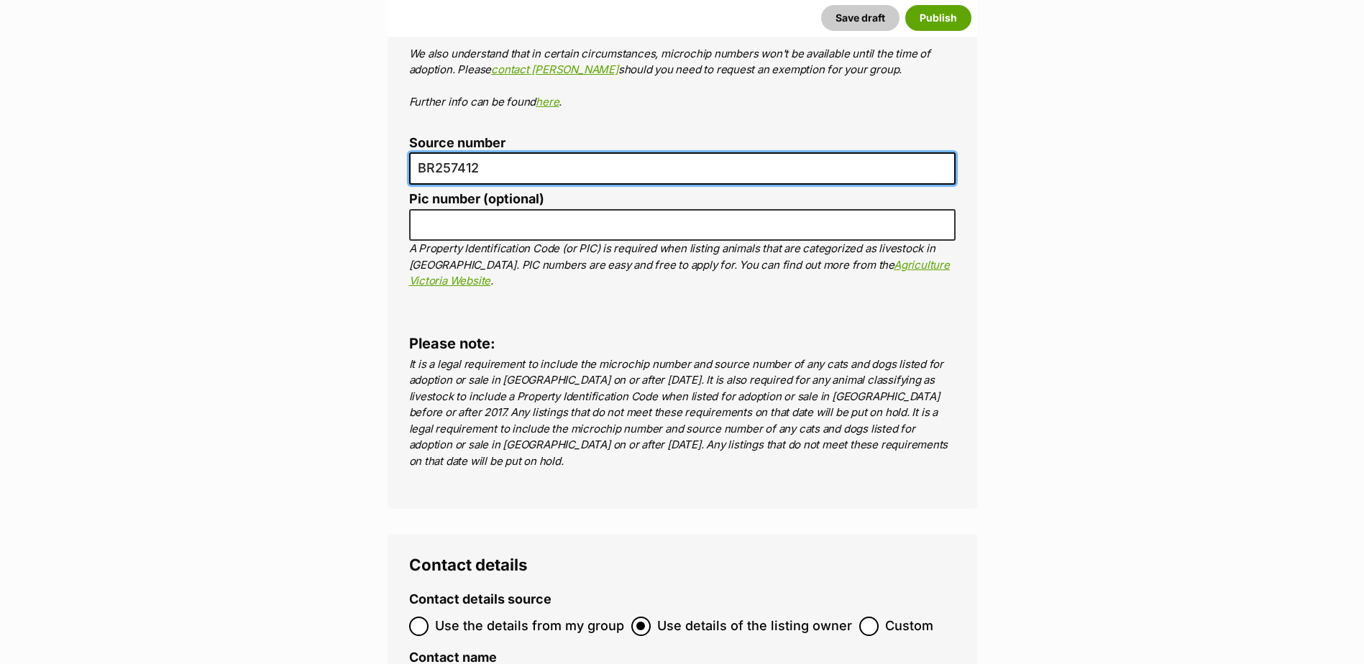
scroll to position [5257, 0]
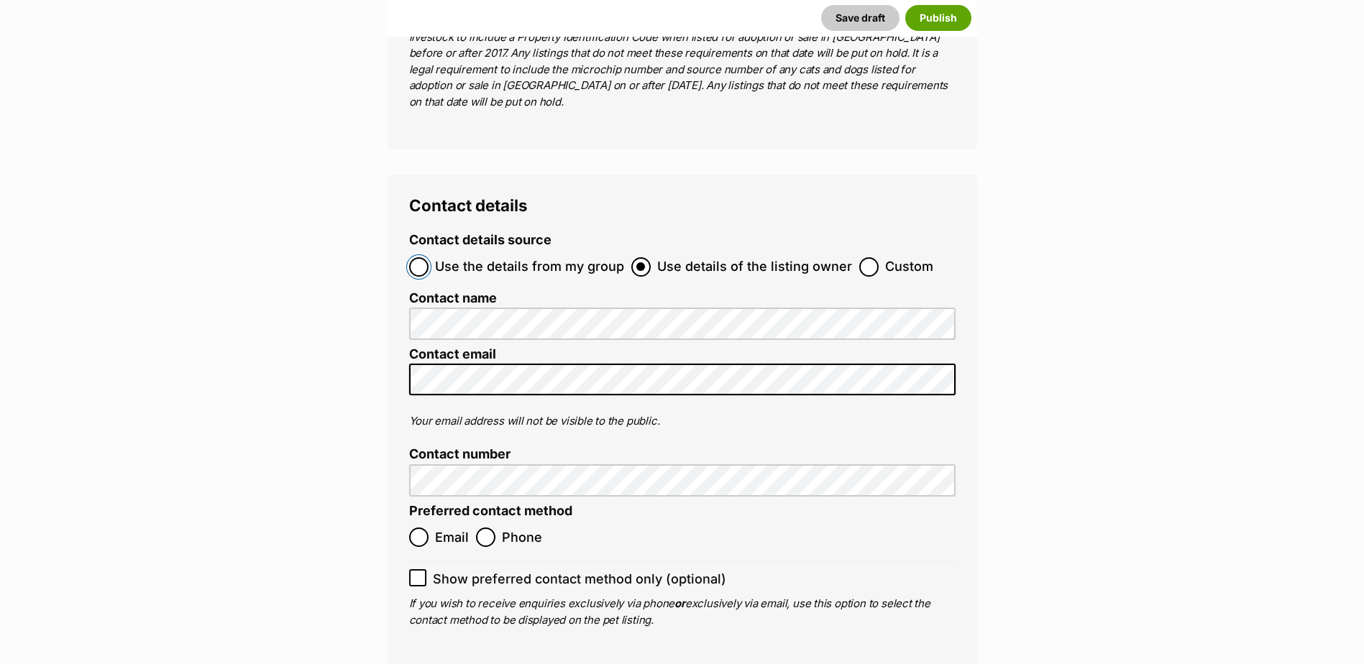
click at [416, 257] on input "Use the details from my group" at bounding box center [418, 266] width 19 height 19
radio input "true"
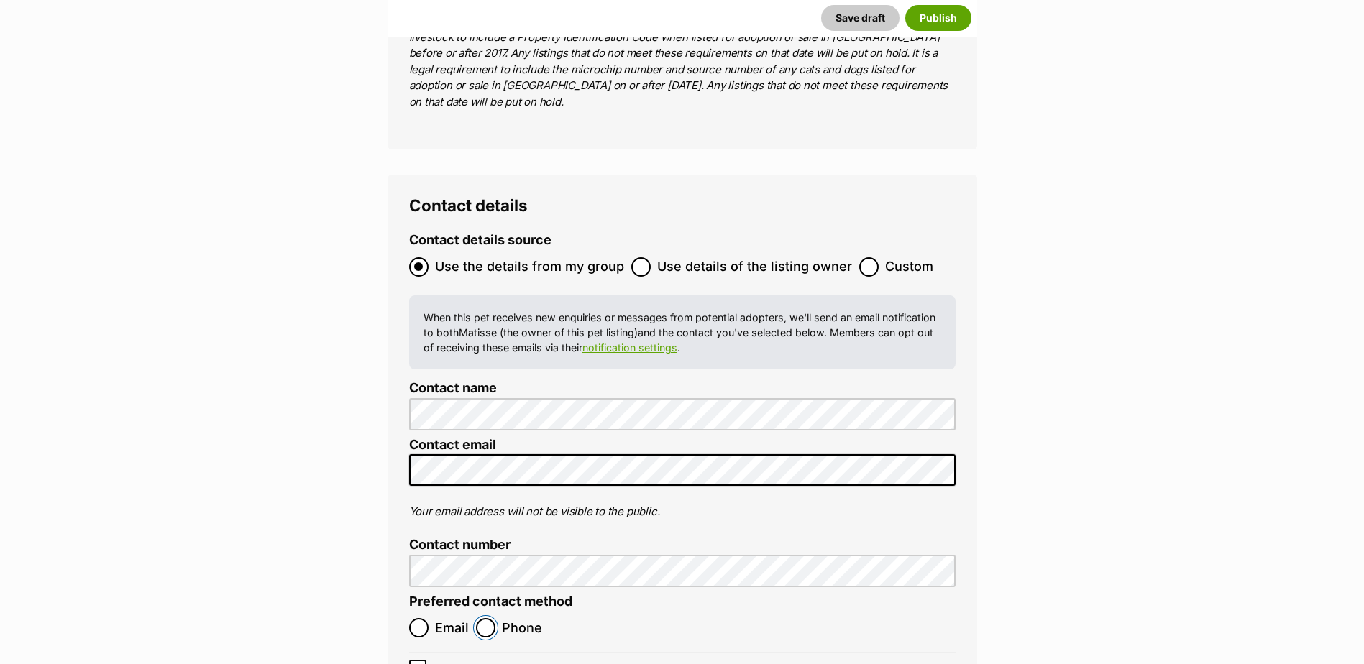
click at [493, 618] on input "Phone" at bounding box center [485, 627] width 19 height 19
radio input "true"
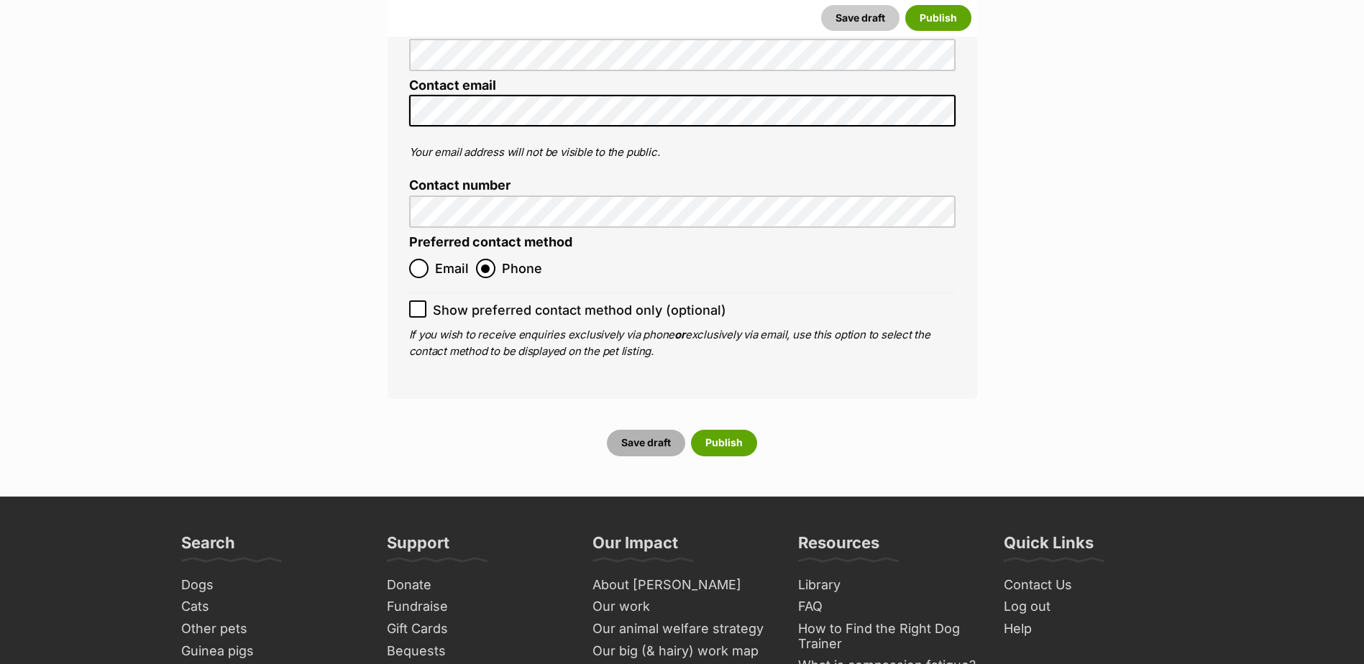
click at [659, 430] on button "Save draft" at bounding box center [646, 443] width 78 height 26
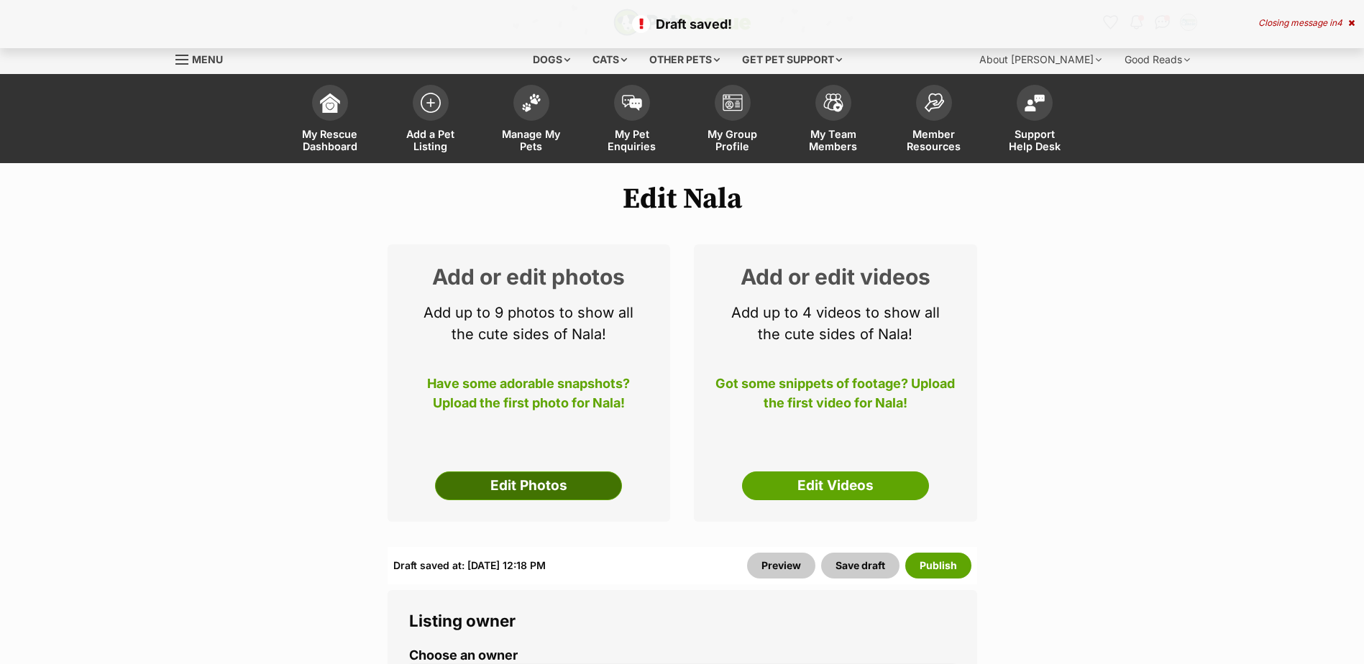
click at [500, 494] on link "Edit Photos" at bounding box center [528, 486] width 187 height 29
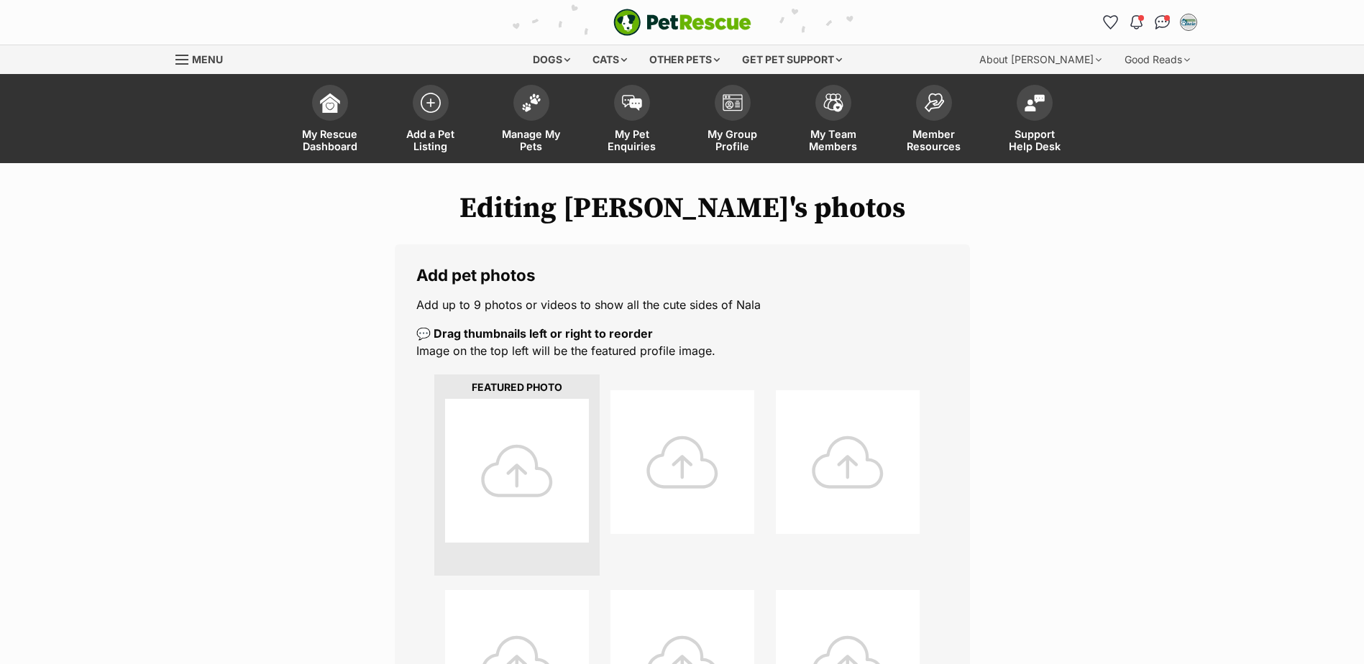
click at [538, 474] on div at bounding box center [517, 471] width 144 height 144
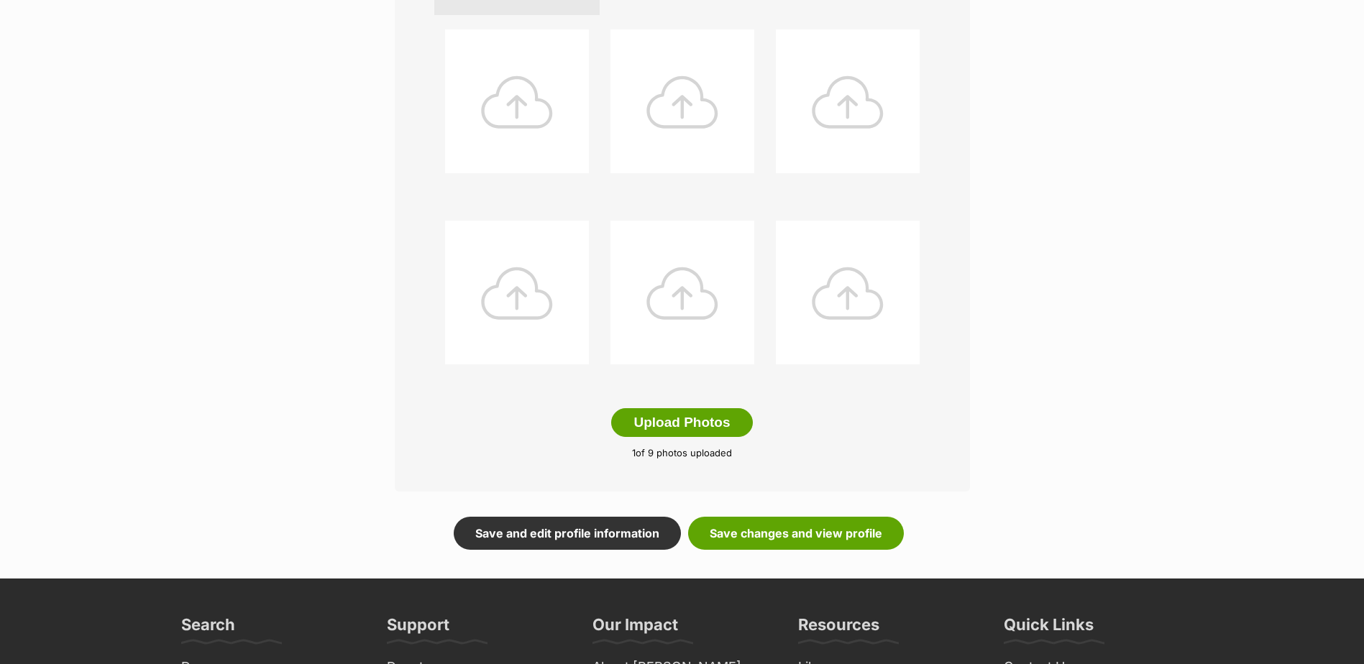
scroll to position [791, 0]
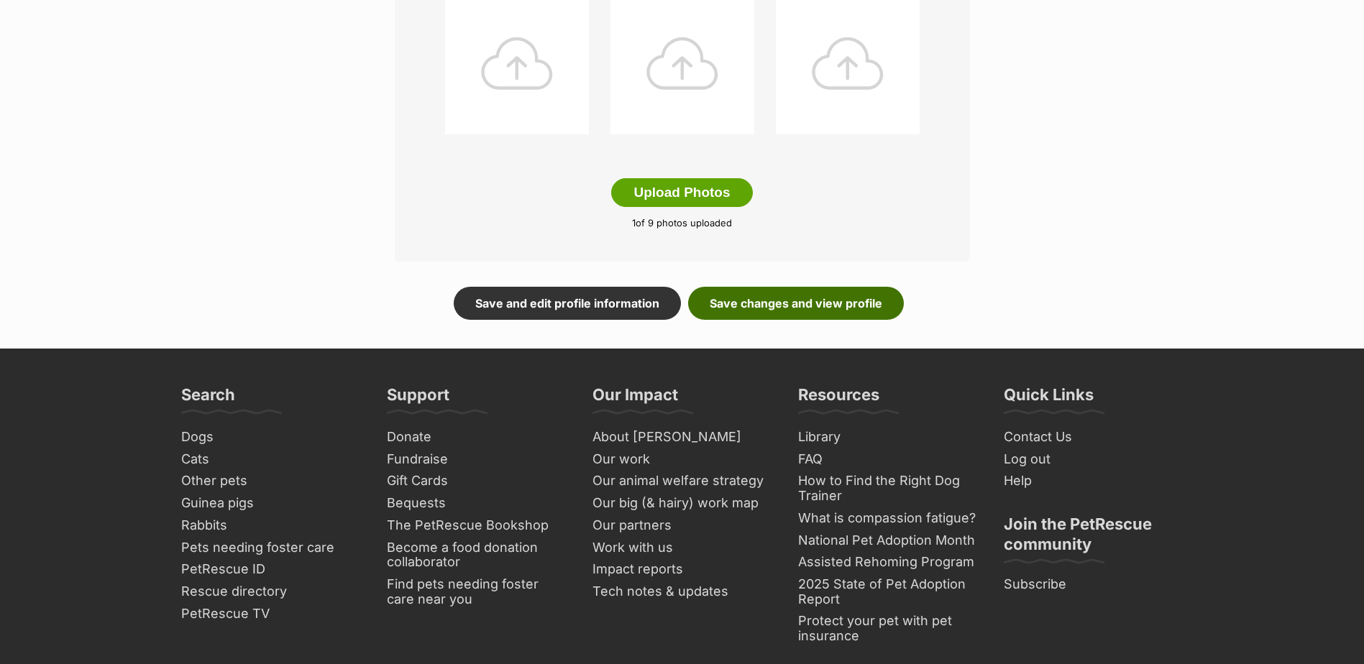
click at [779, 299] on link "Save changes and view profile" at bounding box center [796, 303] width 216 height 33
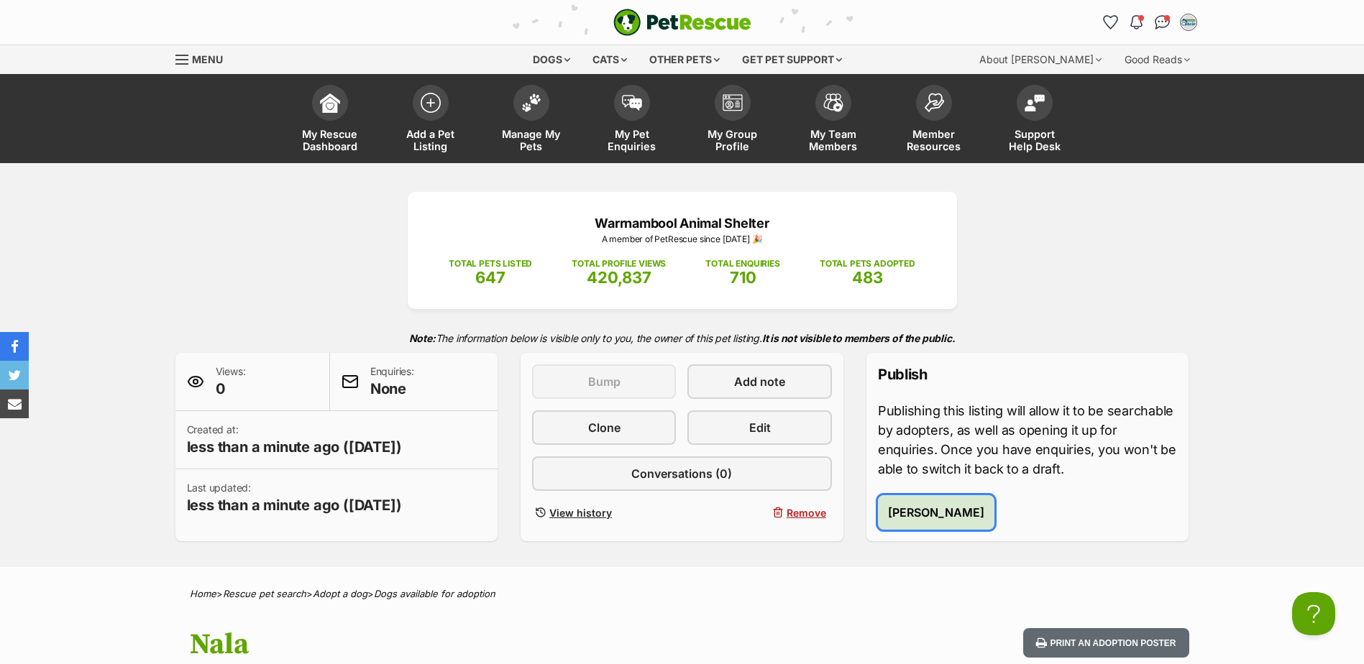
click at [938, 506] on span "[PERSON_NAME]" at bounding box center [936, 512] width 96 height 17
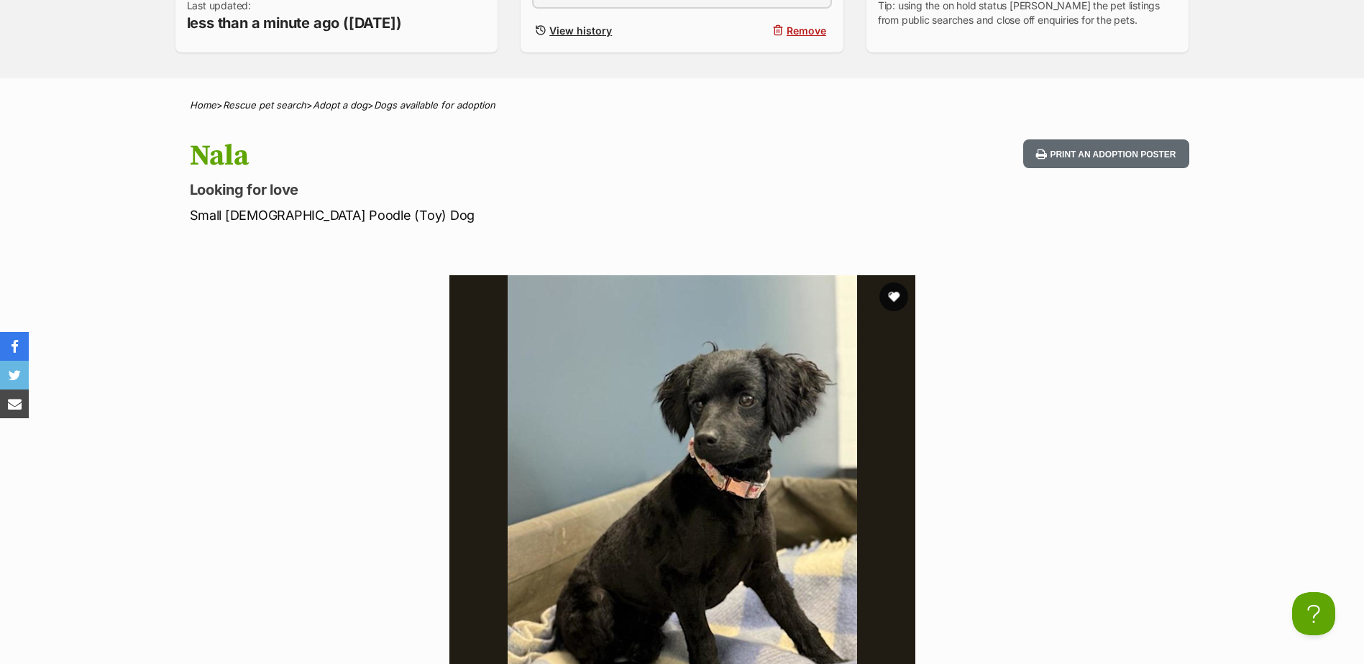
scroll to position [431, 0]
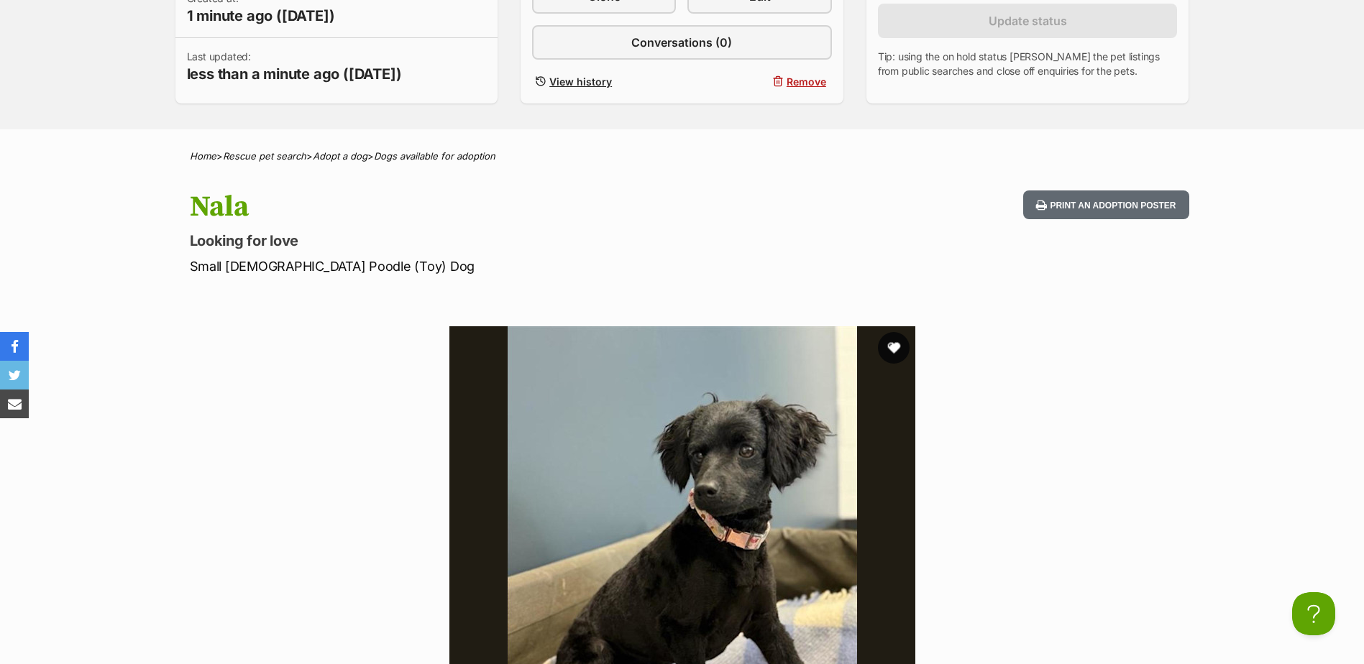
click at [897, 347] on button "favourite" at bounding box center [894, 348] width 32 height 32
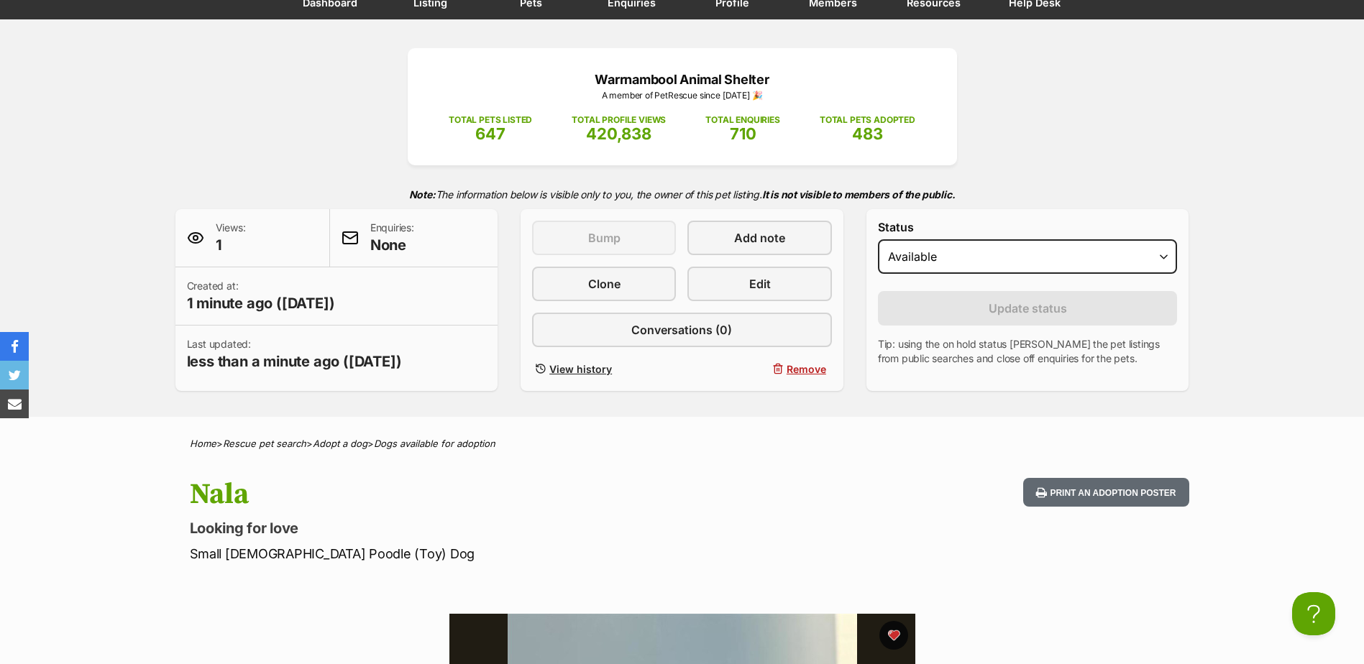
scroll to position [0, 0]
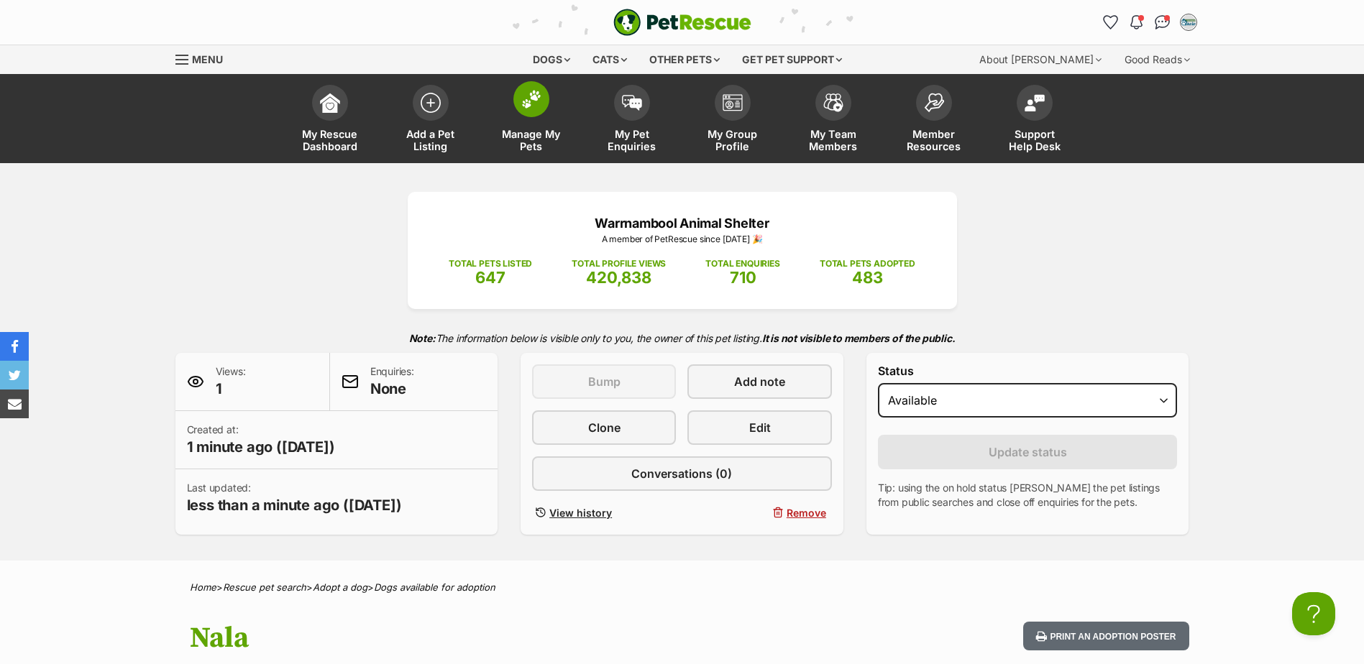
click at [540, 102] on img at bounding box center [531, 99] width 20 height 19
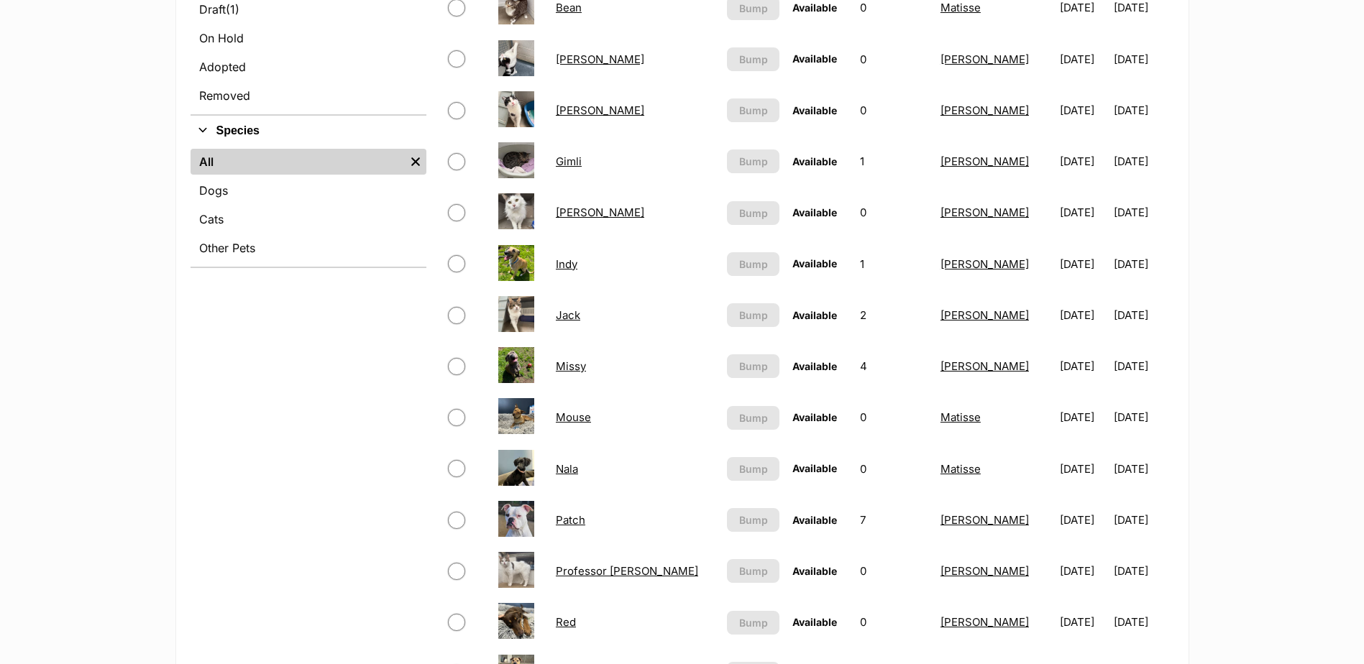
scroll to position [575, 0]
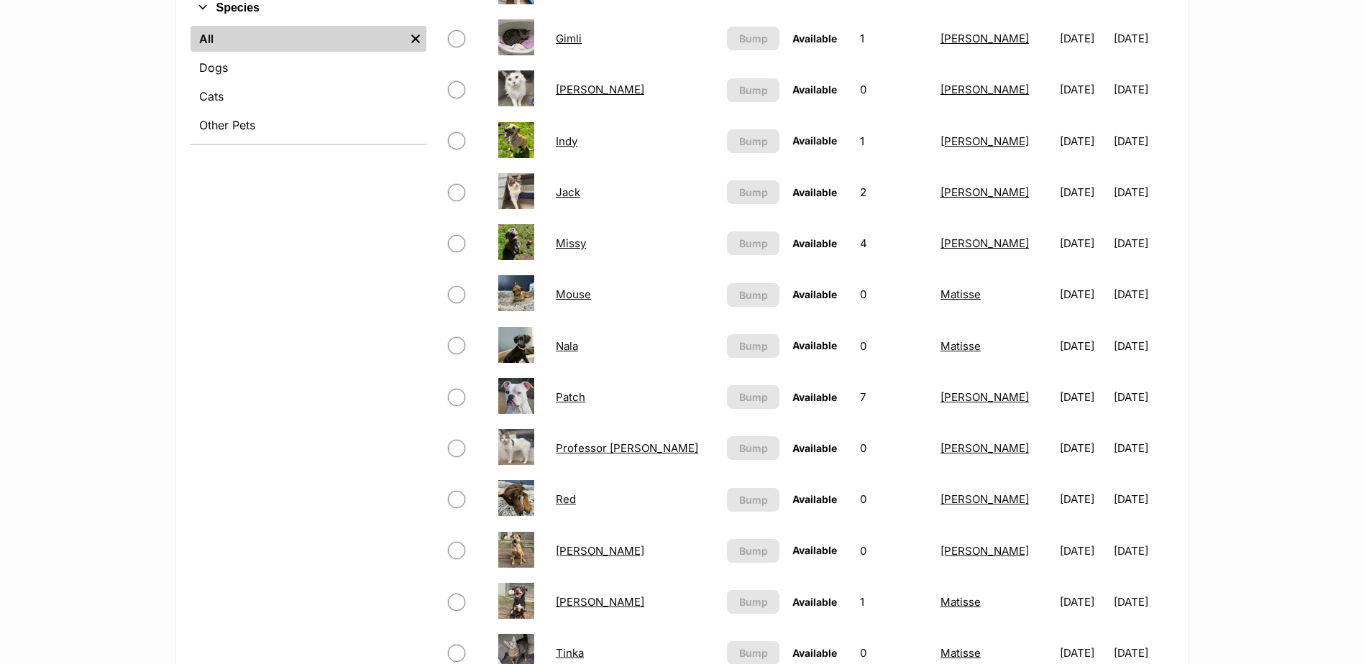
click at [581, 301] on link "Mouse" at bounding box center [573, 295] width 35 height 14
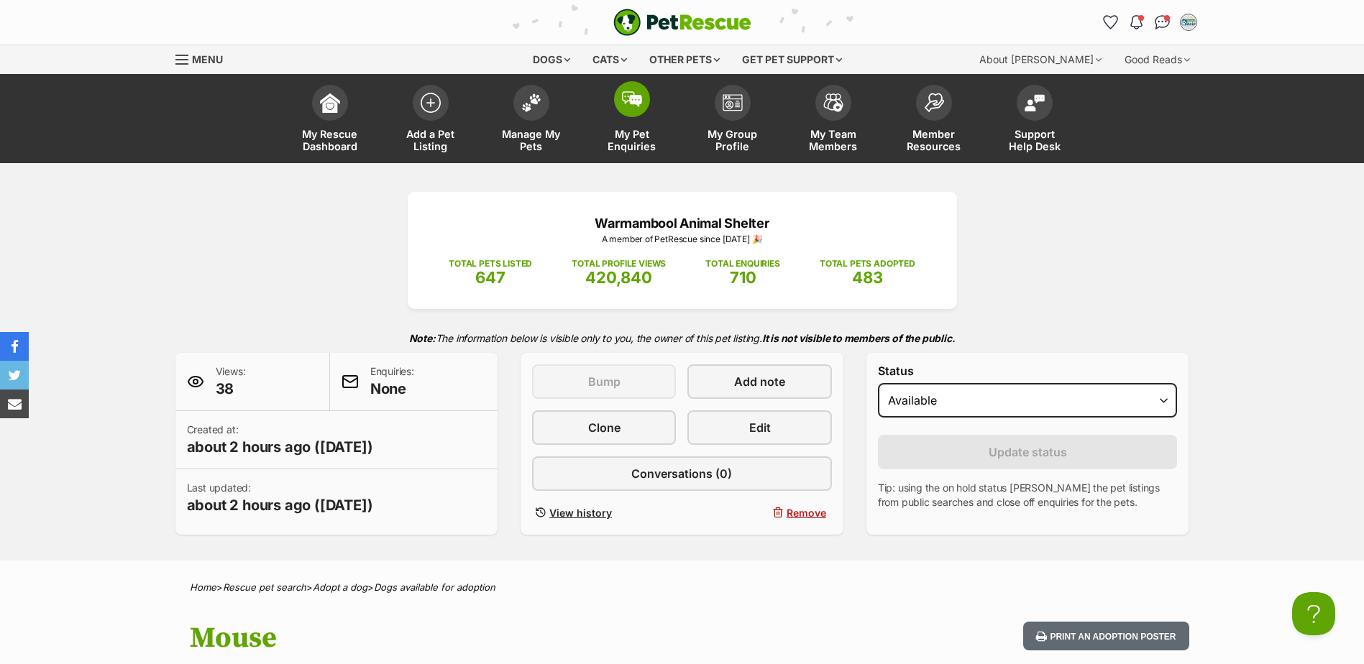
click at [633, 143] on span "My Pet Enquiries" at bounding box center [632, 140] width 65 height 24
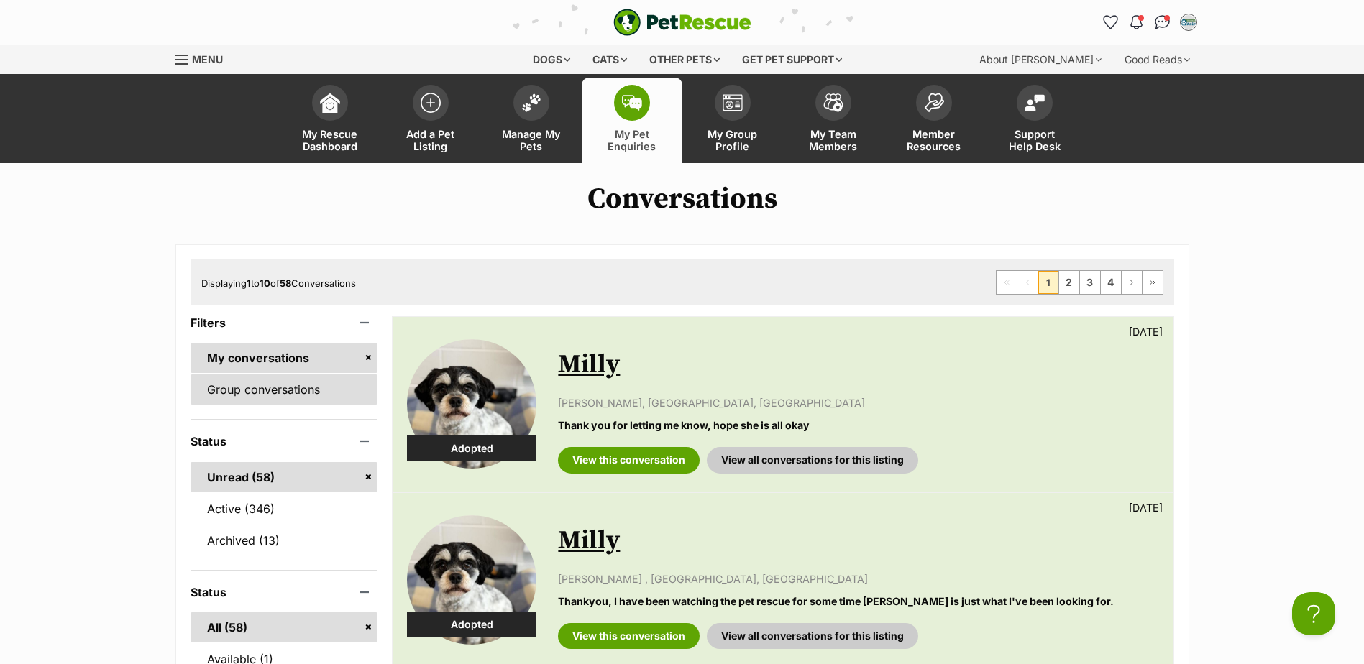
click at [300, 398] on link "Group conversations" at bounding box center [285, 390] width 188 height 30
